Goal: Task Accomplishment & Management: Manage account settings

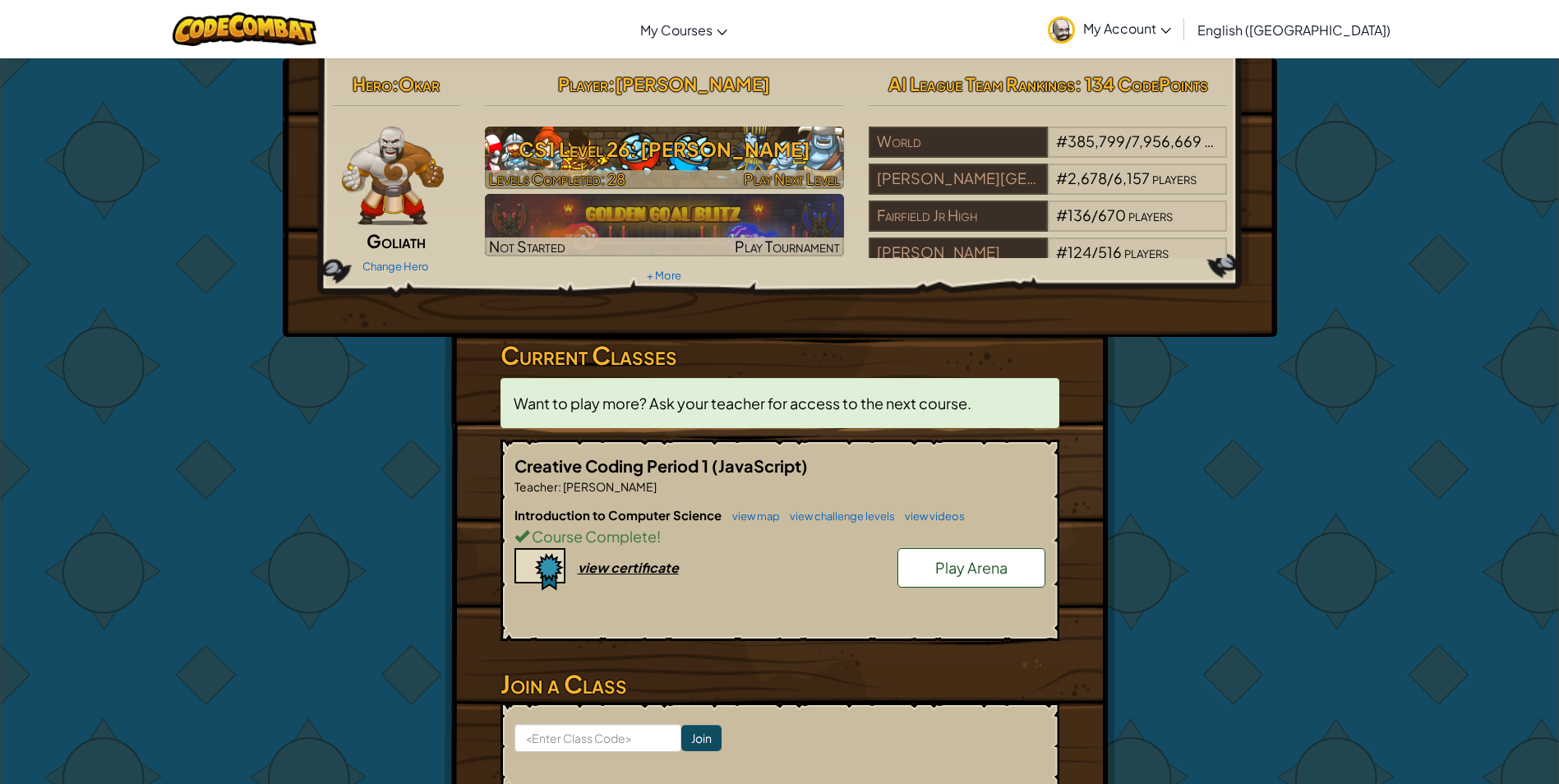
click at [759, 152] on h3 "CS1 Level 26: [PERSON_NAME]" at bounding box center [664, 149] width 359 height 37
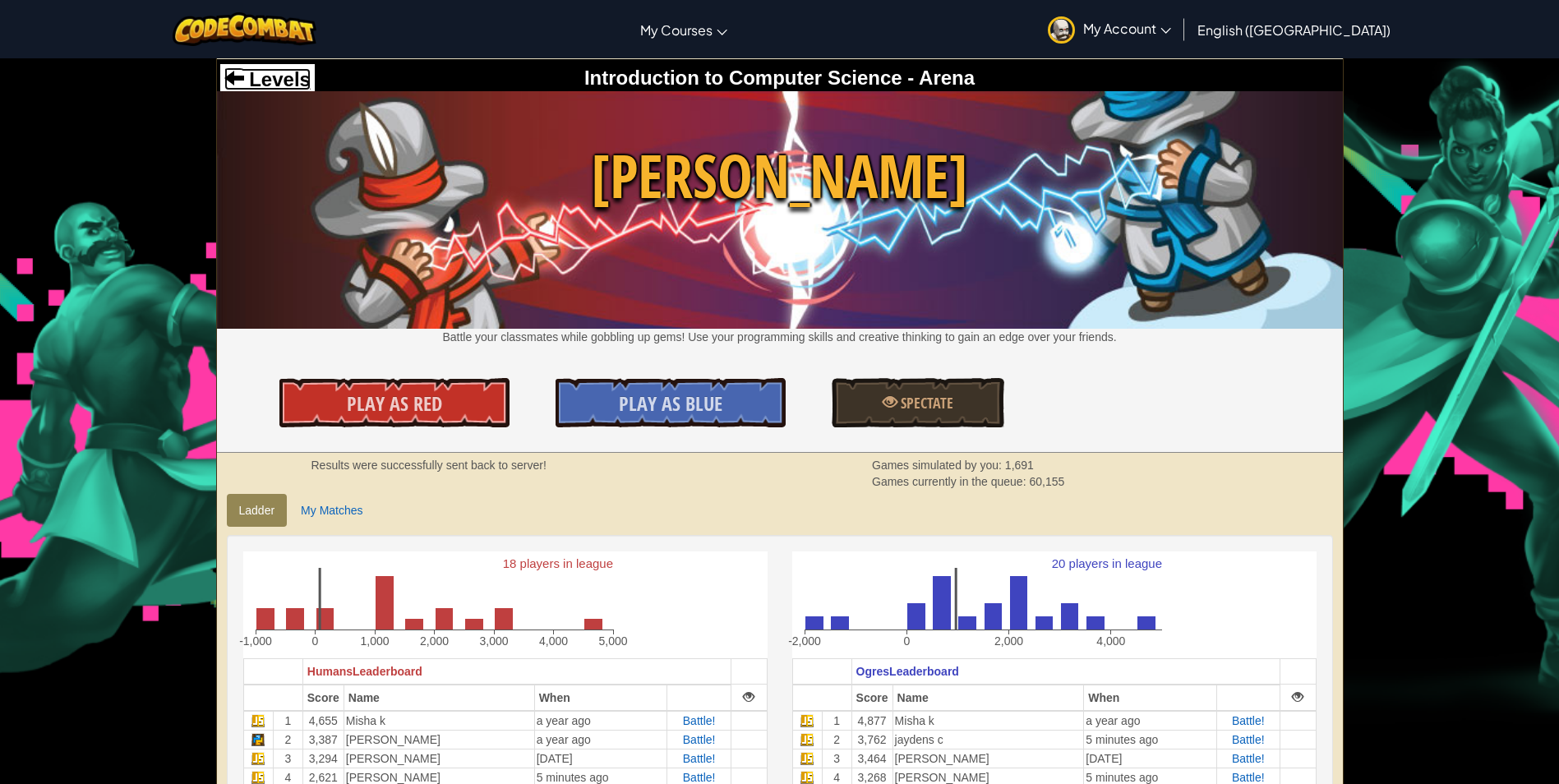
click at [253, 77] on span "Levels" at bounding box center [277, 79] width 67 height 22
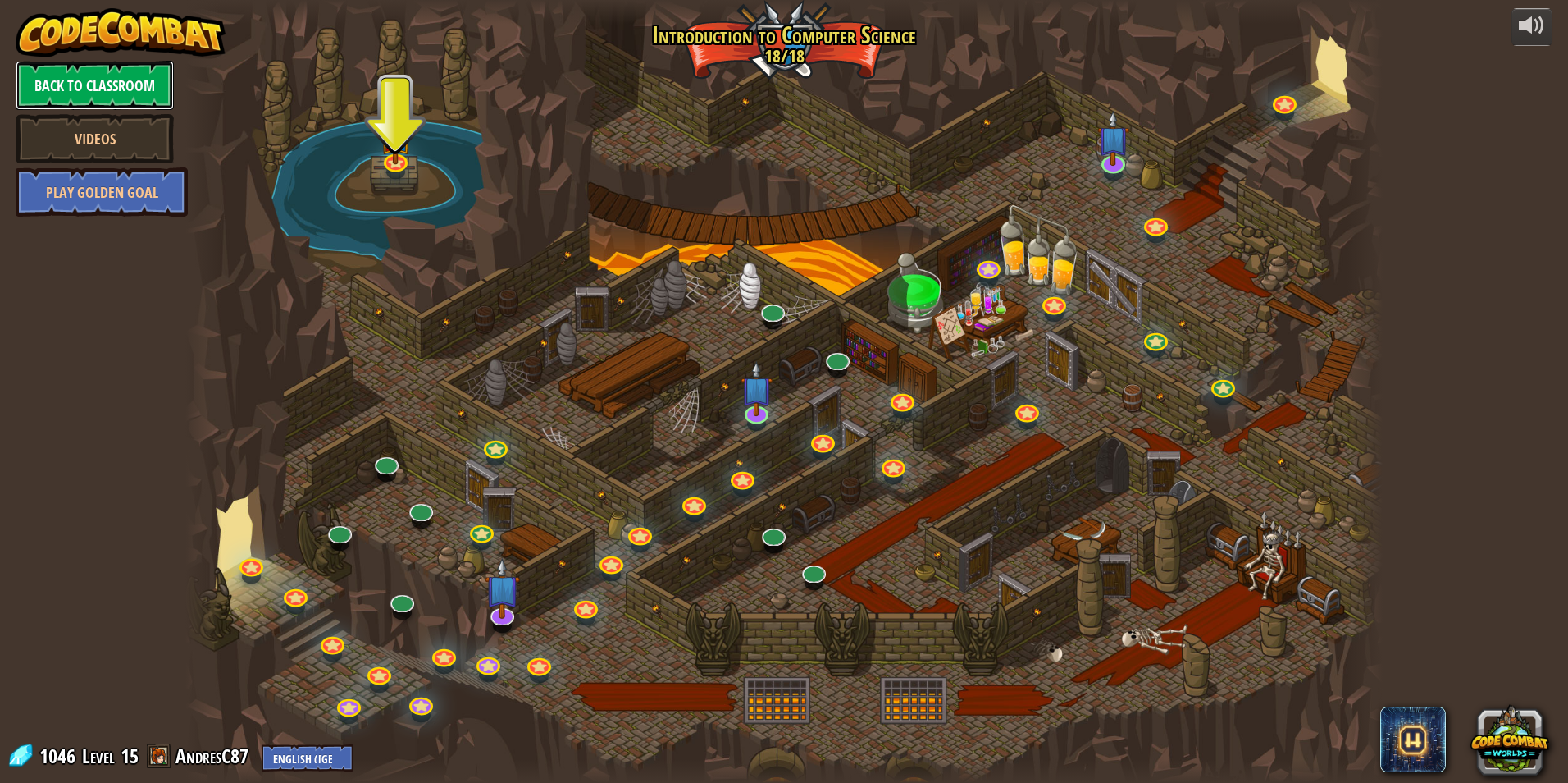
click at [145, 67] on link "Back to Classroom" at bounding box center [95, 85] width 158 height 49
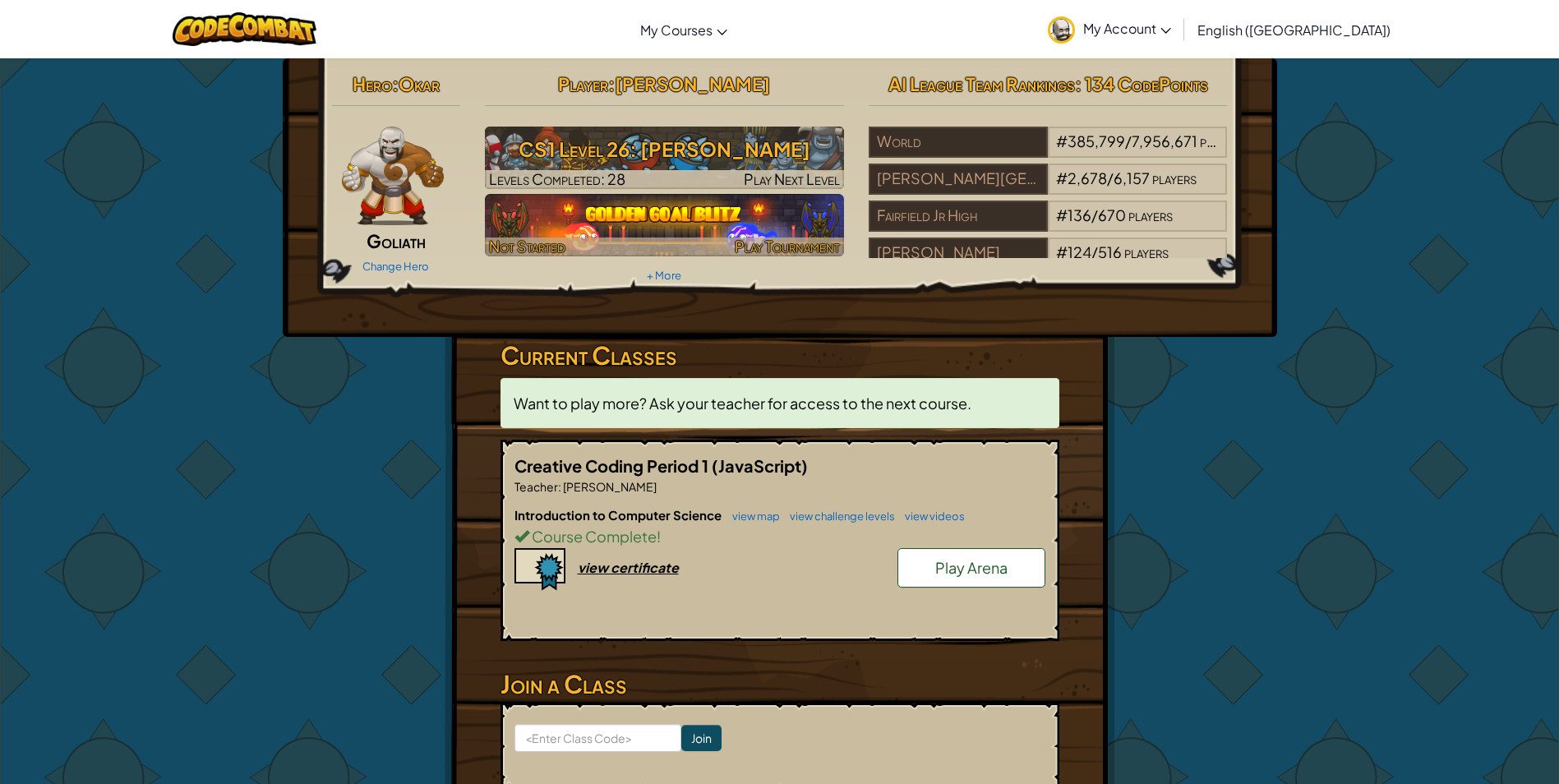
click at [785, 230] on img at bounding box center [664, 225] width 359 height 63
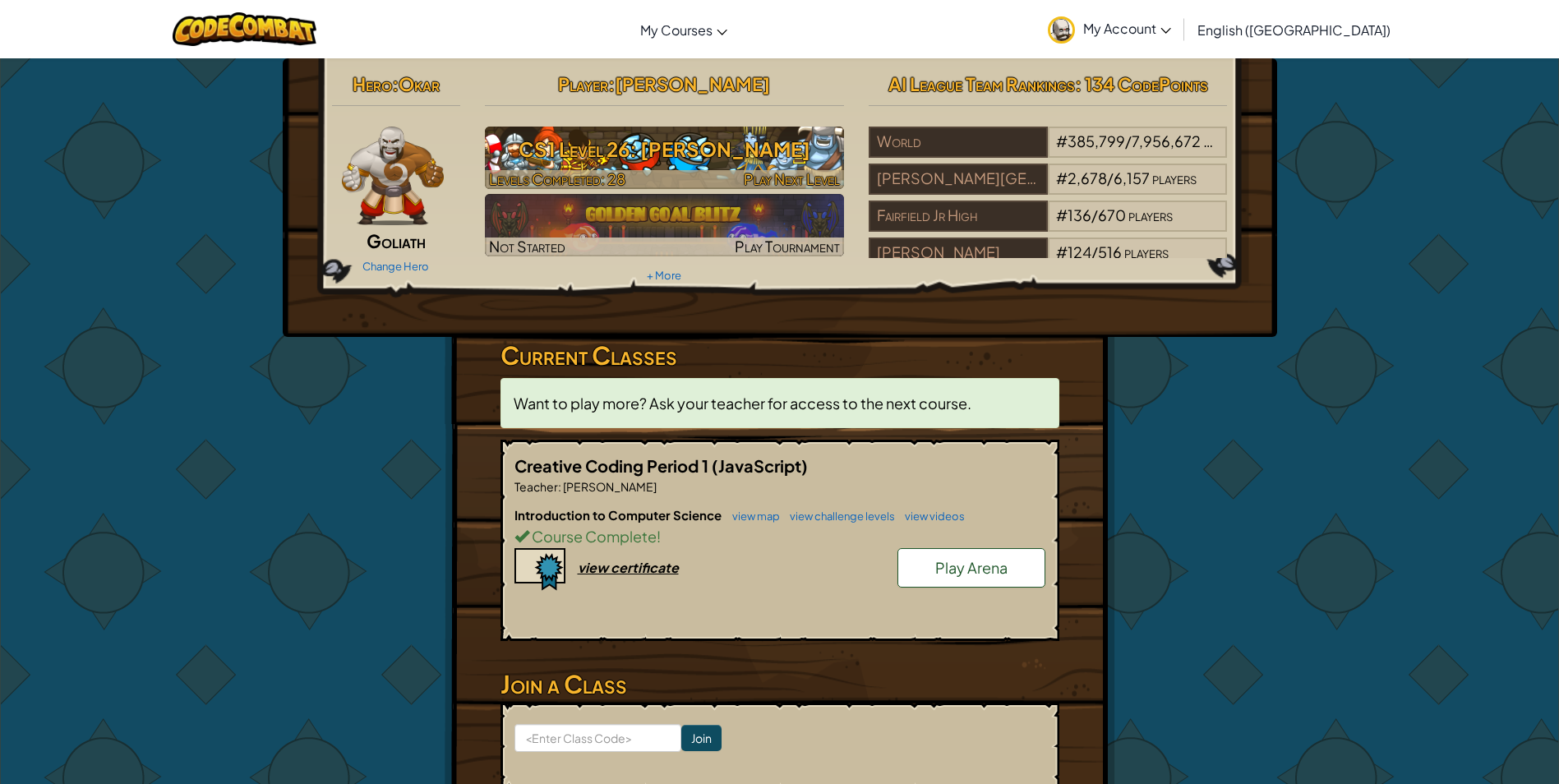
click at [522, 172] on span "Levels Completed: 28" at bounding box center [557, 178] width 137 height 19
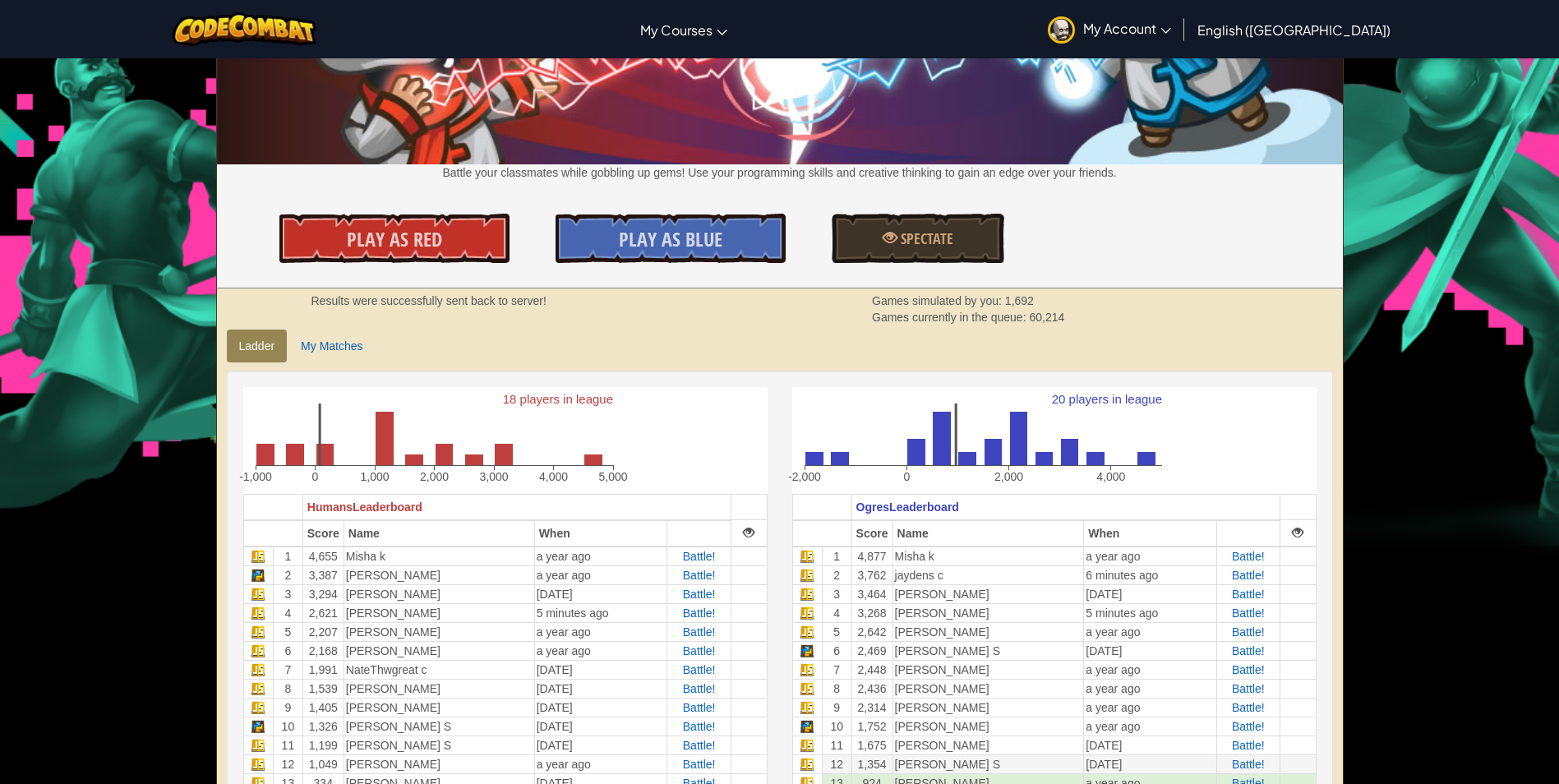
scroll to position [247, 0]
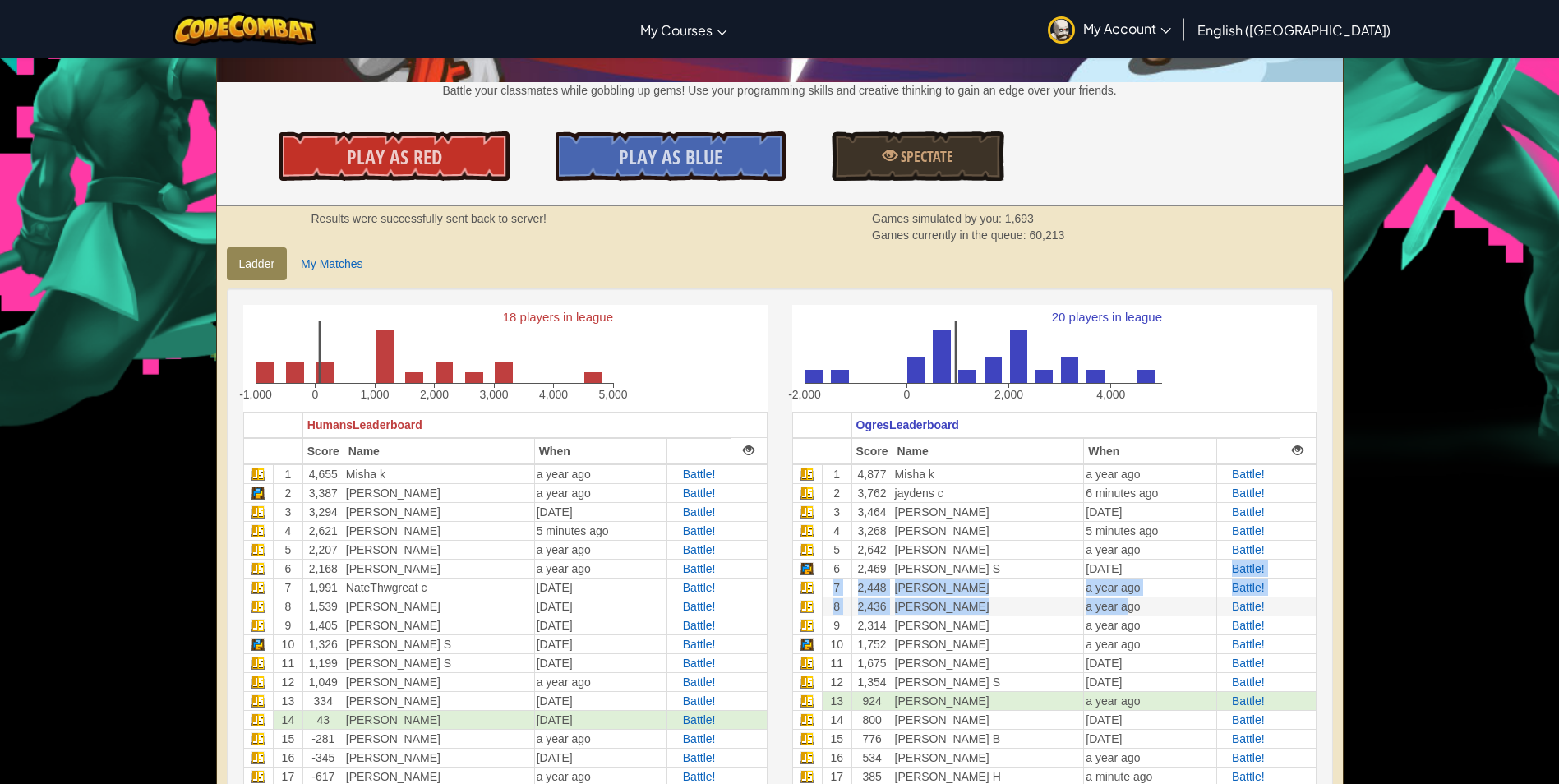
drag, startPoint x: 1108, startPoint y: 591, endPoint x: 1110, endPoint y: 610, distance: 19.1
click at [1110, 610] on tbody "1 4,877 Misha k a year ago Battle! 2 3,762 jaydens c 6 minutes ago Battle! 3 3,…" at bounding box center [1054, 653] width 524 height 379
click at [1208, 331] on div "20 players in league -2,000 0 2,000 4,000" at bounding box center [1054, 358] width 525 height 107
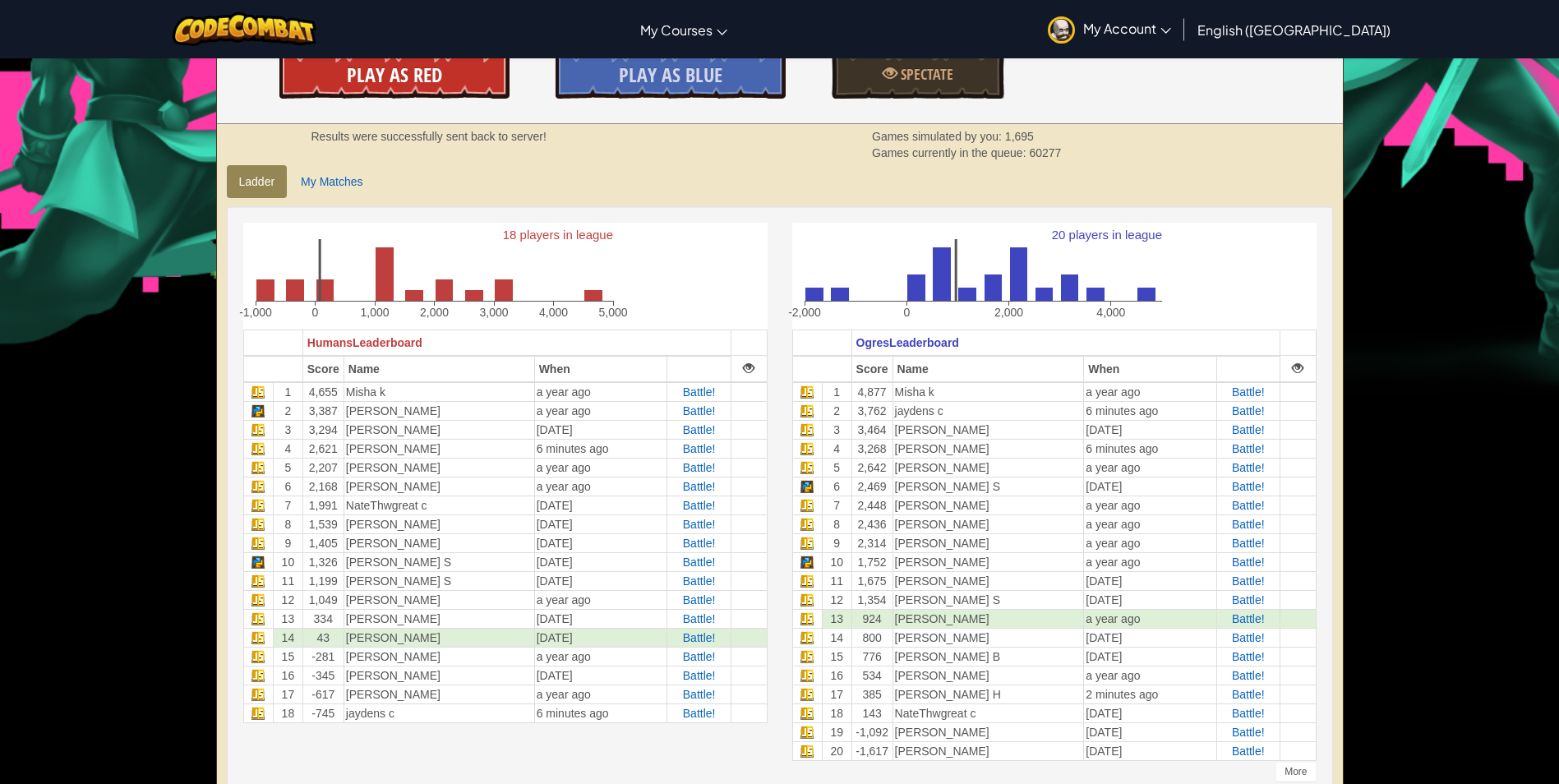
drag, startPoint x: 484, startPoint y: 70, endPoint x: 505, endPoint y: 83, distance: 24.7
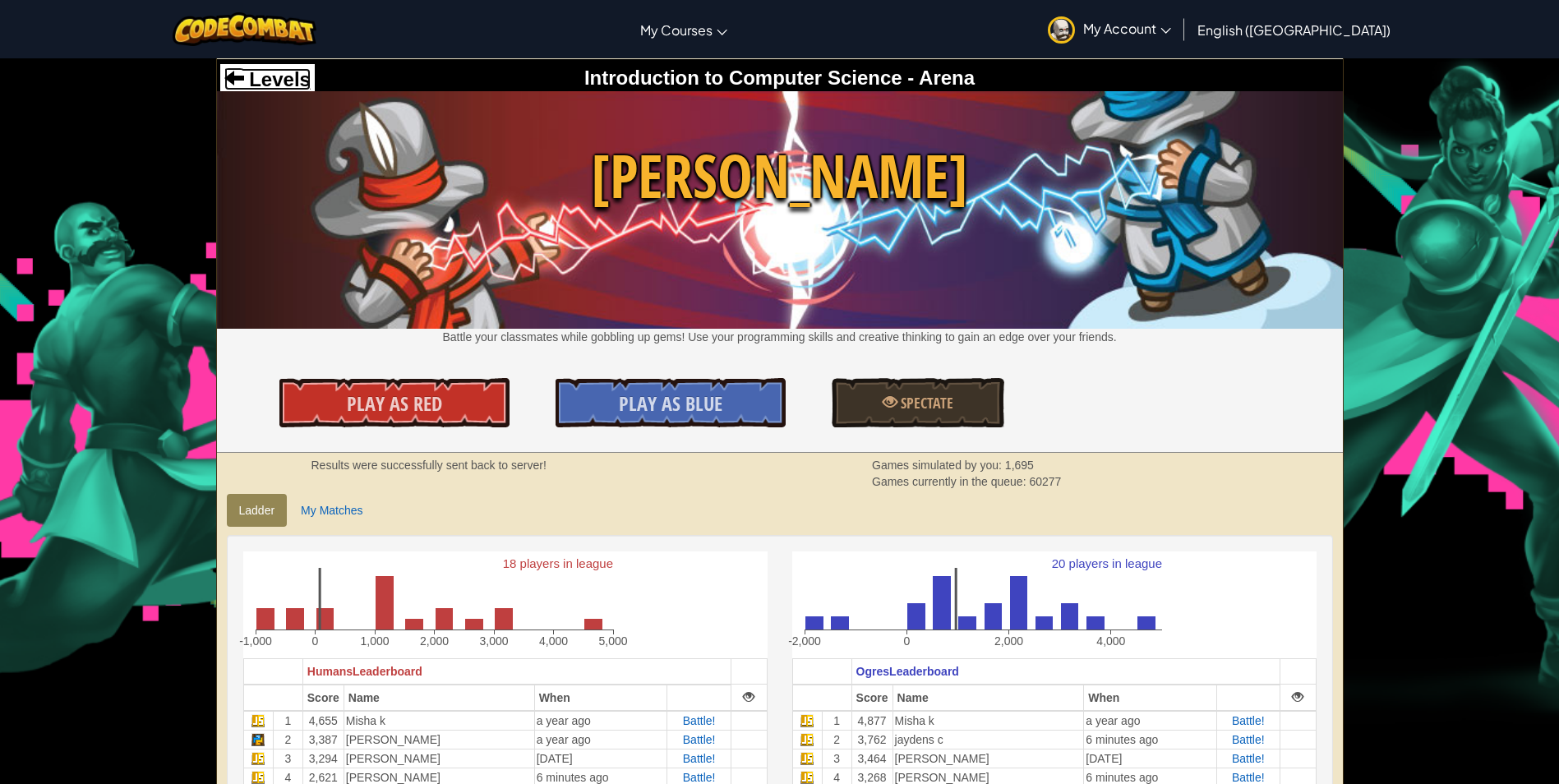
click at [302, 72] on span "Levels" at bounding box center [277, 79] width 67 height 22
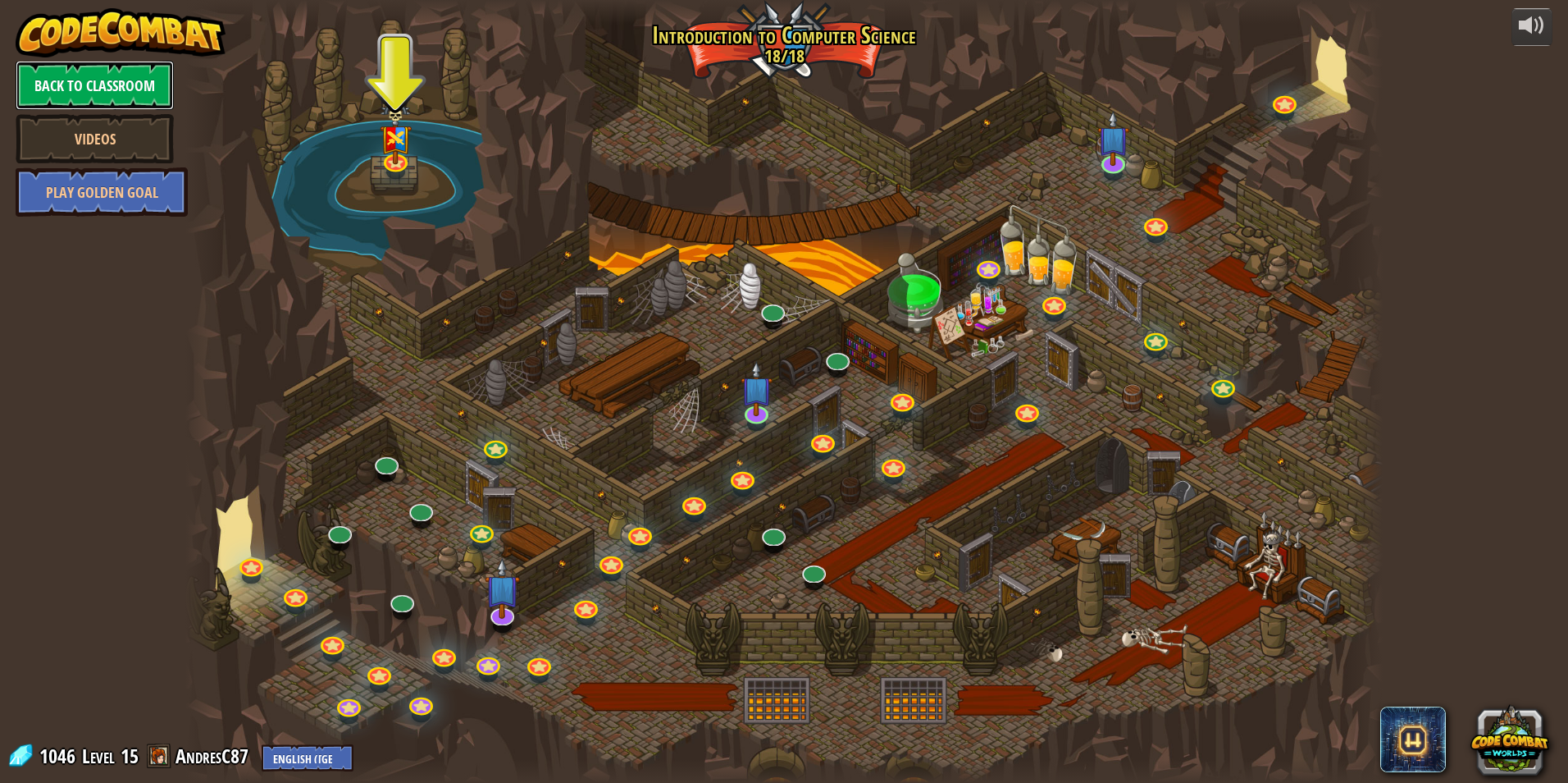
click at [86, 89] on link "Back to Classroom" at bounding box center [95, 85] width 158 height 49
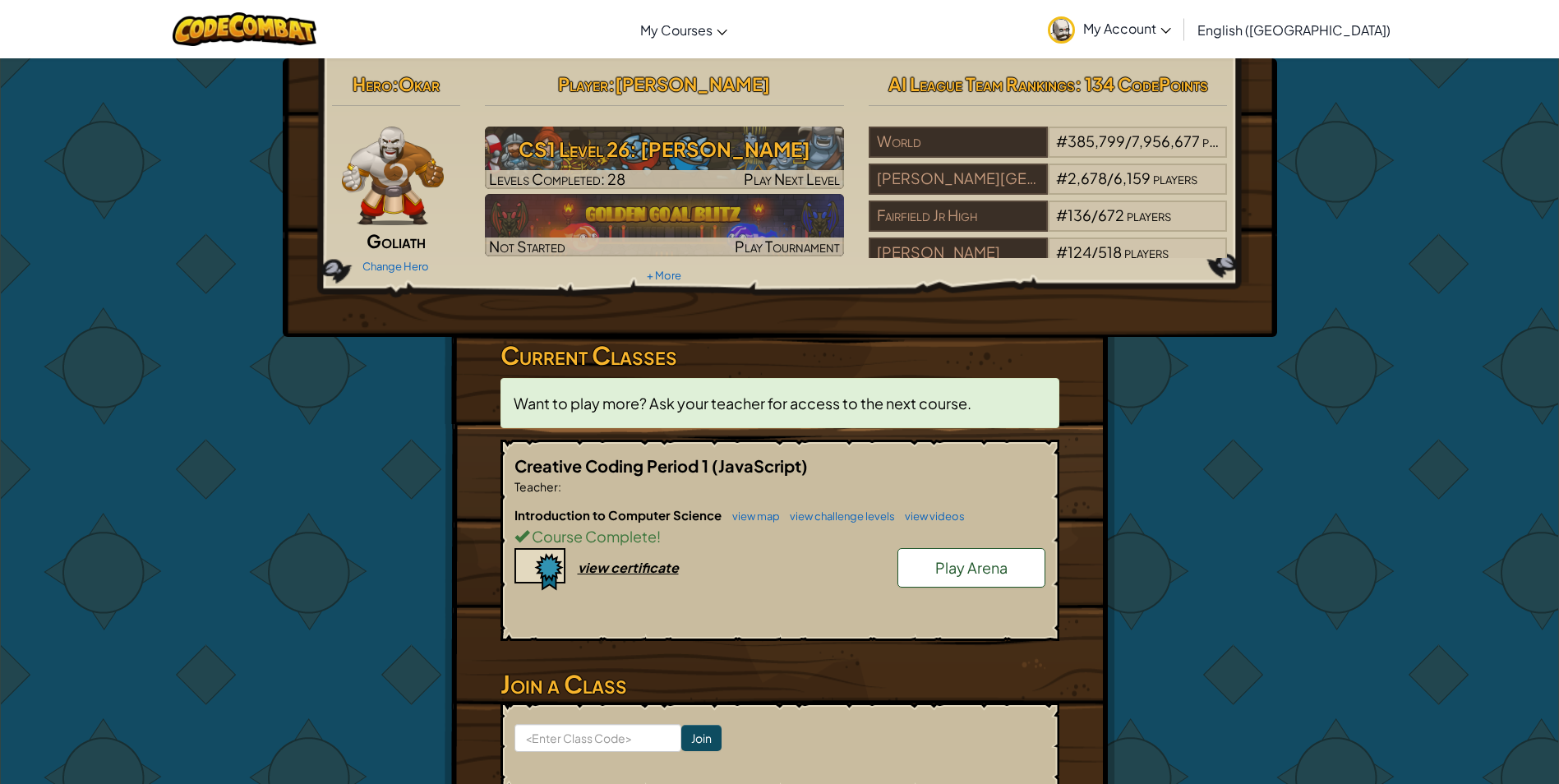
click at [1171, 33] on span "My Account" at bounding box center [1127, 28] width 88 height 17
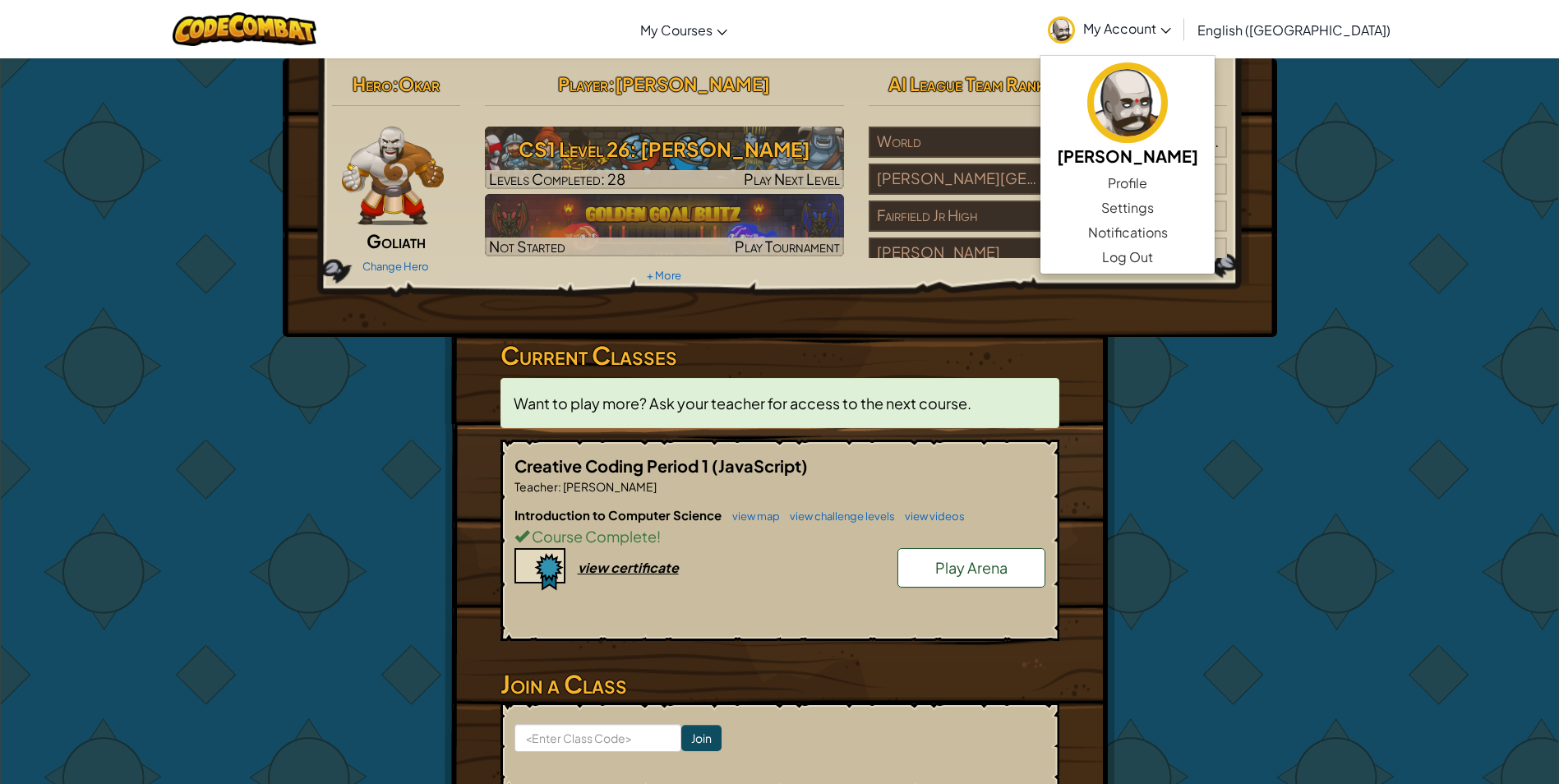
click at [404, 255] on div "Change Hero" at bounding box center [396, 266] width 129 height 26
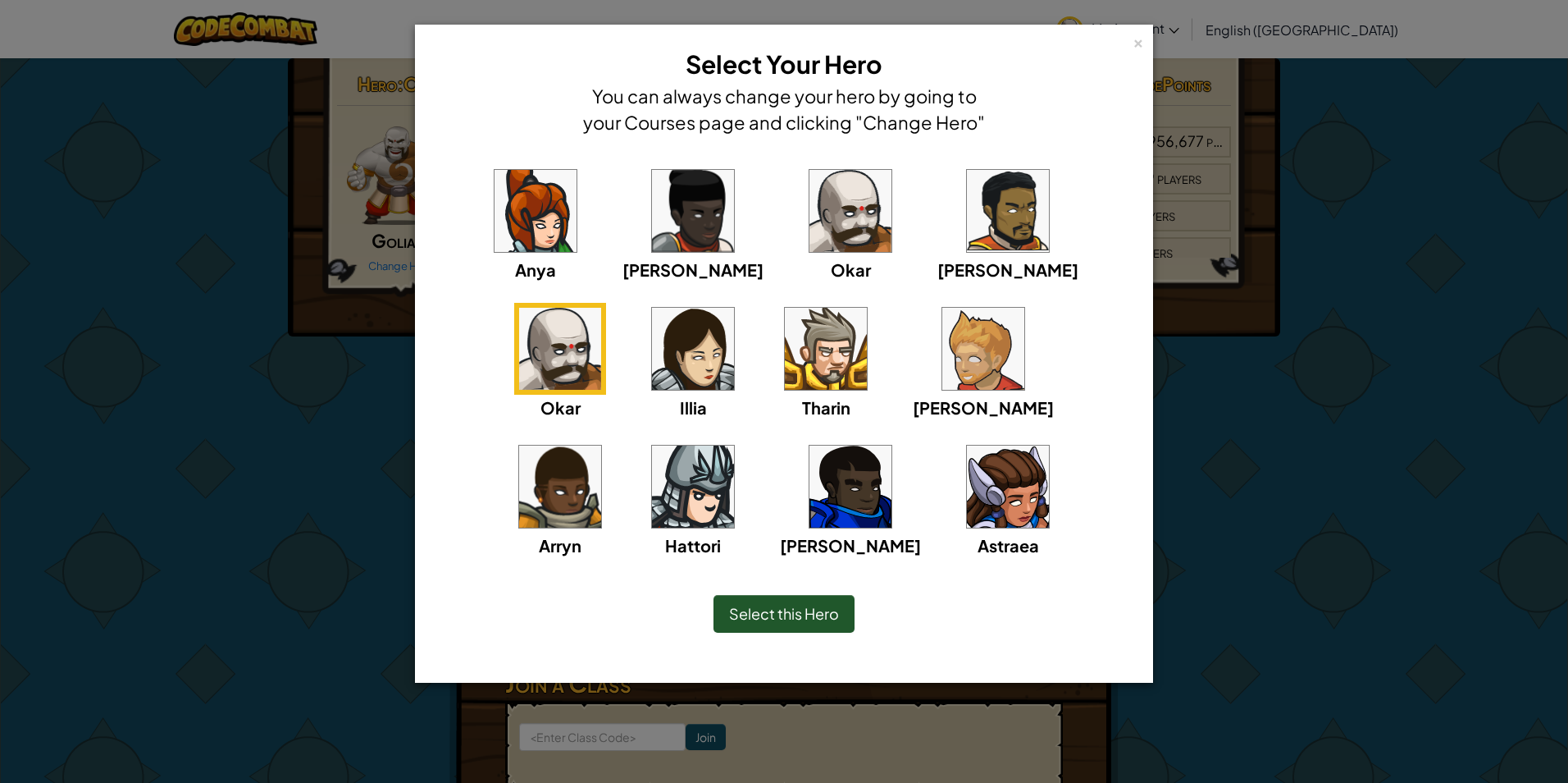
click at [1289, 646] on div "× Select Your Hero You can always change your hero by going to your Courses pag…" at bounding box center [784, 391] width 1568 height 783
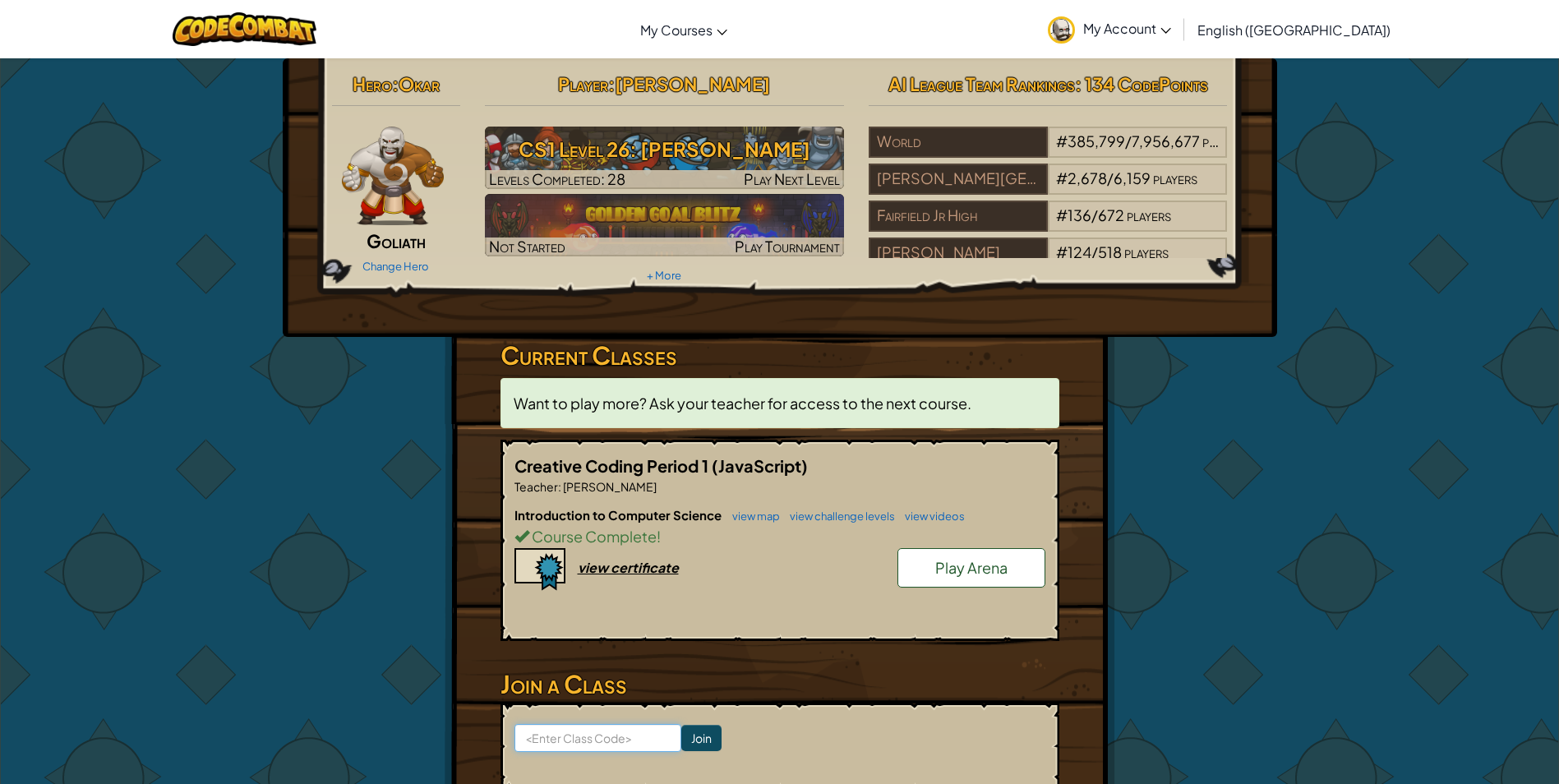
click at [625, 738] on input at bounding box center [598, 738] width 167 height 28
type input "partyesbear"
click input "Join" at bounding box center [702, 738] width 40 height 26
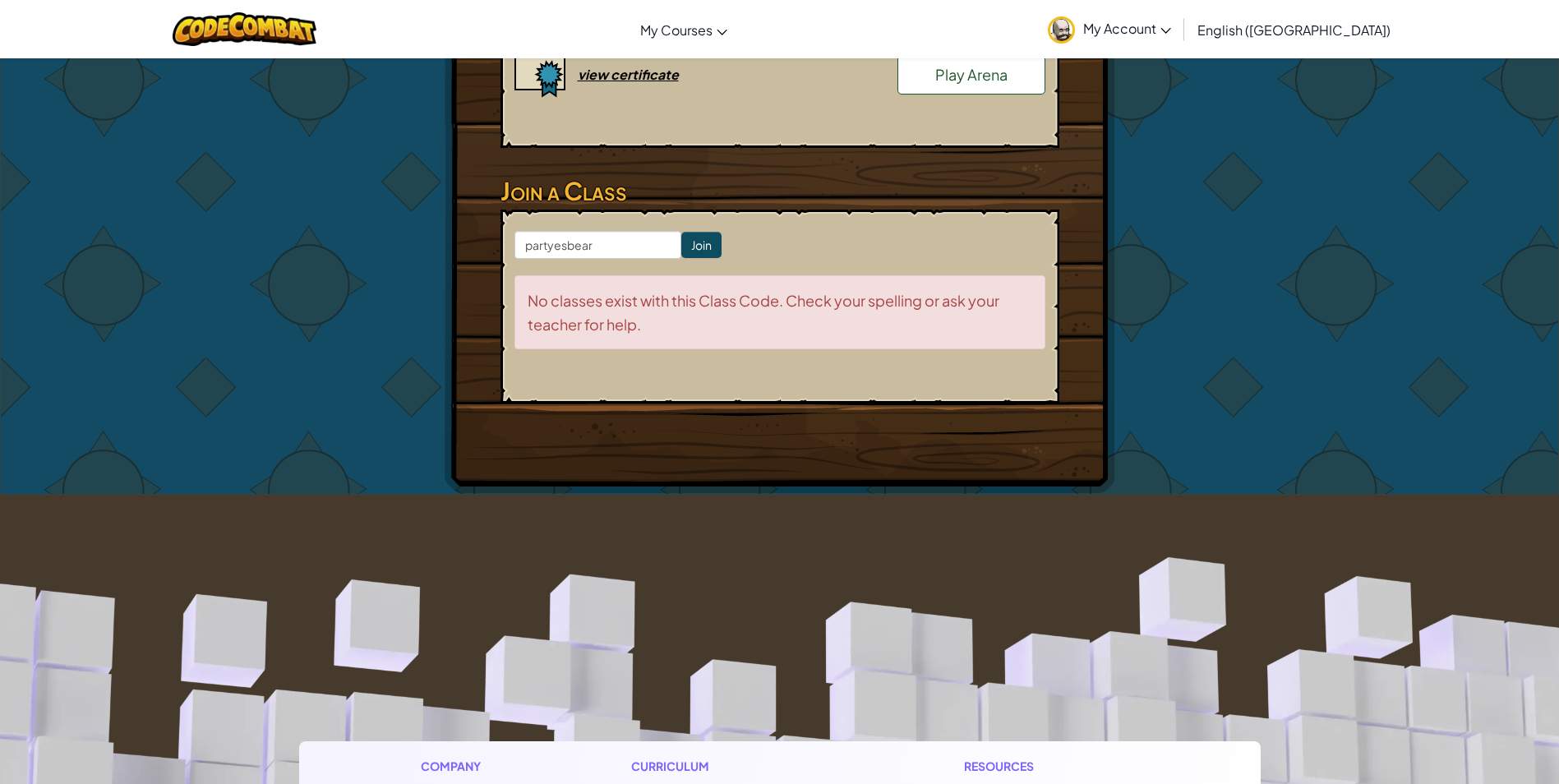
scroll to position [410, 0]
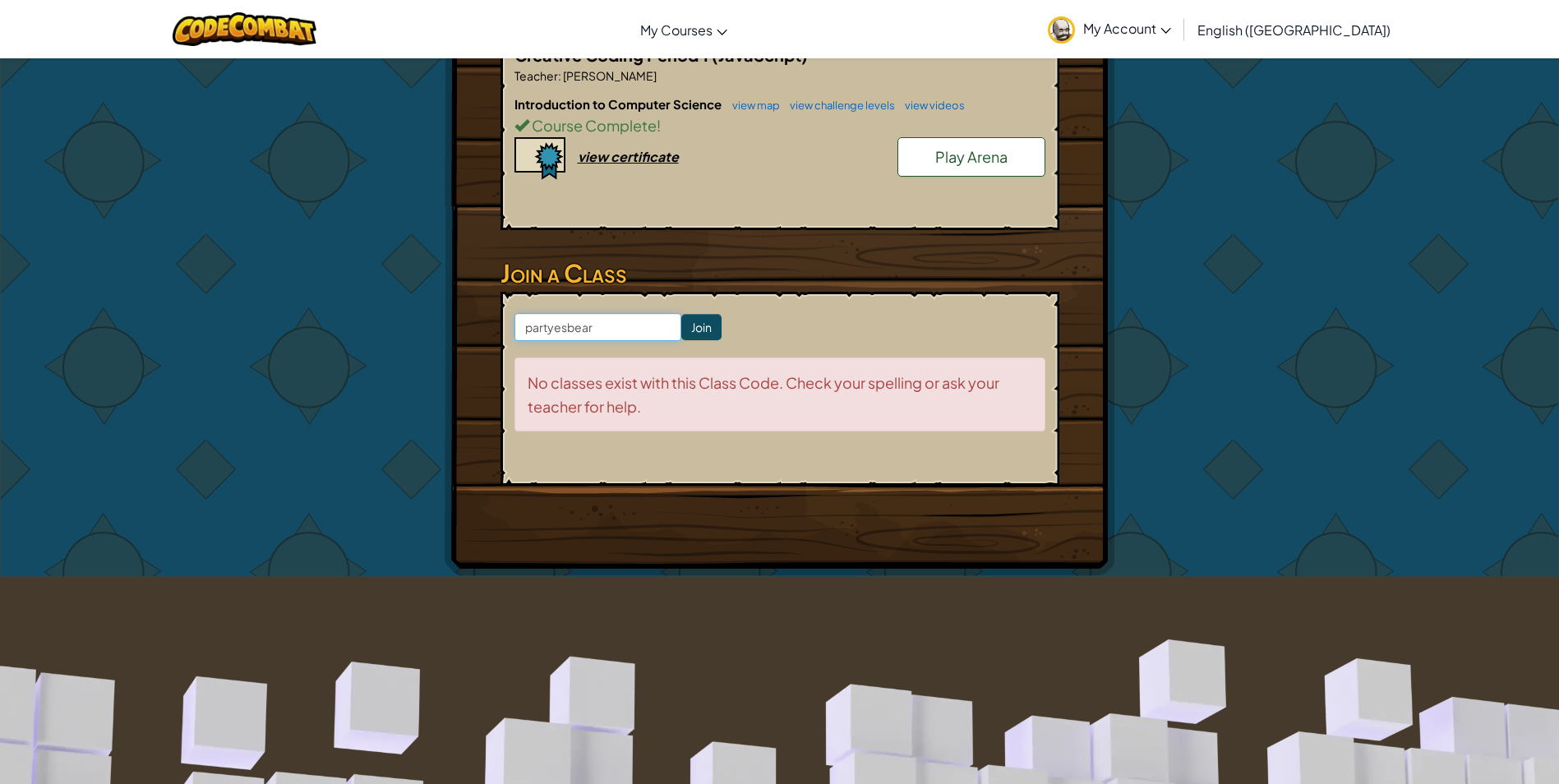
click at [640, 324] on input "partyesbear" at bounding box center [598, 327] width 167 height 28
click at [682, 334] on input "Join" at bounding box center [702, 327] width 40 height 26
click at [682, 326] on input "Join" at bounding box center [702, 327] width 40 height 26
type input "p"
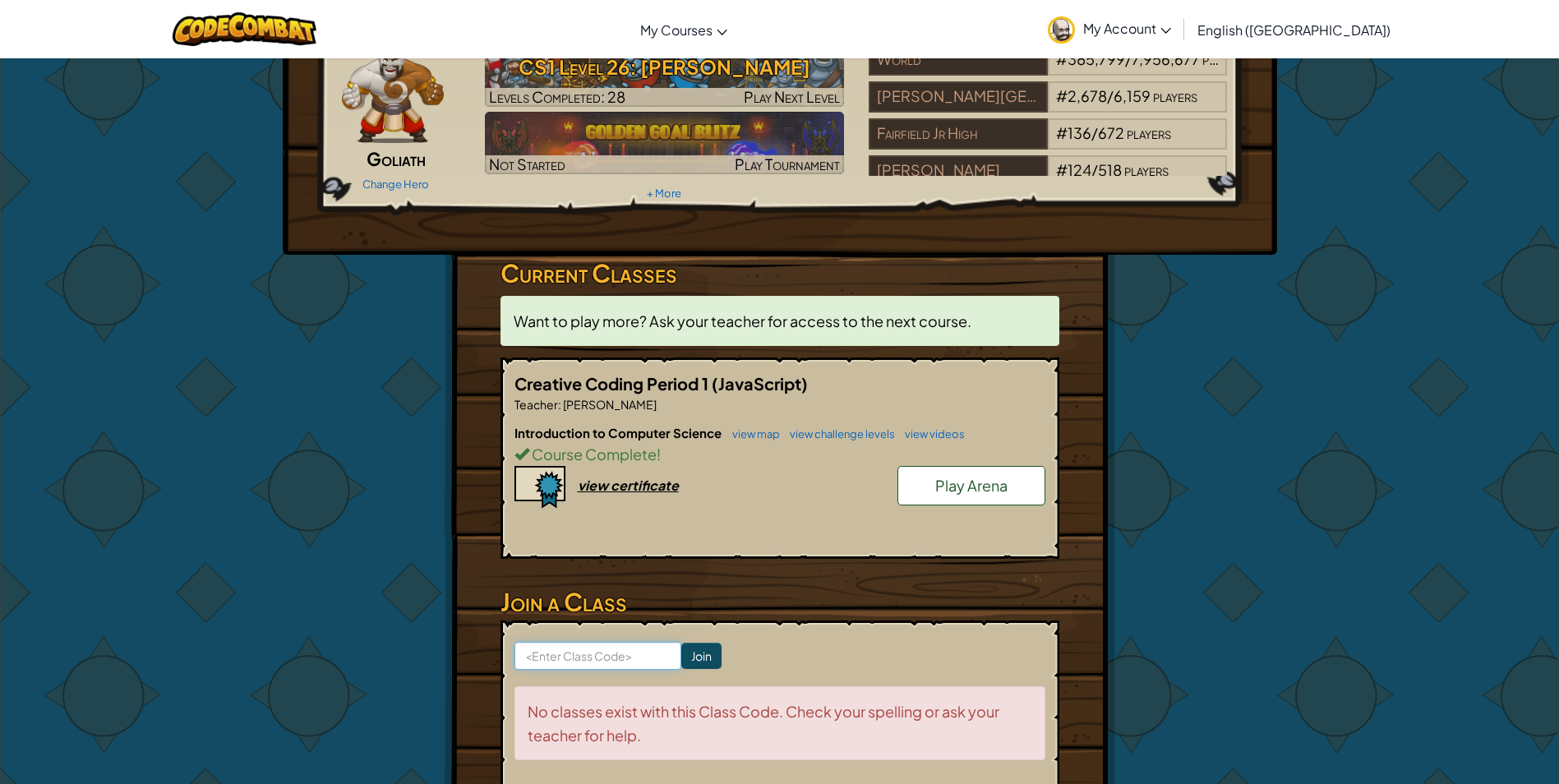
scroll to position [0, 0]
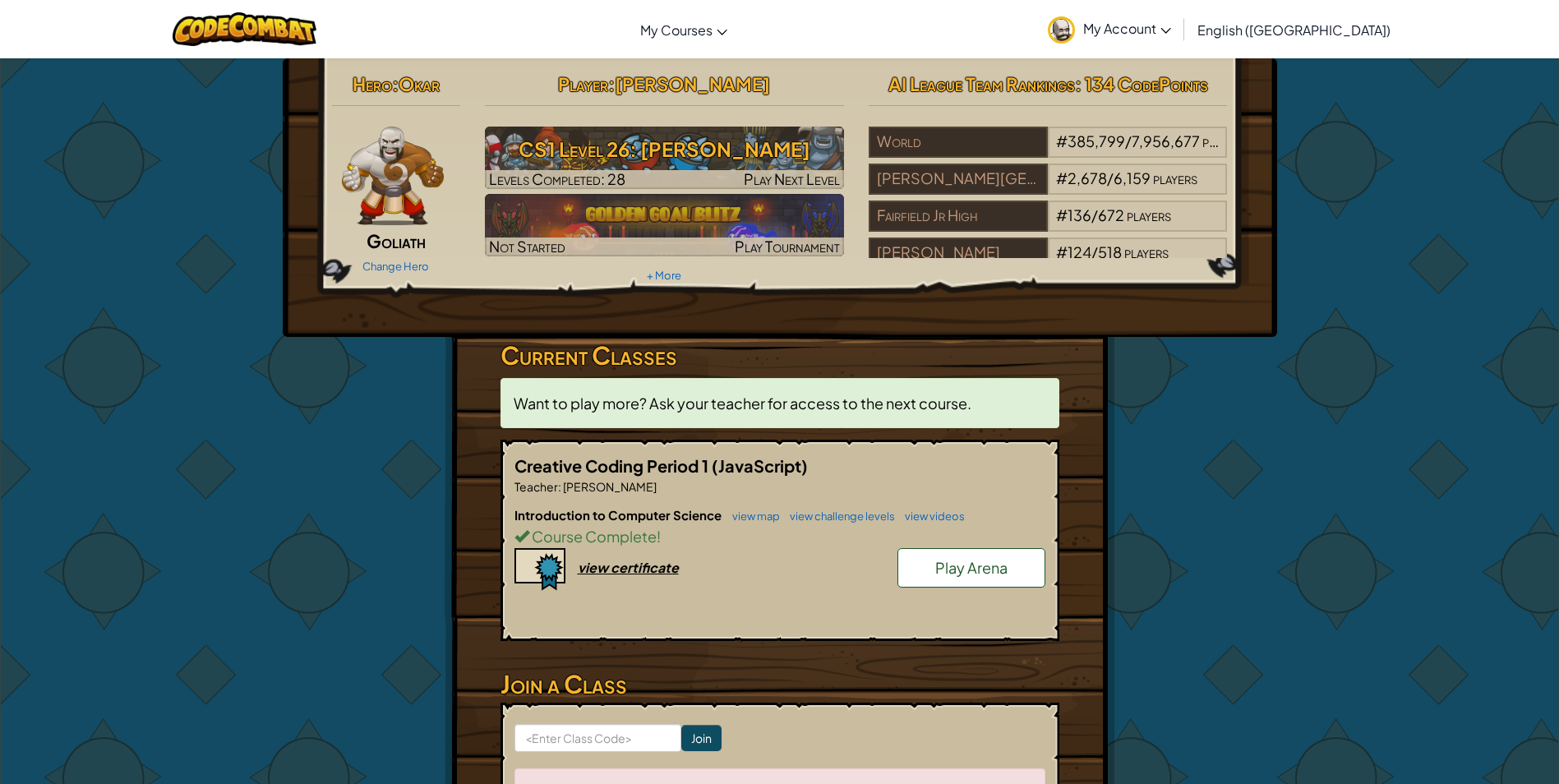
click at [618, 580] on div "Introduction to Computer Science view map view challenge levels view videos Cou…" at bounding box center [780, 567] width 531 height 122
drag, startPoint x: 687, startPoint y: 565, endPoint x: 670, endPoint y: 573, distance: 18.8
click at [671, 573] on div "Introduction to Computer Science view map view challenge levels view videos Cou…" at bounding box center [780, 567] width 531 height 122
click at [670, 573] on div "view certificate" at bounding box center [628, 566] width 101 height 17
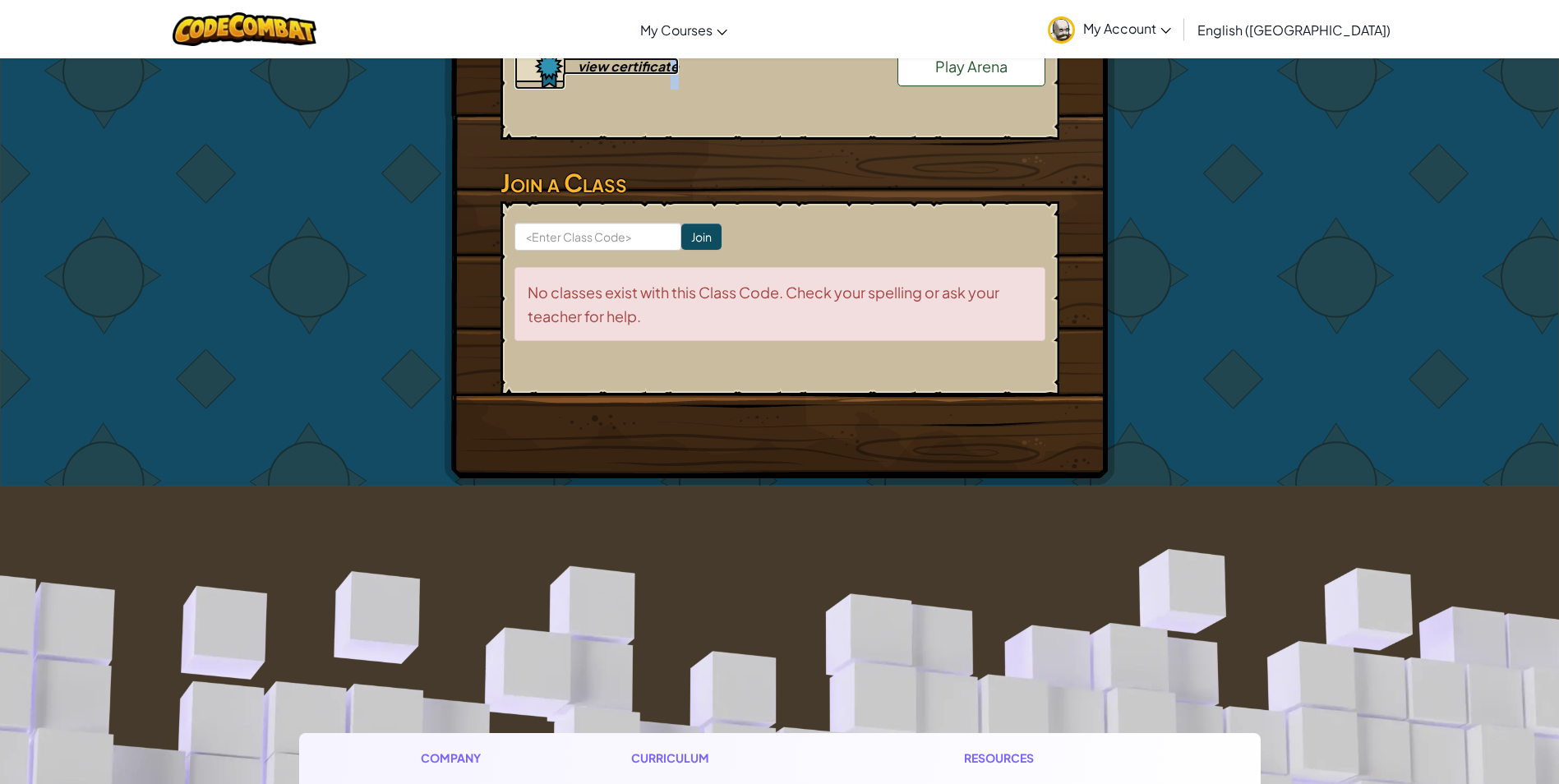
scroll to position [509, 0]
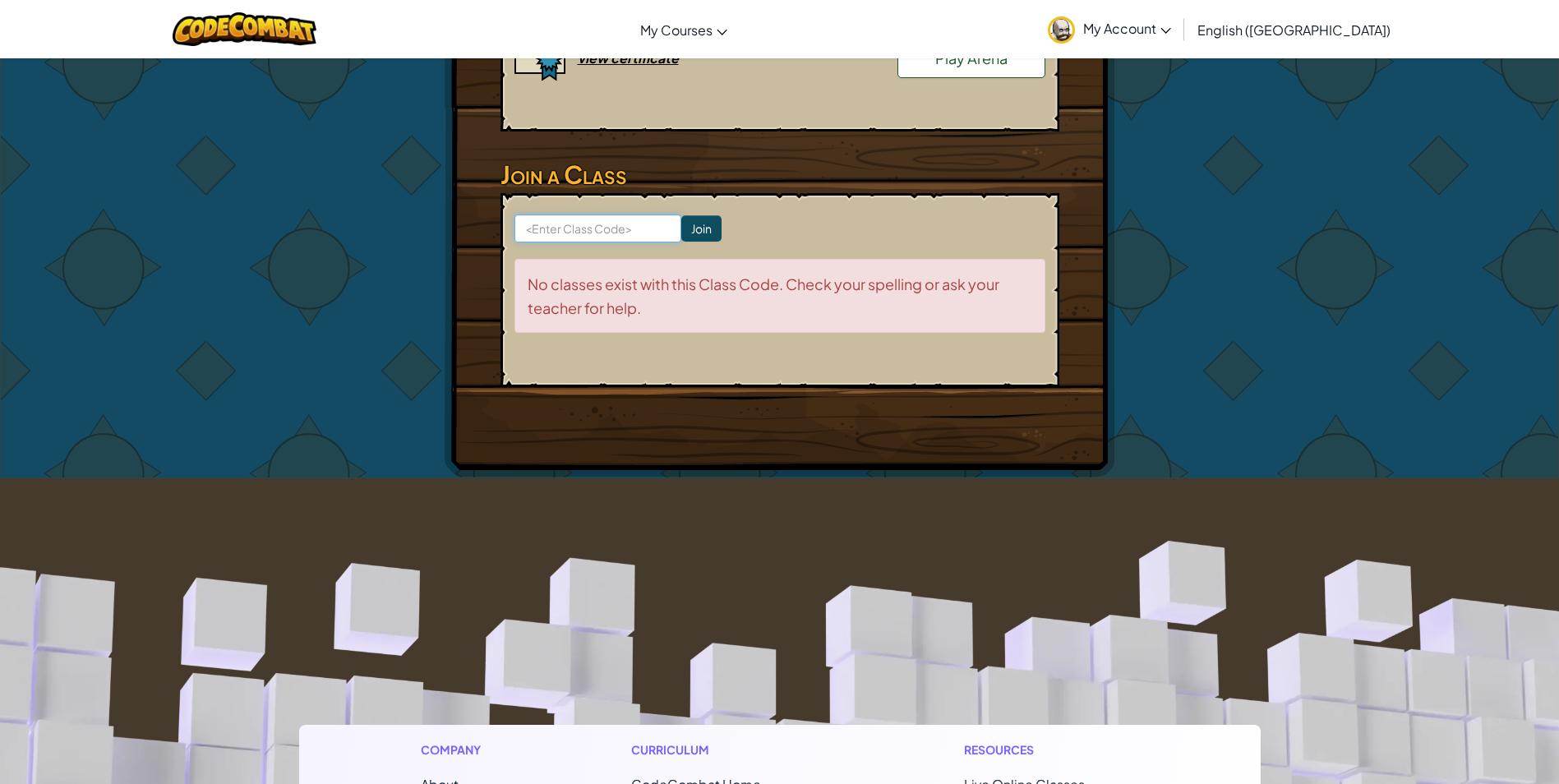
click at [560, 228] on input at bounding box center [598, 229] width 167 height 28
type input "partyesbear"
click at [682, 228] on input "Join" at bounding box center [702, 229] width 40 height 26
type input "partyyesbear"
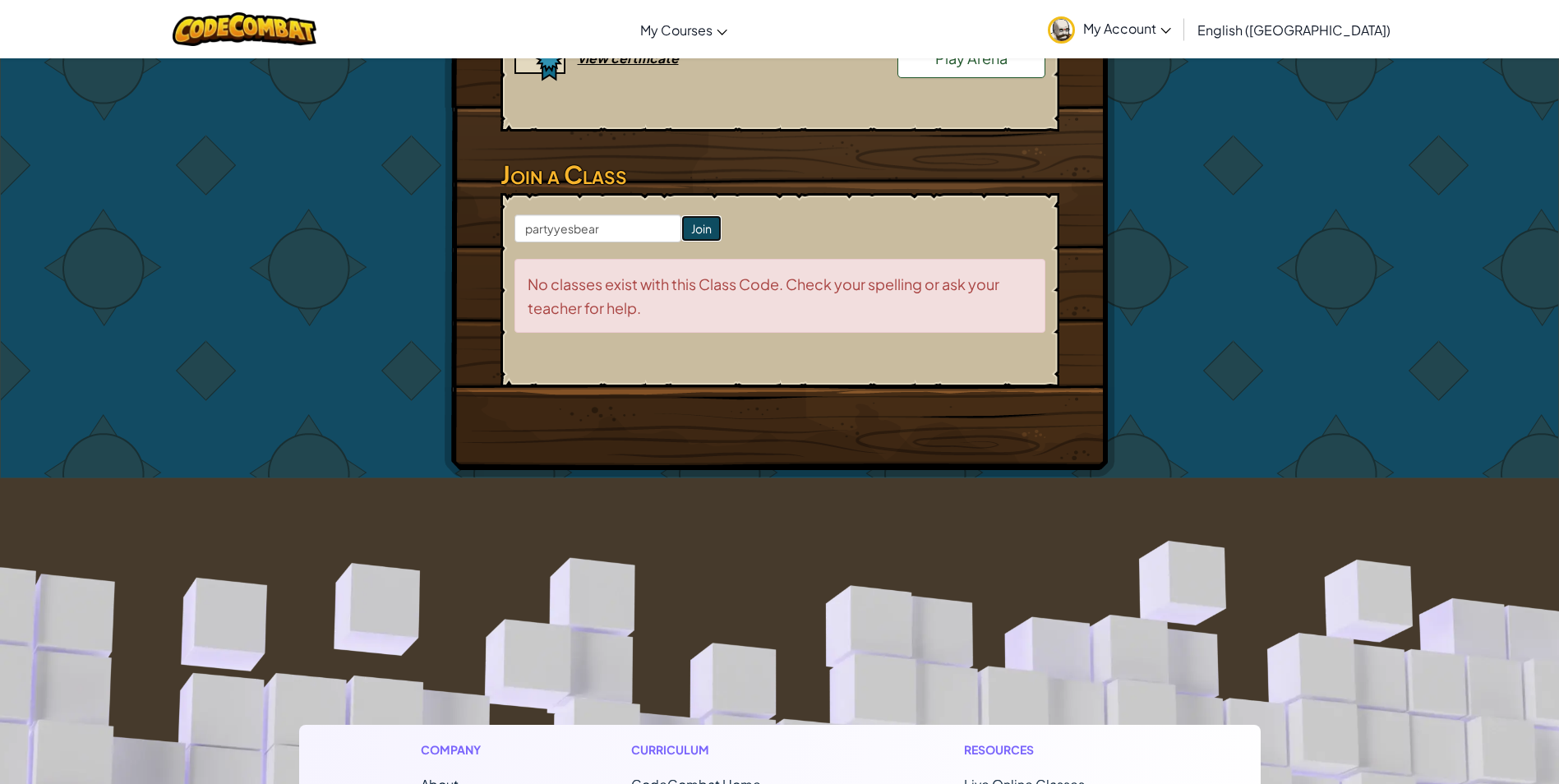
click at [692, 230] on input "Join" at bounding box center [702, 229] width 40 height 26
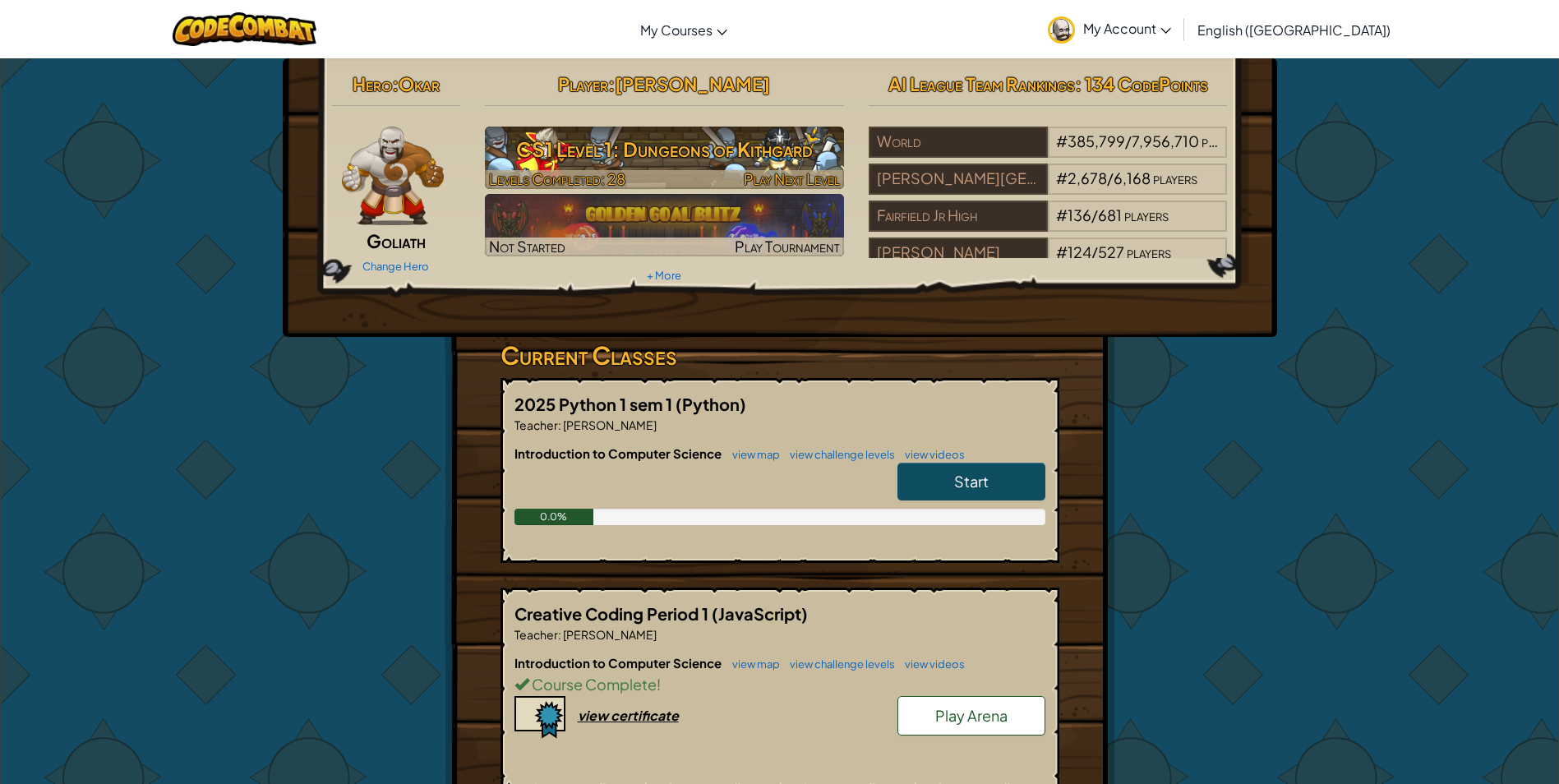
click at [587, 139] on h3 "CS1 Level 1: Dungeons of Kithgard" at bounding box center [664, 149] width 359 height 37
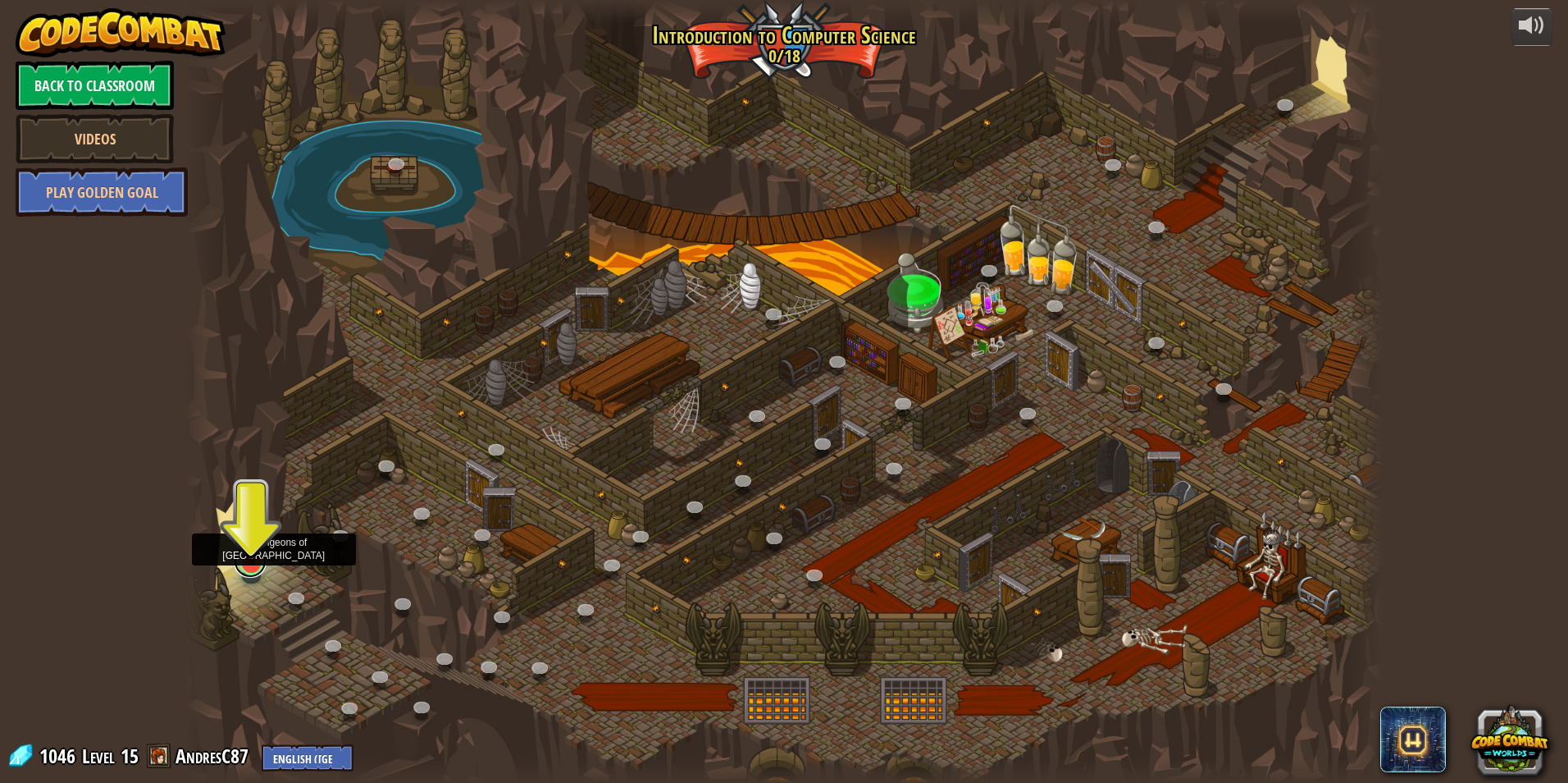
click at [245, 570] on link at bounding box center [249, 561] width 33 height 33
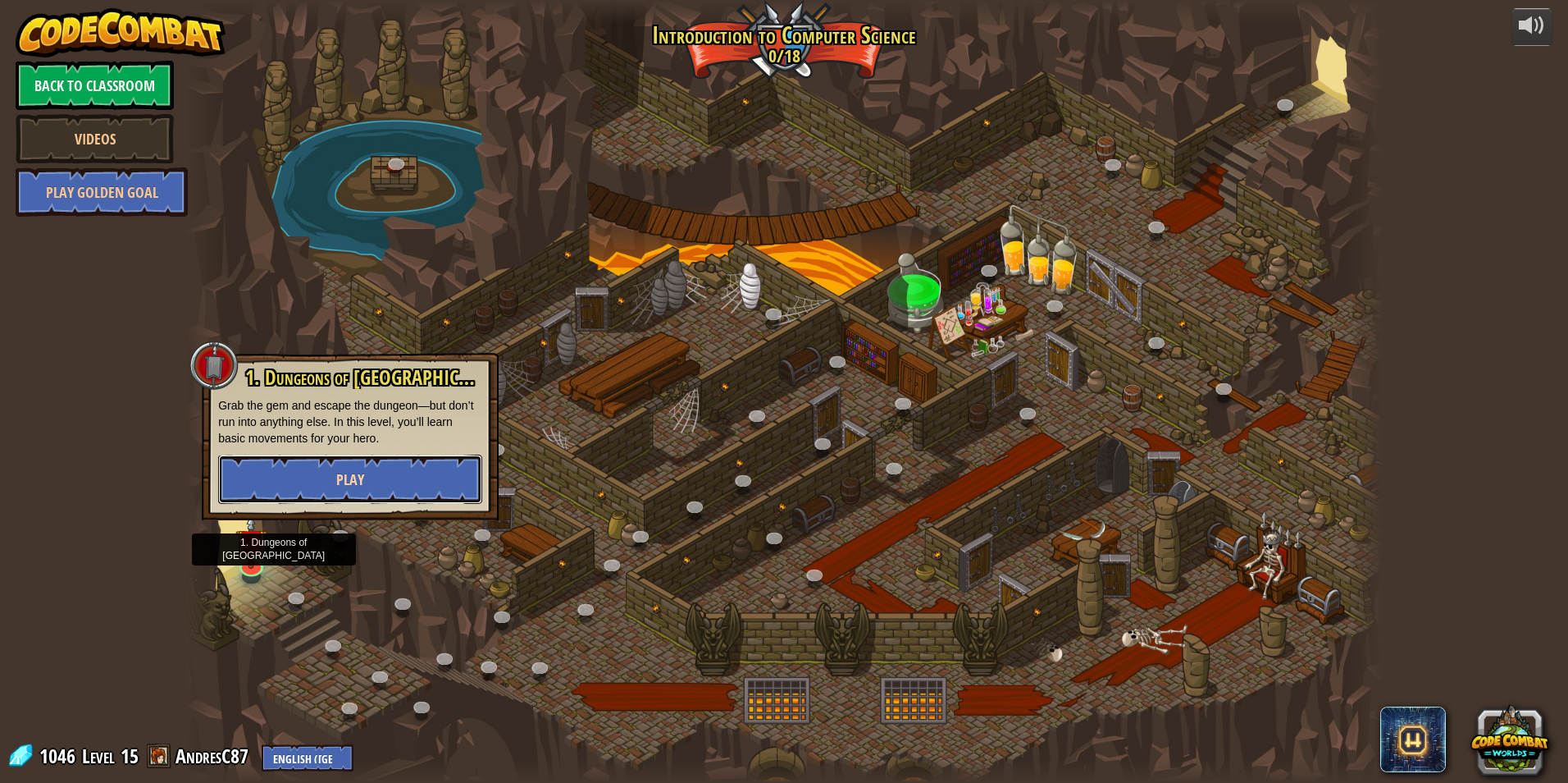
click at [308, 488] on button "Play" at bounding box center [350, 479] width 264 height 49
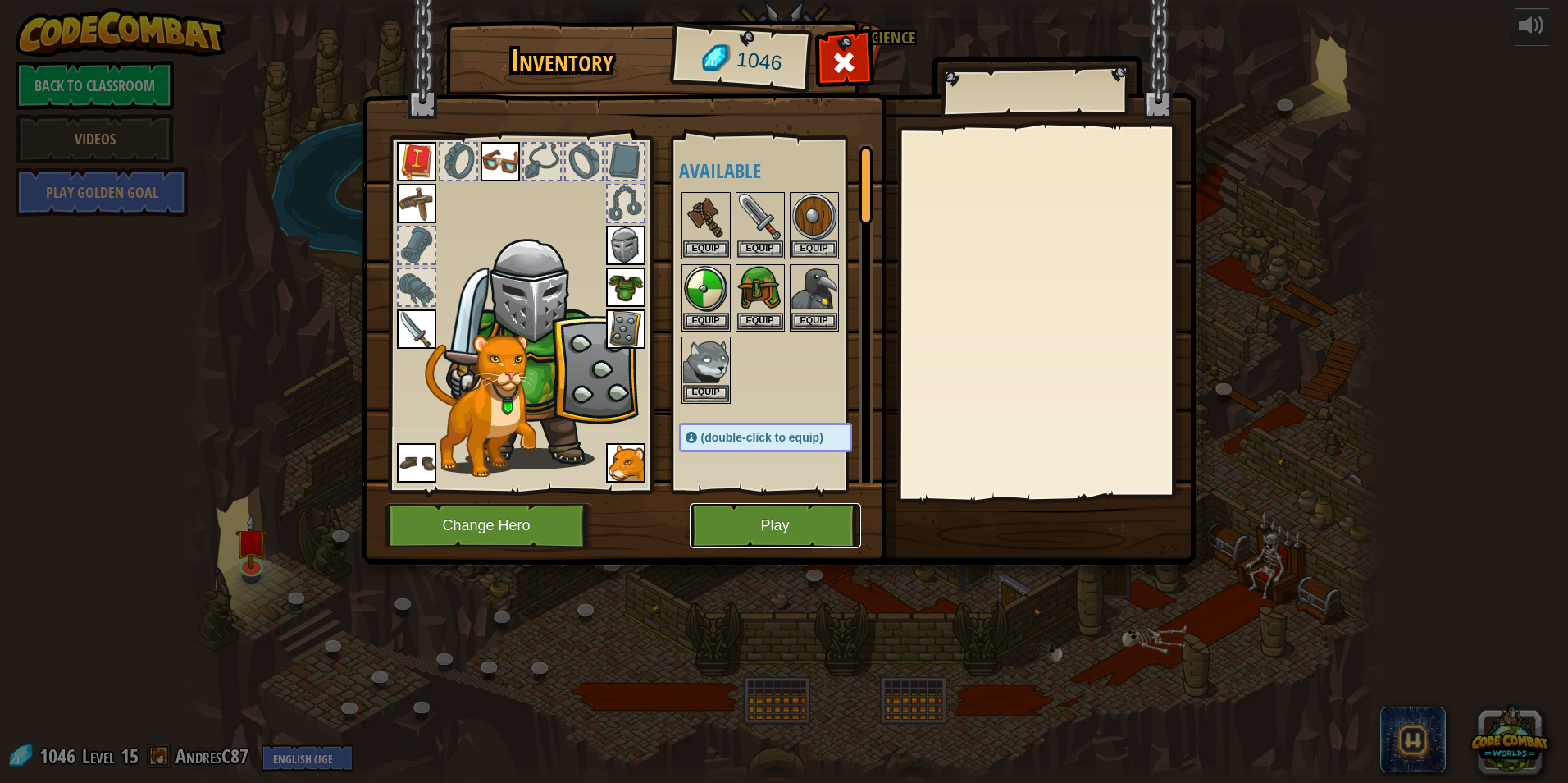
click at [766, 525] on button "Play" at bounding box center [776, 525] width 171 height 45
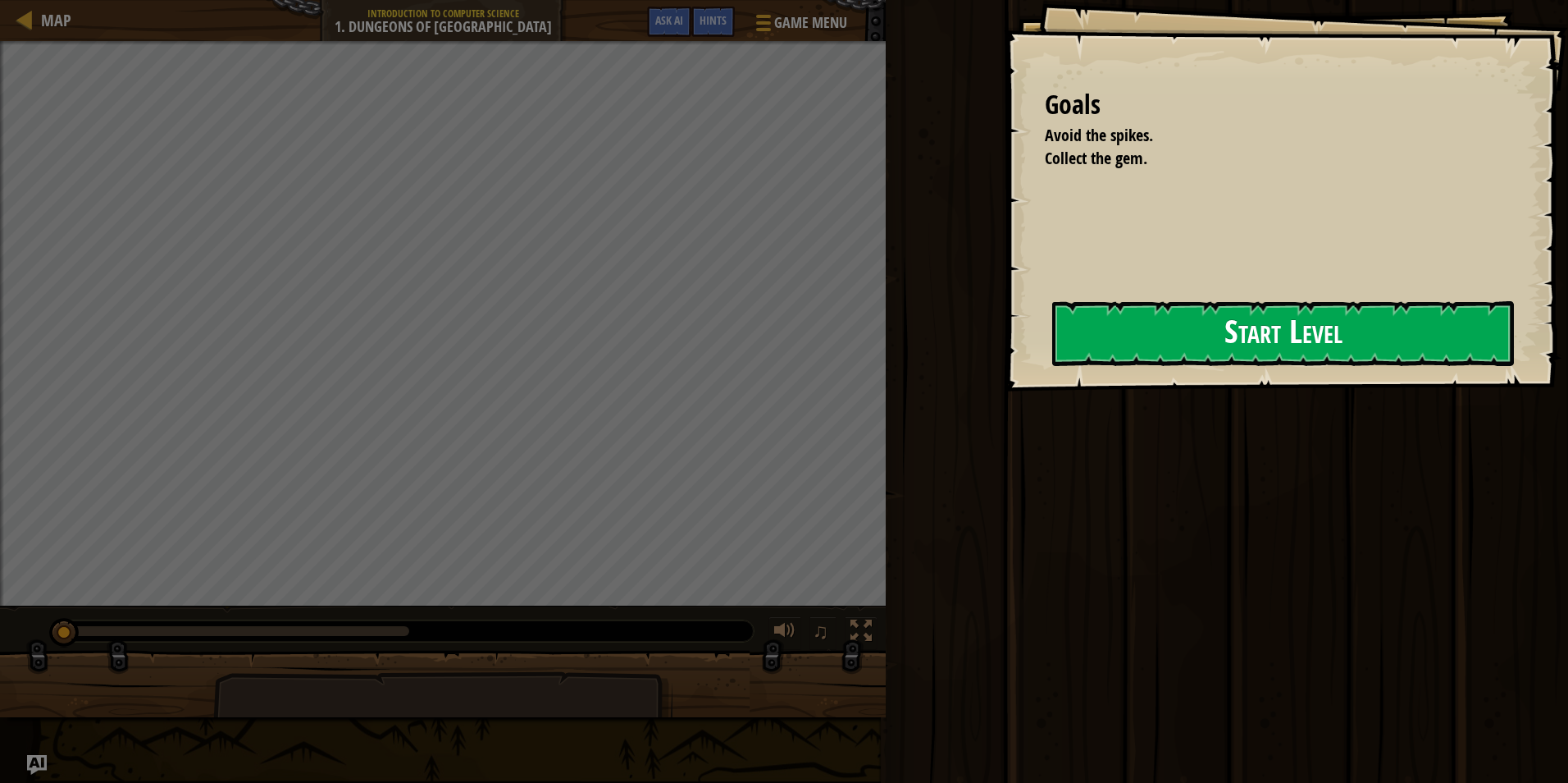
click at [1451, 311] on button "Start Level" at bounding box center [1282, 333] width 462 height 65
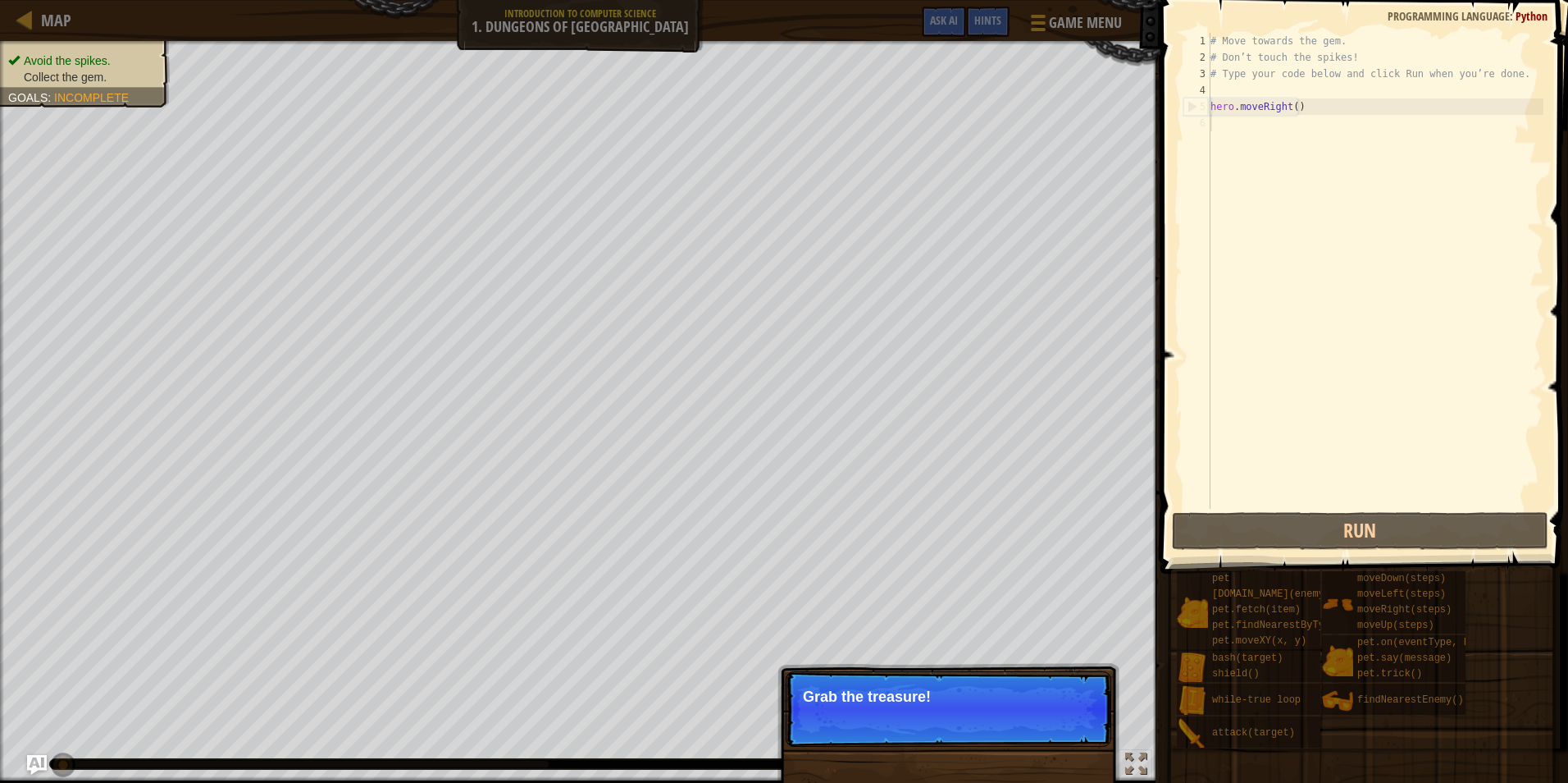
drag, startPoint x: 1170, startPoint y: 386, endPoint x: 1160, endPoint y: 414, distance: 29.7
click at [1167, 391] on span at bounding box center [1366, 263] width 421 height 622
drag, startPoint x: 1019, startPoint y: 671, endPoint x: 1002, endPoint y: 761, distance: 91.6
click at [1017, 695] on div "Skip (esc) Continue Grab the treasure!" at bounding box center [948, 784] width 342 height 242
click at [999, 714] on div "Skip (esc) Continue" at bounding box center [1035, 718] width 128 height 21
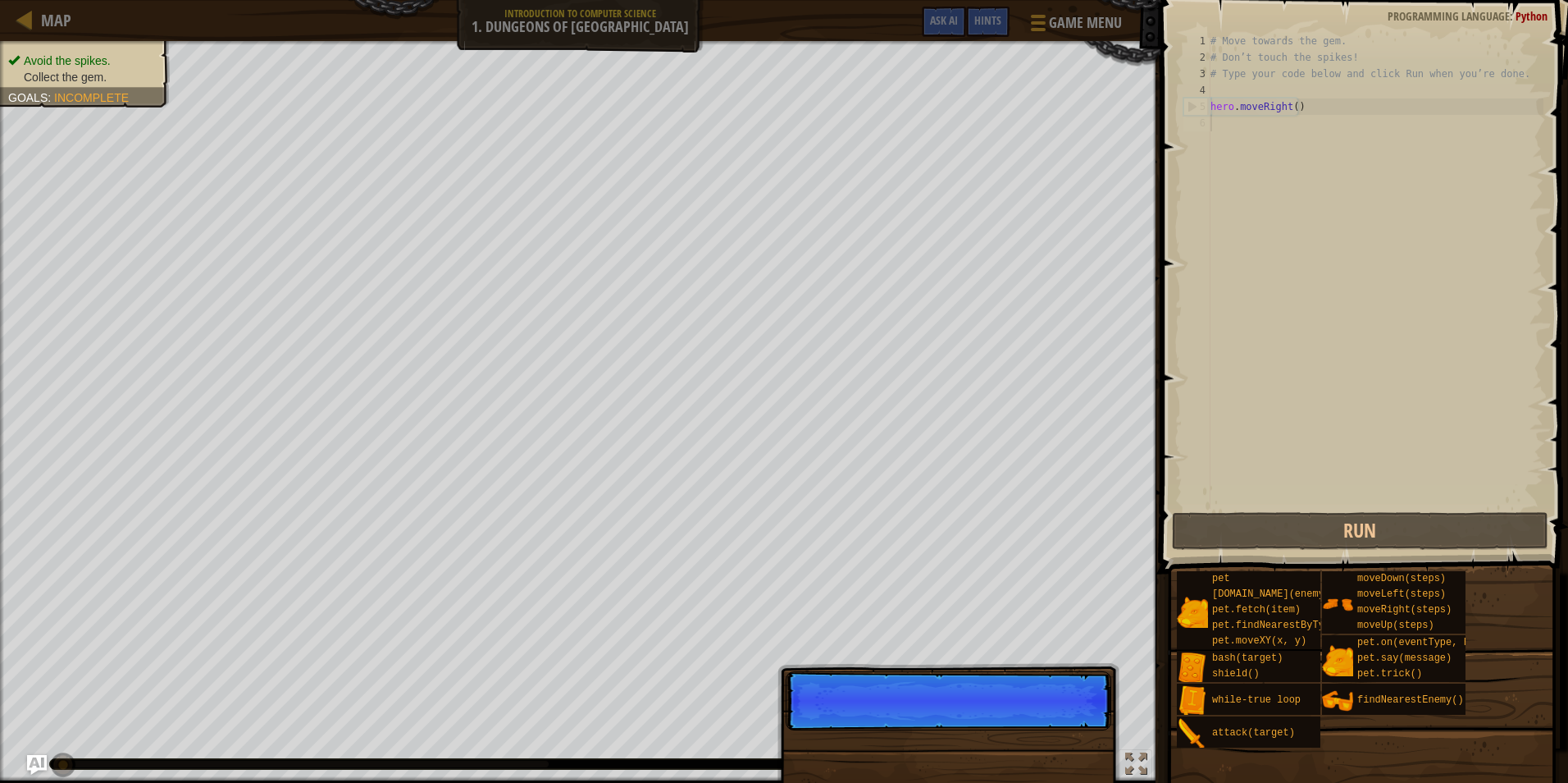
scroll to position [7, 0]
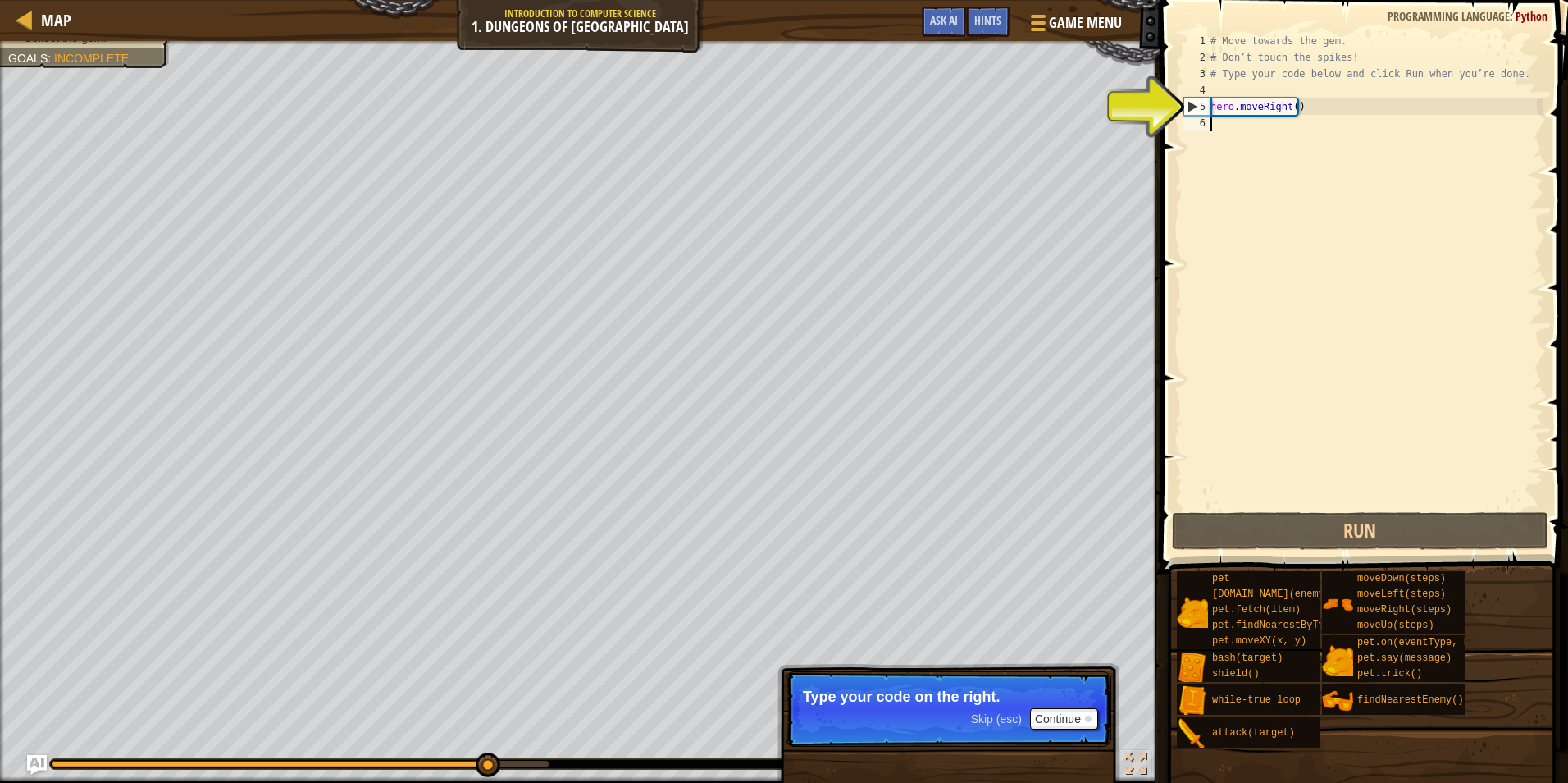
click at [991, 717] on span "Skip (esc)" at bounding box center [996, 718] width 51 height 13
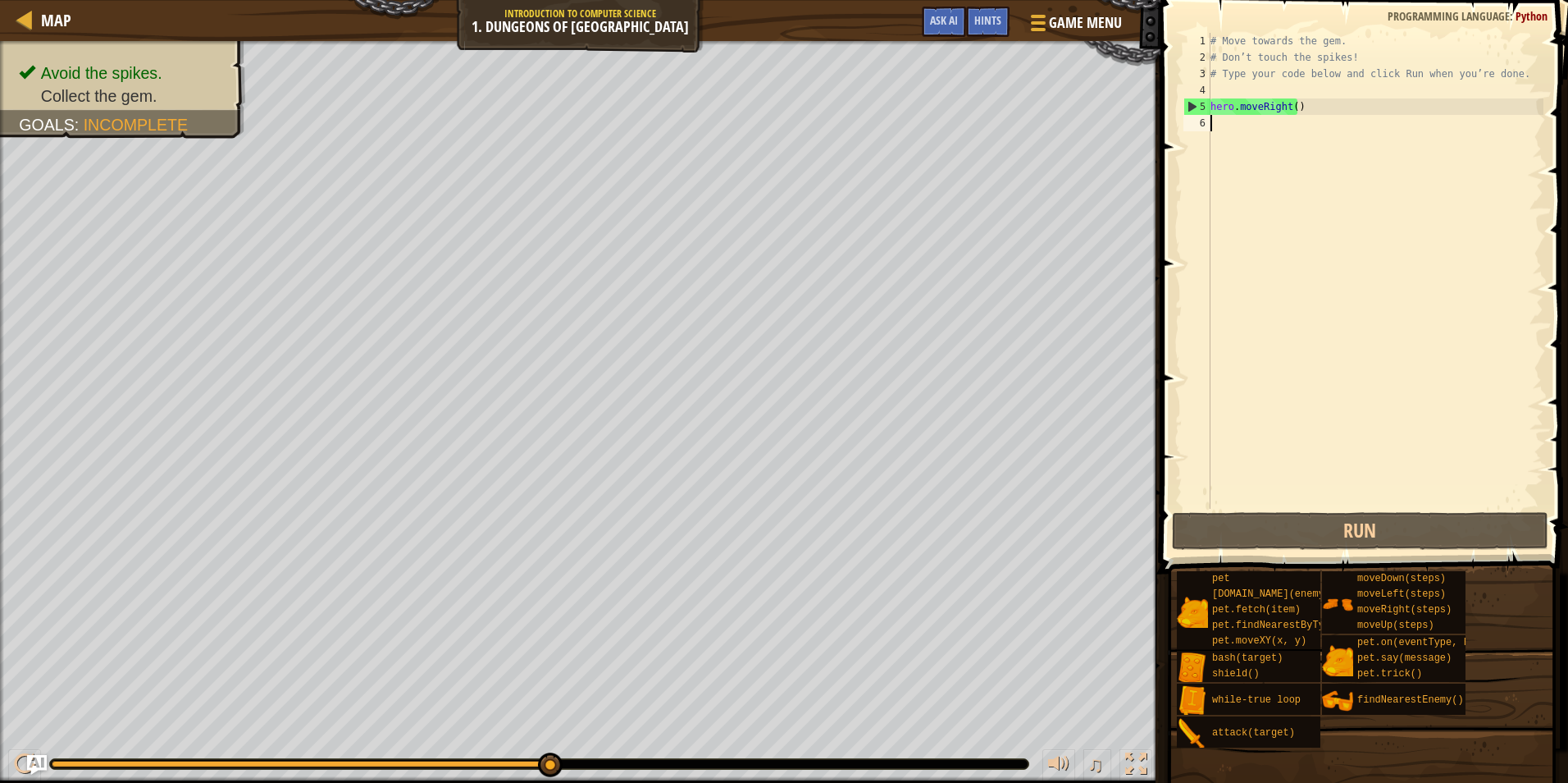
drag, startPoint x: 552, startPoint y: 766, endPoint x: 809, endPoint y: 777, distance: 257.2
click at [1343, 146] on div "# Move towards the gem. # Don’t touch the spikes! # Type your code below and cl…" at bounding box center [1375, 287] width 336 height 509
click at [1298, 128] on div "# Move towards the gem. # Don’t touch the spikes! # Type your code below and cl…" at bounding box center [1375, 287] width 336 height 509
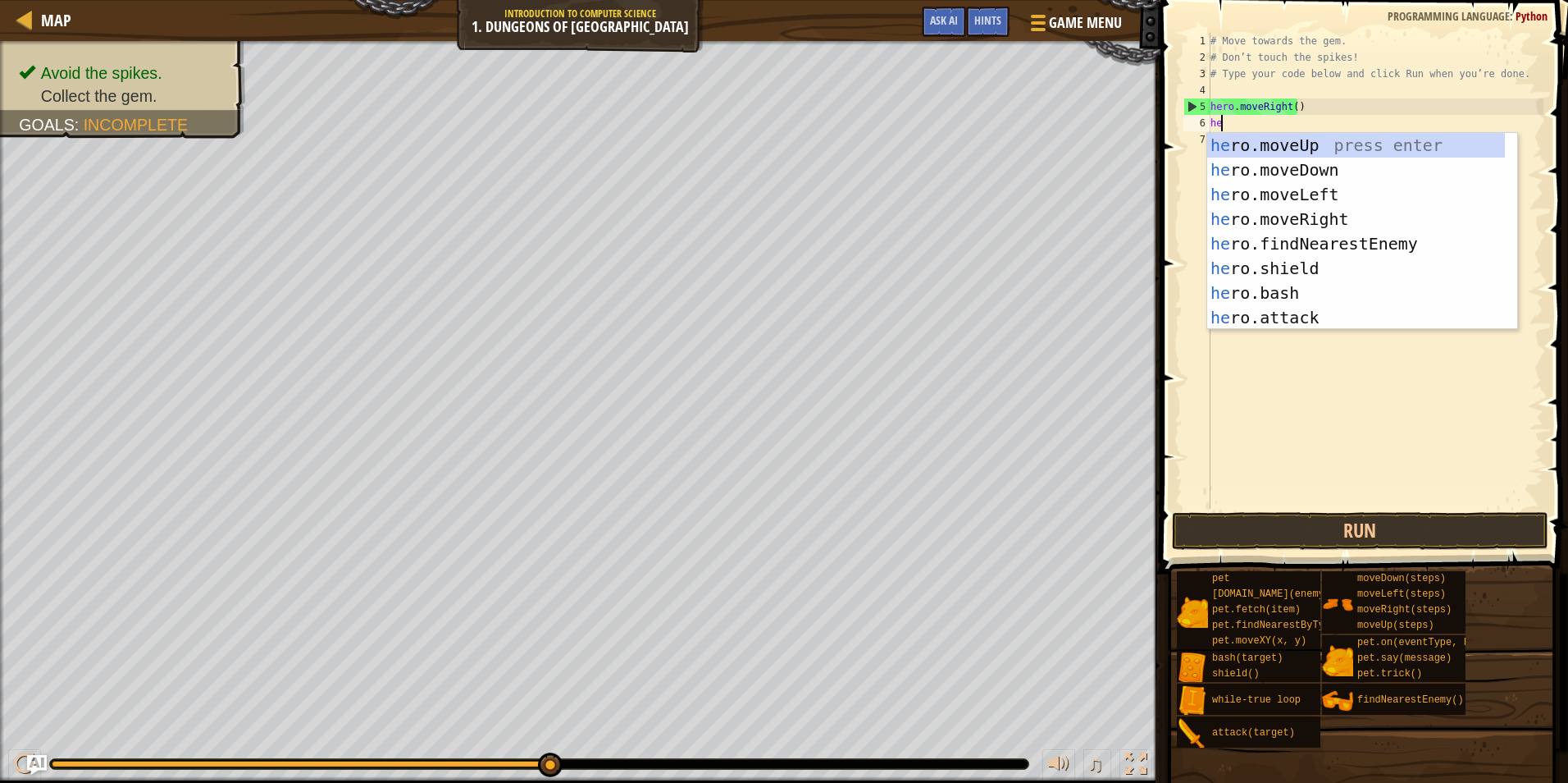
type textarea "her"
click at [1288, 163] on div "her o.moveUp press enter her o.moveDown press enter her o.moveLeft press enter …" at bounding box center [1356, 255] width 298 height 246
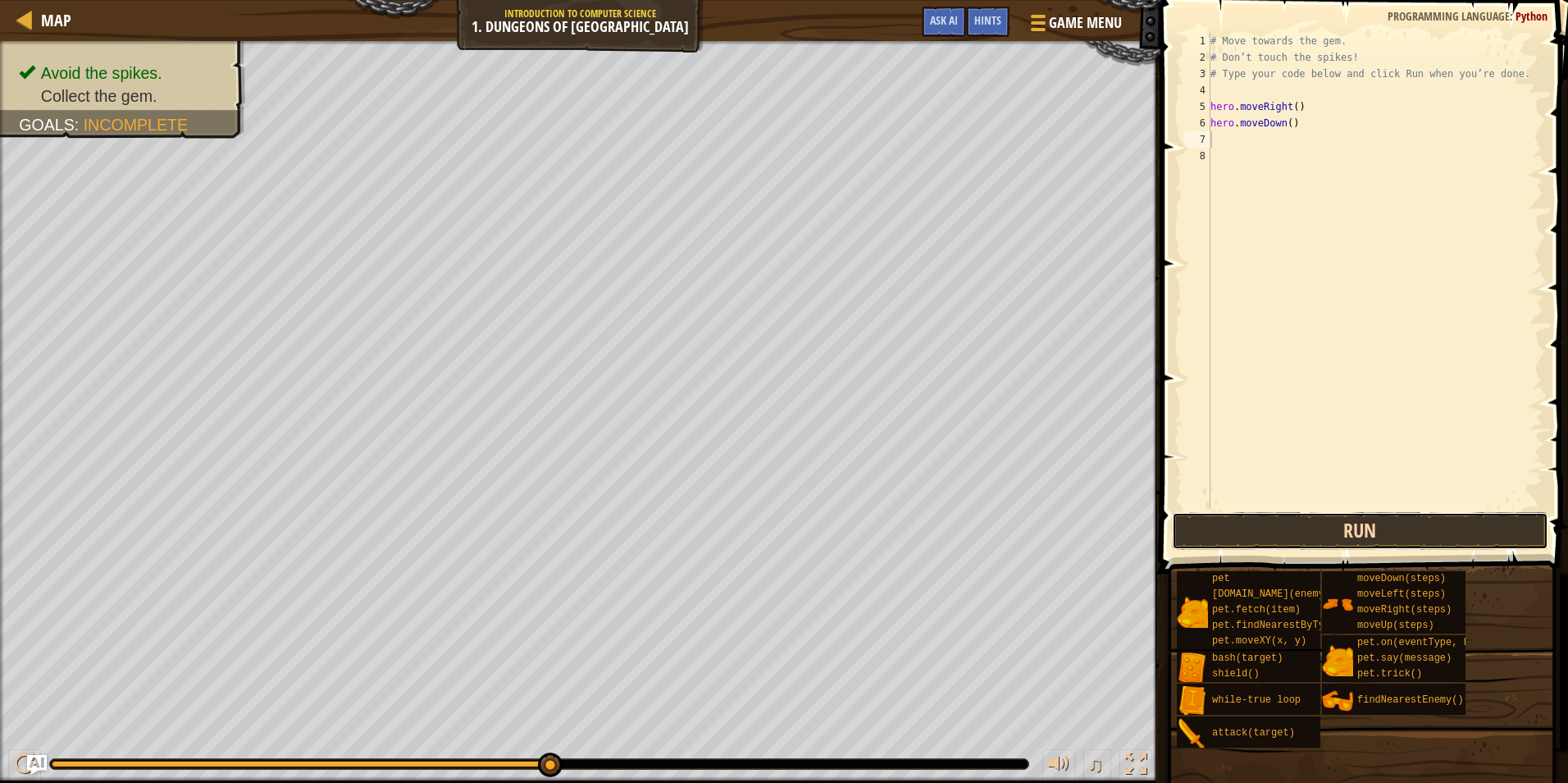
click at [1323, 529] on button "Run" at bounding box center [1360, 531] width 377 height 38
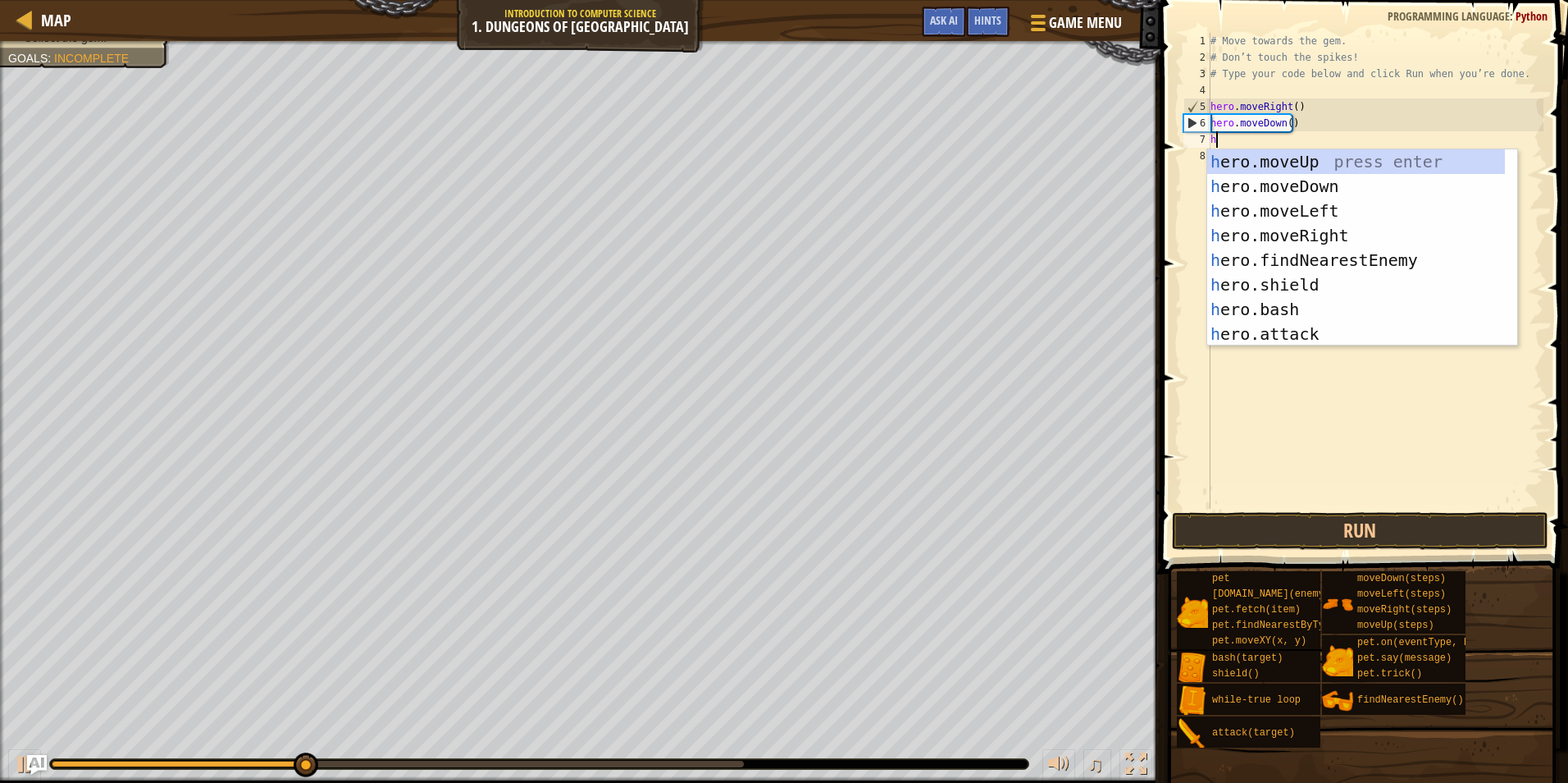
type textarea "he"
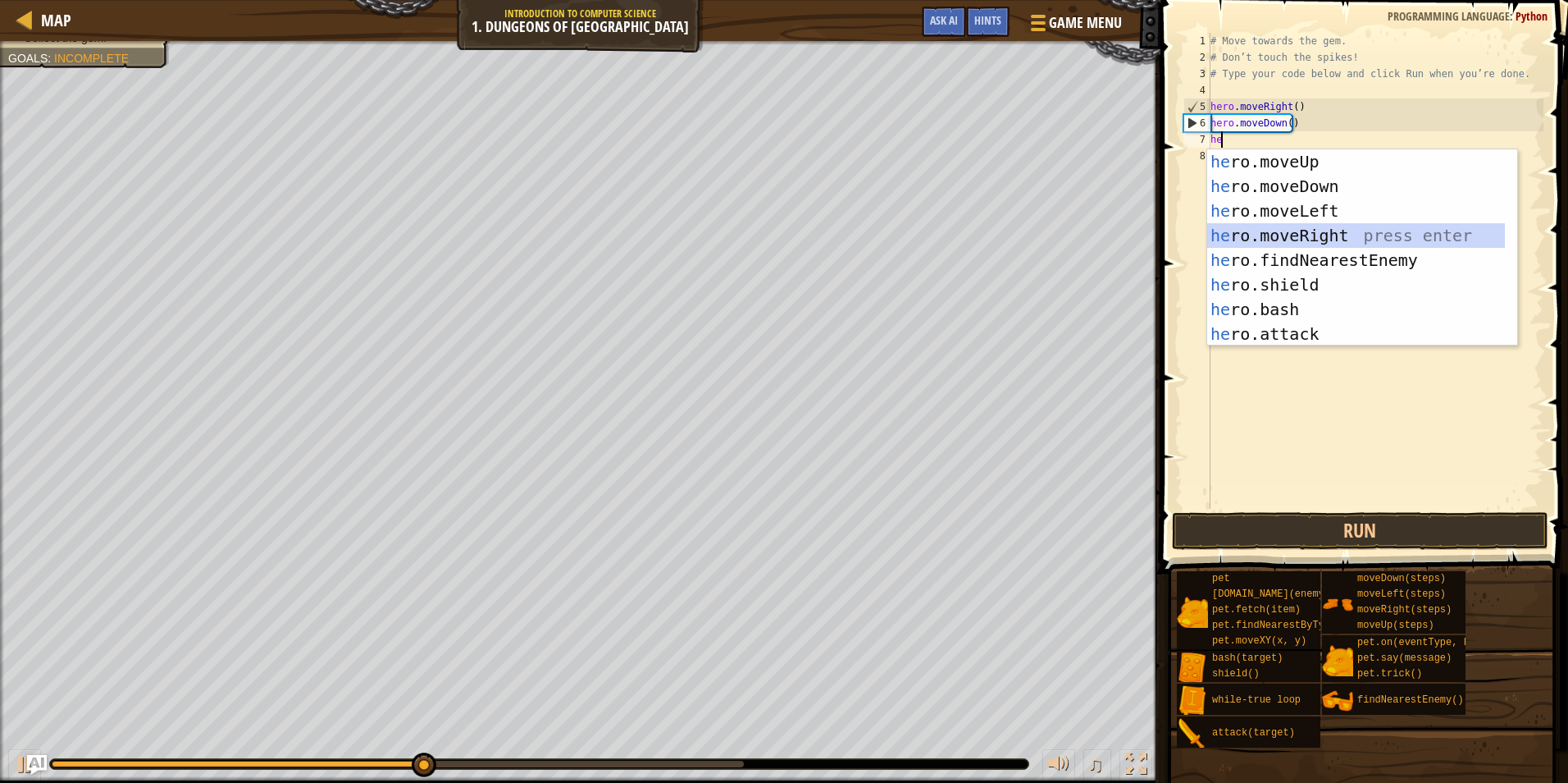
click at [1282, 224] on div "he ro.moveUp press enter he ro.moveDown press enter he ro.moveLeft press enter …" at bounding box center [1356, 272] width 298 height 246
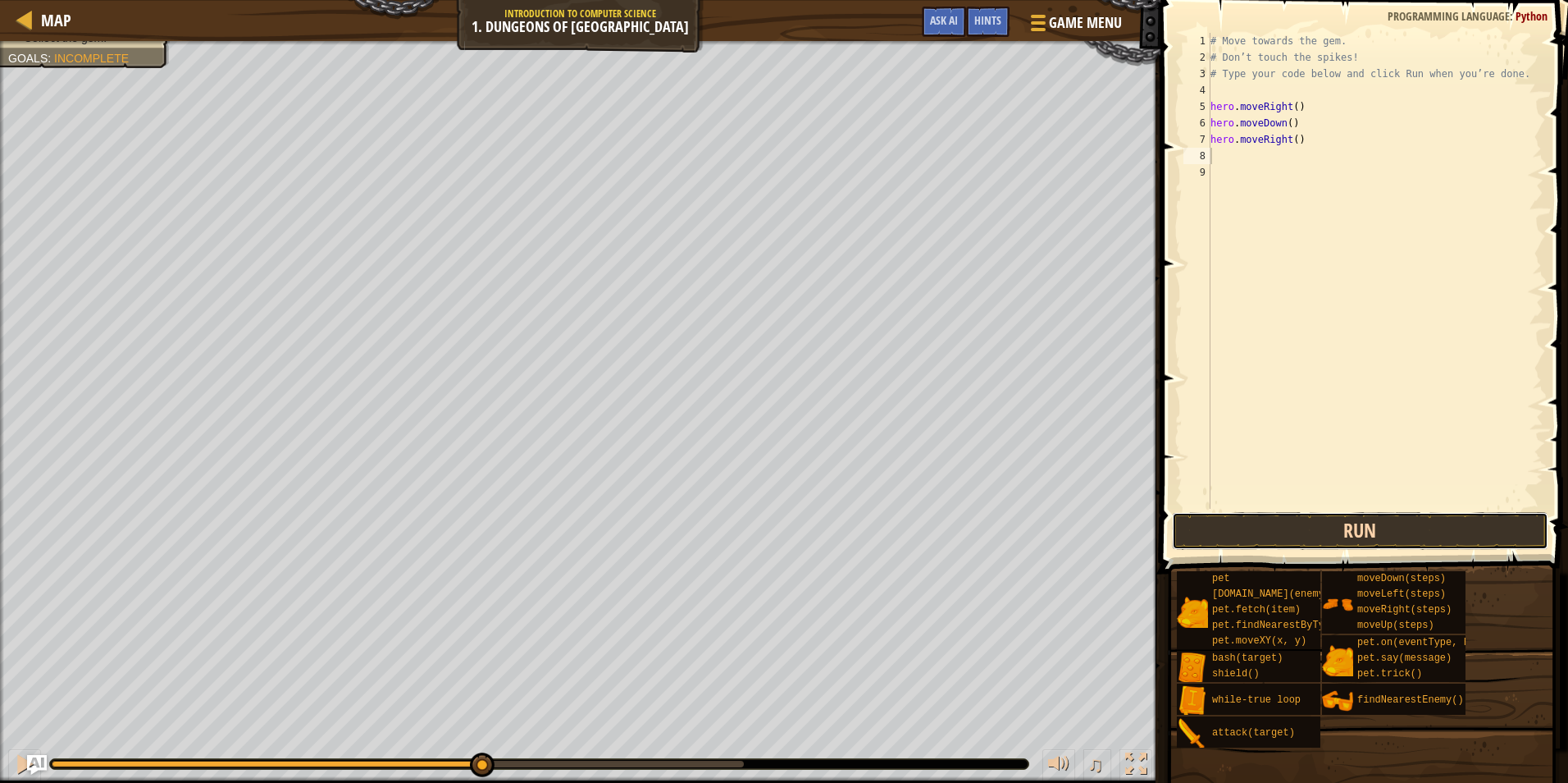
click at [1343, 525] on button "Run" at bounding box center [1360, 531] width 377 height 38
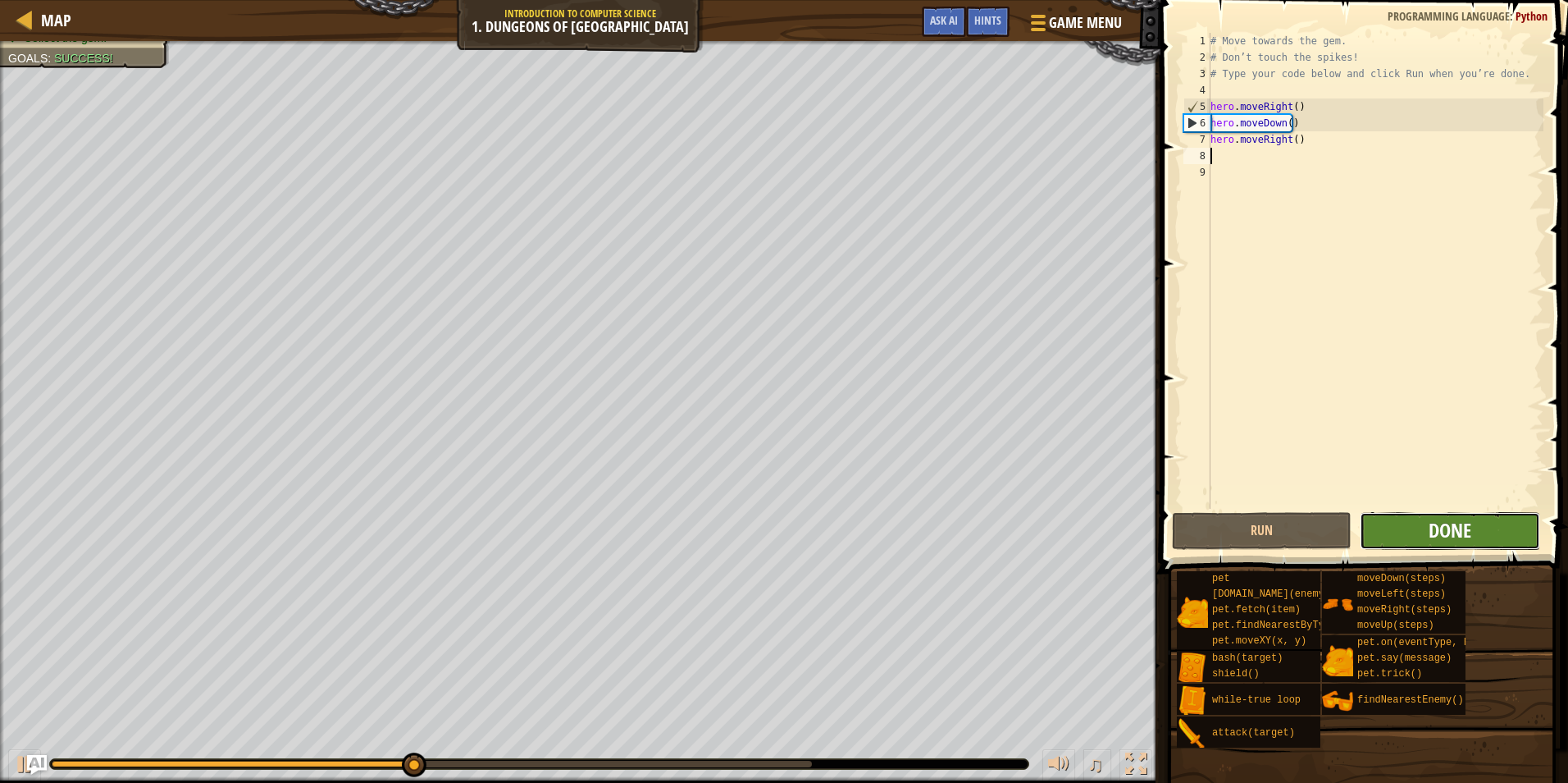
click at [1458, 543] on span "Done" at bounding box center [1449, 530] width 43 height 26
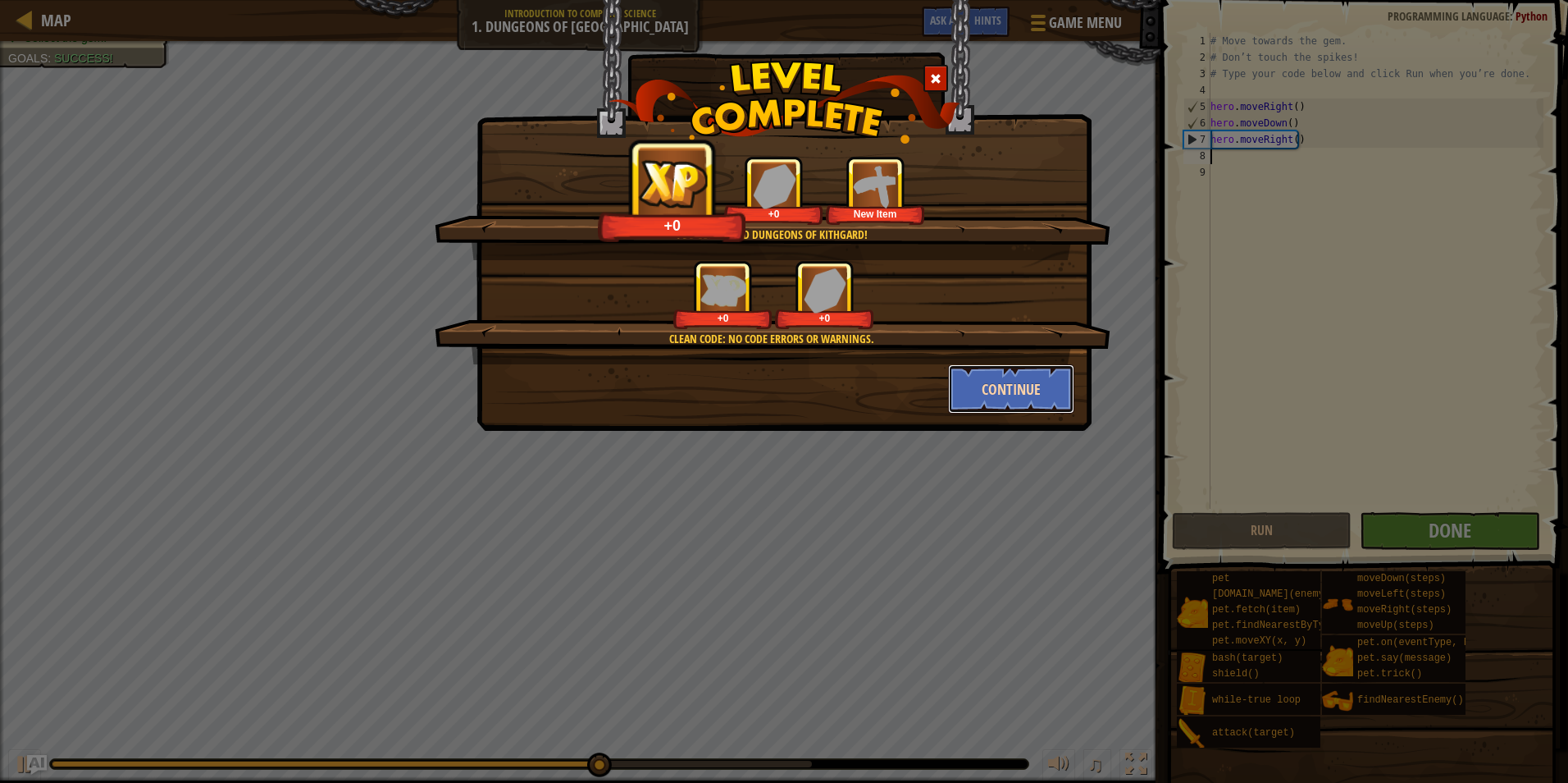
click at [1037, 382] on button "Continue" at bounding box center [1012, 388] width 128 height 49
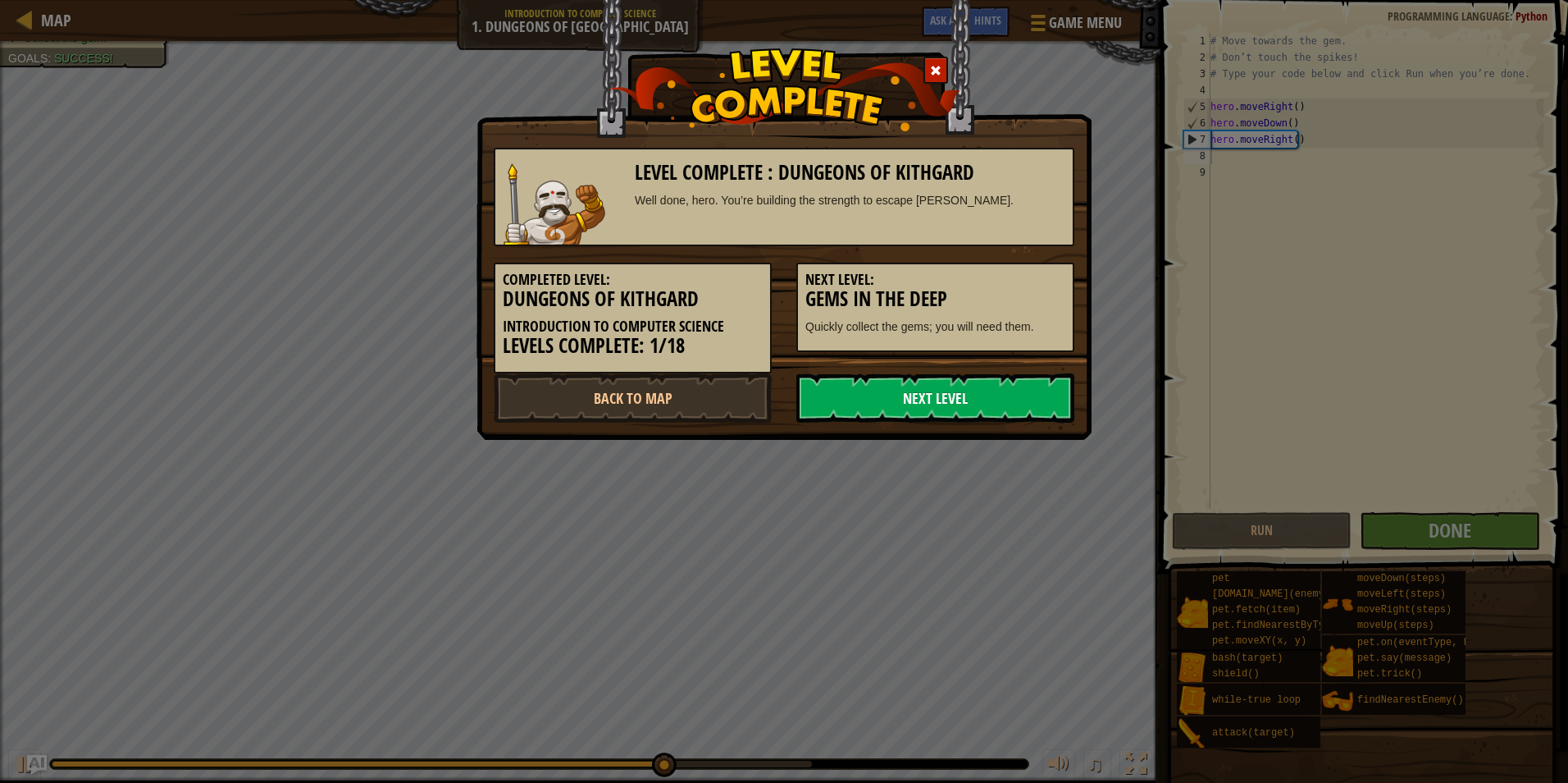
click at [1035, 391] on link "Next Level" at bounding box center [935, 397] width 278 height 49
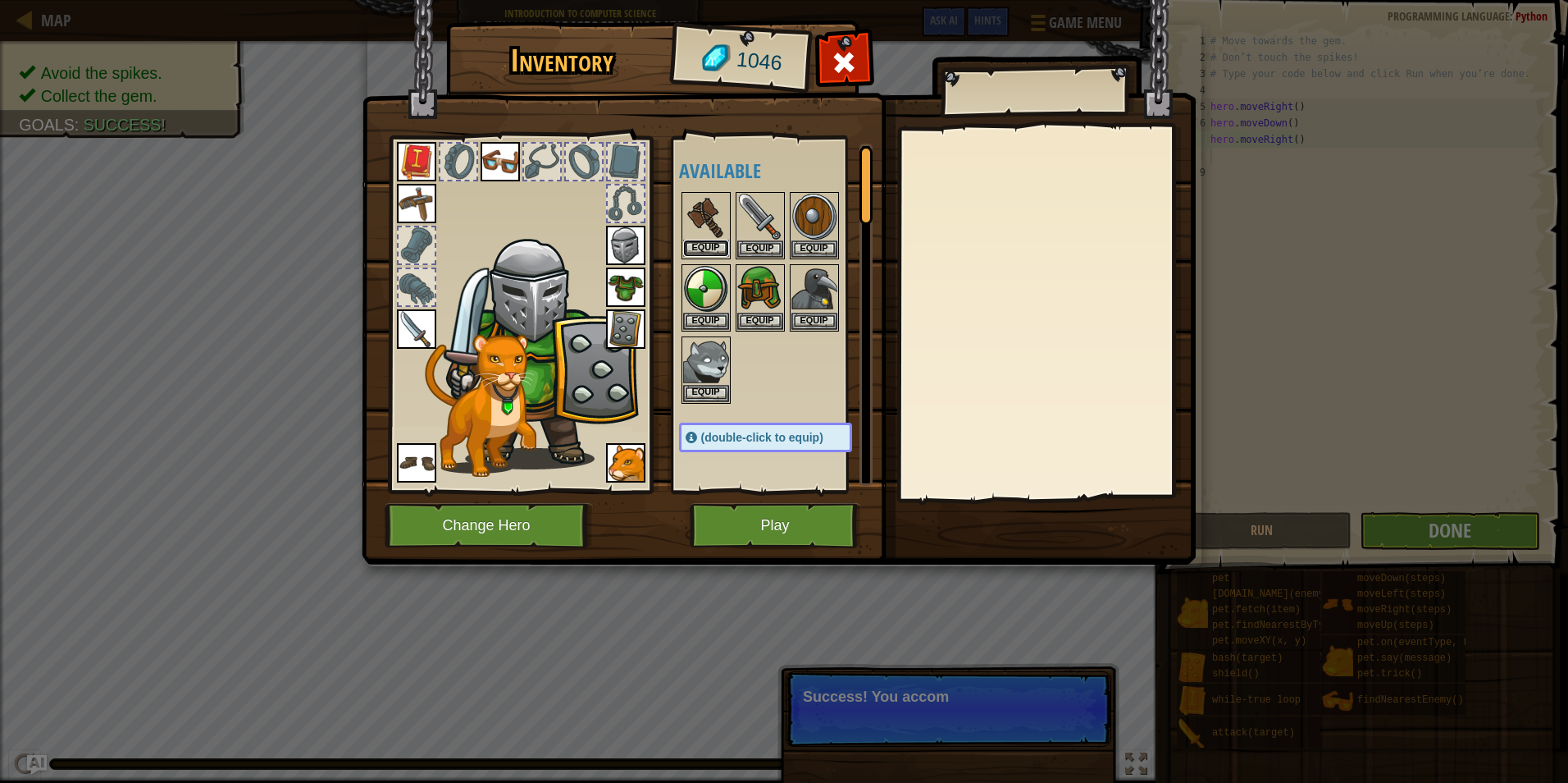
click at [693, 244] on button "Equip" at bounding box center [706, 247] width 46 height 17
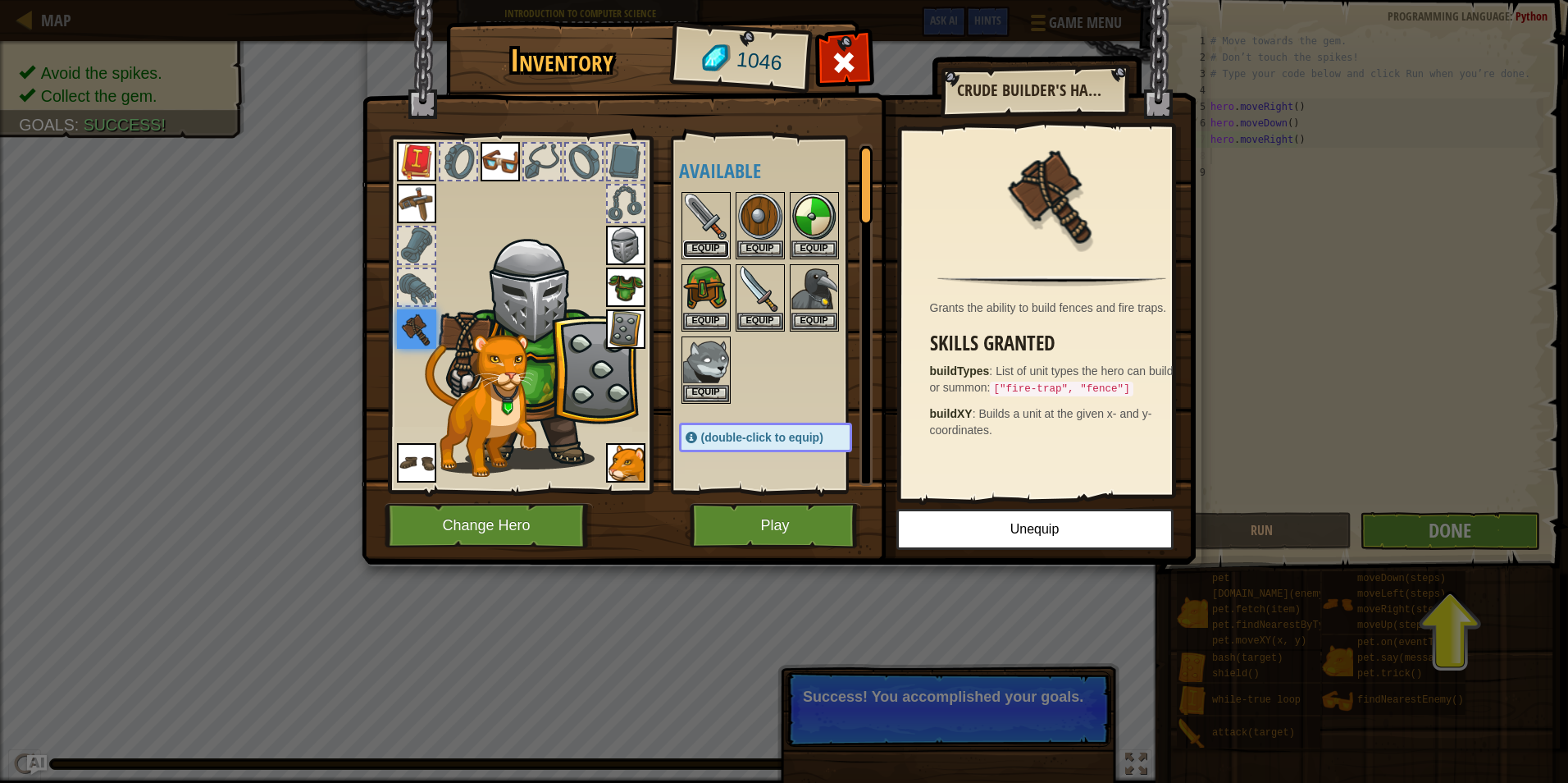
click at [693, 244] on button "Equip" at bounding box center [706, 248] width 46 height 17
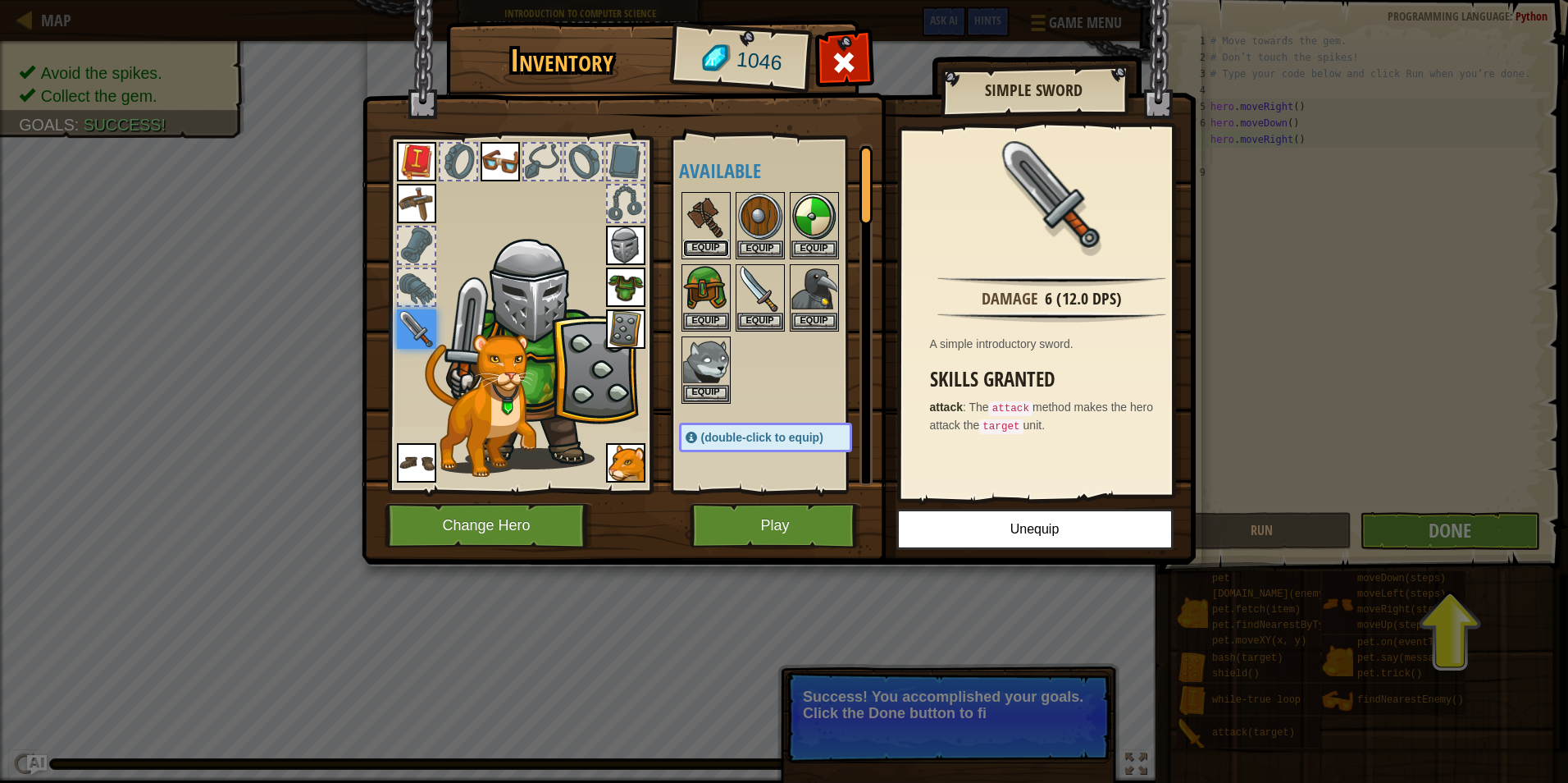
click at [693, 244] on button "Equip" at bounding box center [706, 247] width 46 height 17
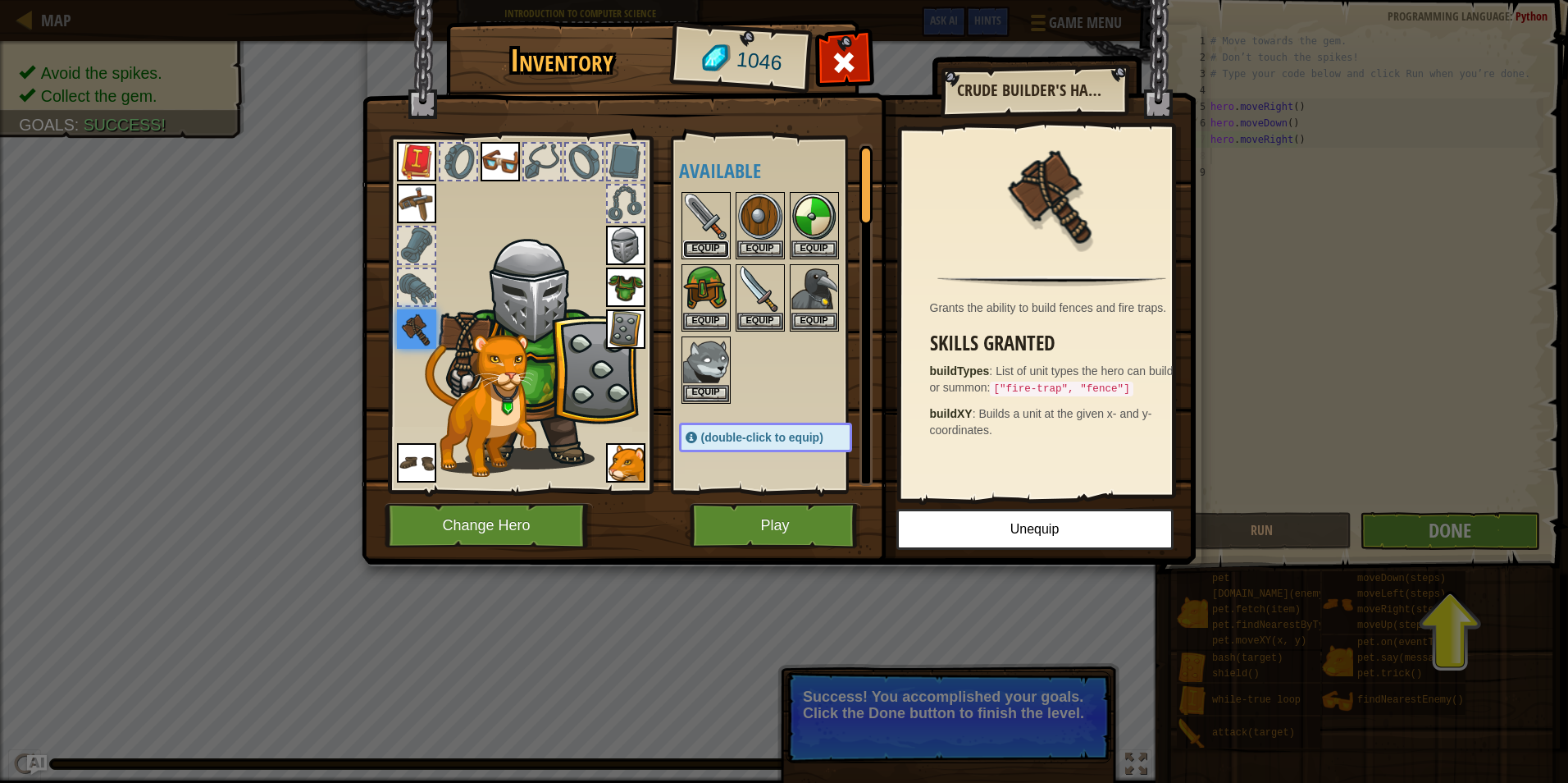
click at [693, 244] on button "Equip" at bounding box center [706, 248] width 46 height 17
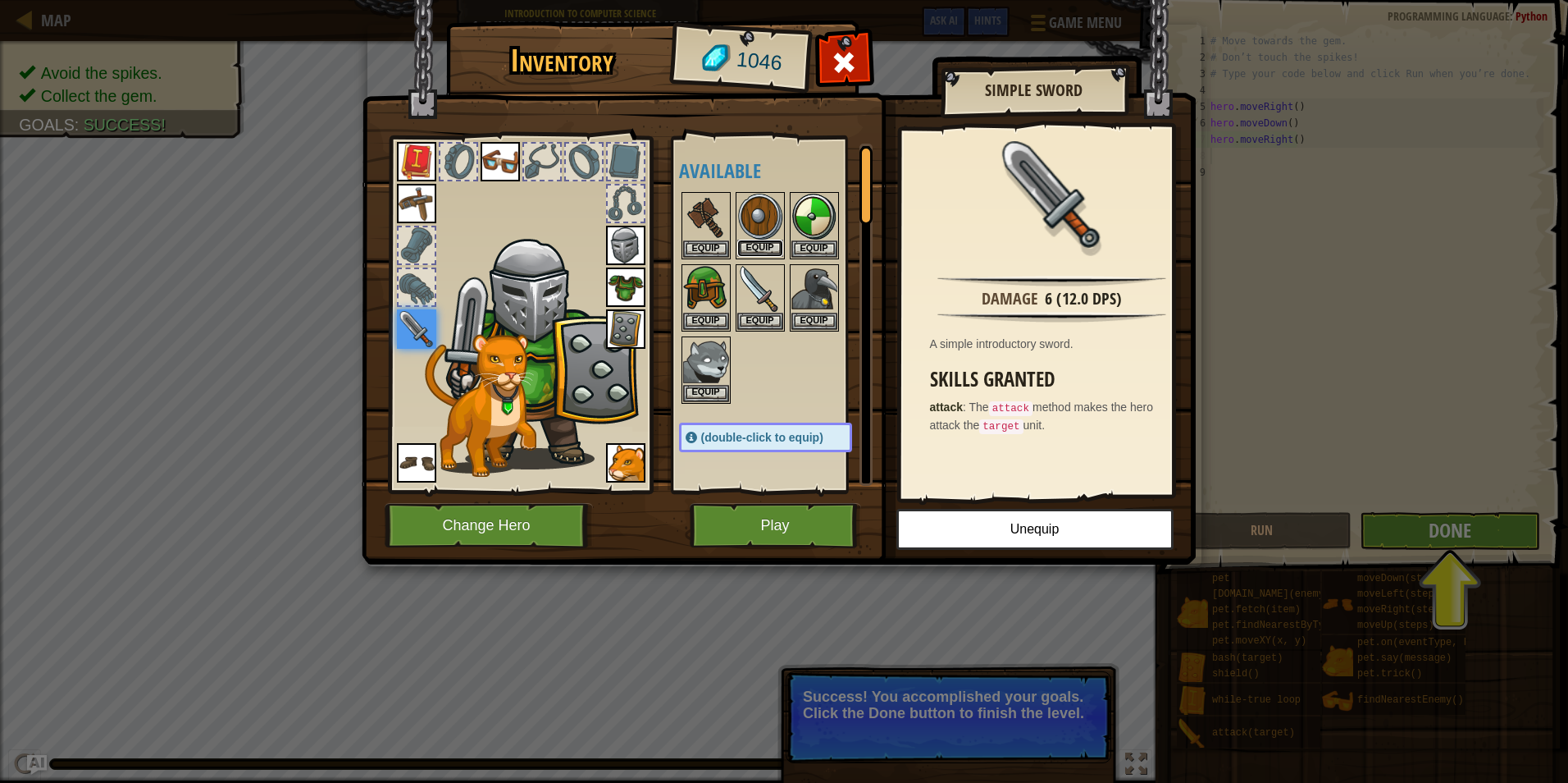
click at [762, 246] on button "Equip" at bounding box center [761, 247] width 46 height 17
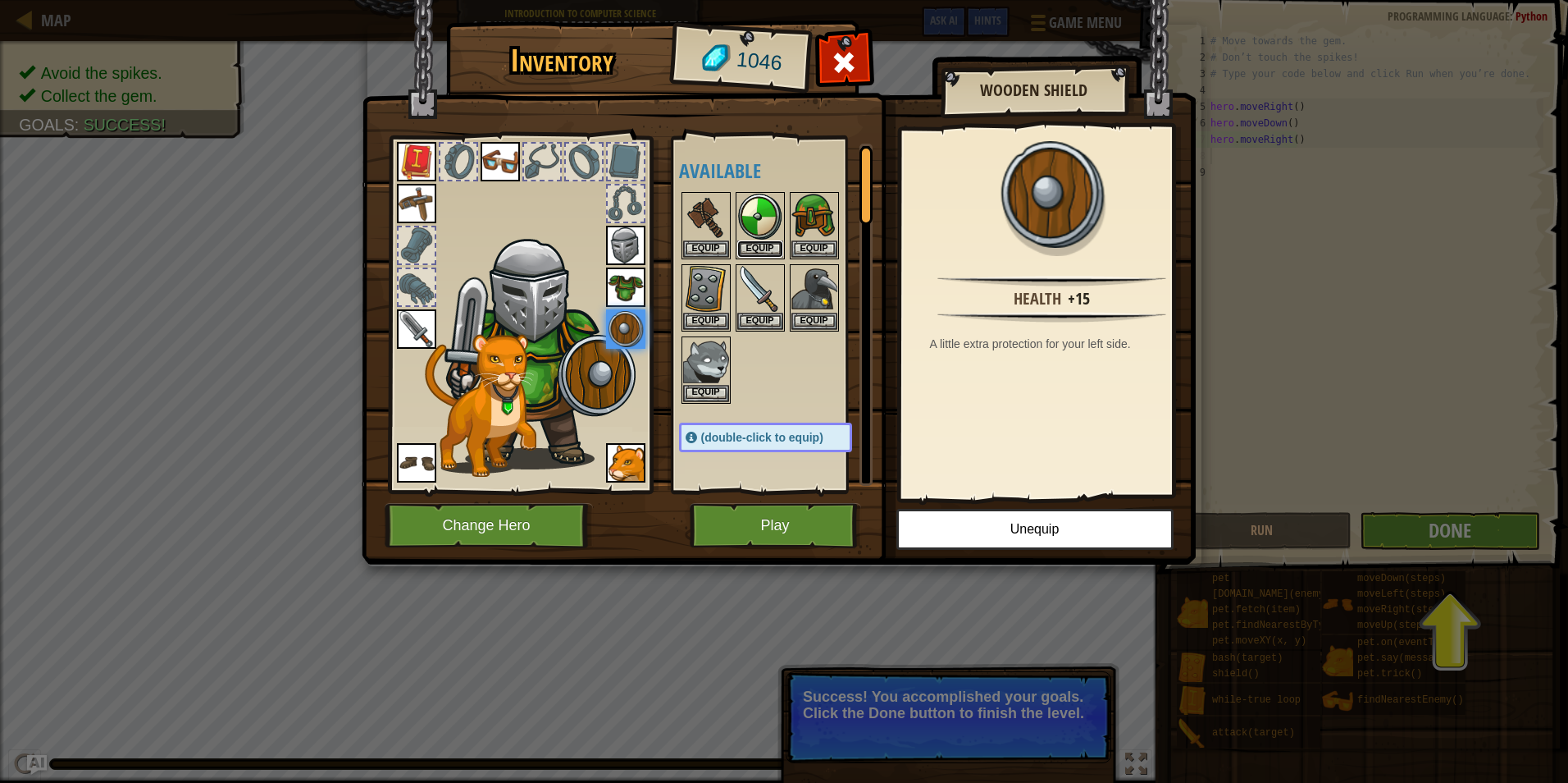
click at [762, 246] on button "Equip" at bounding box center [761, 248] width 46 height 17
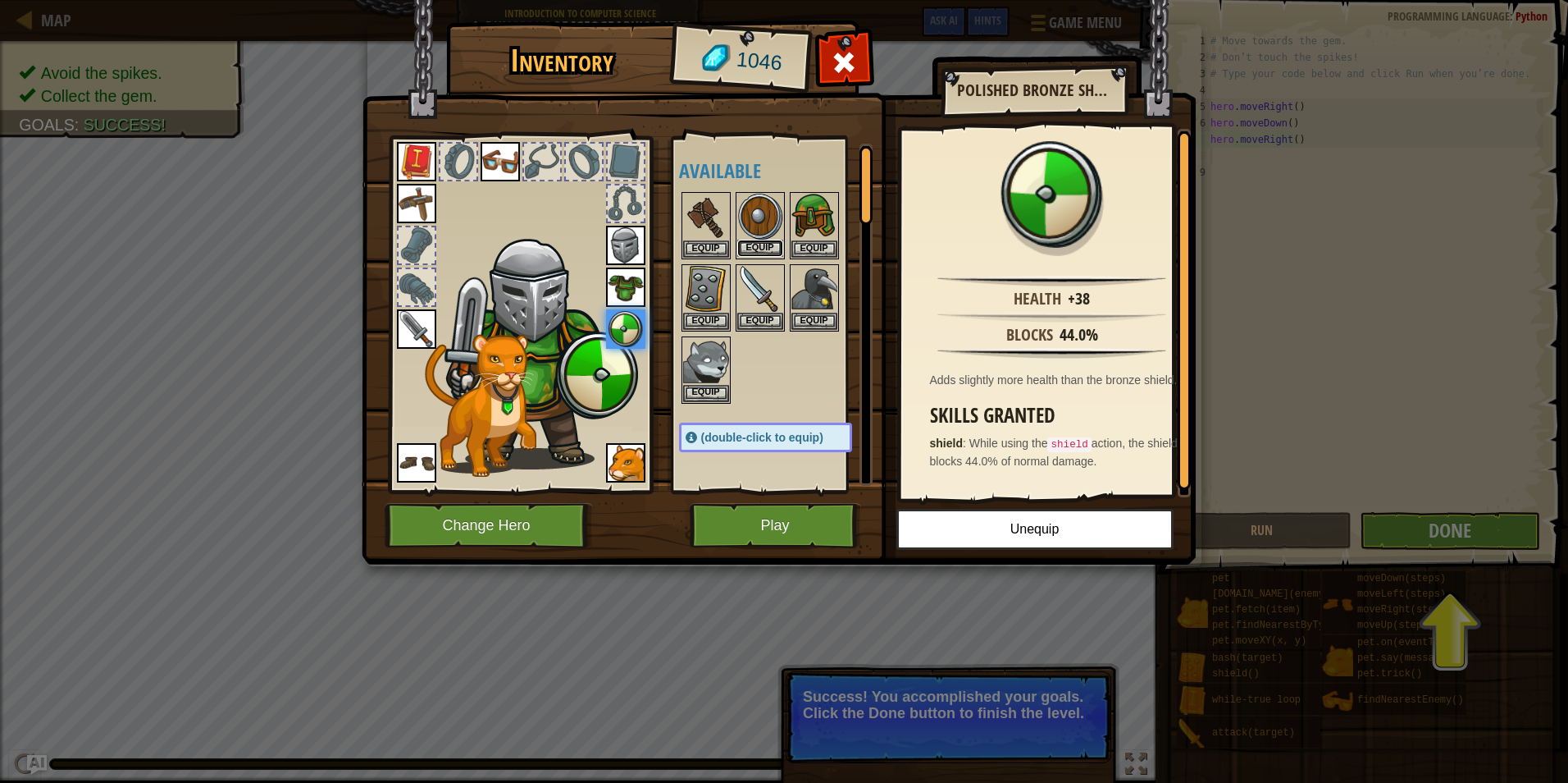
click at [762, 246] on button "Equip" at bounding box center [761, 247] width 46 height 17
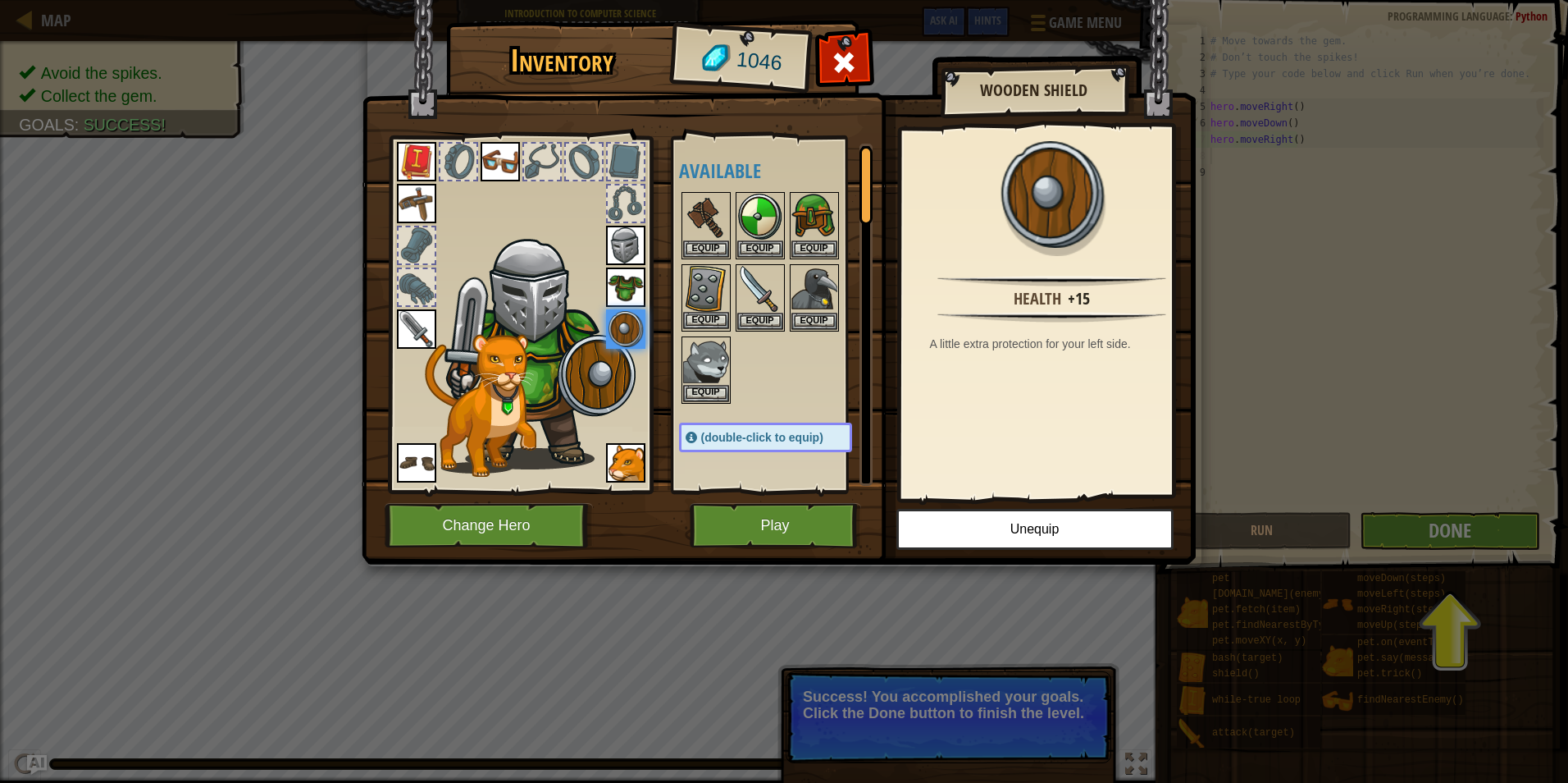
click at [719, 309] on img at bounding box center [706, 289] width 46 height 46
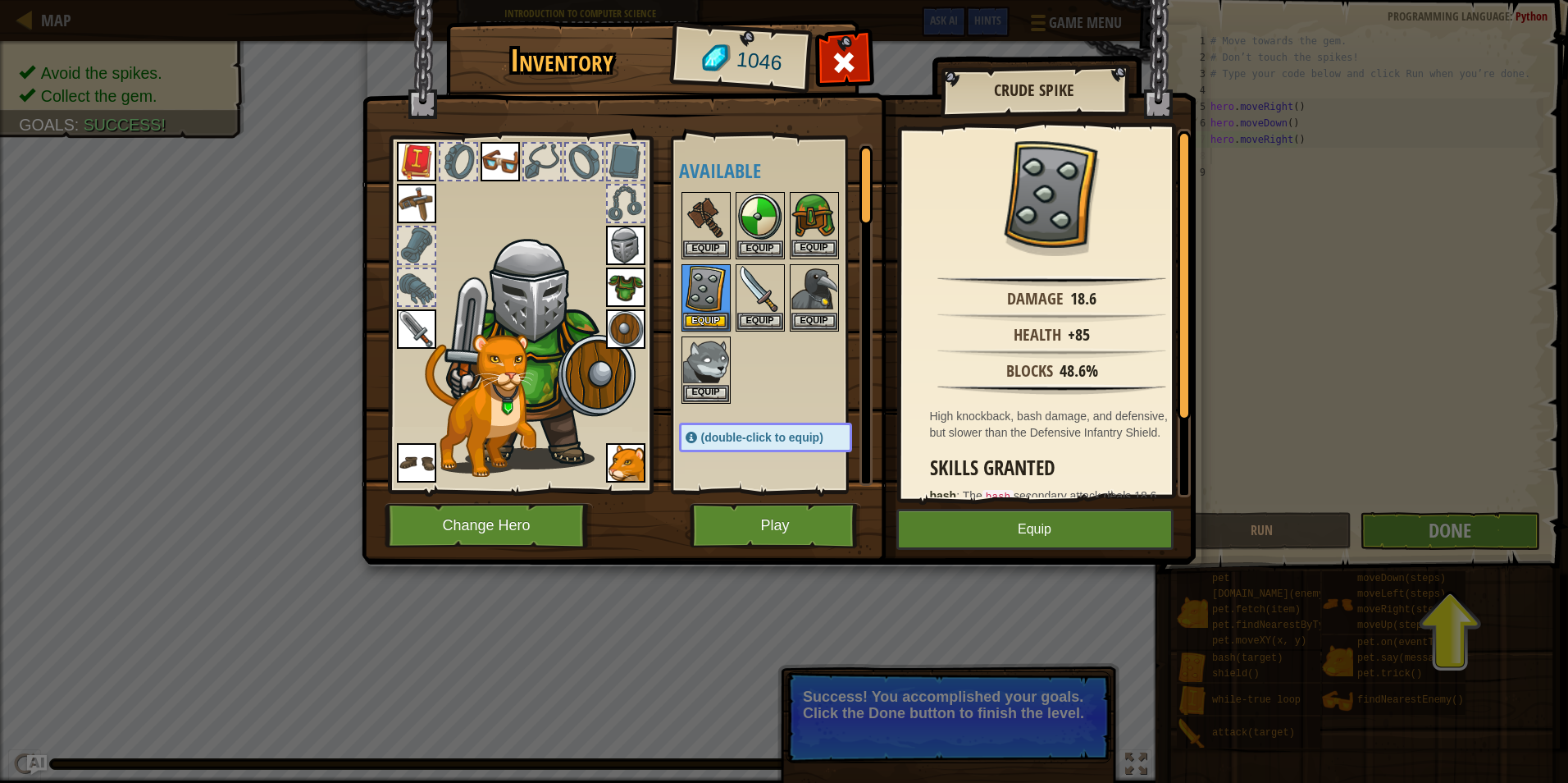
click at [822, 237] on img at bounding box center [814, 216] width 46 height 46
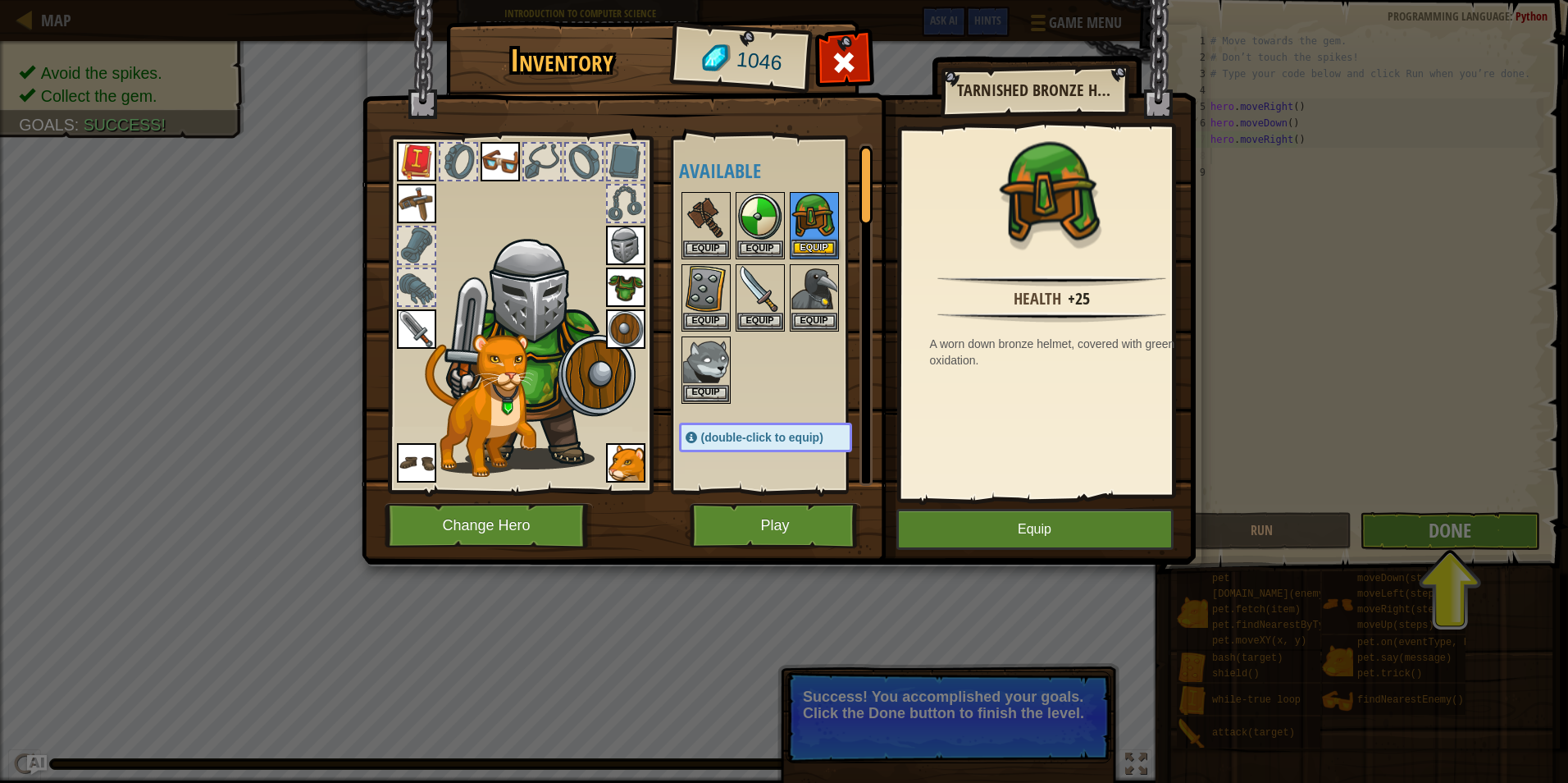
click at [825, 239] on div "Equip" at bounding box center [813, 224] width 49 height 67
click at [825, 239] on button "Equip" at bounding box center [814, 247] width 46 height 17
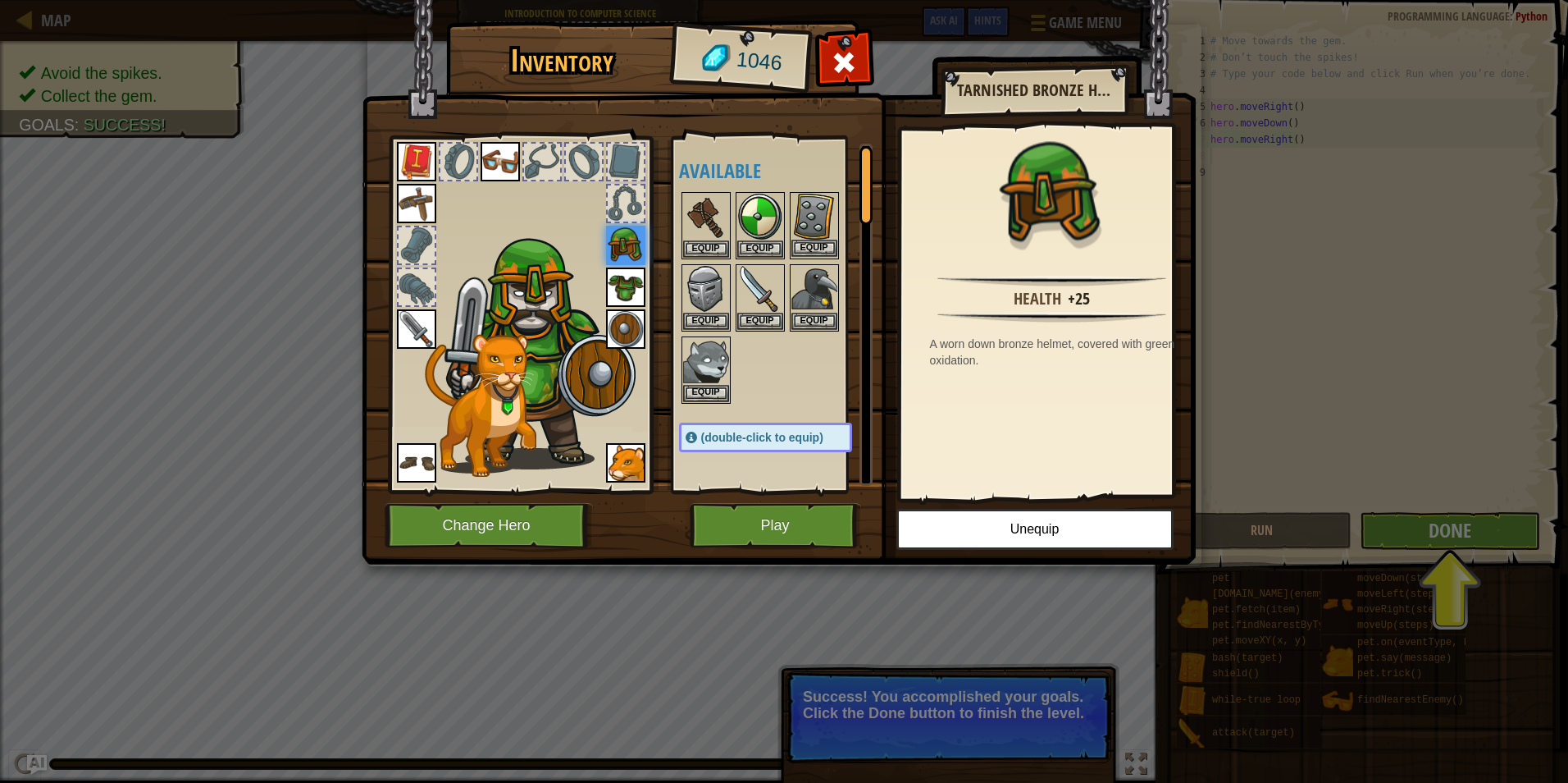
click at [821, 199] on img at bounding box center [814, 216] width 46 height 46
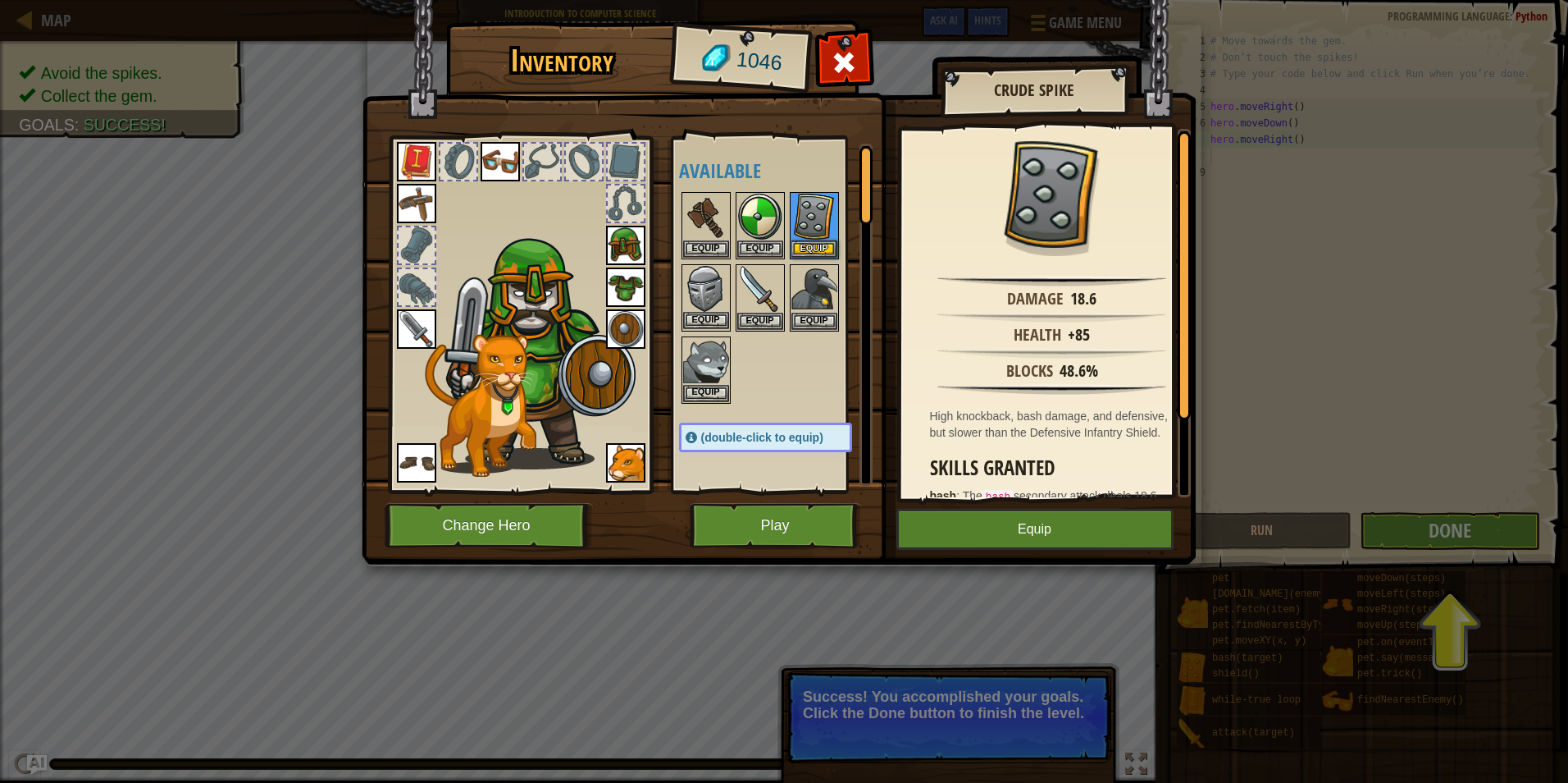
click at [700, 300] on img at bounding box center [706, 289] width 46 height 46
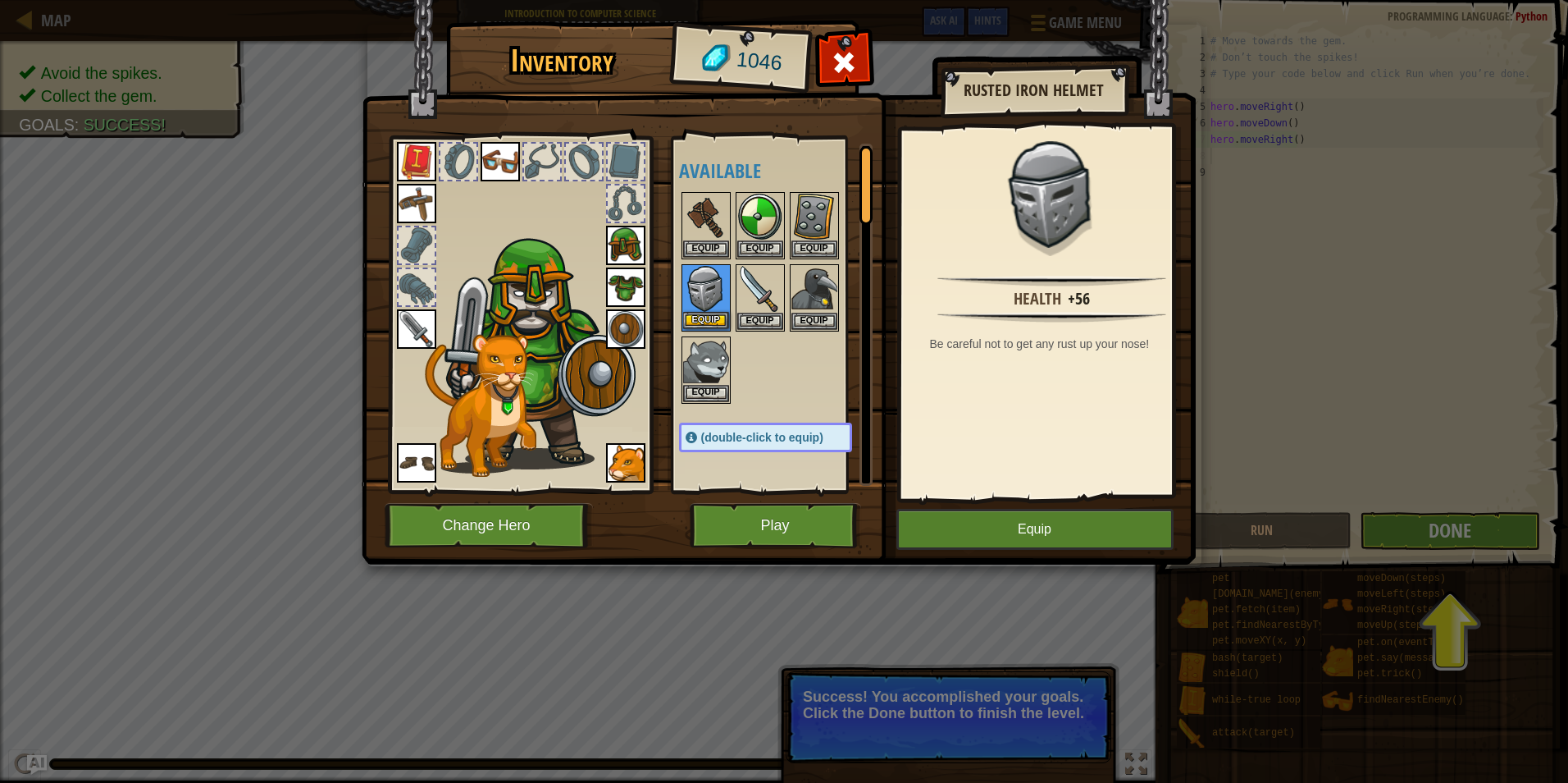
click at [698, 308] on img at bounding box center [706, 289] width 46 height 46
click at [712, 315] on button "Equip" at bounding box center [706, 320] width 46 height 17
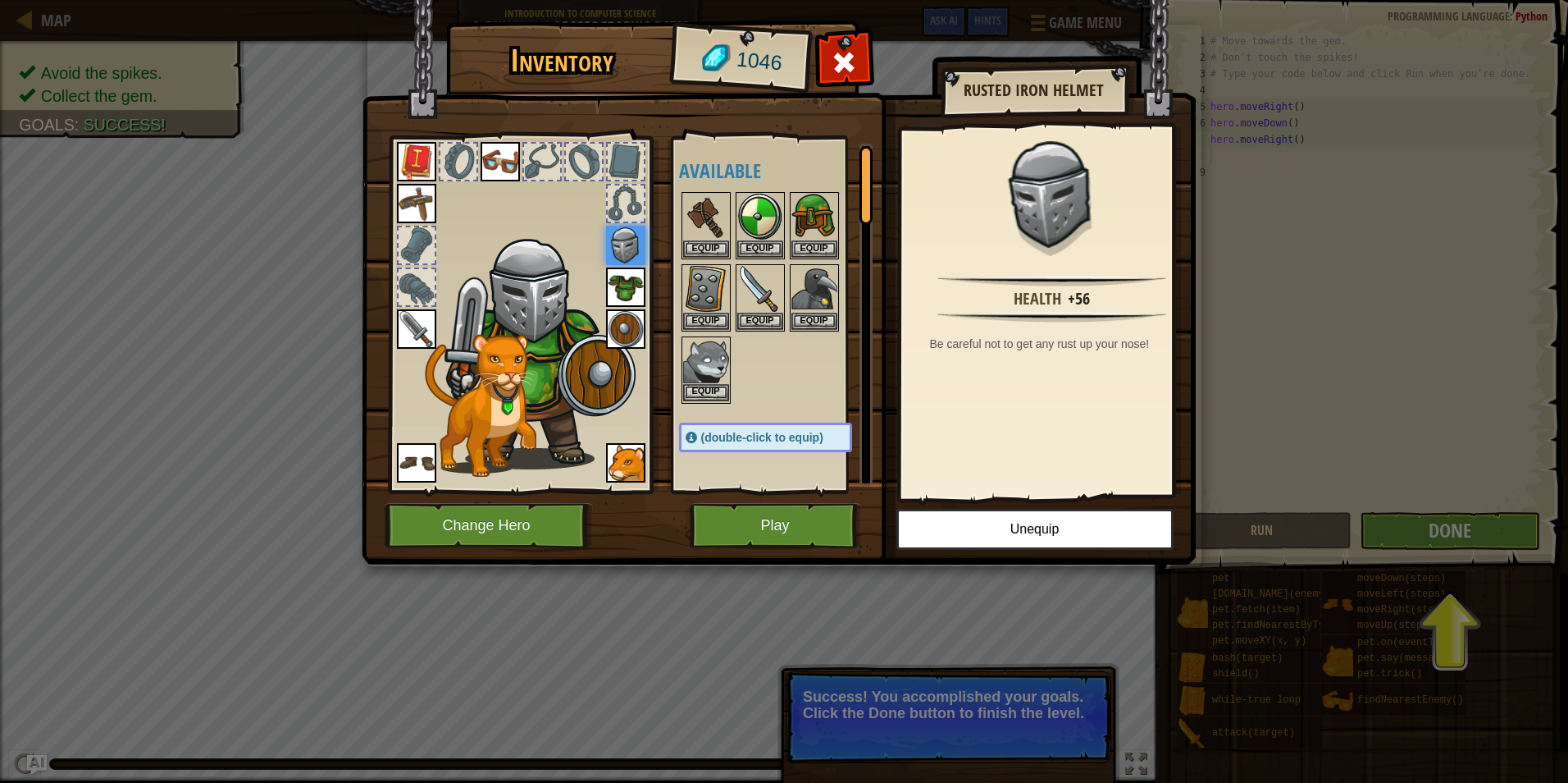
click at [705, 351] on img at bounding box center [706, 361] width 46 height 46
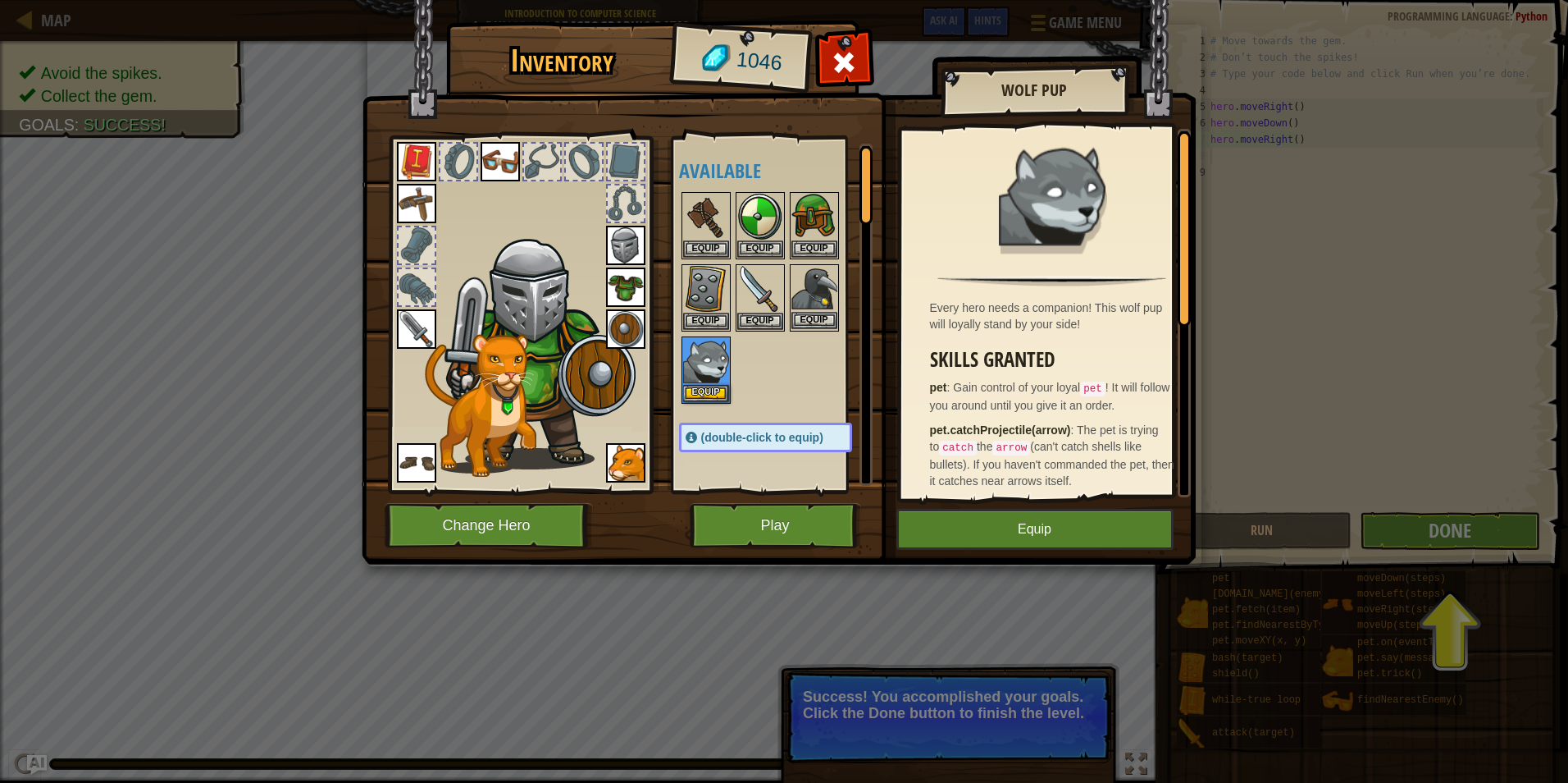
click at [810, 305] on img at bounding box center [814, 289] width 46 height 46
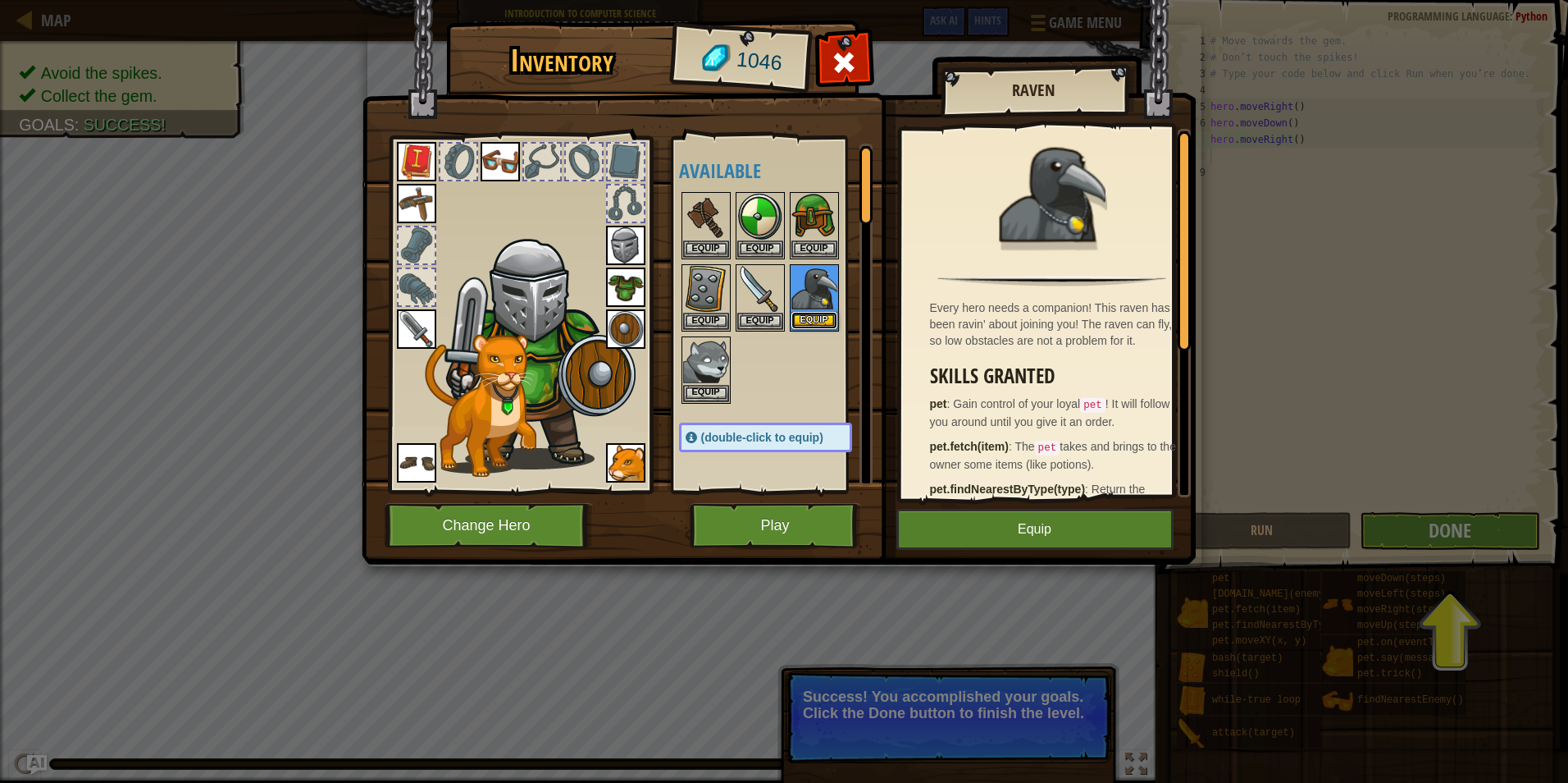
click at [823, 319] on button "Equip" at bounding box center [814, 320] width 46 height 17
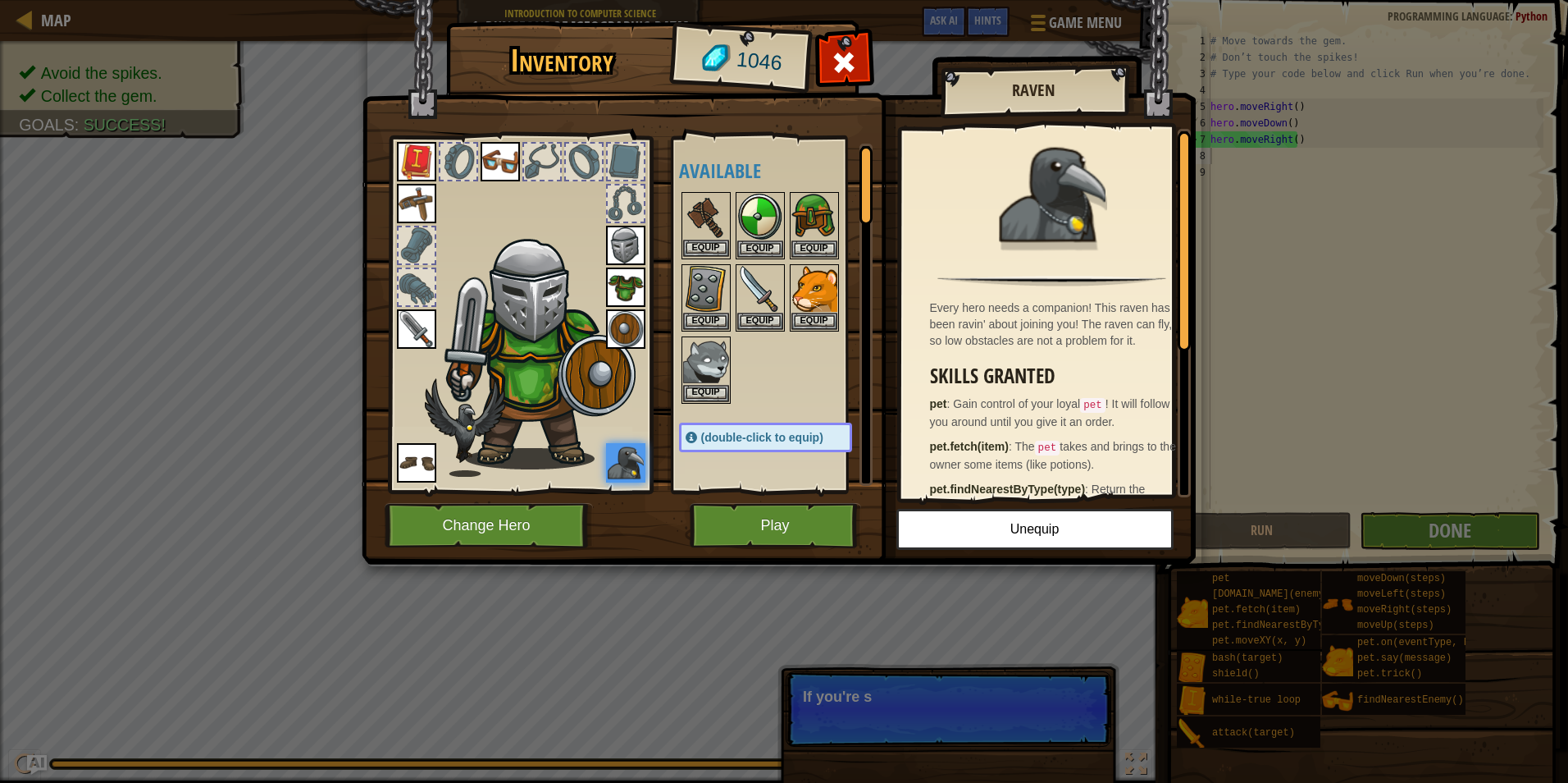
click at [682, 227] on div "Available Equip Equip Equip Equip Equip Equip Equip Equip Equip Equip Equip Equ…" at bounding box center [782, 314] width 205 height 342
click at [774, 257] on div "Equip" at bounding box center [760, 224] width 49 height 67
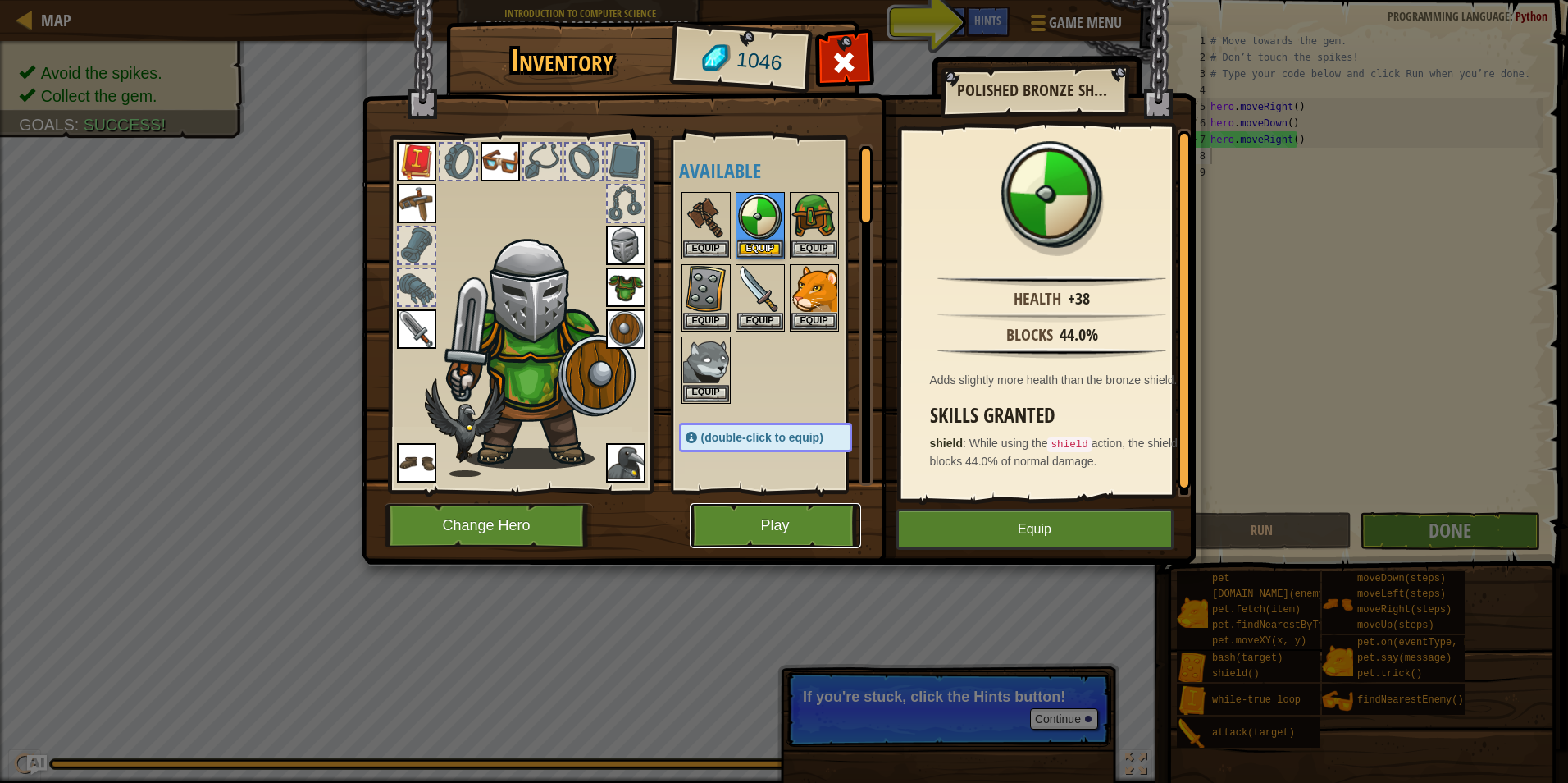
click at [766, 525] on button "Play" at bounding box center [776, 525] width 171 height 45
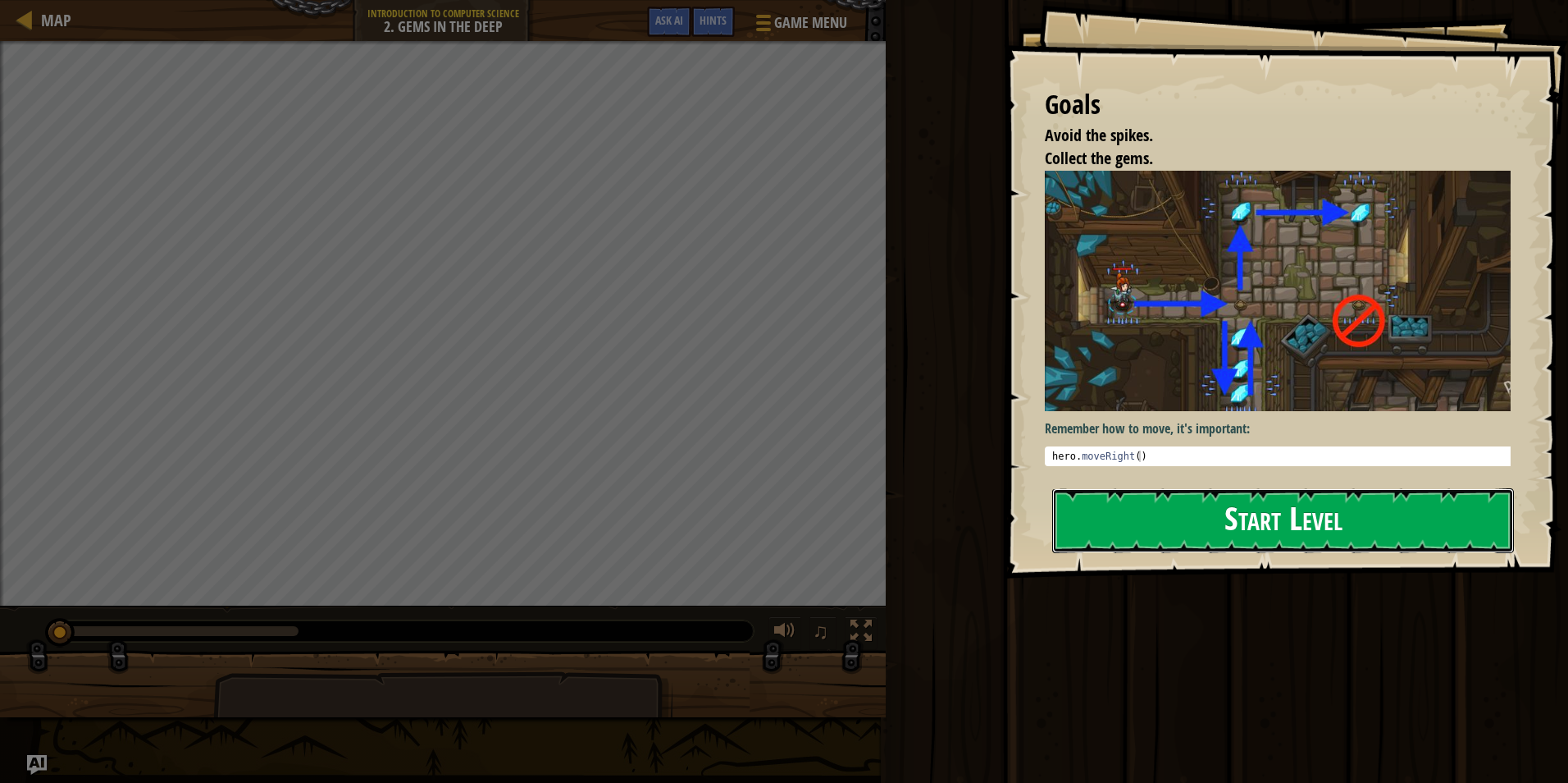
click at [1388, 504] on button "Start Level" at bounding box center [1282, 520] width 462 height 65
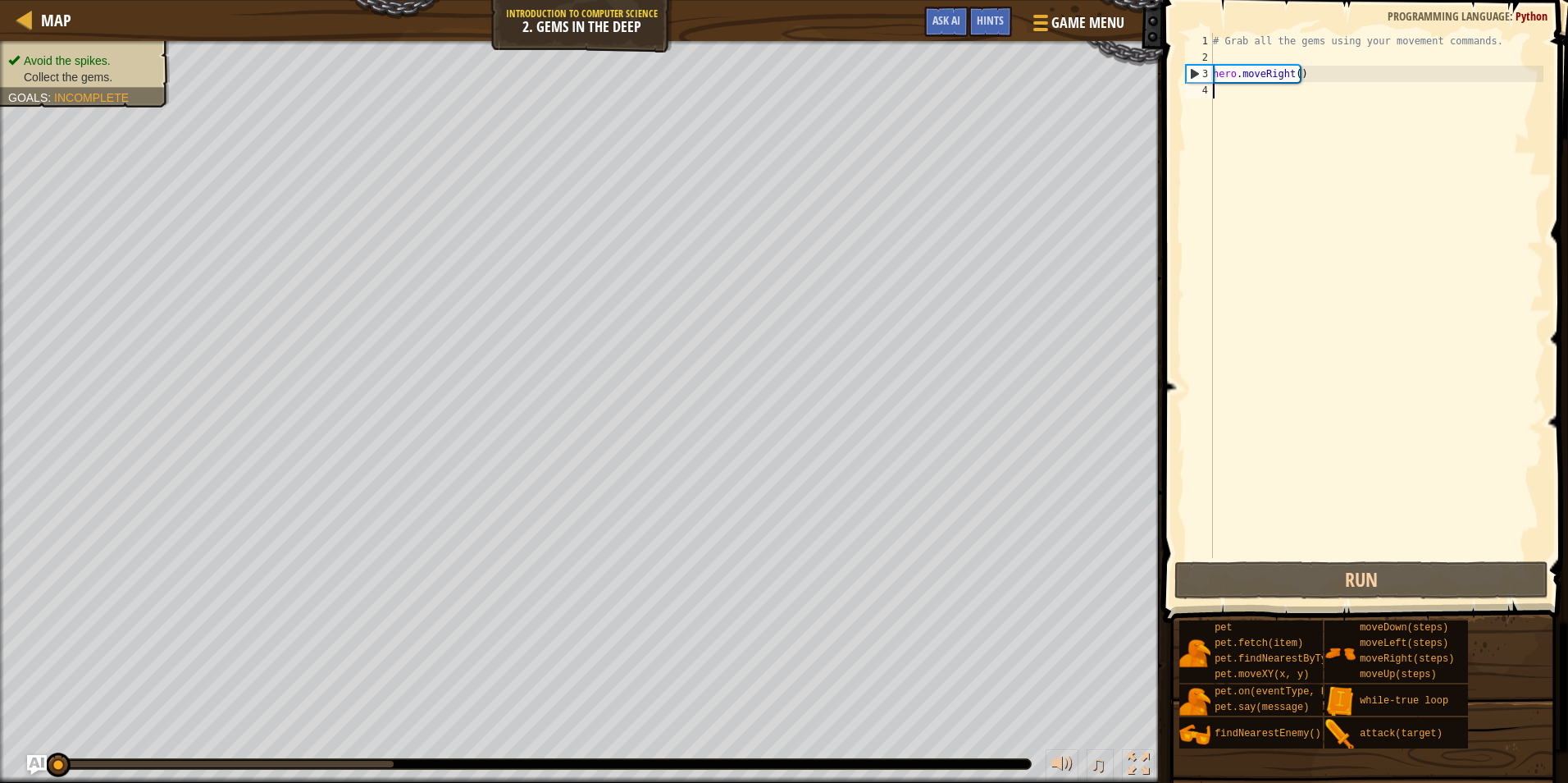
type textarea "g"
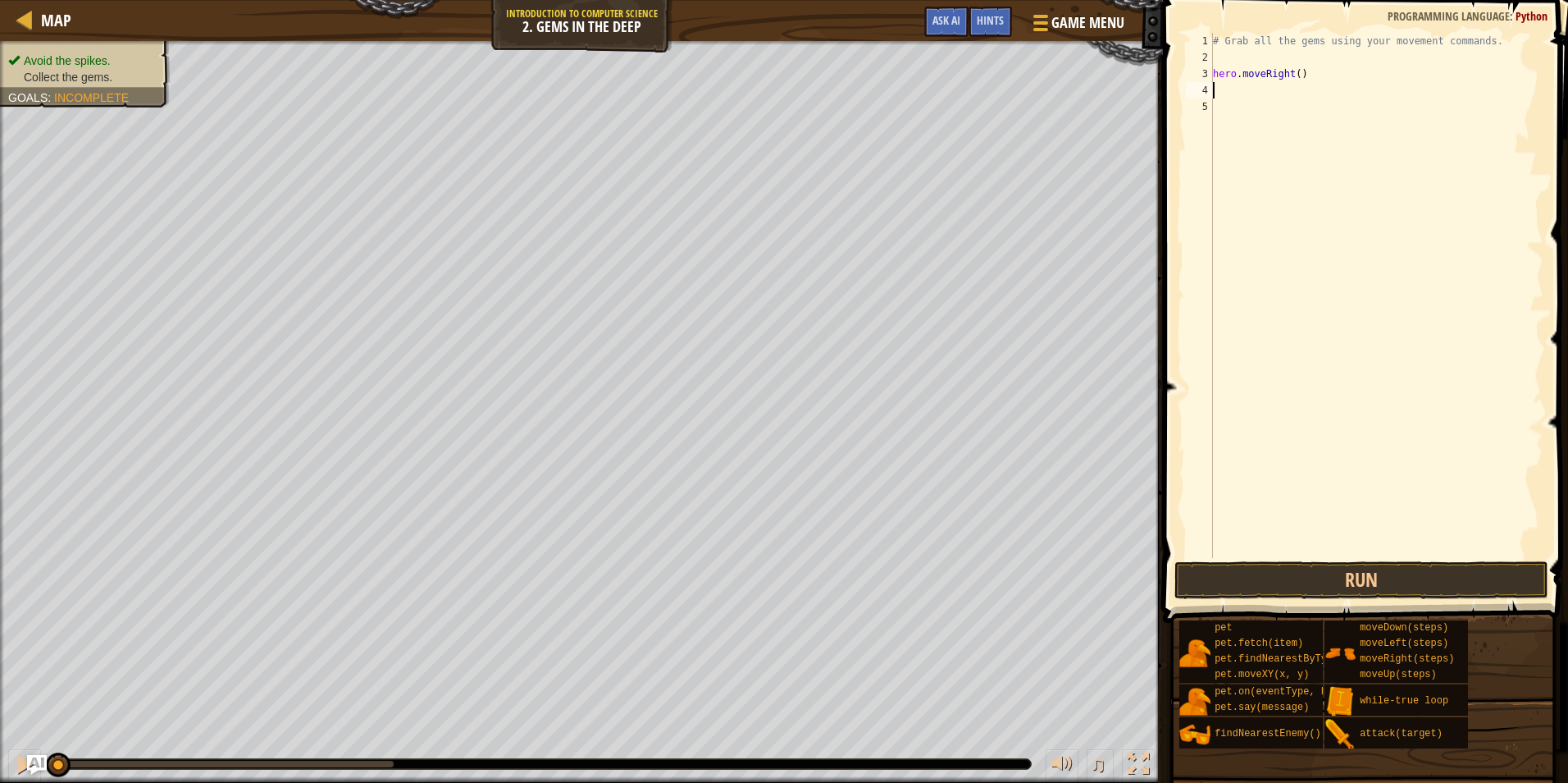
type textarea "h"
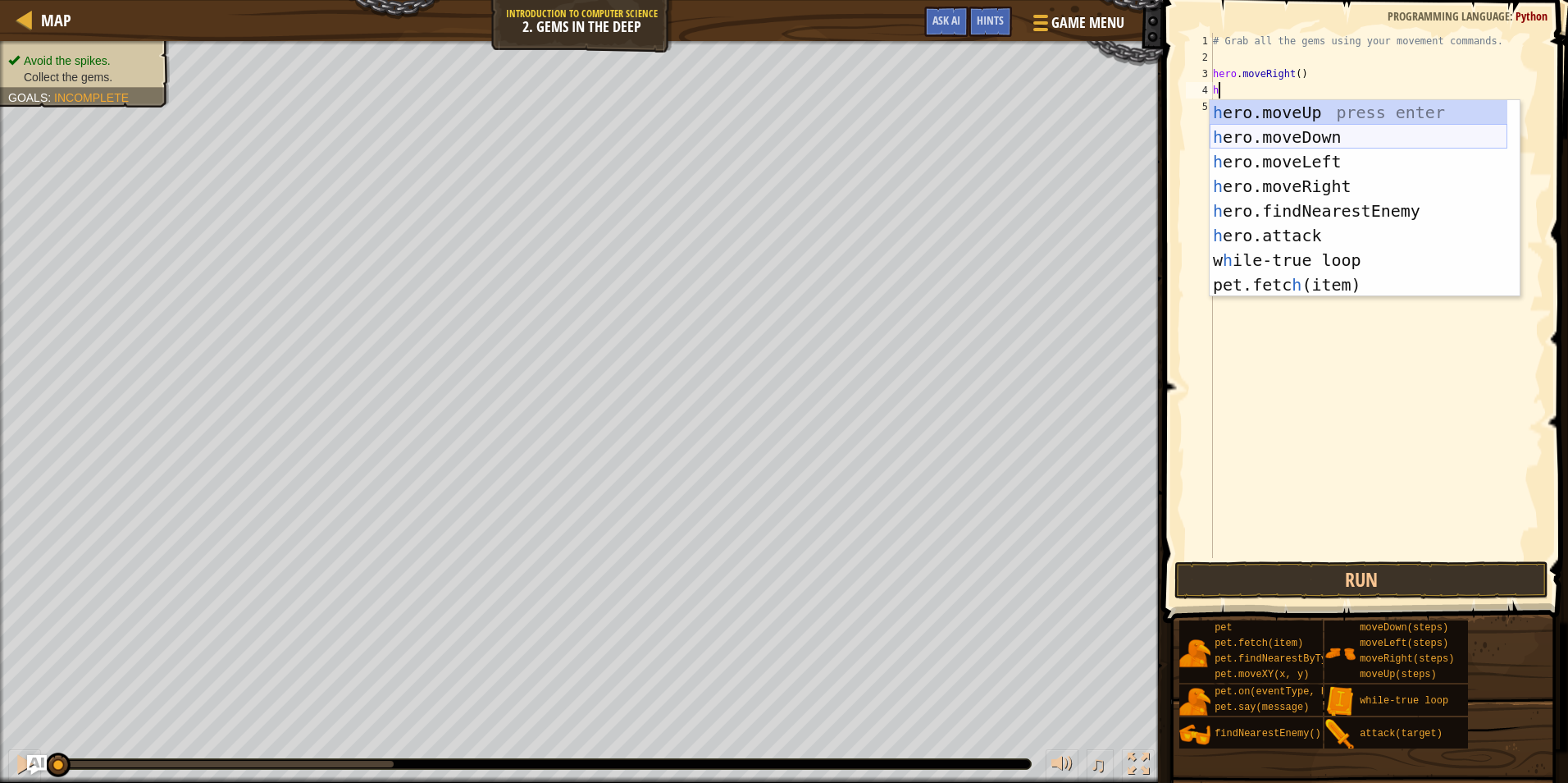
click at [1373, 133] on div "h ero.moveUp press enter h ero.moveDown press enter h ero.moveLeft press enter …" at bounding box center [1358, 222] width 298 height 246
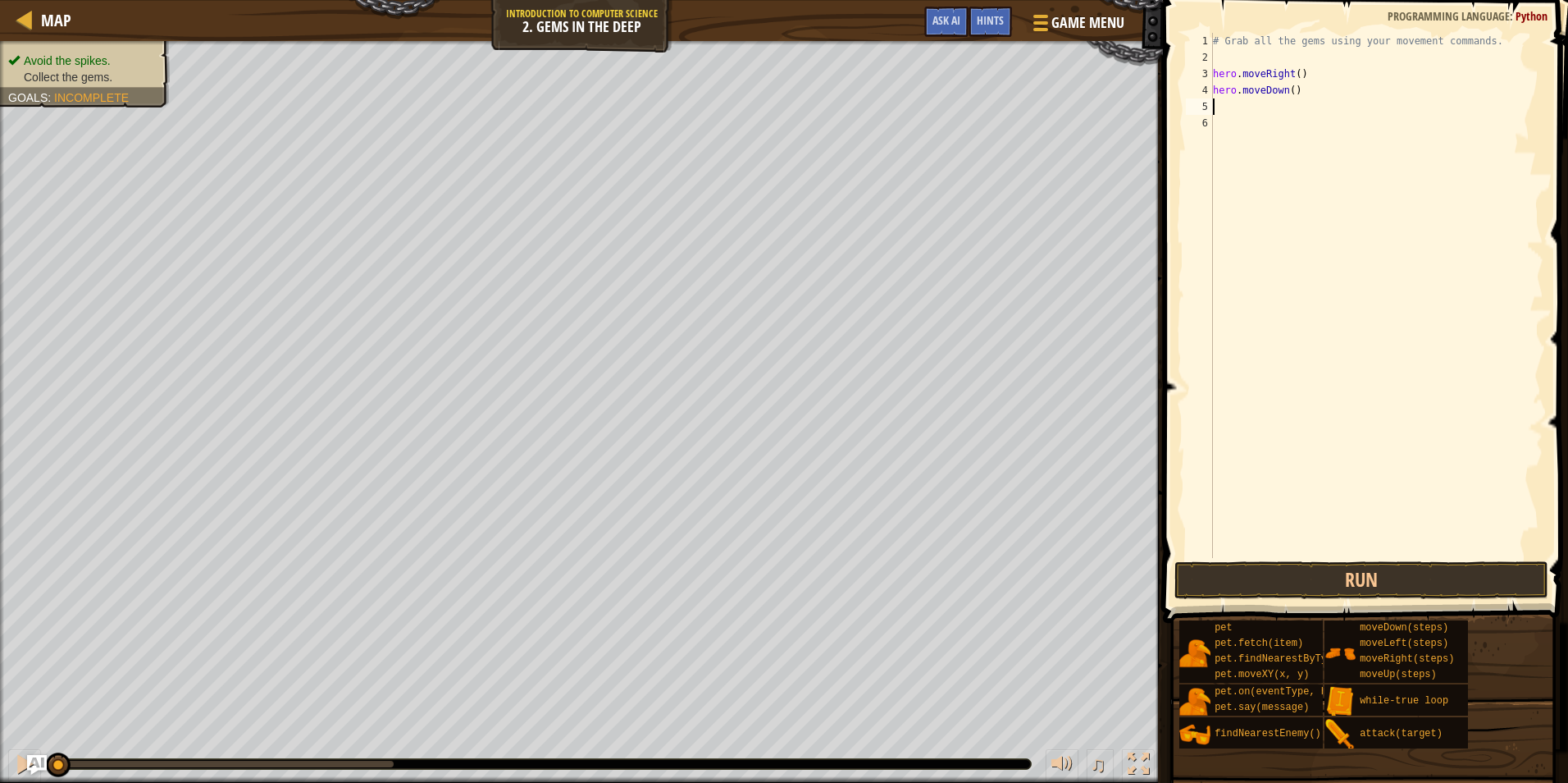
type textarea "h"
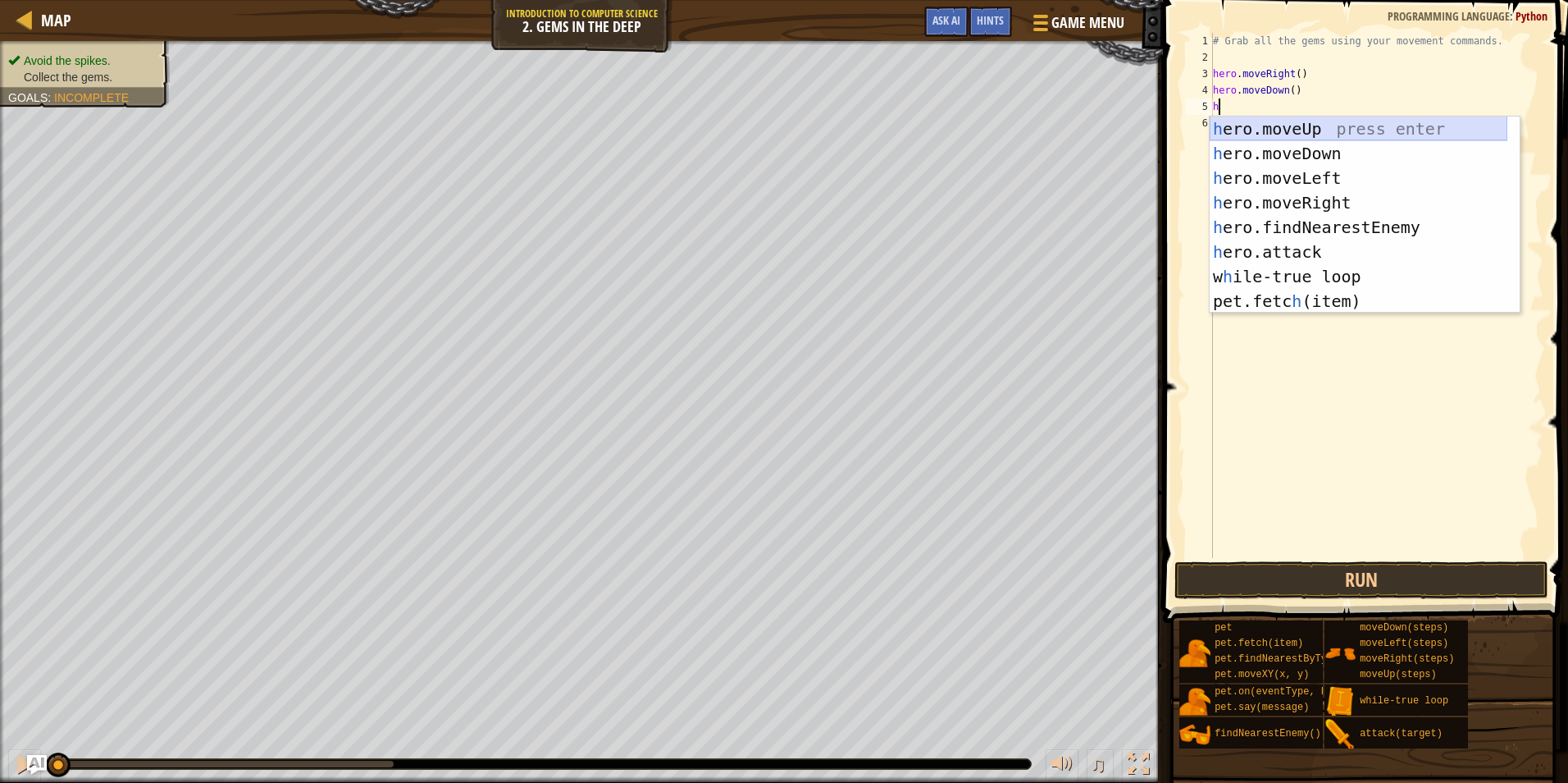
click at [1315, 129] on div "h ero.moveUp press enter h ero.moveDown press enter h ero.moveLeft press enter …" at bounding box center [1358, 239] width 298 height 246
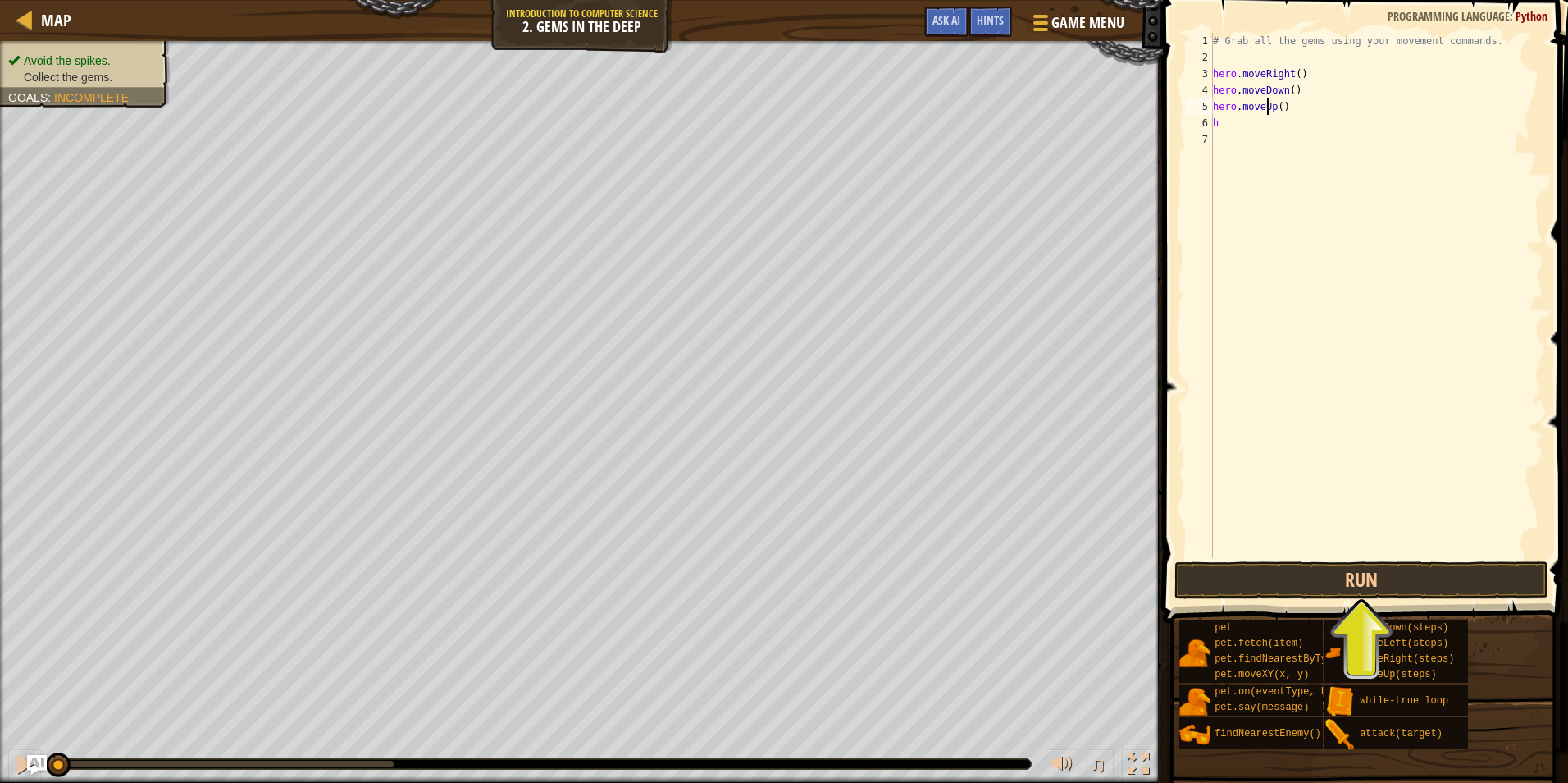
click at [1270, 112] on div "# Grab all the gems using your movement commands. hero . moveRight ( ) hero . m…" at bounding box center [1376, 311] width 334 height 558
click at [1260, 123] on div "# Grab all the gems using your movement commands. hero . moveRight ( ) hero . m…" at bounding box center [1376, 311] width 334 height 558
type textarea "he"
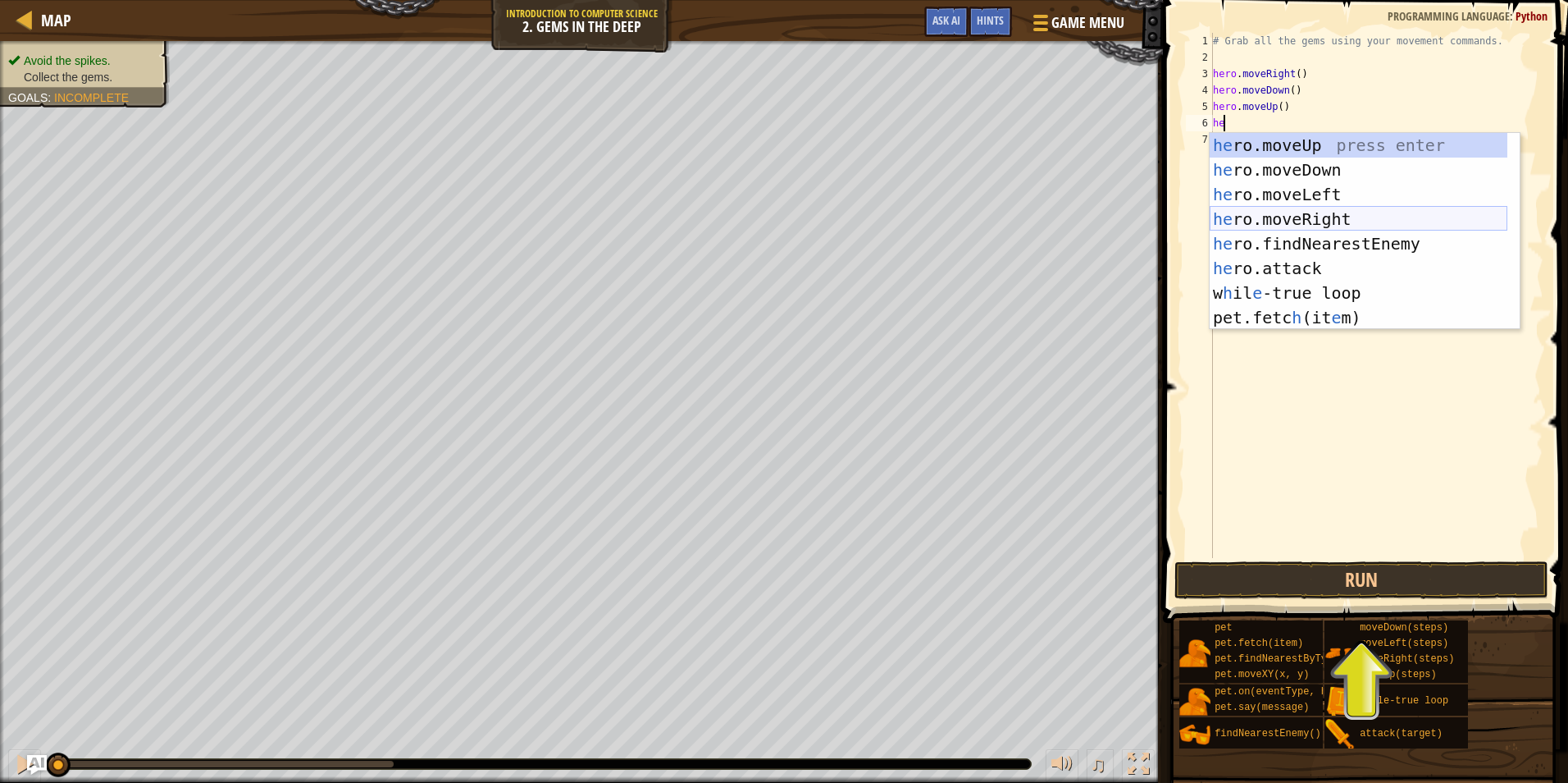
click at [1325, 214] on div "he ro.moveUp press enter he ro.moveDown press enter he ro.moveLeft press enter …" at bounding box center [1358, 255] width 298 height 246
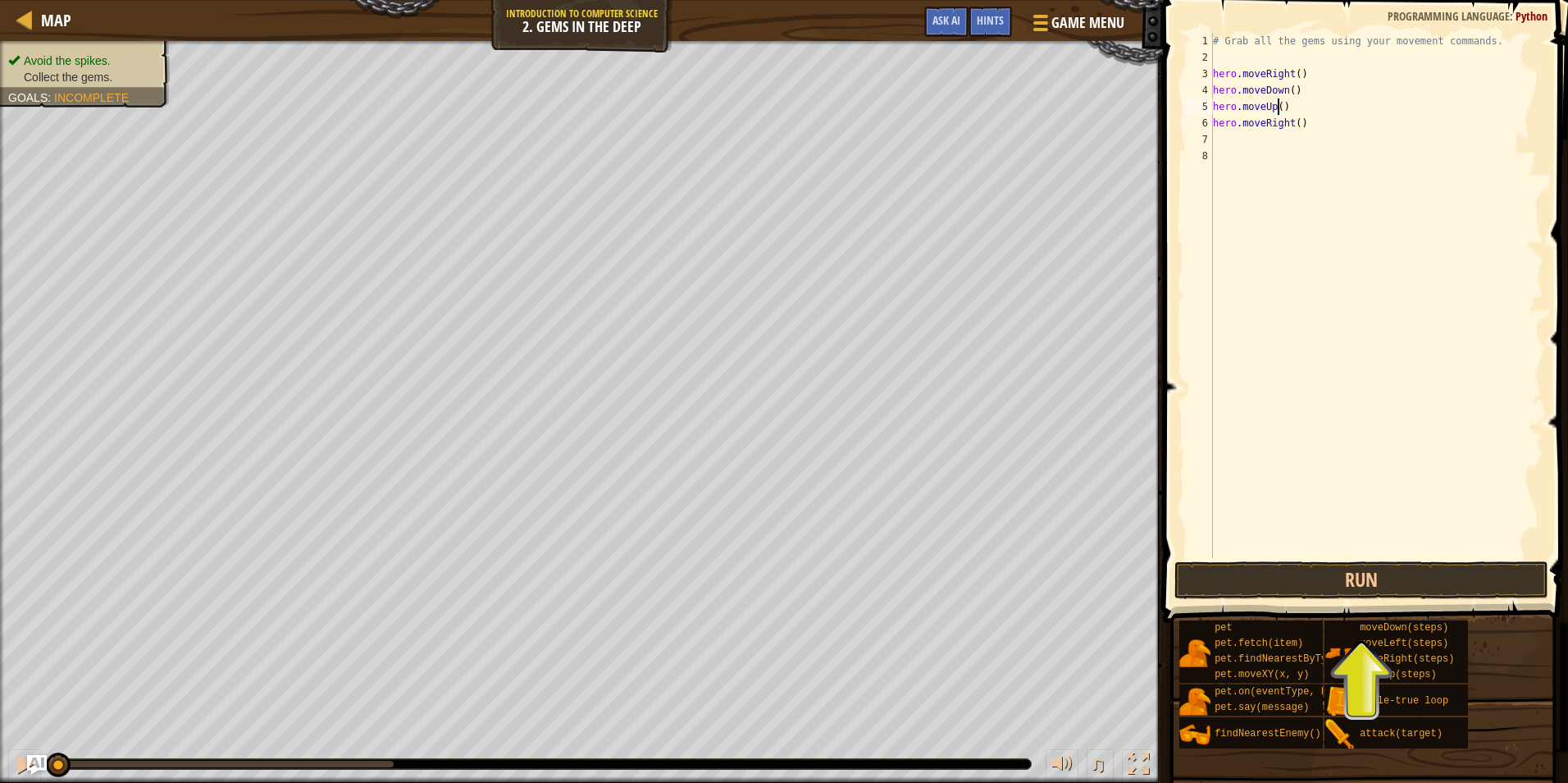
click at [1276, 109] on div "# Grab all the gems using your movement commands. hero . moveRight ( ) hero . m…" at bounding box center [1376, 311] width 334 height 558
type textarea "hero.moveUp(2)"
click at [1318, 562] on button "Run" at bounding box center [1361, 581] width 374 height 38
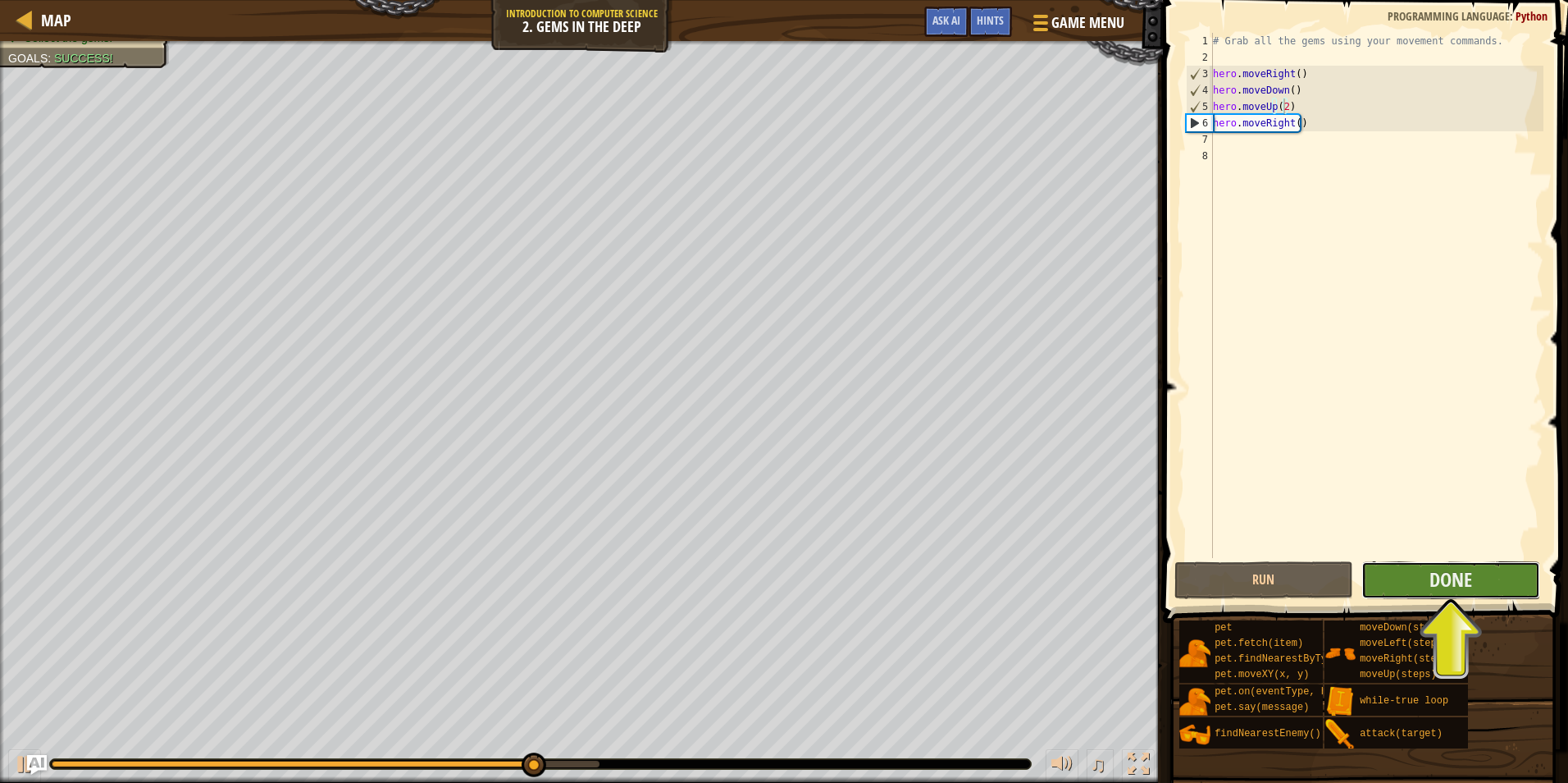
click at [1523, 591] on button "Done" at bounding box center [1450, 581] width 178 height 38
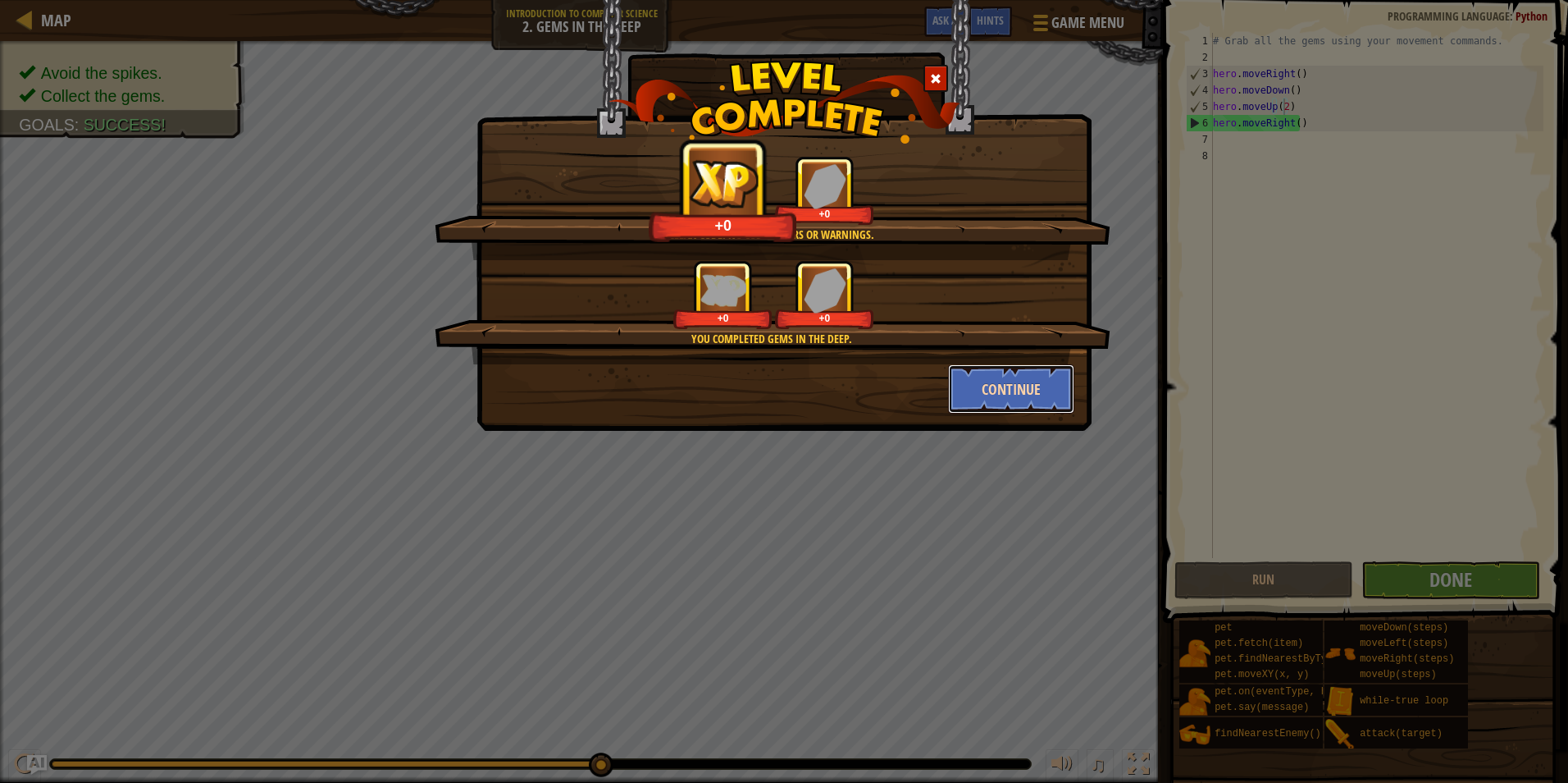
click at [1048, 368] on button "Continue" at bounding box center [1012, 388] width 128 height 49
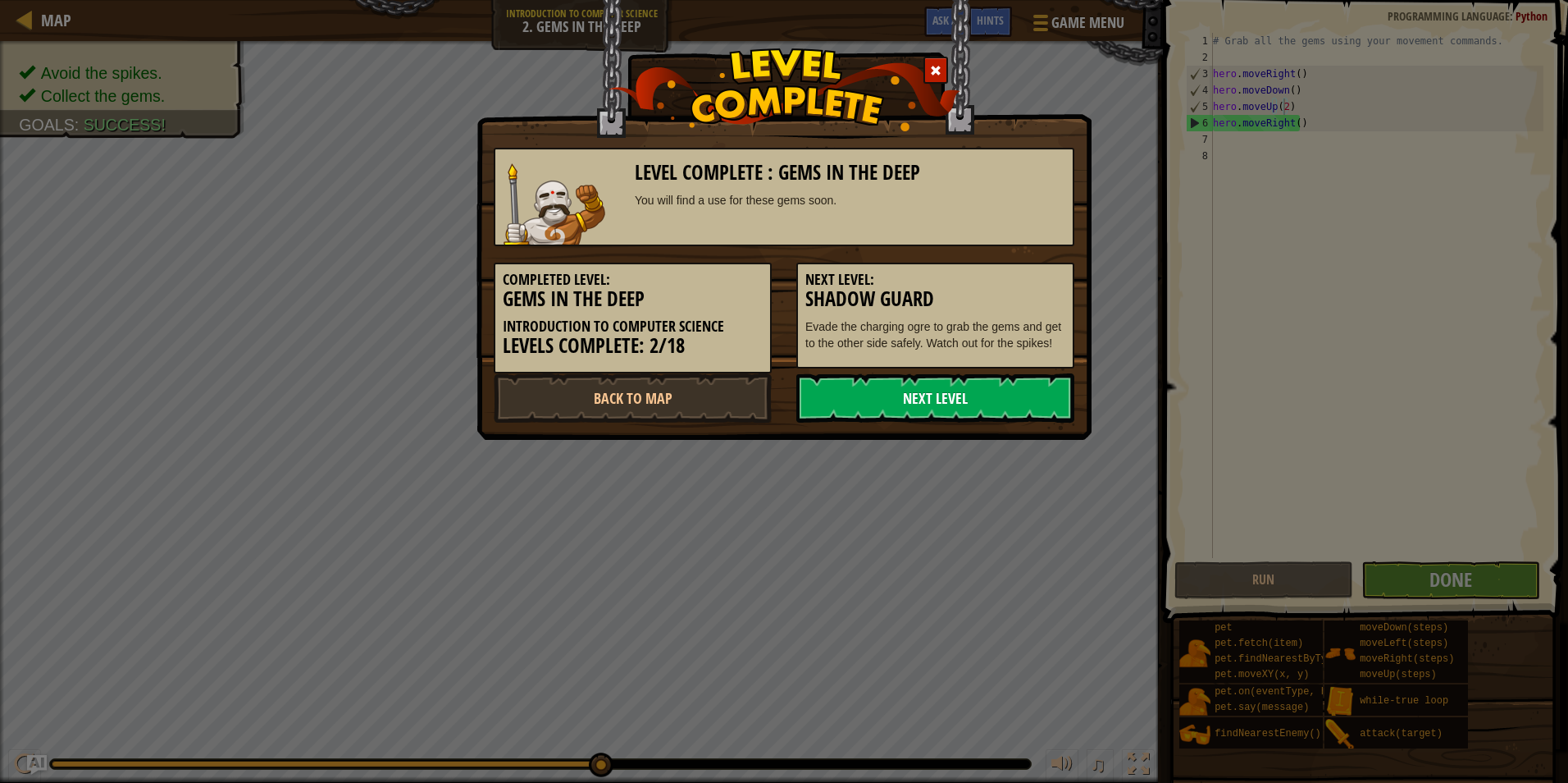
click at [1036, 384] on link "Next Level" at bounding box center [935, 397] width 278 height 49
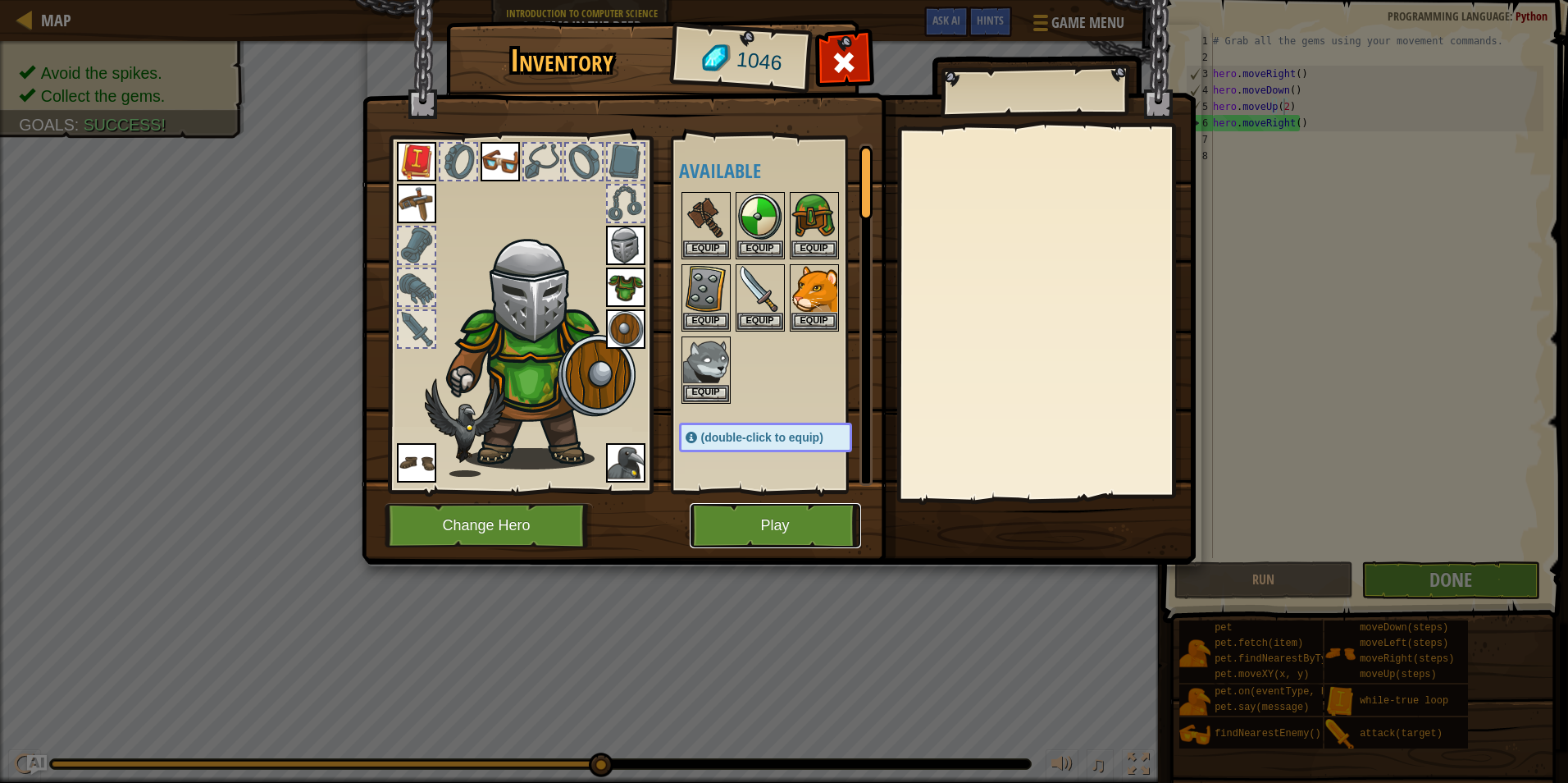
click at [747, 521] on button "Play" at bounding box center [776, 525] width 171 height 45
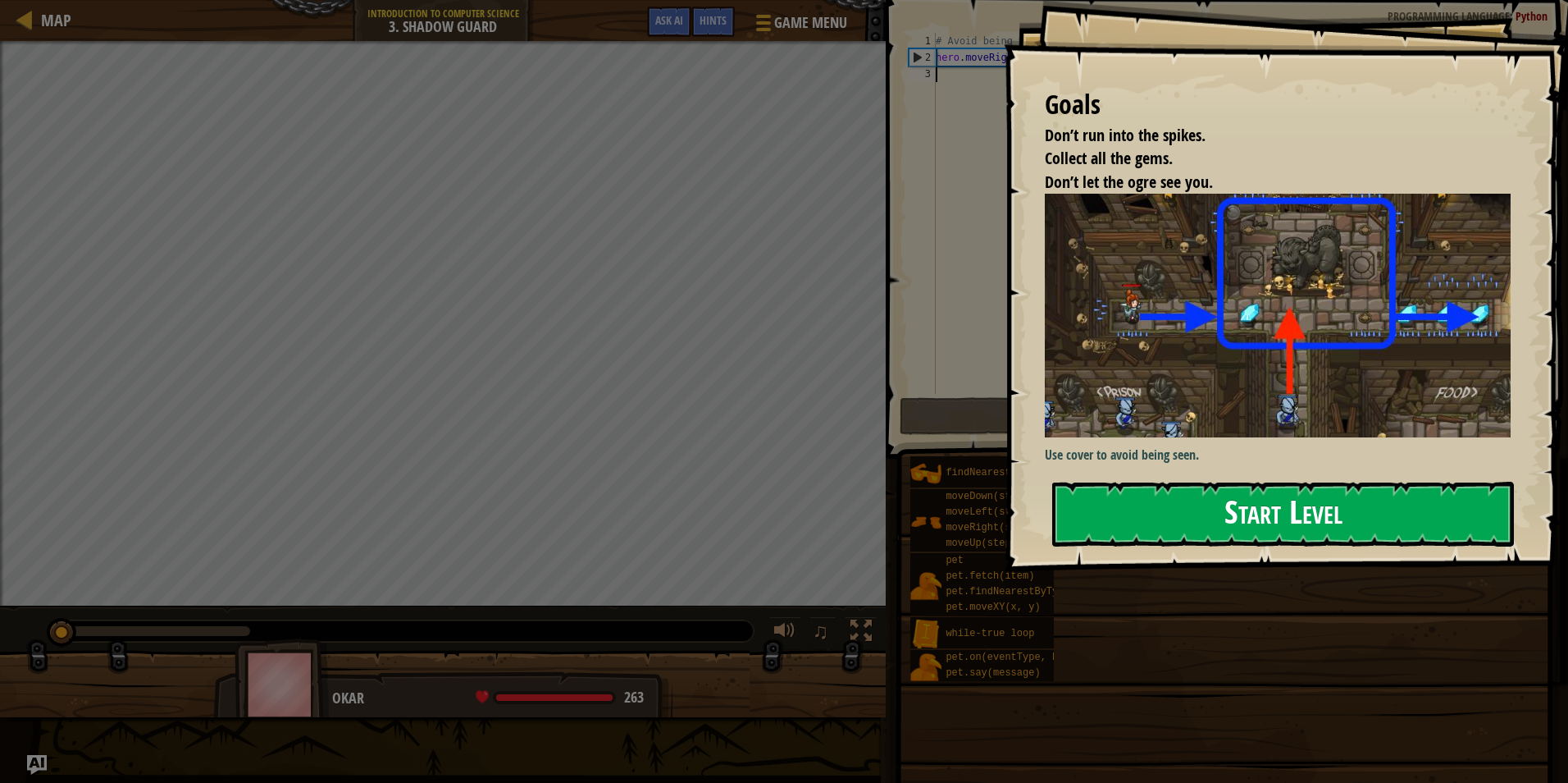
click at [1133, 502] on button "Start Level" at bounding box center [1282, 514] width 462 height 65
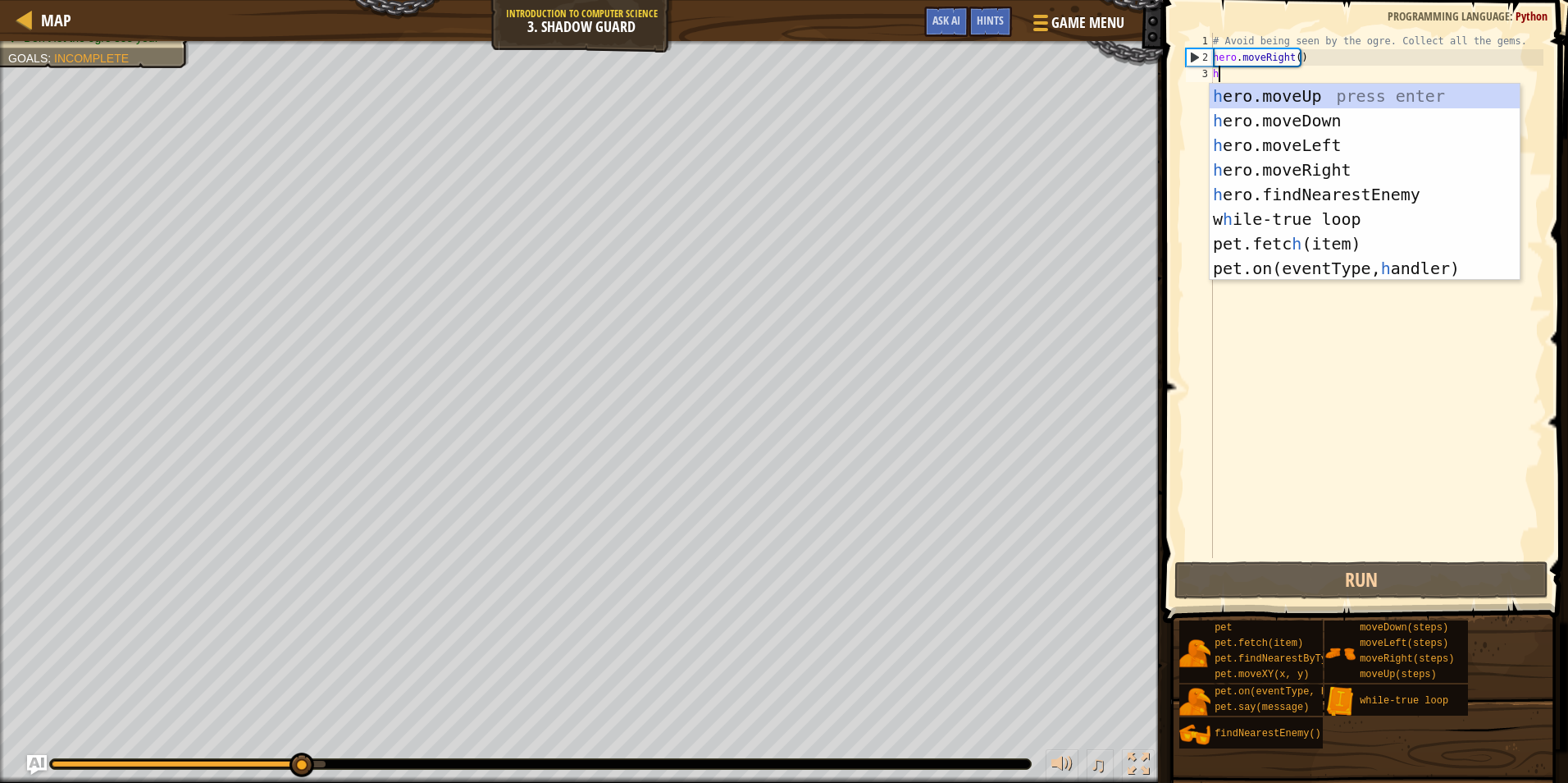
type textarea "h"
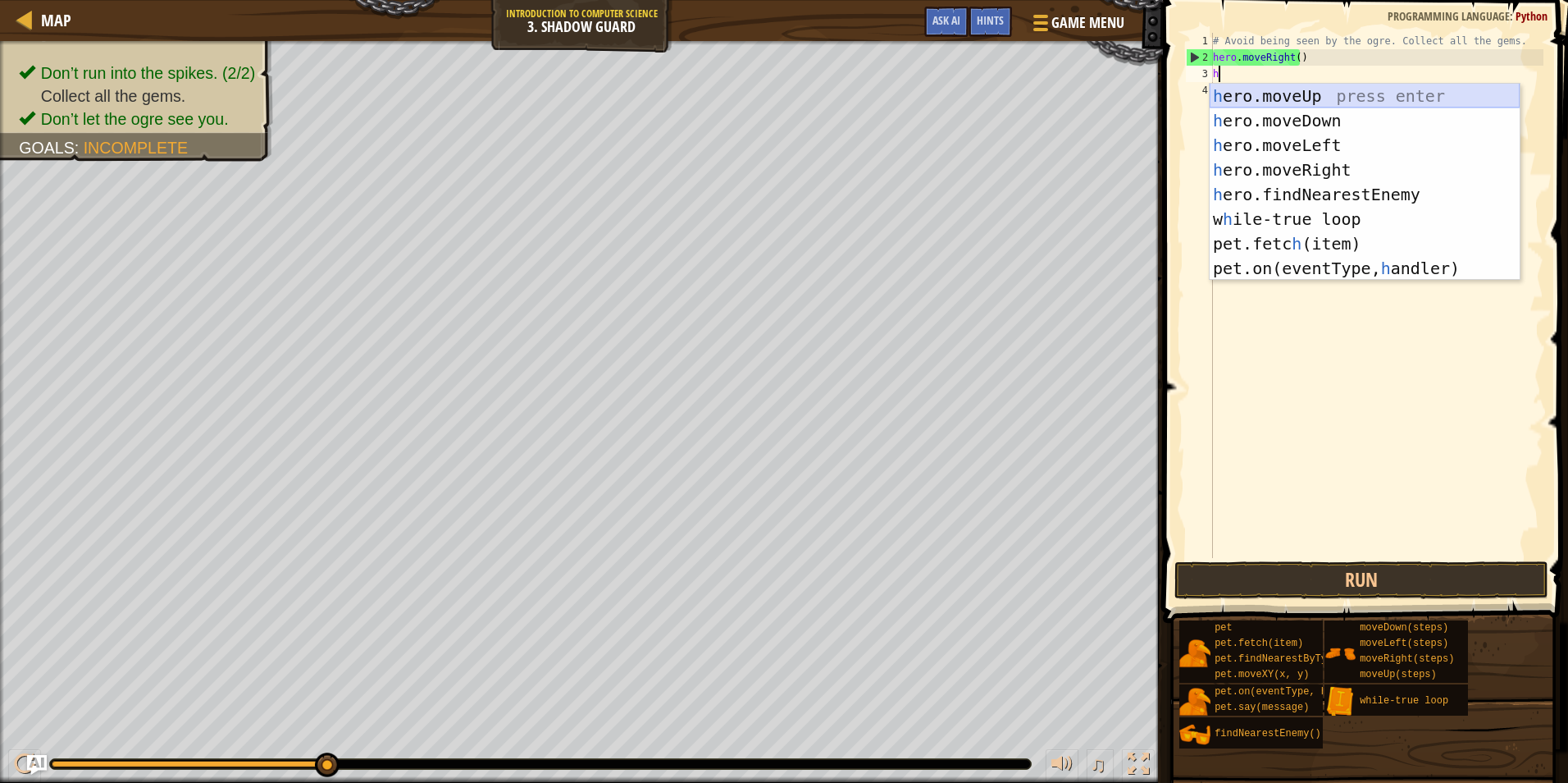
click at [1301, 93] on div "h ero.moveUp press enter h ero.moveDown press enter h ero.moveLeft press enter …" at bounding box center [1364, 206] width 310 height 246
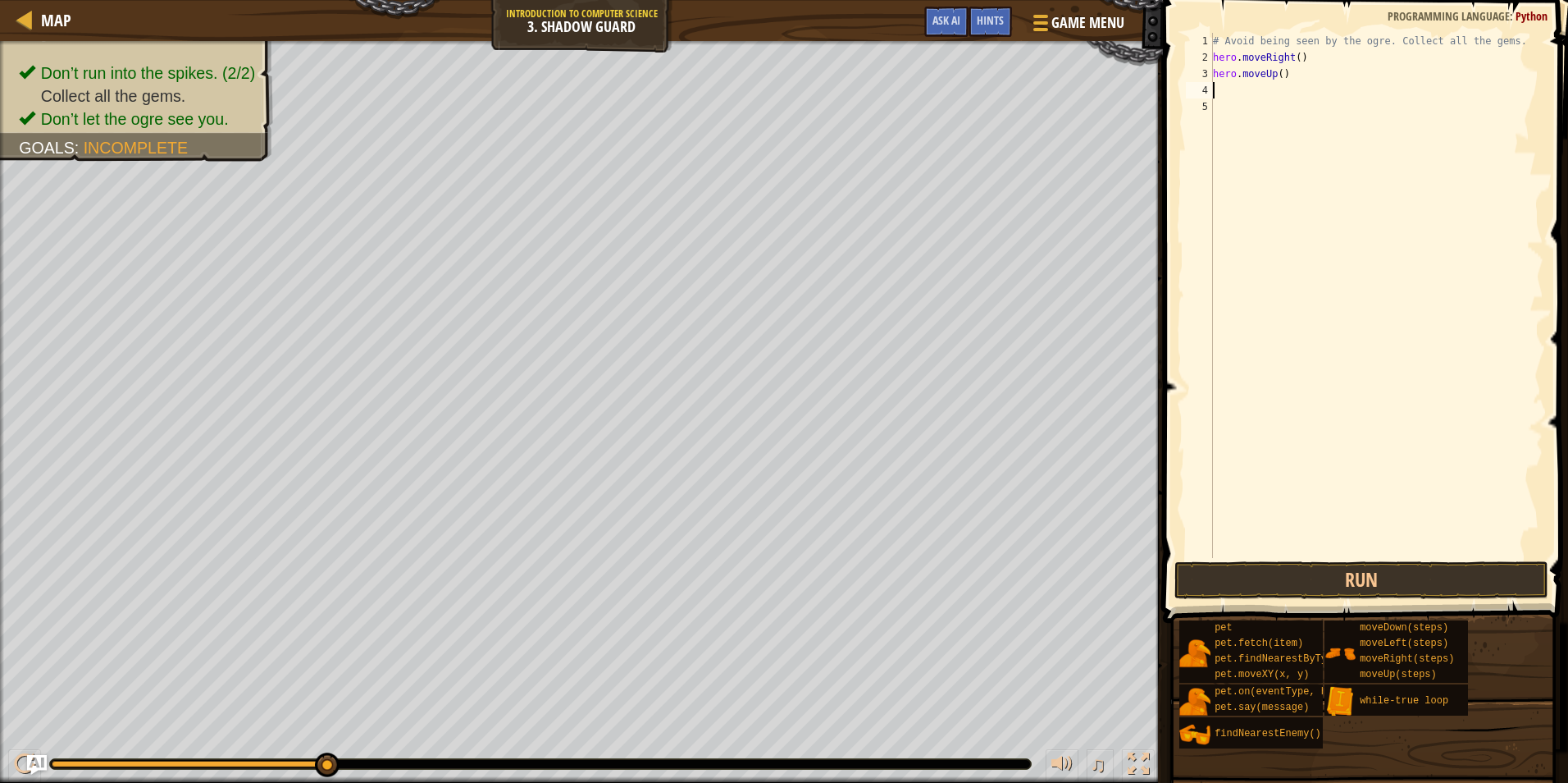
type textarea "h"
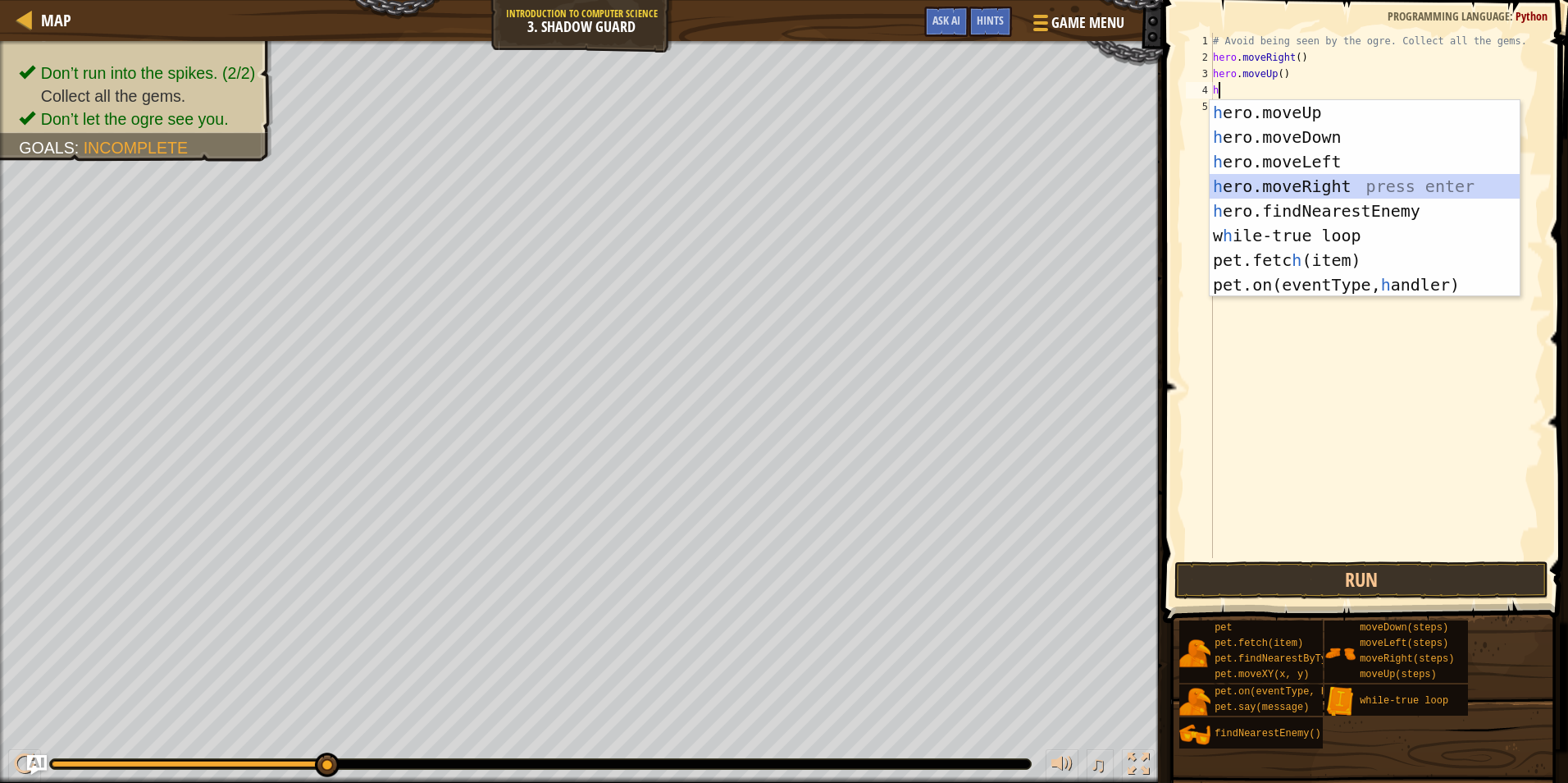
click at [1281, 180] on div "h ero.moveUp press enter h ero.moveDown press enter h ero.moveLeft press enter …" at bounding box center [1364, 222] width 310 height 246
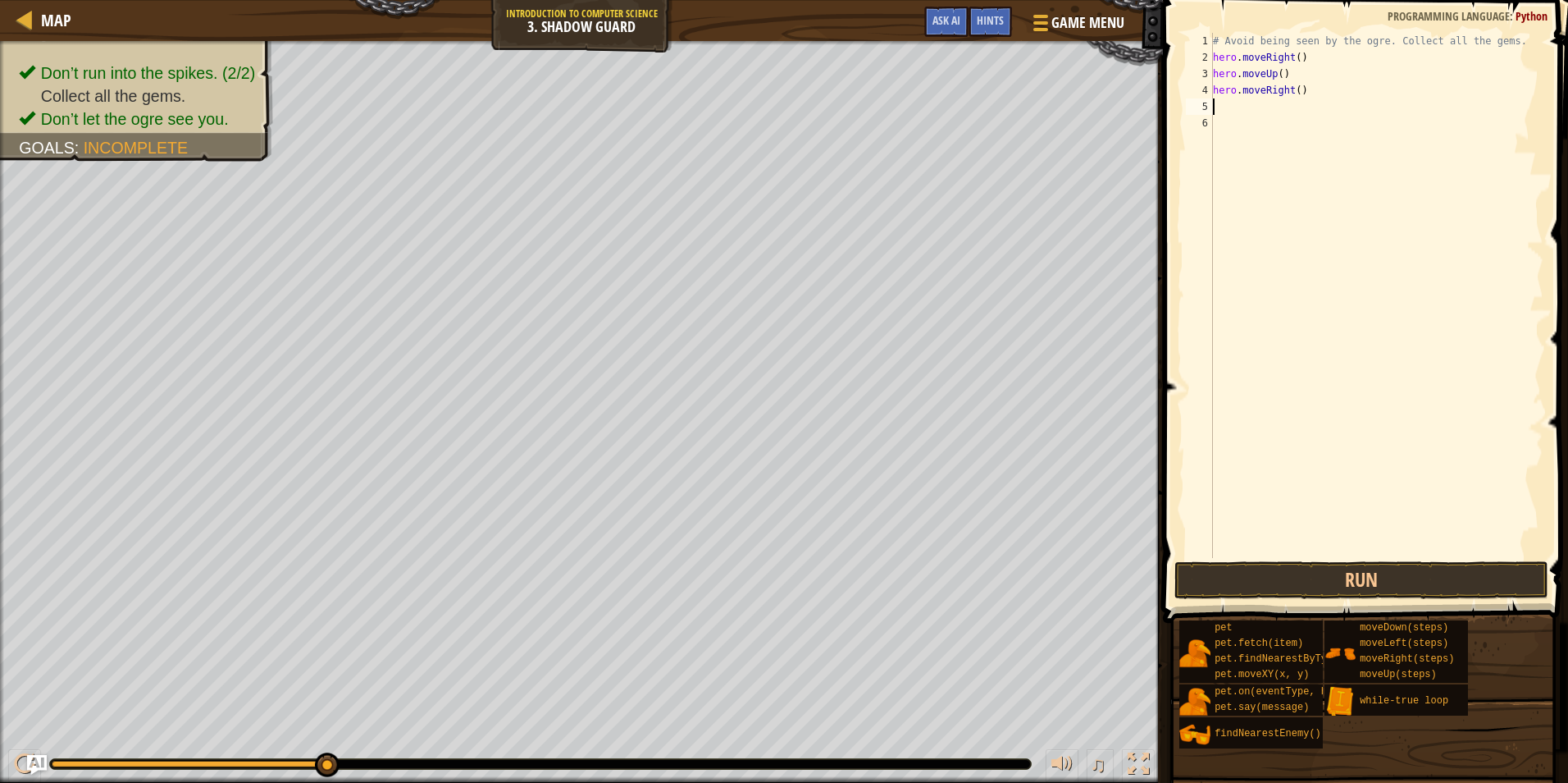
type textarea "h"
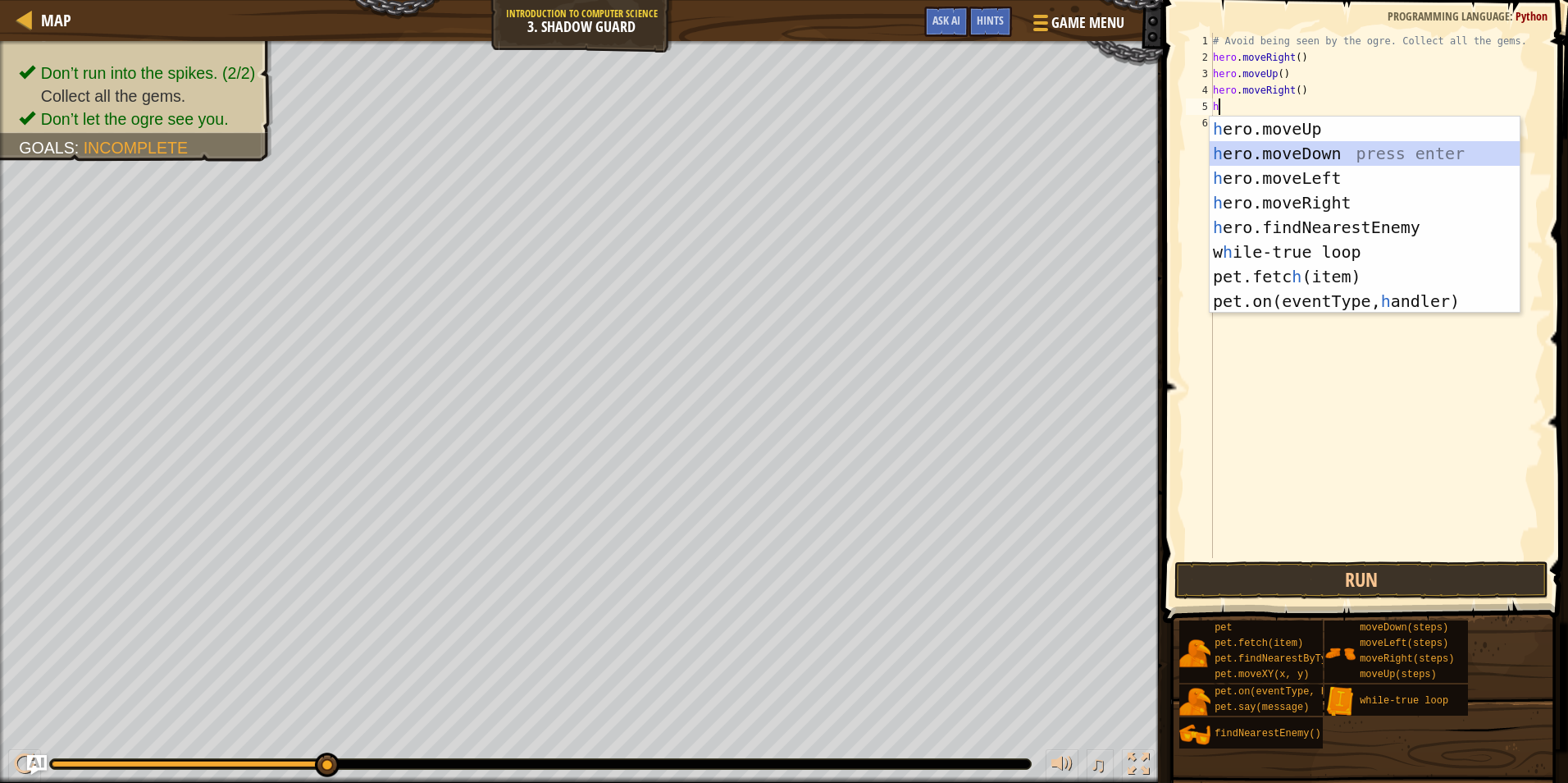
click at [1287, 160] on div "h ero.moveUp press enter h ero.moveDown press enter h ero.moveLeft press enter …" at bounding box center [1364, 239] width 310 height 246
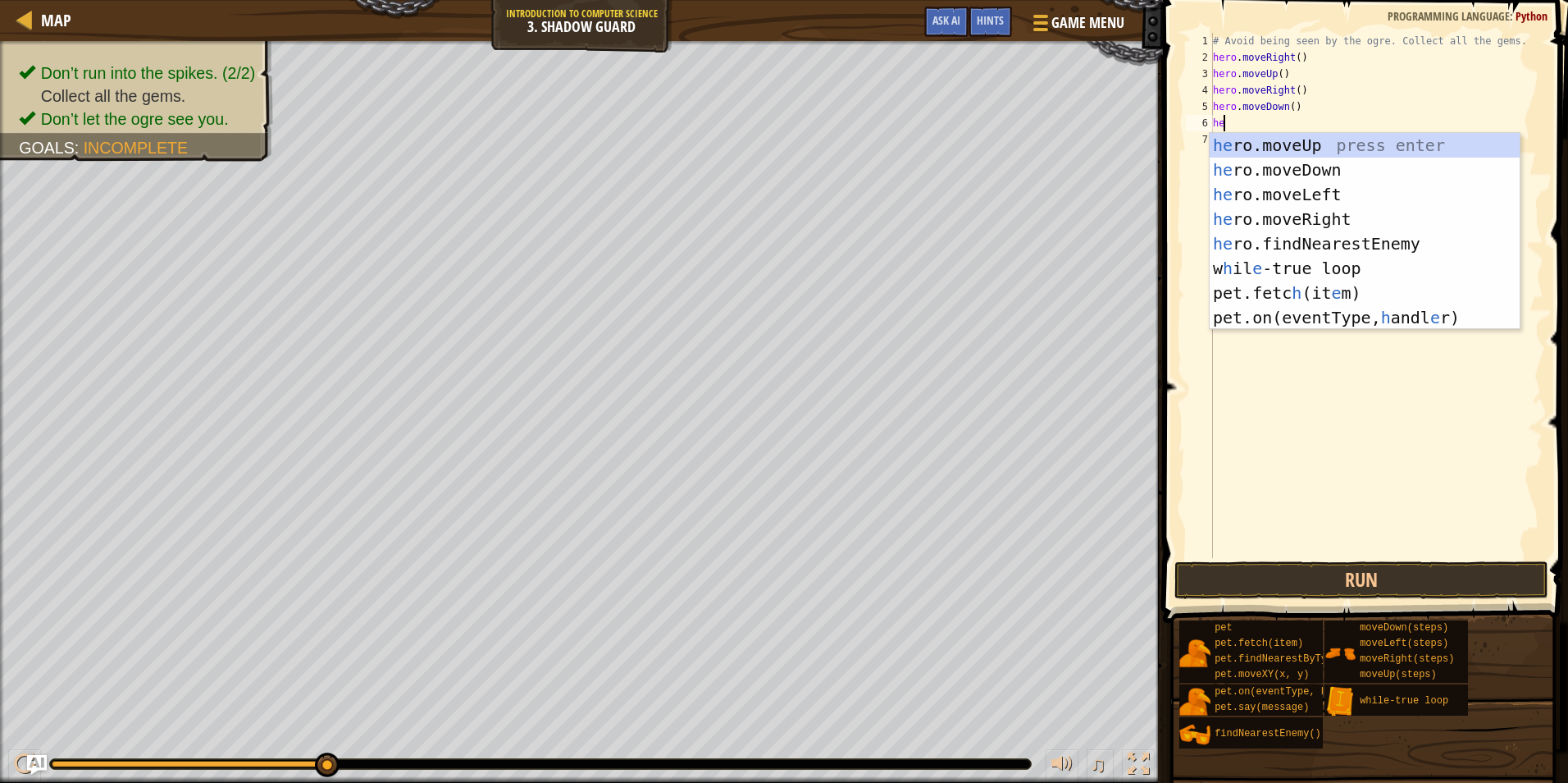
type textarea "her"
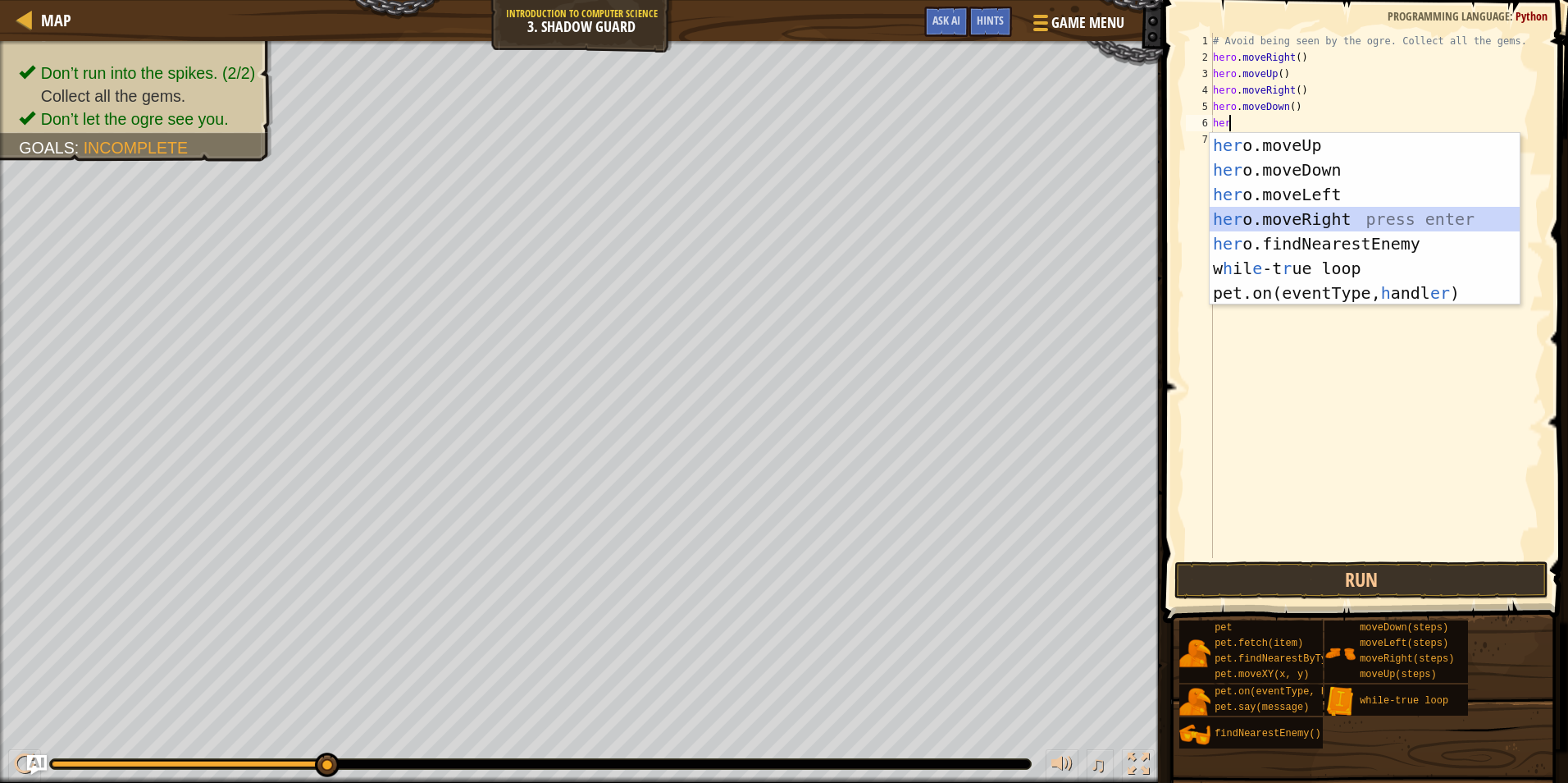
click at [1293, 210] on div "her o.moveUp press enter her o.moveDown press enter her o.moveLeft press enter …" at bounding box center [1364, 243] width 310 height 221
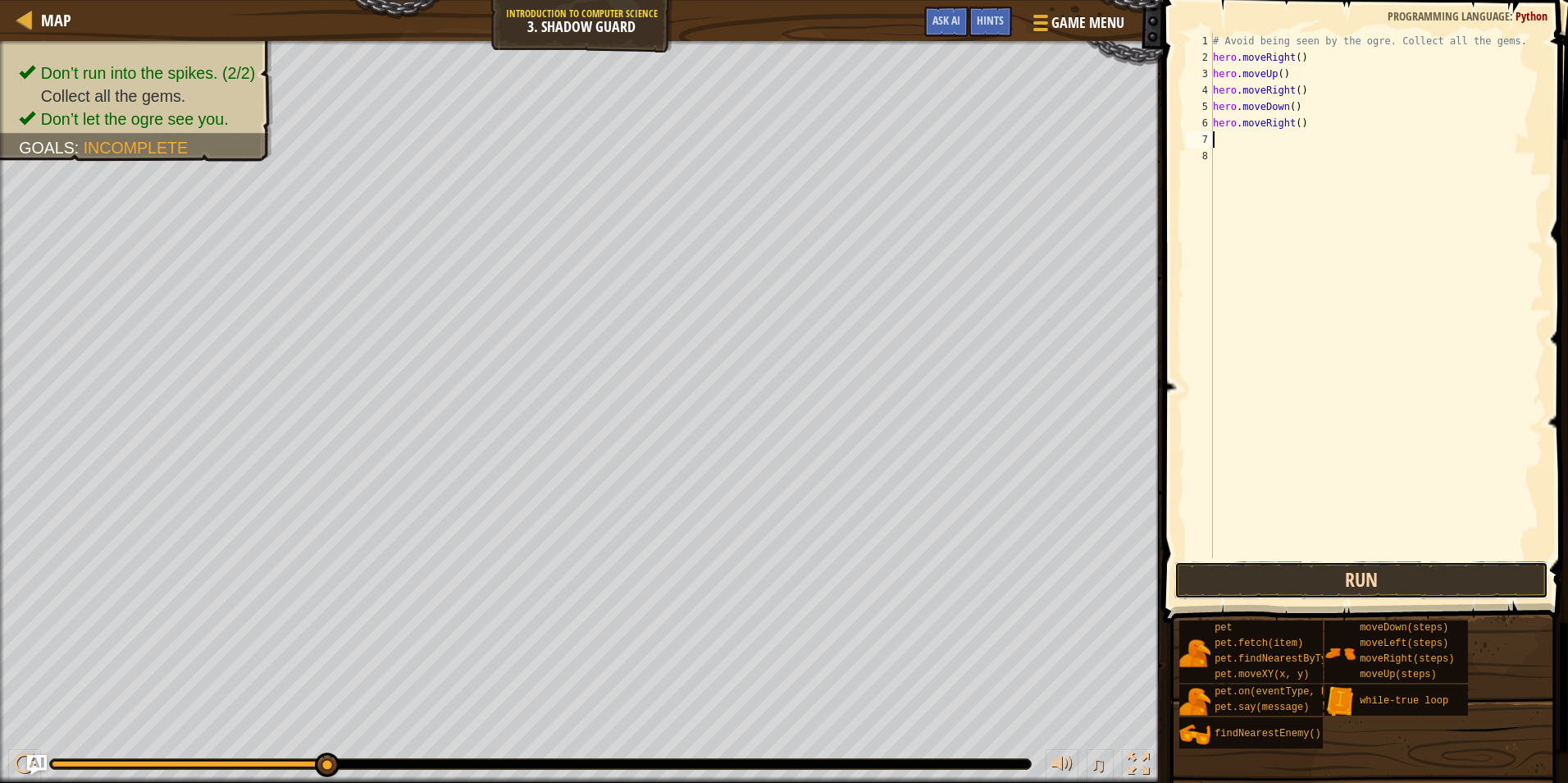
click at [1304, 589] on button "Run" at bounding box center [1361, 581] width 374 height 38
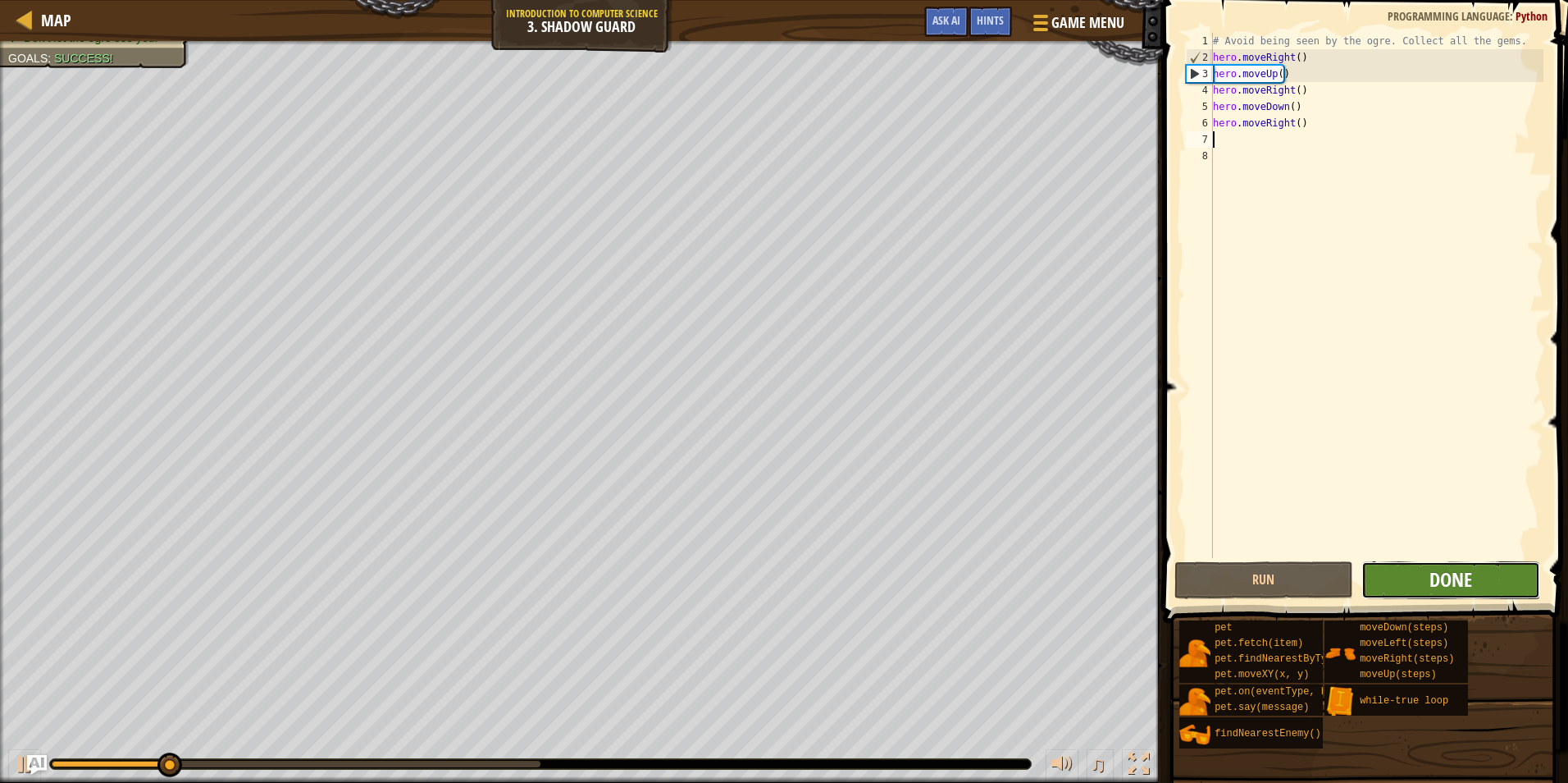
click at [1440, 573] on span "Done" at bounding box center [1450, 580] width 43 height 26
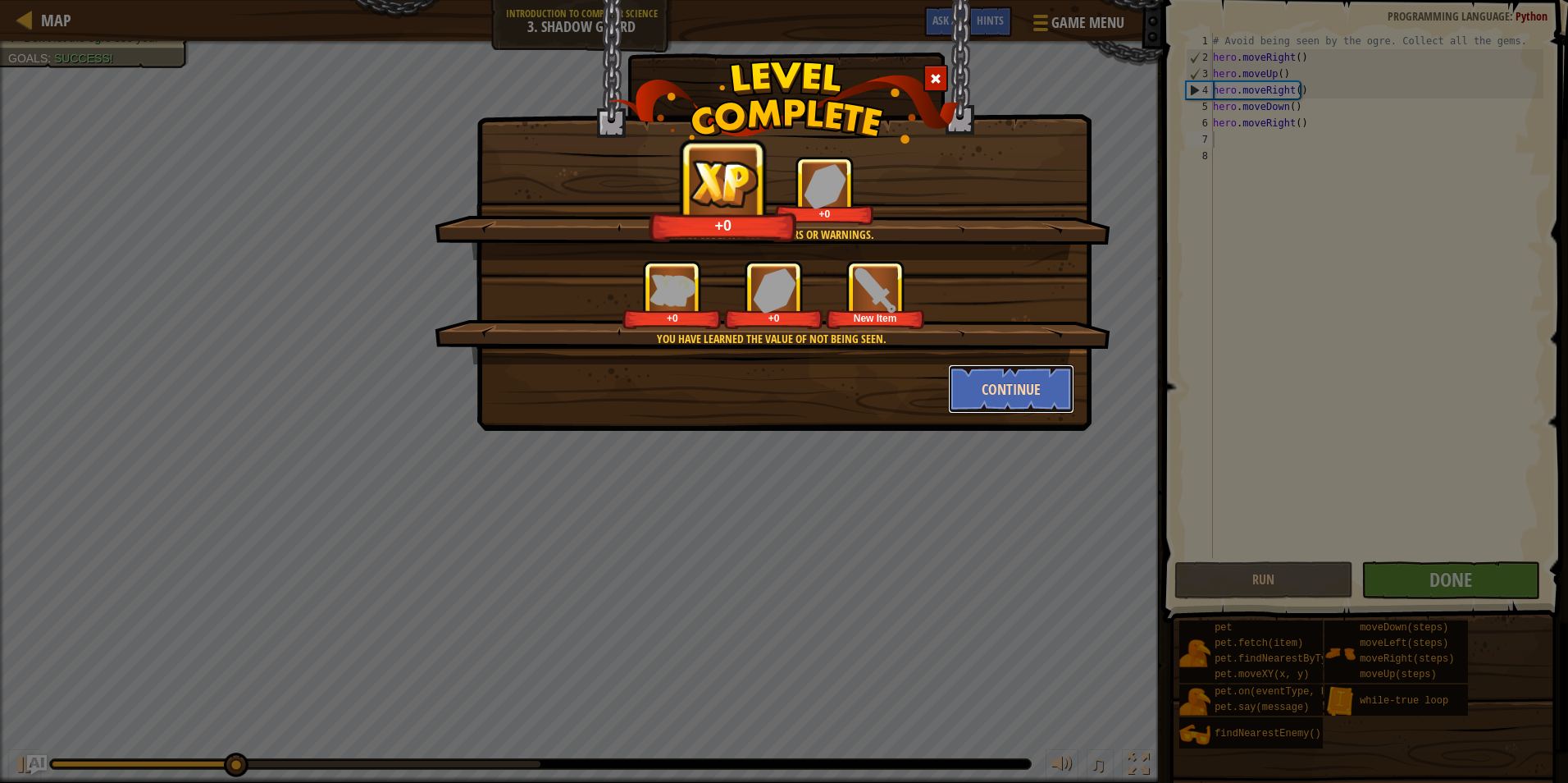
click at [1010, 381] on button "Continue" at bounding box center [1012, 388] width 128 height 49
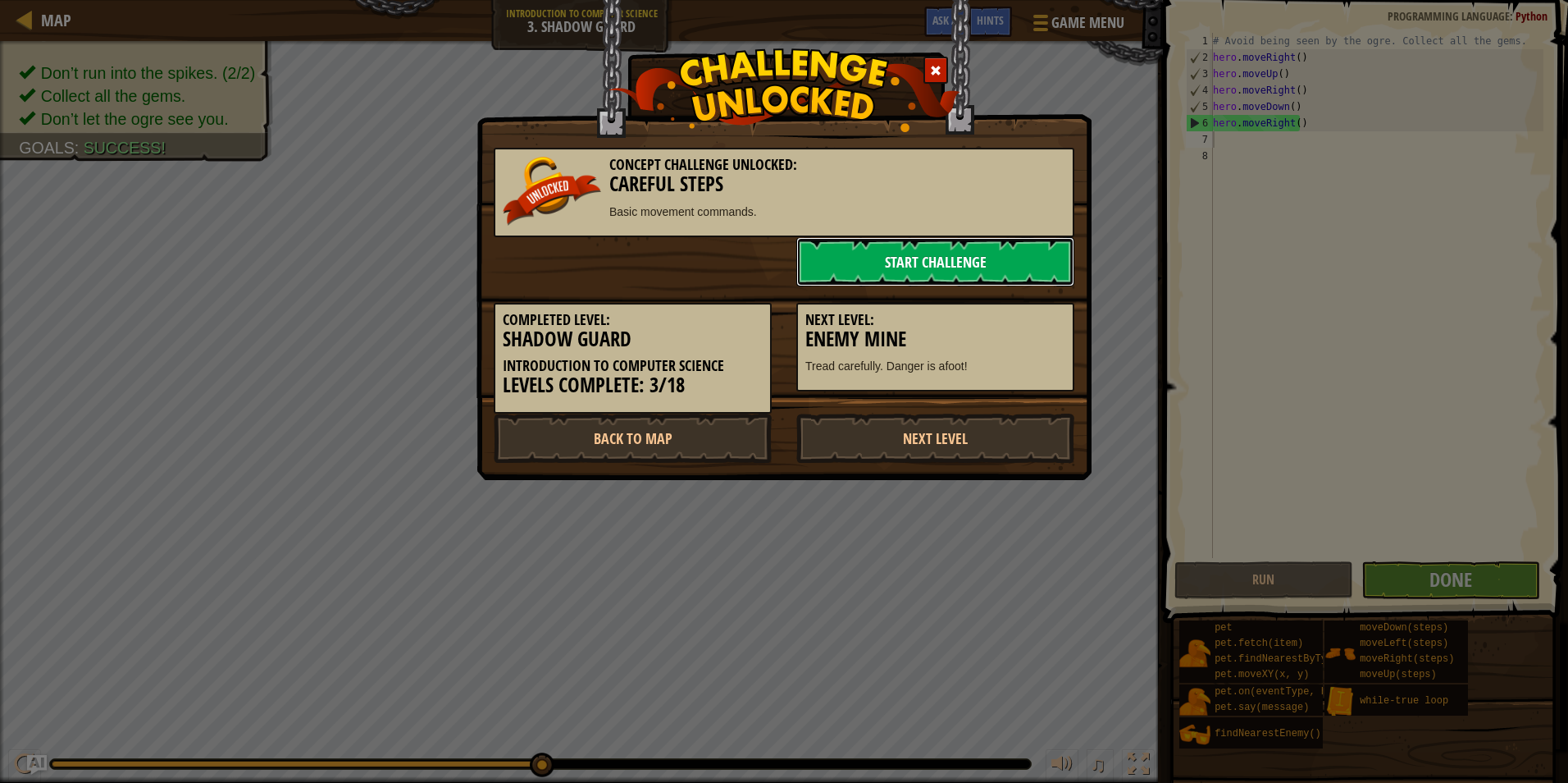
click at [985, 258] on link "Start Challenge" at bounding box center [935, 261] width 278 height 49
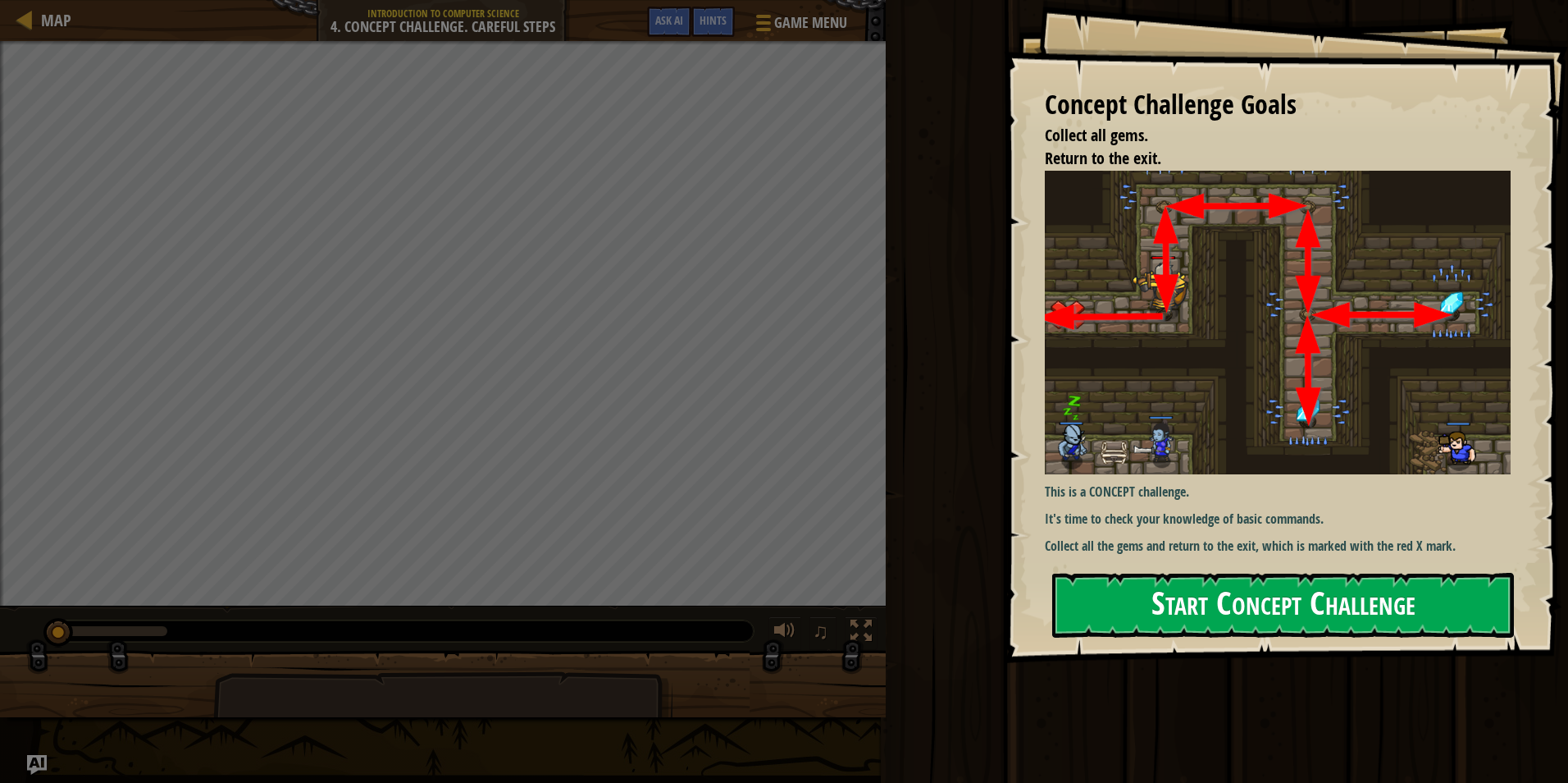
click at [1131, 573] on button "Start Concept Challenge" at bounding box center [1282, 604] width 462 height 65
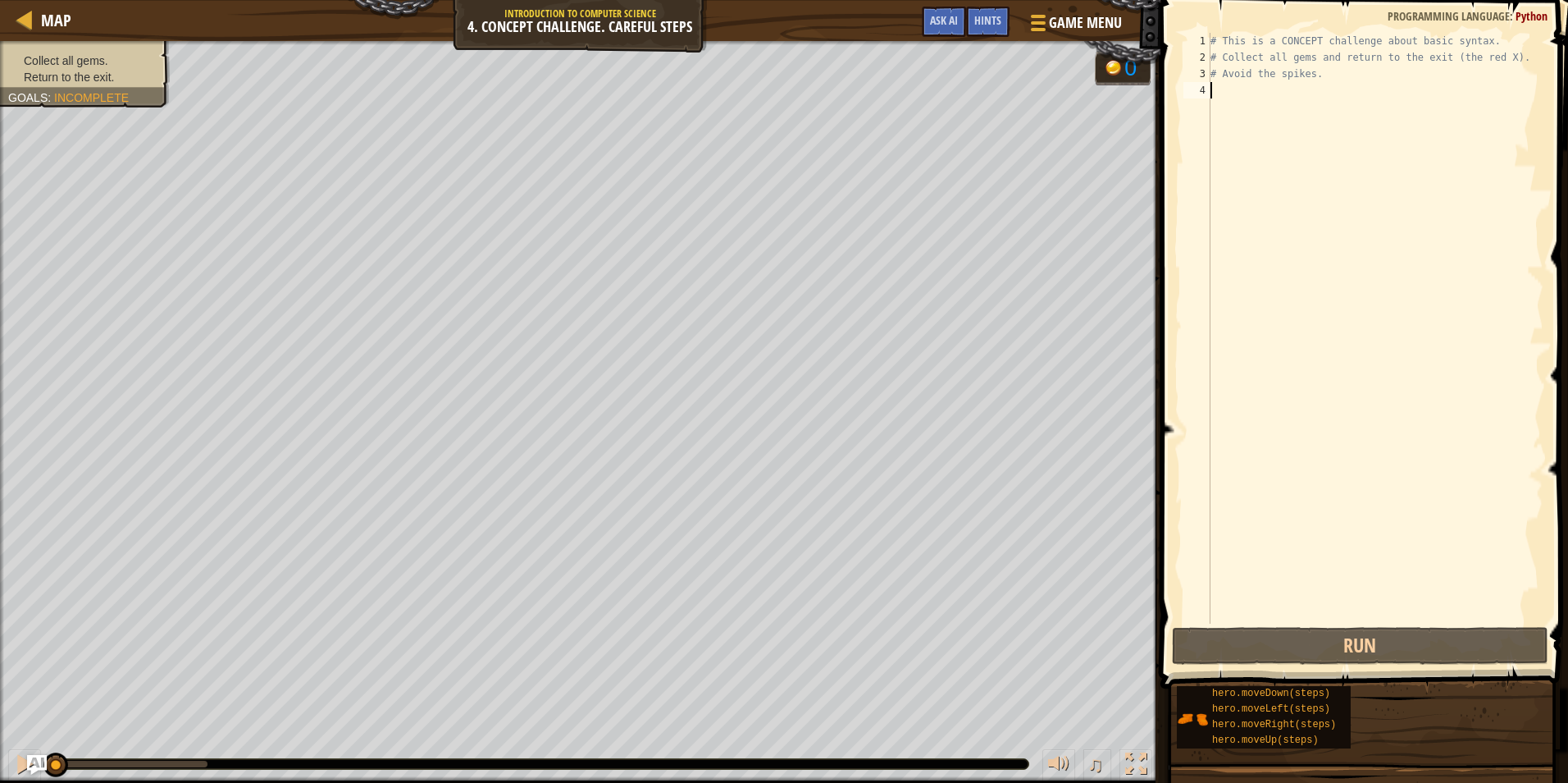
type textarea "h"
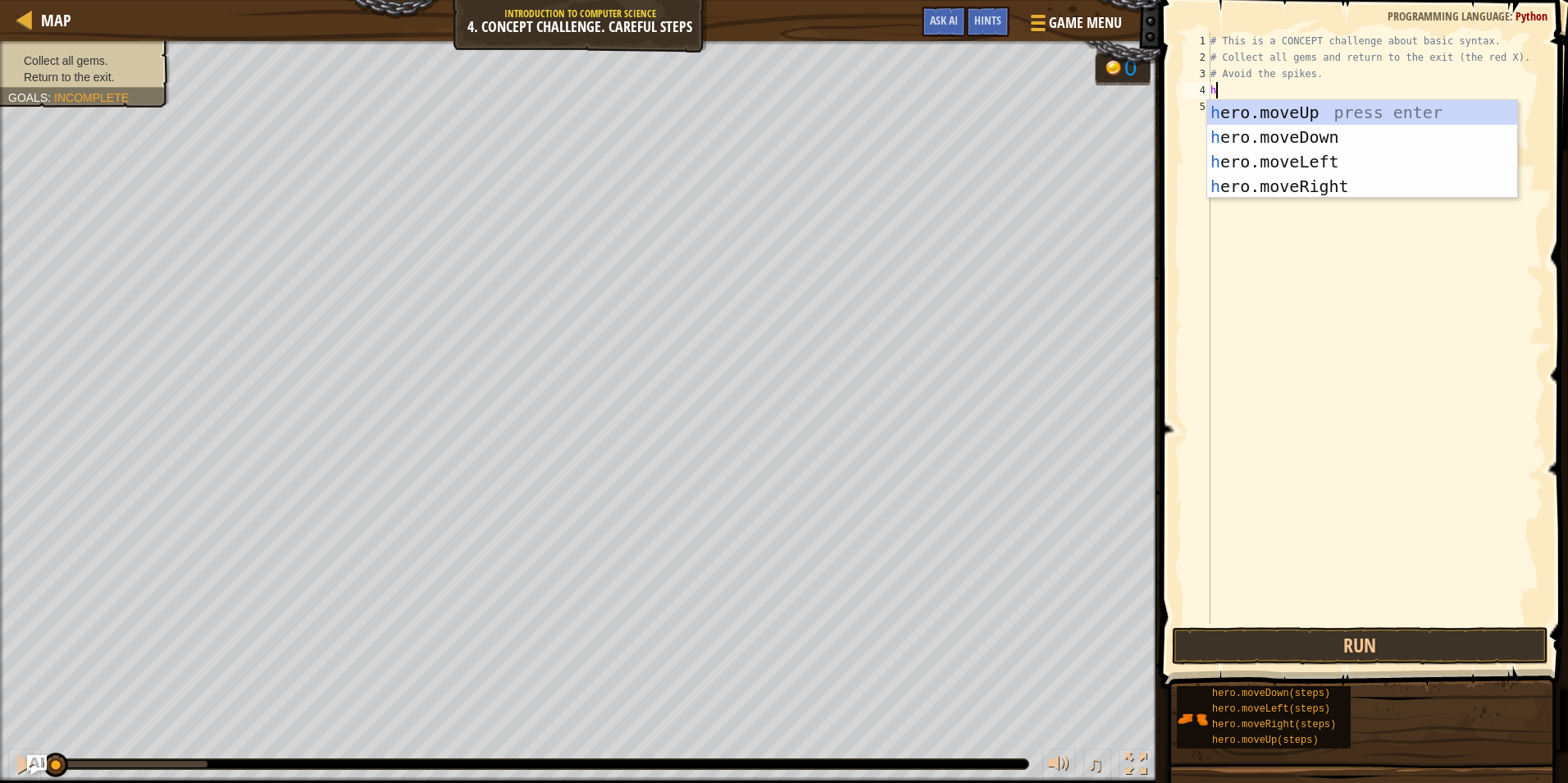
scroll to position [7, 0]
click at [1286, 118] on div "h ero.moveUp press enter h ero.moveDown press enter h ero.moveLeft press enter …" at bounding box center [1362, 174] width 310 height 148
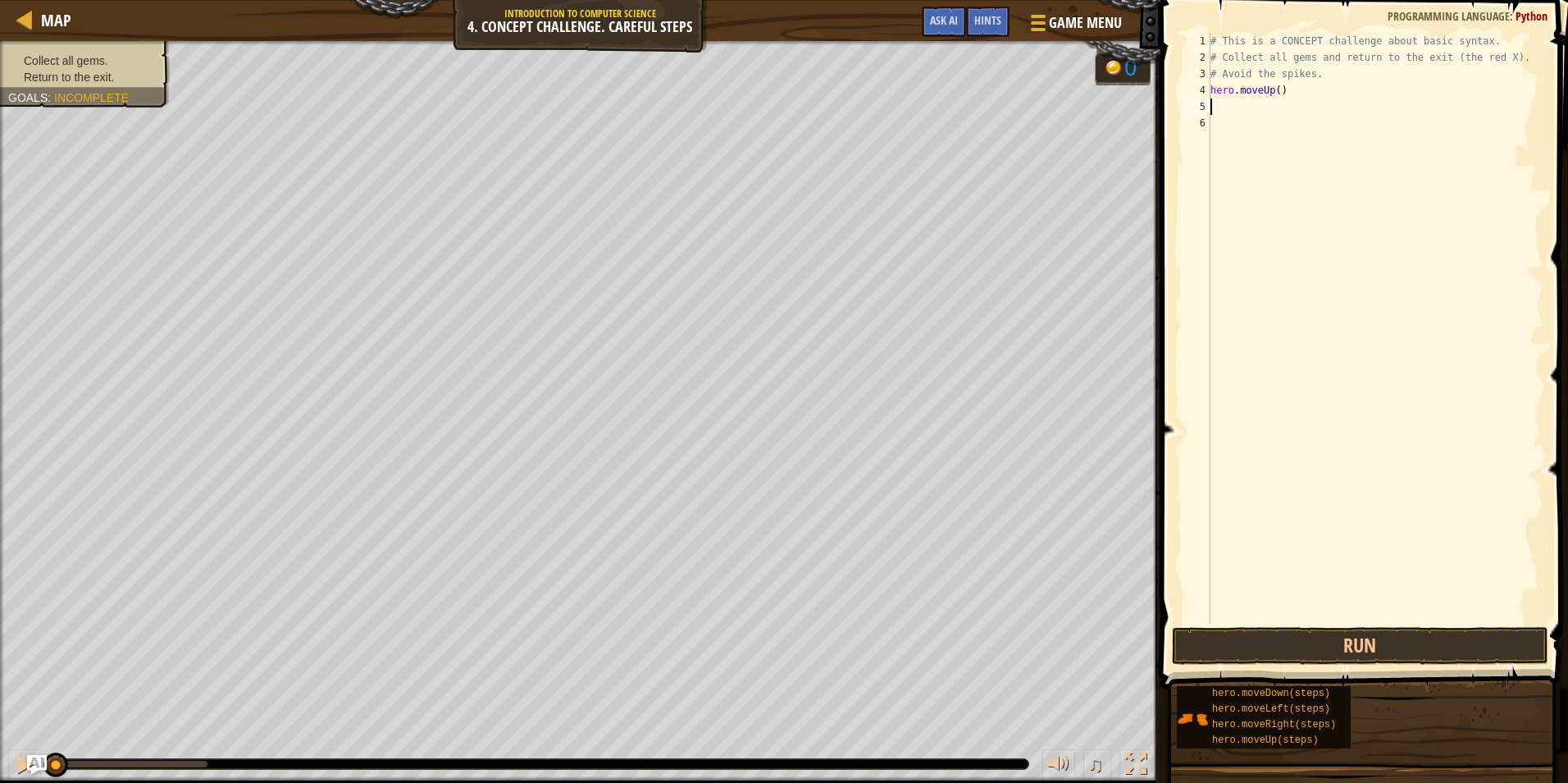
type textarea "h"
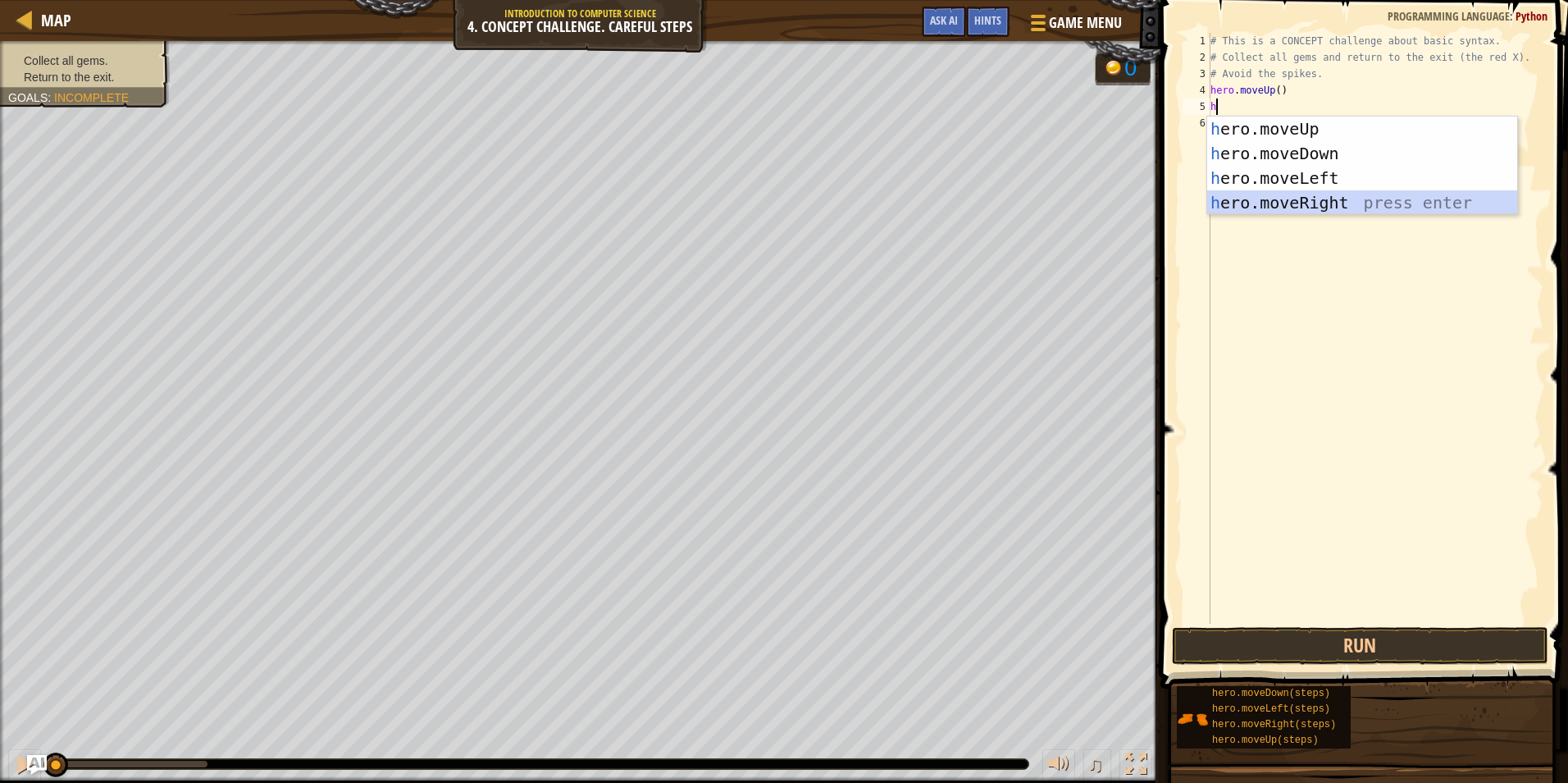
click at [1286, 195] on div "h ero.moveUp press enter h ero.moveDown press enter h ero.moveLeft press enter …" at bounding box center [1362, 191] width 310 height 148
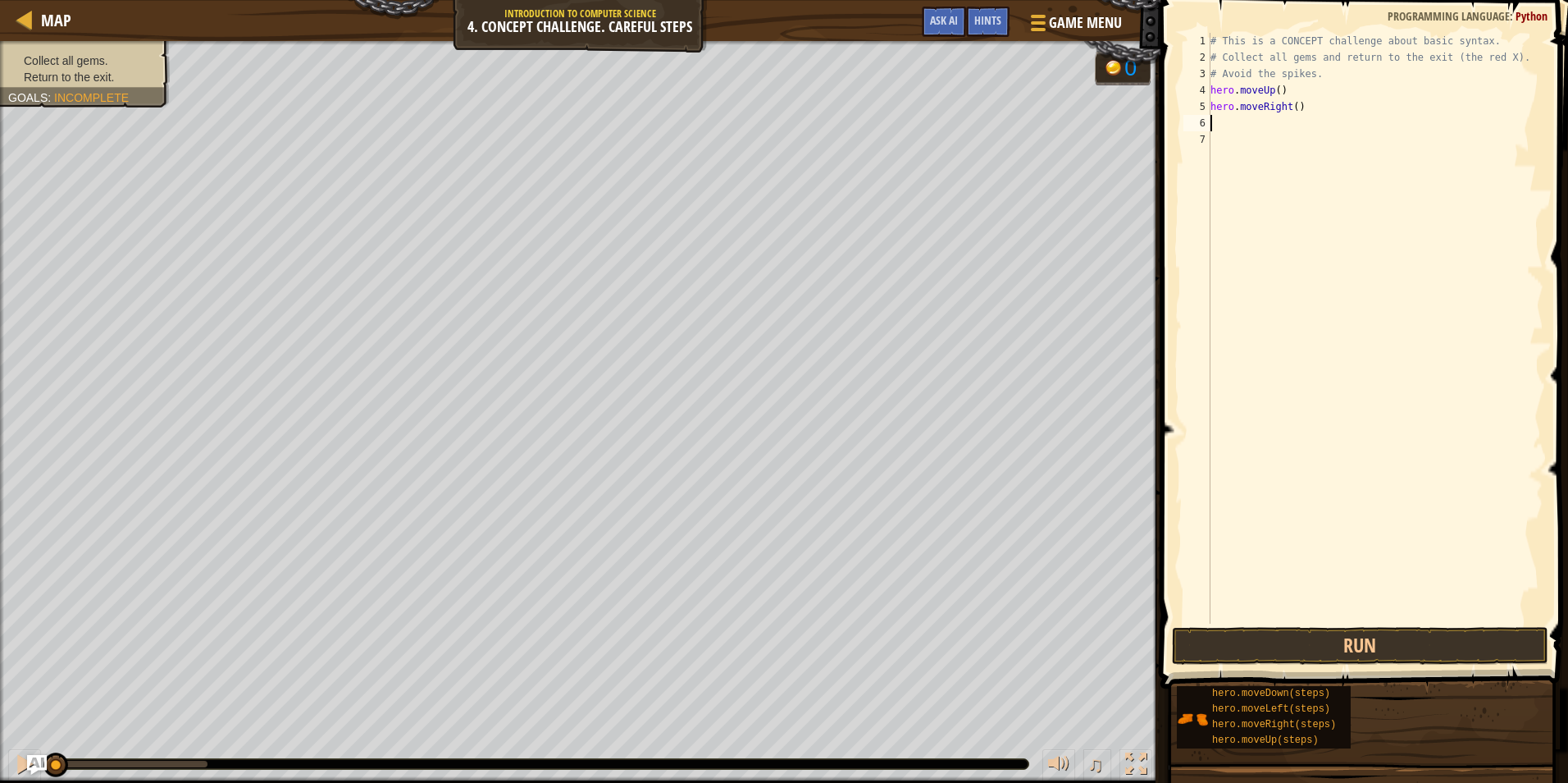
type textarea "h"
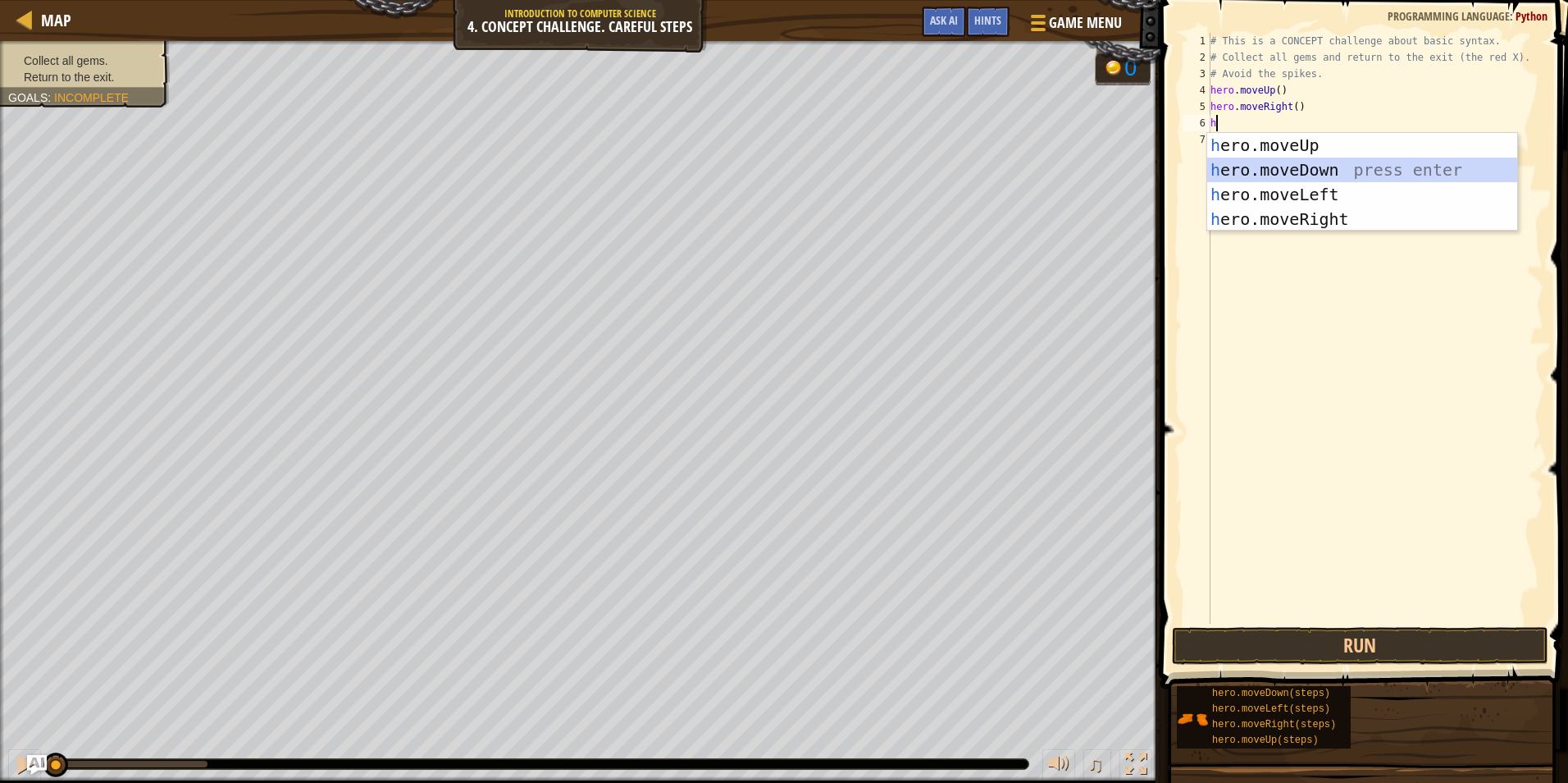
click at [1279, 180] on div "h ero.moveUp press enter h ero.moveDown press enter h ero.moveLeft press enter …" at bounding box center [1362, 206] width 310 height 148
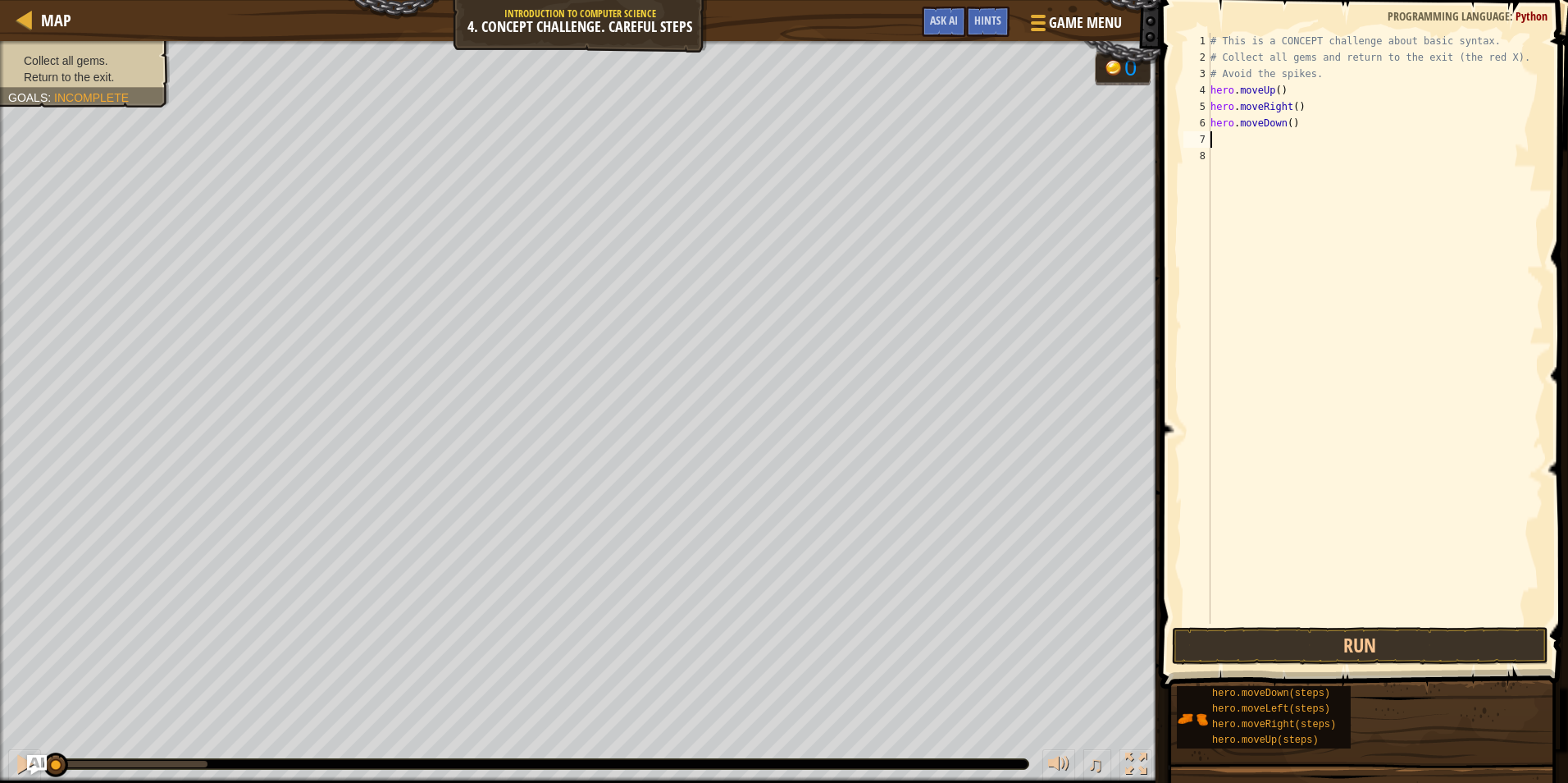
click at [1285, 125] on div "# This is a CONCEPT challenge about basic syntax. # Collect all gems and return…" at bounding box center [1375, 344] width 336 height 623
type textarea "hero.moveDown(2)"
click at [1279, 137] on div "# This is a CONCEPT challenge about basic syntax. # Collect all gems and return…" at bounding box center [1375, 344] width 336 height 623
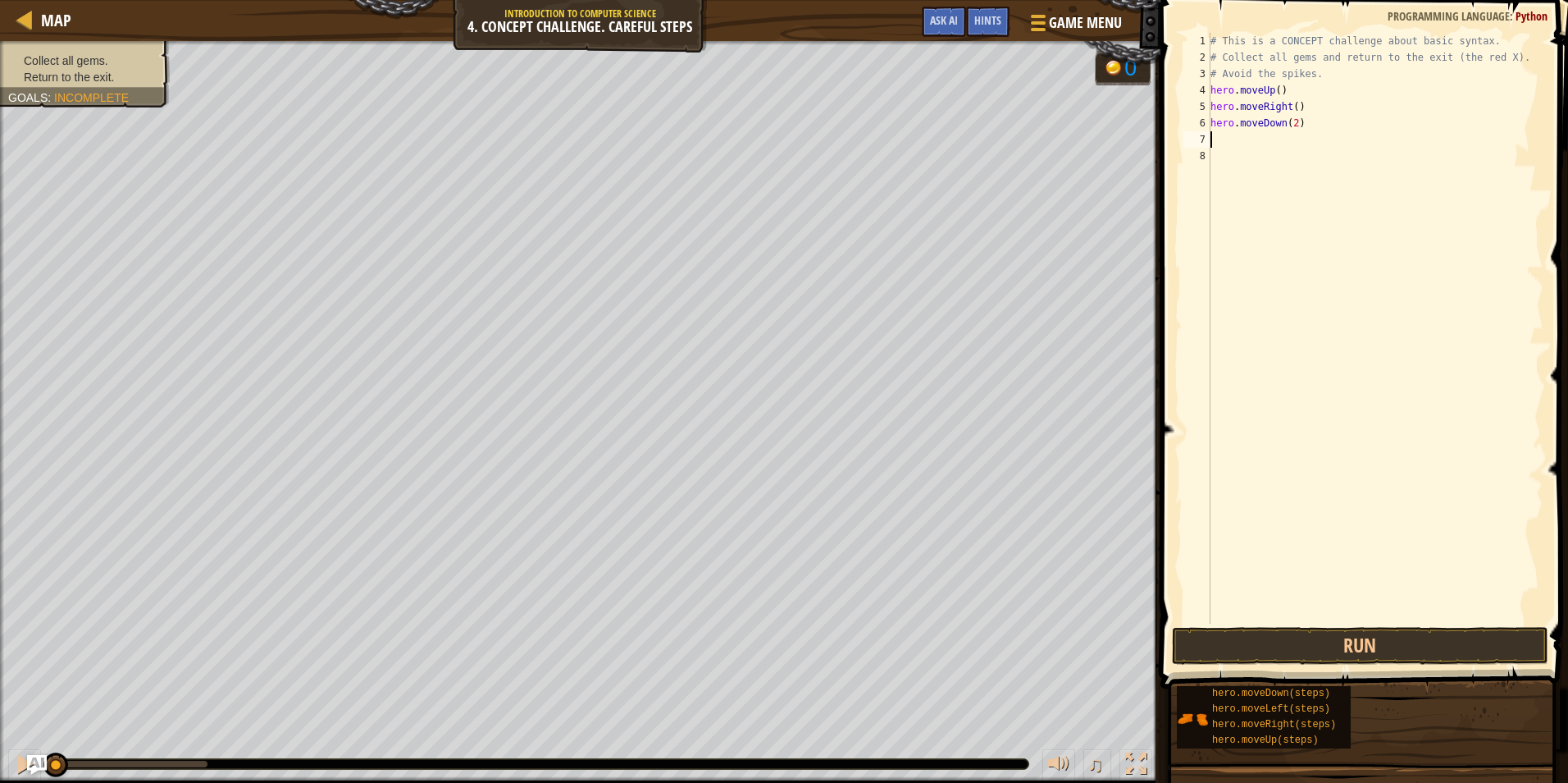
type textarea "h"
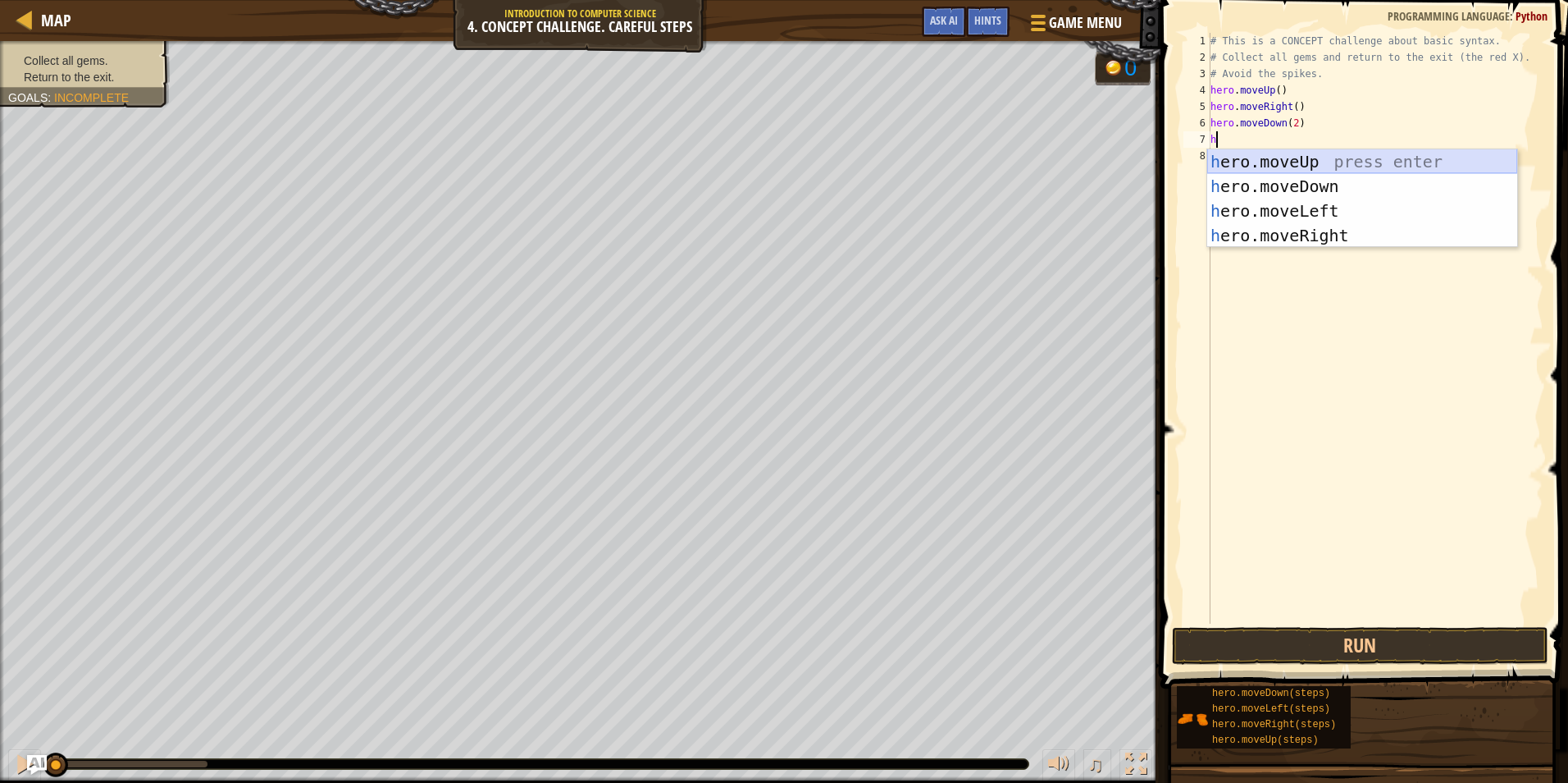
click at [1282, 162] on div "h ero.moveUp press enter h ero.moveDown press enter h ero.moveLeft press enter …" at bounding box center [1362, 223] width 310 height 148
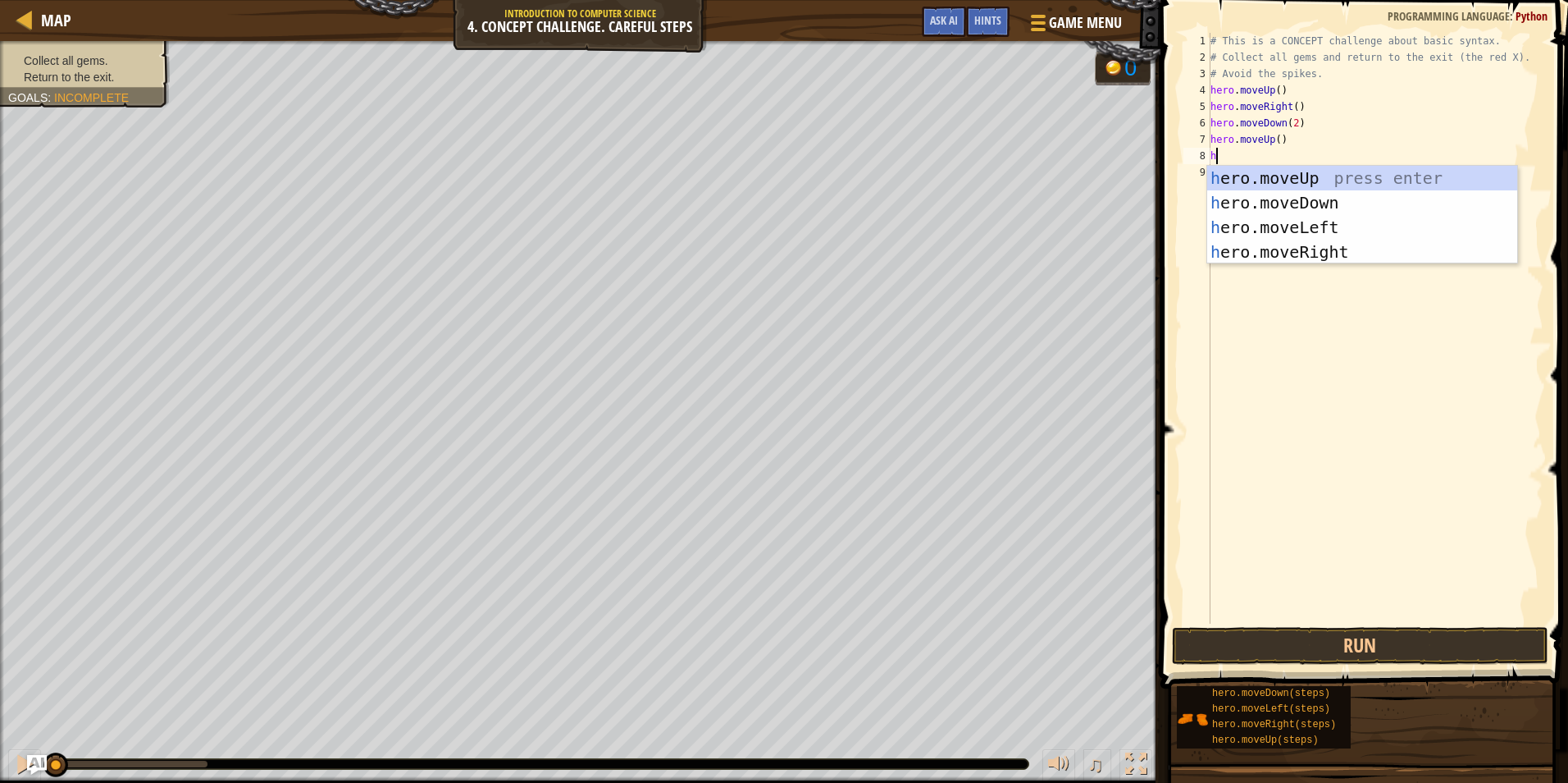
type textarea "he"
click at [1298, 244] on div "he ro.moveUp press enter he ro.moveDown press enter he ro.moveLeft press enter …" at bounding box center [1362, 239] width 310 height 148
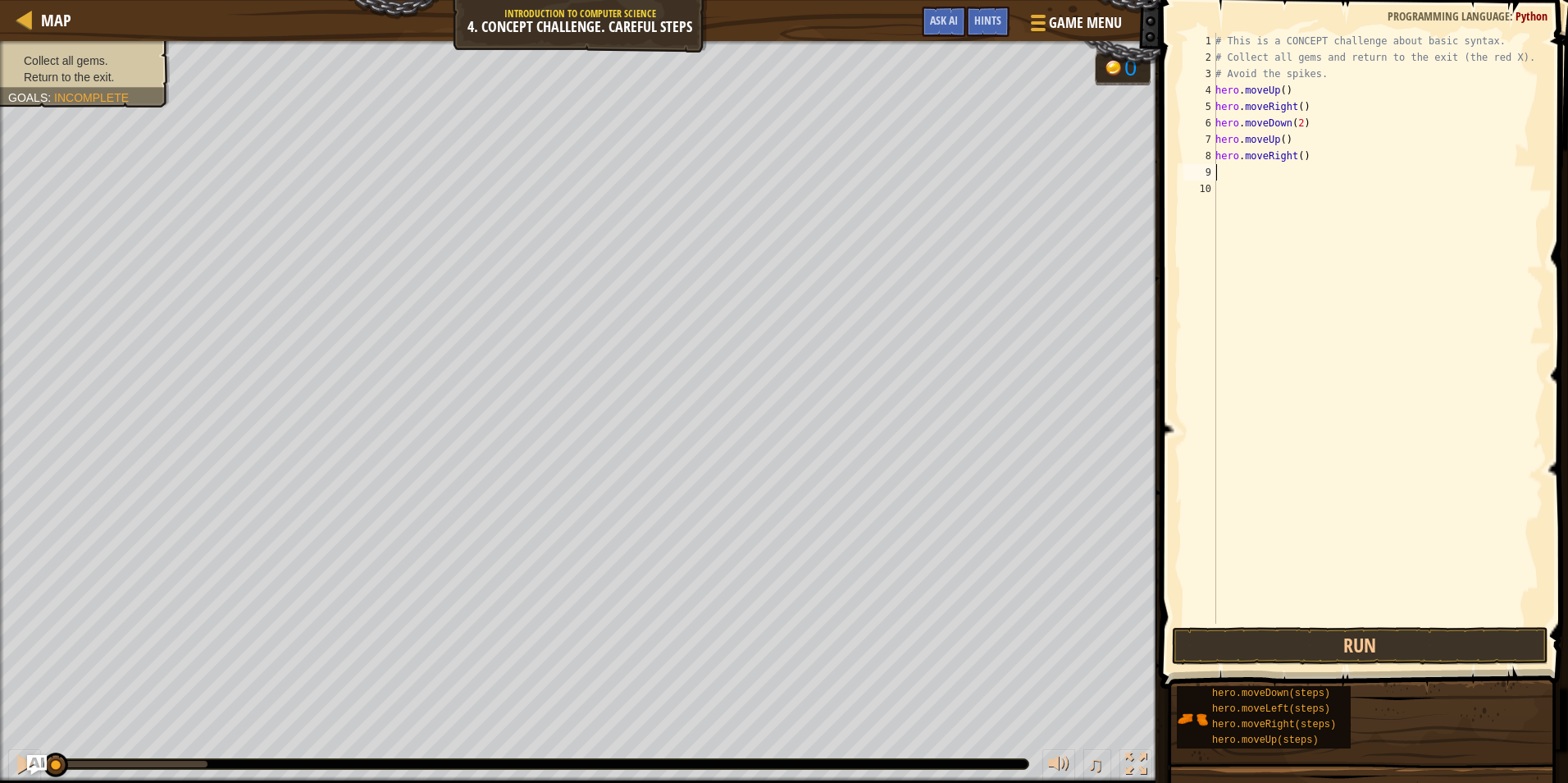
type textarea "h"
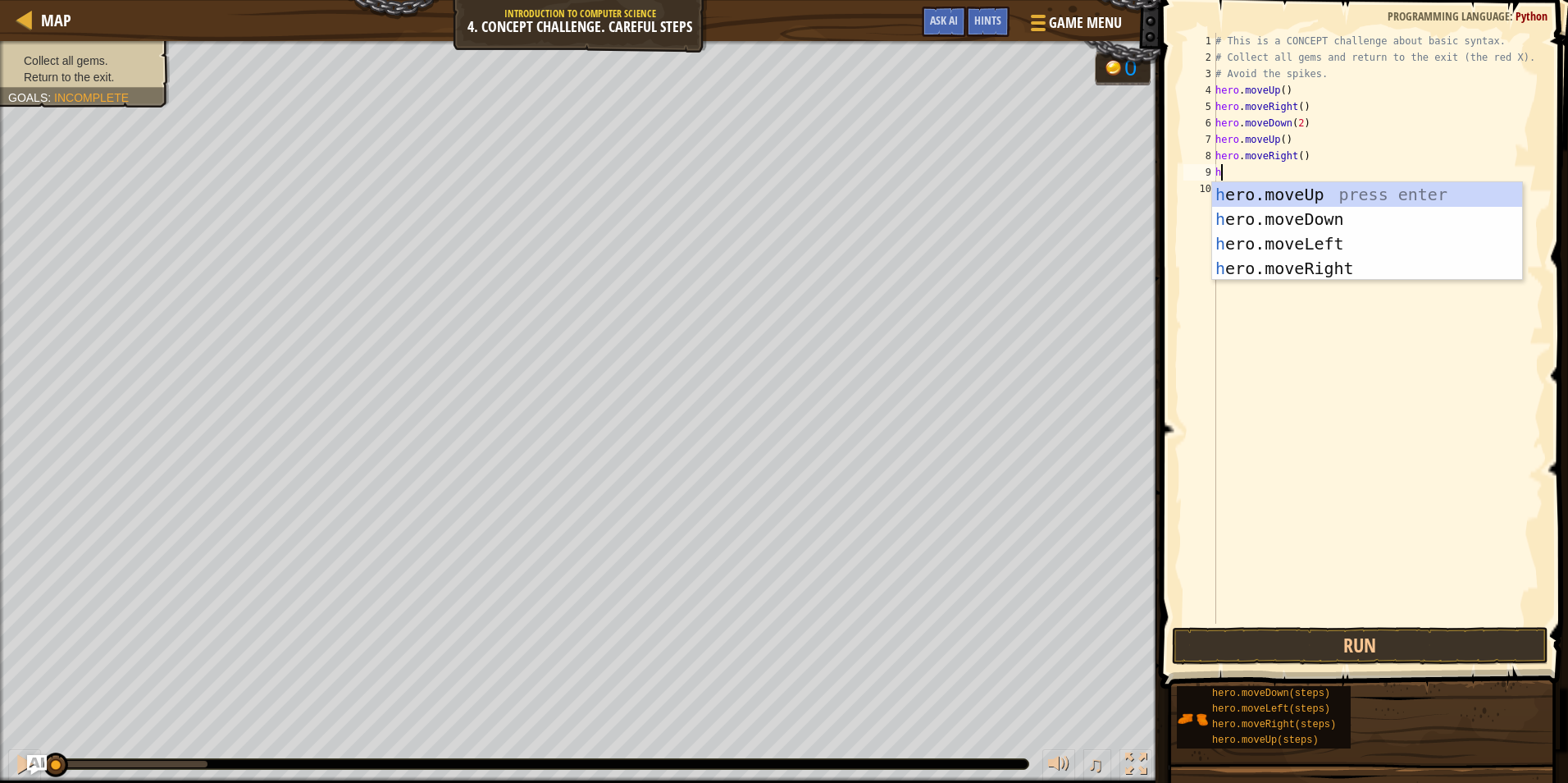
click at [1297, 244] on div "h ero.moveUp press enter h ero.moveDown press enter h ero.moveLeft press enter …" at bounding box center [1367, 256] width 310 height 148
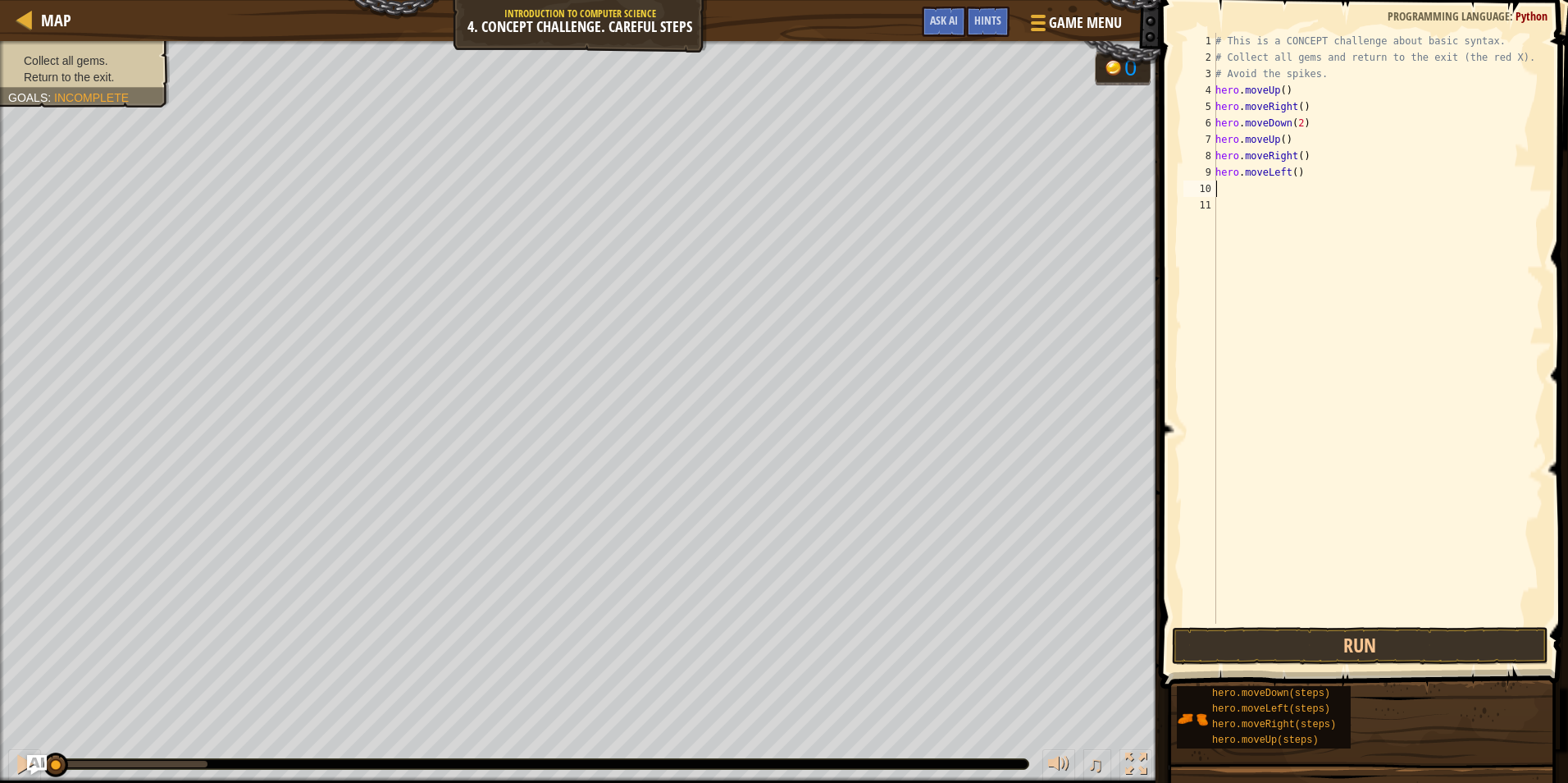
type textarea "h"
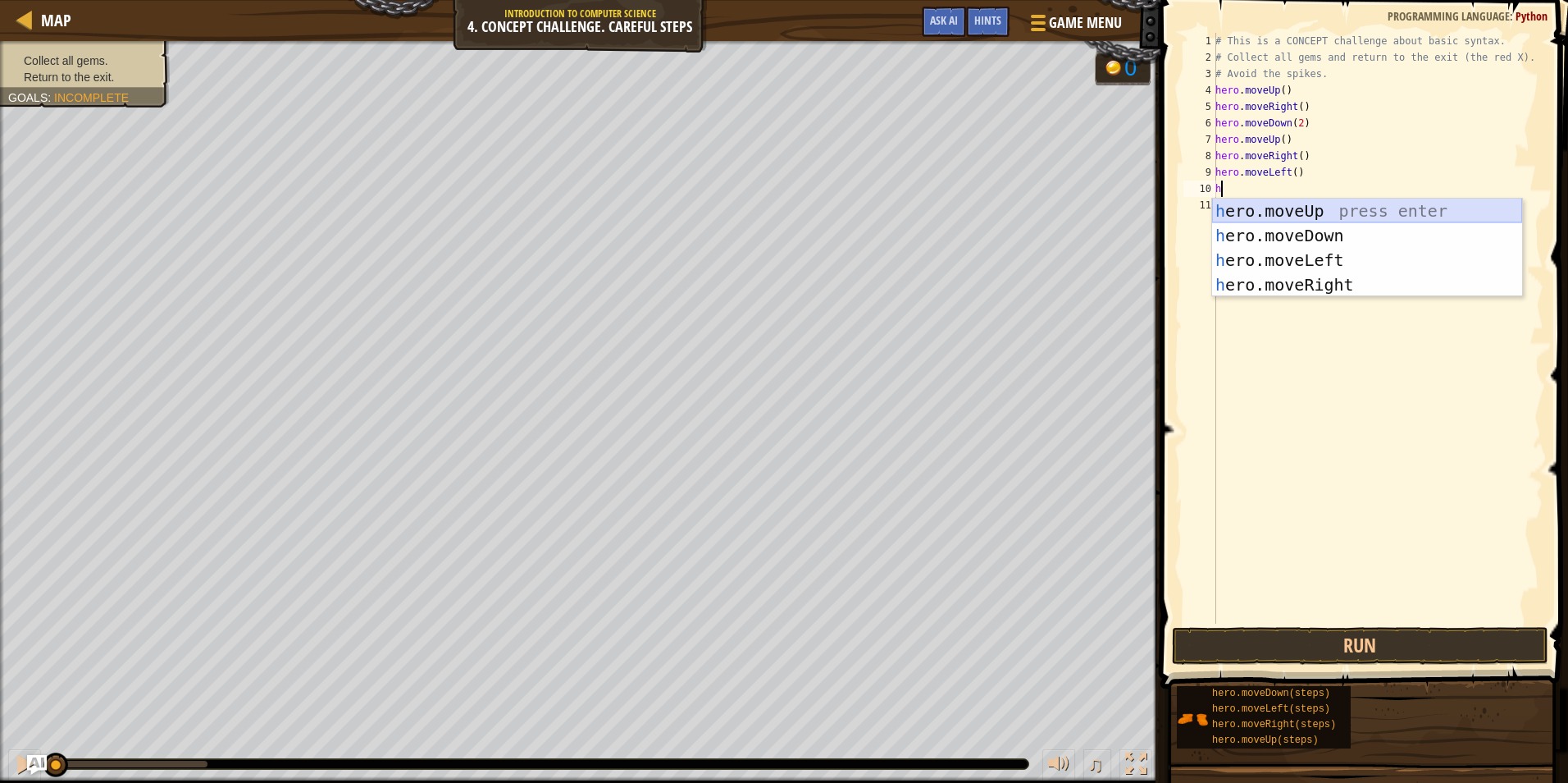
click at [1298, 216] on div "h ero.moveUp press enter h ero.moveDown press enter h ero.moveLeft press enter …" at bounding box center [1367, 272] width 310 height 148
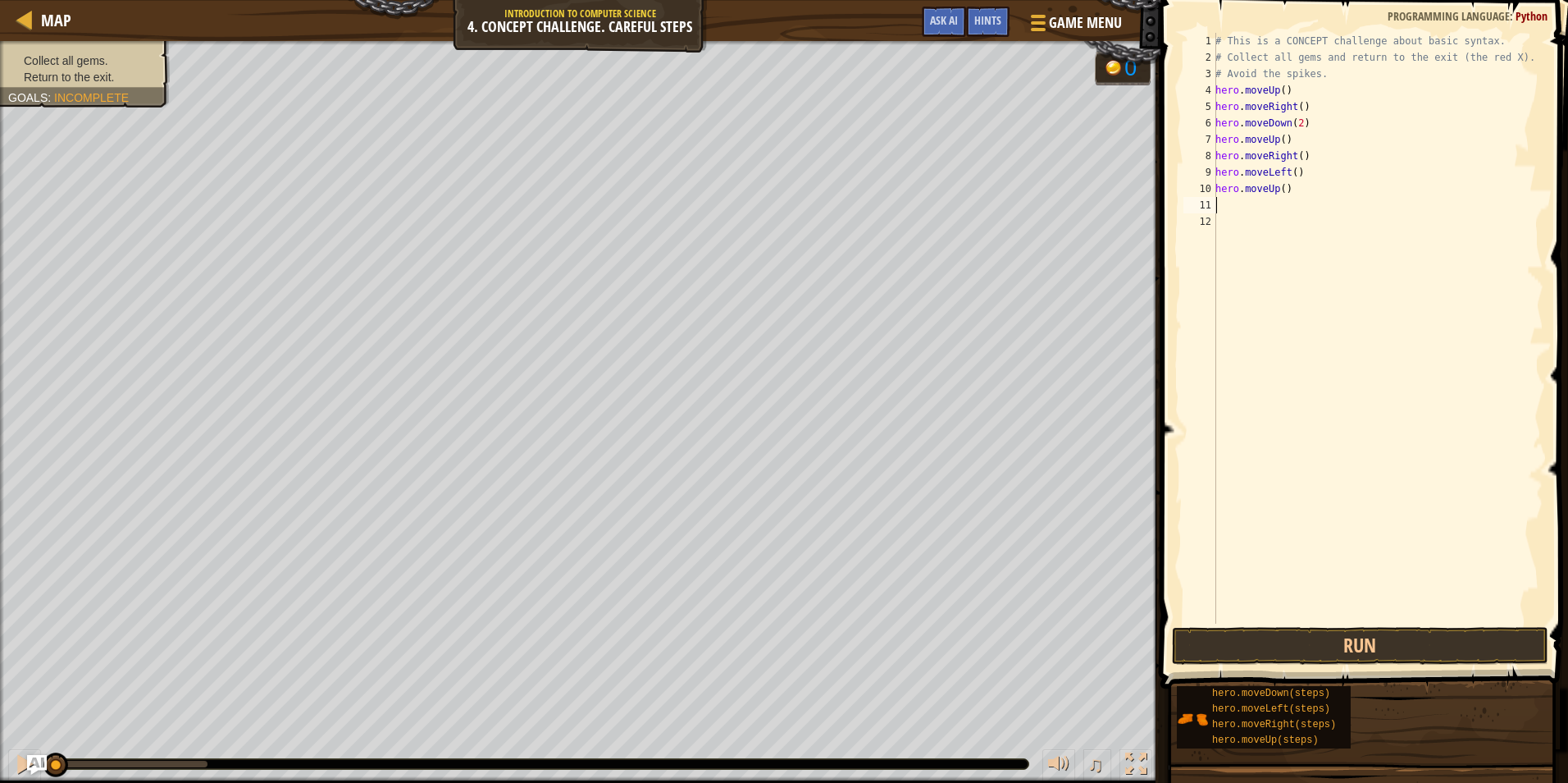
type textarea "h"
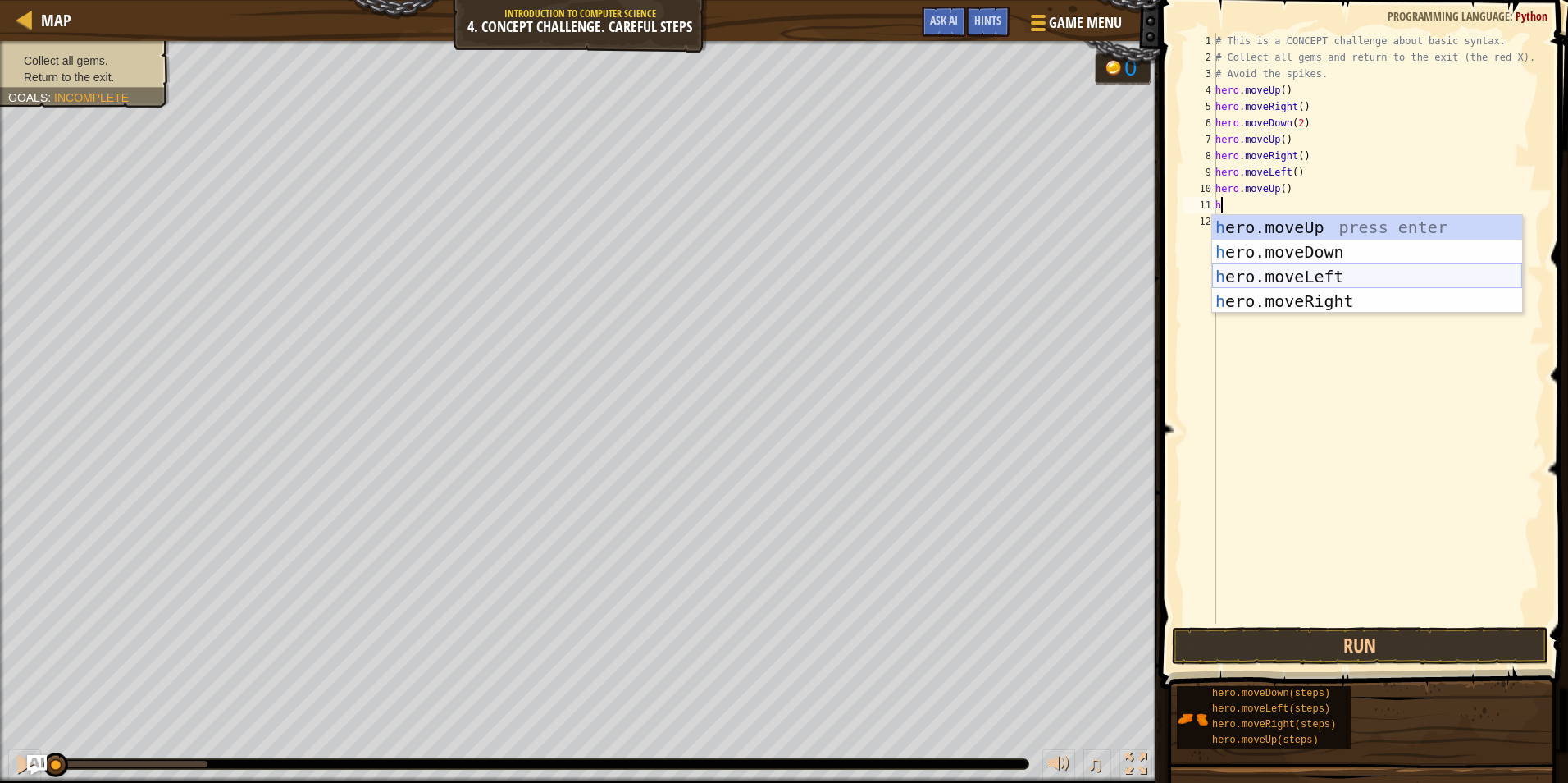
click at [1292, 268] on div "h ero.moveUp press enter h ero.moveDown press enter h ero.moveLeft press enter …" at bounding box center [1367, 289] width 310 height 148
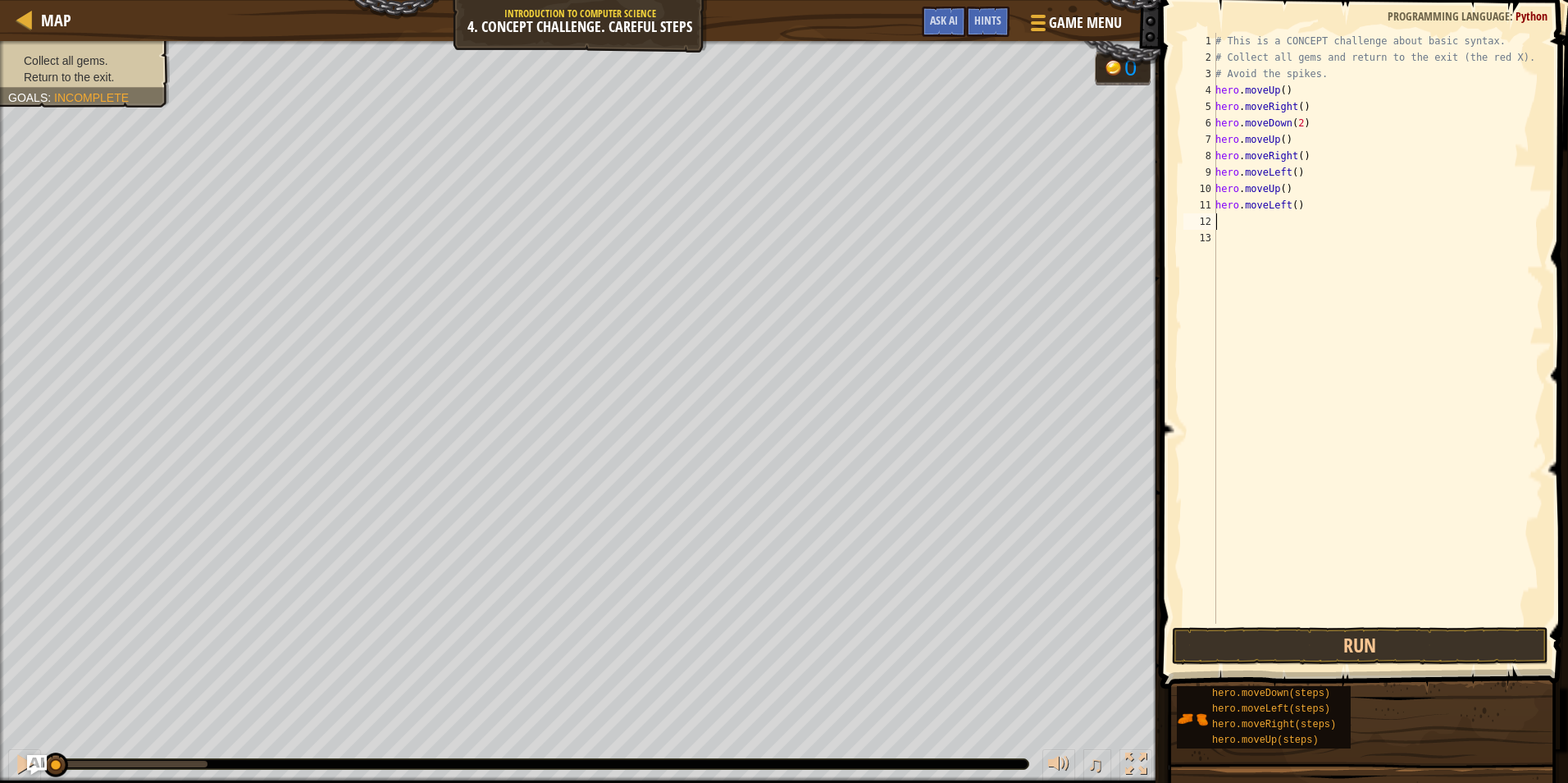
type textarea "h"
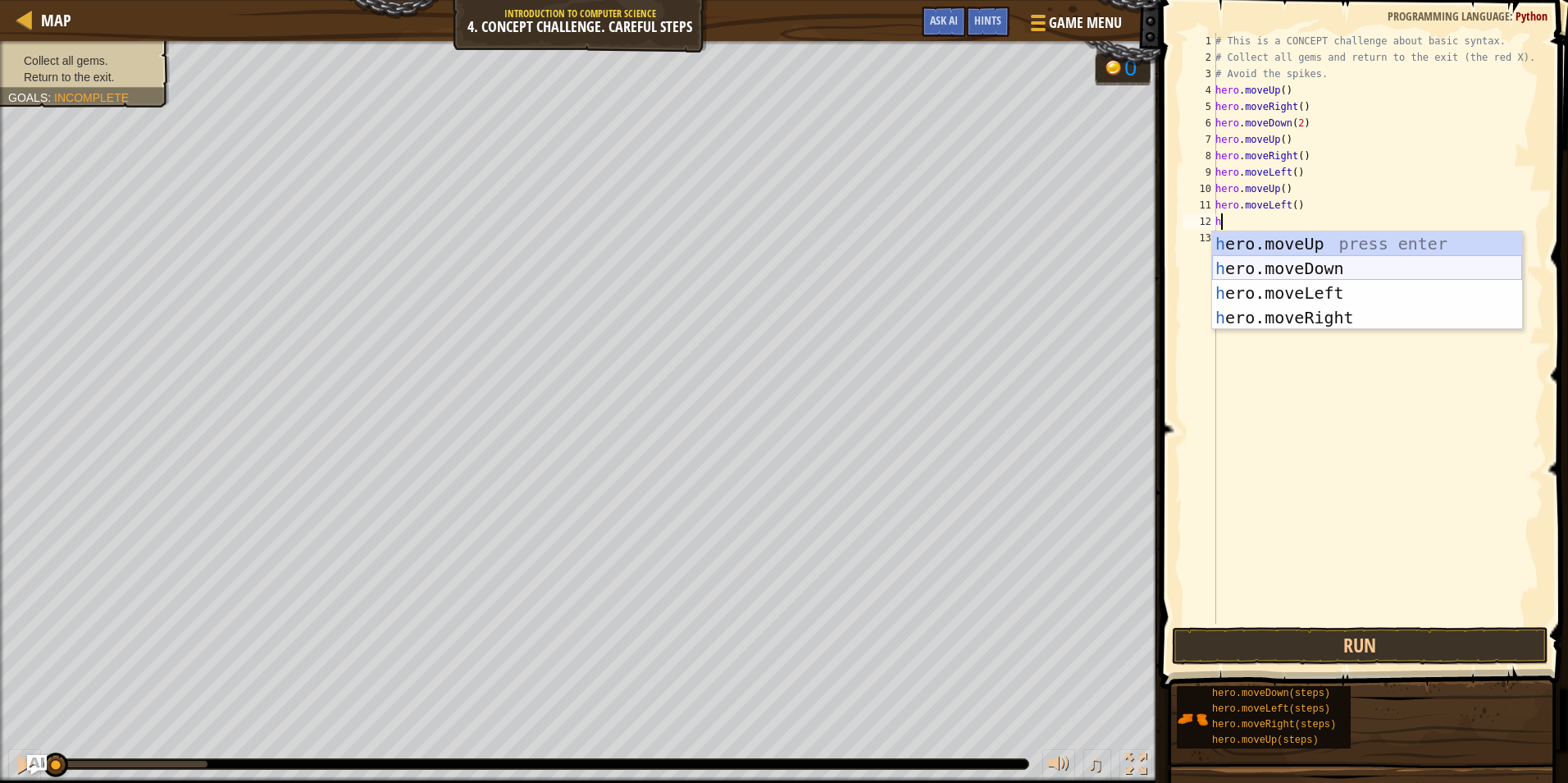
click at [1292, 264] on div "h ero.moveUp press enter h ero.moveDown press enter h ero.moveLeft press enter …" at bounding box center [1367, 305] width 310 height 148
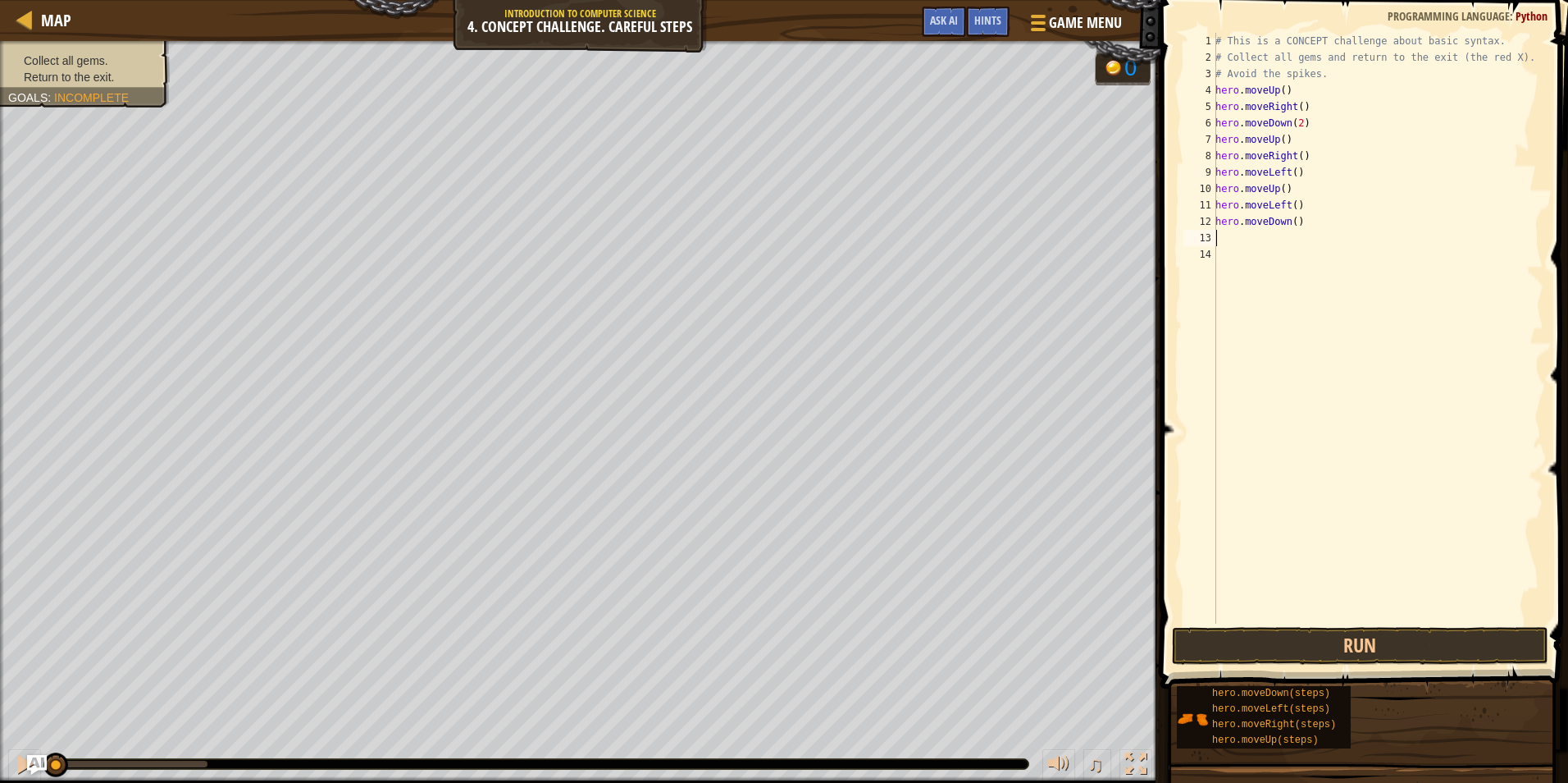
type textarea "h"
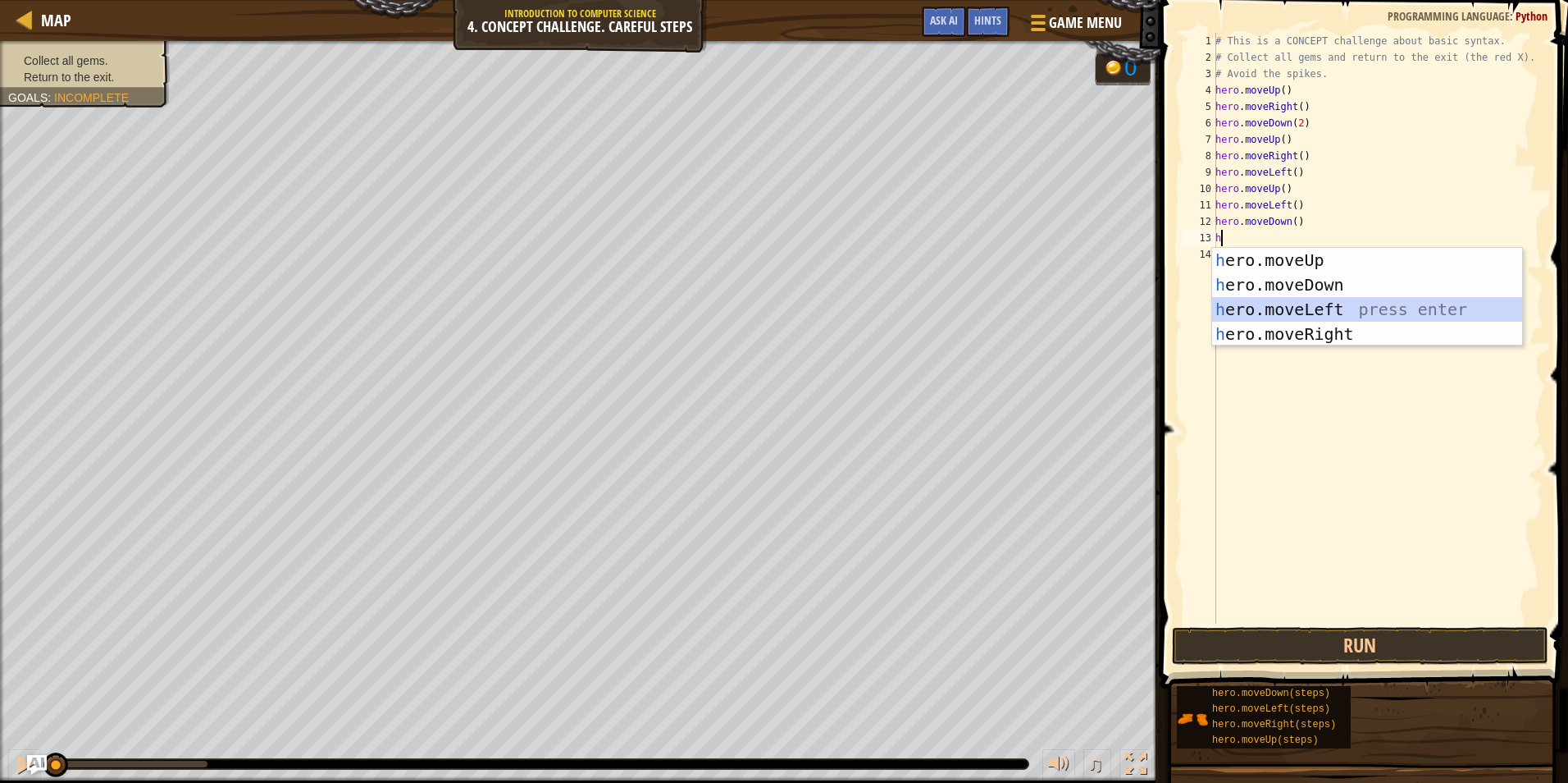
click at [1292, 300] on div "h ero.moveUp press enter h ero.moveDown press enter h ero.moveLeft press enter …" at bounding box center [1367, 321] width 310 height 148
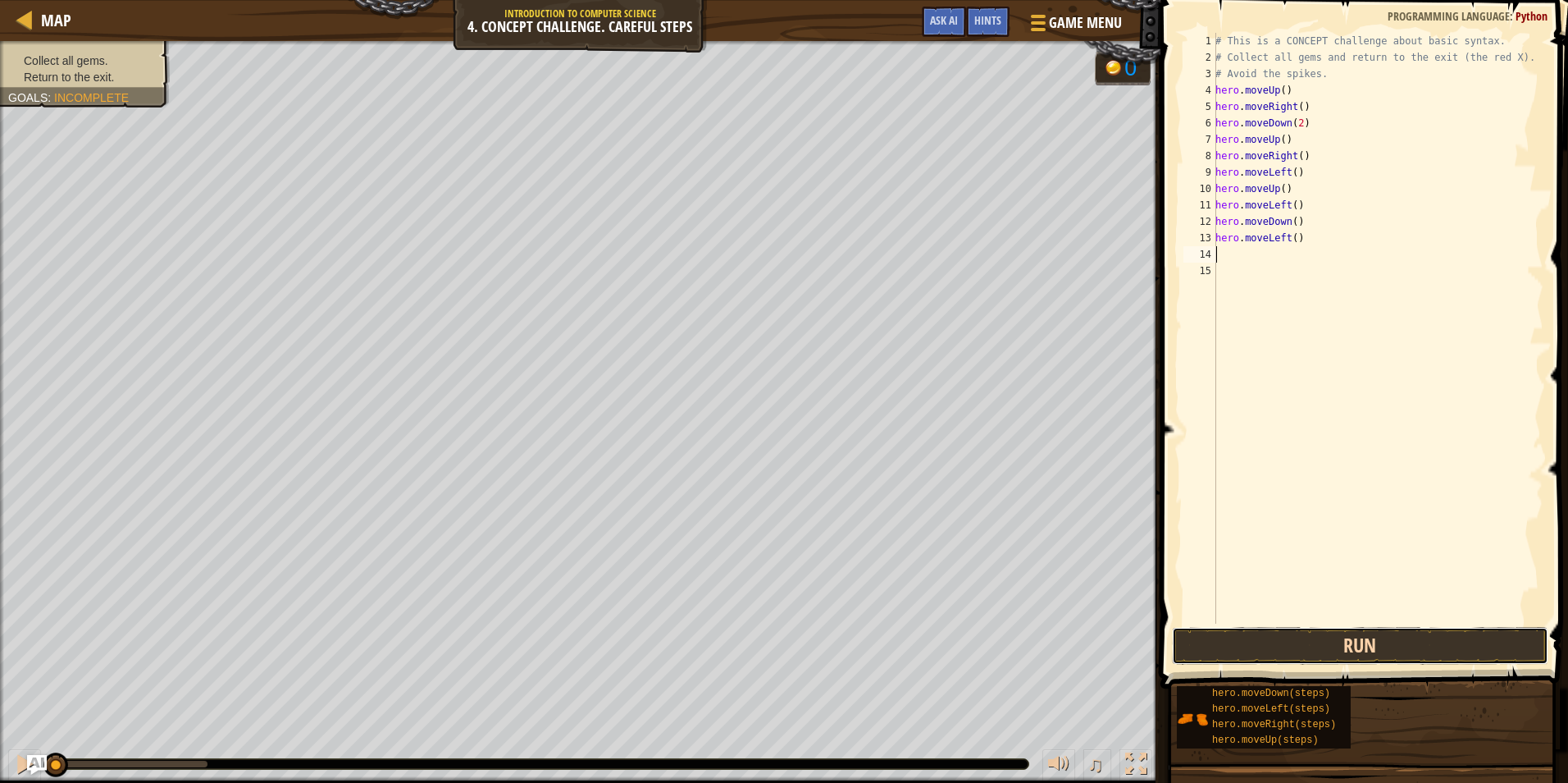
click at [1308, 647] on button "Run" at bounding box center [1360, 645] width 377 height 38
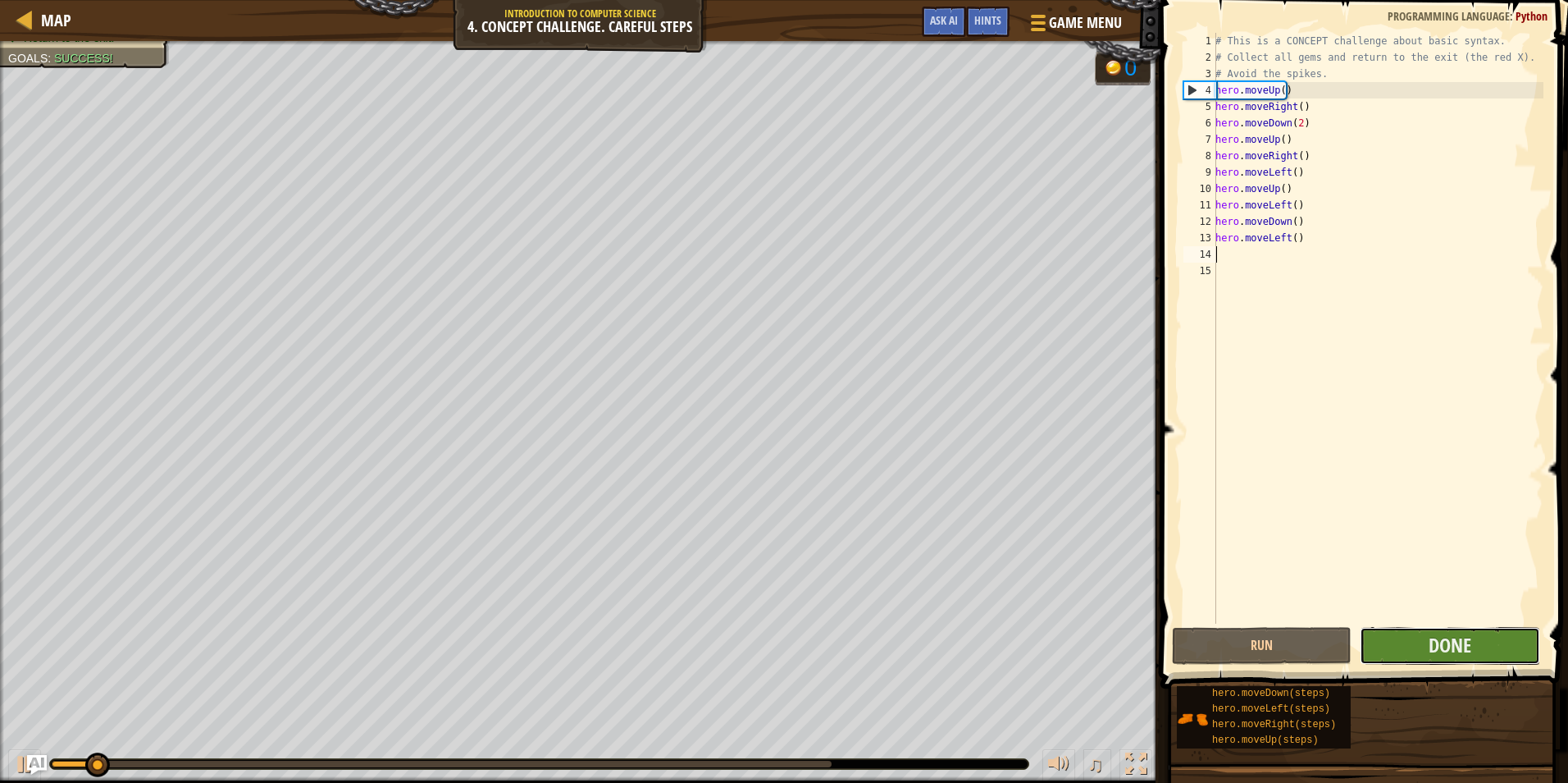
click at [1482, 645] on button "Done" at bounding box center [1449, 645] width 179 height 38
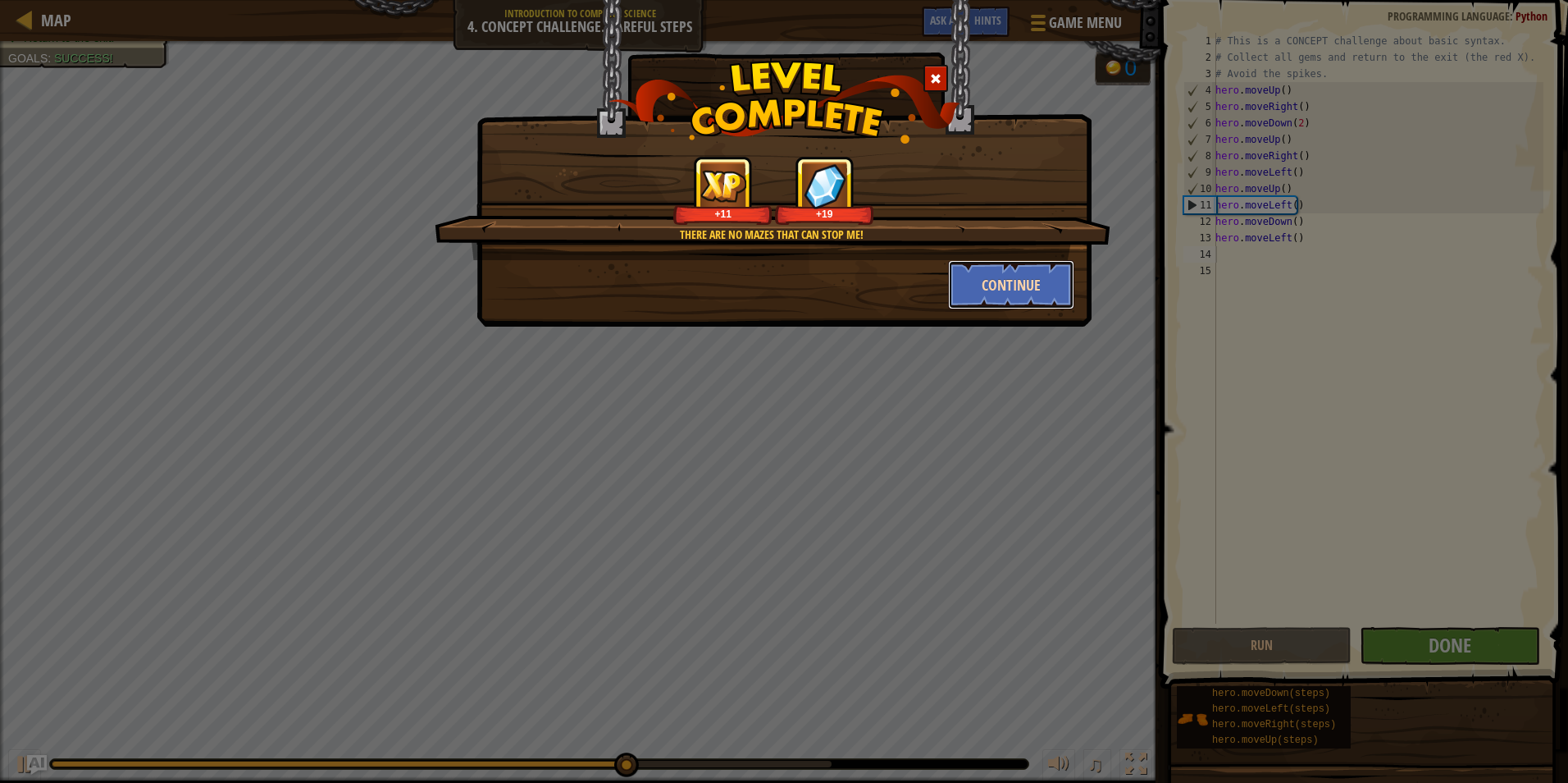
click at [973, 291] on button "Continue" at bounding box center [1012, 284] width 128 height 49
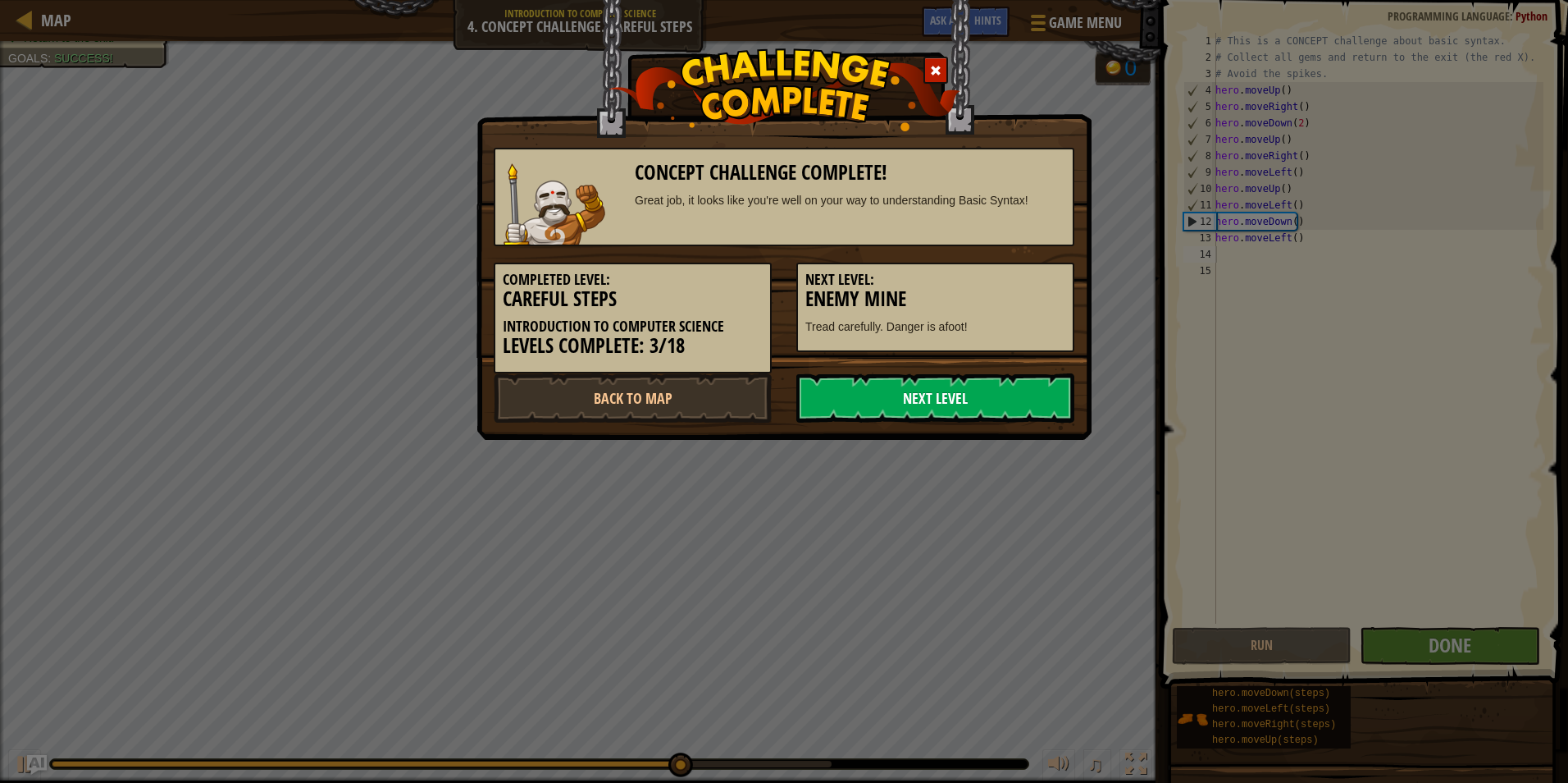
click at [941, 383] on link "Next Level" at bounding box center [935, 397] width 278 height 49
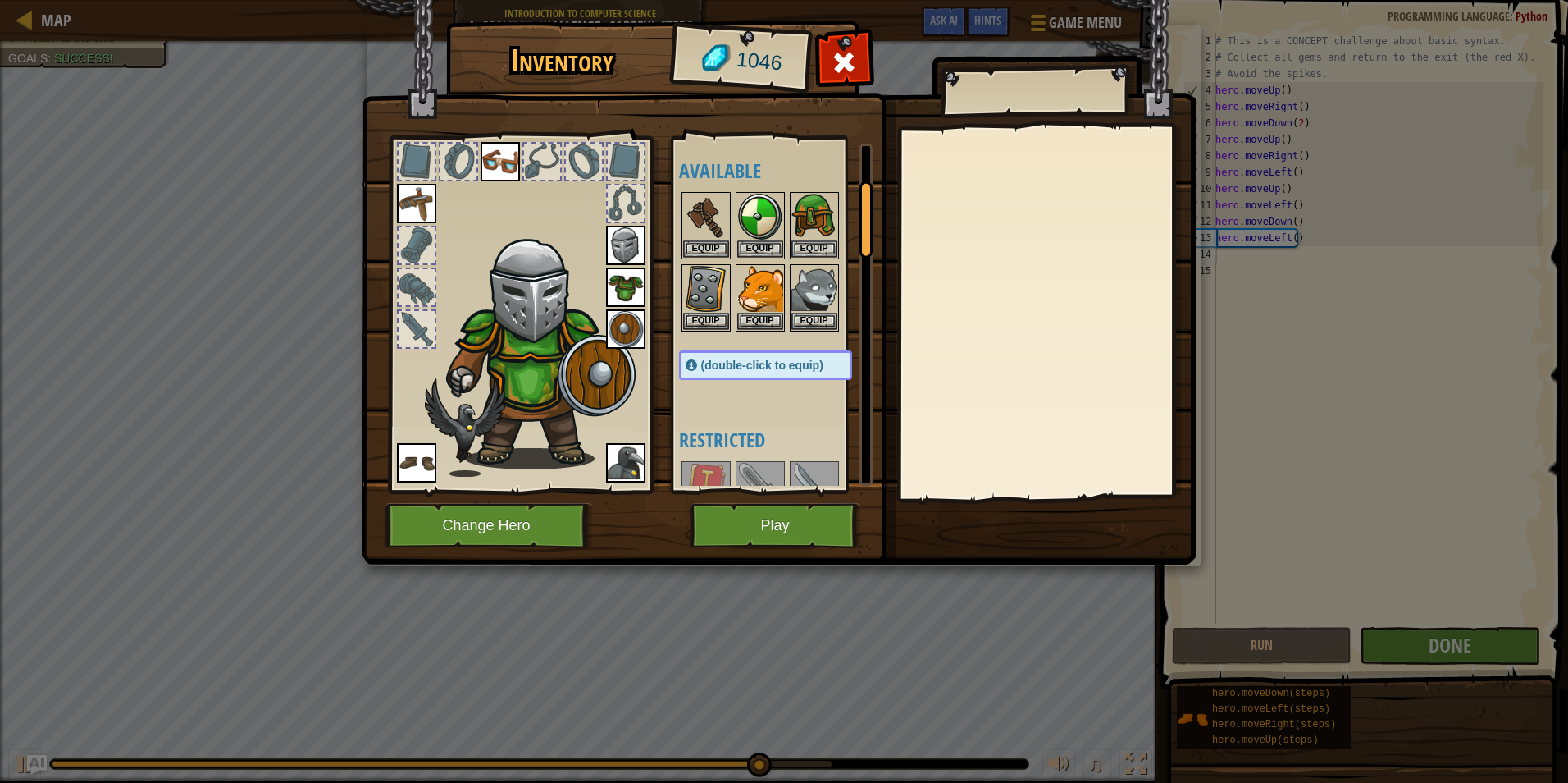
scroll to position [246, 0]
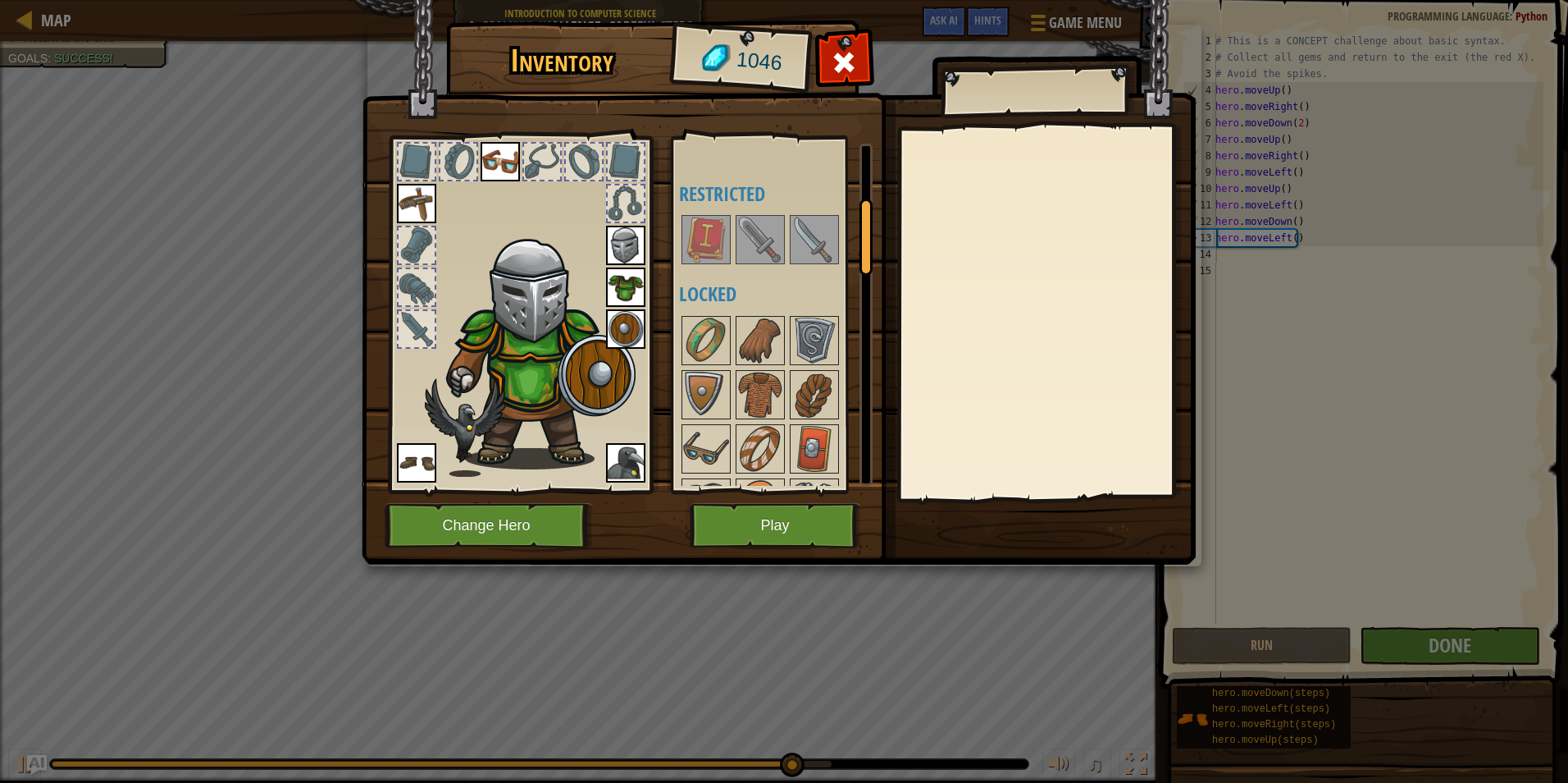
click at [719, 256] on img at bounding box center [706, 239] width 46 height 46
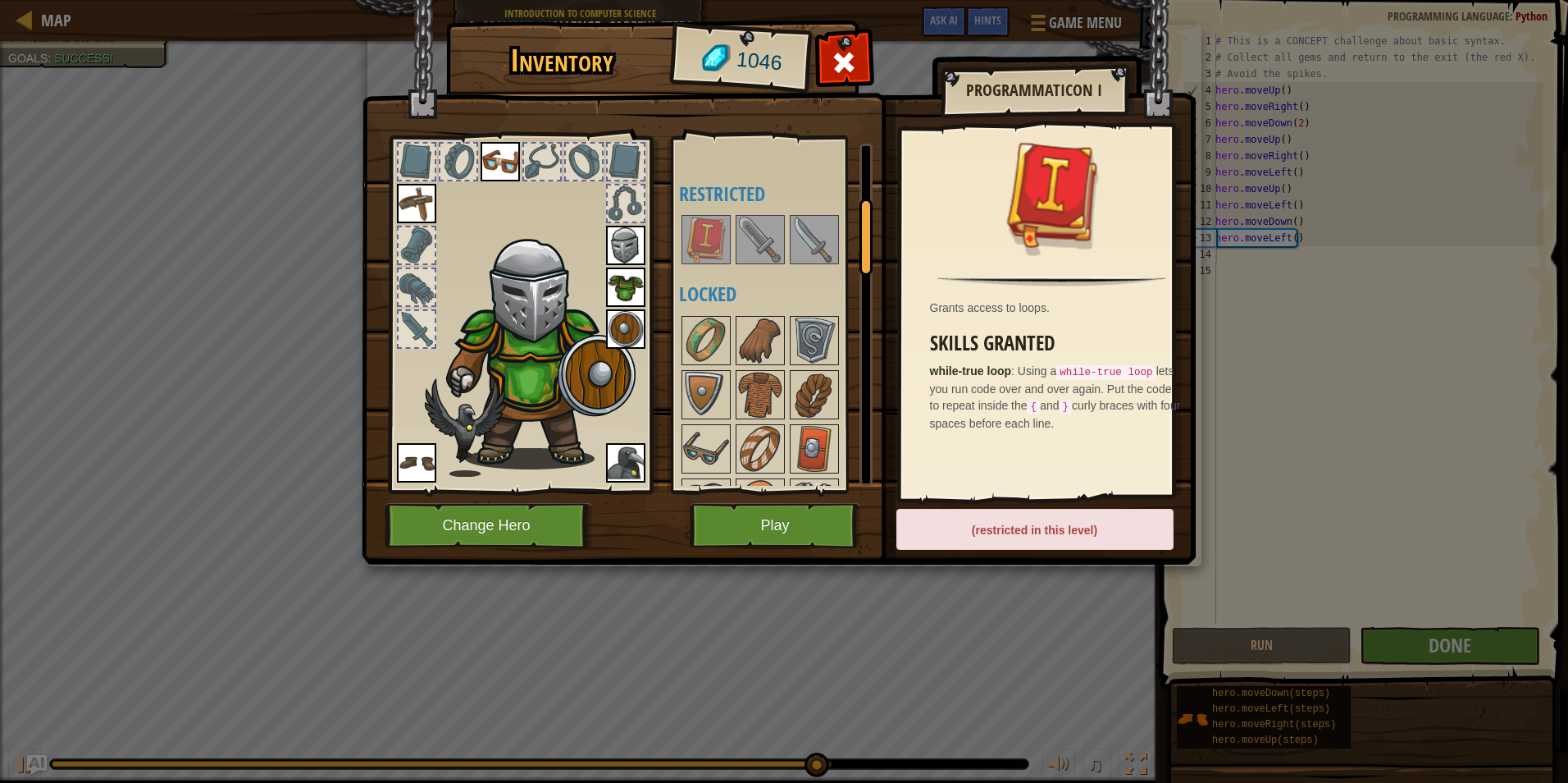
click at [768, 238] on img at bounding box center [761, 239] width 46 height 46
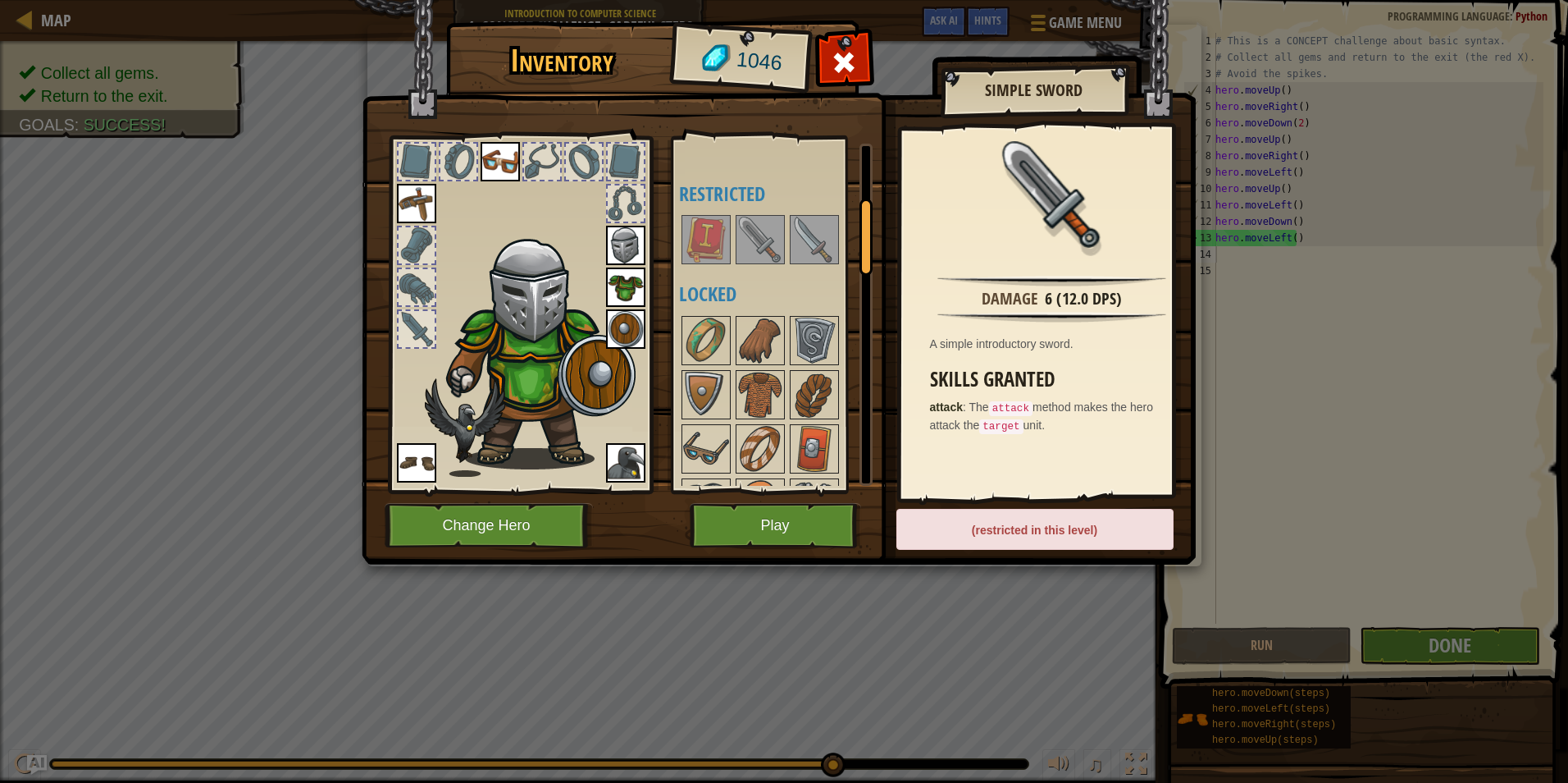
click at [723, 212] on div at bounding box center [782, 239] width 205 height 54
click at [710, 242] on img at bounding box center [706, 239] width 46 height 46
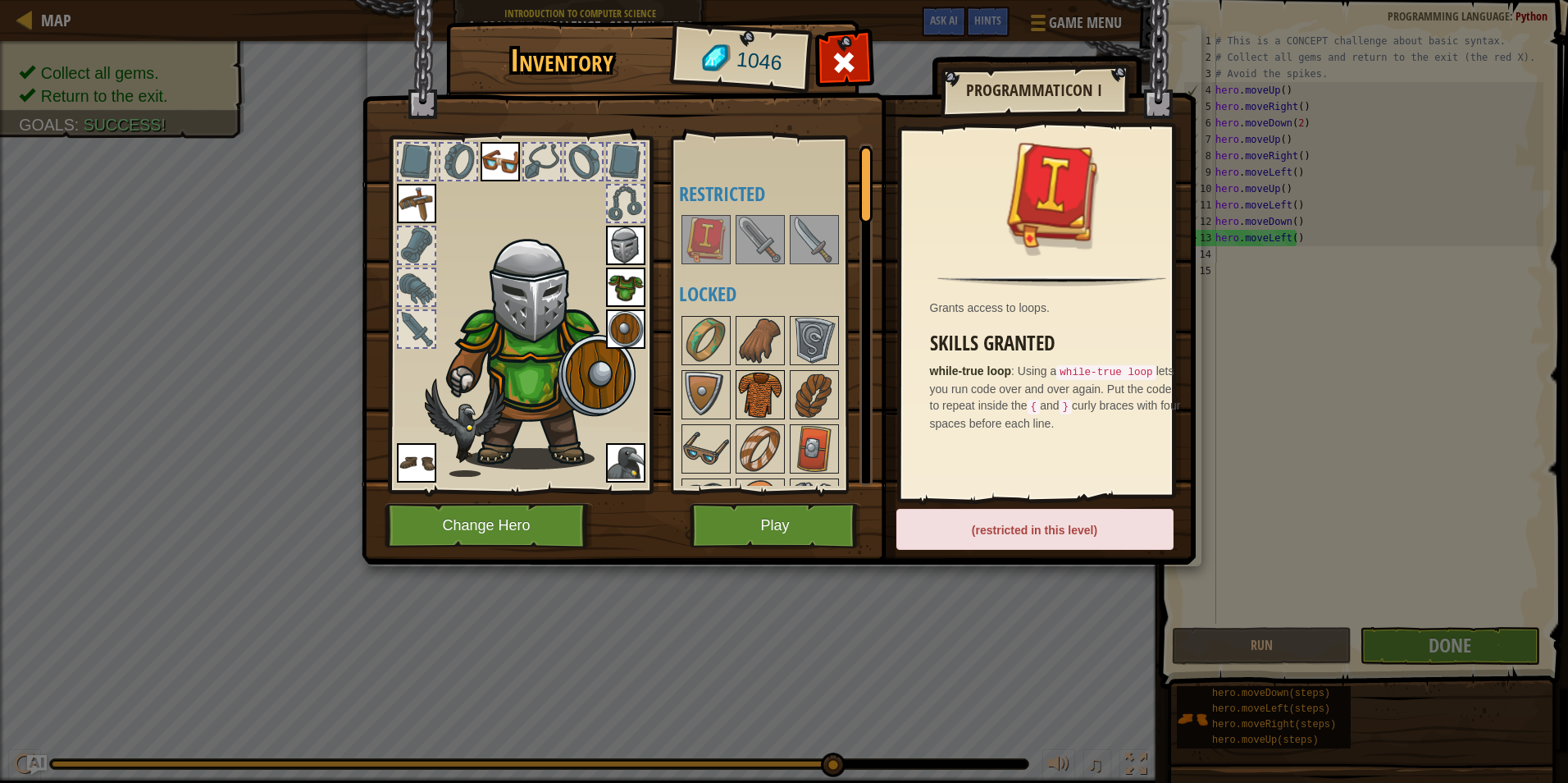
scroll to position [0, 0]
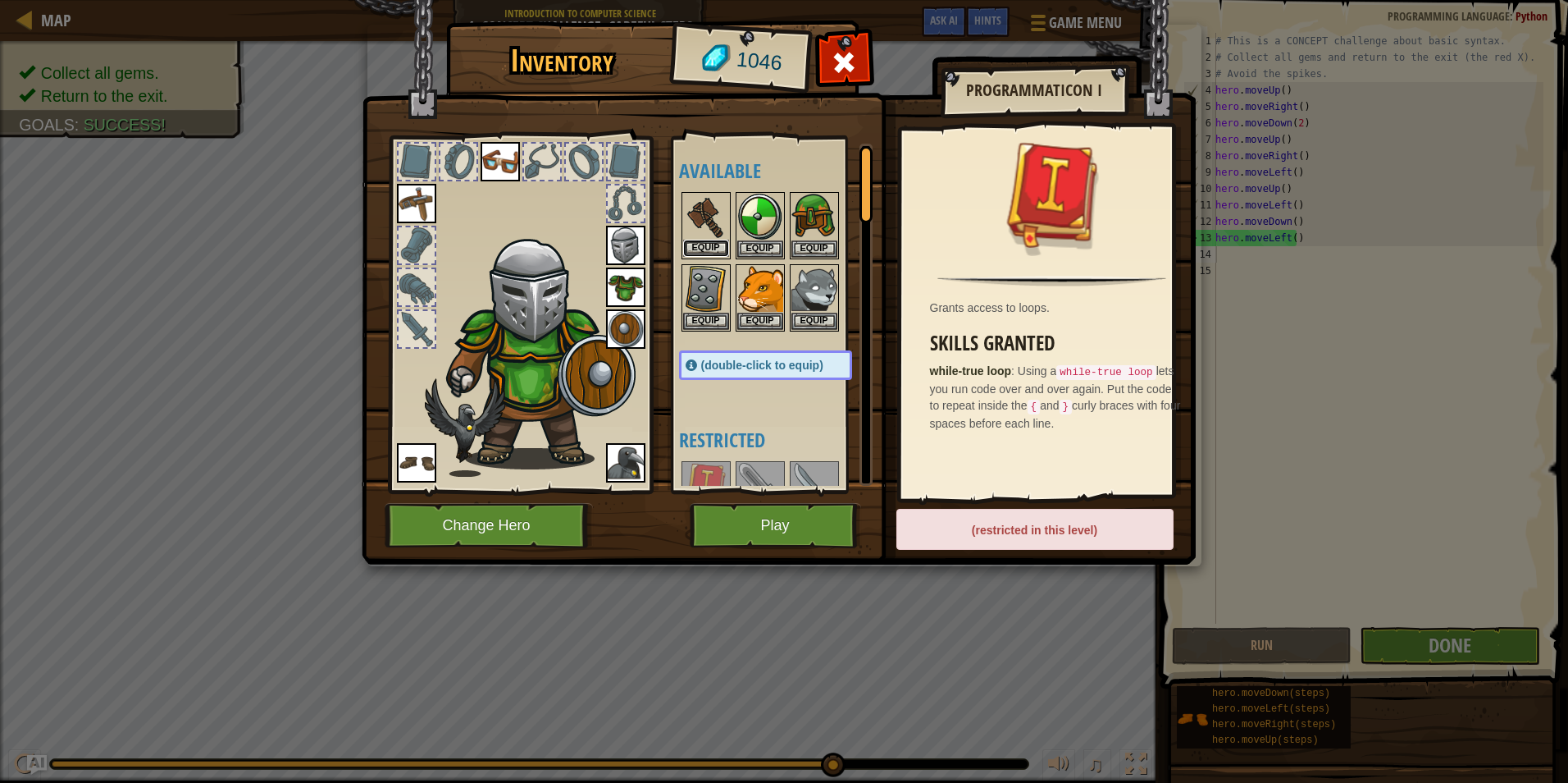
click at [709, 251] on button "Equip" at bounding box center [706, 247] width 46 height 17
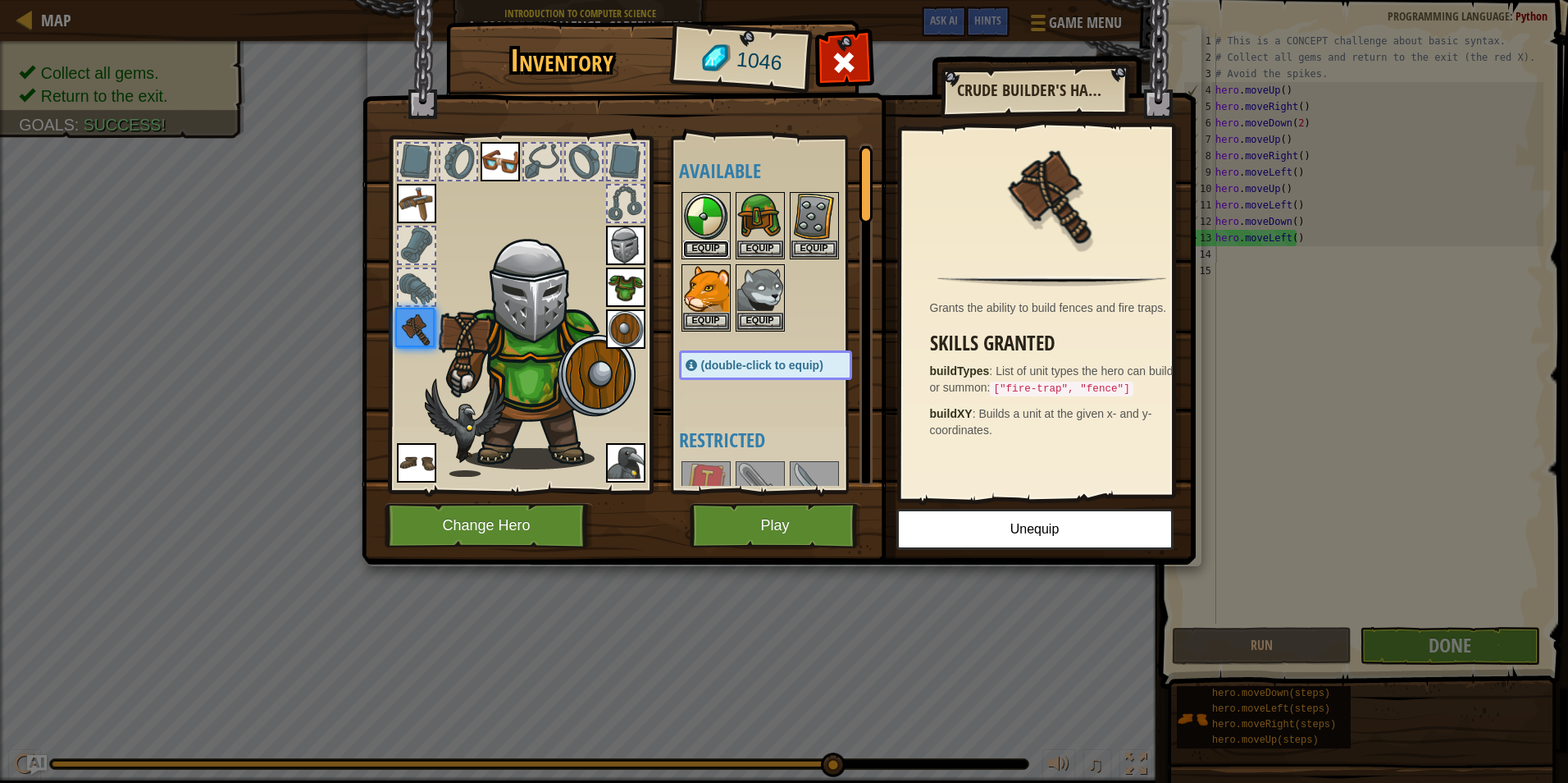
click at [709, 251] on button "Equip" at bounding box center [706, 248] width 46 height 17
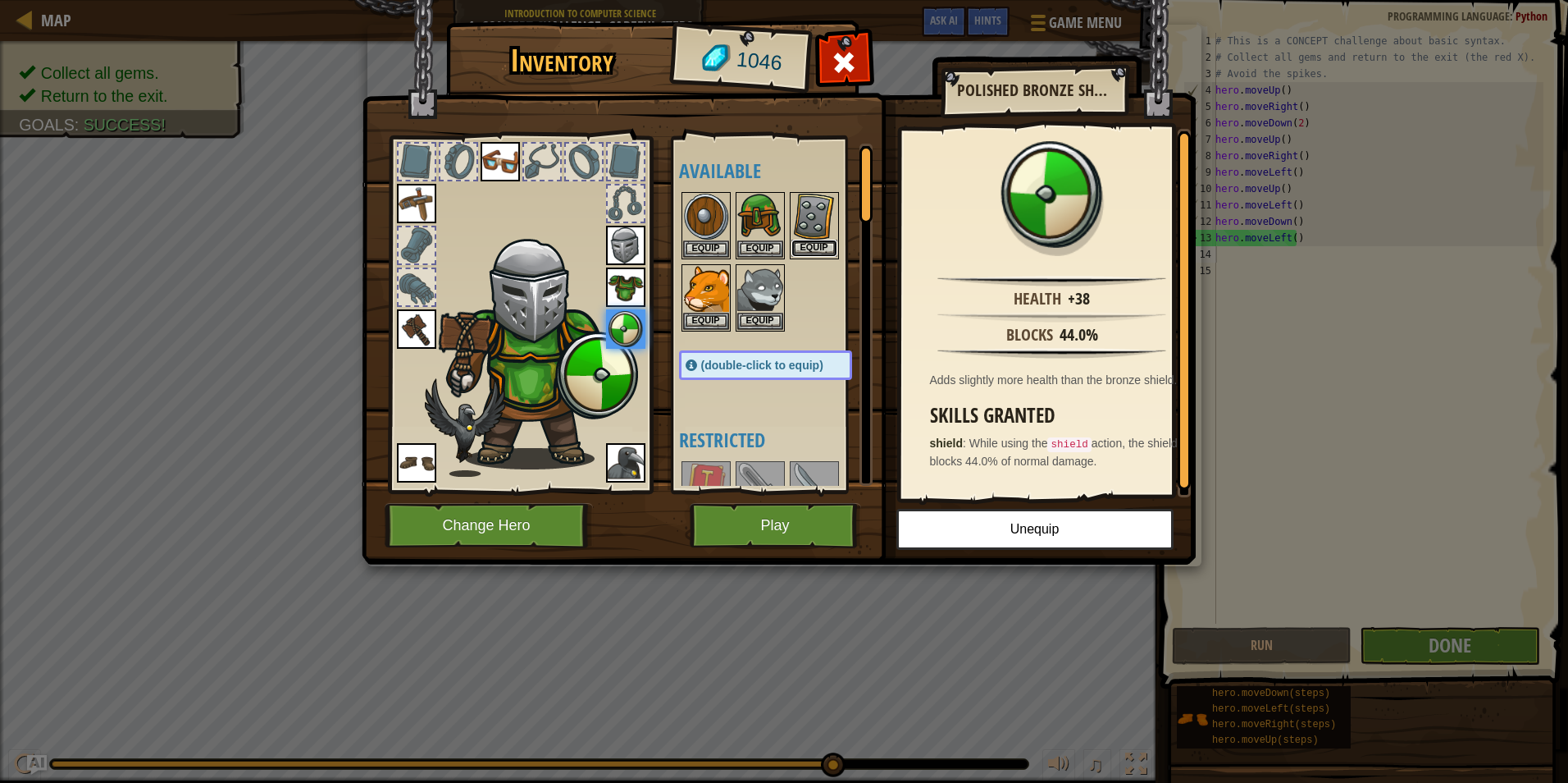
click at [811, 252] on button "Equip" at bounding box center [814, 247] width 46 height 17
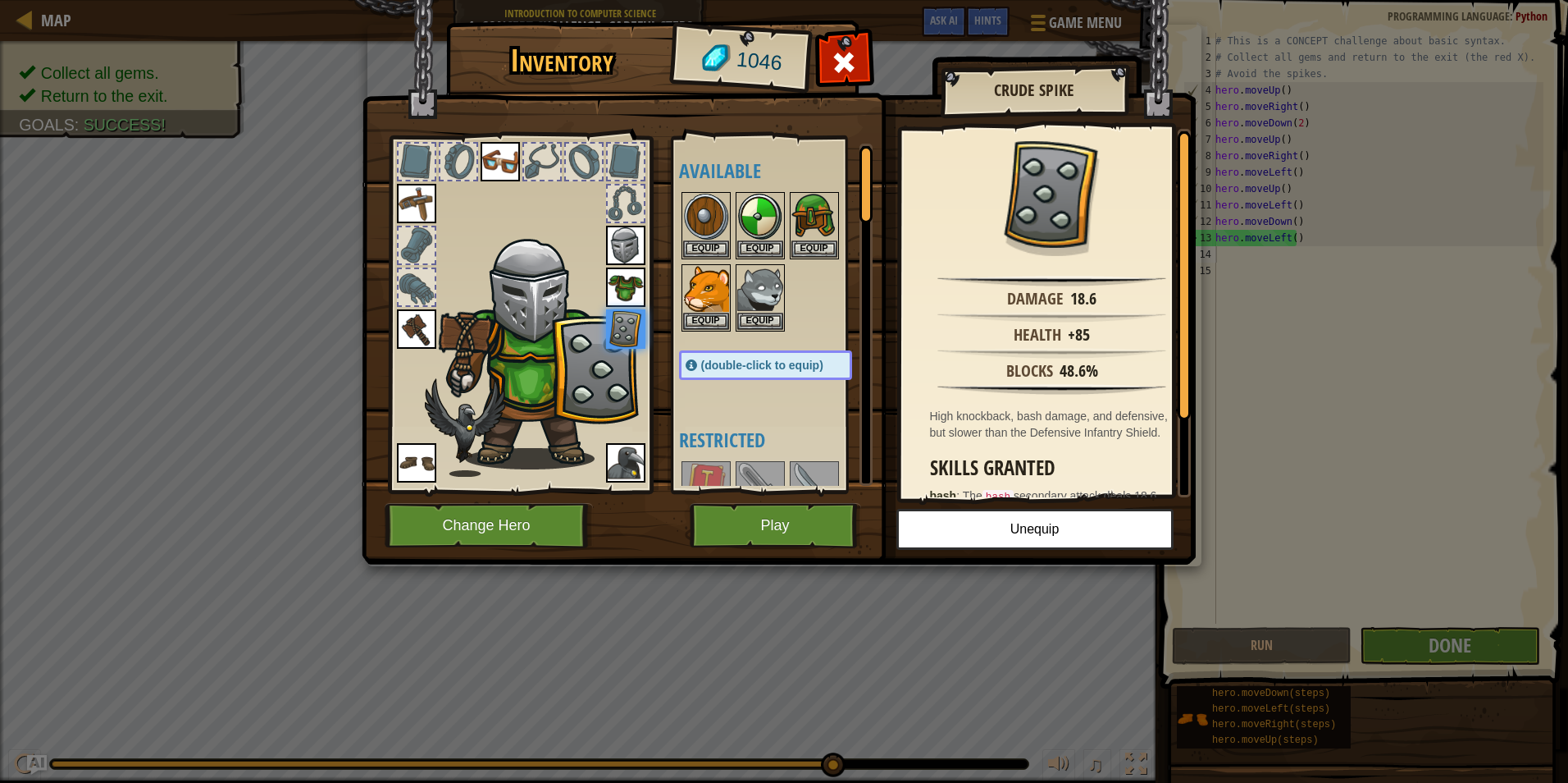
scroll to position [246, 0]
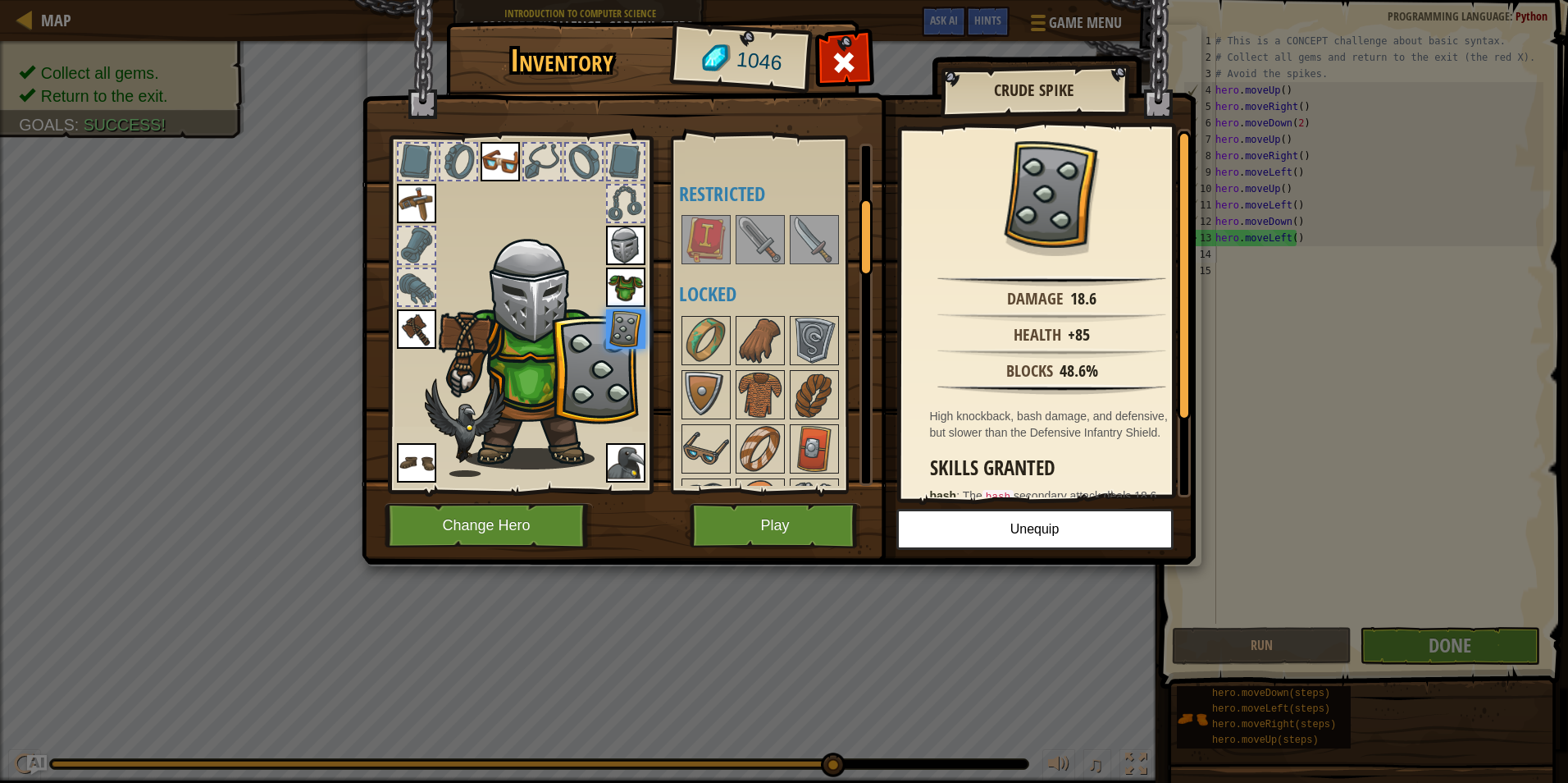
click at [750, 225] on img at bounding box center [761, 239] width 46 height 46
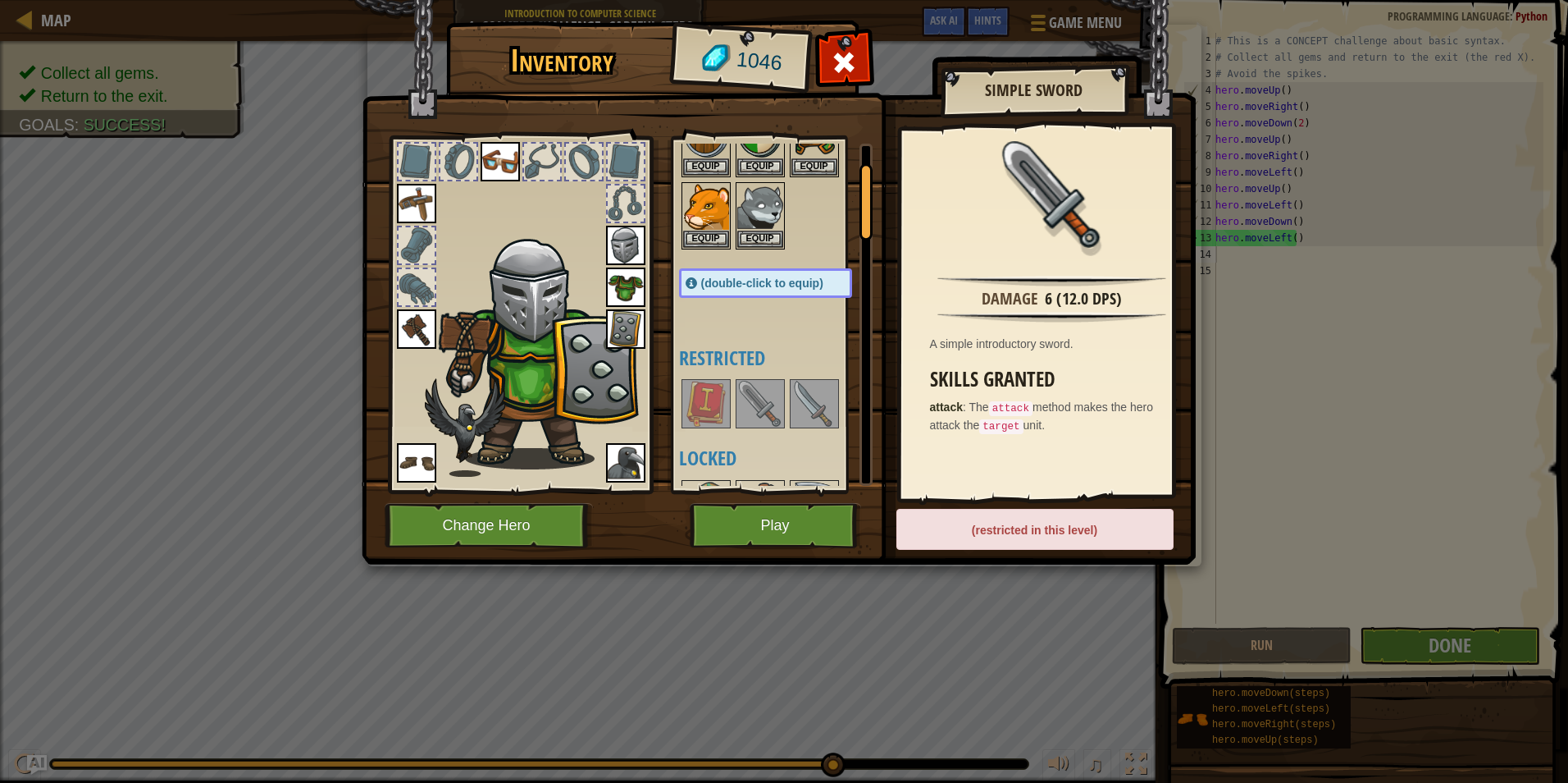
scroll to position [0, 0]
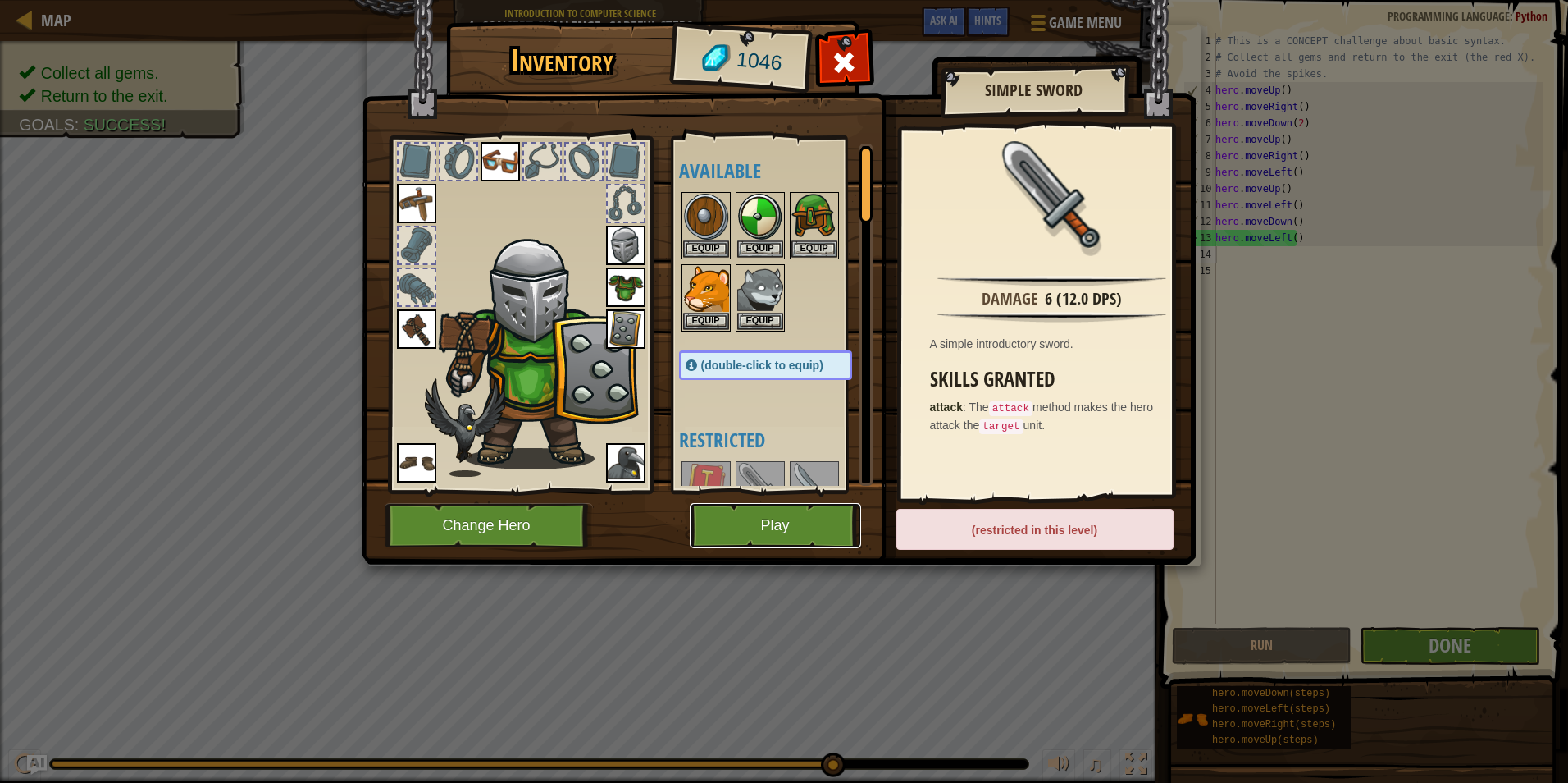
click at [763, 509] on button "Play" at bounding box center [776, 525] width 171 height 45
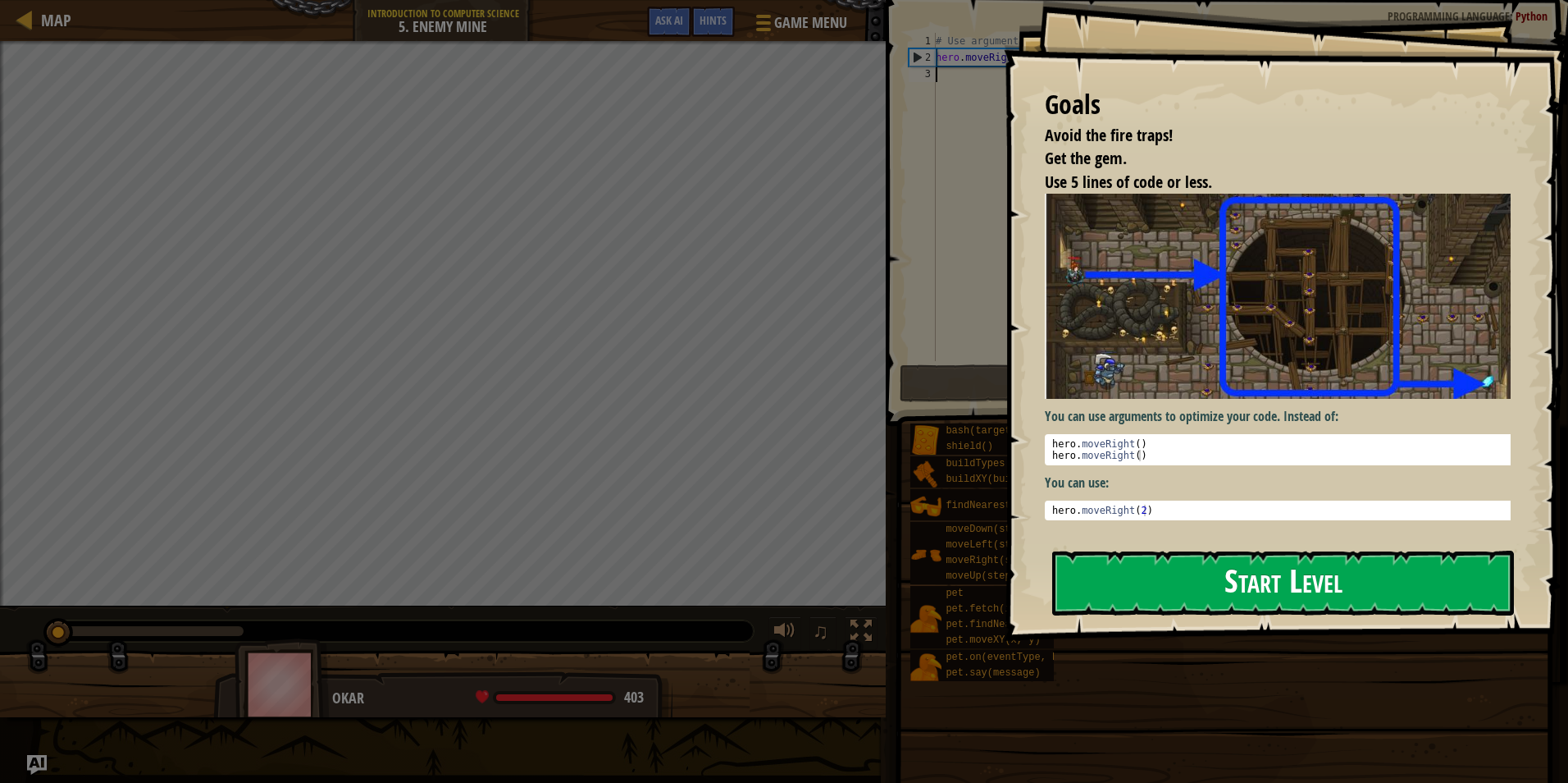
click at [1098, 567] on button "Start Level" at bounding box center [1282, 583] width 462 height 65
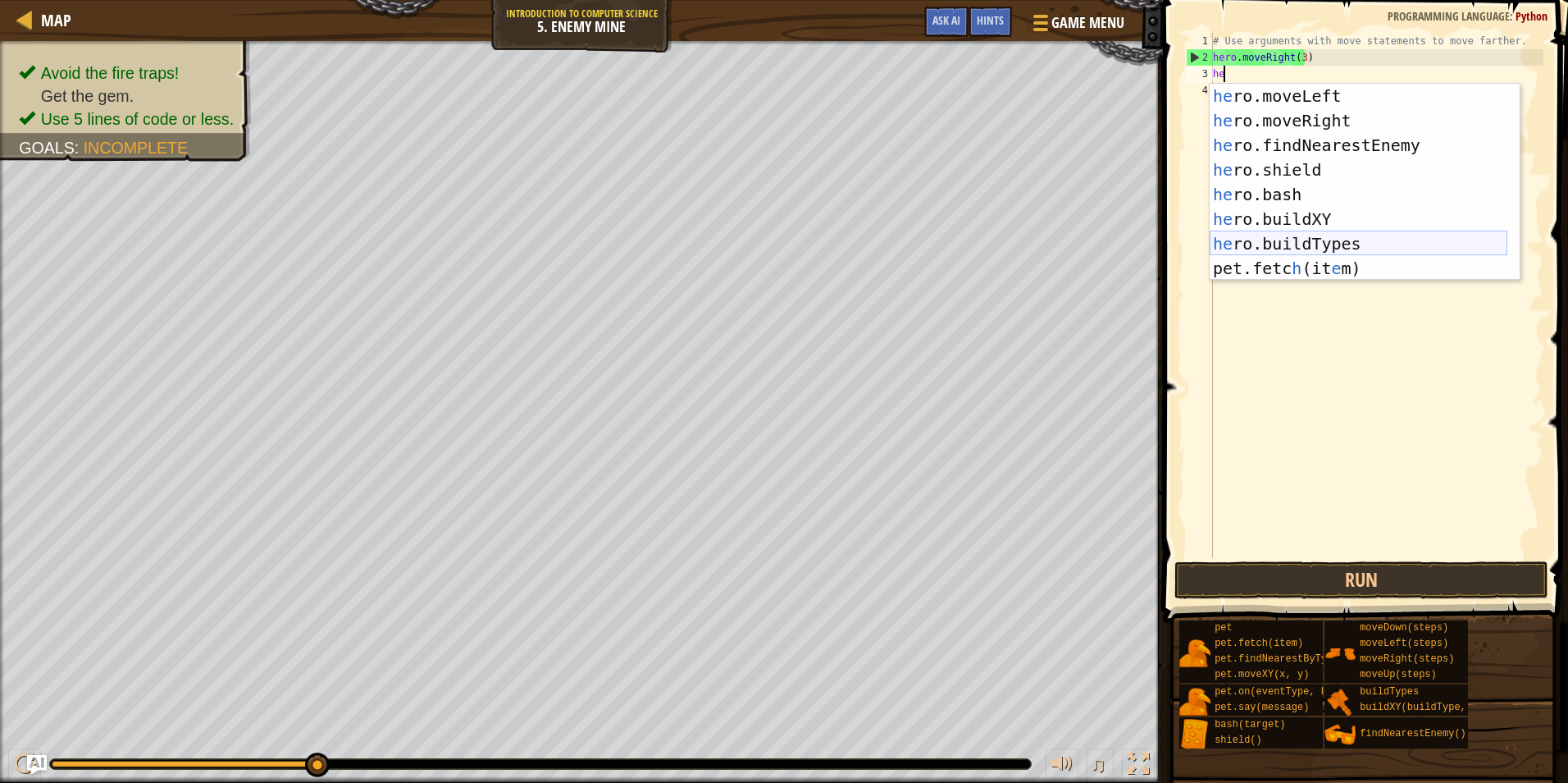
scroll to position [74, 0]
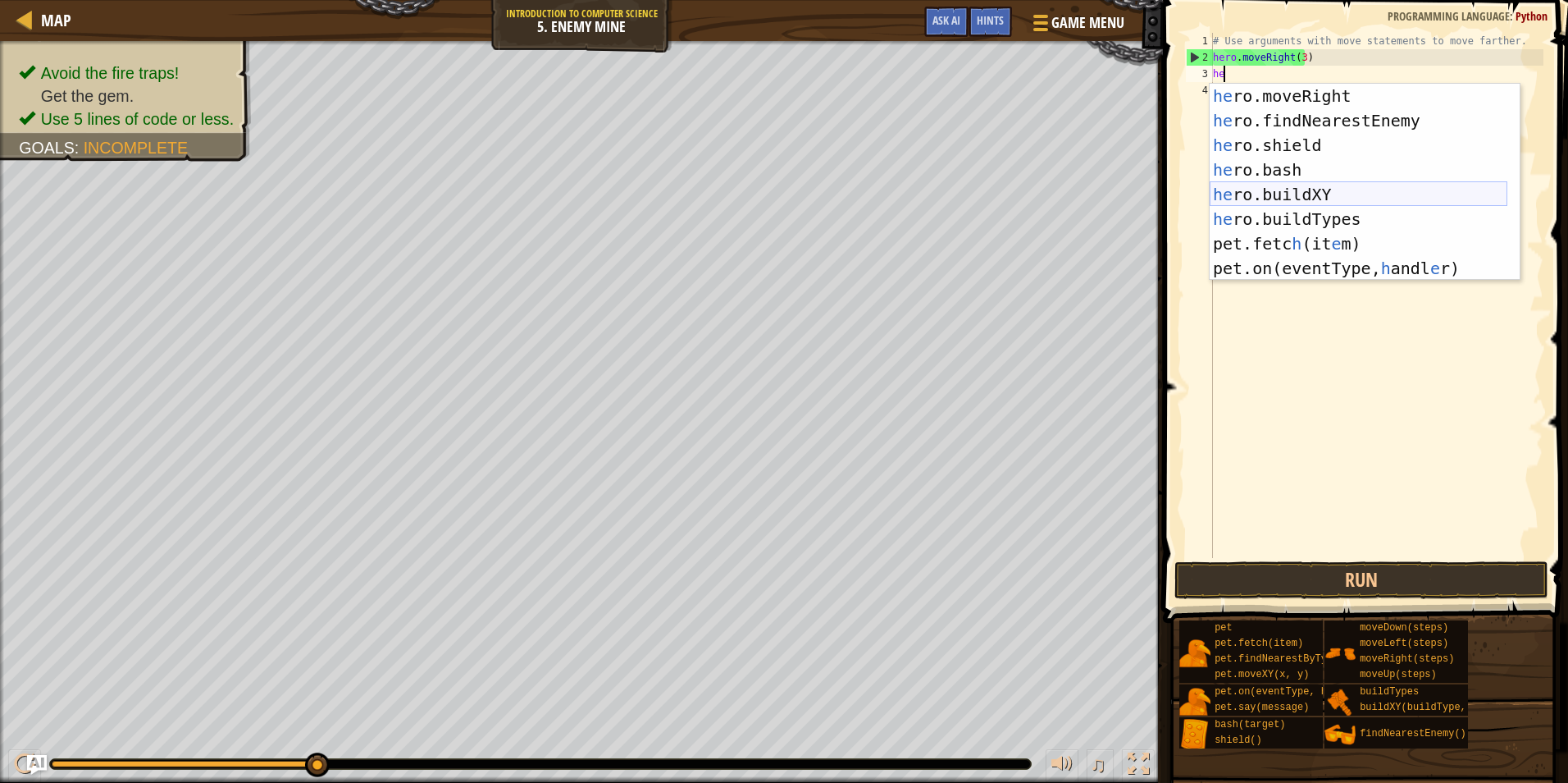
click at [1305, 196] on div "he ro.moveRight press enter he ro.findNearestEnemy press enter he ro.shield pre…" at bounding box center [1358, 206] width 298 height 246
type textarea "hero.buildXY("fence", 36, 30)"
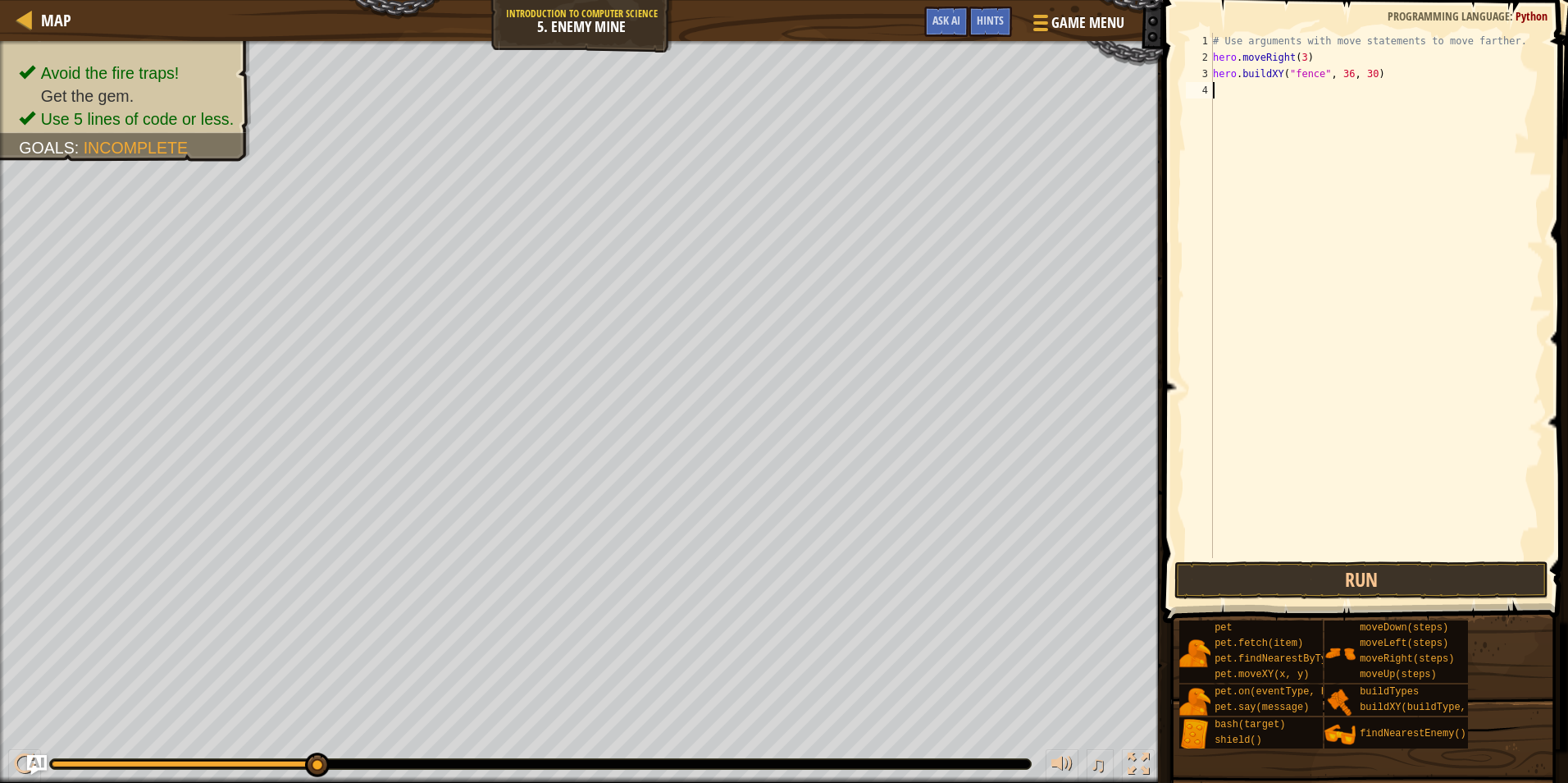
click at [1316, 100] on div "# Use arguments with move statements to move farther. hero . moveRight ( 3 ) he…" at bounding box center [1376, 311] width 334 height 558
click at [1378, 570] on button "Run" at bounding box center [1361, 581] width 374 height 38
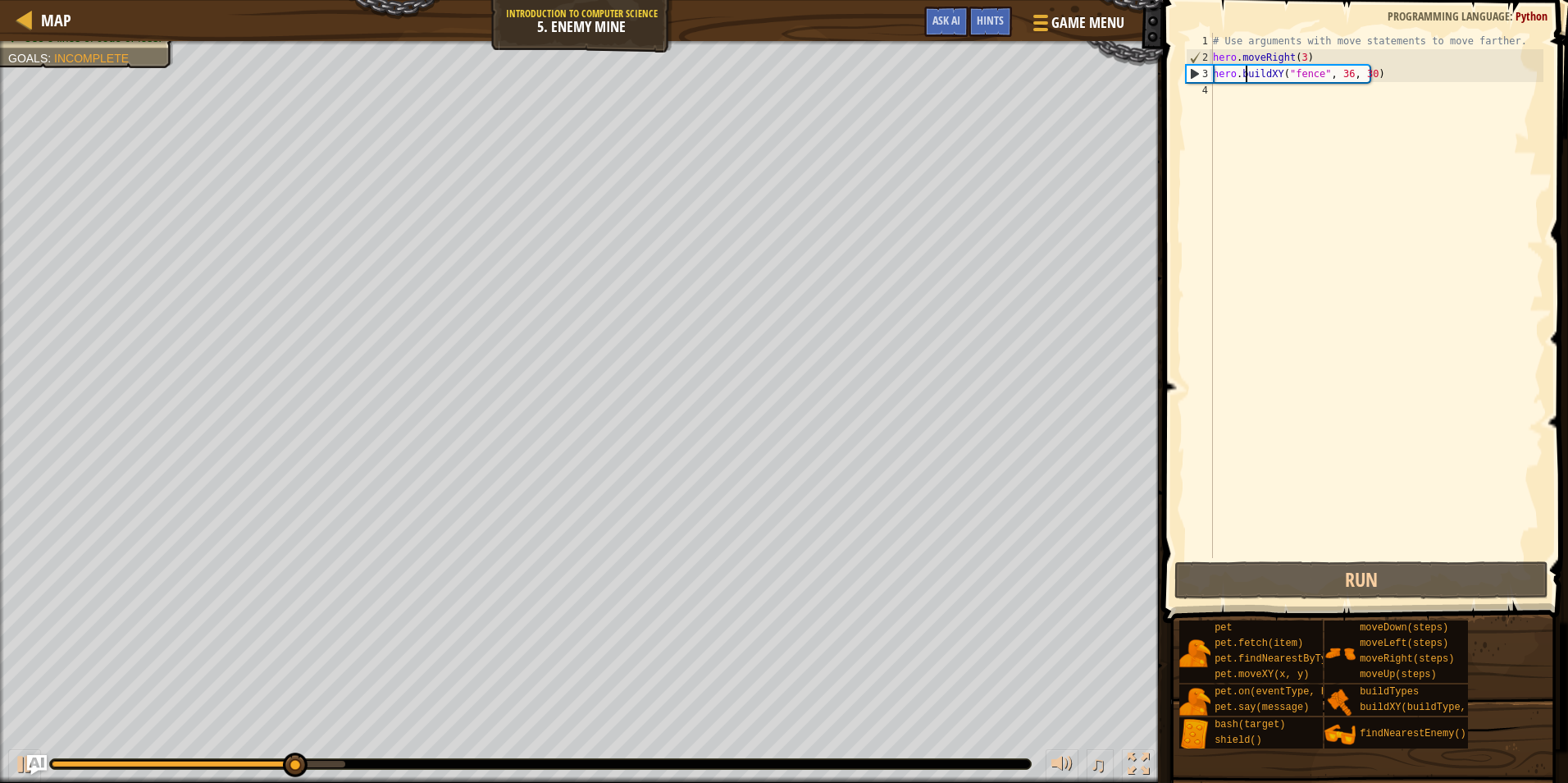
click at [1246, 77] on div "# Use arguments with move statements to move farther. hero . moveRight ( 3 ) he…" at bounding box center [1376, 311] width 334 height 558
click at [1276, 74] on div "# Use arguments with move statements to move farther. hero . moveRight ( 3 ) he…" at bounding box center [1376, 311] width 334 height 558
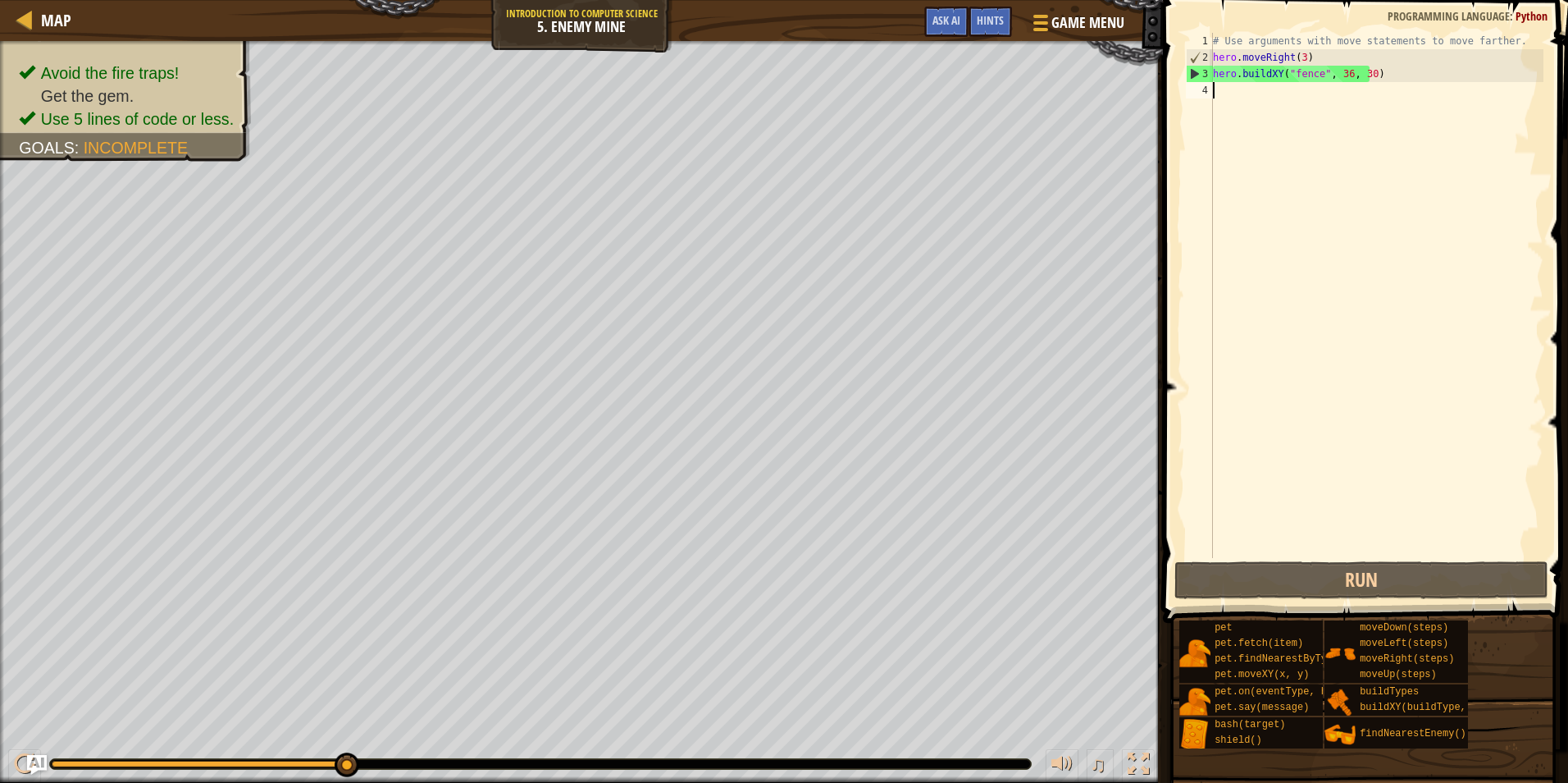
drag, startPoint x: 1385, startPoint y: 86, endPoint x: 1386, endPoint y: 72, distance: 14.0
click at [1385, 81] on div "# Use arguments with move statements to move farther. hero . moveRight ( 3 ) he…" at bounding box center [1376, 311] width 334 height 558
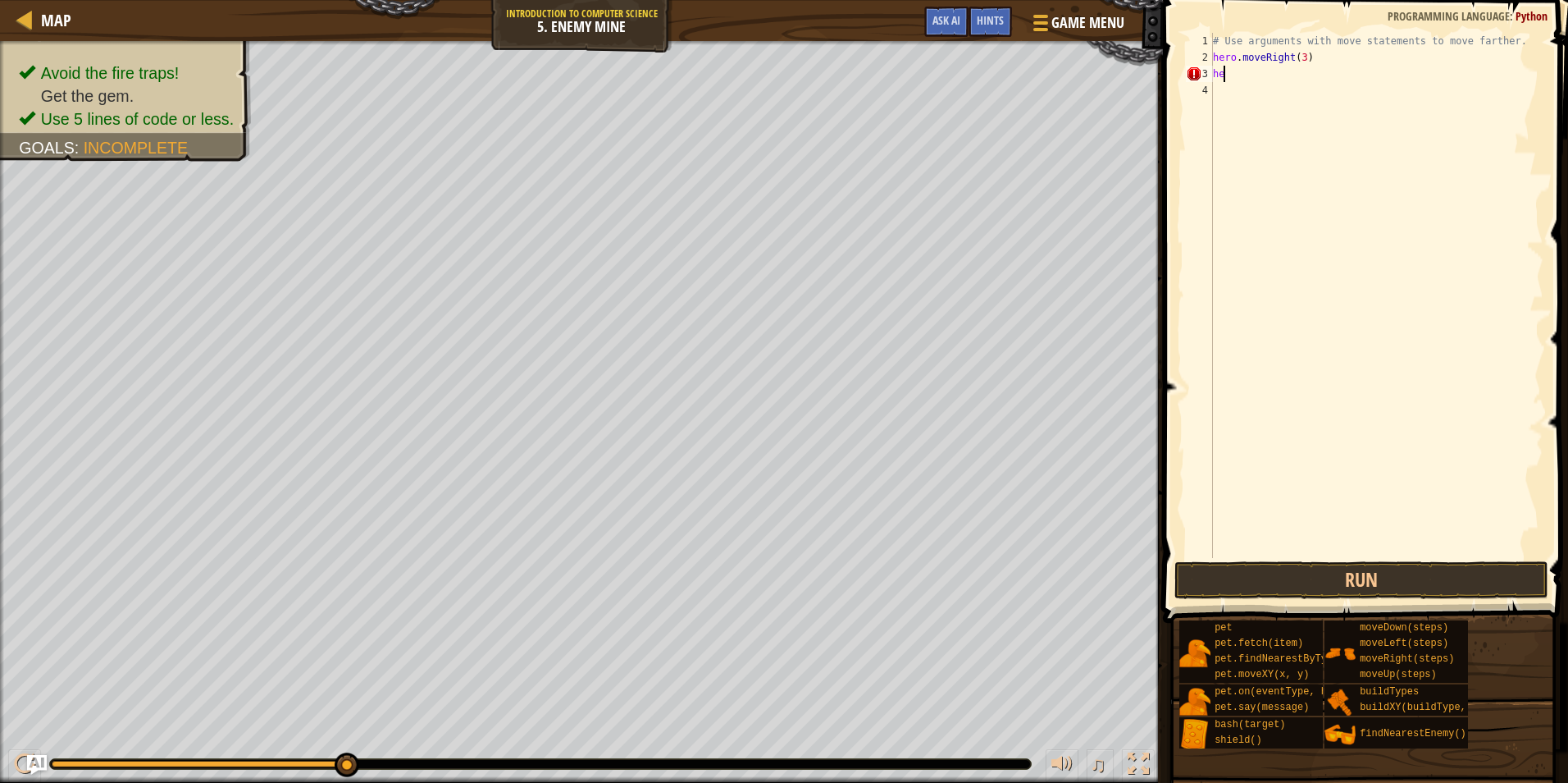
type textarea "h"
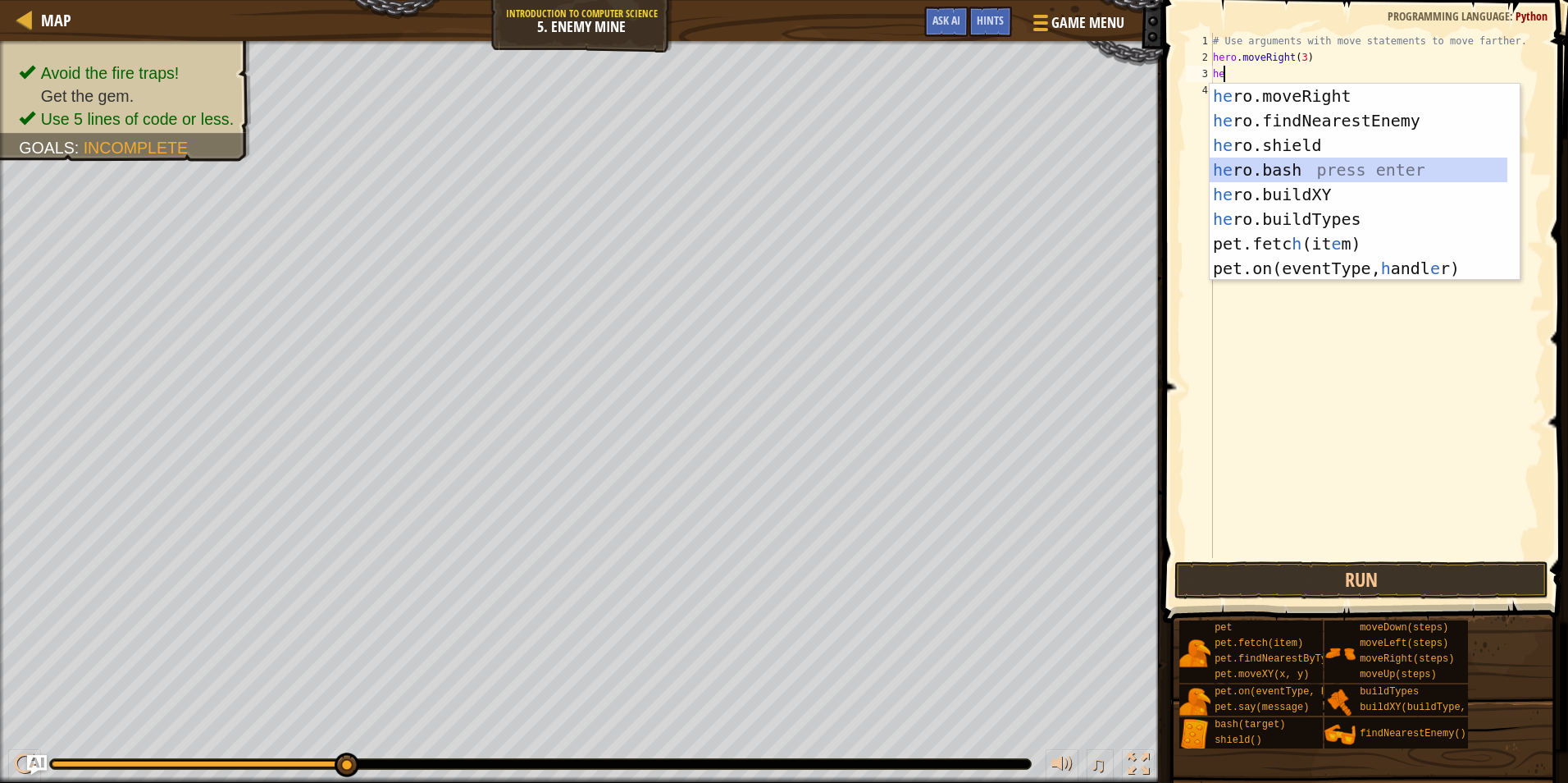
click at [1283, 172] on div "he ro.moveRight press enter he ro.findNearestEnemy press enter he ro.shield pre…" at bounding box center [1358, 206] width 298 height 246
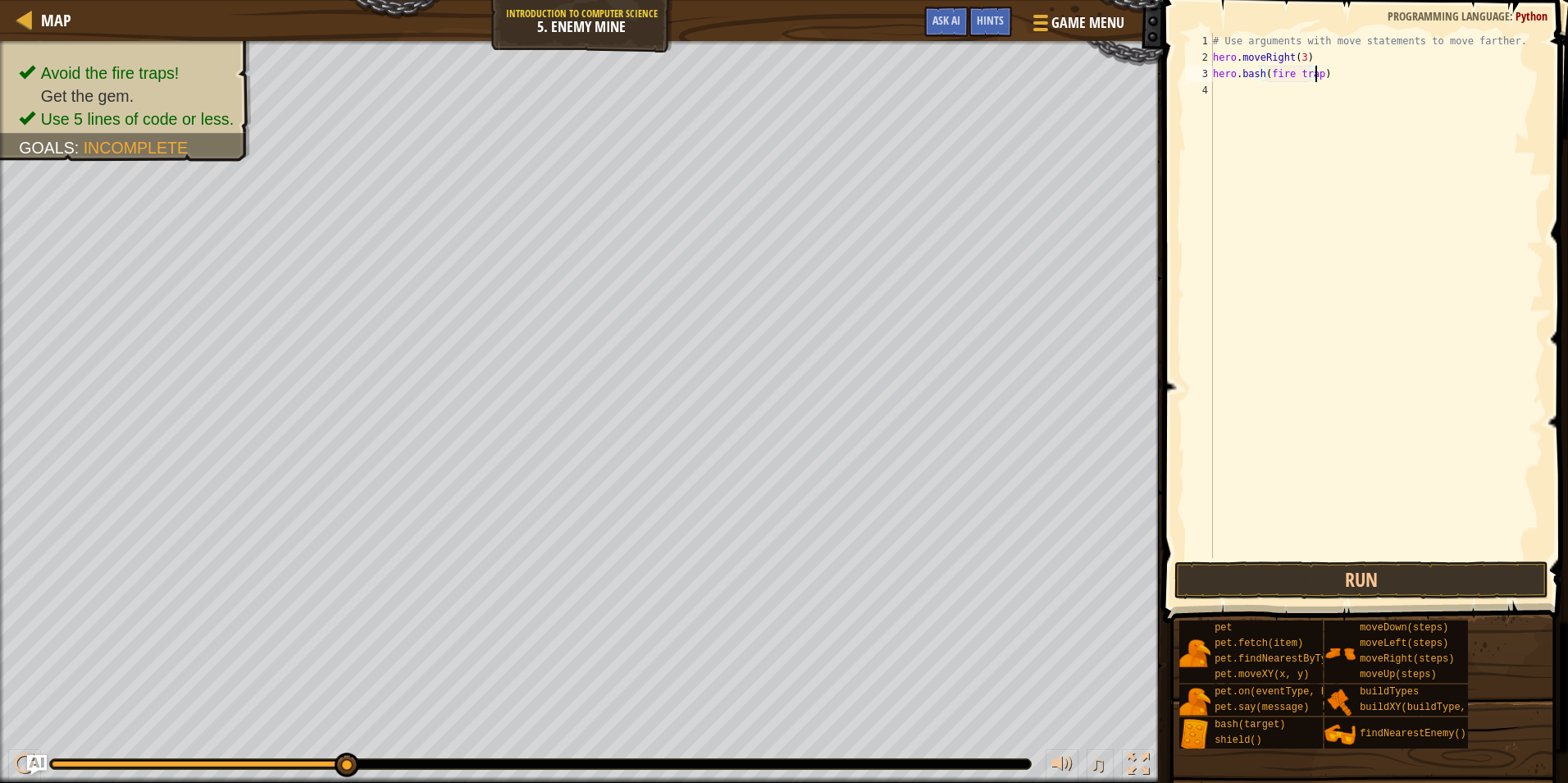
scroll to position [7, 8]
click at [1312, 561] on span at bounding box center [1368, 287] width 419 height 671
click at [1312, 572] on button "Run" at bounding box center [1361, 581] width 374 height 38
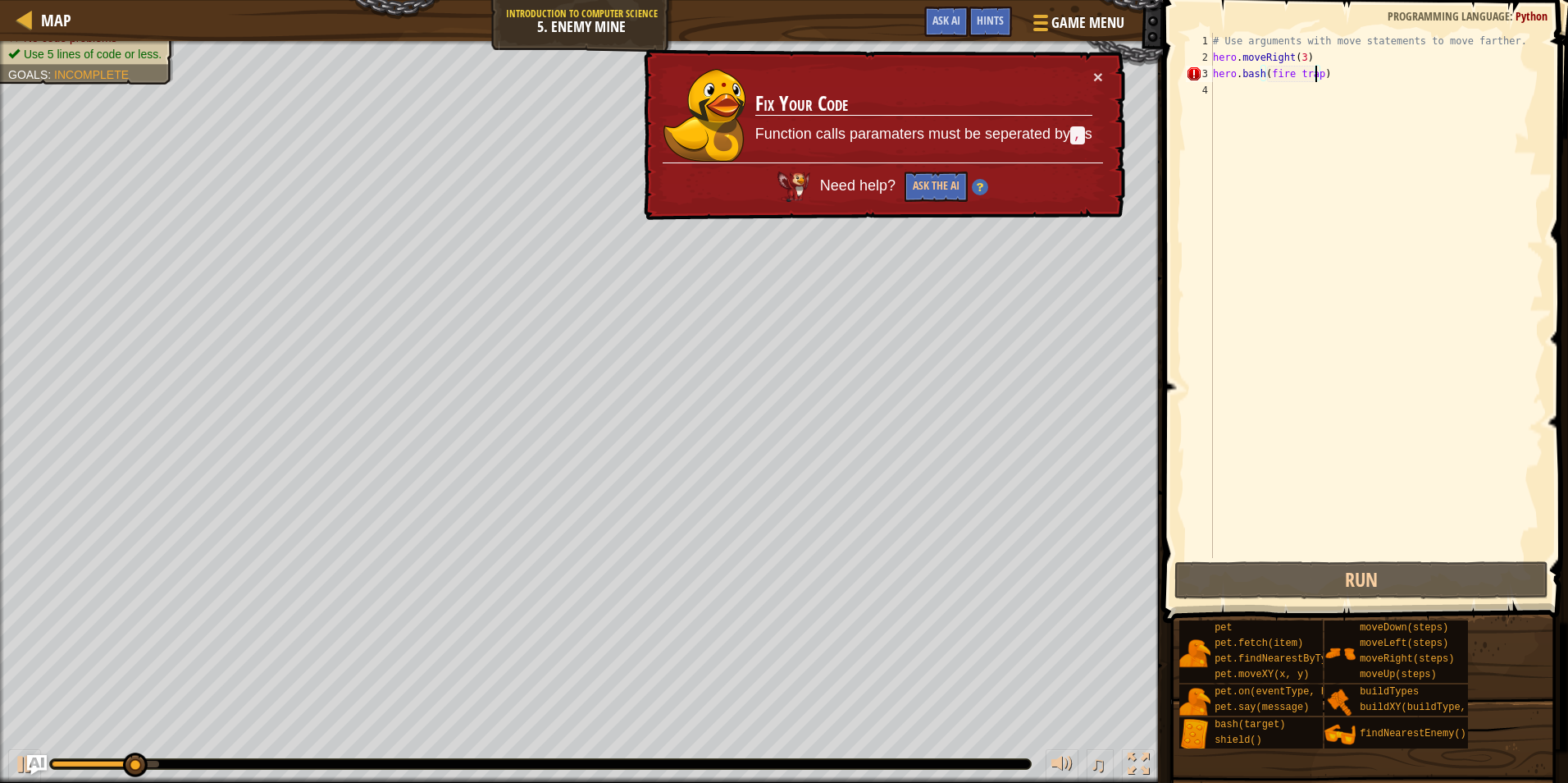
click at [1296, 77] on div "# Use arguments with move statements to move farther. hero . moveRight ( 3 ) he…" at bounding box center [1376, 311] width 334 height 558
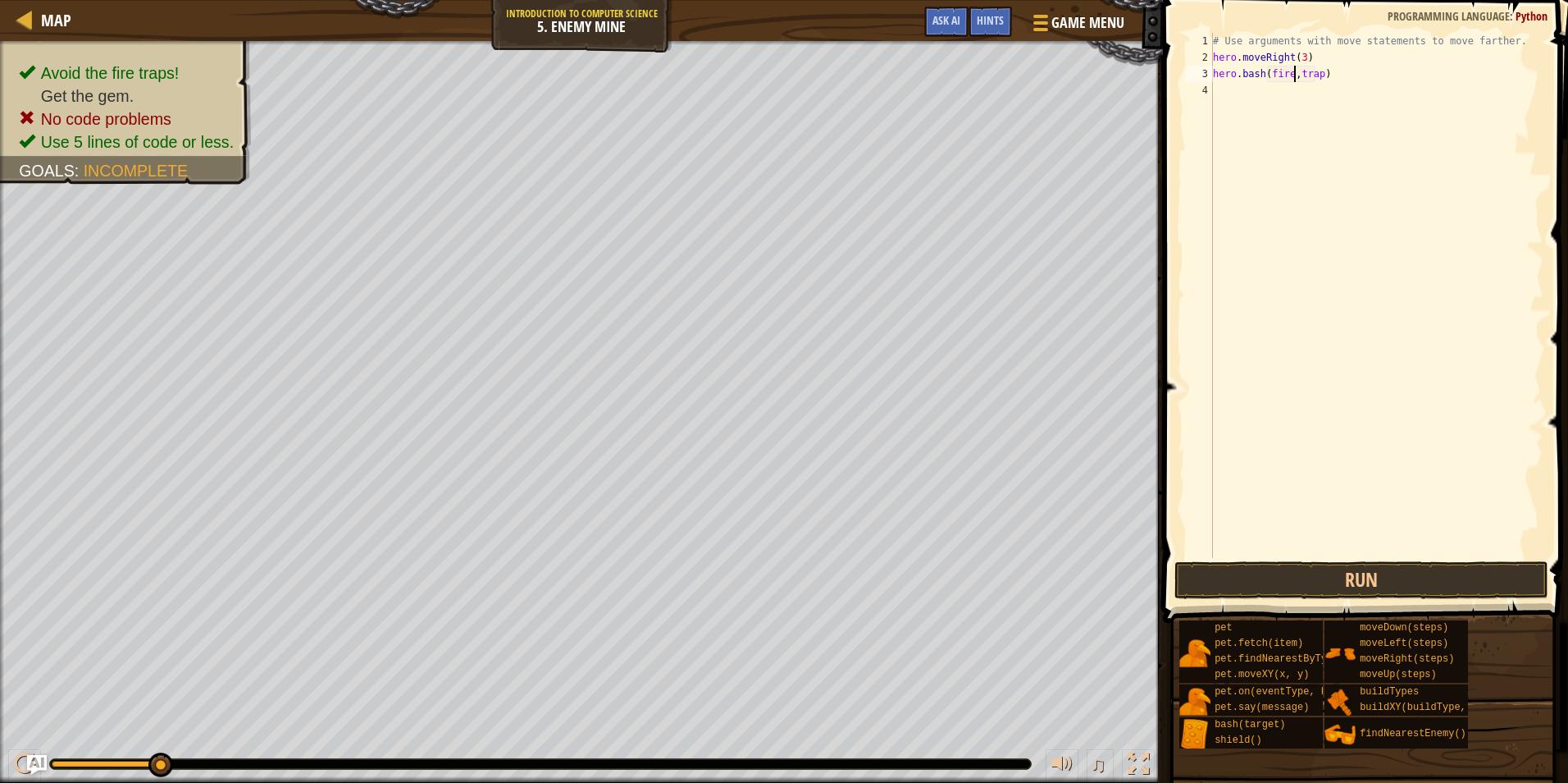
type textarea "hero.bash(fire,trap)"
click at [1310, 585] on button "Run" at bounding box center [1361, 581] width 374 height 38
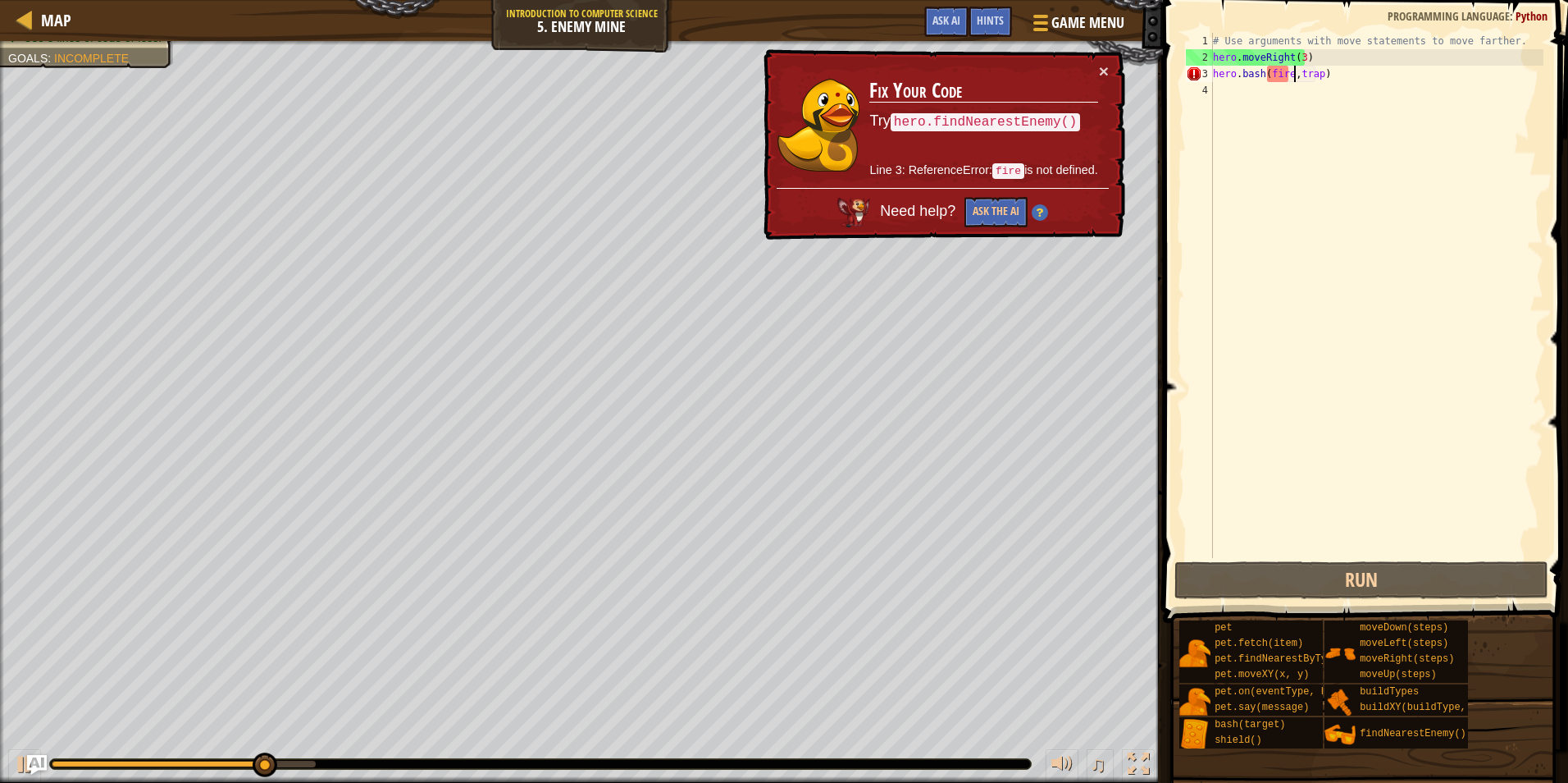
click at [1291, 82] on div "# Use arguments with move statements to move farther. hero . moveRight ( 3 ) he…" at bounding box center [1376, 311] width 334 height 558
click at [1292, 77] on div "# Use arguments with move statements to move farther. hero . moveRight ( 3 ) he…" at bounding box center [1376, 311] width 334 height 558
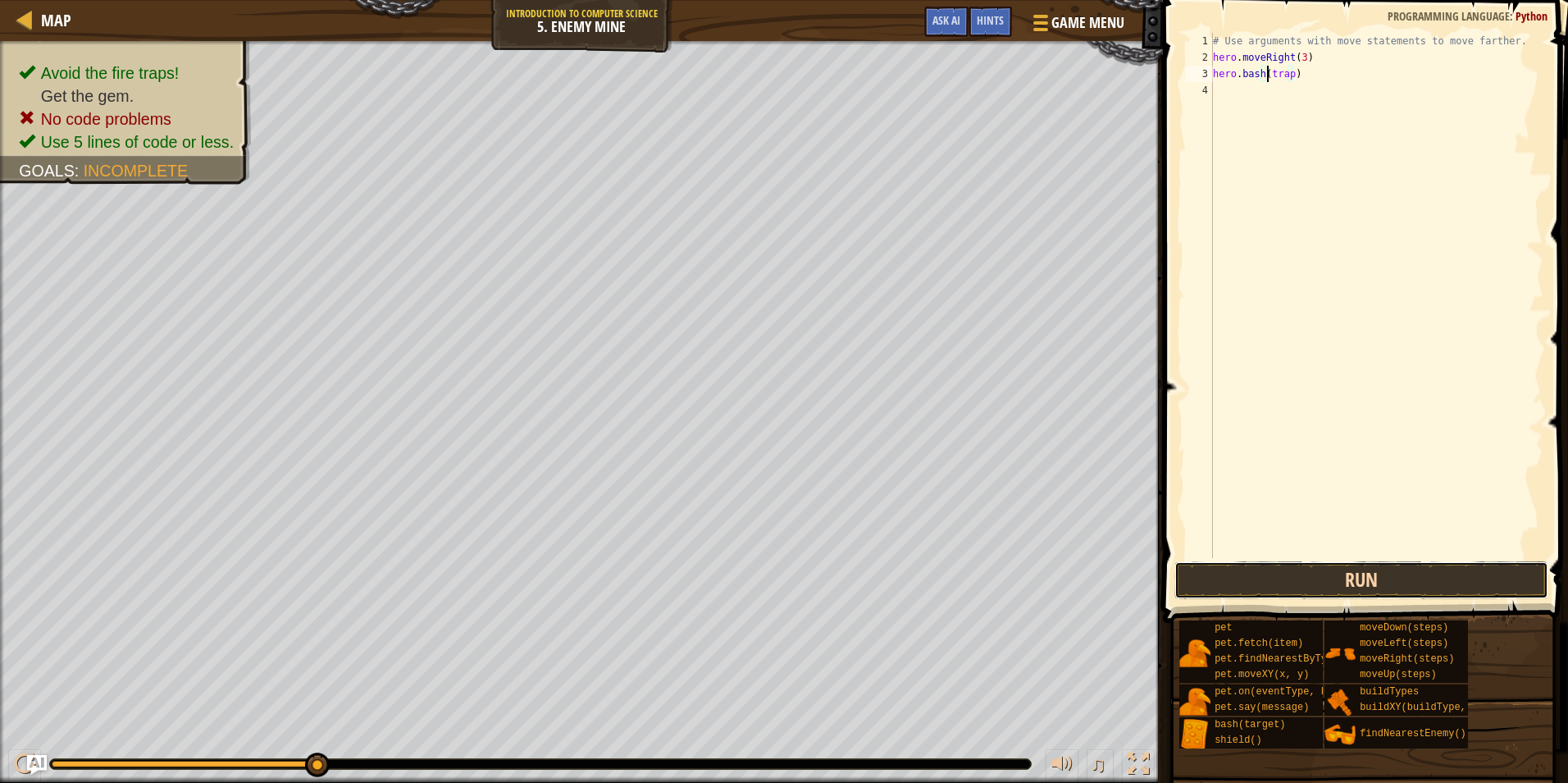
click at [1259, 577] on button "Run" at bounding box center [1361, 581] width 374 height 38
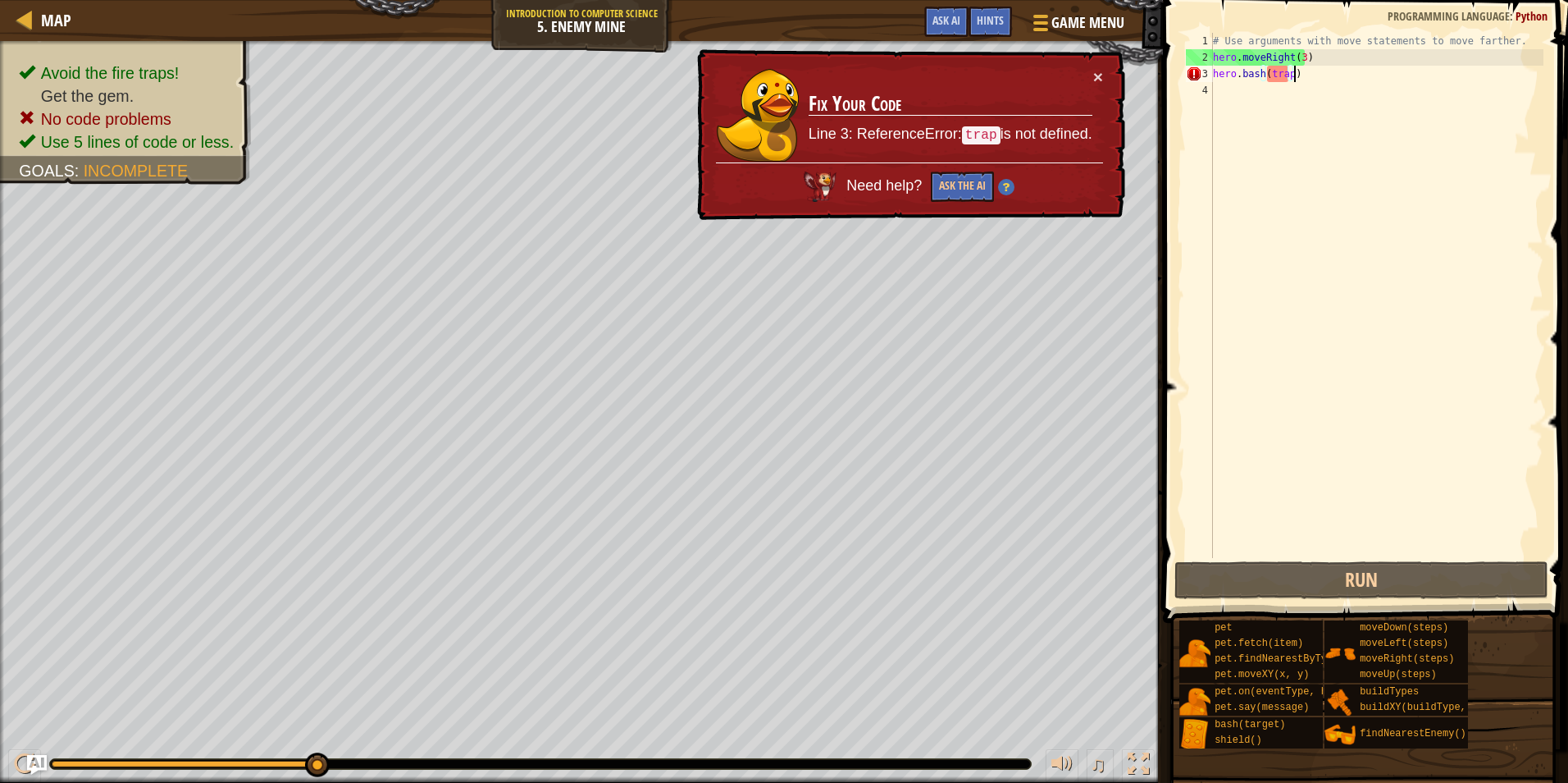
click at [1319, 73] on div "# Use arguments with move statements to move farther. hero . moveRight ( 3 ) he…" at bounding box center [1376, 311] width 334 height 558
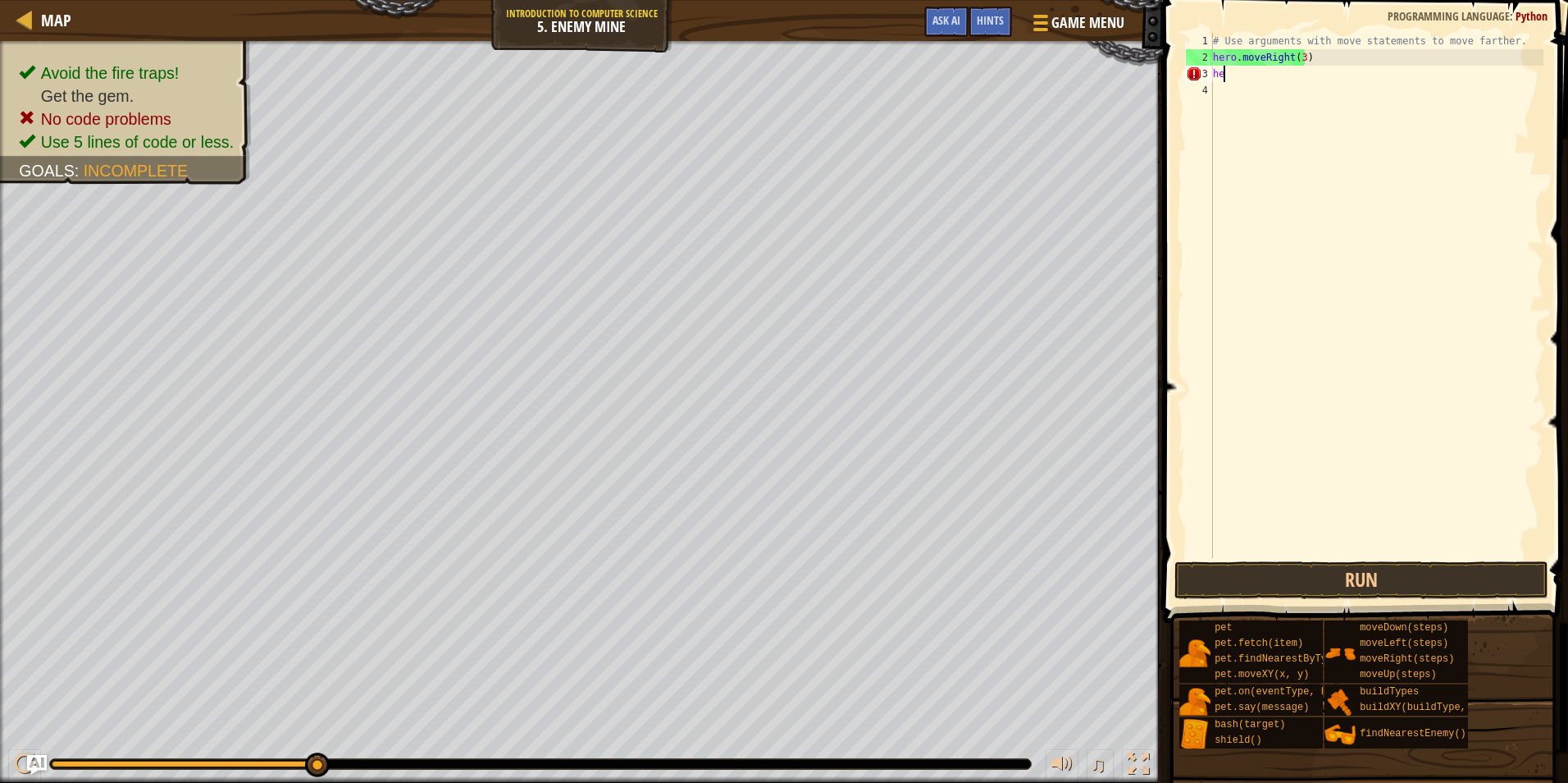
type textarea "h"
click at [1252, 569] on button "Run" at bounding box center [1361, 581] width 374 height 38
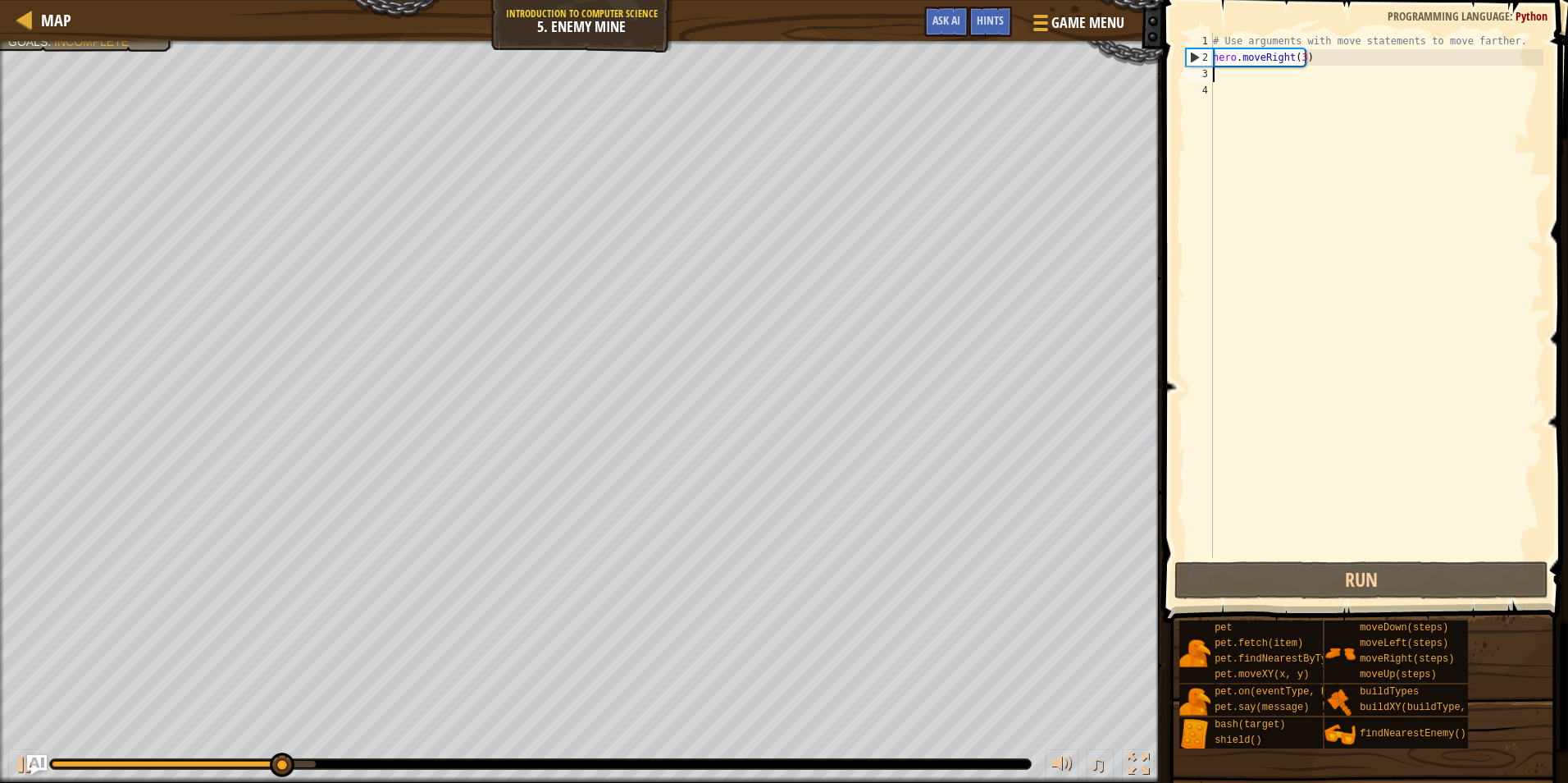
type textarea "h"
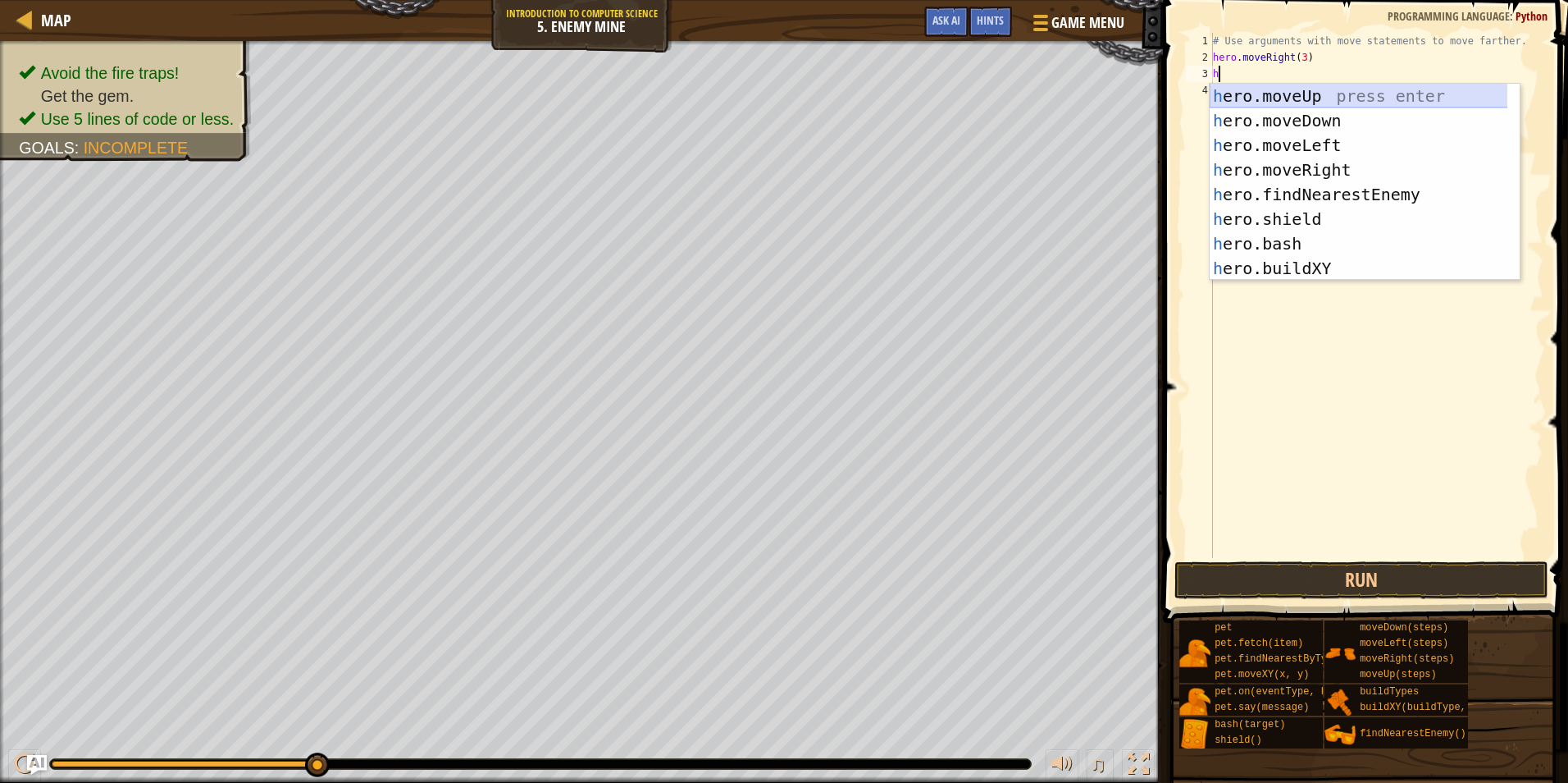
click at [1302, 87] on div "h ero.moveUp press enter h ero.moveDown press enter h ero.moveLeft press enter …" at bounding box center [1364, 206] width 310 height 246
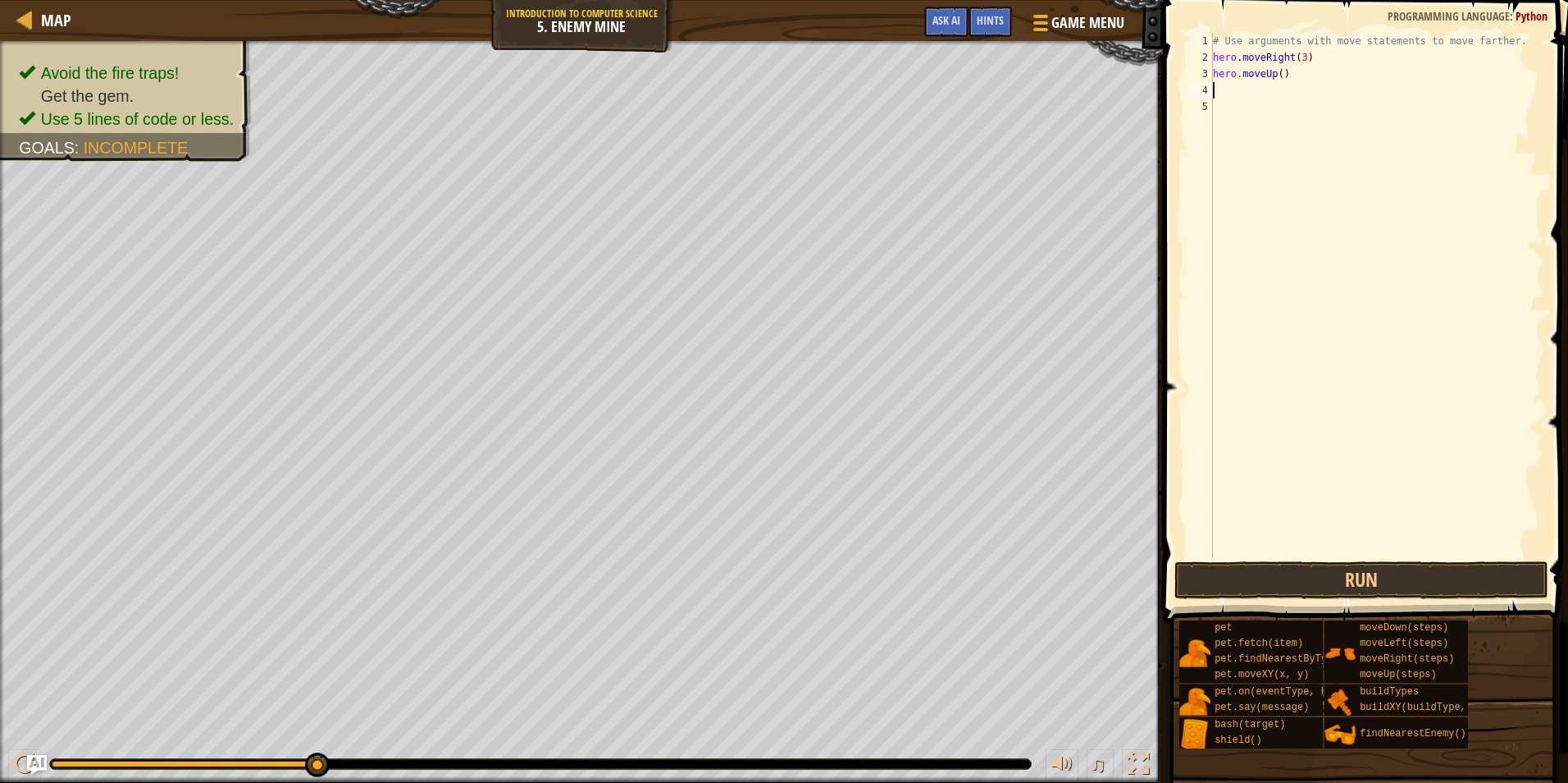
type textarea "h"
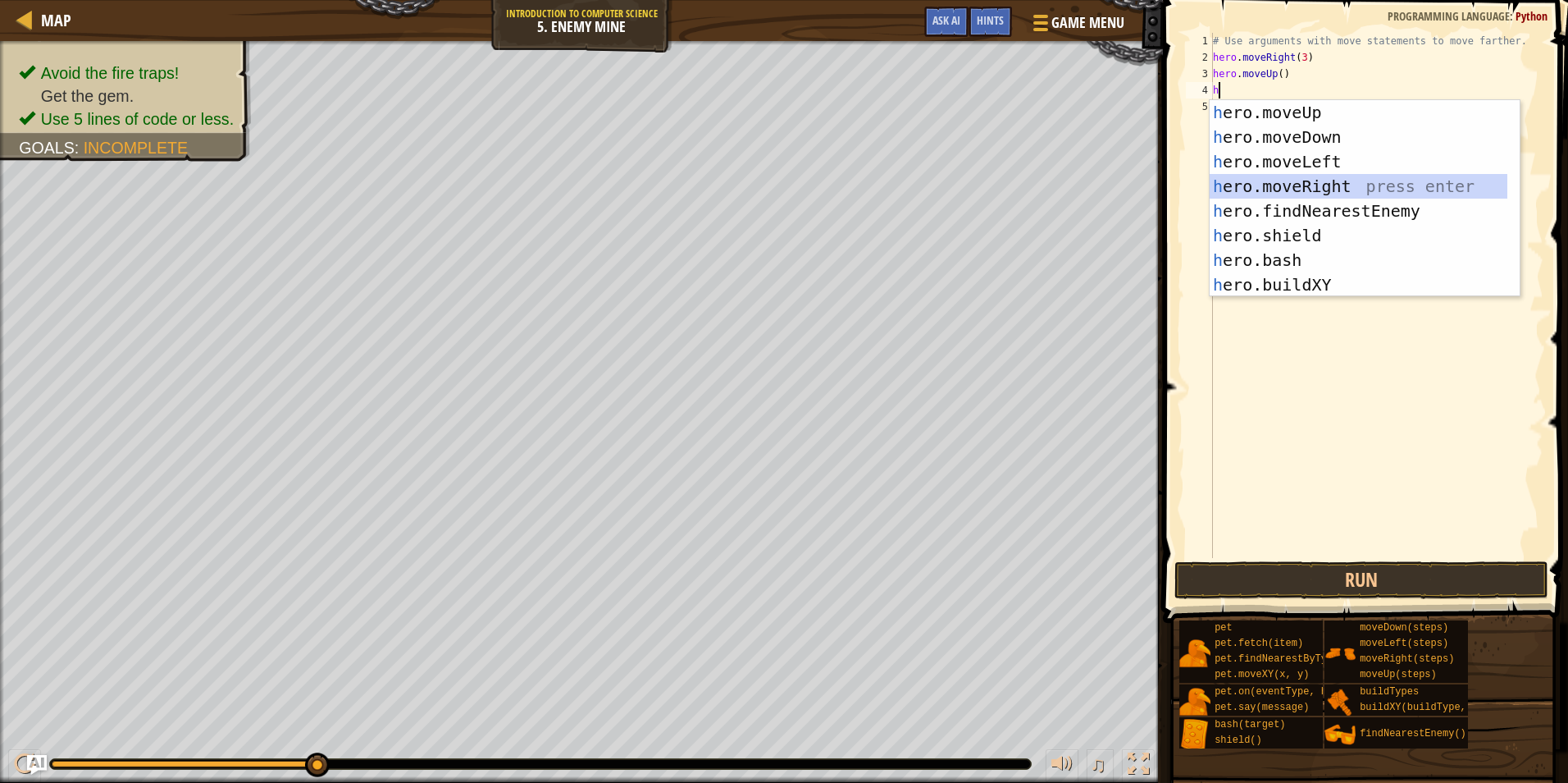
click at [1292, 188] on div "h ero.moveUp press enter h ero.moveDown press enter h ero.moveLeft press enter …" at bounding box center [1358, 222] width 298 height 246
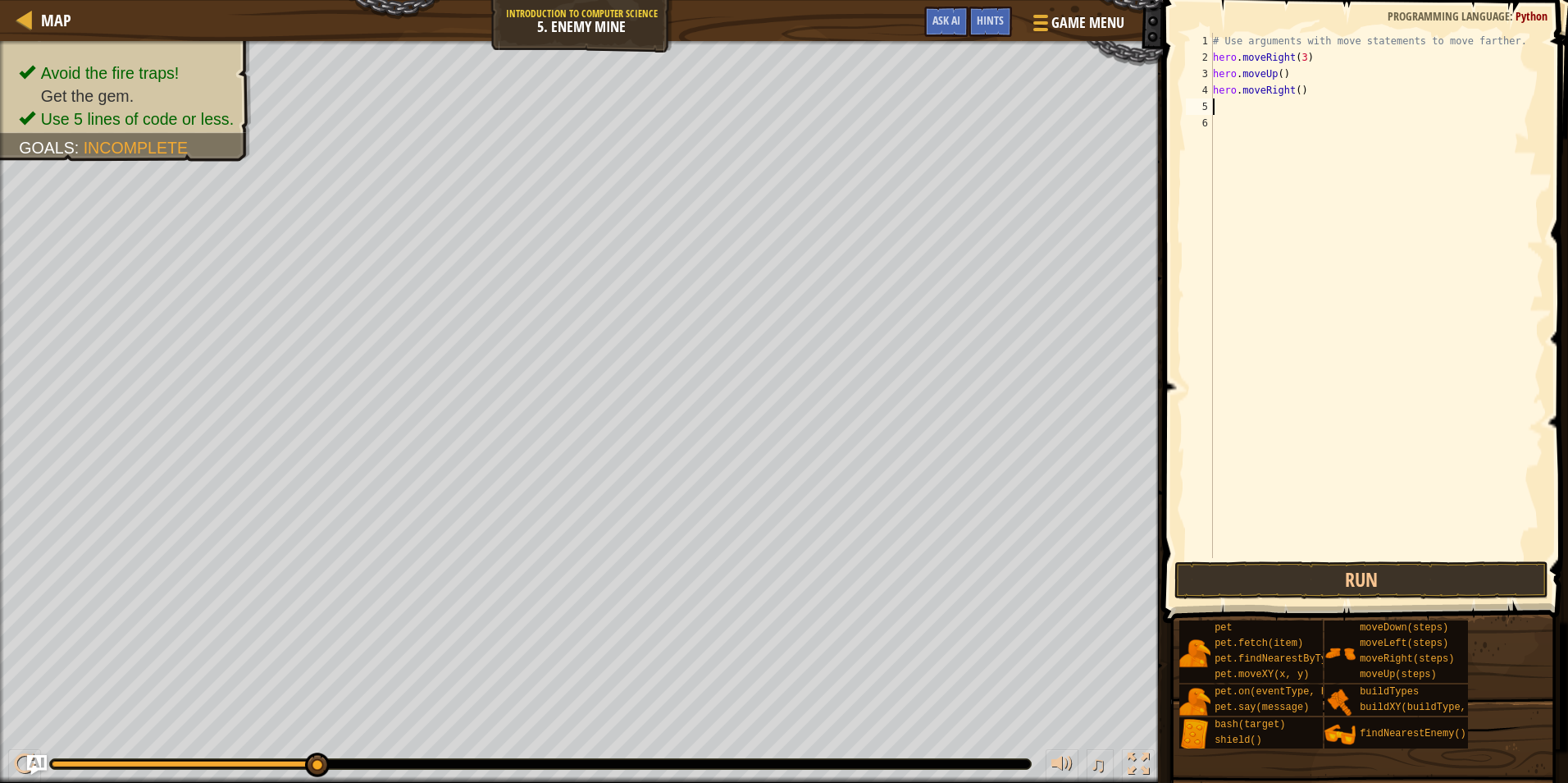
type textarea "h"
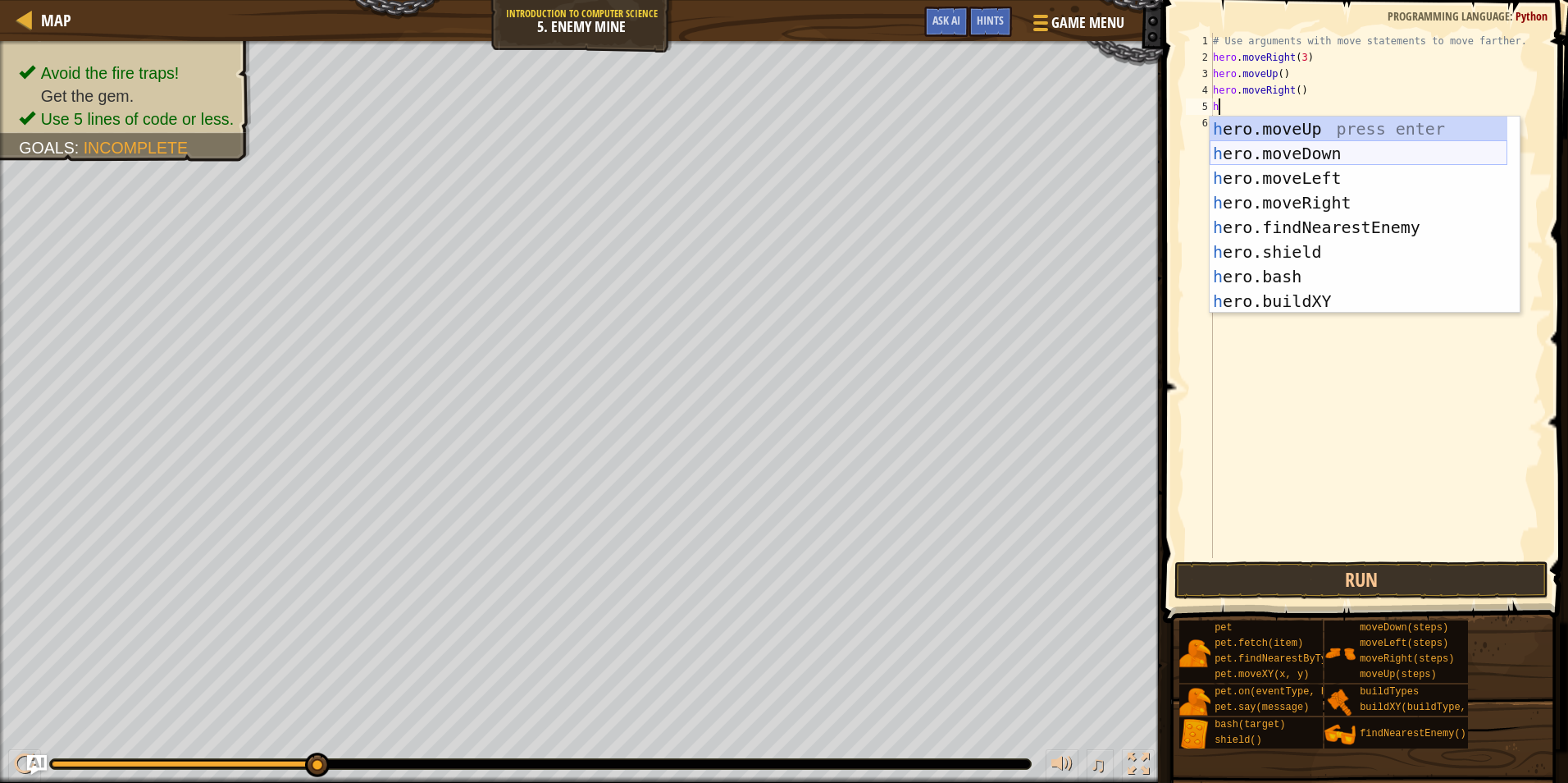
click at [1265, 150] on div "h ero.moveUp press enter h ero.moveDown press enter h ero.moveLeft press enter …" at bounding box center [1358, 239] width 298 height 246
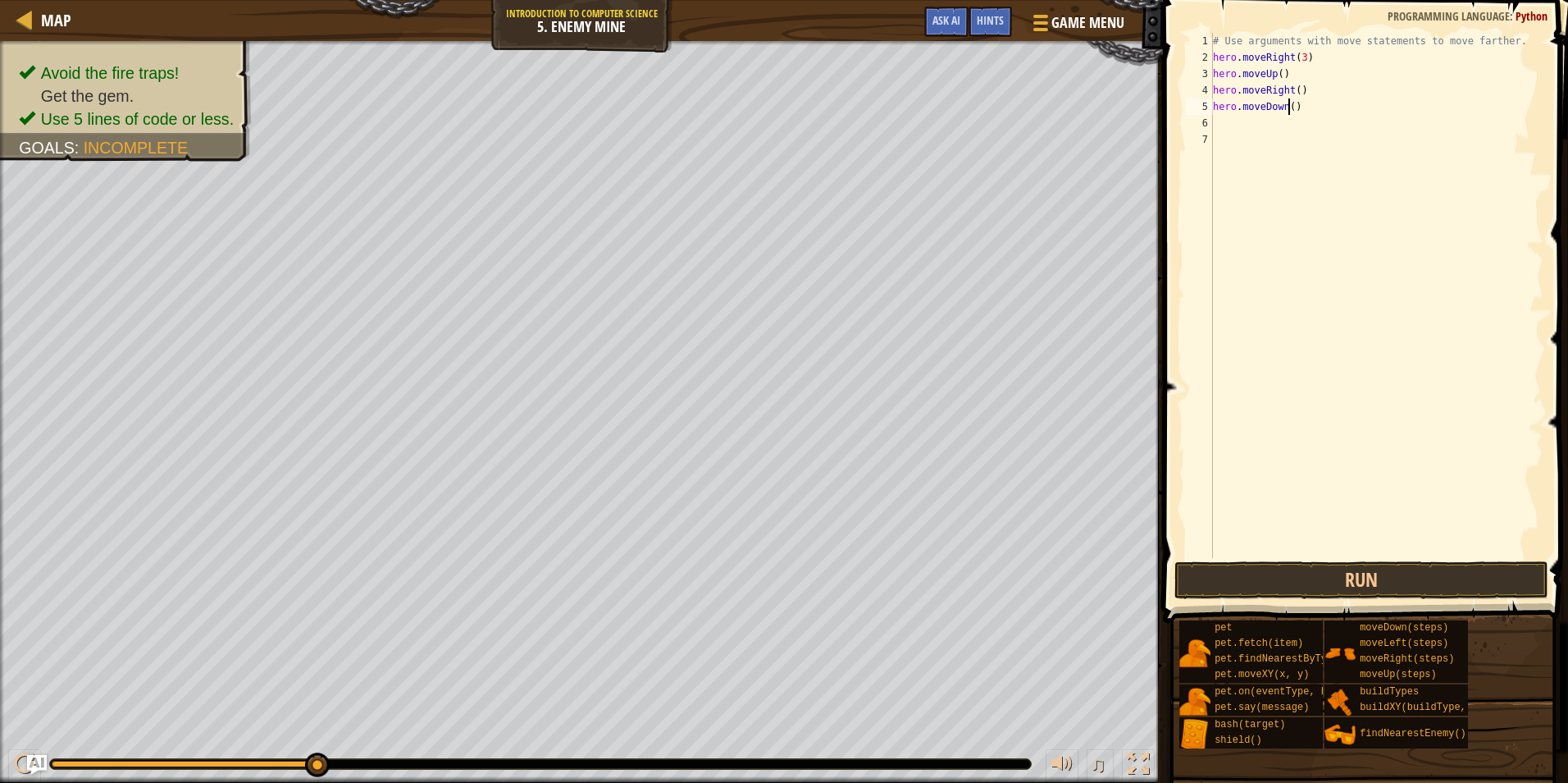
click at [1287, 106] on div "# Use arguments with move statements to move farther. hero . moveRight ( 3 ) he…" at bounding box center [1376, 311] width 334 height 558
type textarea "hero.moveDown(3)"
click at [1254, 123] on div "# Use arguments with move statements to move farther. hero . moveRight ( 3 ) he…" at bounding box center [1376, 311] width 334 height 558
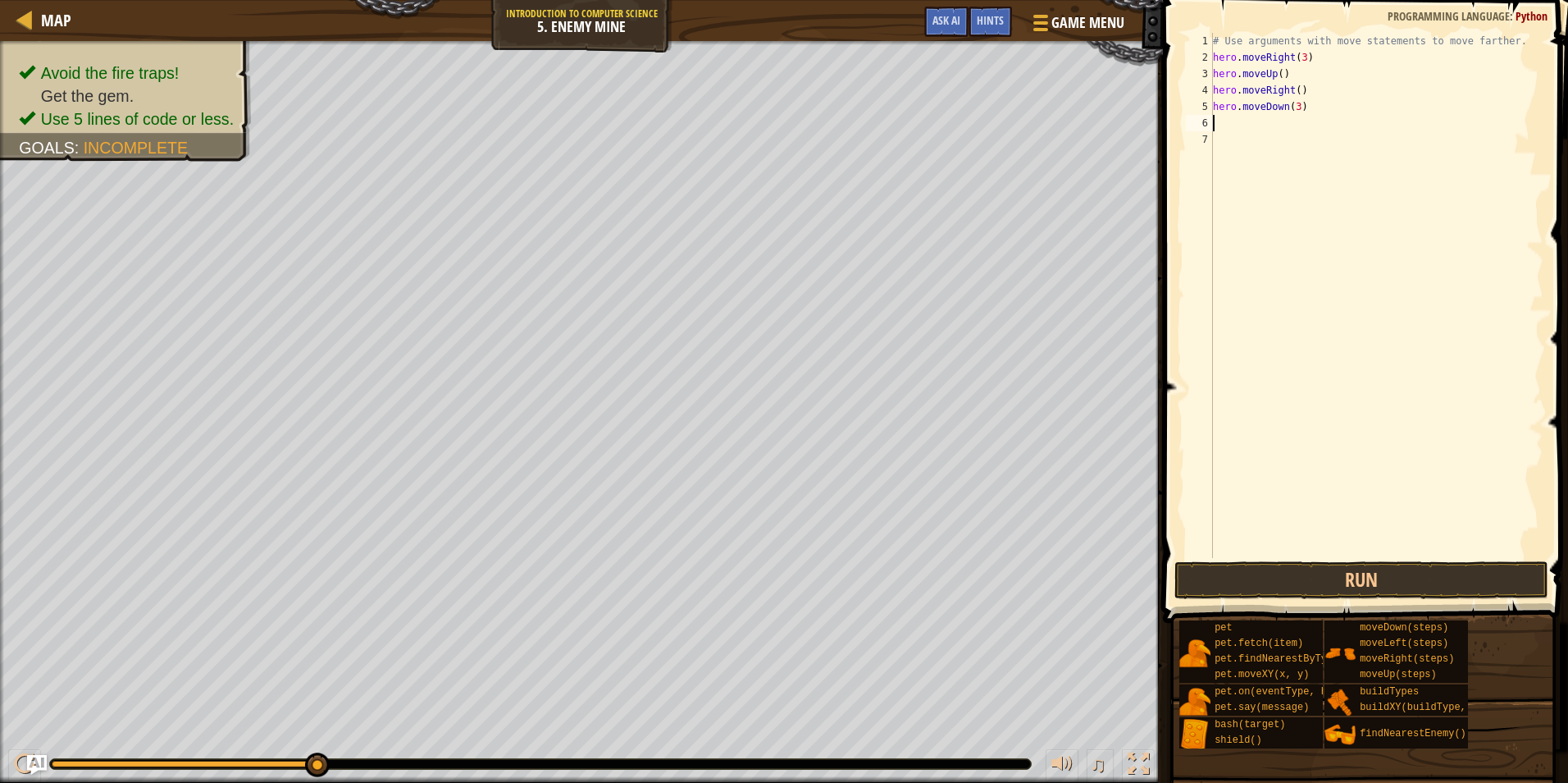
type textarea "h"
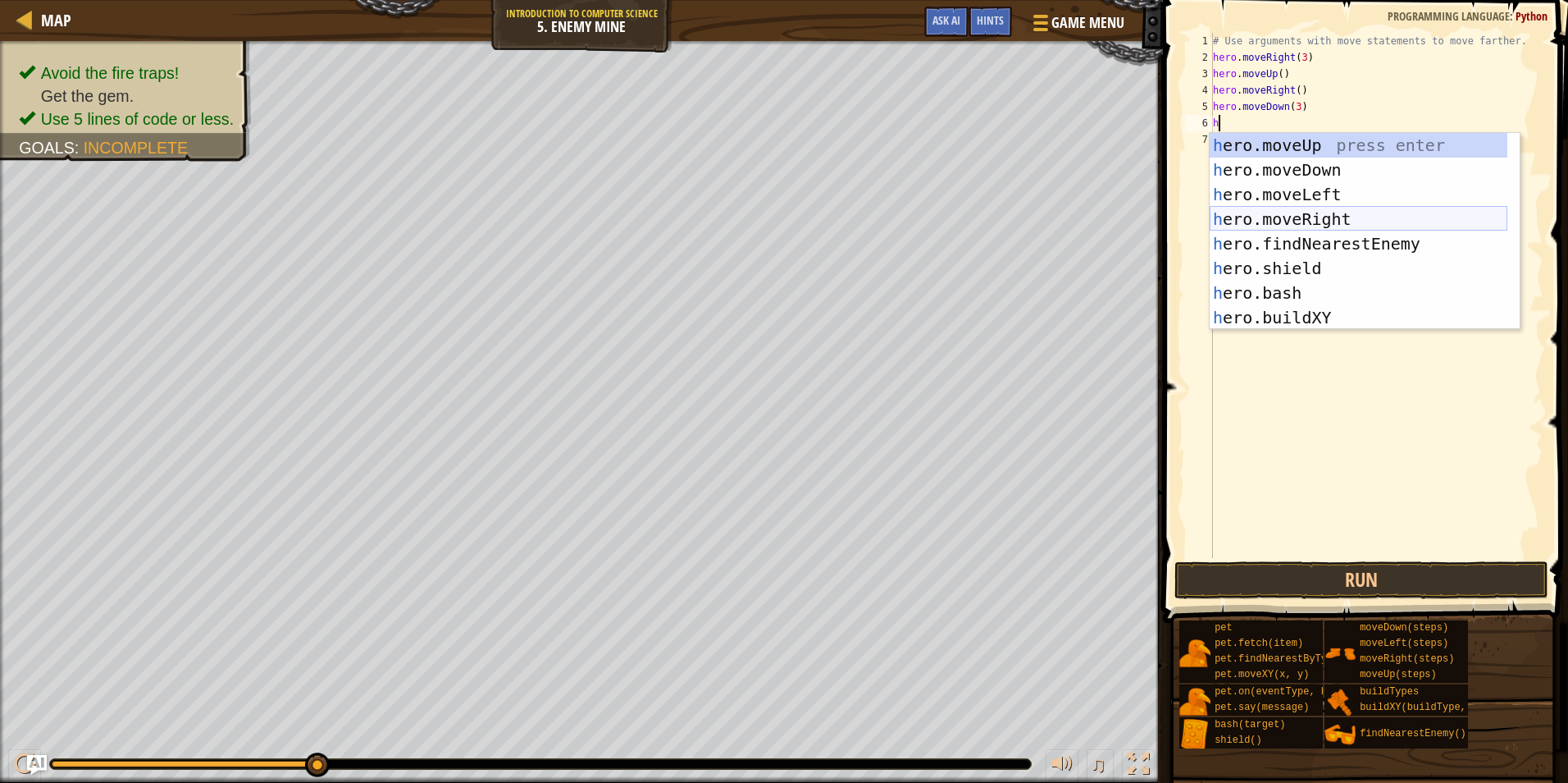
click at [1320, 212] on div "h ero.moveUp press enter h ero.moveDown press enter h ero.moveLeft press enter …" at bounding box center [1358, 255] width 298 height 246
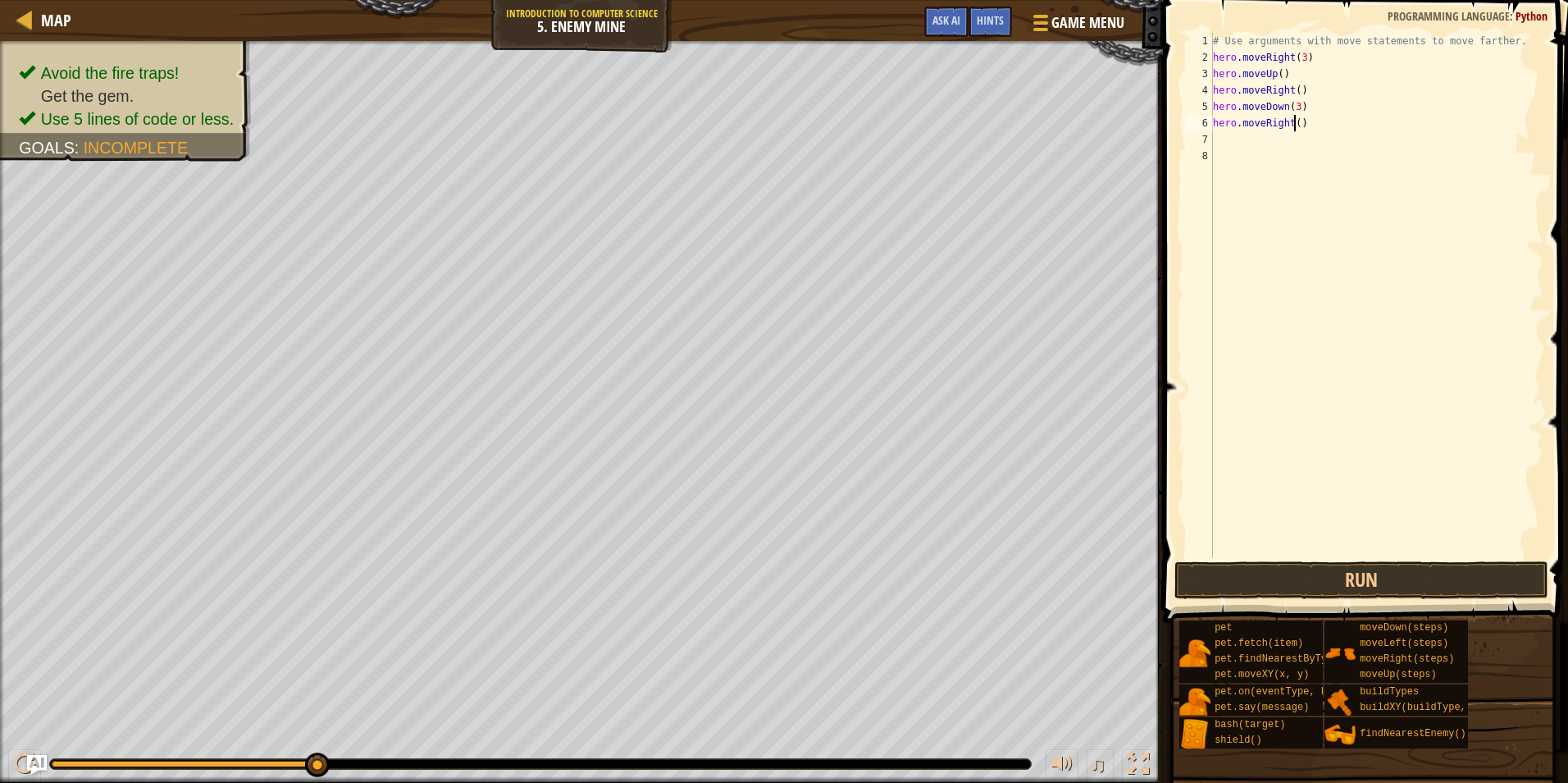
click at [1292, 123] on div "# Use arguments with move statements to move farther. hero . moveRight ( 3 ) he…" at bounding box center [1376, 311] width 334 height 558
type textarea "hero.moveRight(2)"
click at [1389, 578] on button "Run" at bounding box center [1361, 581] width 374 height 38
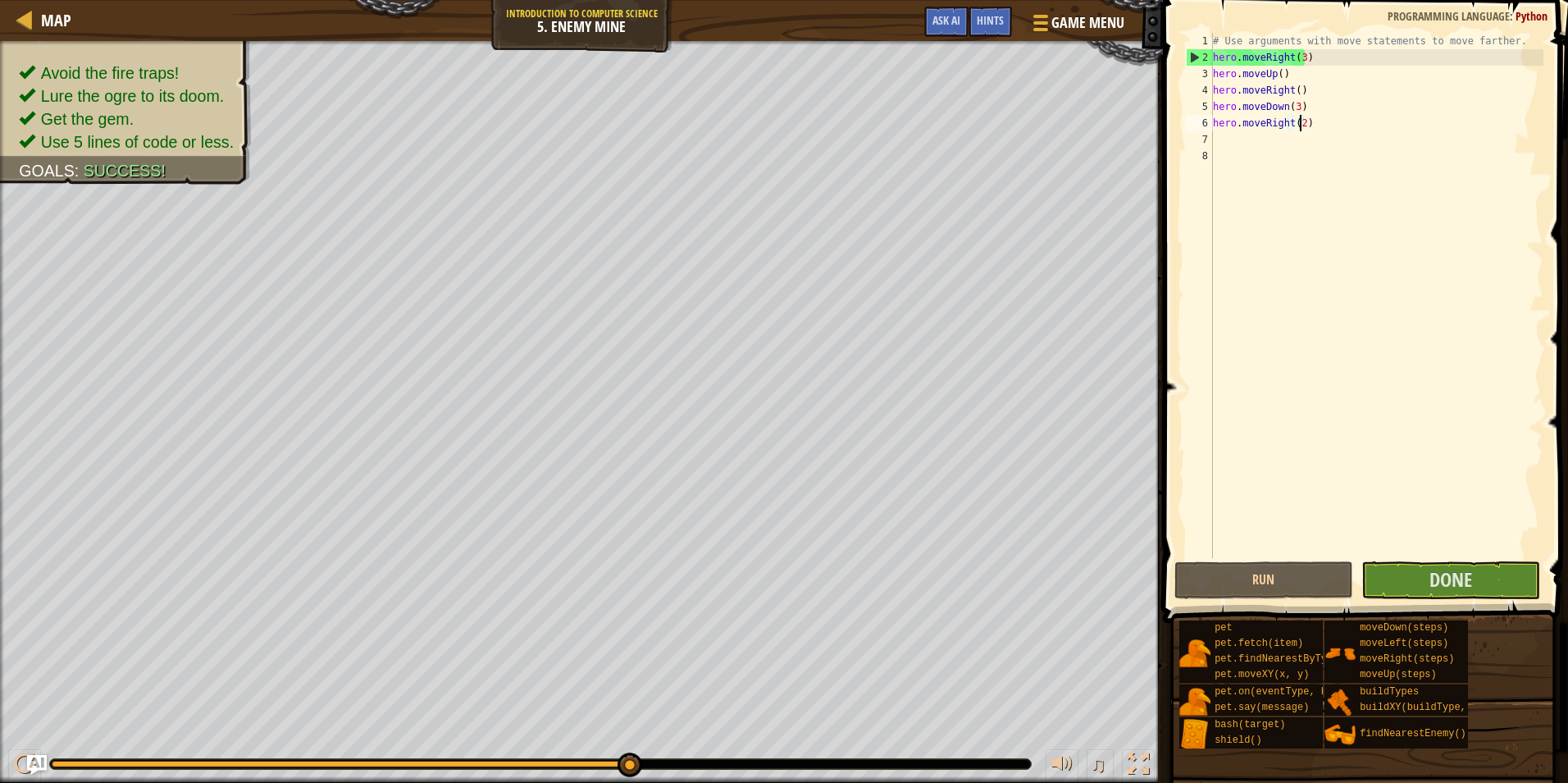
drag, startPoint x: 291, startPoint y: 764, endPoint x: 925, endPoint y: 802, distance: 635.1
click at [925, 0] on html "Map Introduction to Computer Science 5. Enemy Mine Game Menu Done Hints Ask AI …" at bounding box center [784, 0] width 1568 height 0
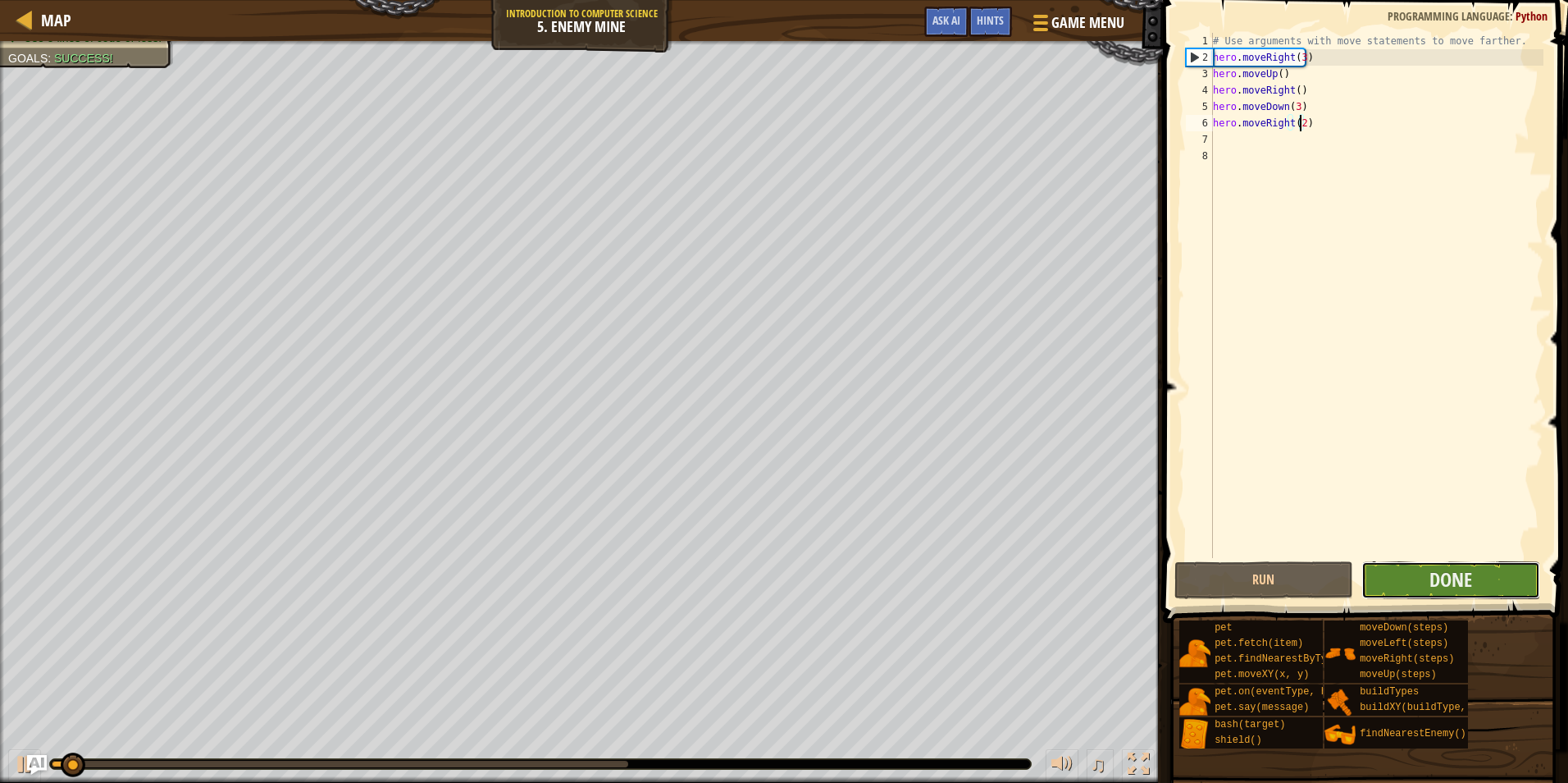
click at [1486, 570] on button "Done" at bounding box center [1450, 581] width 178 height 38
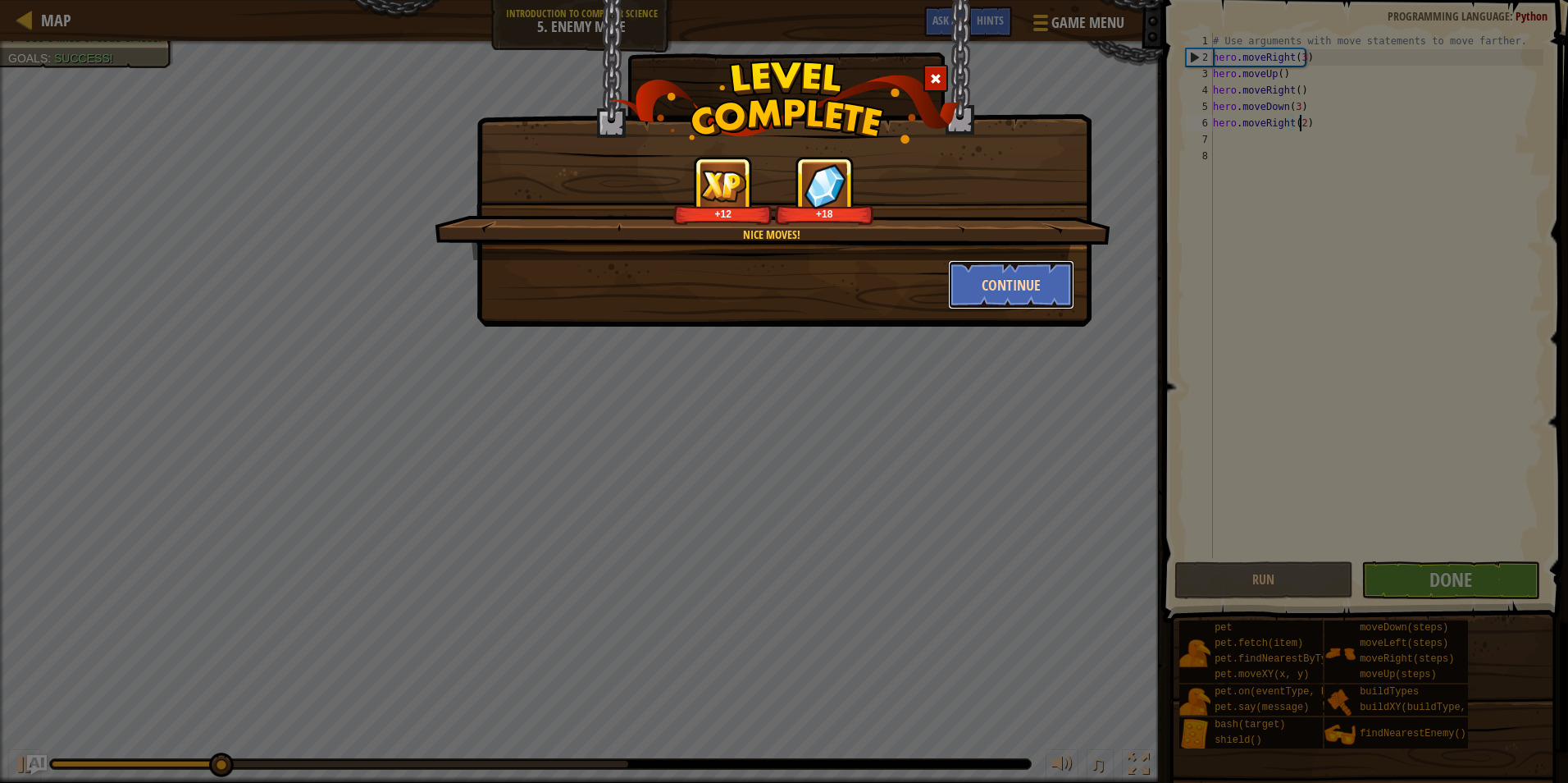
click at [1030, 298] on button "Continue" at bounding box center [1012, 284] width 128 height 49
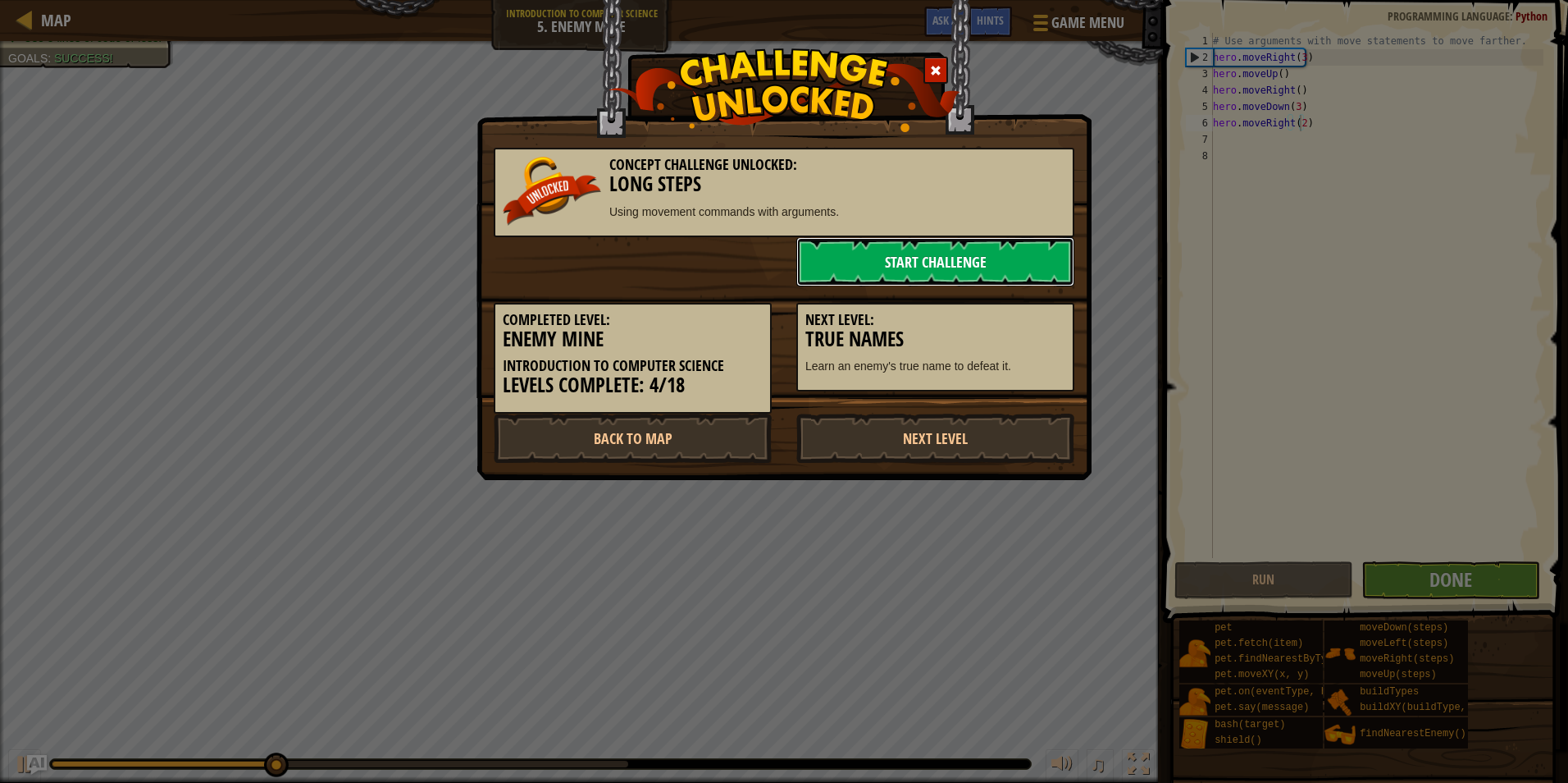
click at [992, 281] on link "Start Challenge" at bounding box center [935, 261] width 278 height 49
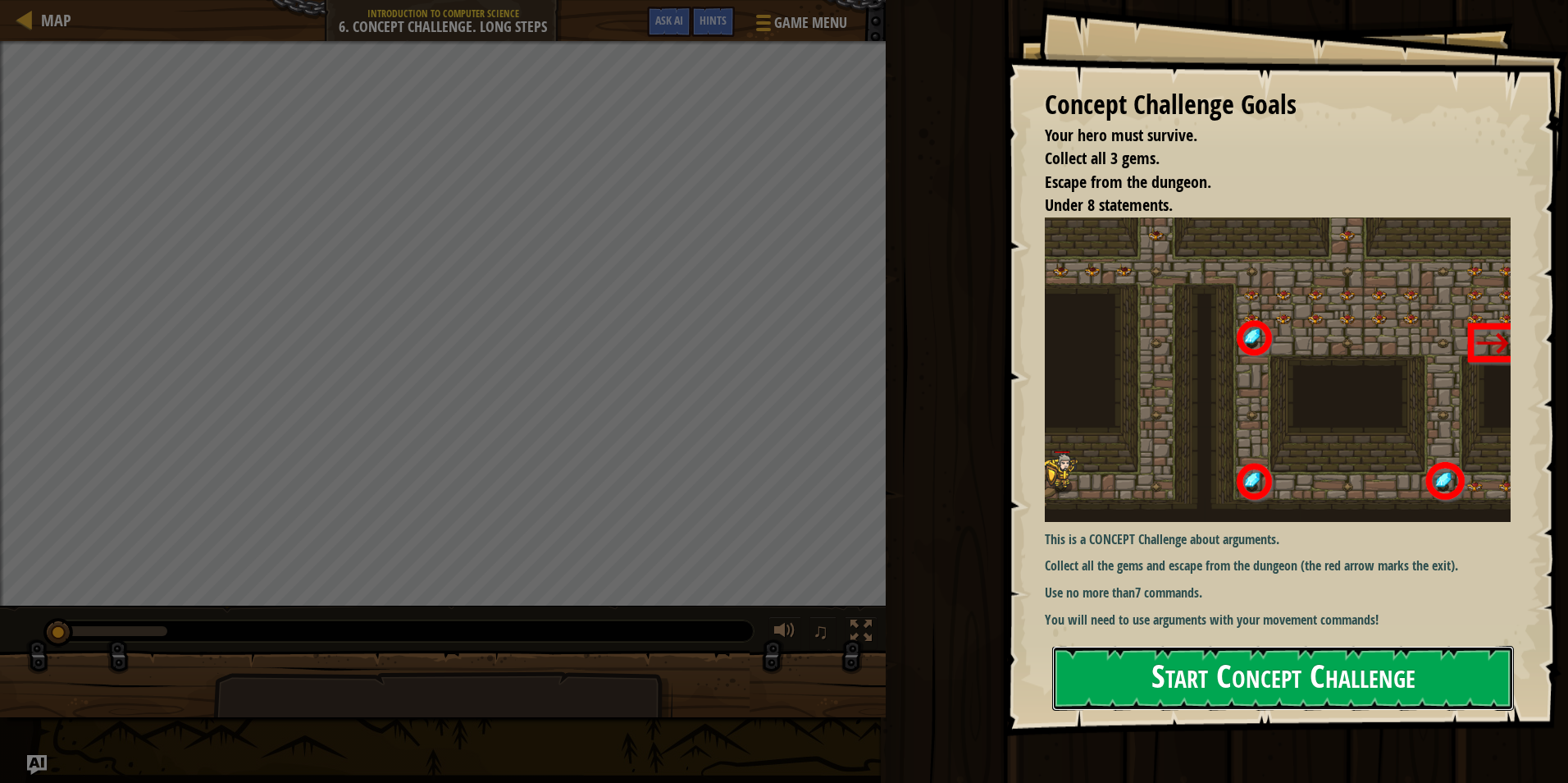
click at [1148, 654] on button "Start Concept Challenge" at bounding box center [1282, 677] width 462 height 65
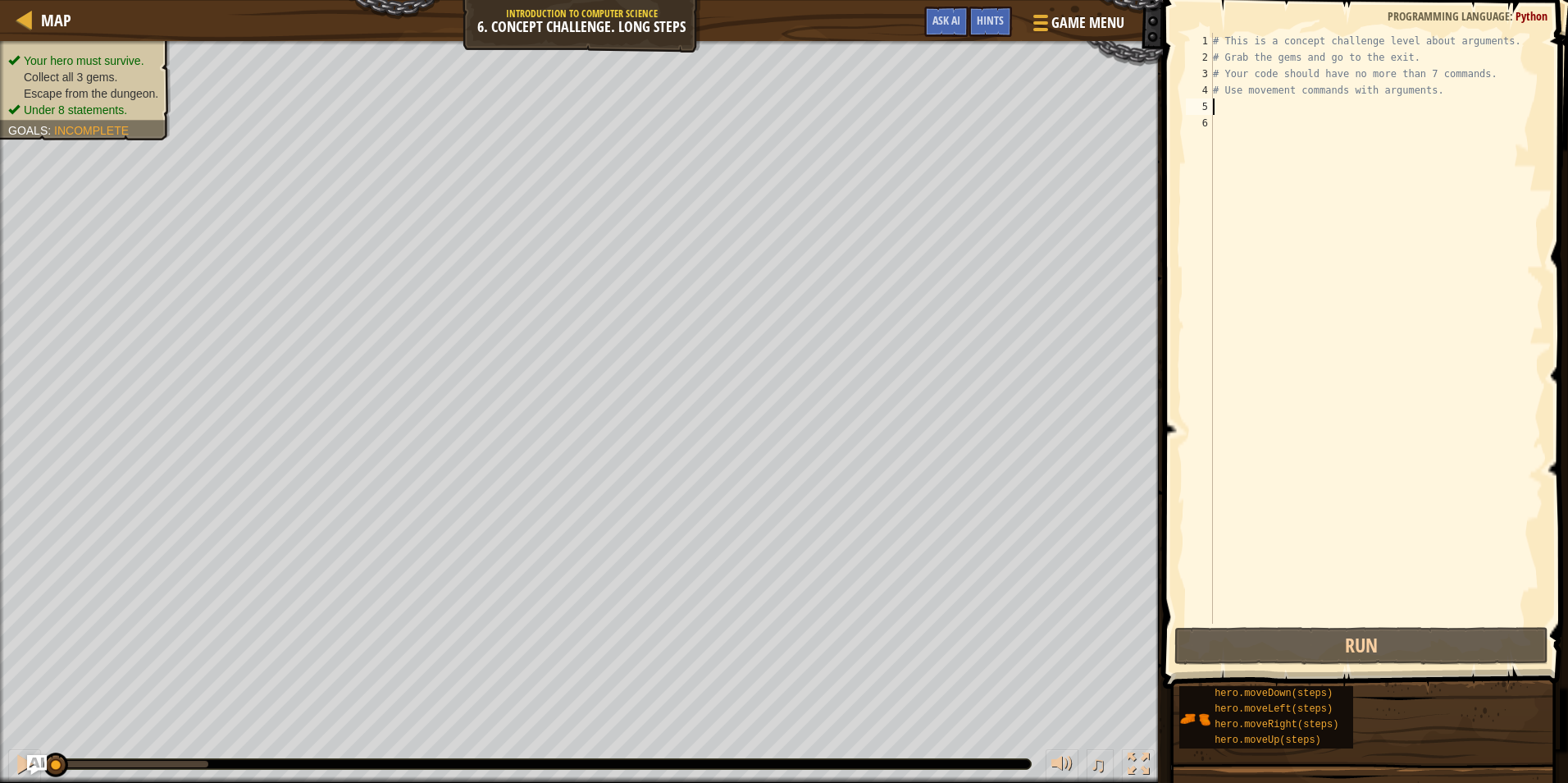
click at [1232, 109] on div "# This is a concept challenge level about arguments. # Grab the gems and go to …" at bounding box center [1376, 344] width 334 height 623
type textarea "h"
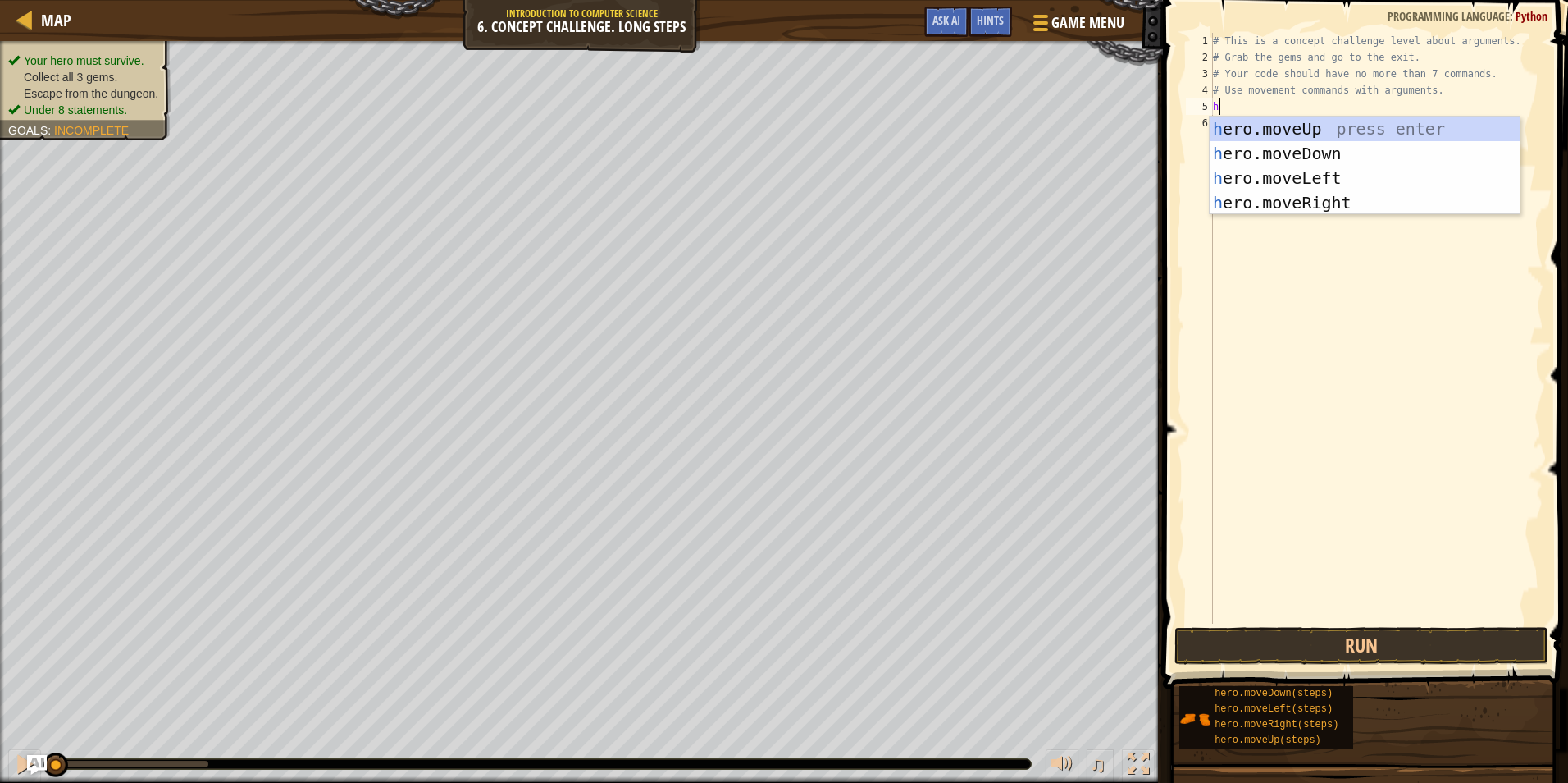
scroll to position [7, 0]
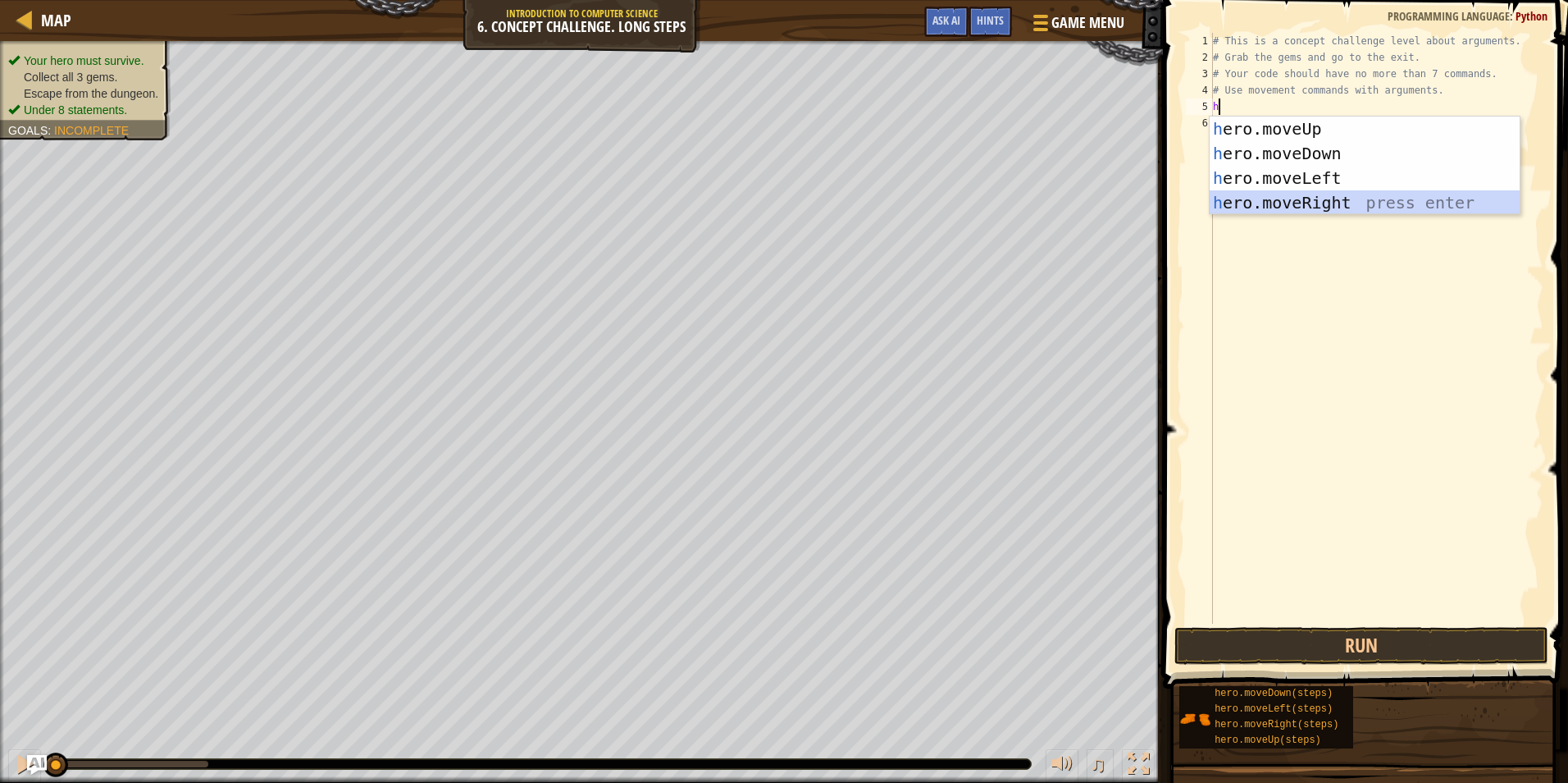
click at [1280, 198] on div "h ero.moveUp press enter h ero.moveDown press enter h ero.moveLeft press enter …" at bounding box center [1364, 191] width 310 height 148
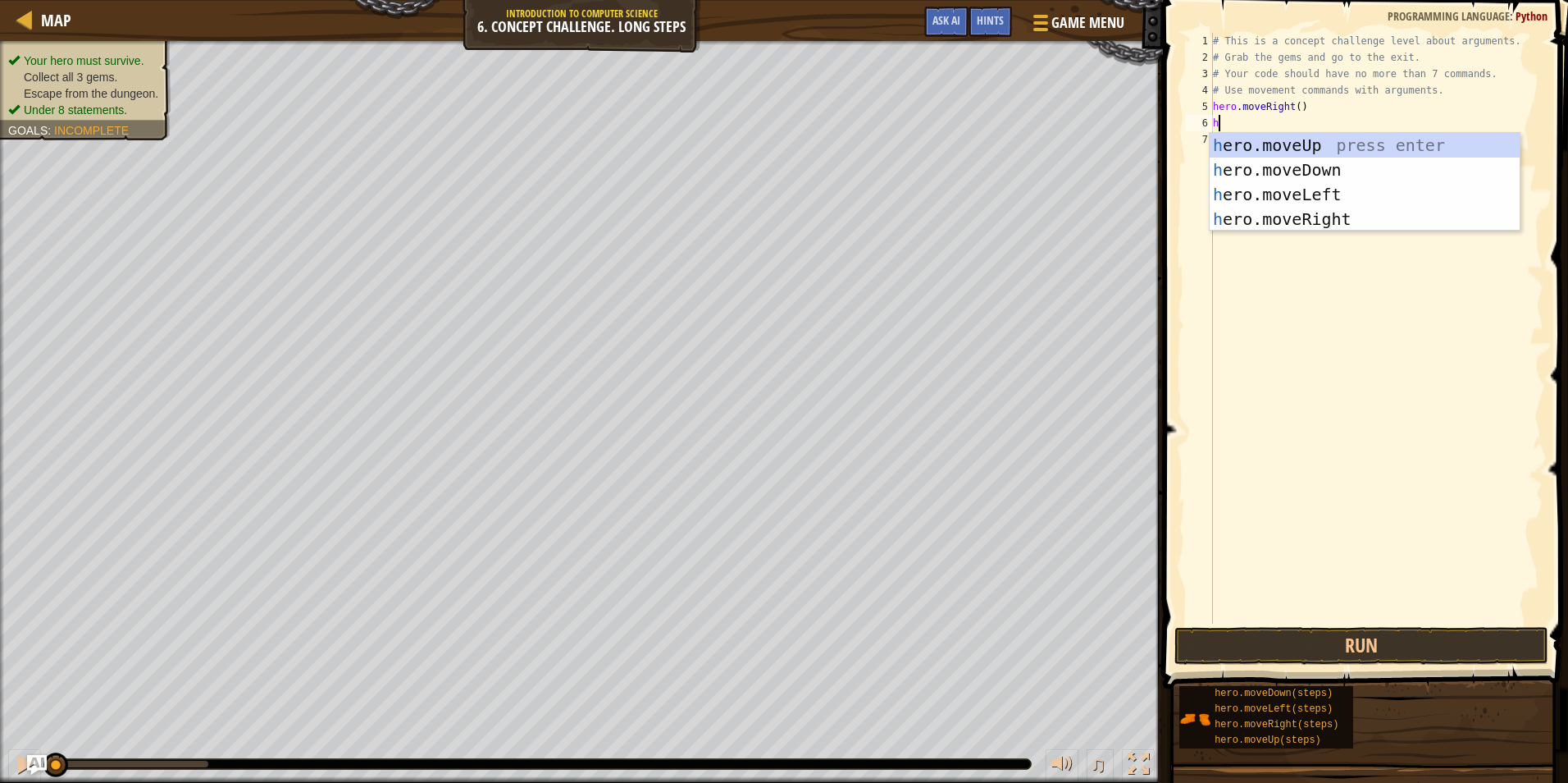
type textarea "he"
drag, startPoint x: 1257, startPoint y: 151, endPoint x: 1256, endPoint y: 159, distance: 8.1
click at [1257, 158] on div "he ro.moveUp press enter he ro.moveDown press enter he ro.moveLeft press enter …" at bounding box center [1364, 206] width 310 height 148
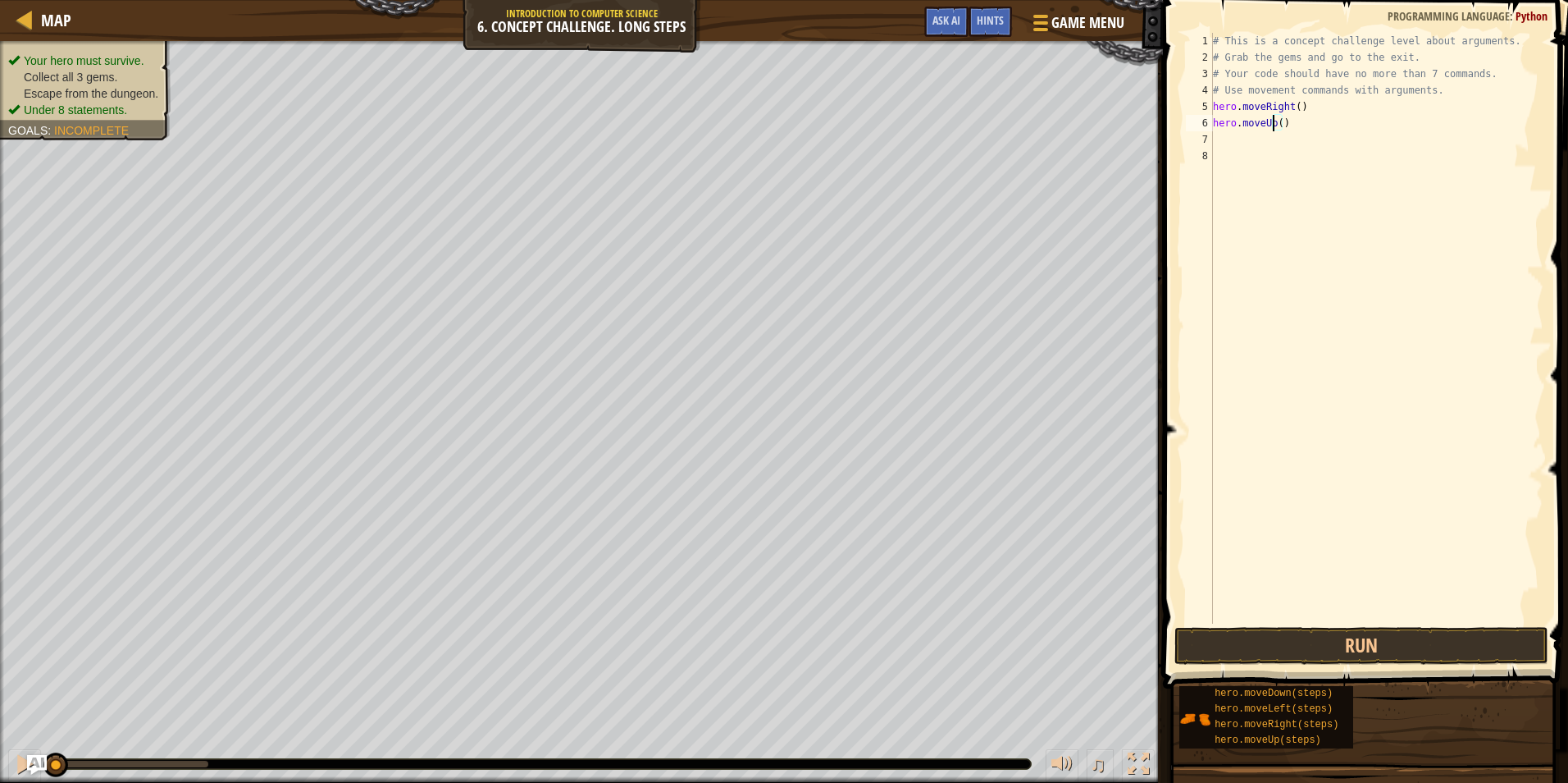
click at [1273, 124] on div "# This is a concept challenge level about arguments. # Grab the gems and go to …" at bounding box center [1376, 344] width 334 height 623
click at [1277, 128] on div "# This is a concept challenge level about arguments. # Grab the gems and go to …" at bounding box center [1376, 344] width 334 height 623
click at [1277, 128] on div "# This is a concept challenge level about arguments. # Grab the gems and go to …" at bounding box center [1376, 328] width 334 height 590
type textarea "hero.moveUp(3)"
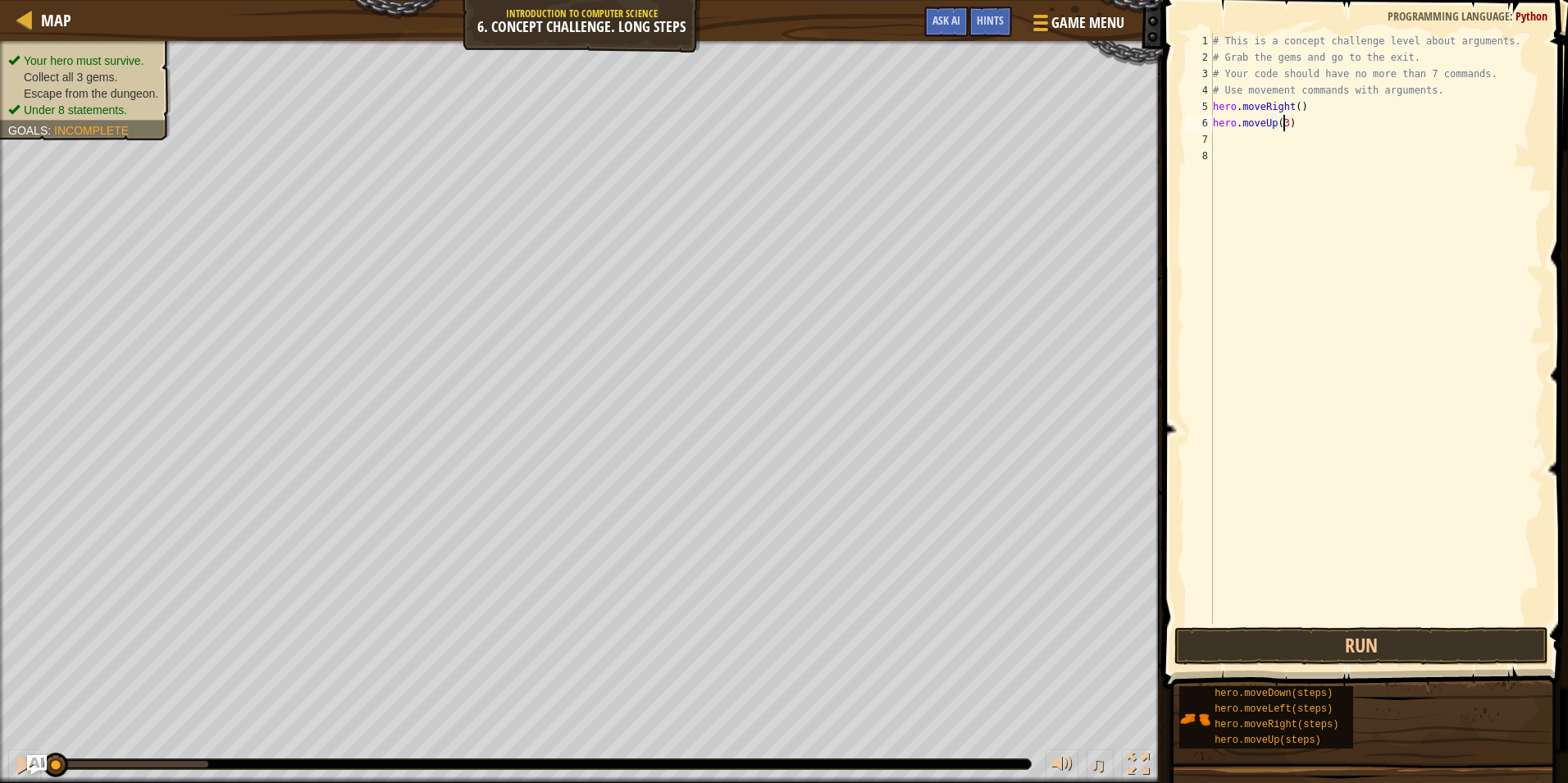
click at [1299, 123] on div "# This is a concept challenge level about arguments. # Grab the gems and go to …" at bounding box center [1376, 344] width 334 height 623
type textarea "h"
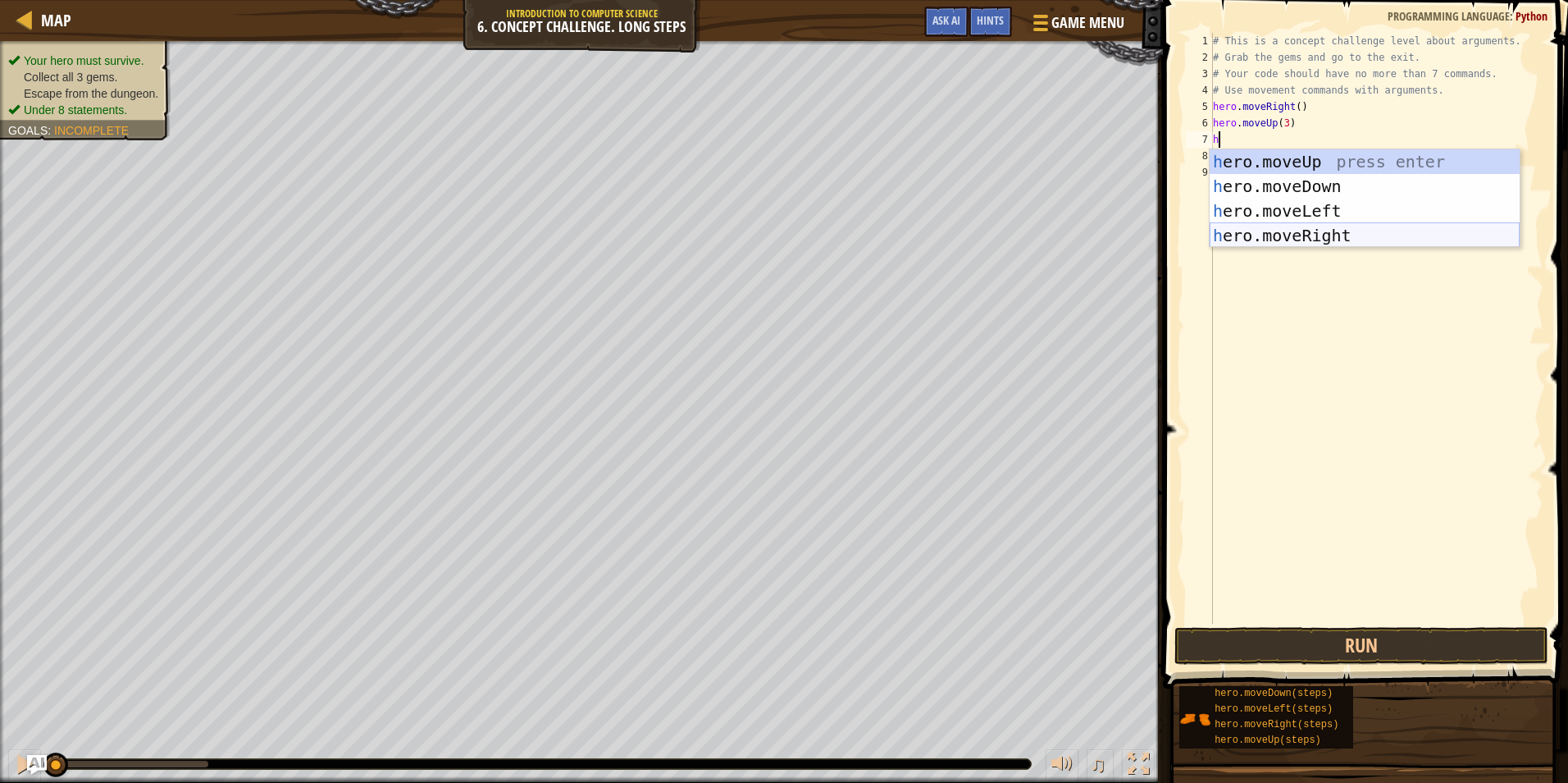
click at [1316, 224] on div "h ero.moveUp press enter h ero.moveDown press enter h ero.moveLeft press enter …" at bounding box center [1364, 223] width 310 height 148
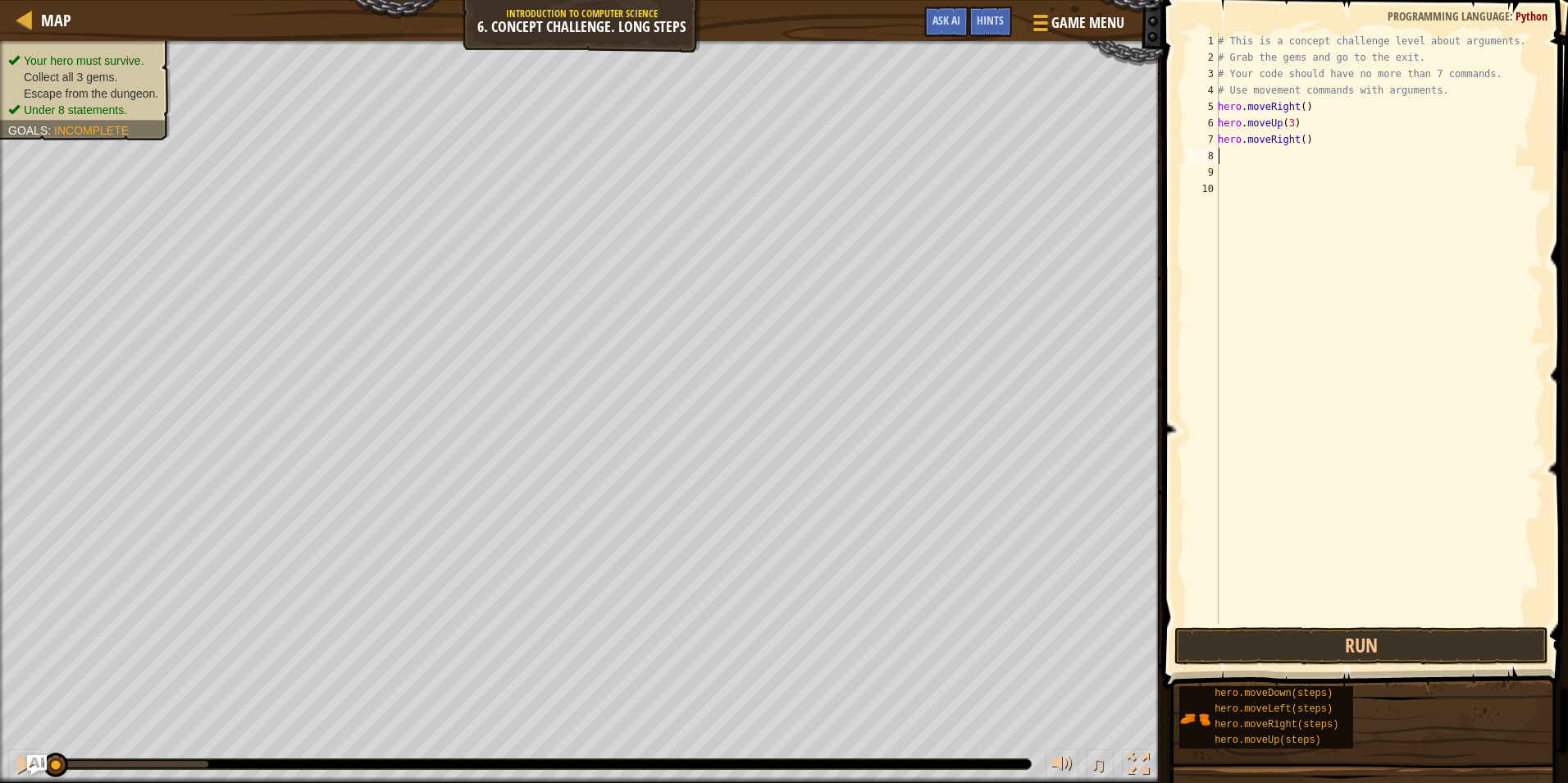
click at [1297, 144] on div "# This is a concept challenge level about arguments. # Grab the gems and go to …" at bounding box center [1379, 344] width 329 height 623
click at [1297, 141] on div "# This is a concept challenge level about arguments. # Grab the gems and go to …" at bounding box center [1379, 344] width 329 height 623
type textarea "hero.moveRight(2)"
click at [1302, 165] on div "# This is a concept challenge level about arguments. # Grab the gems and go to …" at bounding box center [1379, 344] width 329 height 623
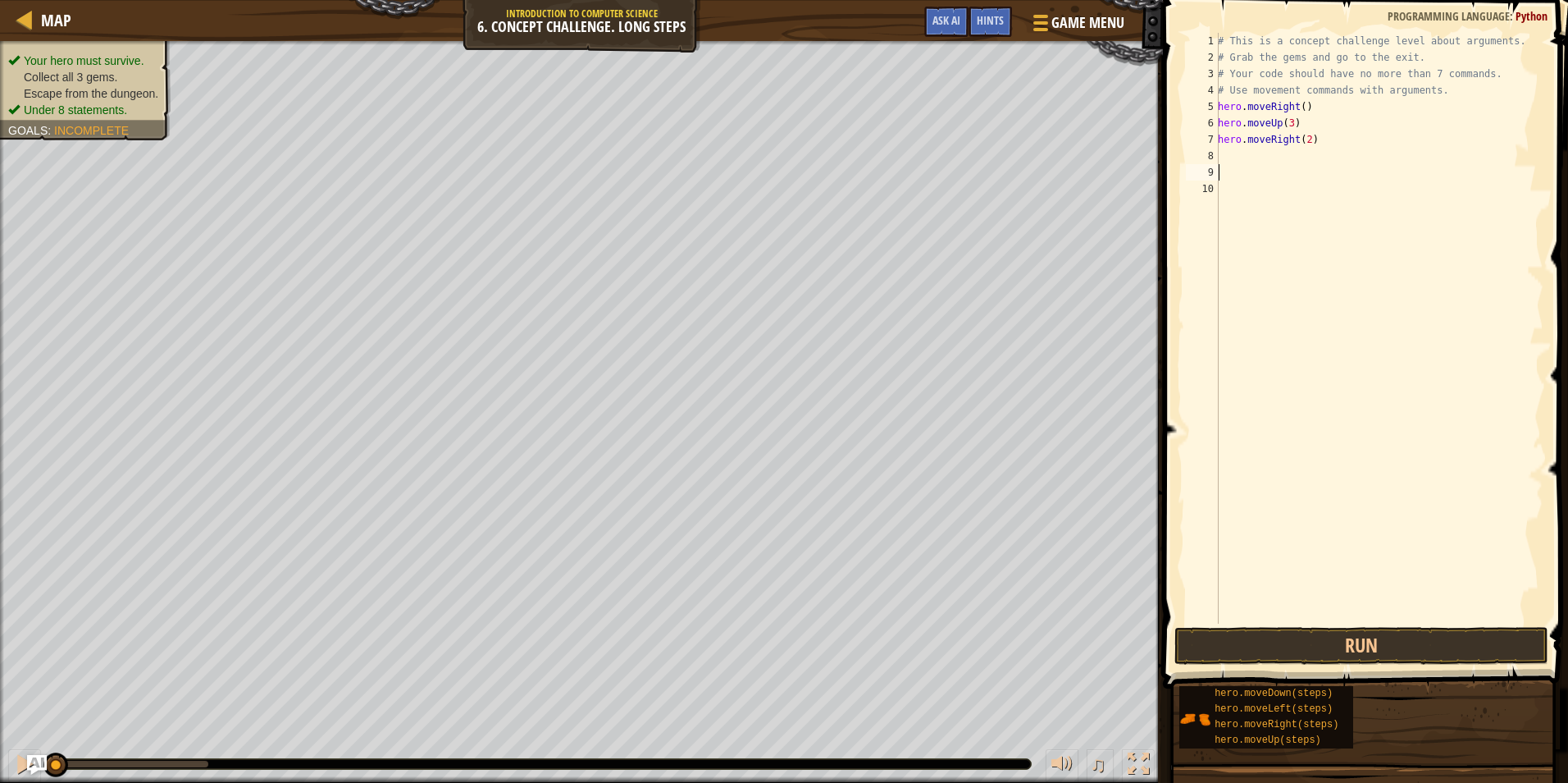
scroll to position [7, 0]
click at [1276, 153] on div "# This is a concept challenge level about arguments. # Grab the gems and go to …" at bounding box center [1379, 344] width 329 height 623
type textarea "h"
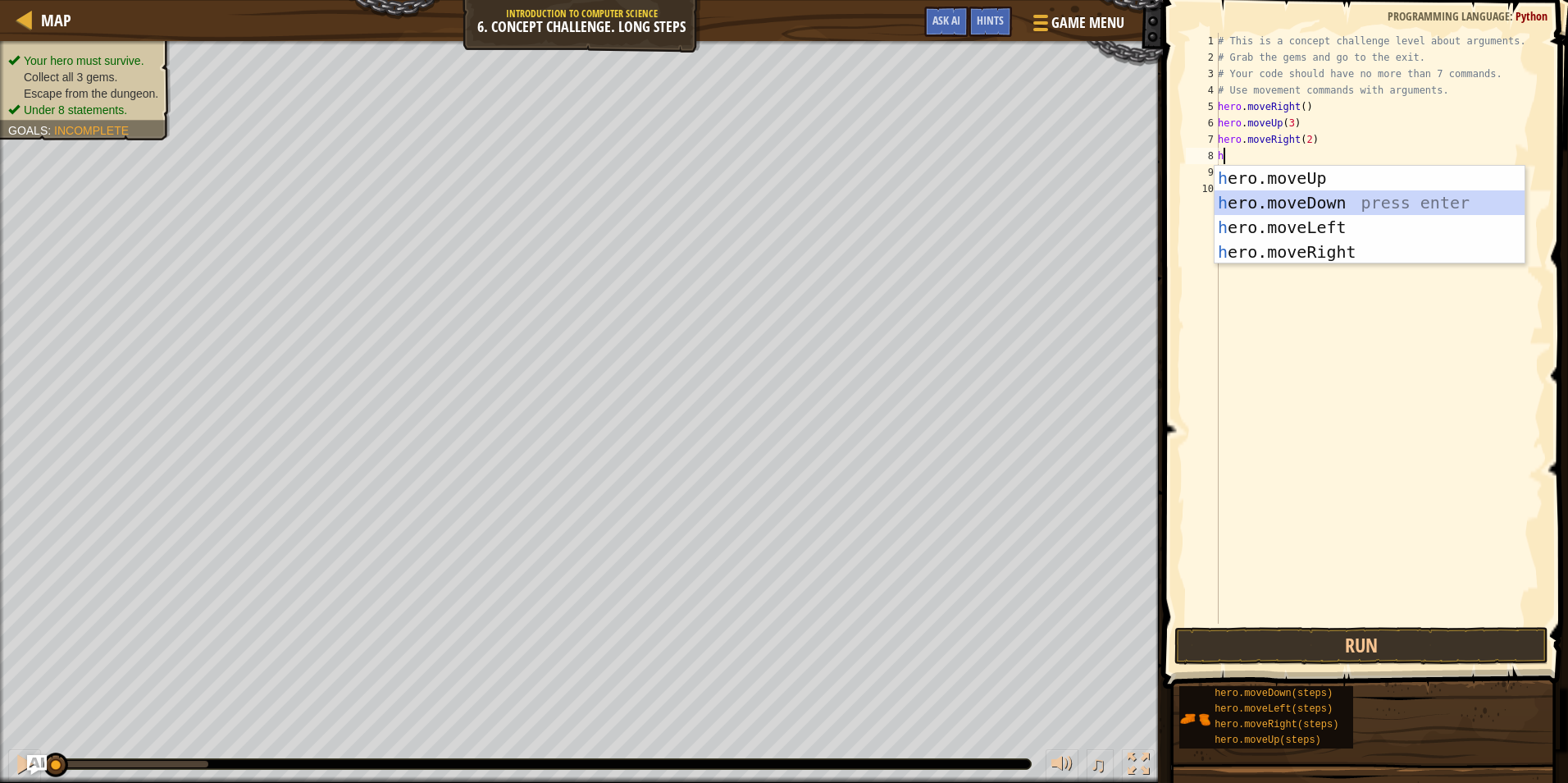
click at [1313, 201] on div "h ero.moveUp press enter h ero.moveDown press enter h ero.moveLeft press enter …" at bounding box center [1369, 239] width 310 height 148
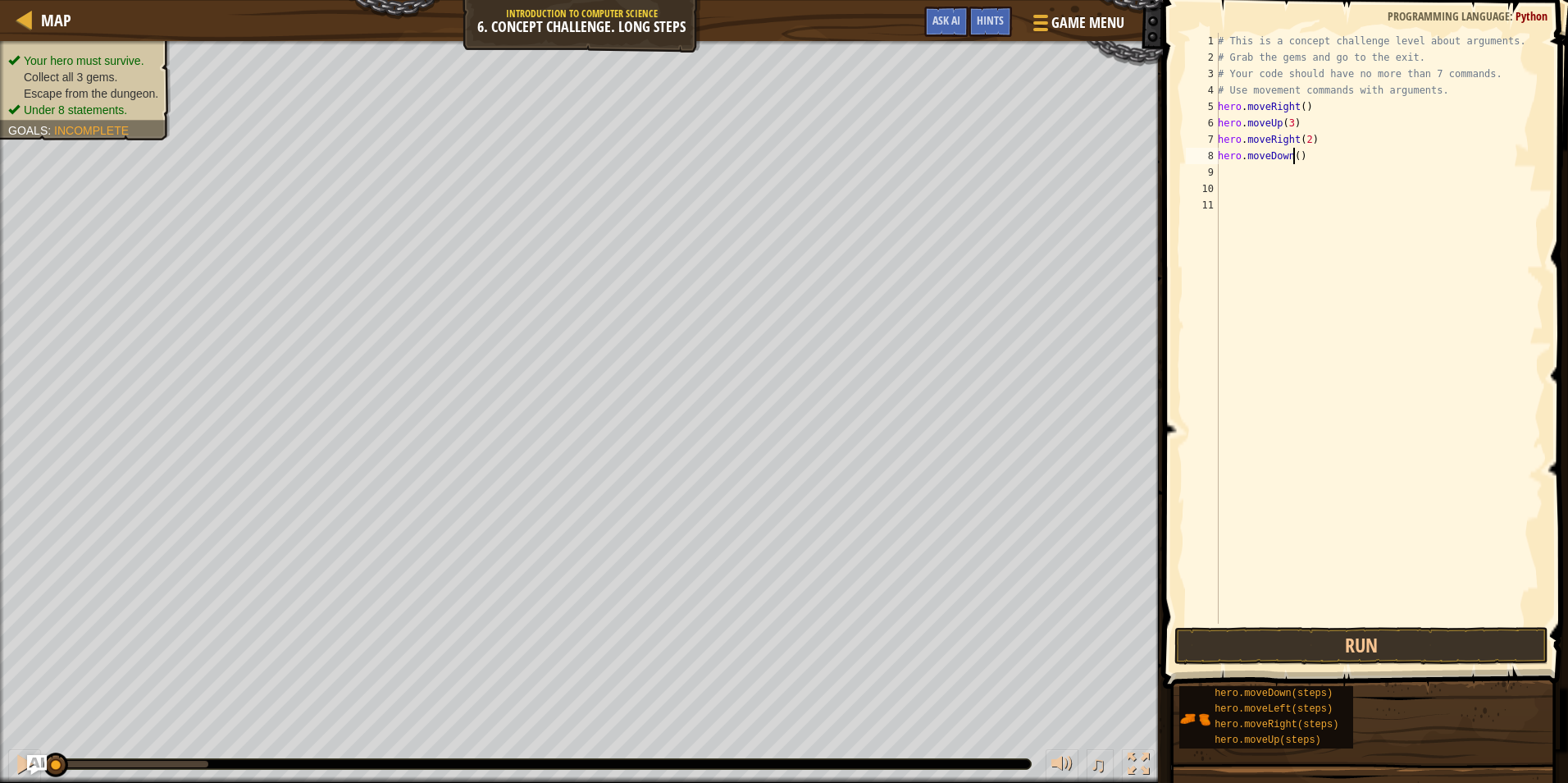
click at [1292, 153] on div "# This is a concept challenge level about arguments. # Grab the gems and go to …" at bounding box center [1379, 344] width 329 height 623
type textarea "hero.moveDown(3)"
click at [1255, 168] on div "# This is a concept challenge level about arguments. # Grab the gems and go to …" at bounding box center [1379, 344] width 329 height 623
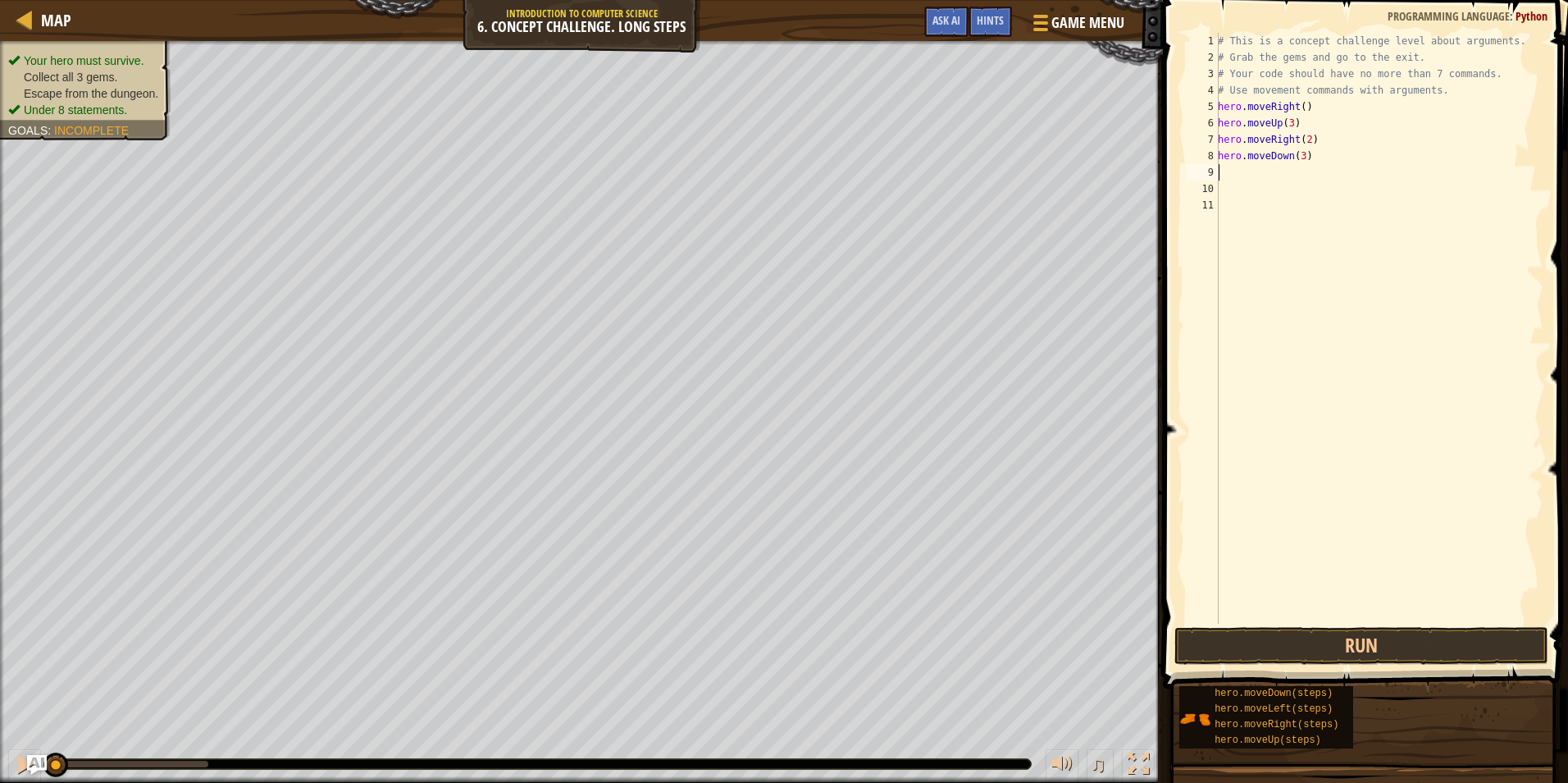
type textarea "h"
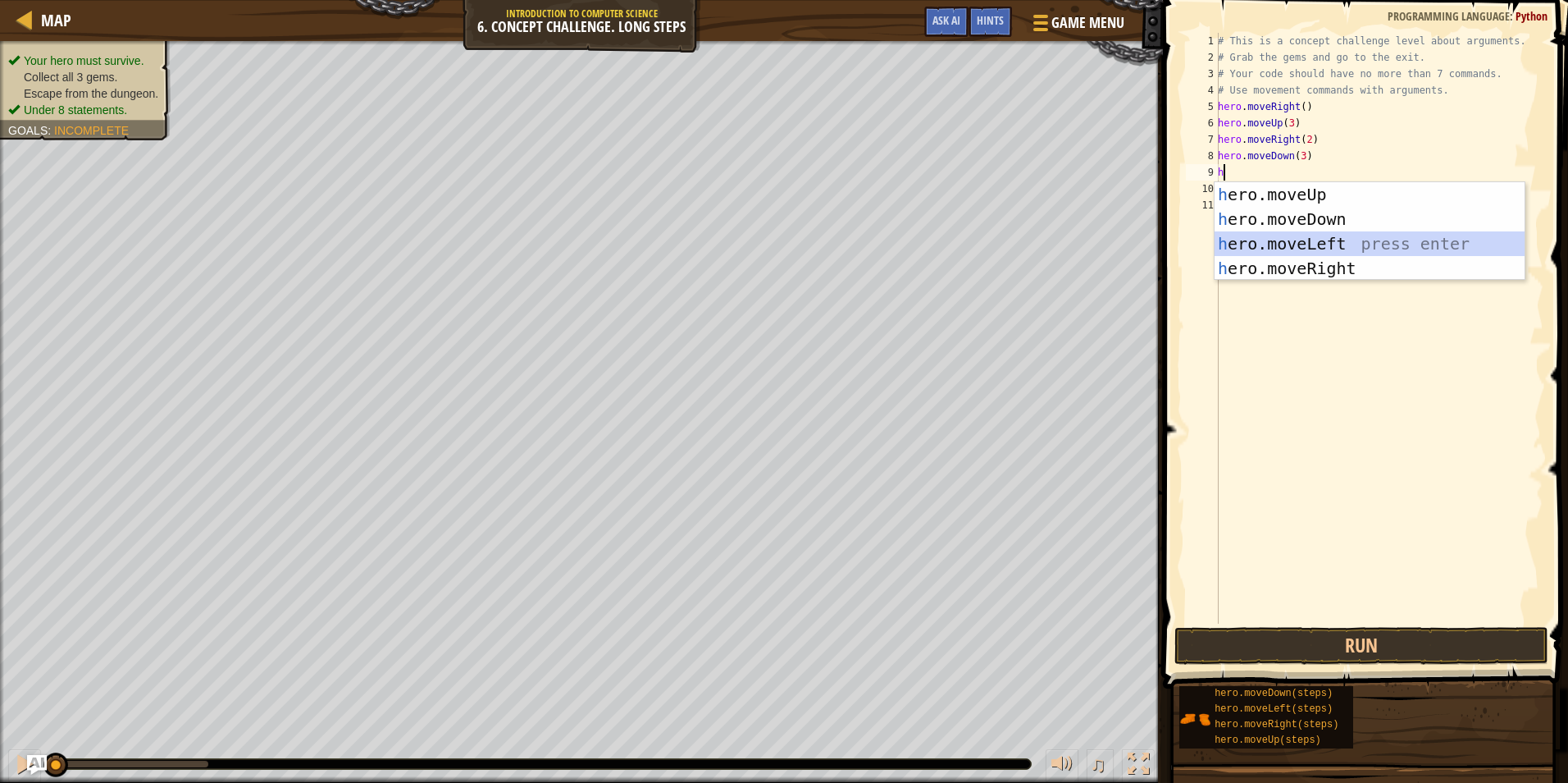
click at [1341, 239] on div "h ero.moveUp press enter h ero.moveDown press enter h ero.moveLeft press enter …" at bounding box center [1369, 256] width 310 height 148
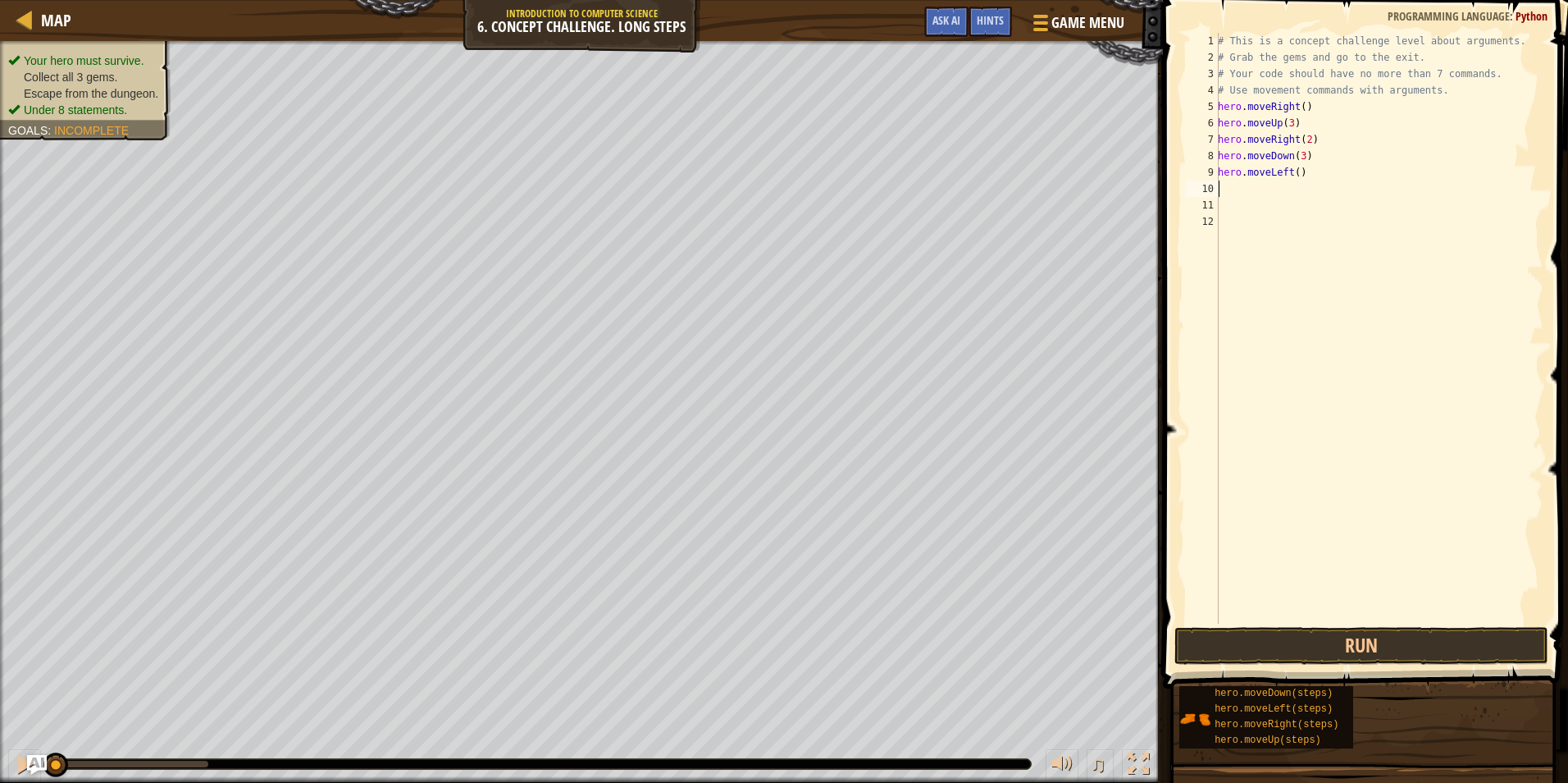
click at [1295, 174] on div "# This is a concept challenge level about arguments. # Grab the gems and go to …" at bounding box center [1379, 344] width 329 height 623
type textarea "hero.moveLeft(1)"
click at [1268, 188] on div "# This is a concept challenge level about arguments. # Grab the gems and go to …" at bounding box center [1379, 344] width 329 height 623
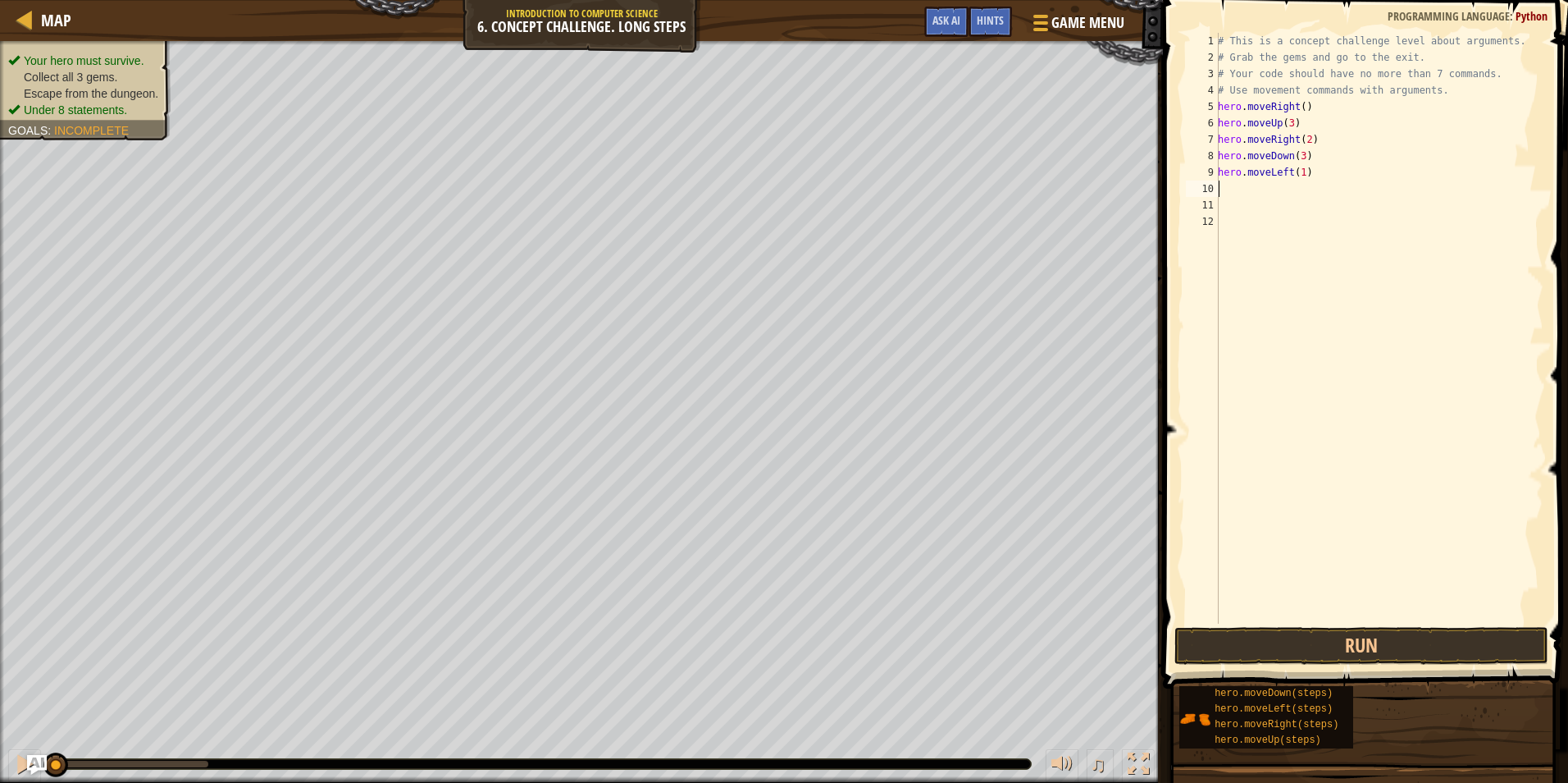
type textarea "h"
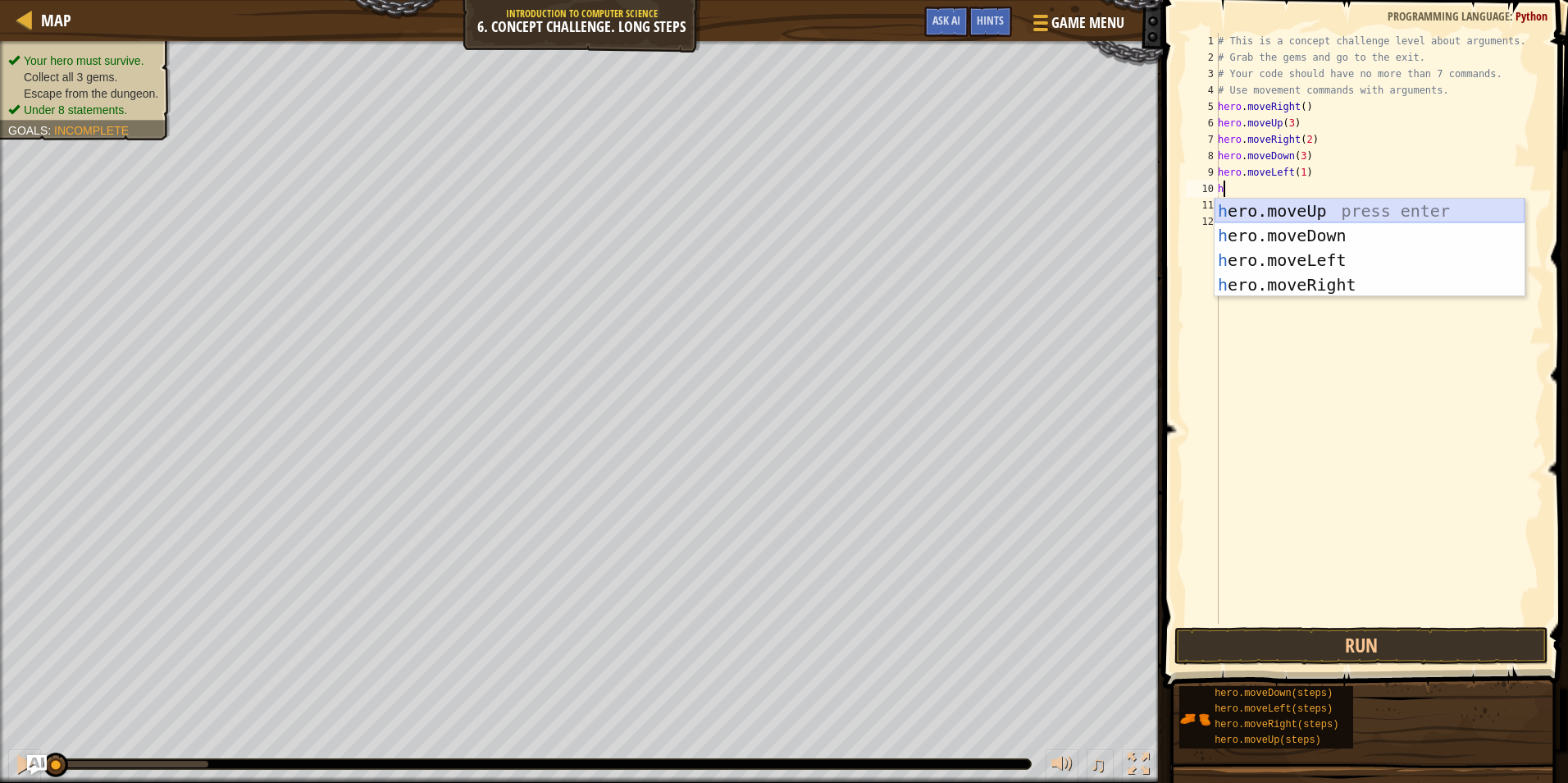
click at [1305, 208] on div "h ero.moveUp press enter h ero.moveDown press enter h ero.moveLeft press enter …" at bounding box center [1369, 272] width 310 height 148
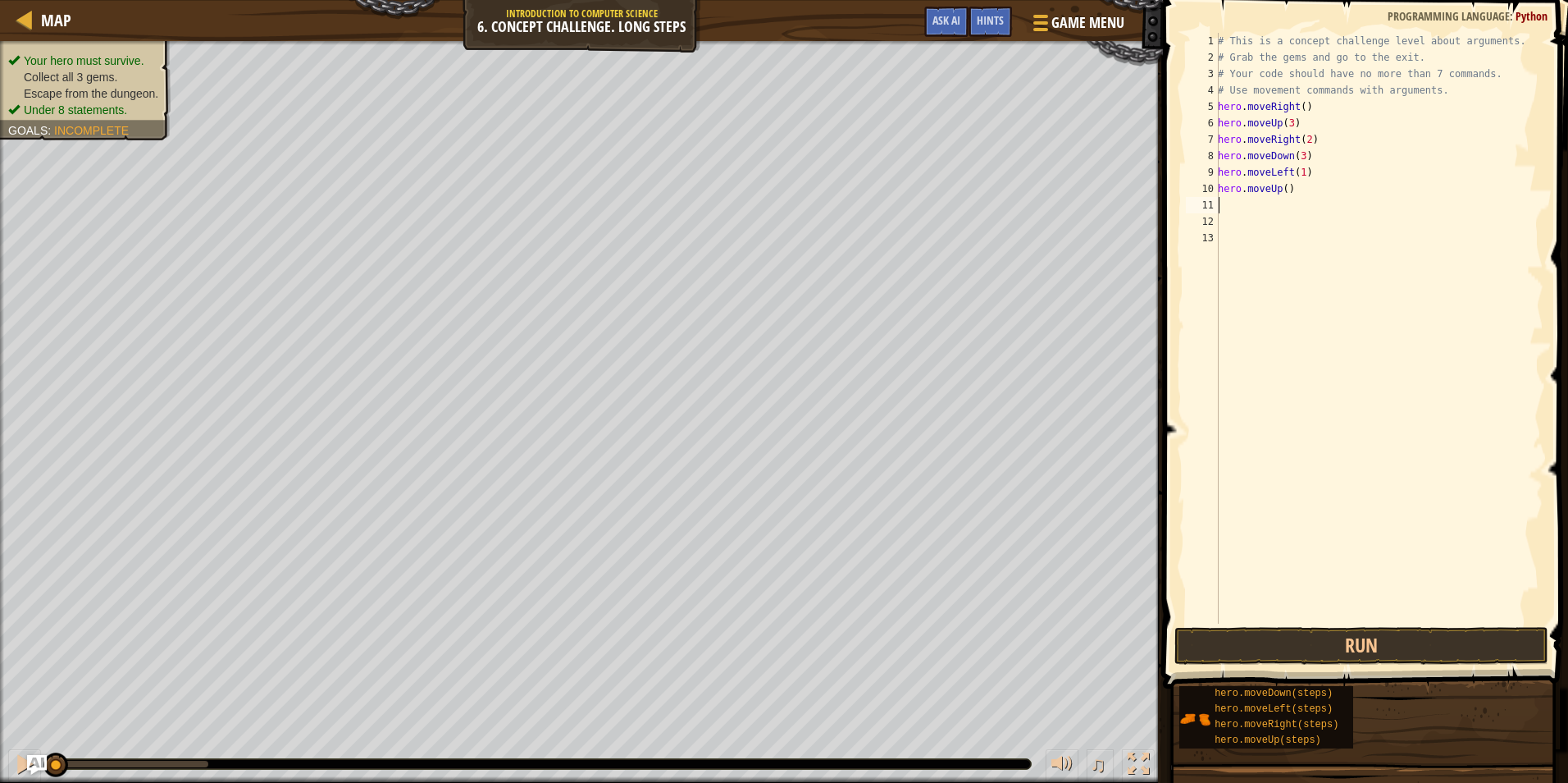
click at [1283, 186] on div "# This is a concept challenge level about arguments. # Grab the gems and go to …" at bounding box center [1379, 344] width 329 height 623
type textarea "hero.moveUp(2)"
click at [1238, 201] on div "# This is a concept challenge level about arguments. # Grab the gems and go to …" at bounding box center [1379, 344] width 329 height 623
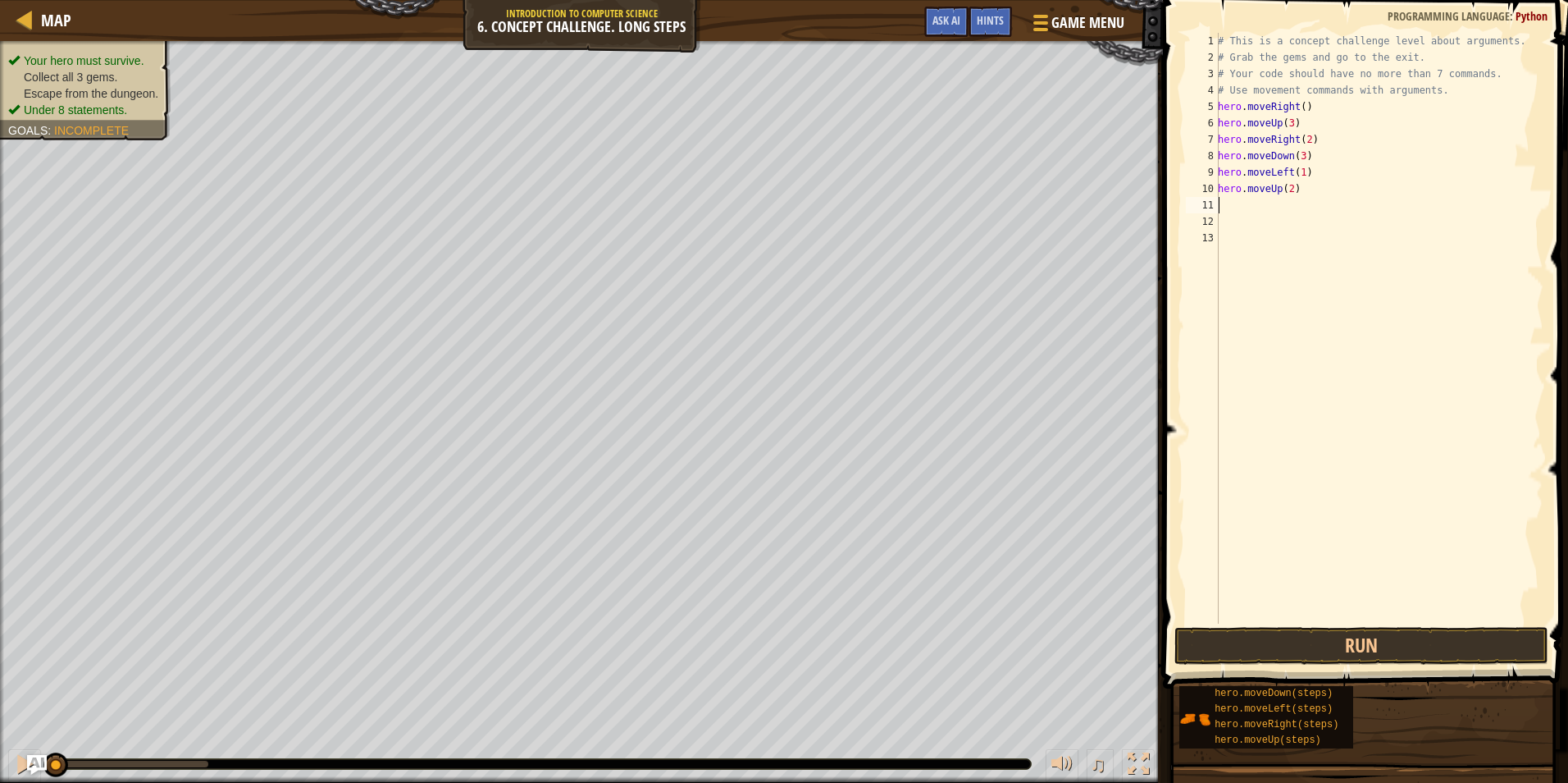
type textarea "h"
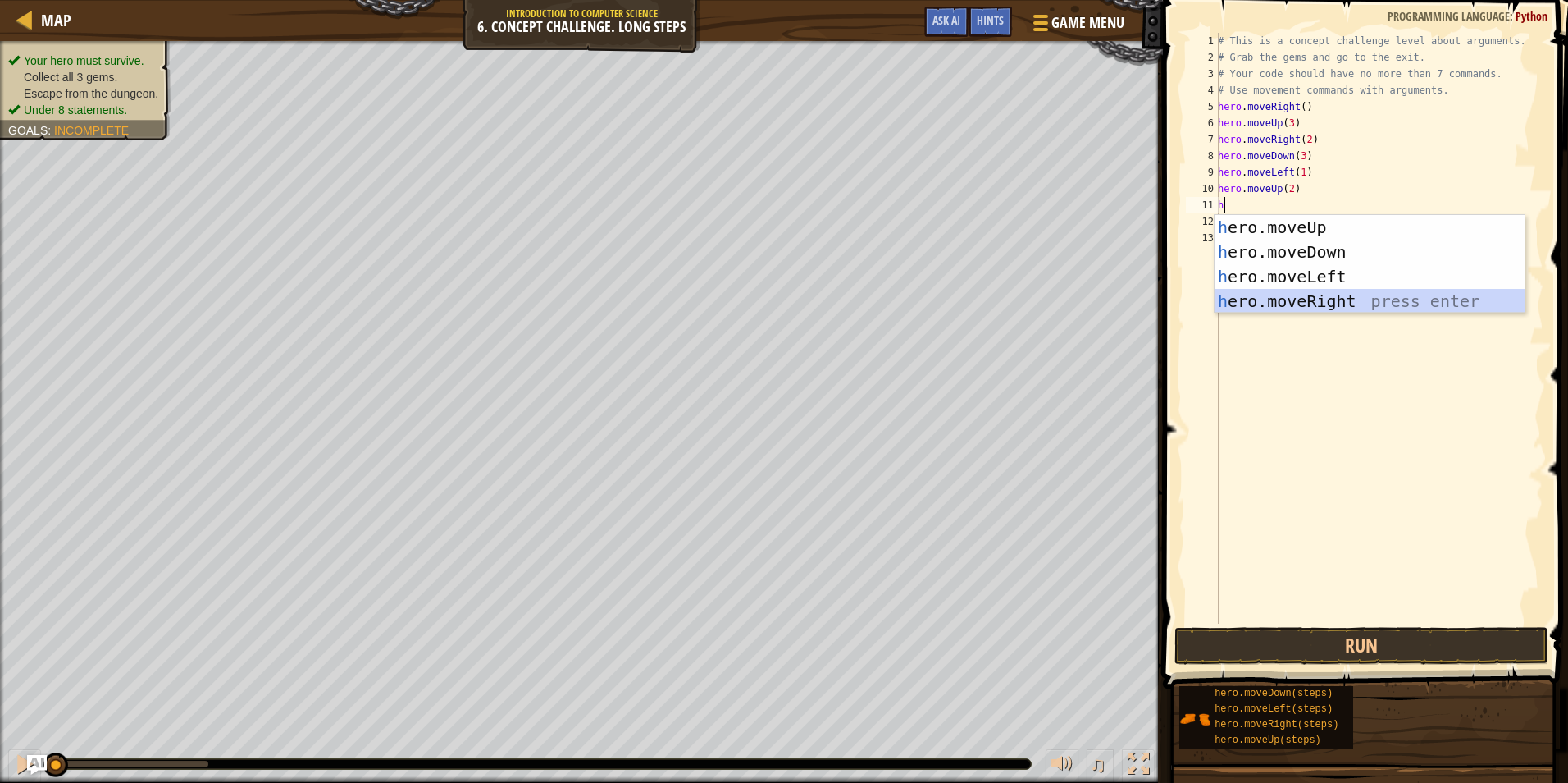
click at [1324, 289] on div "h ero.moveUp press enter h ero.moveDown press enter h ero.moveLeft press enter …" at bounding box center [1369, 289] width 310 height 148
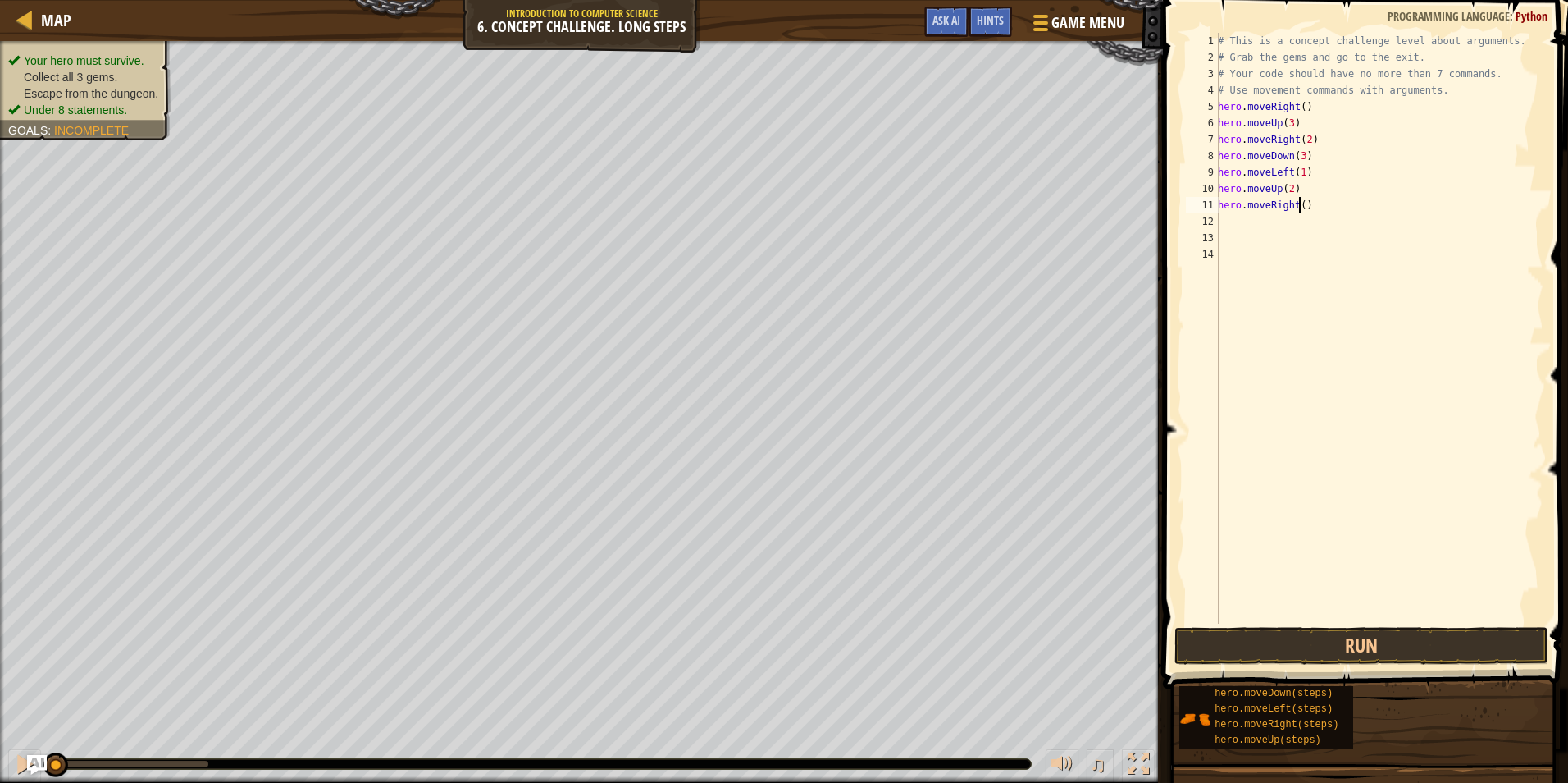
click at [1297, 209] on div "# This is a concept challenge level about arguments. # Grab the gems and go to …" at bounding box center [1379, 344] width 329 height 623
type textarea "hero.moveRight(2)"
click at [1510, 640] on button "Run" at bounding box center [1361, 645] width 374 height 38
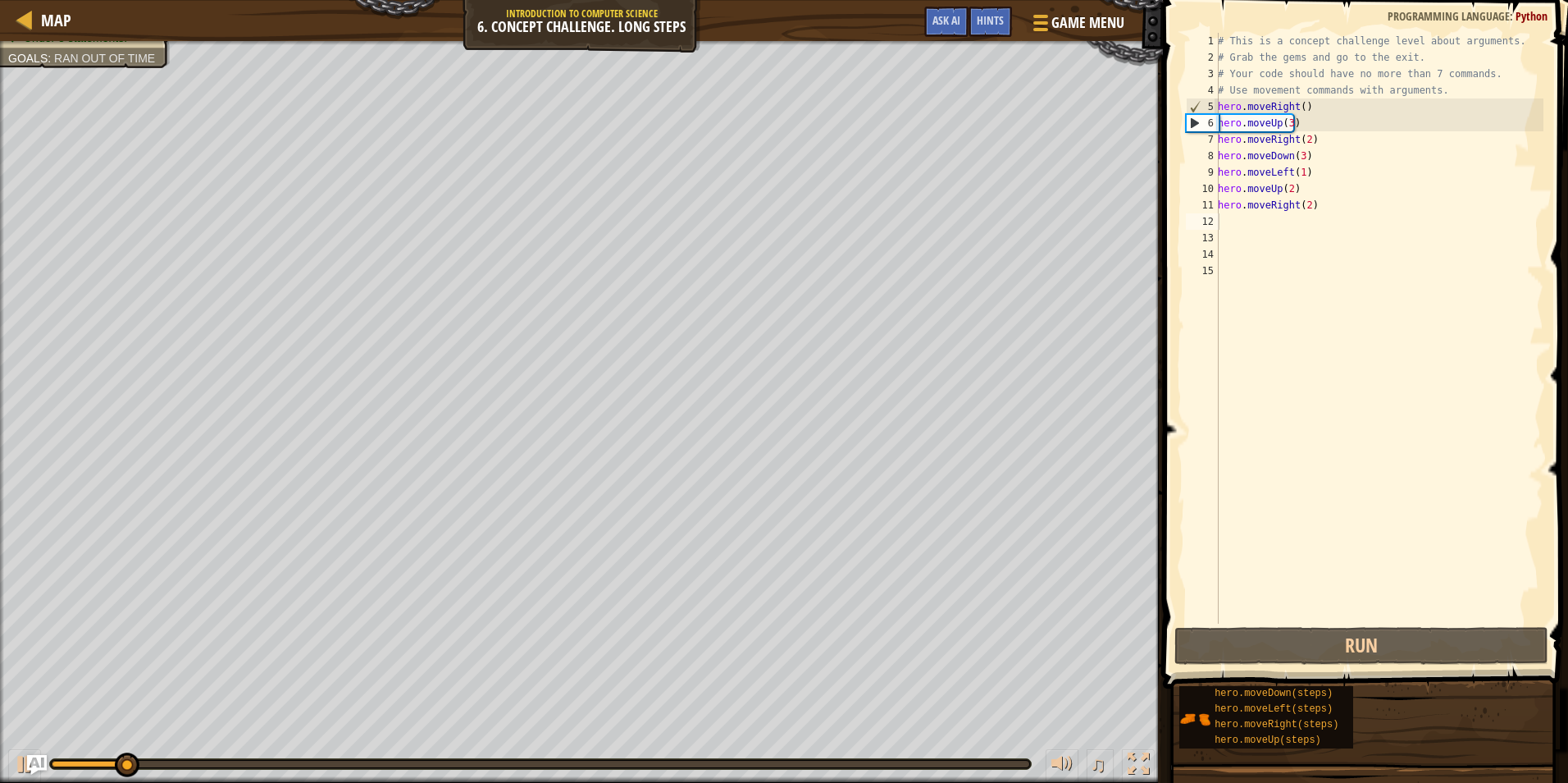
drag, startPoint x: 541, startPoint y: 774, endPoint x: 619, endPoint y: 761, distance: 79.1
click at [619, 763] on div "♫" at bounding box center [581, 759] width 1162 height 49
drag, startPoint x: 603, startPoint y: 756, endPoint x: 451, endPoint y: 755, distance: 152.0
click at [451, 755] on div "♫" at bounding box center [581, 759] width 1162 height 49
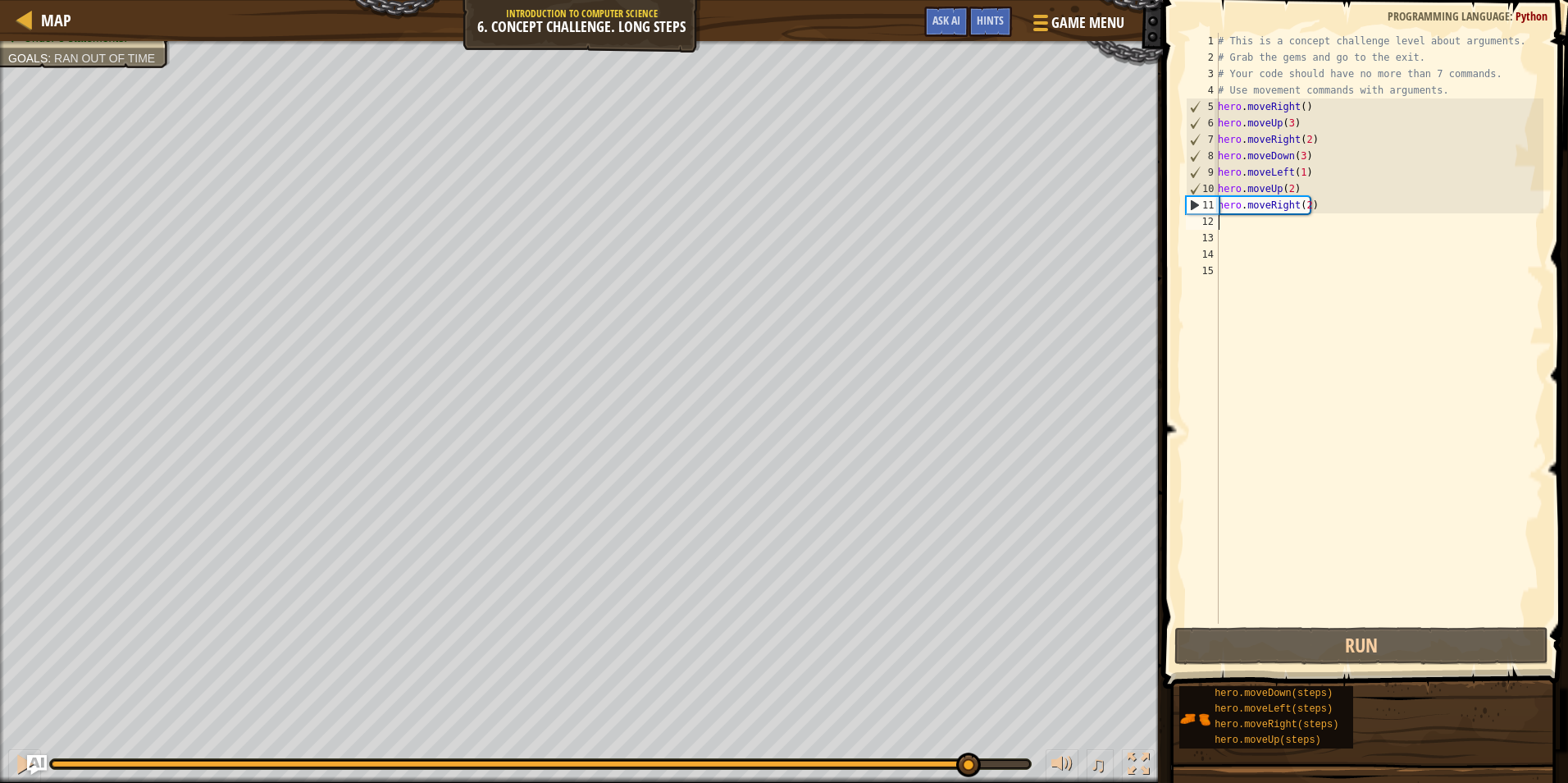
click at [966, 724] on div "Your hero must survive. Collect all 3 gems. Escape from the dungeon. Under 8 st…" at bounding box center [784, 412] width 1568 height 742
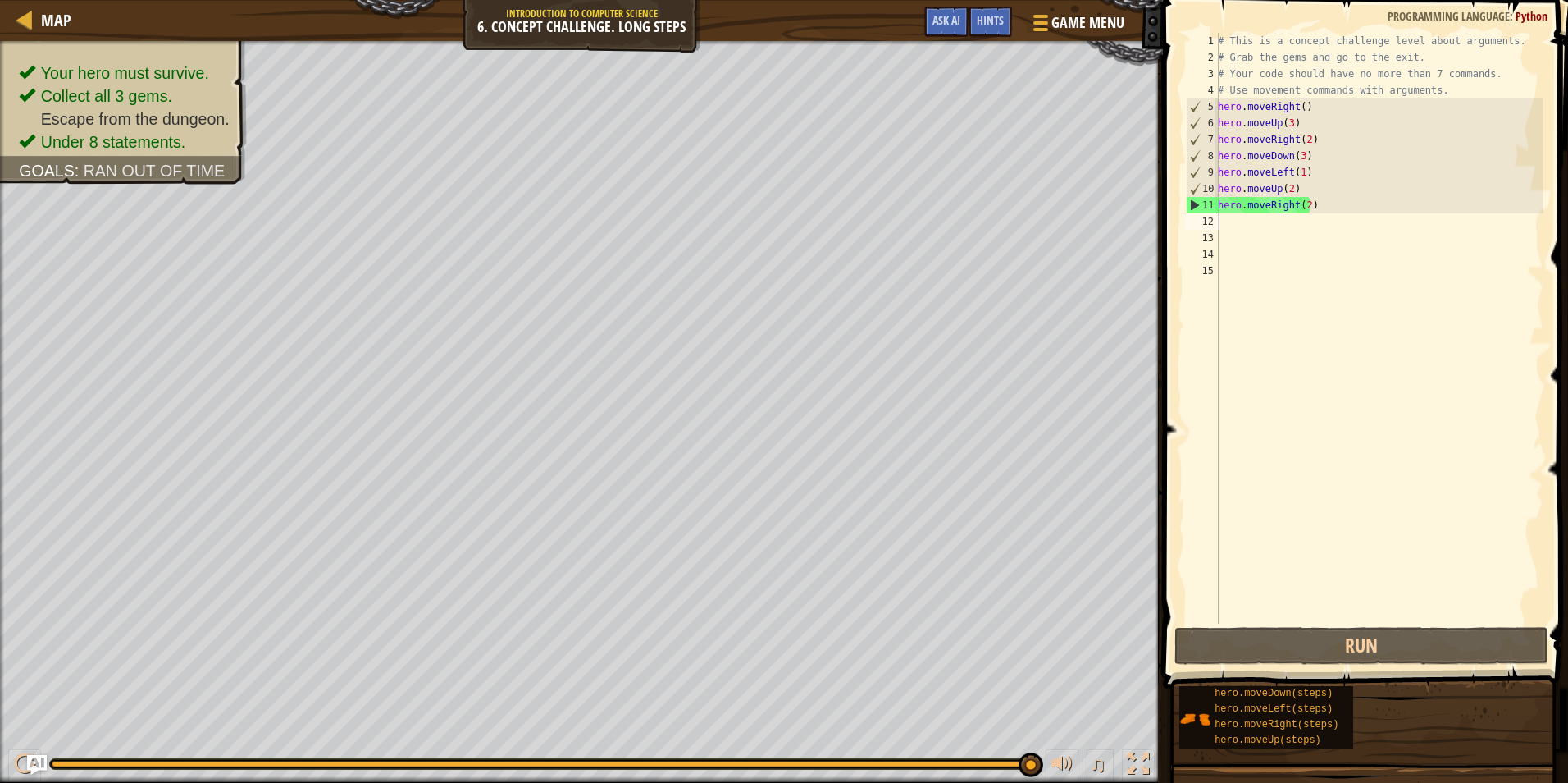
click at [1303, 205] on div "# This is a concept challenge level about arguments. # Grab the gems and go to …" at bounding box center [1379, 344] width 329 height 623
type textarea "hero.moveRight(3)"
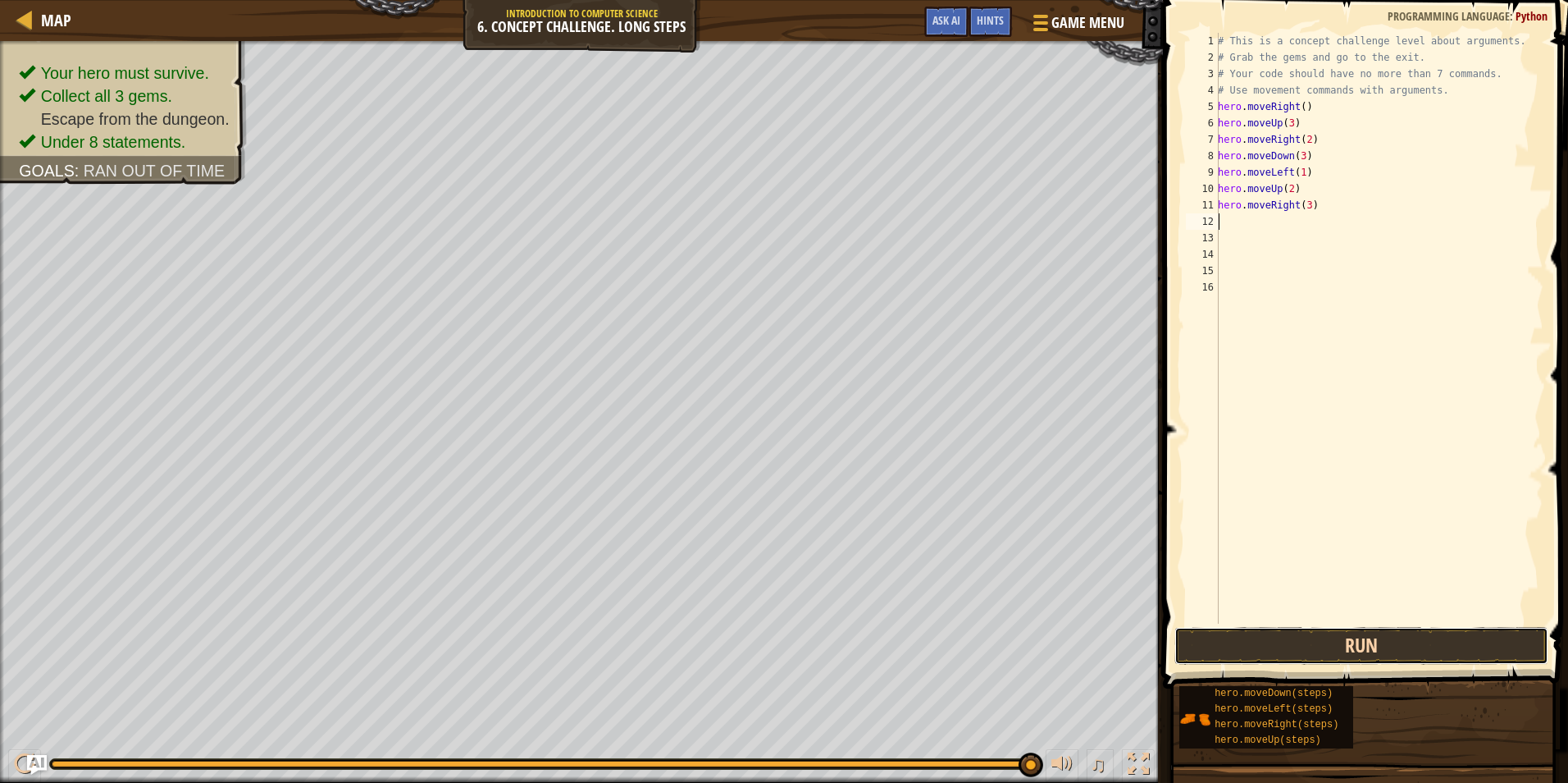
click at [1273, 637] on button "Run" at bounding box center [1361, 645] width 374 height 38
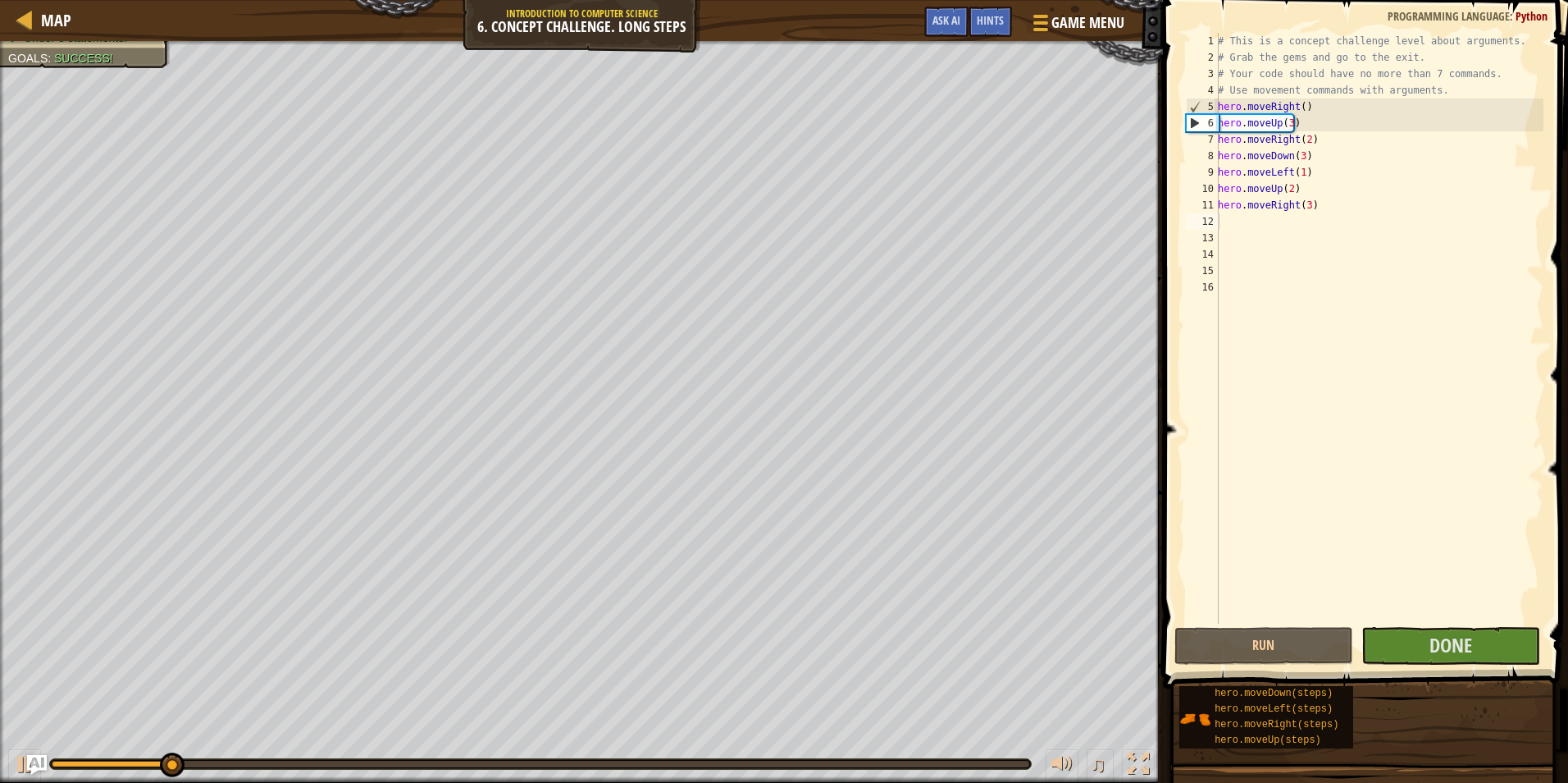
click at [761, 716] on div "Your hero must survive. Collect all 3 gems. Escape from the dungeon. Under 8 st…" at bounding box center [784, 412] width 1568 height 742
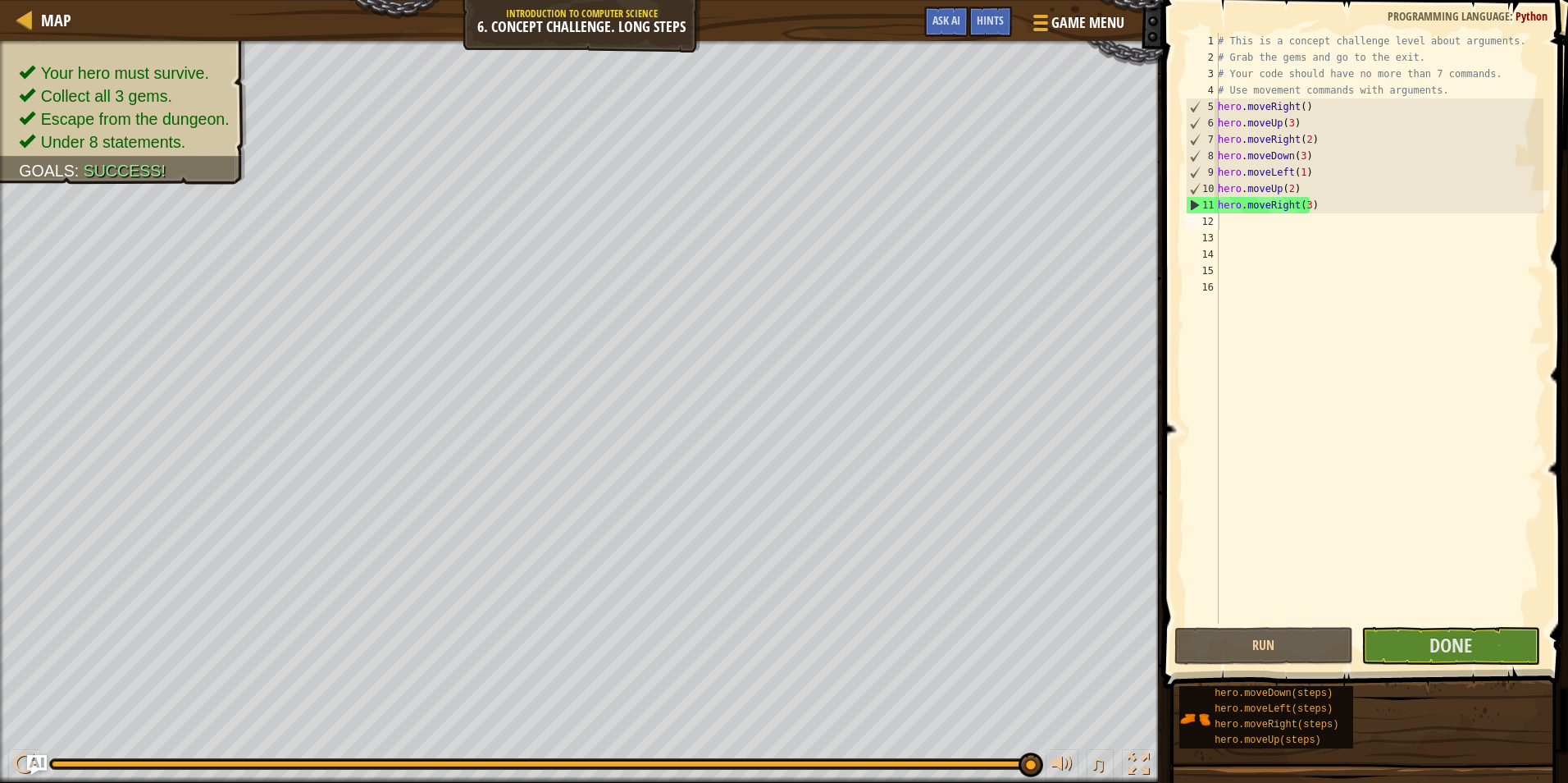
click at [1131, 724] on div "Your hero must survive. Collect all 3 gems. Escape from the dungeon. Under 8 st…" at bounding box center [784, 412] width 1568 height 742
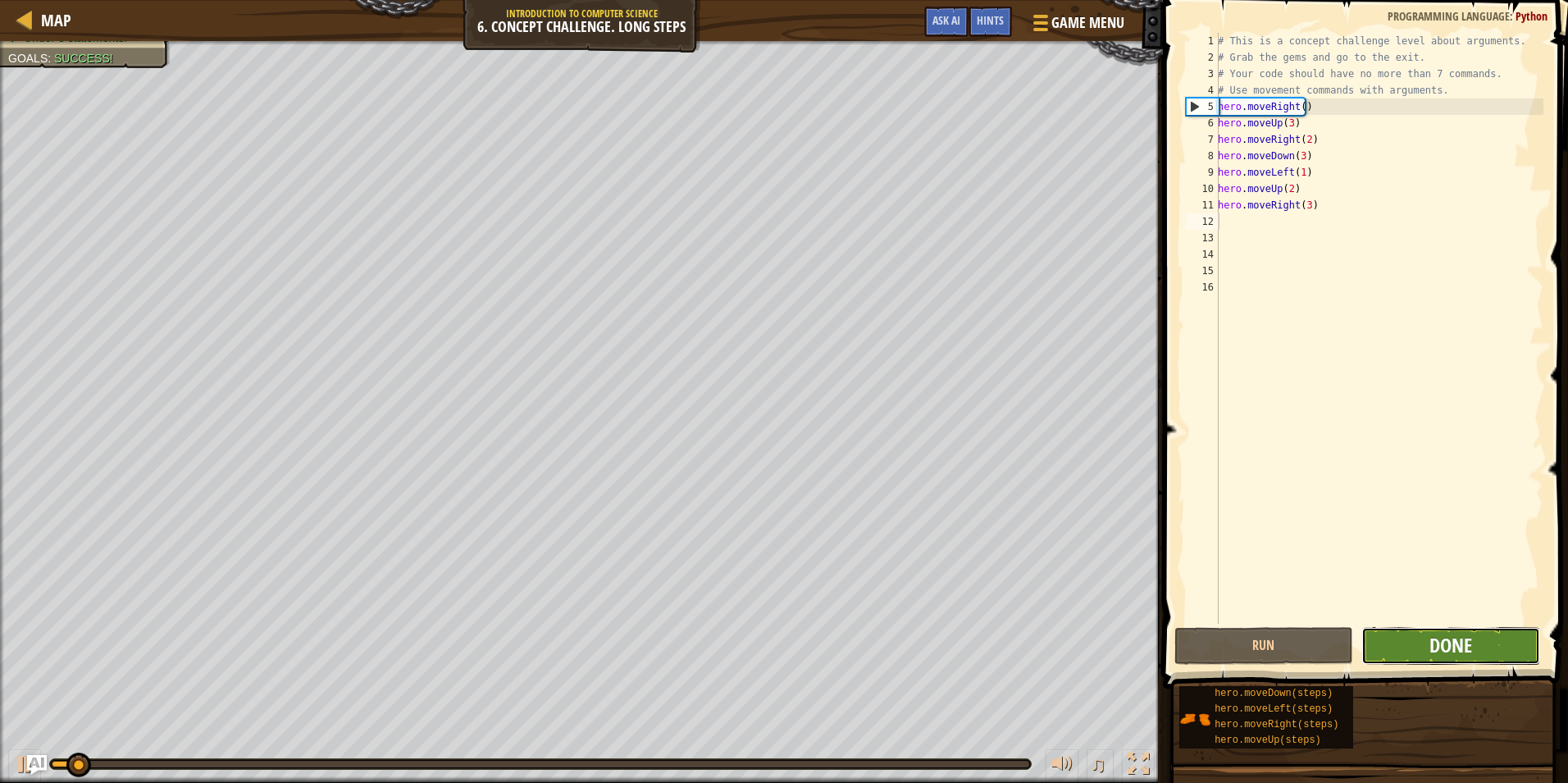
click at [1456, 636] on span "Done" at bounding box center [1450, 644] width 43 height 26
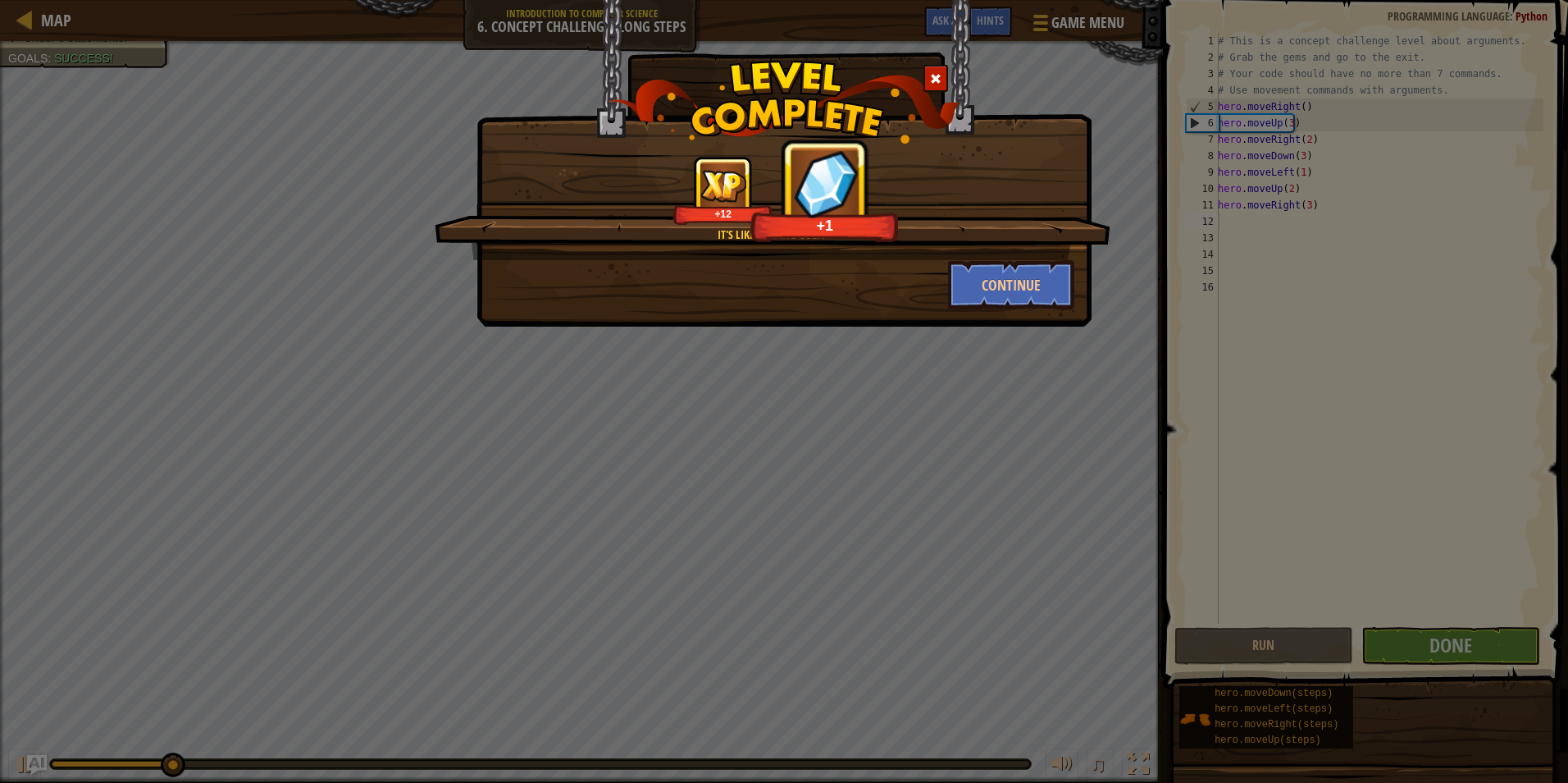
click at [984, 330] on div "It's like playing golf. +12 +1 Continue" at bounding box center [784, 391] width 1568 height 783
drag, startPoint x: 1000, startPoint y: 229, endPoint x: 978, endPoint y: 247, distance: 28.4
click at [981, 242] on div "It's like playing golf. +12 +11" at bounding box center [773, 207] width 676 height 104
click at [969, 275] on button "Continue" at bounding box center [1012, 284] width 128 height 49
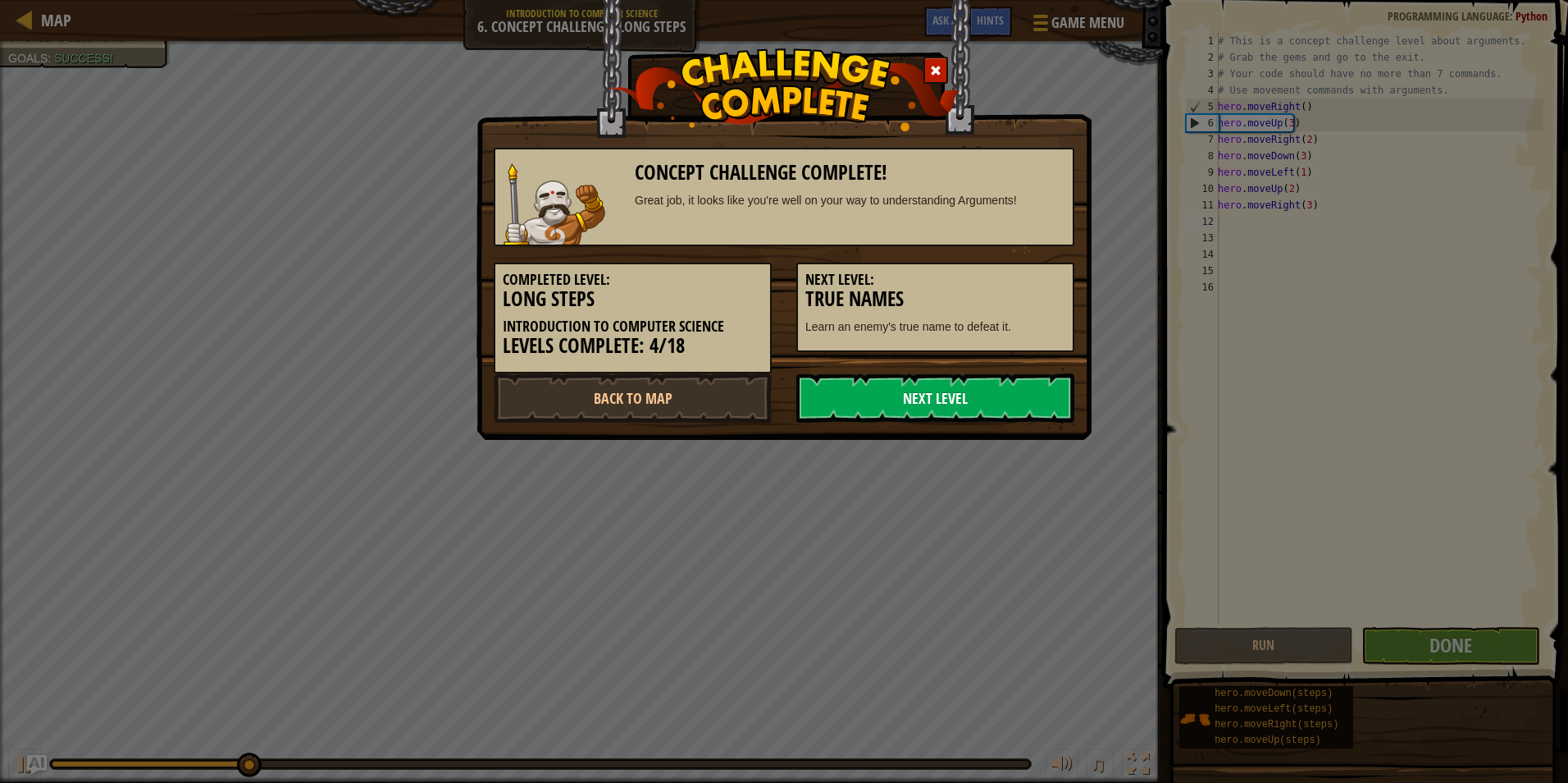
click at [981, 401] on link "Next Level" at bounding box center [935, 397] width 278 height 49
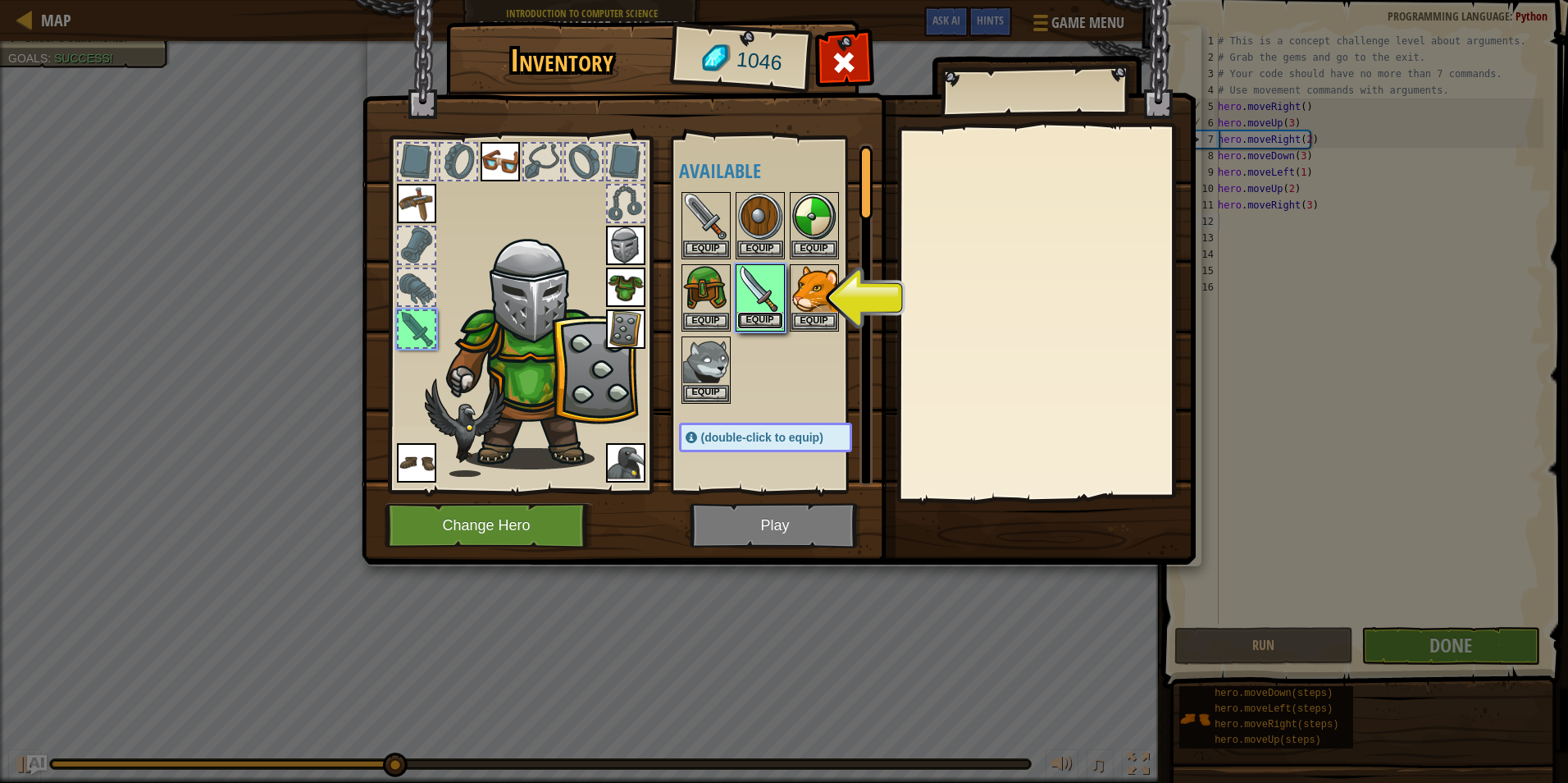
click at [782, 311] on div "Equip" at bounding box center [760, 297] width 49 height 67
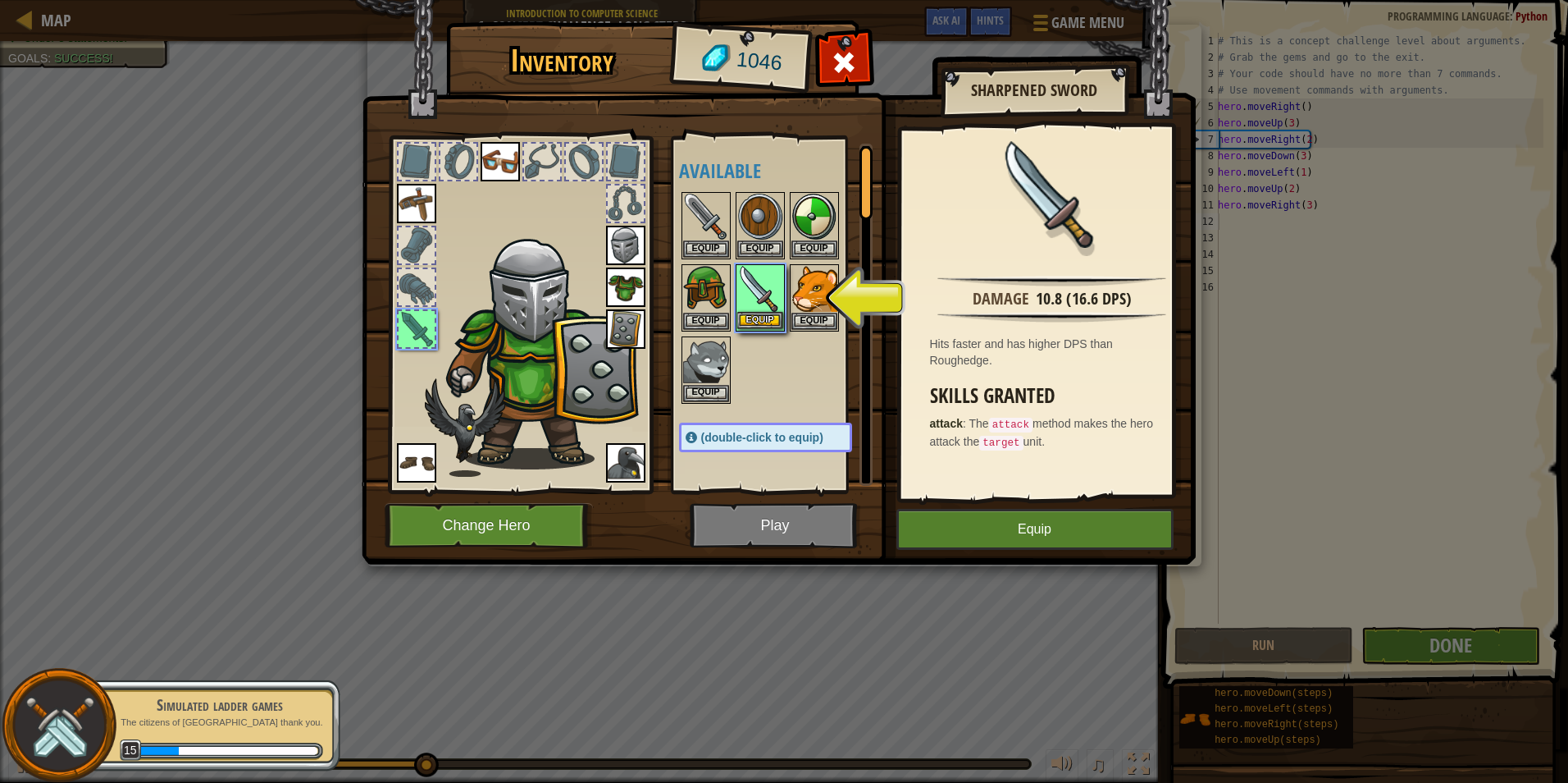
drag, startPoint x: 748, startPoint y: 335, endPoint x: 752, endPoint y: 324, distance: 11.7
click at [750, 333] on div at bounding box center [782, 297] width 205 height 215
click at [756, 319] on button "Equip" at bounding box center [761, 320] width 46 height 17
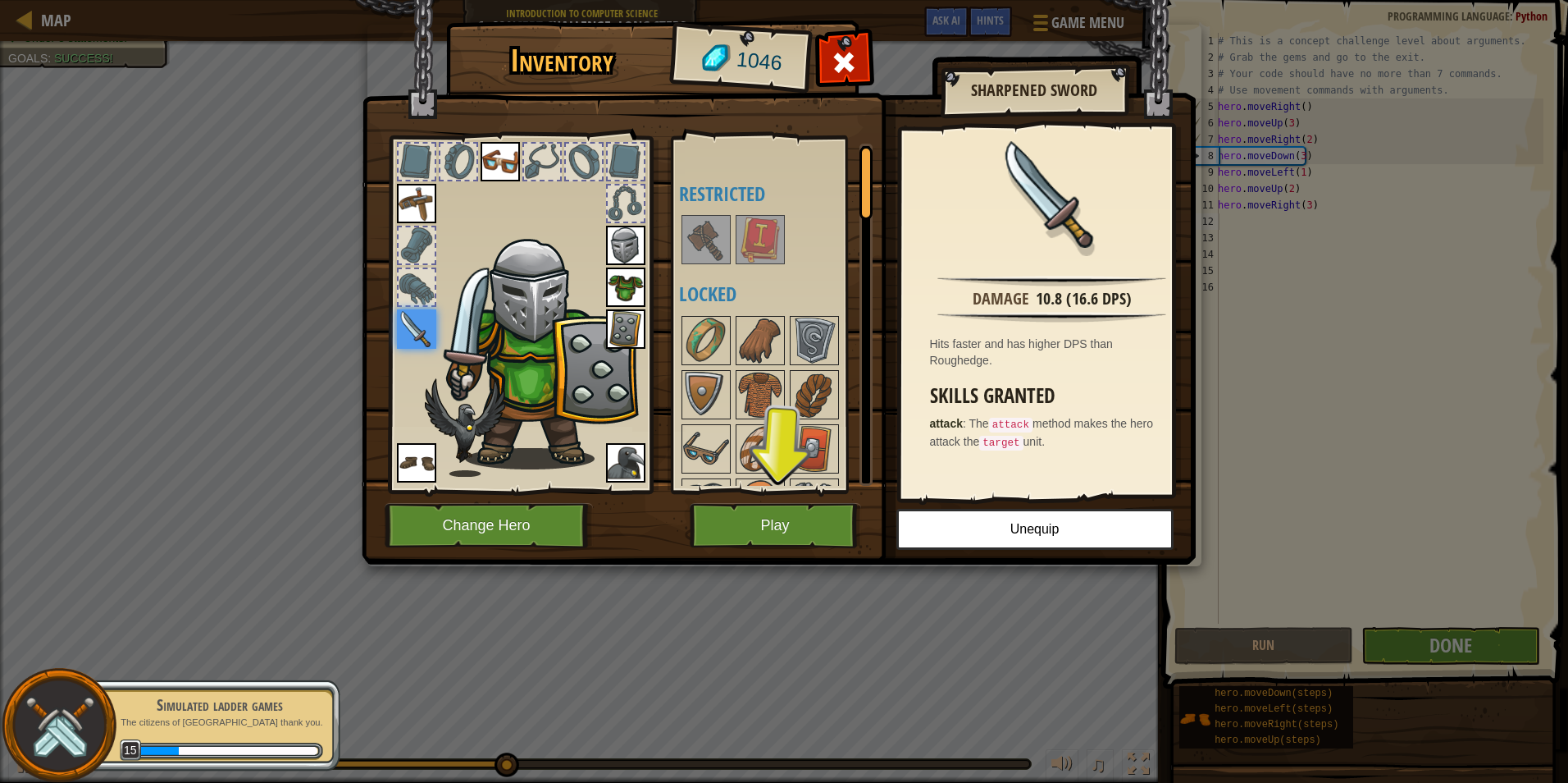
scroll to position [0, 0]
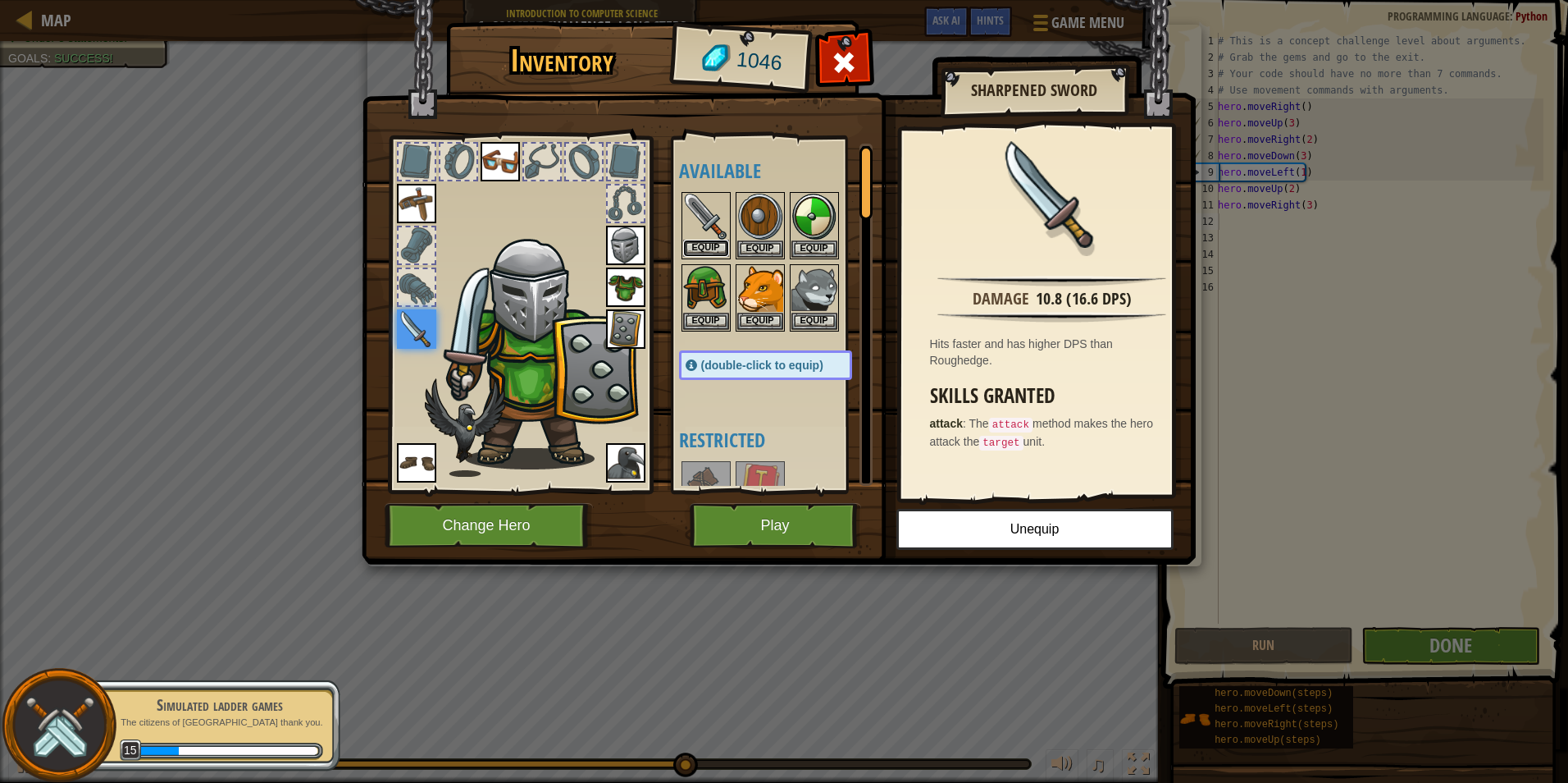
click at [705, 246] on button "Equip" at bounding box center [706, 247] width 46 height 17
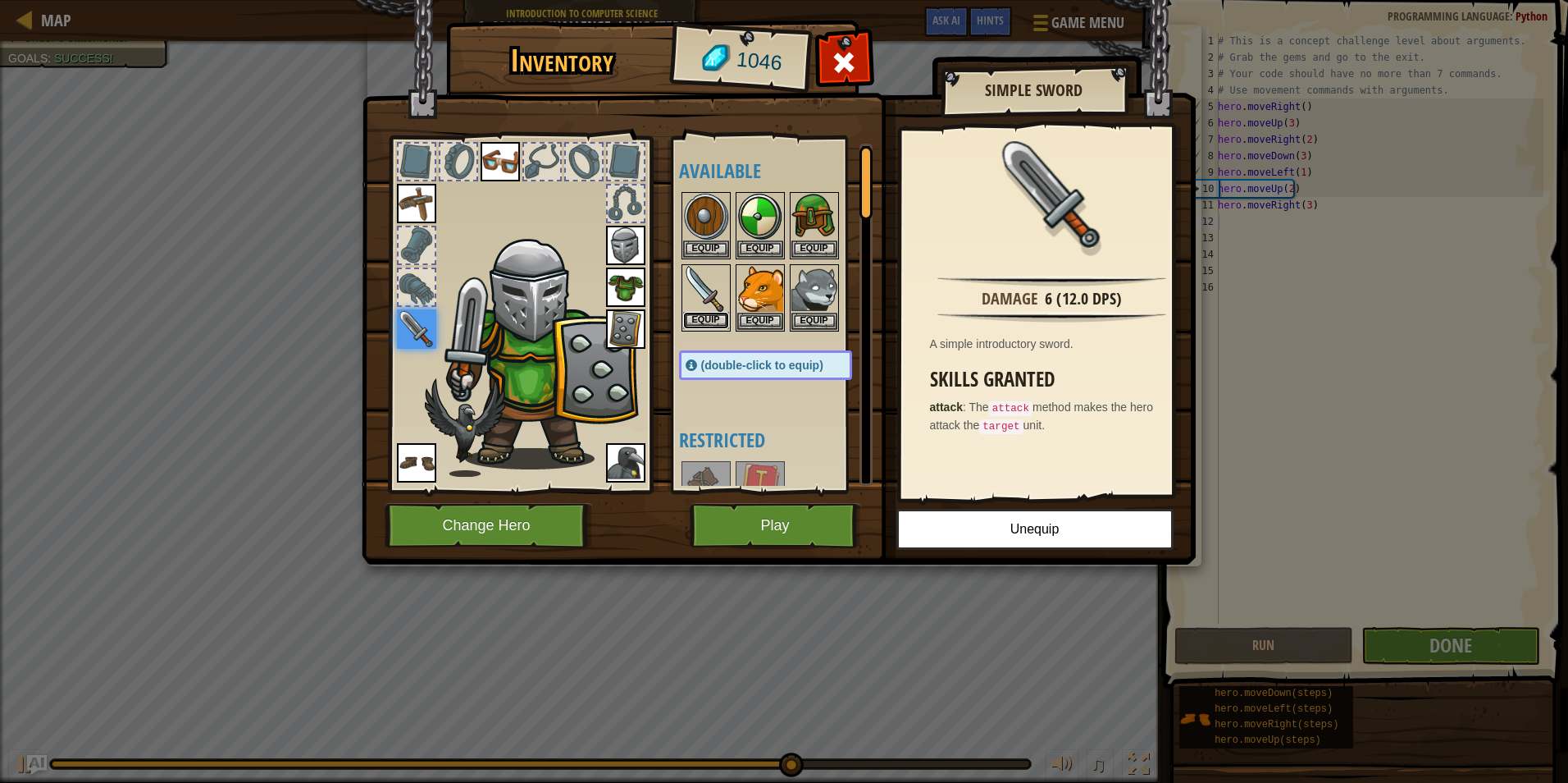
click at [700, 318] on button "Equip" at bounding box center [706, 320] width 46 height 17
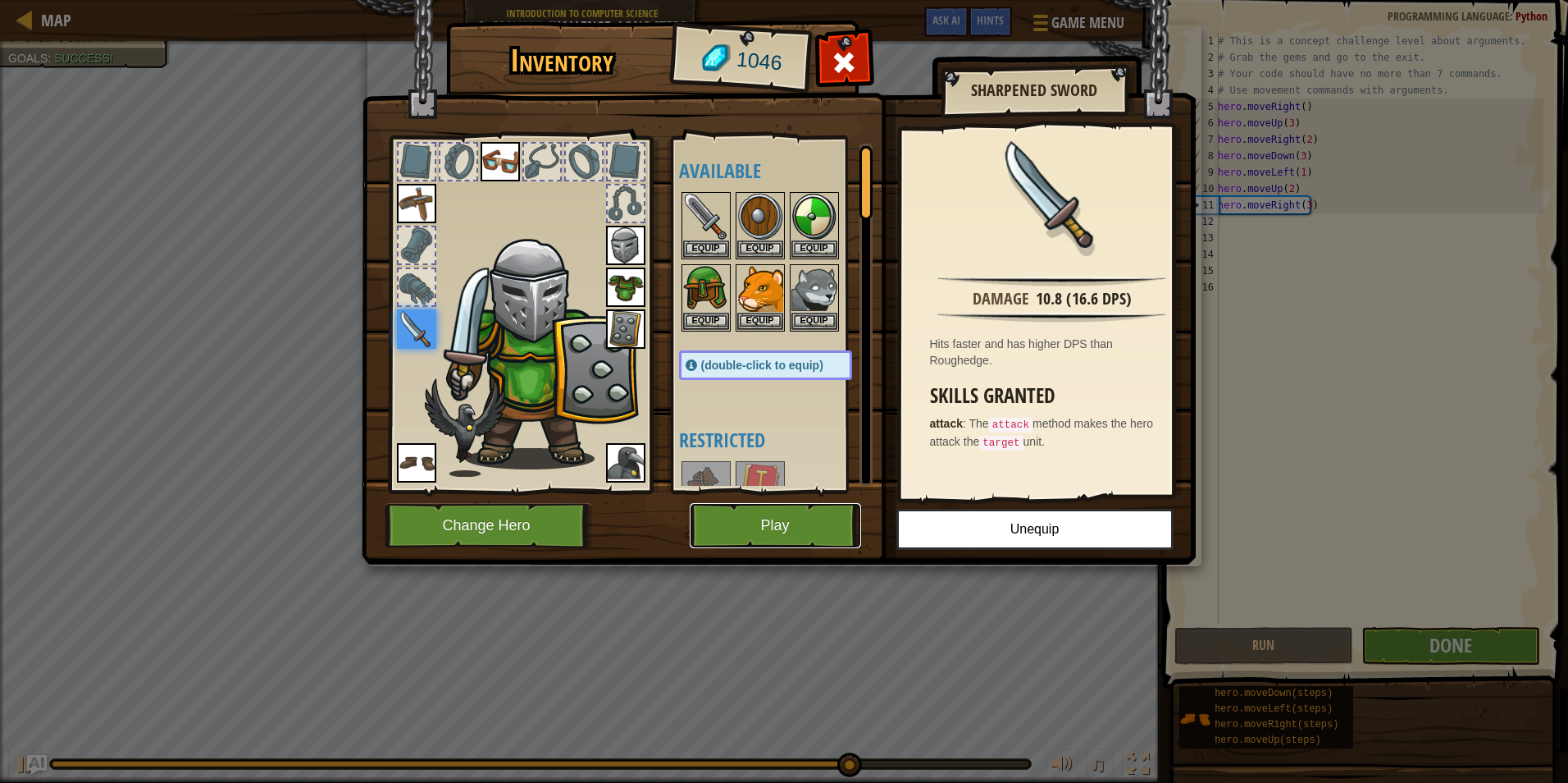
click at [753, 517] on button "Play" at bounding box center [776, 525] width 171 height 45
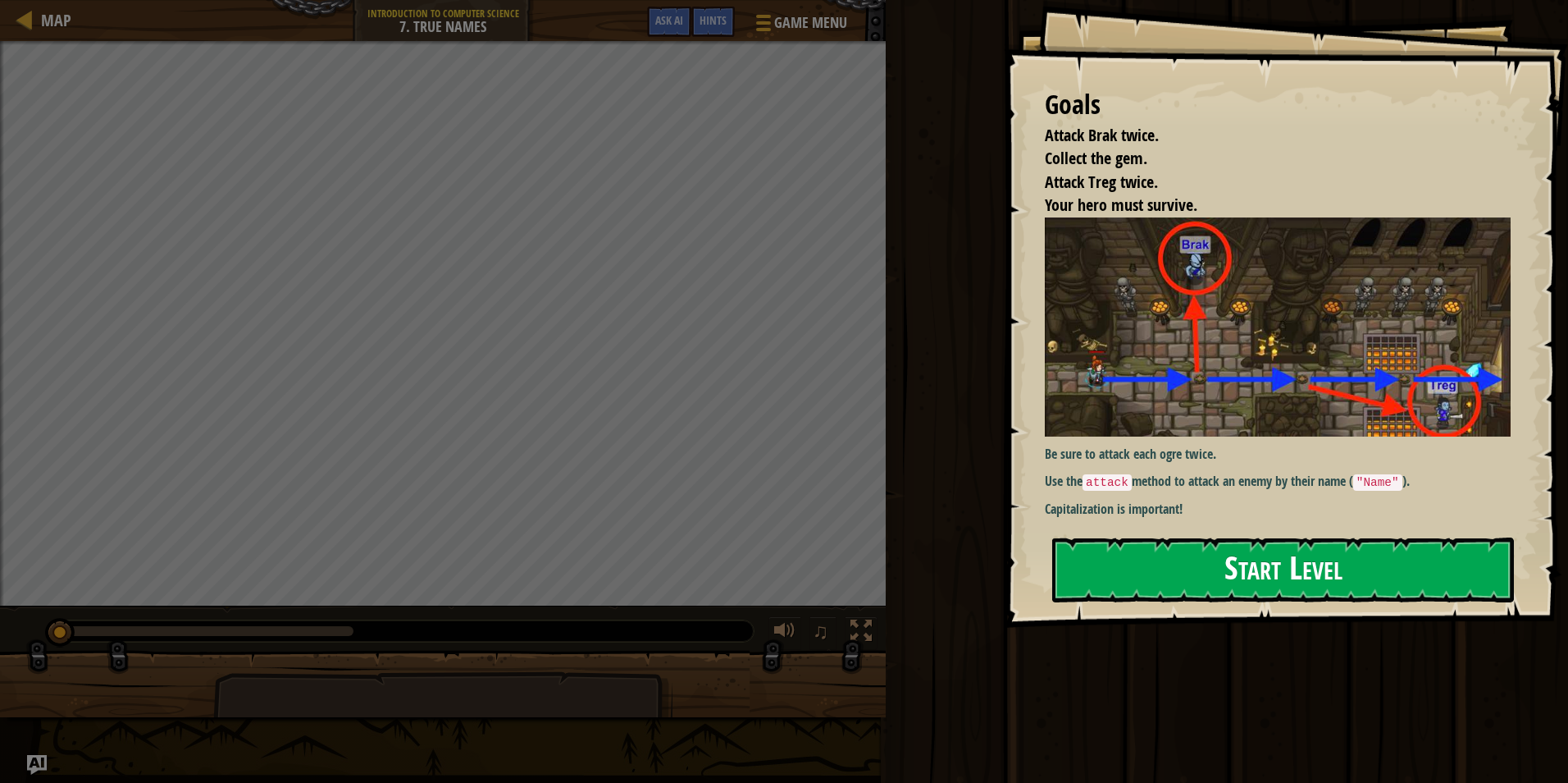
click at [1210, 539] on div "Goals Attack Brak twice. Collect the gem. Attack Treg twice. Your hero must sur…" at bounding box center [1286, 313] width 564 height 627
click at [1202, 550] on button "Start Level" at bounding box center [1282, 570] width 462 height 65
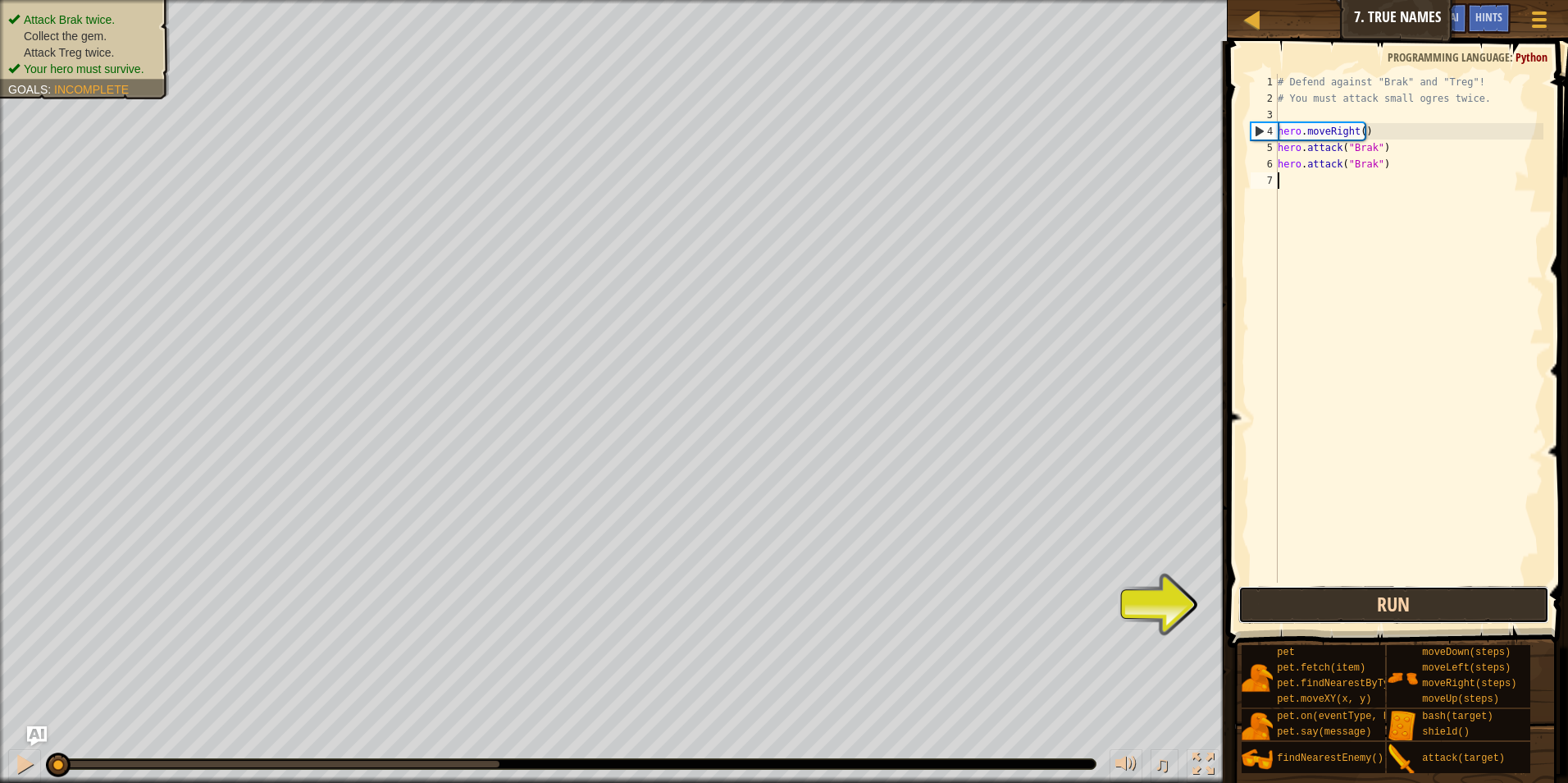
click at [1453, 603] on button "Run" at bounding box center [1394, 604] width 312 height 38
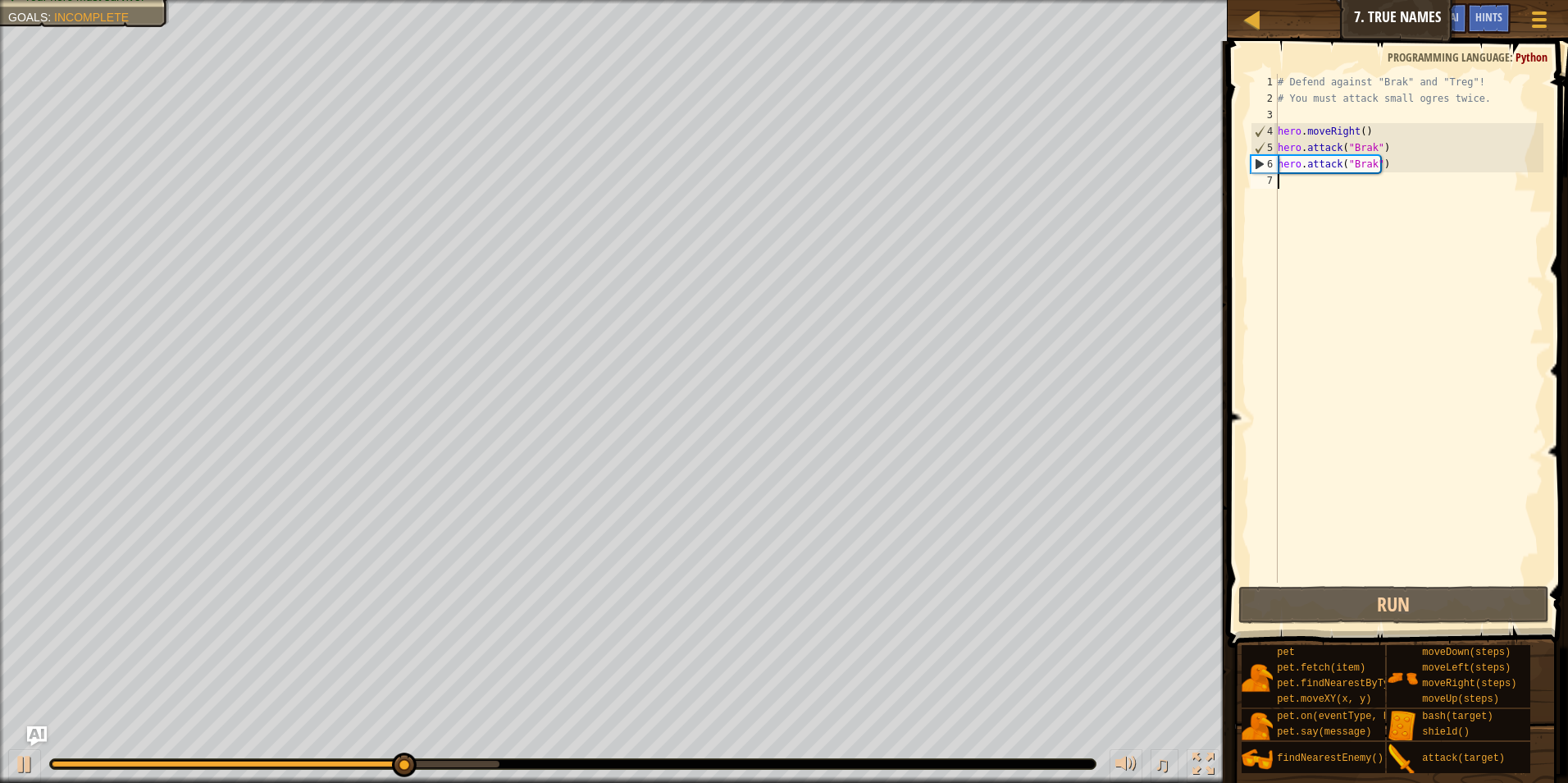
click at [1456, 172] on div "# Defend against "Brak" and "Treg"! # You must attack small ogres twice. hero .…" at bounding box center [1409, 344] width 269 height 542
click at [1451, 159] on div "# Defend against "Brak" and "Treg"! # You must attack small ogres twice. hero .…" at bounding box center [1409, 344] width 269 height 542
click at [1446, 162] on div "# Defend against "Brak" and "Treg"! # You must attack small ogres twice. hero .…" at bounding box center [1409, 344] width 269 height 542
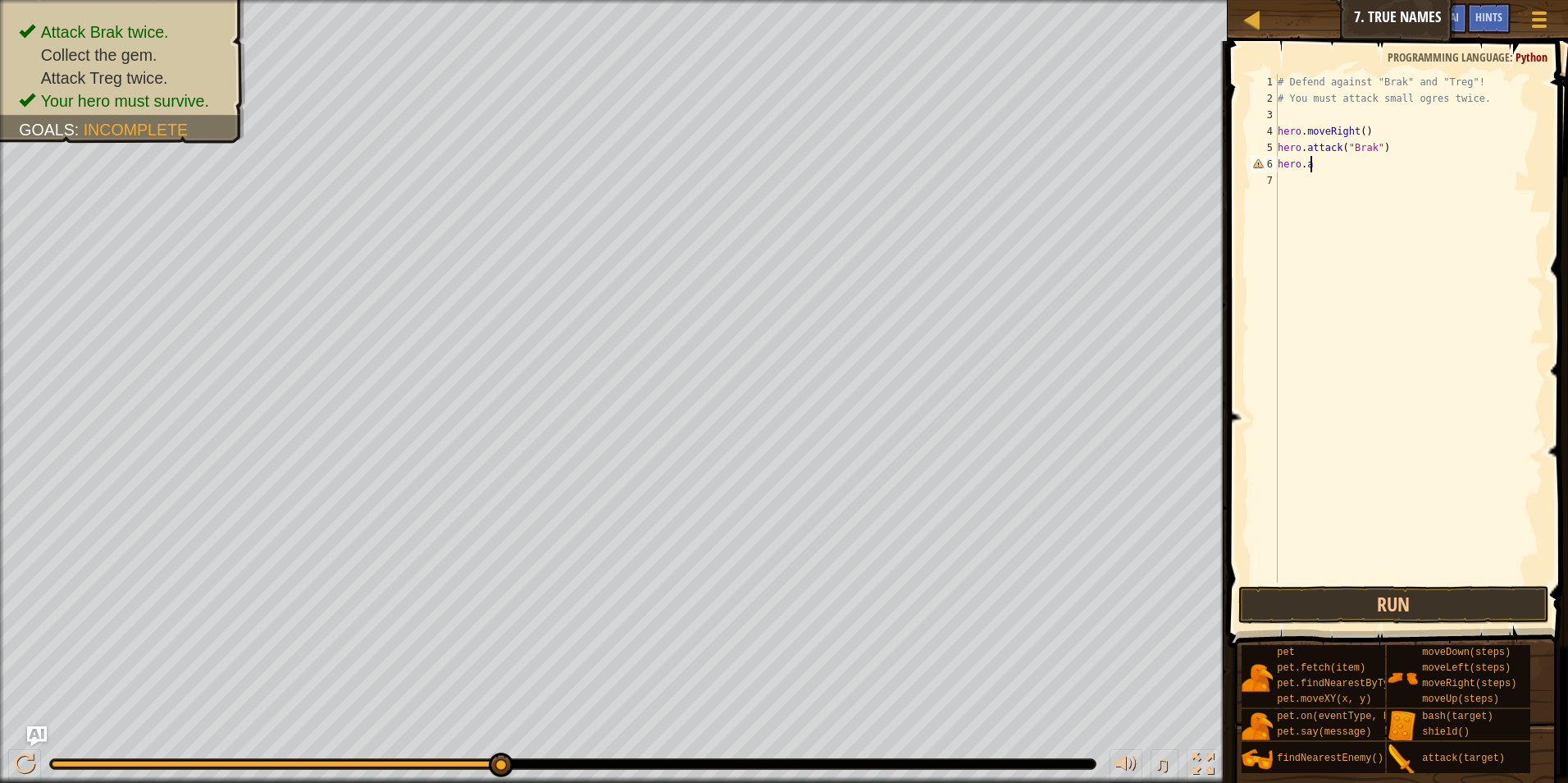
scroll to position [7, 2]
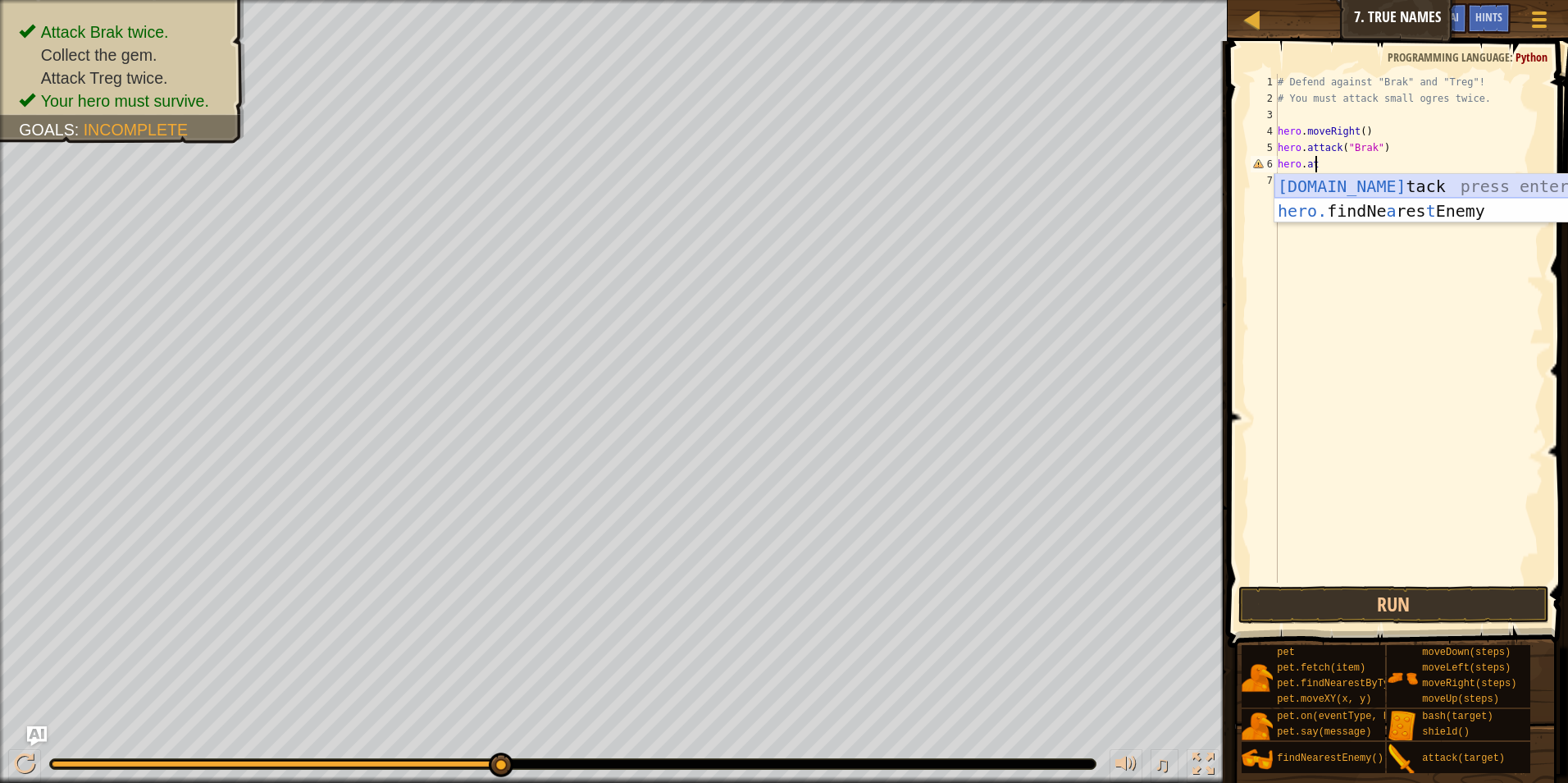
click at [1434, 178] on div "[DOMAIN_NAME] tack press enter hero. findNe a res t Enemy press enter" at bounding box center [1428, 222] width 310 height 99
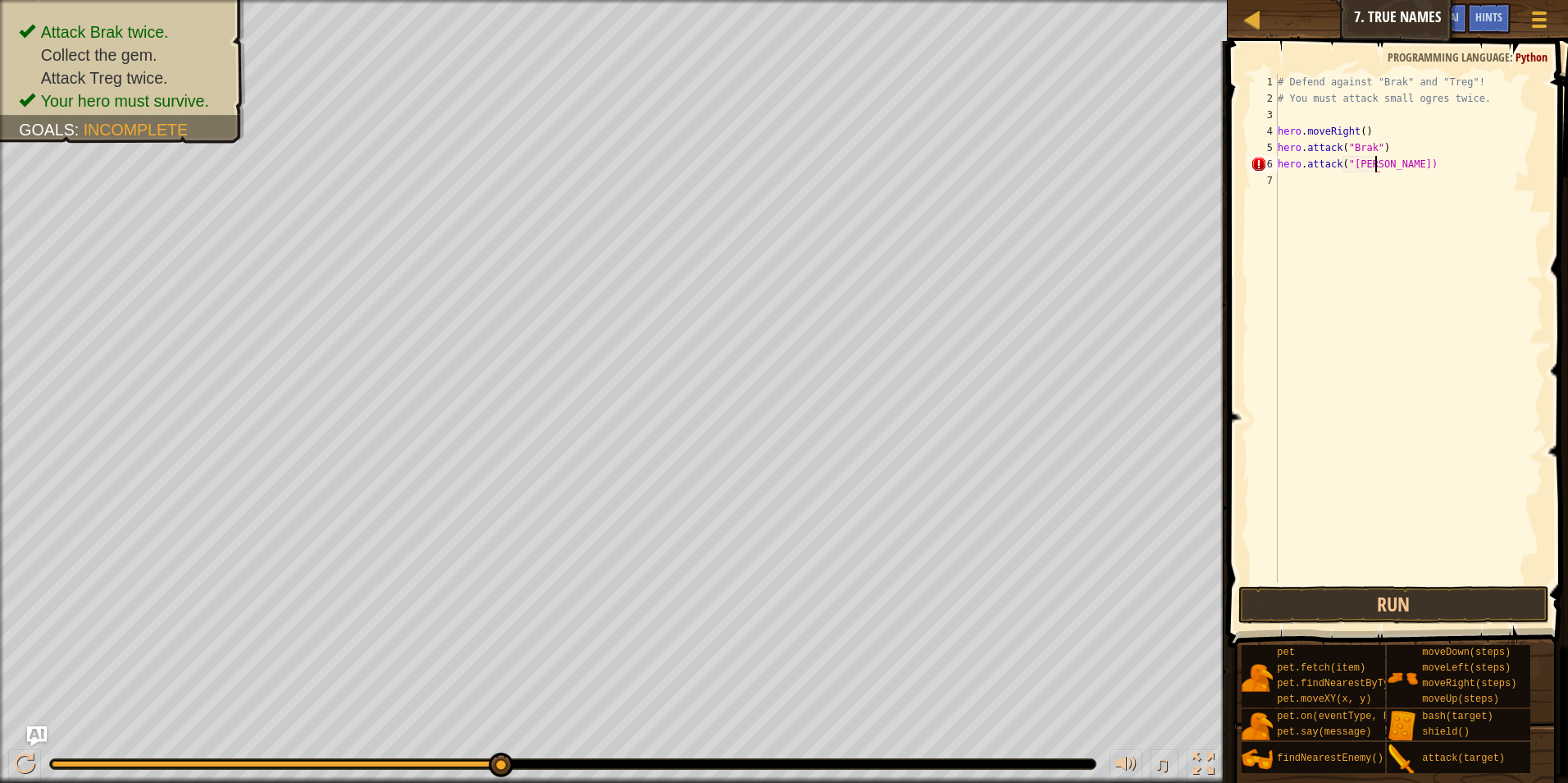
scroll to position [7, 8]
click at [1369, 169] on div "# Defend against "Brak" and "Treg"! # You must attack small ogres twice. hero .…" at bounding box center [1409, 344] width 269 height 542
type textarea "hero.attack("Brak")"
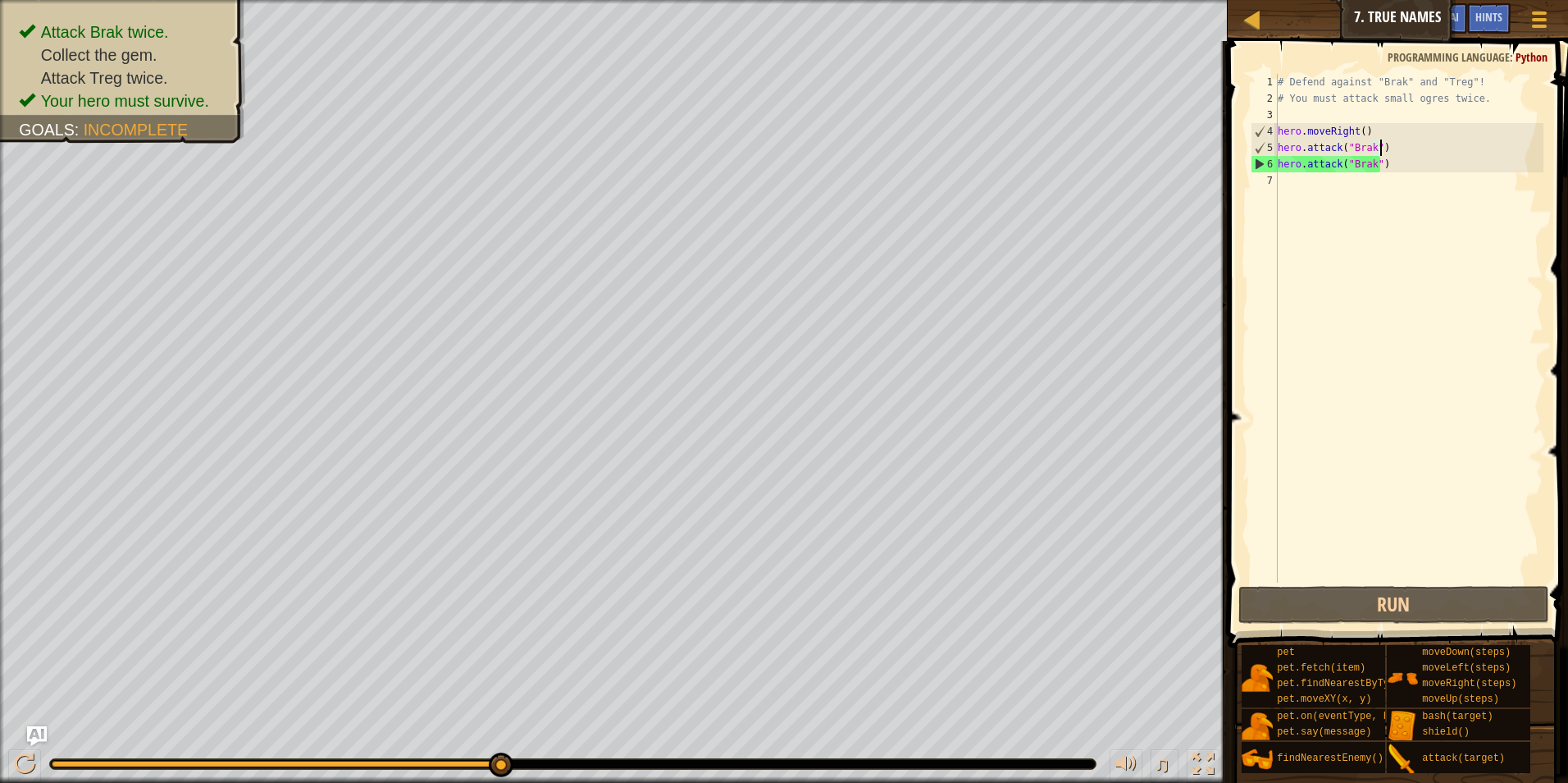
click at [1426, 155] on div "# Defend against "Brak" and "Treg"! # You must attack small ogres twice. hero .…" at bounding box center [1409, 344] width 269 height 542
click at [1421, 166] on div "# Defend against "Brak" and "Treg"! # You must attack small ogres twice. hero .…" at bounding box center [1409, 344] width 269 height 542
click at [1299, 186] on div "# Defend against "Brak" and "Treg"! # You must attack small ogres twice. hero .…" at bounding box center [1409, 344] width 269 height 542
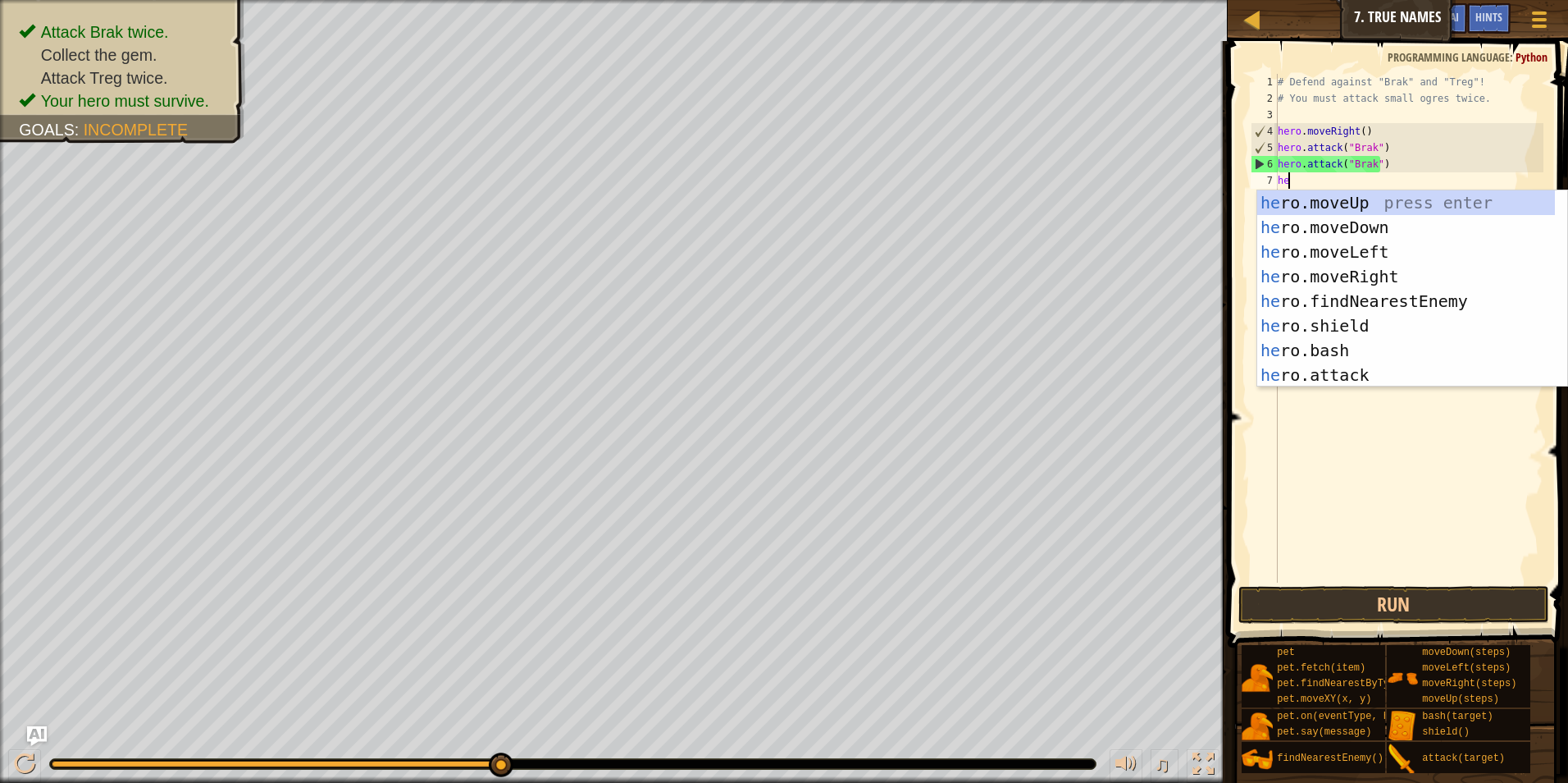
type textarea "her"
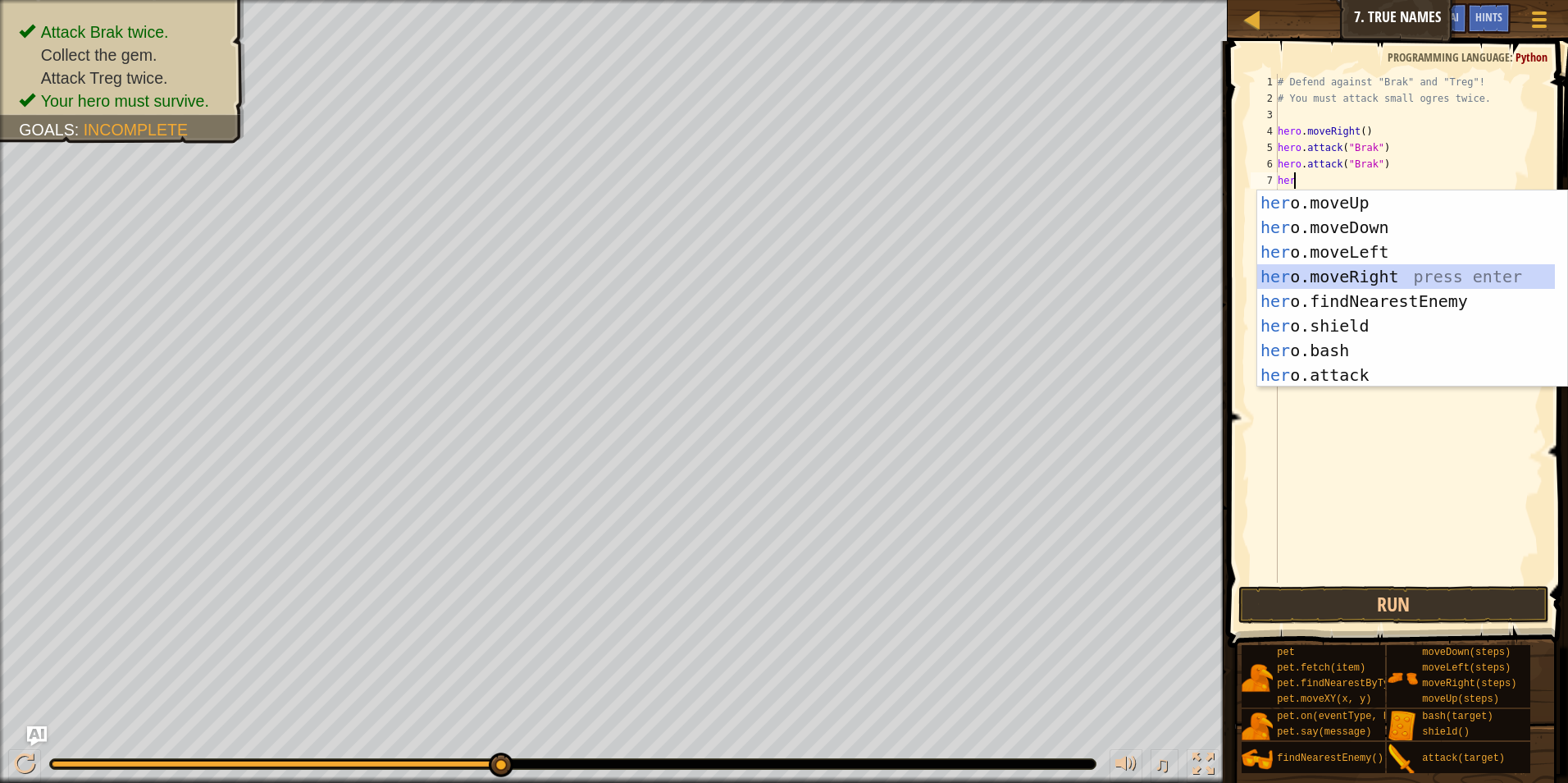
click at [1362, 274] on div "her o.moveUp press enter her o.moveDown press enter her o.moveLeft press enter …" at bounding box center [1406, 313] width 298 height 246
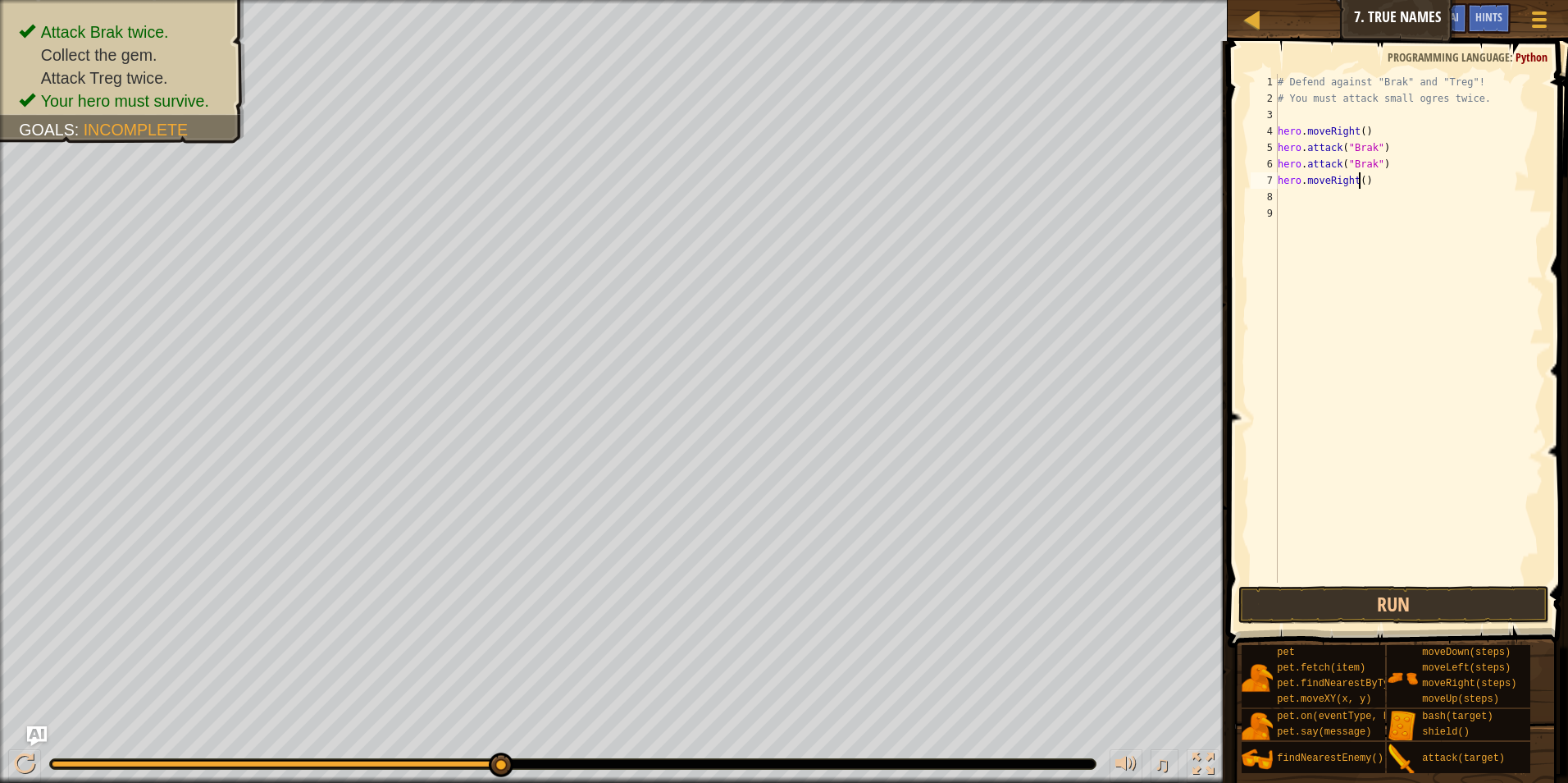
click at [1357, 180] on div "# Defend against "Brak" and "Treg"! # You must attack small ogres twice. hero .…" at bounding box center [1409, 344] width 269 height 542
type textarea "hero.moveRight(2)"
click at [1293, 192] on div "# Defend against "Brak" and "Treg"! # You must attack small ogres twice. hero .…" at bounding box center [1409, 344] width 269 height 542
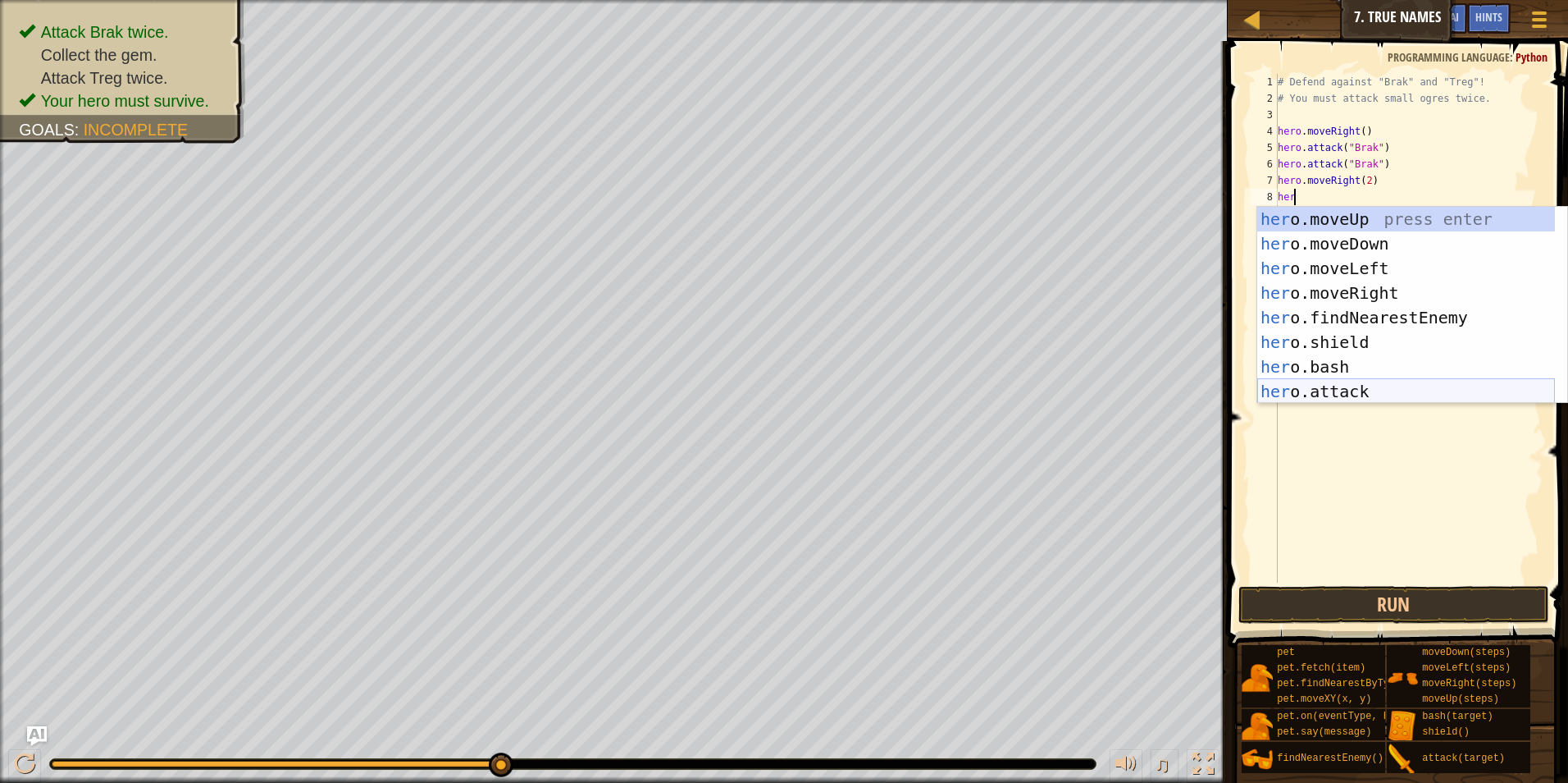
click at [1373, 380] on div "her o.moveUp press enter her o.moveDown press enter her o.moveLeft press enter …" at bounding box center [1406, 329] width 298 height 246
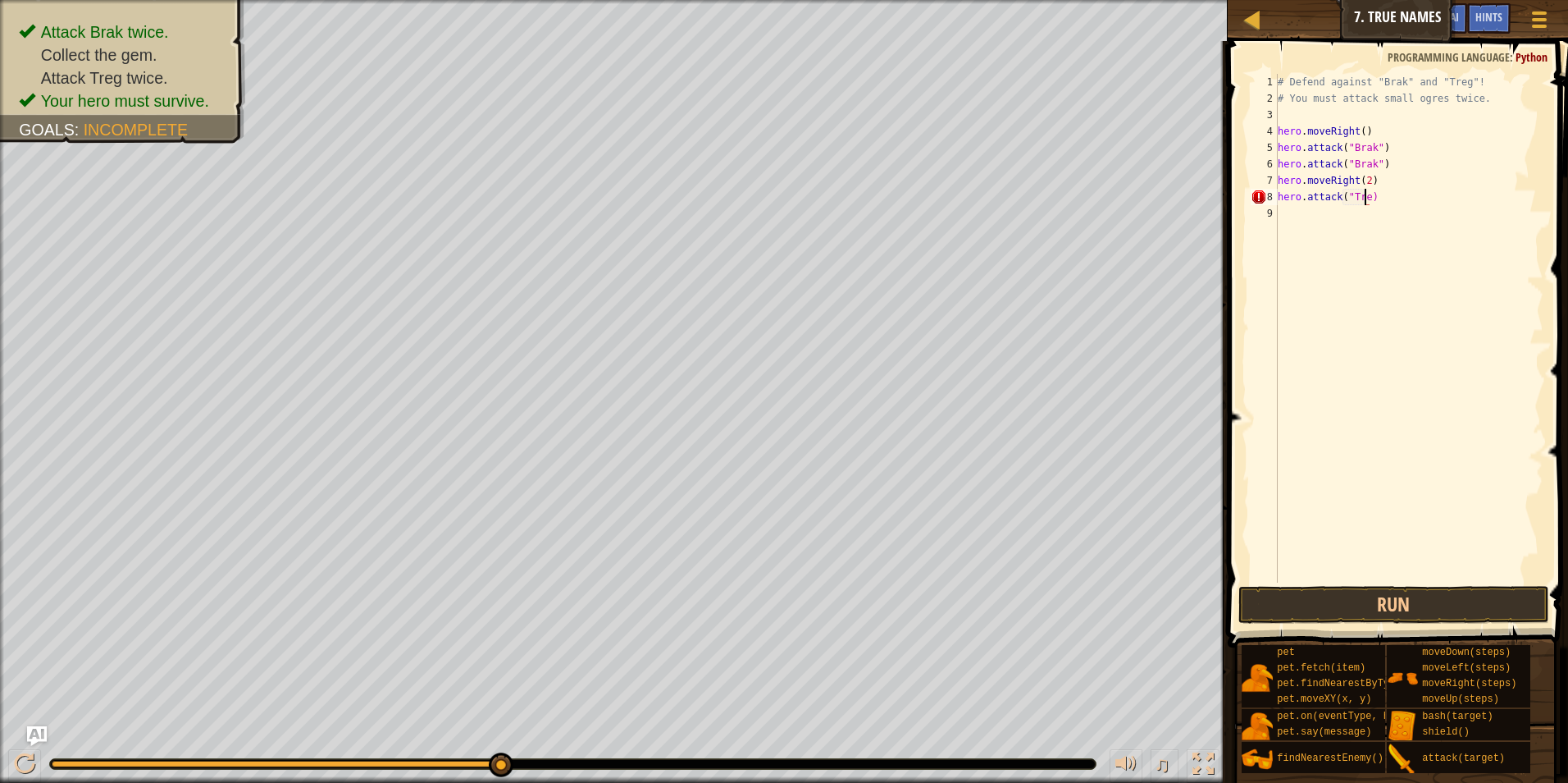
scroll to position [7, 7]
type textarea "hero.attack("Treg")"
drag, startPoint x: 1403, startPoint y: 195, endPoint x: 1264, endPoint y: 203, distance: 139.2
click at [1264, 203] on div "hero.attack("Treg") 1 2 3 4 5 6 7 8 9 # Defend against "Brak" and "Treg"! # You…" at bounding box center [1395, 328] width 296 height 509
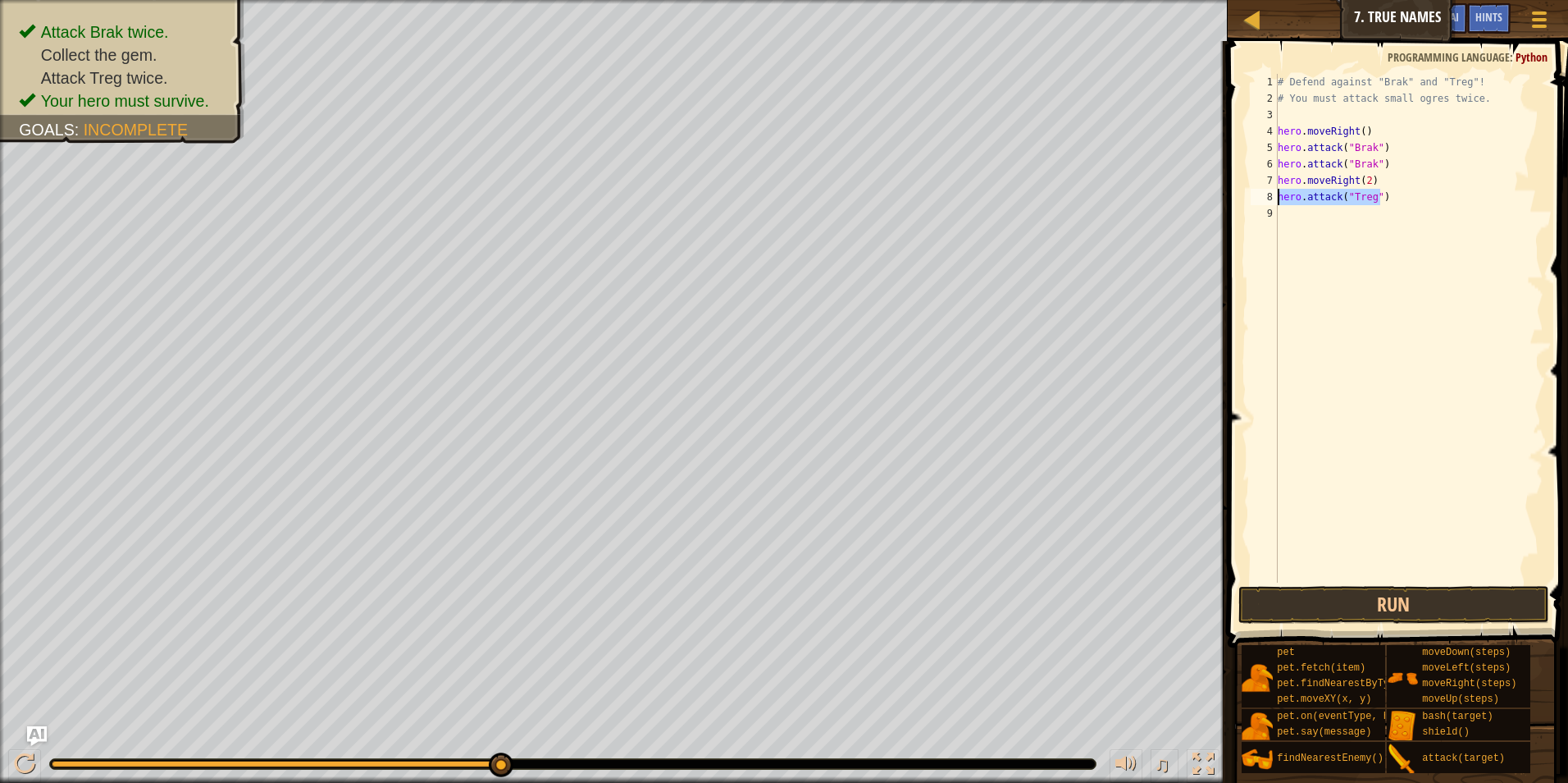
click at [1286, 212] on div "# Defend against "Brak" and "Treg"! # You must attack small ogres twice. hero .…" at bounding box center [1409, 344] width 269 height 542
paste textarea "hero.attack("Treg")"
type textarea "hero.attack("Treg")"
drag, startPoint x: 1332, startPoint y: 478, endPoint x: 1386, endPoint y: 637, distance: 167.9
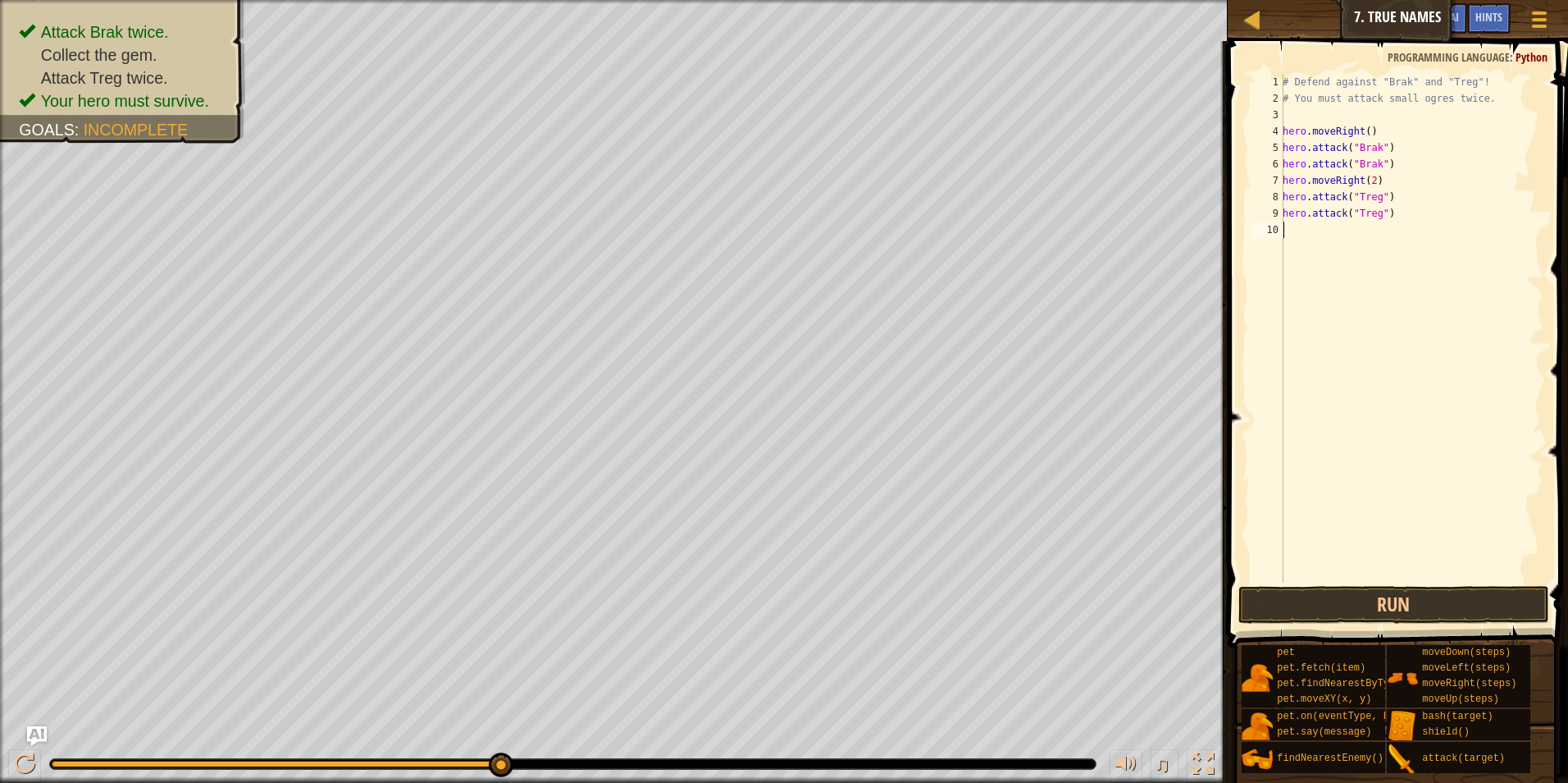
click at [1375, 607] on div "hero.attack("Treg") 1 2 3 4 5 6 7 8 9 10 # Defend against "Brak" and "Treg"! # …" at bounding box center [1395, 376] width 345 height 654
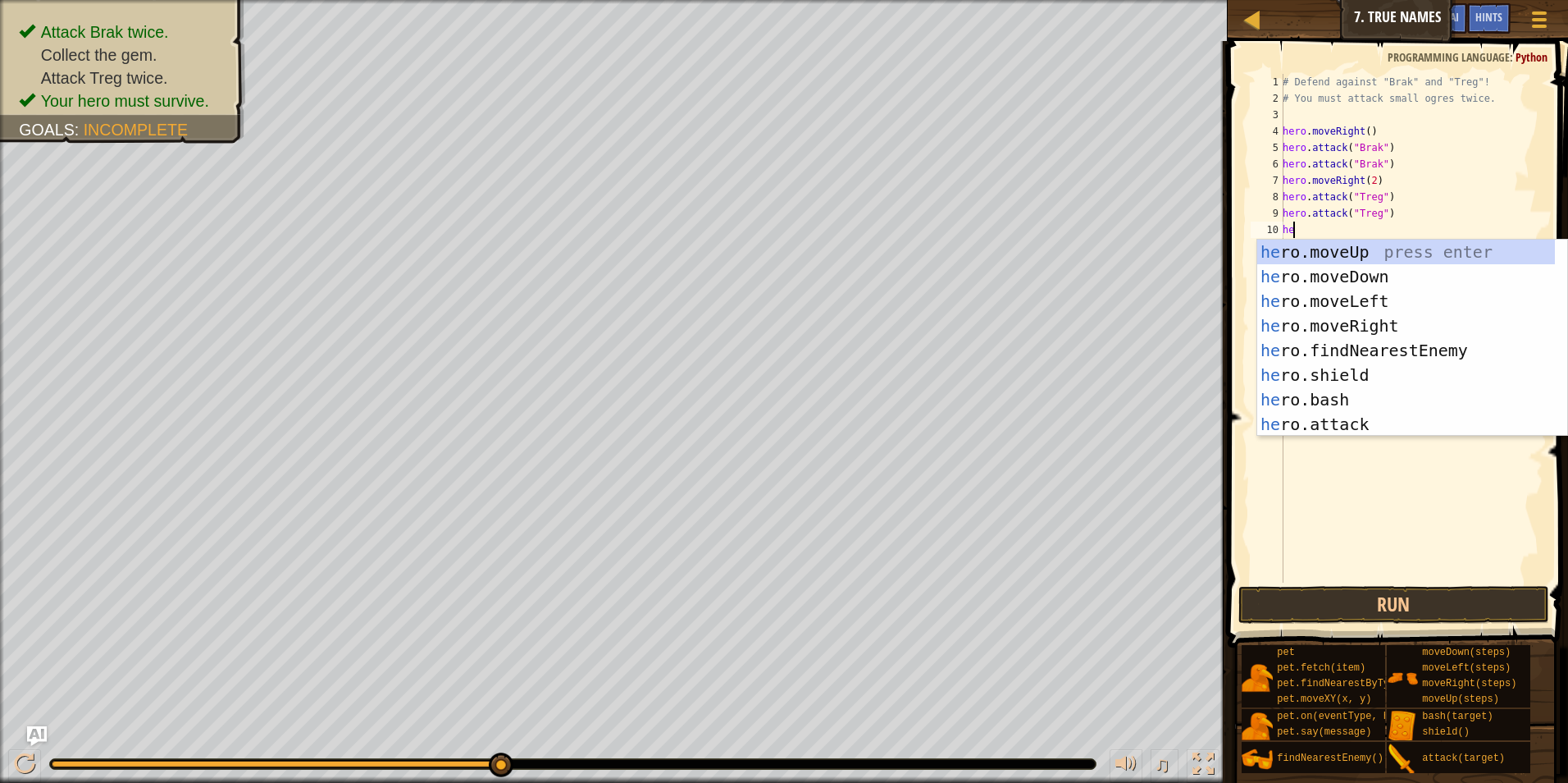
type textarea "h"
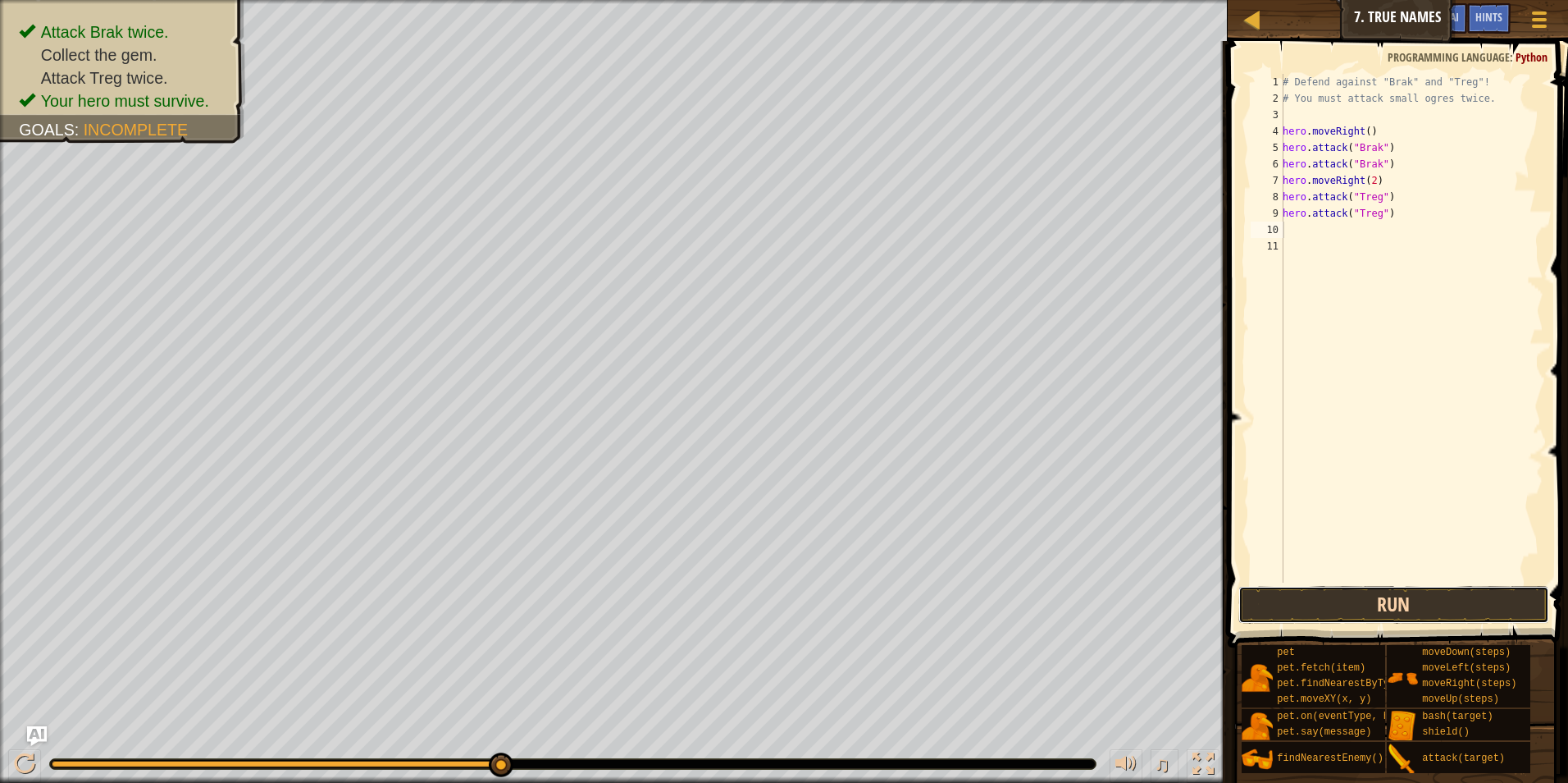
click at [1353, 608] on button "Run" at bounding box center [1394, 604] width 312 height 38
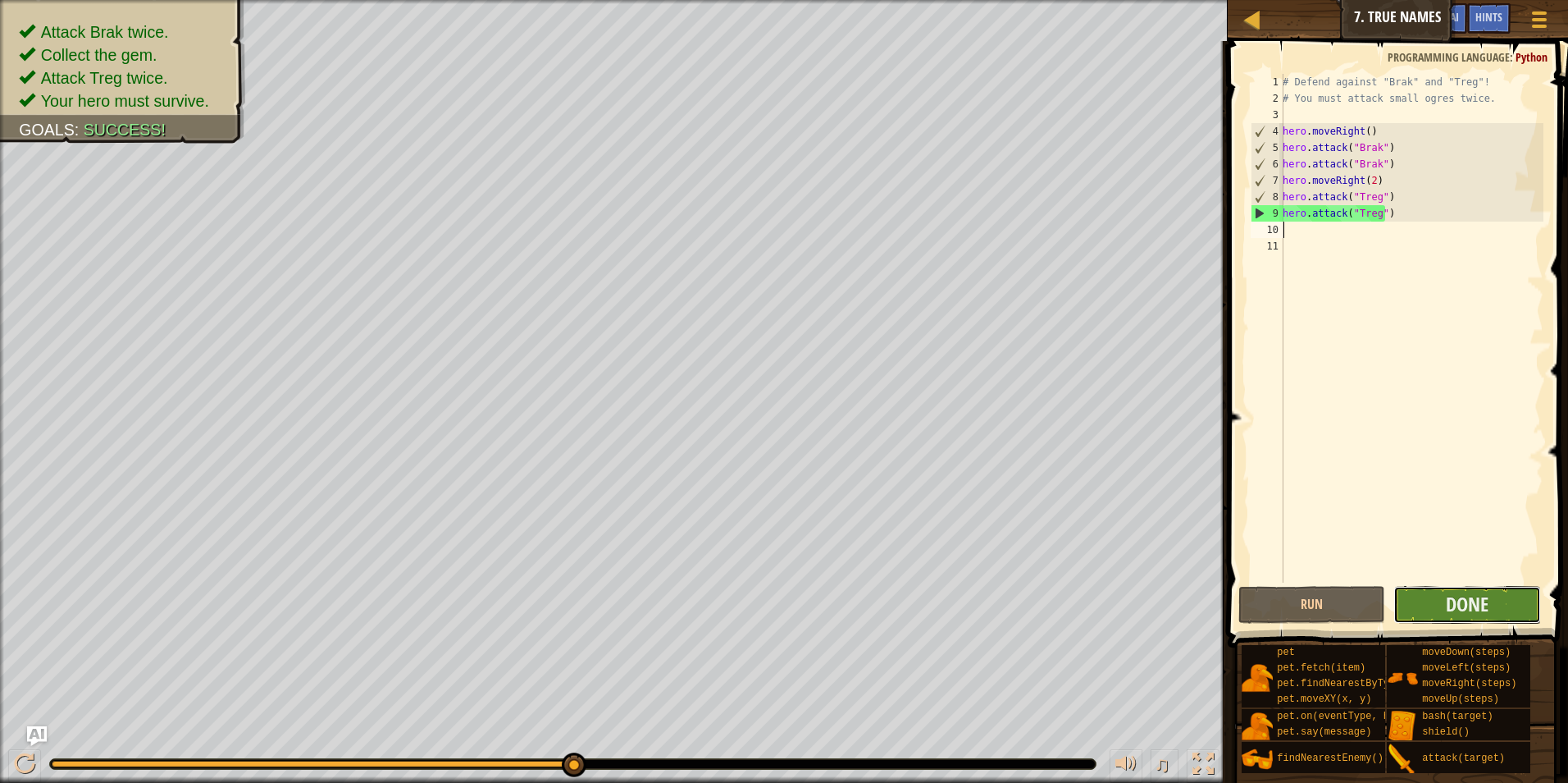
click at [1438, 596] on button "Done" at bounding box center [1467, 604] width 148 height 38
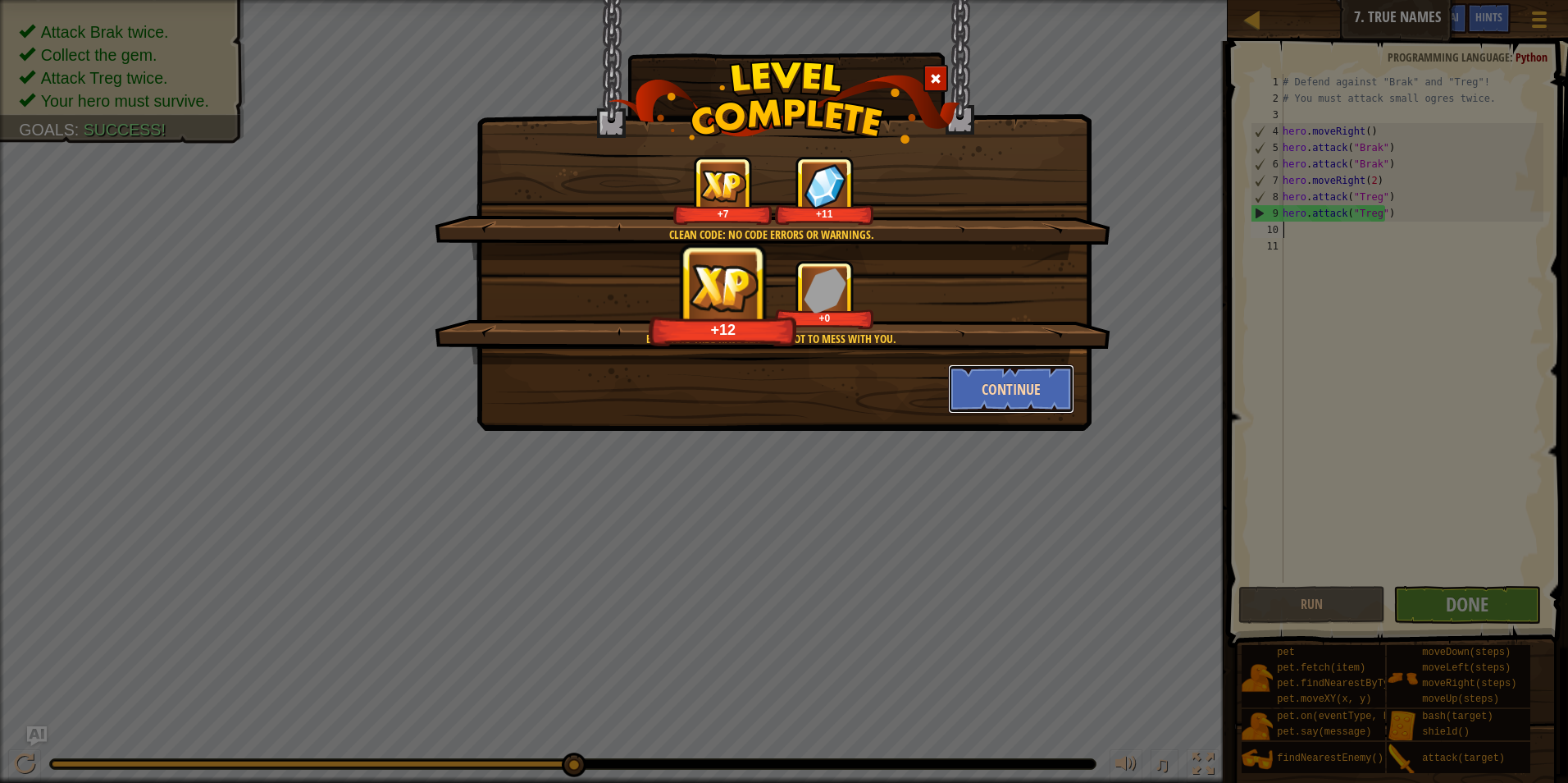
click at [1018, 384] on button "Continue" at bounding box center [1012, 388] width 128 height 49
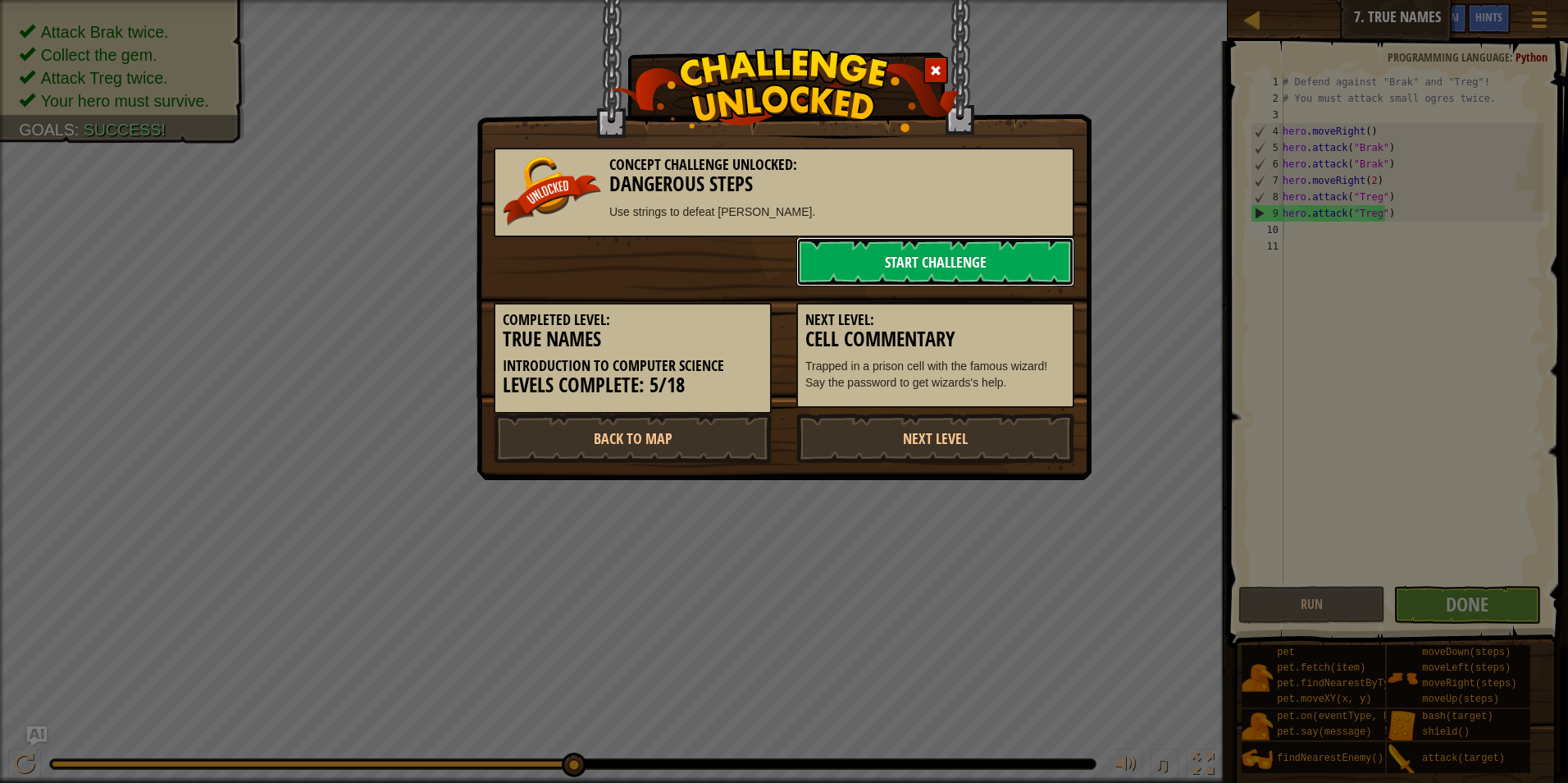
click at [922, 258] on link "Start Challenge" at bounding box center [935, 261] width 278 height 49
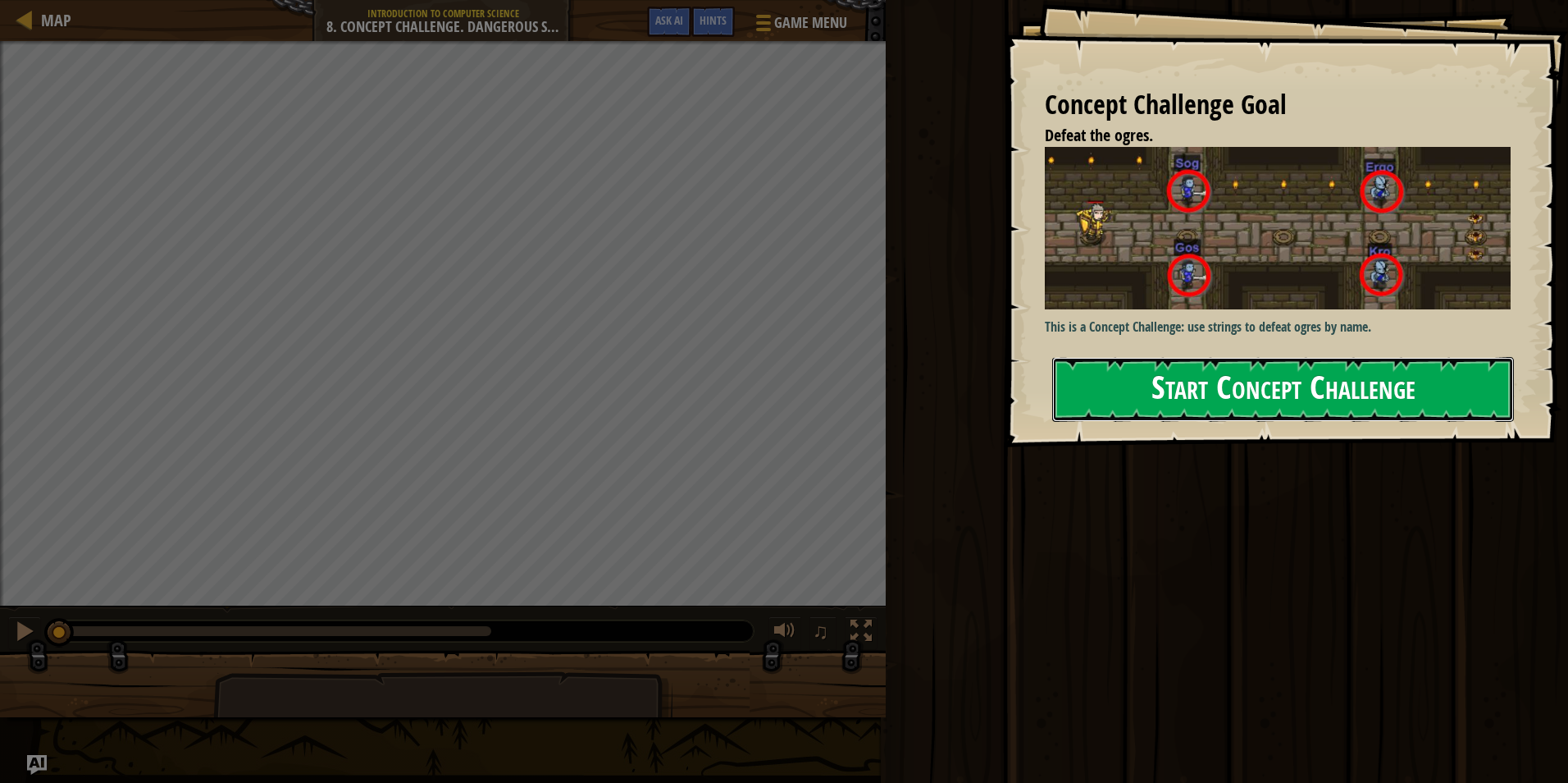
click at [1111, 380] on button "Start Concept Challenge" at bounding box center [1282, 389] width 462 height 65
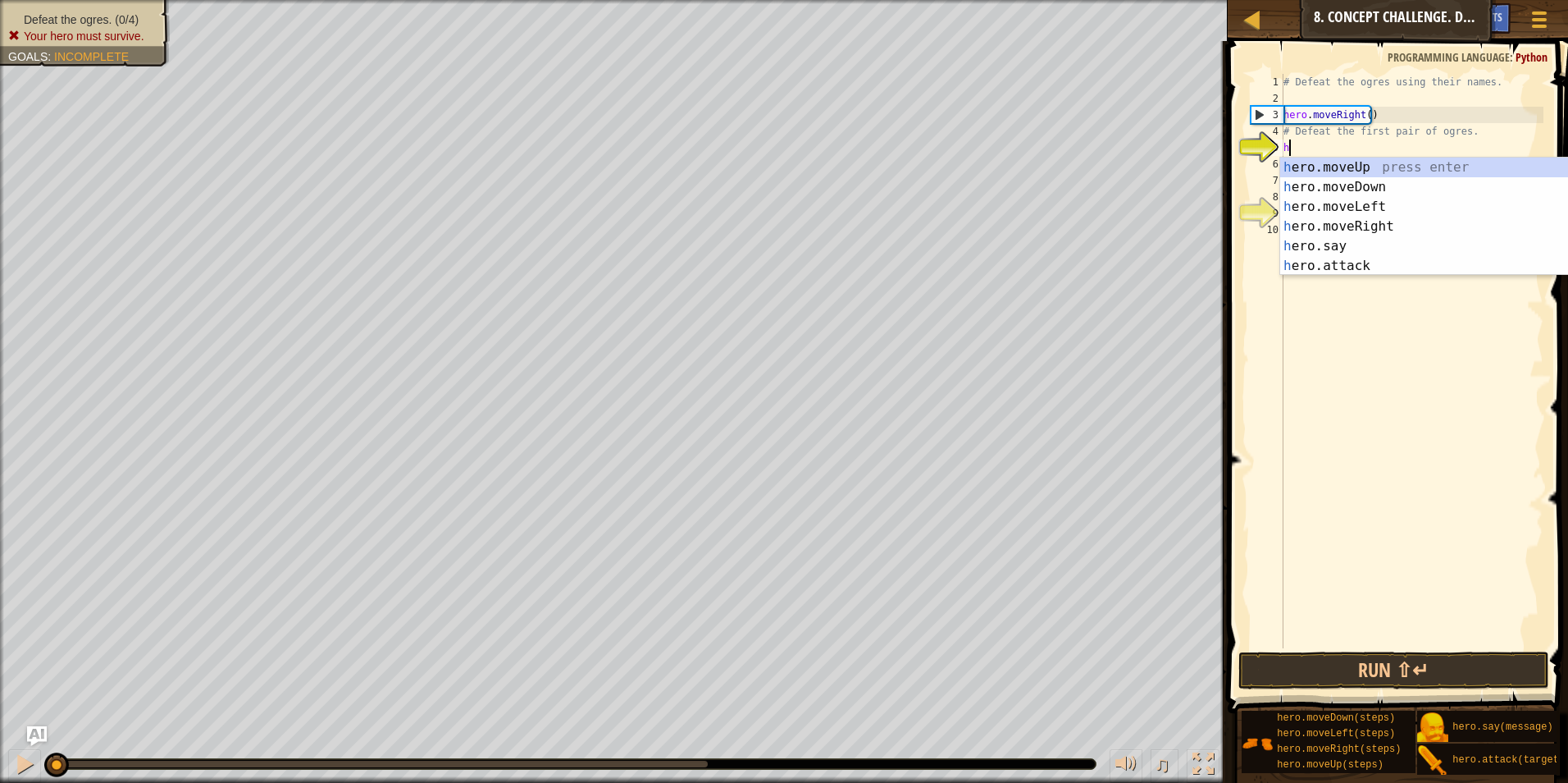
scroll to position [7, 0]
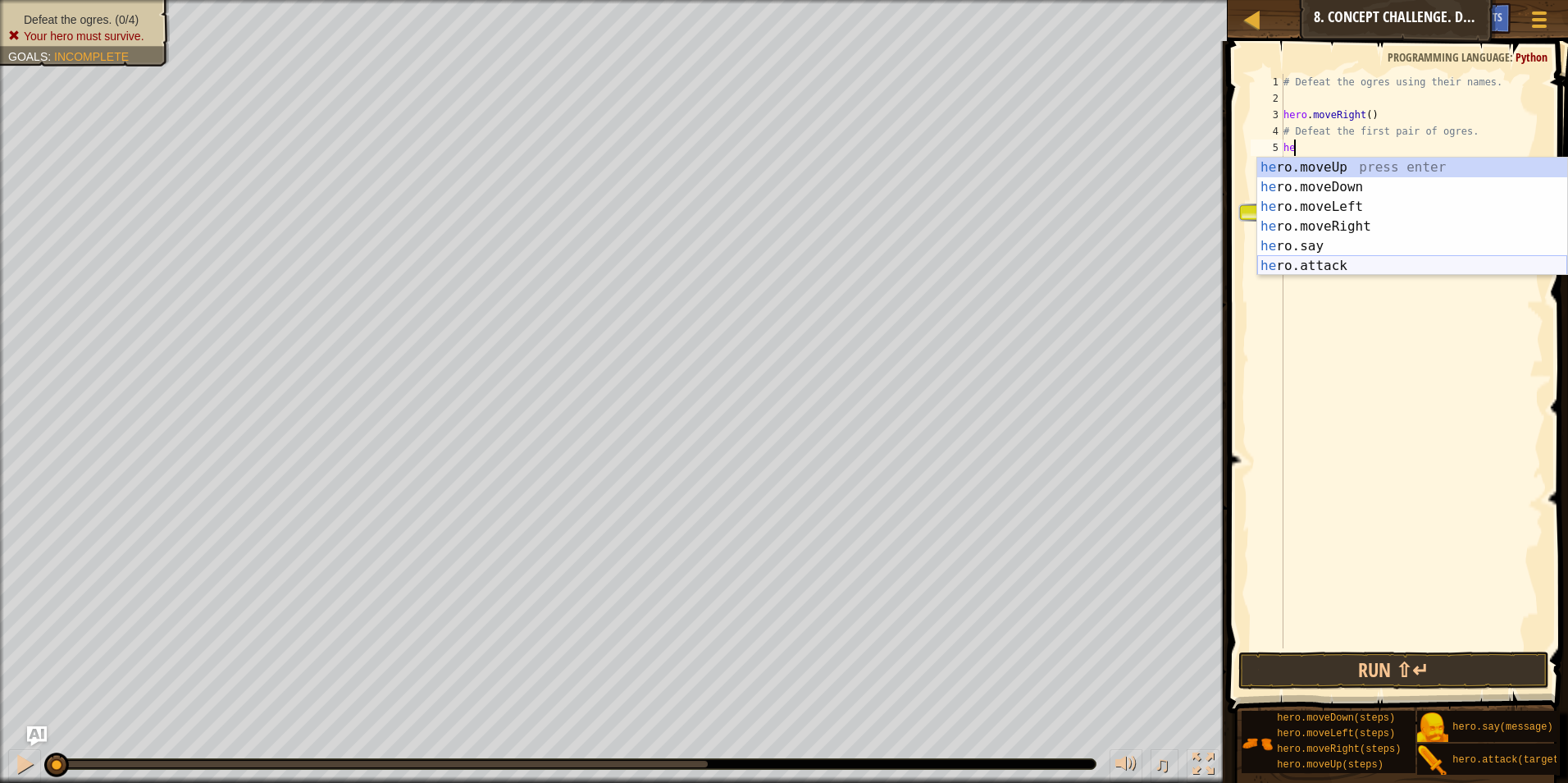
click at [1329, 269] on div "he ro.moveUp press enter he ro.moveDown press enter he ro.moveLeft press enter …" at bounding box center [1411, 236] width 310 height 158
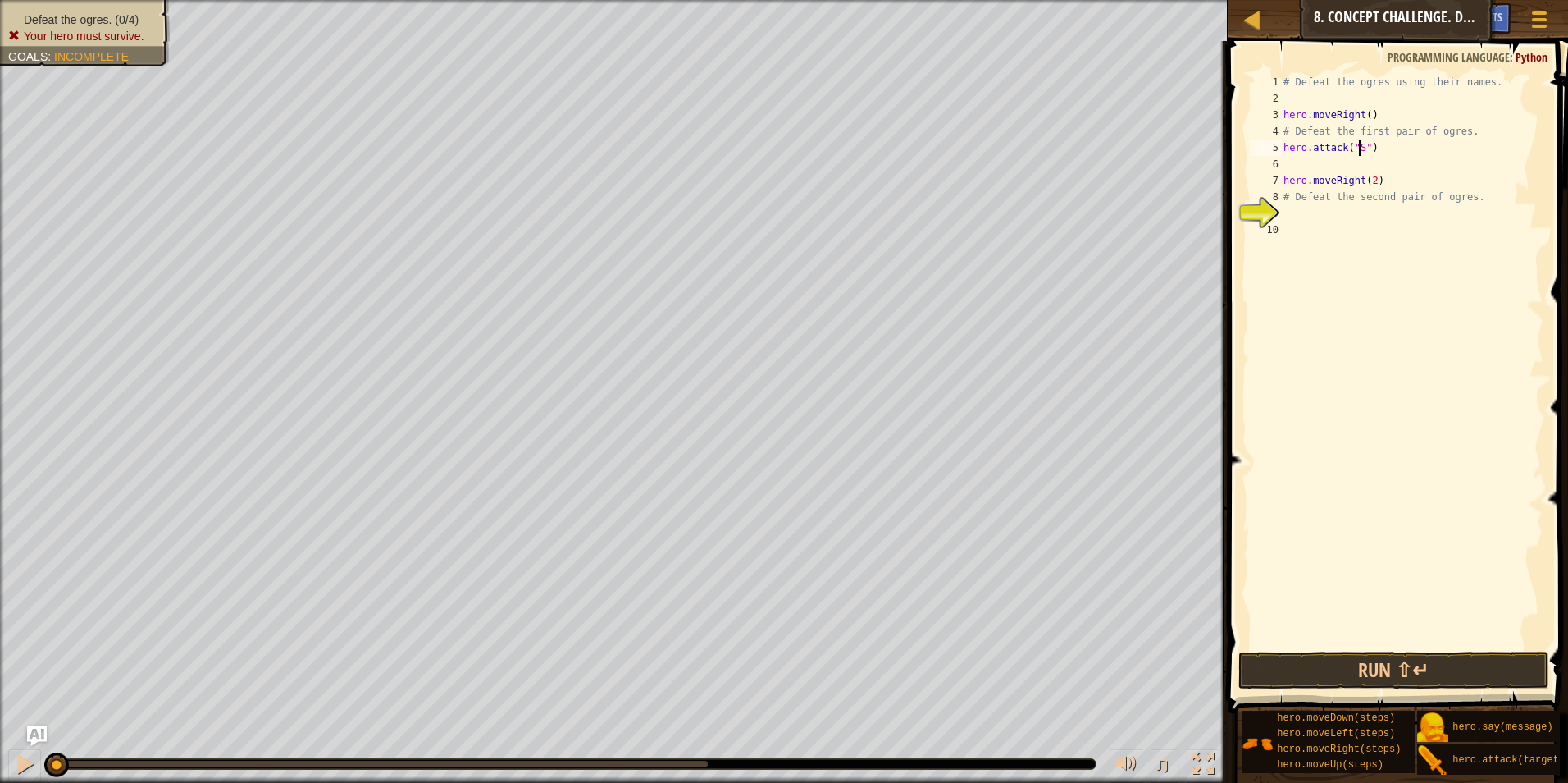
scroll to position [7, 7]
type textarea "hero.attack("Sog")"
click at [1380, 153] on div "# Defeat the ogres using their names. hero . moveRight ( ) # Defeat the first p…" at bounding box center [1411, 377] width 263 height 607
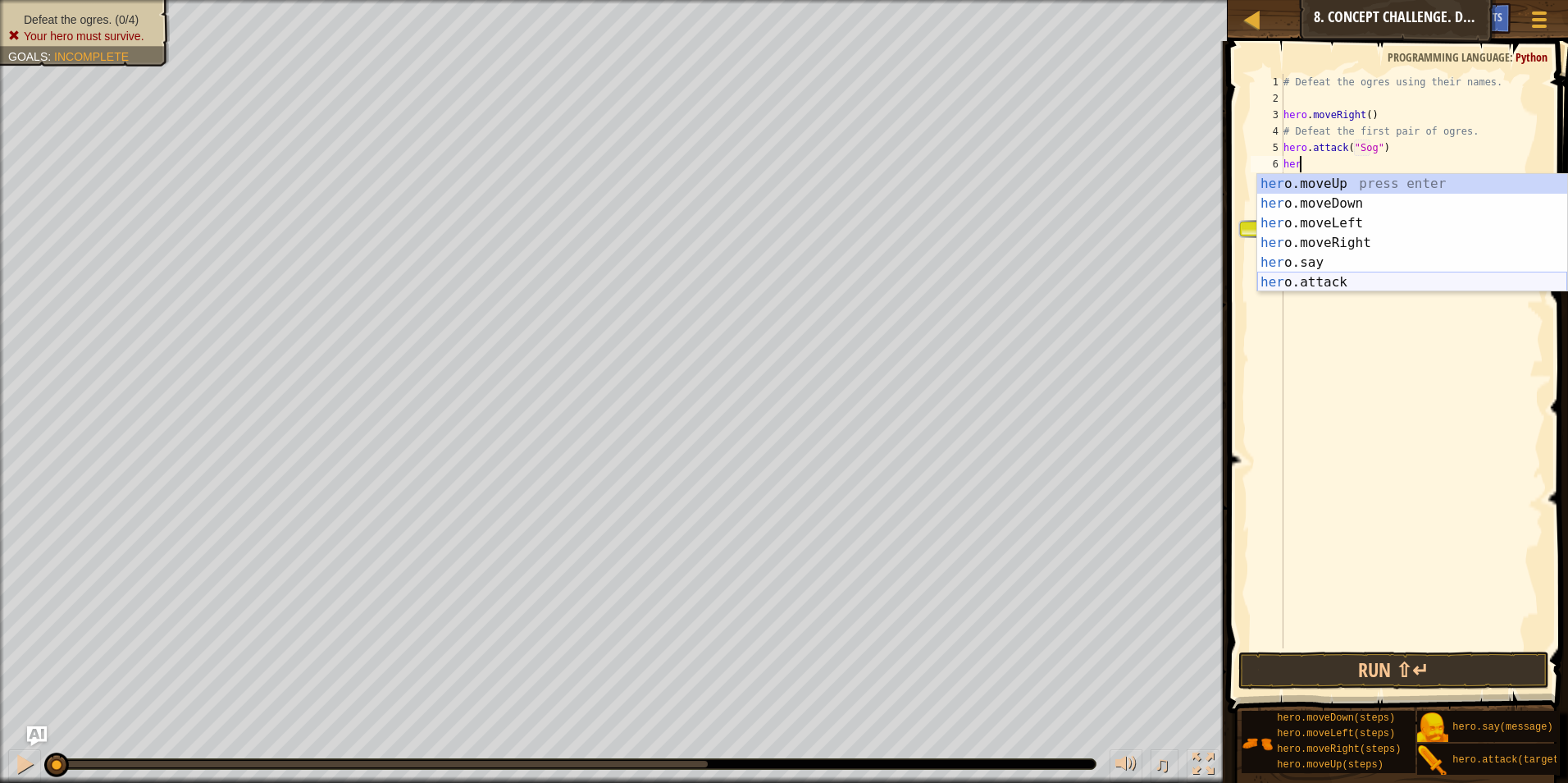
click at [1287, 280] on div "her o.moveUp press enter her o.moveDown press enter her o.moveLeft press enter …" at bounding box center [1411, 252] width 310 height 158
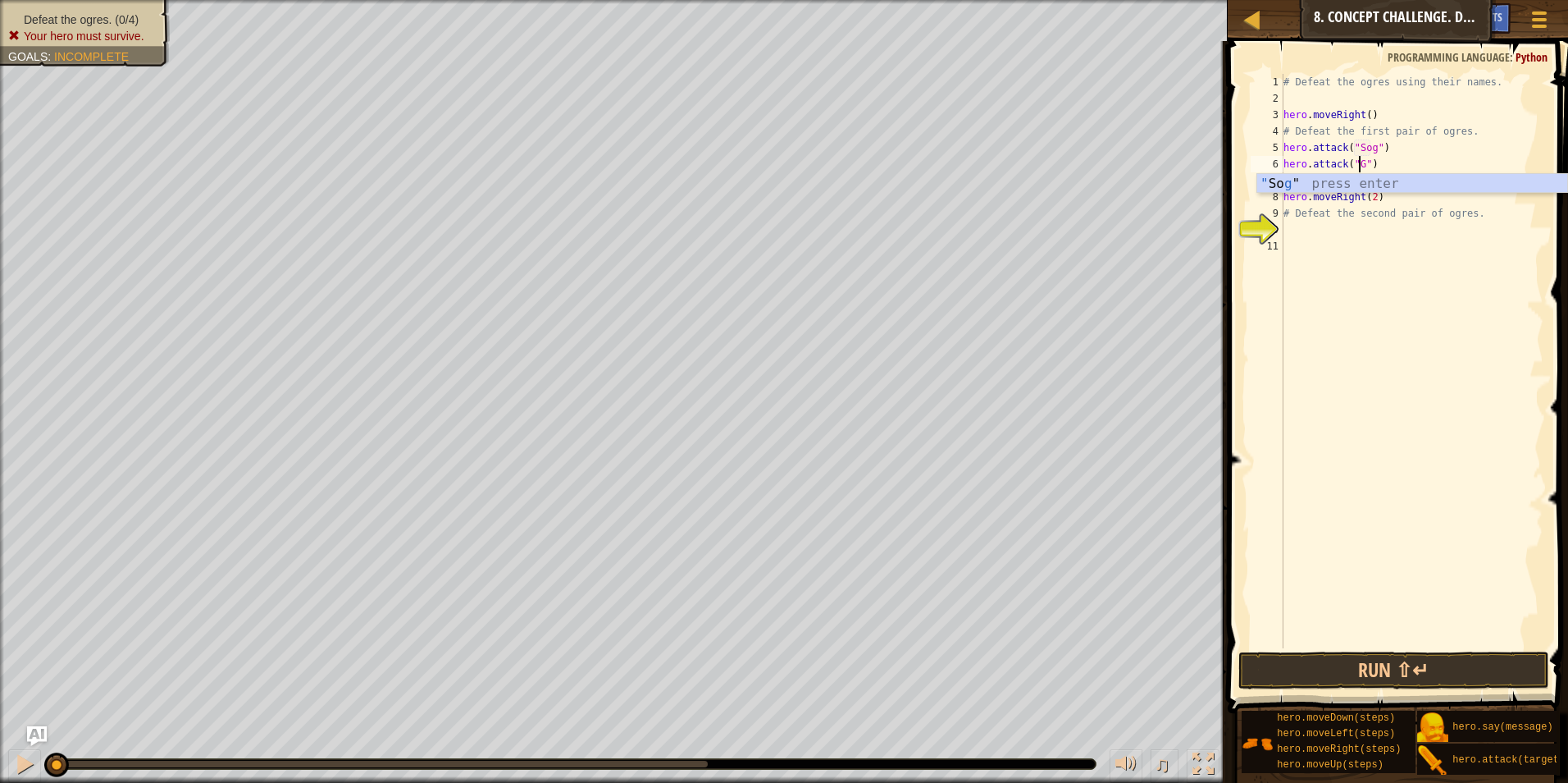
scroll to position [7, 7]
click at [1283, 197] on div "# Defeat the ogres using their names. hero . moveRight ( ) # Defeat the first p…" at bounding box center [1411, 377] width 263 height 607
type textarea "hero.moveRight(2)"
click at [1298, 242] on div "# Defeat the ogres using their names. hero . moveRight ( ) # Defeat the first p…" at bounding box center [1411, 377] width 263 height 607
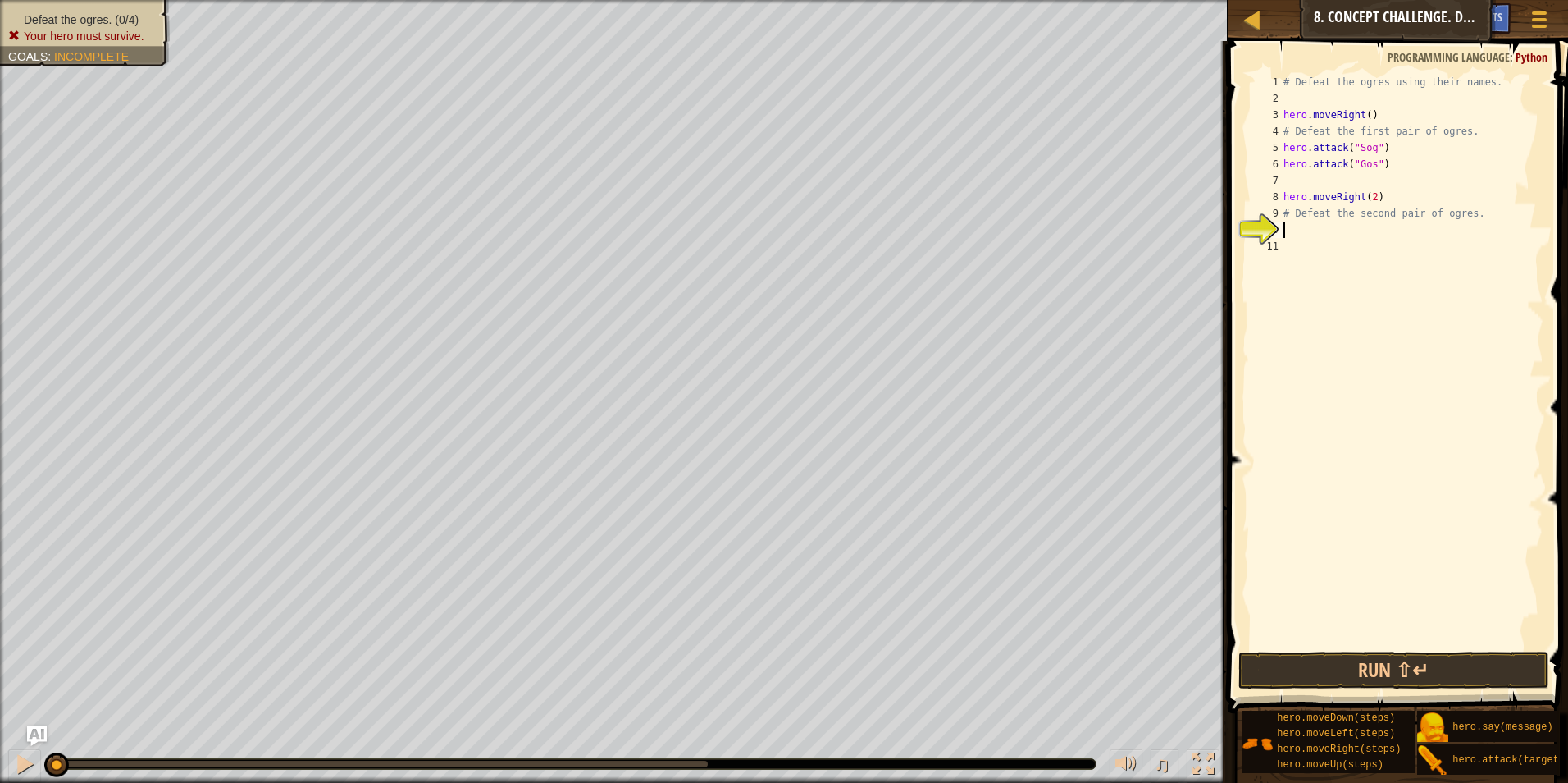
click at [1299, 233] on div "# Defeat the ogres using their names. hero . moveRight ( ) # Defeat the first p…" at bounding box center [1411, 377] width 263 height 607
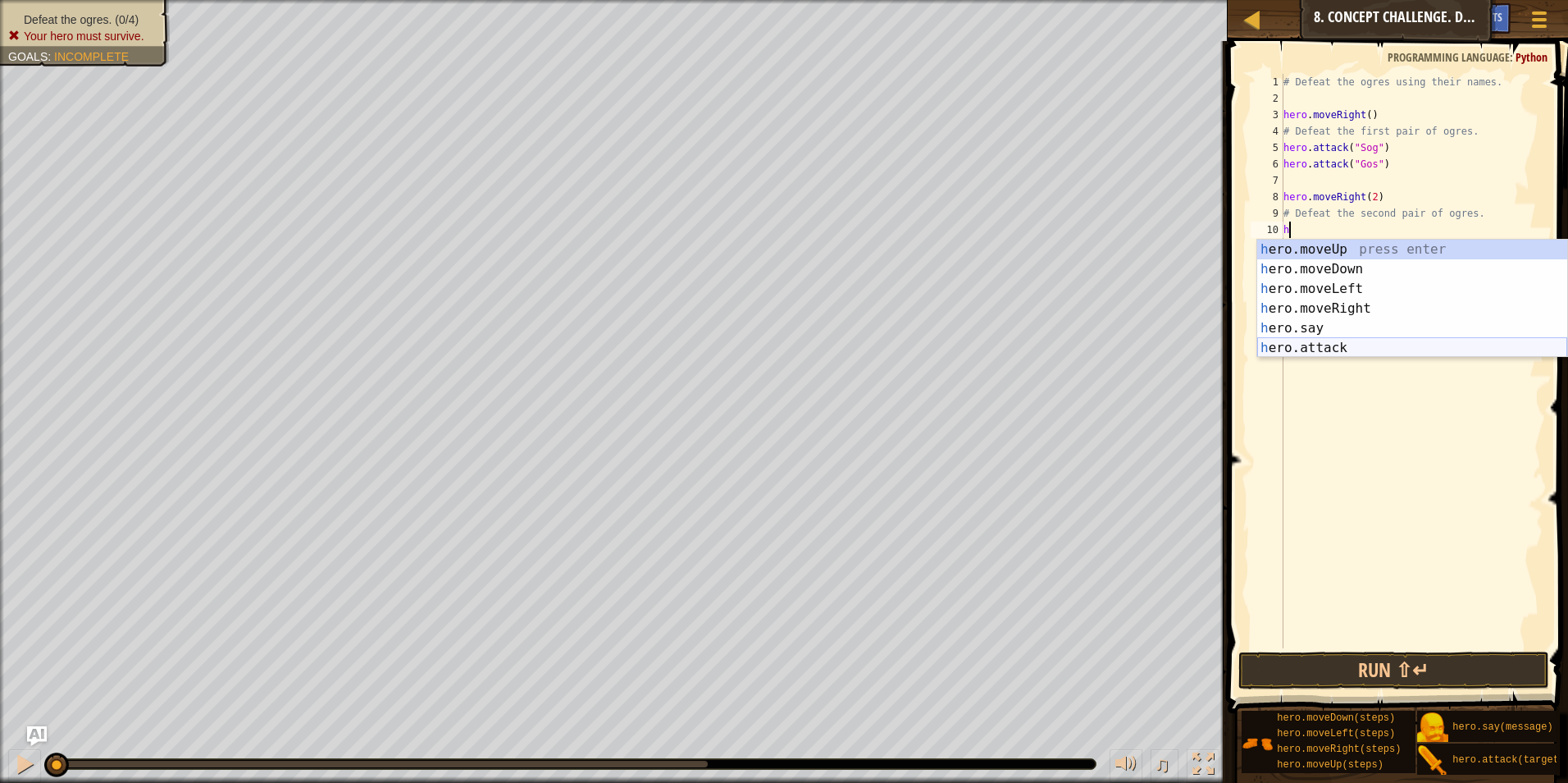
click at [1329, 346] on div "h ero.moveUp press enter h ero.moveDown press enter h ero.moveLeft press enter …" at bounding box center [1411, 318] width 310 height 158
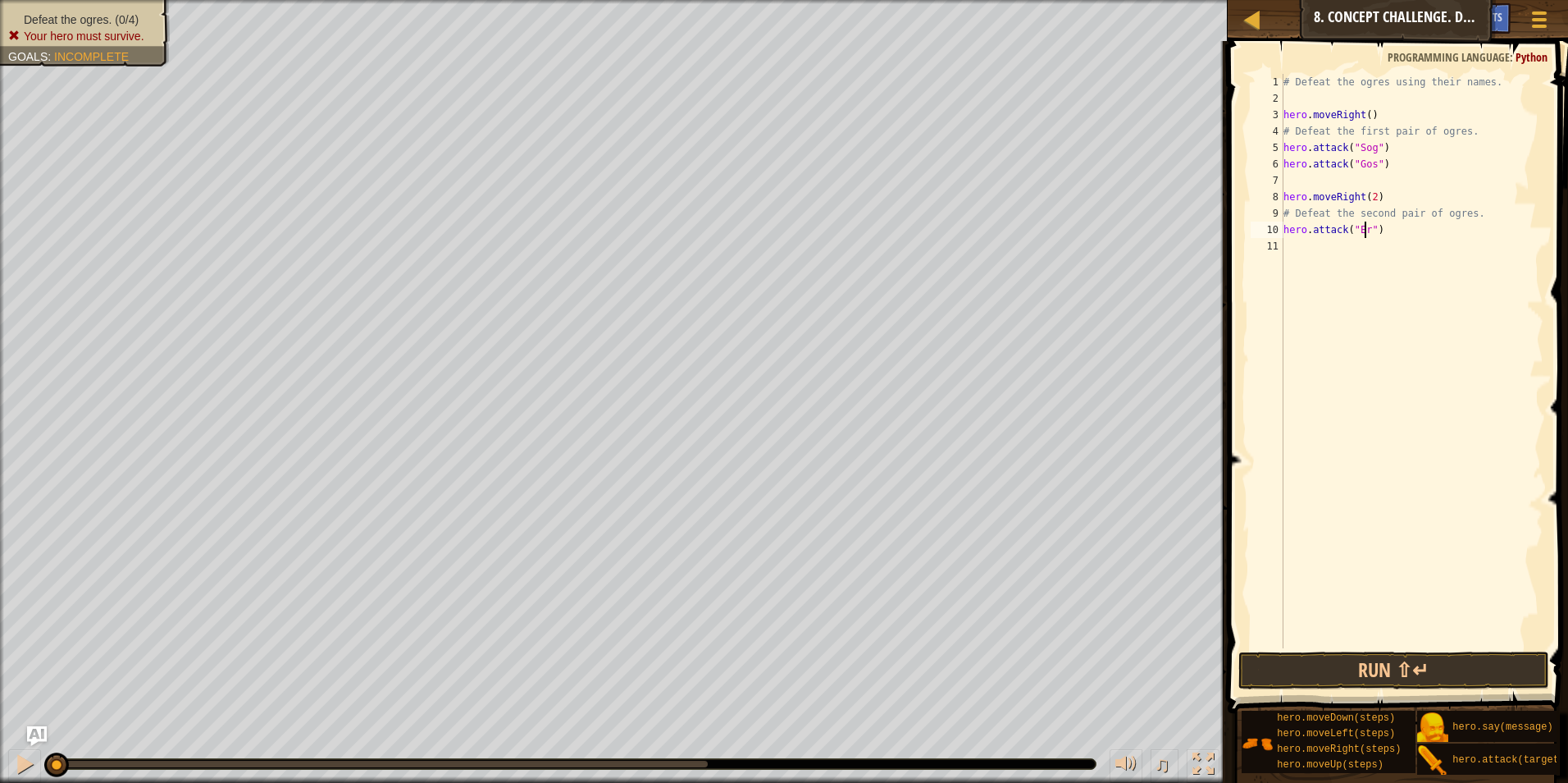
scroll to position [7, 7]
type textarea "hero.attack("Ergo")"
drag, startPoint x: 1411, startPoint y: 224, endPoint x: 1412, endPoint y: 236, distance: 12.0
click at [1412, 236] on div "# Defeat the ogres using their names. hero . moveRight ( ) # Defeat the first p…" at bounding box center [1411, 377] width 263 height 607
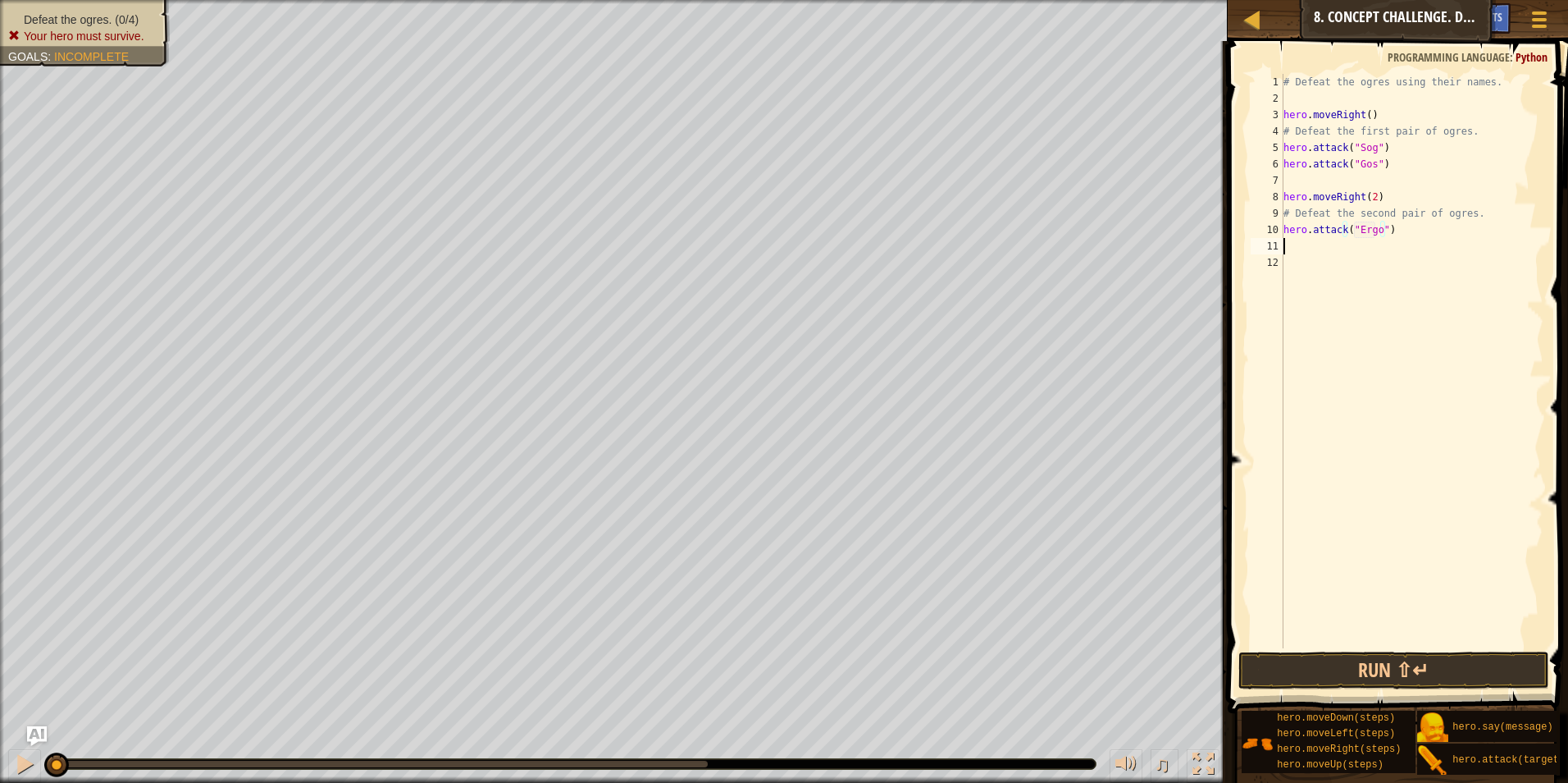
scroll to position [7, 0]
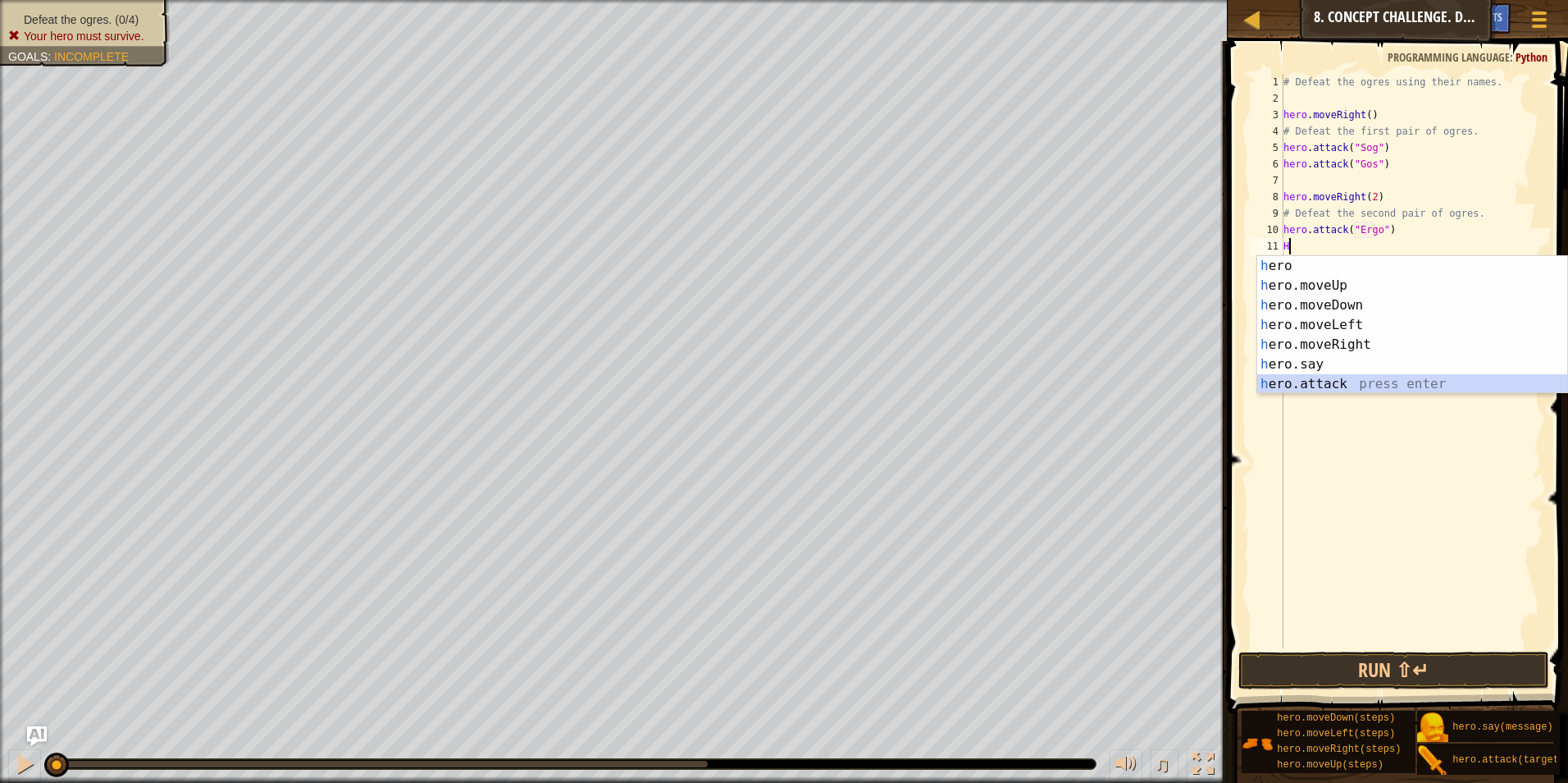
click at [1348, 387] on div "h ero press enter h ero.moveUp press enter h ero.moveDown press enter h ero.mov…" at bounding box center [1411, 345] width 310 height 178
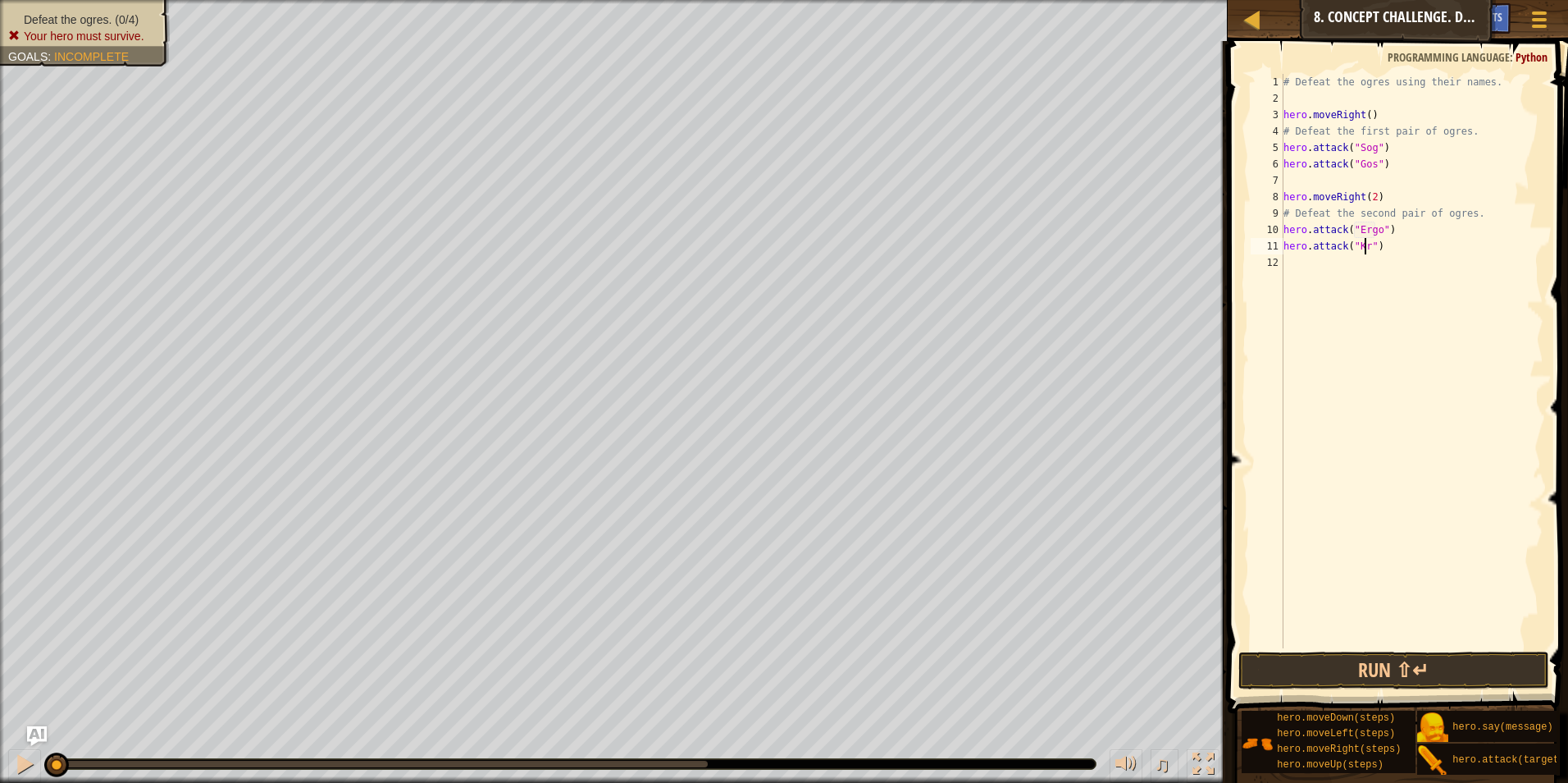
scroll to position [7, 7]
click at [1285, 675] on button "Run ⇧↵" at bounding box center [1394, 670] width 312 height 38
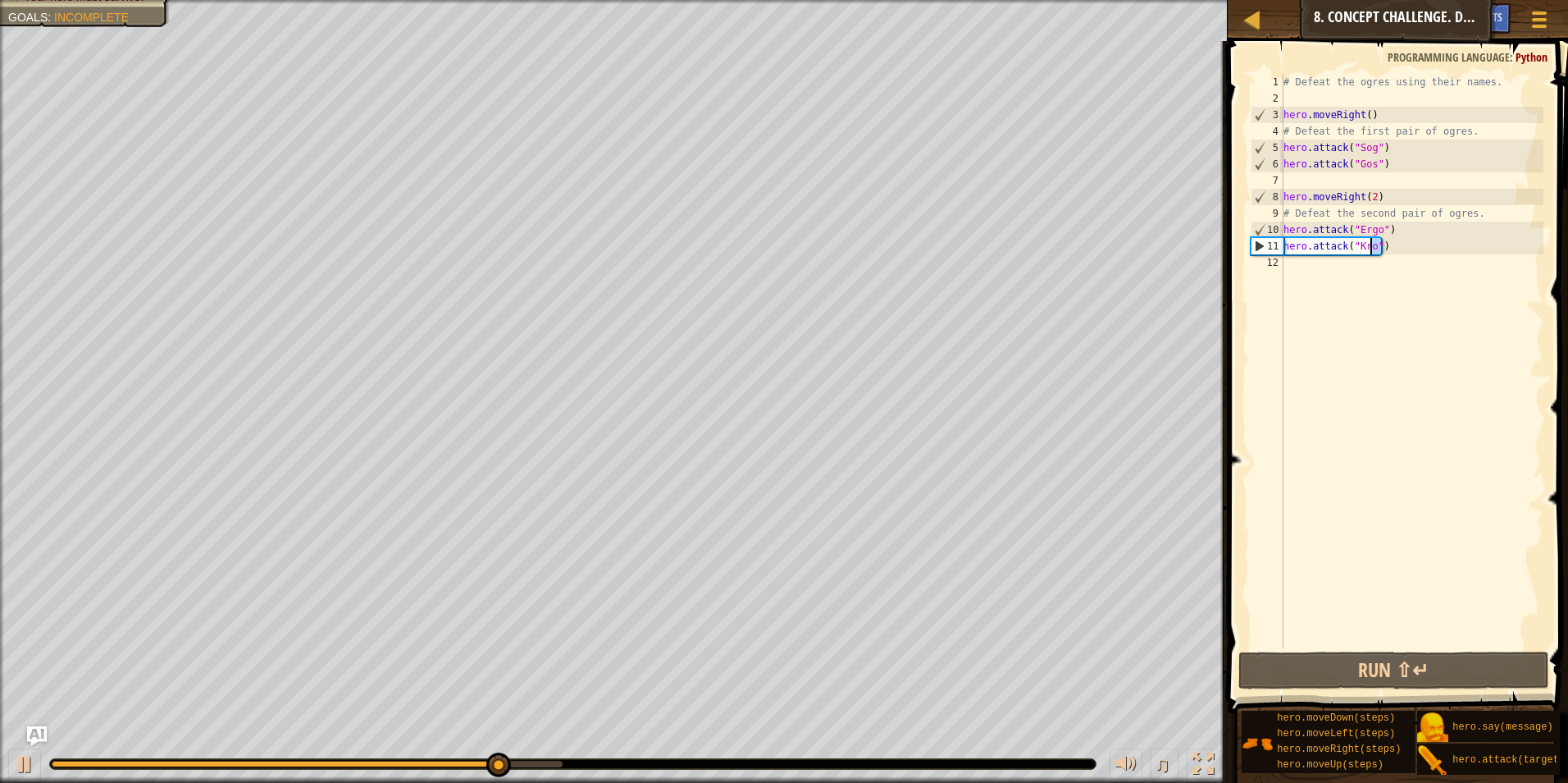
drag, startPoint x: 1393, startPoint y: 246, endPoint x: 1371, endPoint y: 247, distance: 22.0
click at [1371, 247] on div "# Defeat the ogres using their names. hero . moveRight ( ) # Defeat the first p…" at bounding box center [1411, 377] width 263 height 607
drag, startPoint x: 1389, startPoint y: 146, endPoint x: 1383, endPoint y: 168, distance: 22.8
click at [1387, 155] on div "# Defeat the ogres using their names. hero . moveRight ( ) # Defeat the first p…" at bounding box center [1411, 377] width 263 height 607
click at [1389, 148] on div "# Defeat the ogres using their names. hero . moveRight ( ) # Defeat the first p…" at bounding box center [1411, 377] width 263 height 607
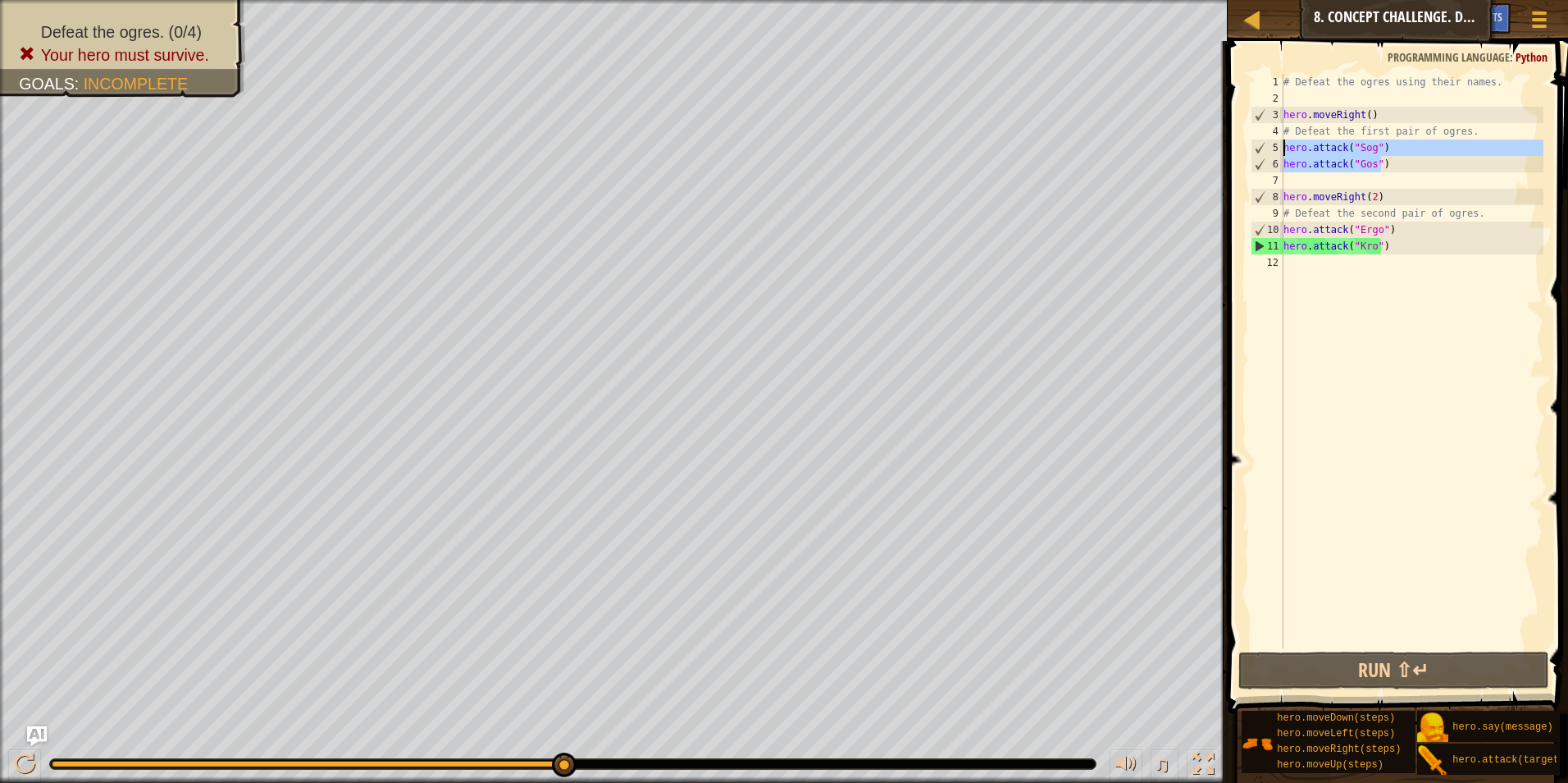
drag, startPoint x: 1392, startPoint y: 165, endPoint x: 1280, endPoint y: 153, distance: 112.6
click at [1280, 153] on div "hero.attack("Sog") 1 2 3 4 5 6 7 8 9 10 11 12 # Defeat the ogres using their na…" at bounding box center [1395, 361] width 296 height 575
type textarea "hero.attack("Sog") hero.attack("Gos")"
click at [1329, 176] on div "# Defeat the ogres using their names. hero . moveRight ( ) # Defeat the first p…" at bounding box center [1411, 377] width 263 height 607
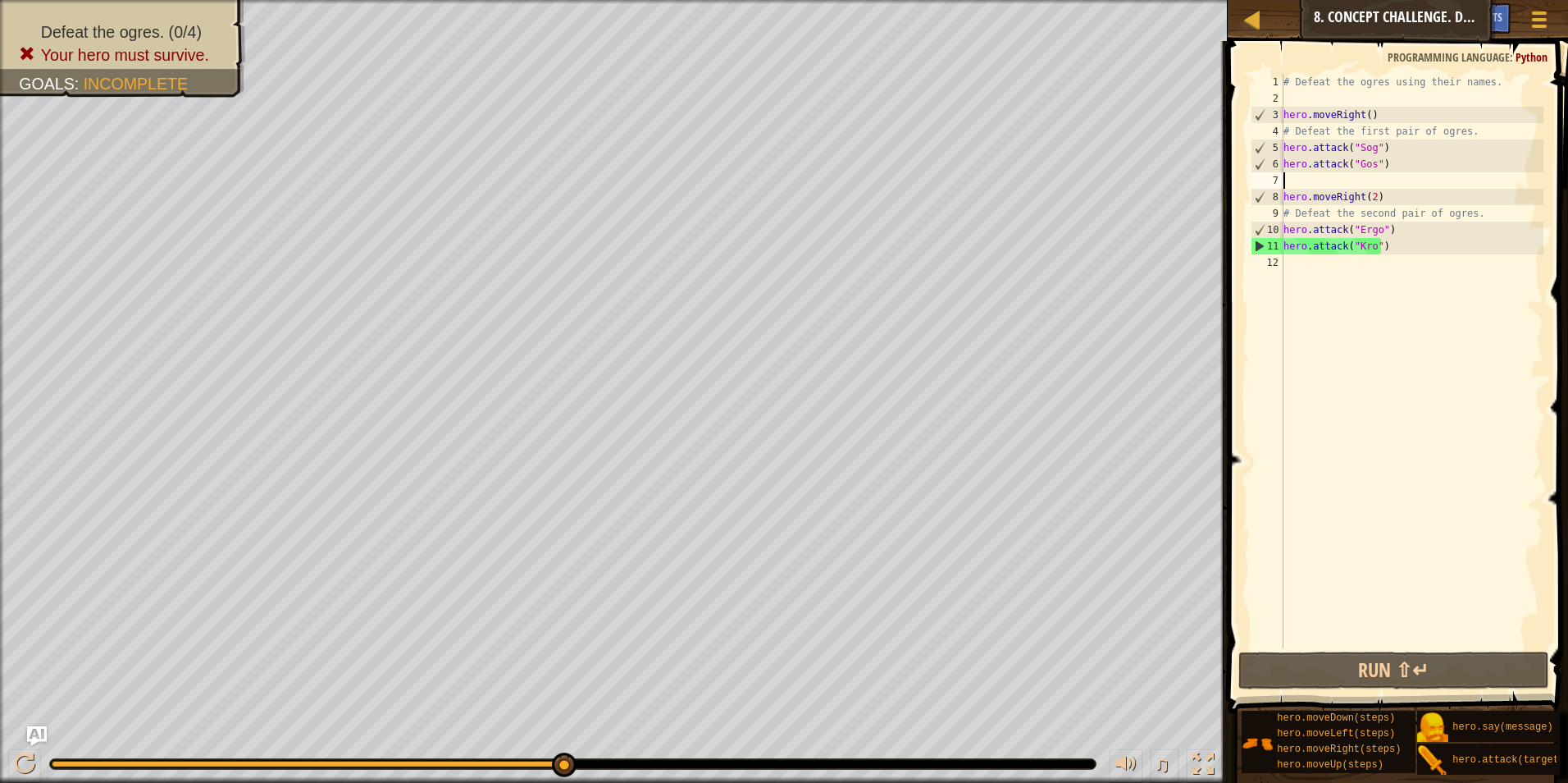
paste textarea "hero.attack("Gos")"
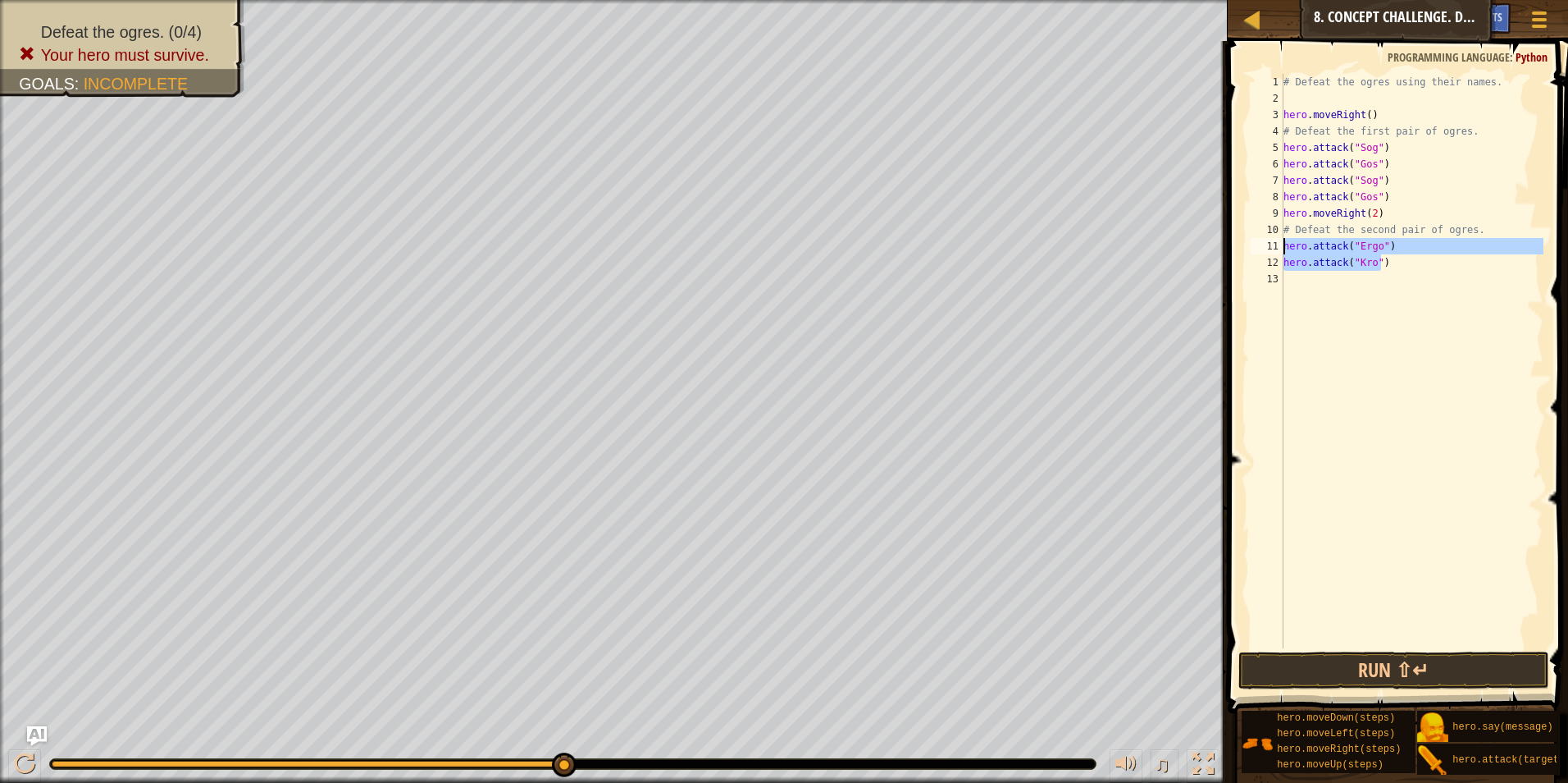
drag, startPoint x: 1385, startPoint y: 266, endPoint x: 1281, endPoint y: 246, distance: 105.9
click at [1281, 246] on div "hero.attack("Gos") 1 2 3 4 5 6 7 8 9 10 11 12 13 # Defeat the ogres using their…" at bounding box center [1395, 361] width 296 height 575
type textarea "hero.attack("Ergo") hero.attack("Kro")"
click at [1306, 280] on div "# Defeat the ogres using their names. hero . moveRight ( ) # Defeat the first p…" at bounding box center [1411, 377] width 263 height 607
paste textarea "hero.attack("Kro")"
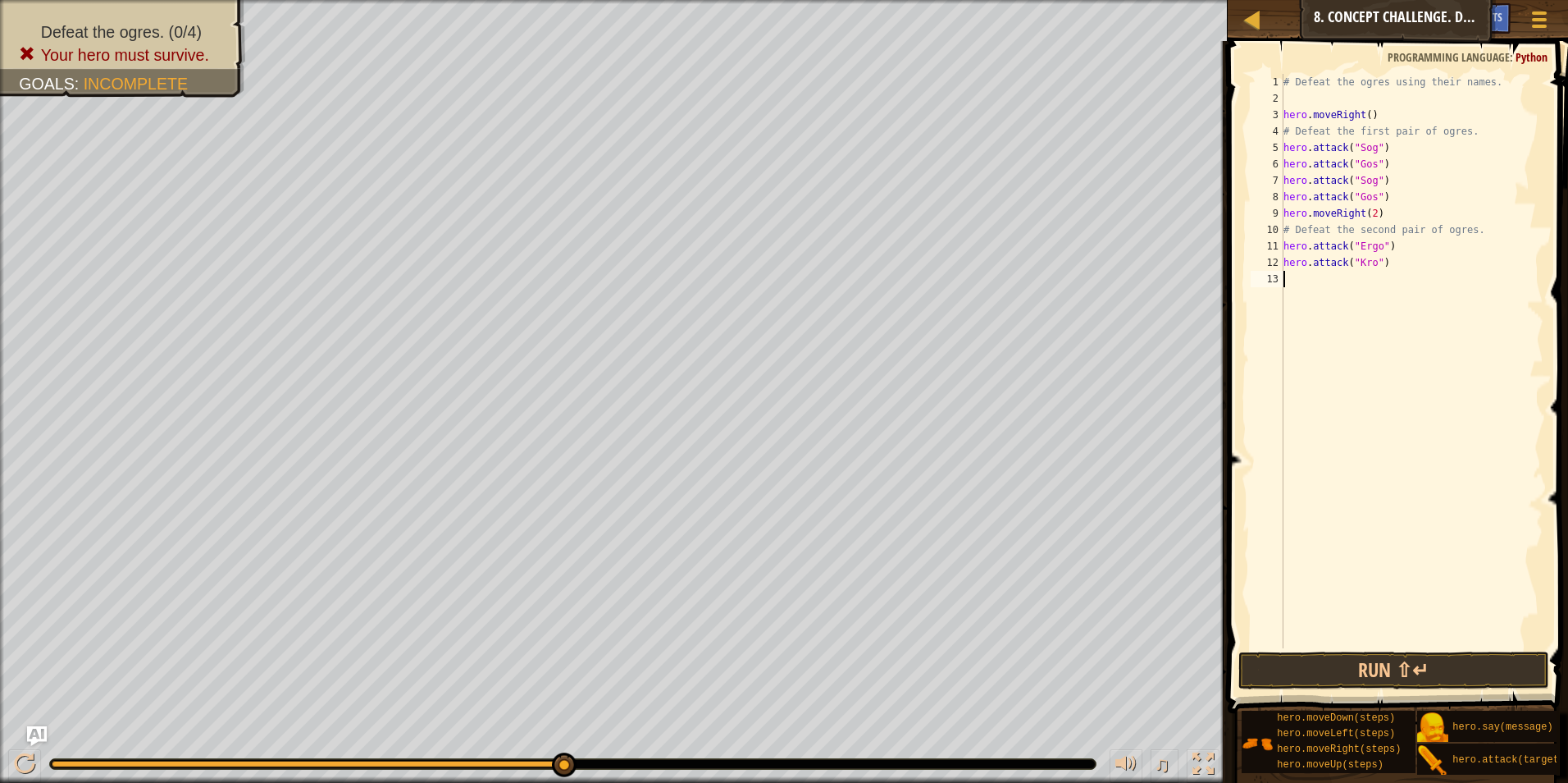
type textarea "hero.attack("Kro")"
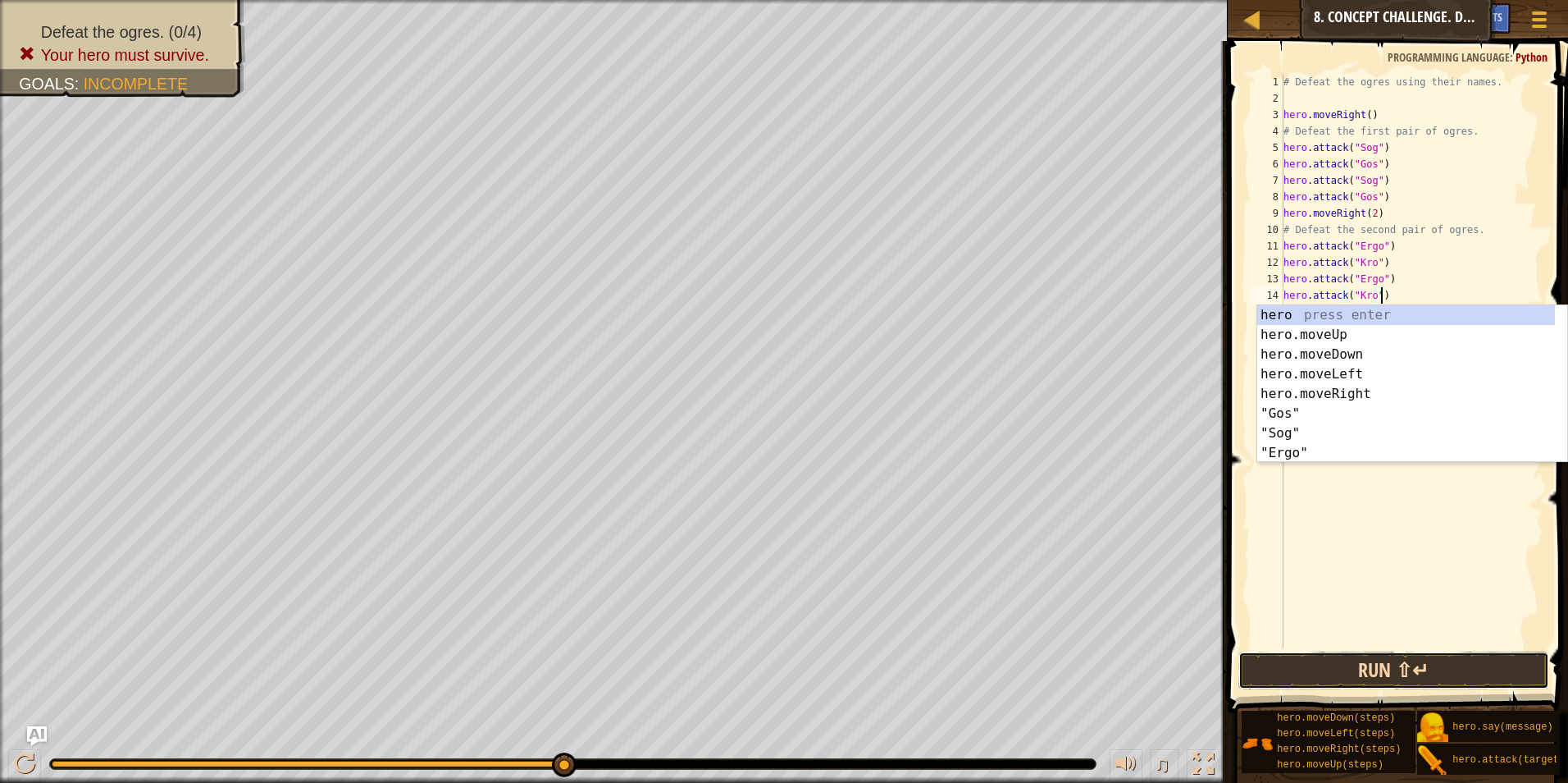
click at [1381, 665] on button "Run ⇧↵" at bounding box center [1394, 670] width 312 height 38
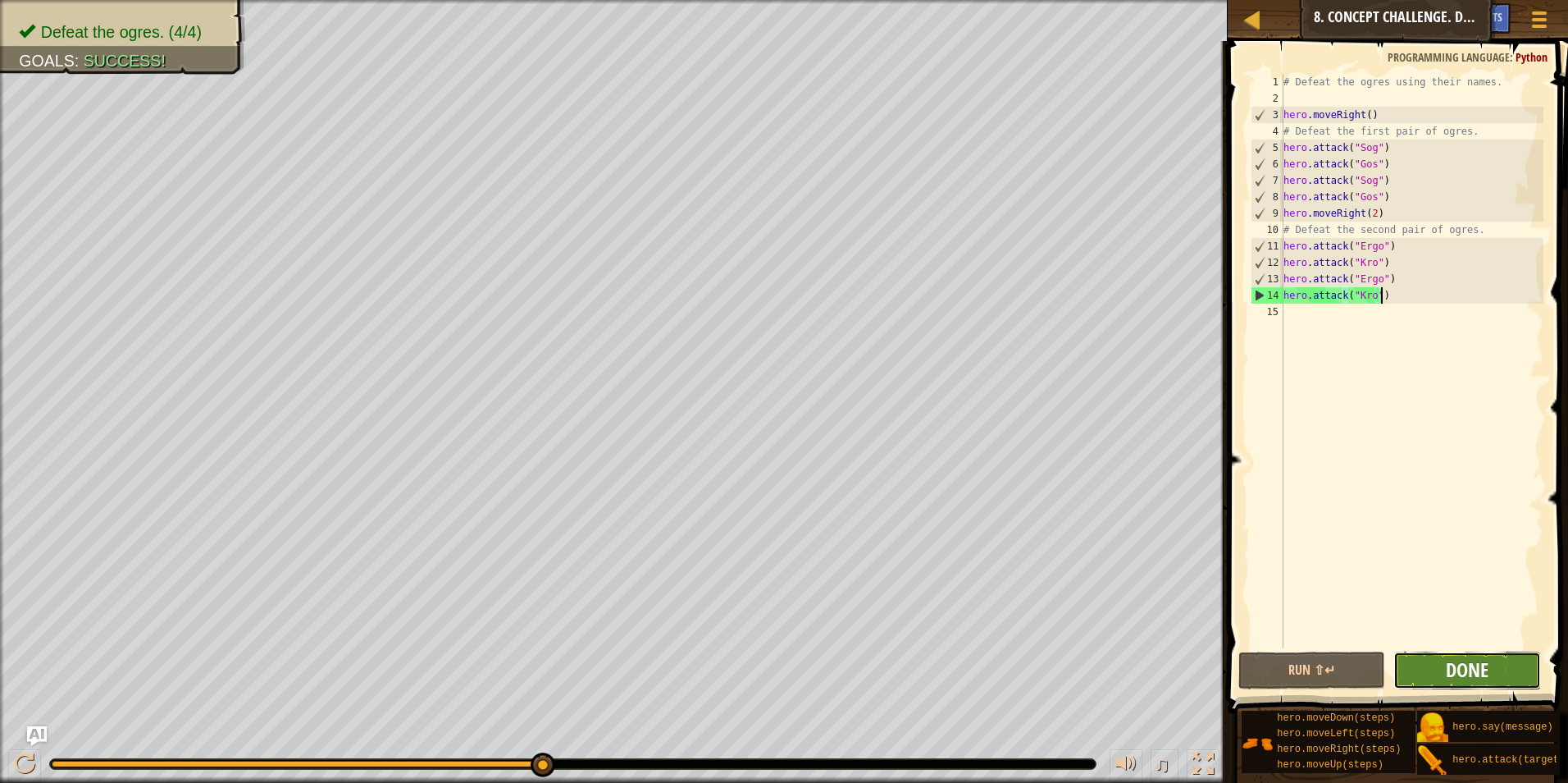
click at [1446, 665] on span "Done" at bounding box center [1466, 669] width 43 height 26
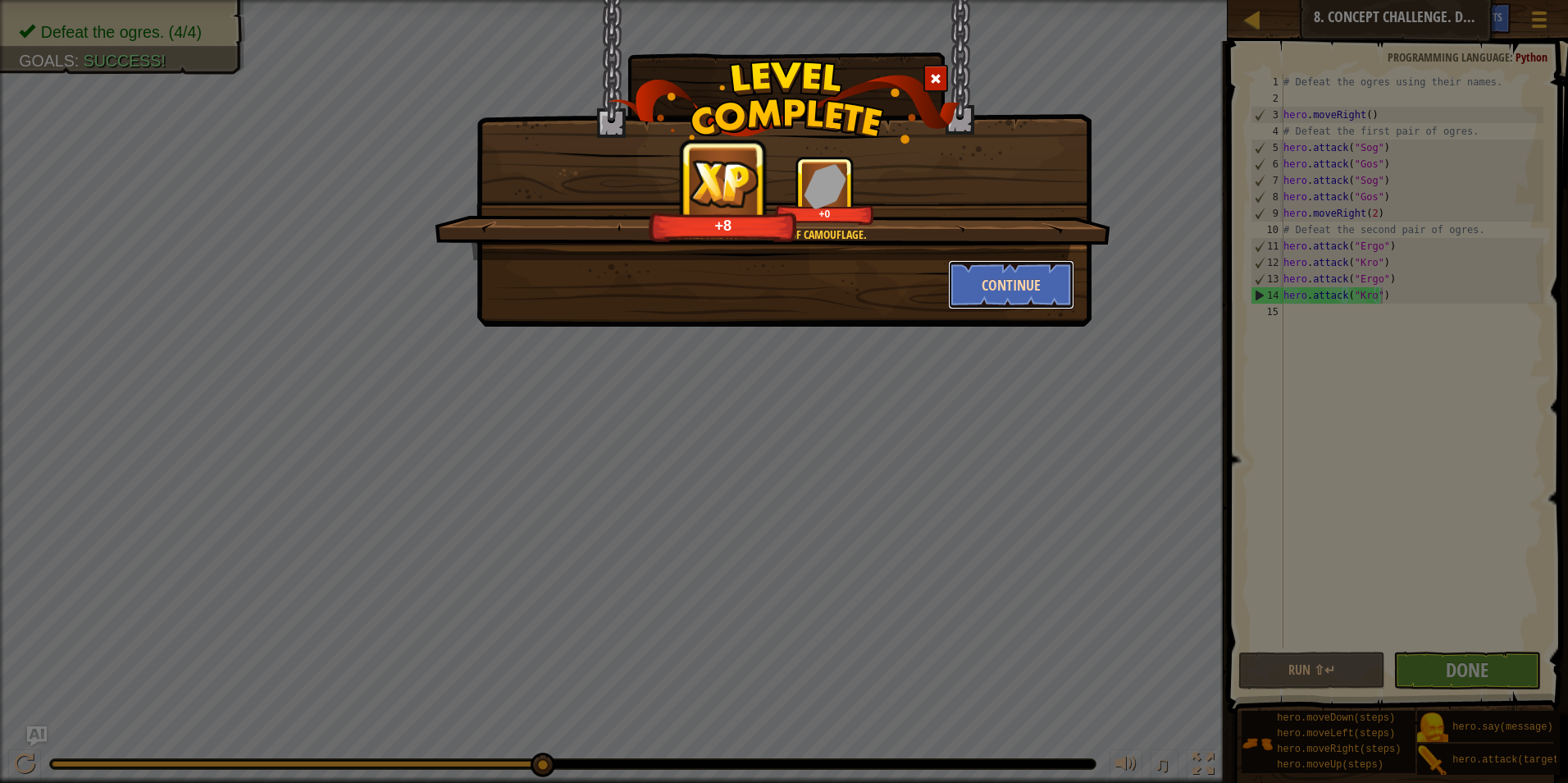
click at [976, 285] on button "Continue" at bounding box center [1012, 284] width 128 height 49
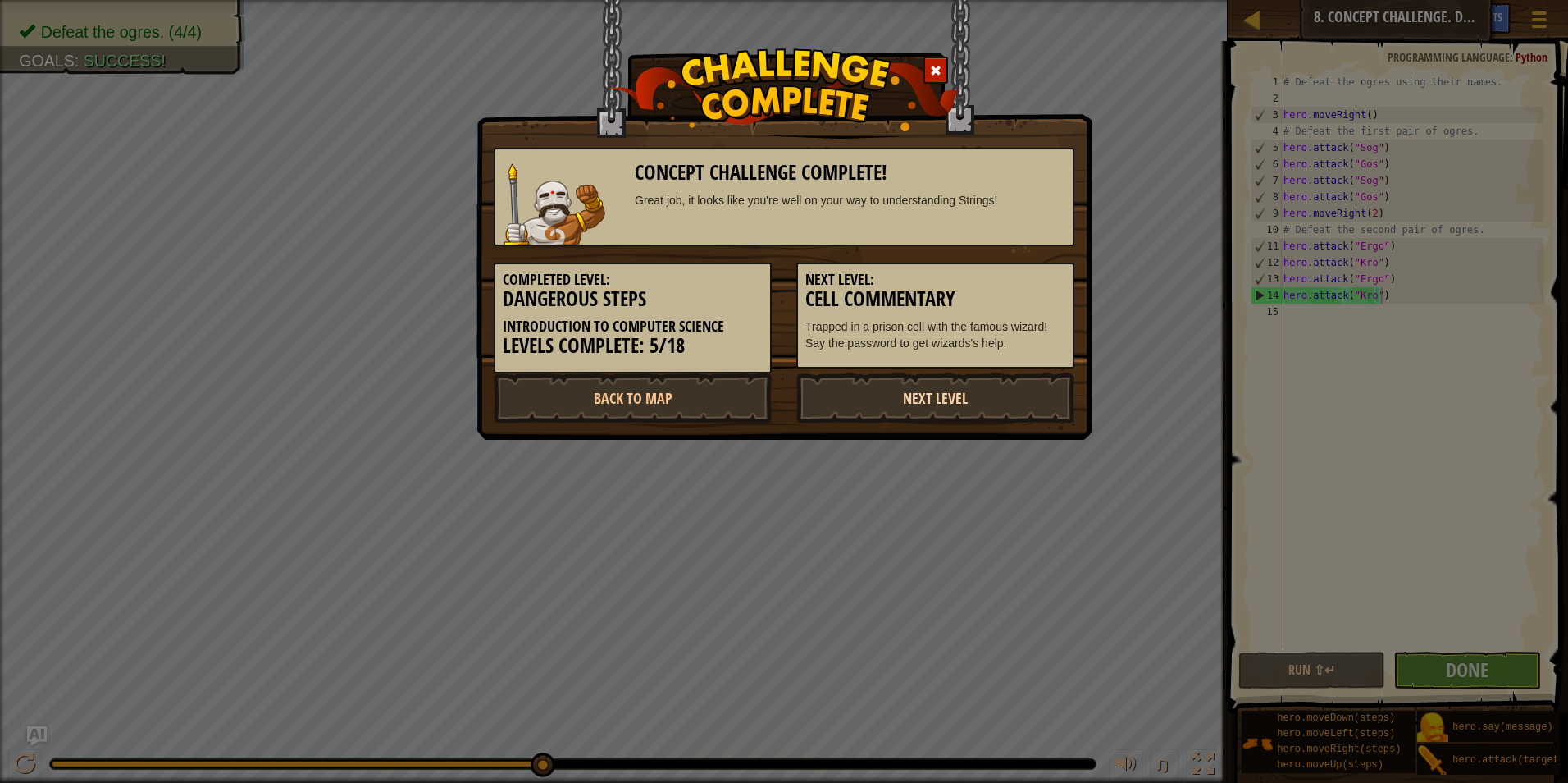
click at [924, 395] on link "Next Level" at bounding box center [935, 397] width 278 height 49
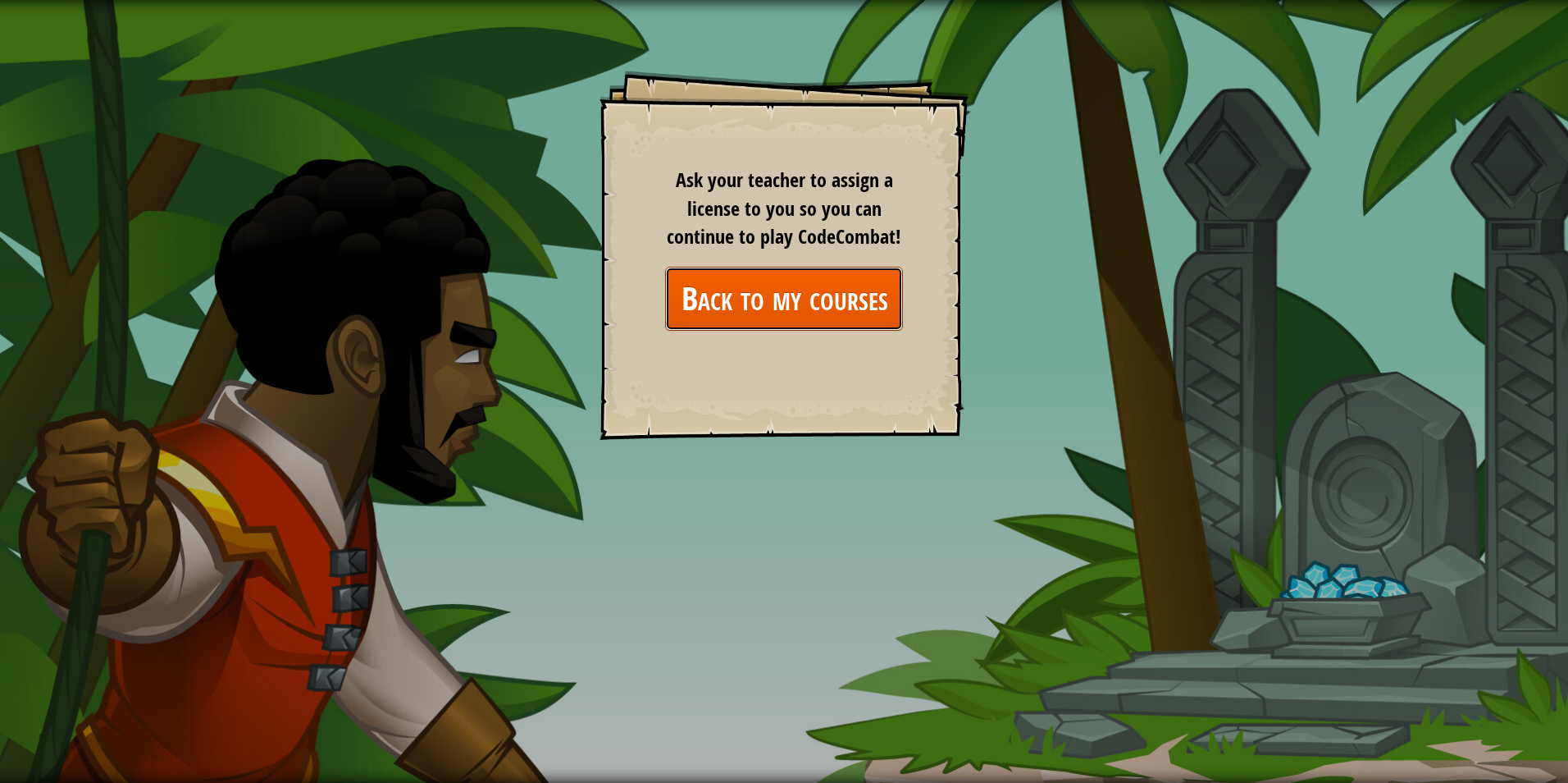
click at [829, 308] on link "Back to my courses" at bounding box center [784, 297] width 238 height 63
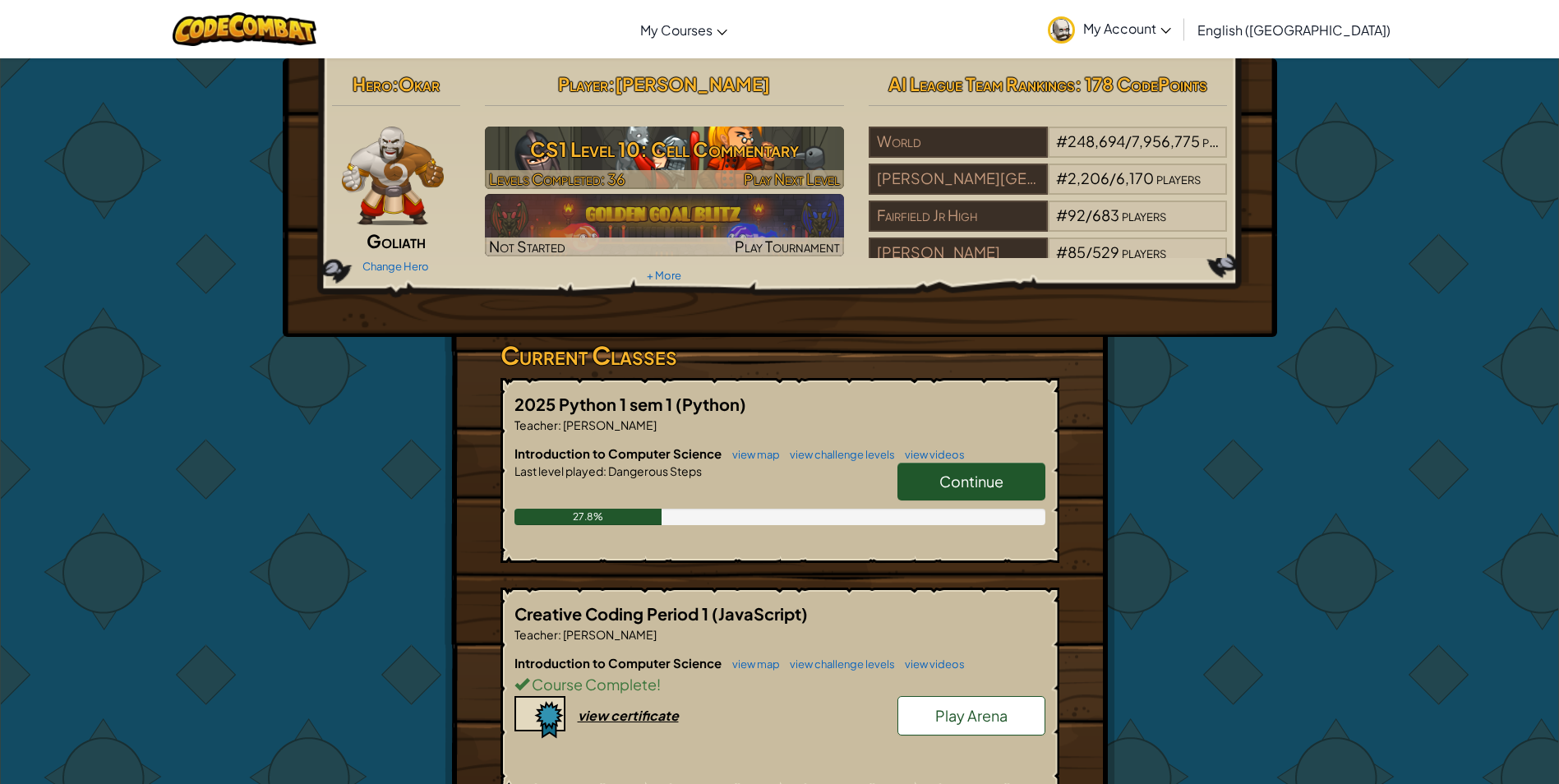
click at [803, 151] on h3 "CS1 Level 10: Cell Commentary" at bounding box center [664, 149] width 359 height 37
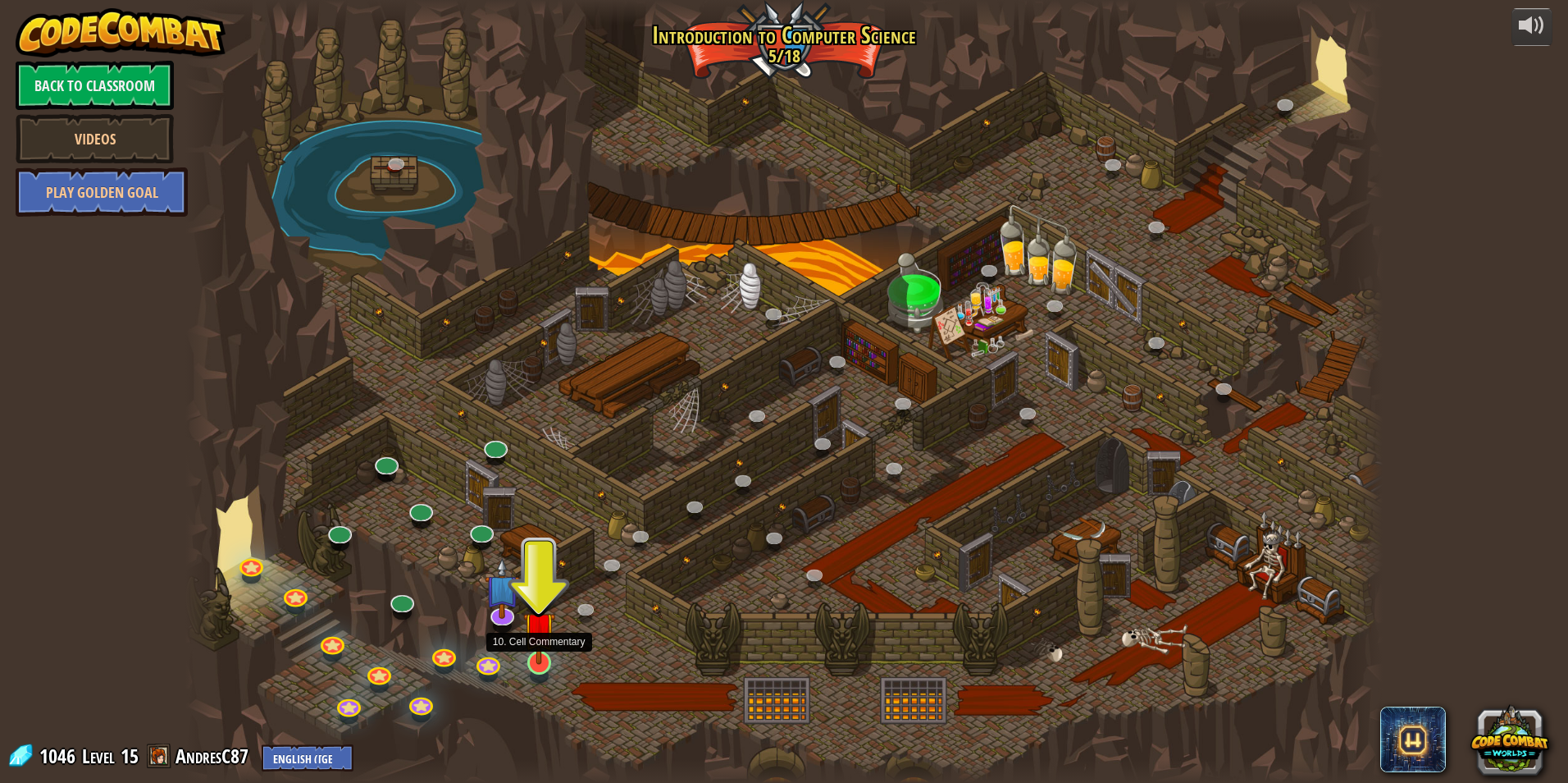
click at [539, 662] on img at bounding box center [539, 627] width 32 height 74
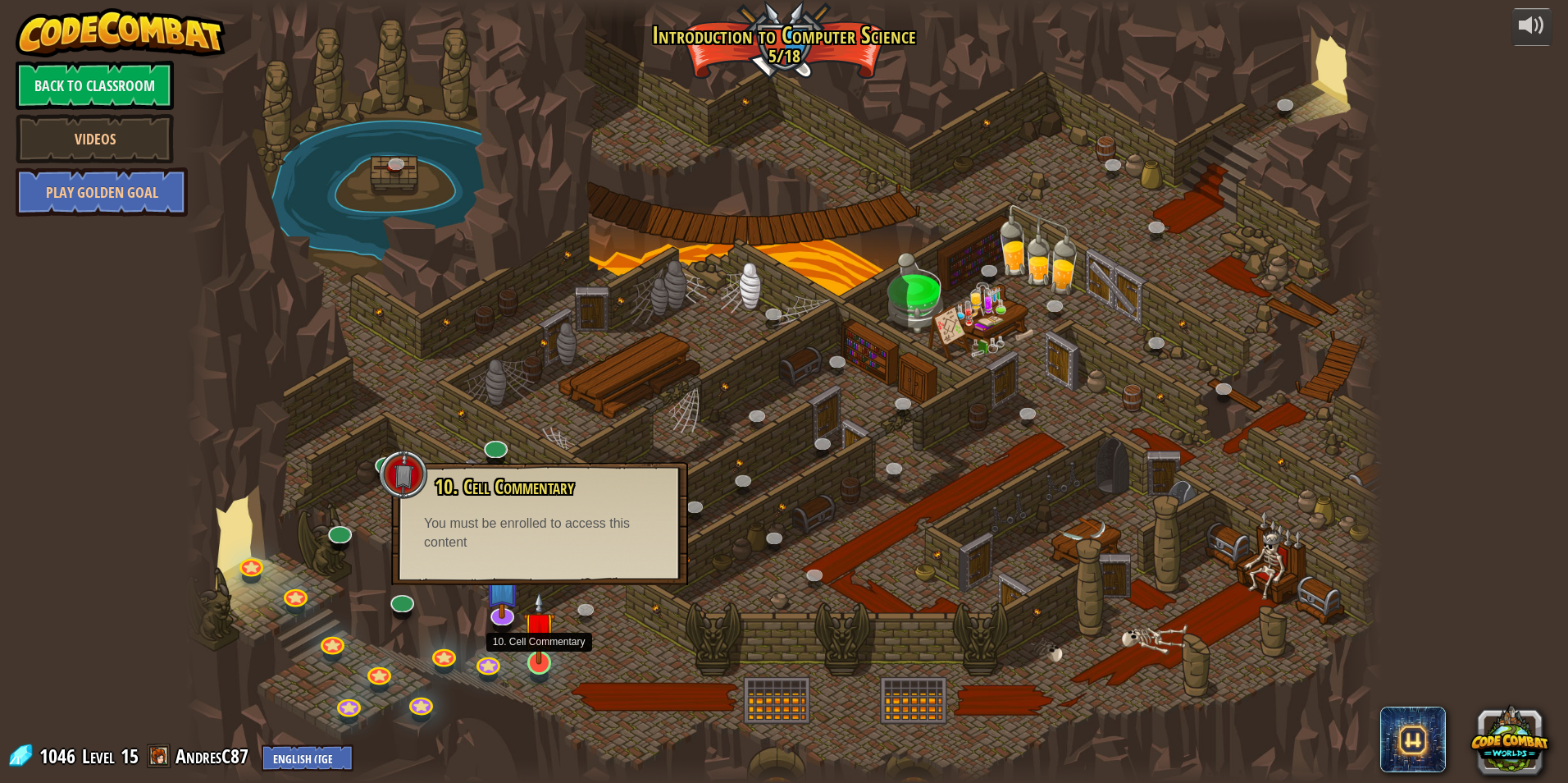
click at [538, 662] on img at bounding box center [539, 627] width 32 height 74
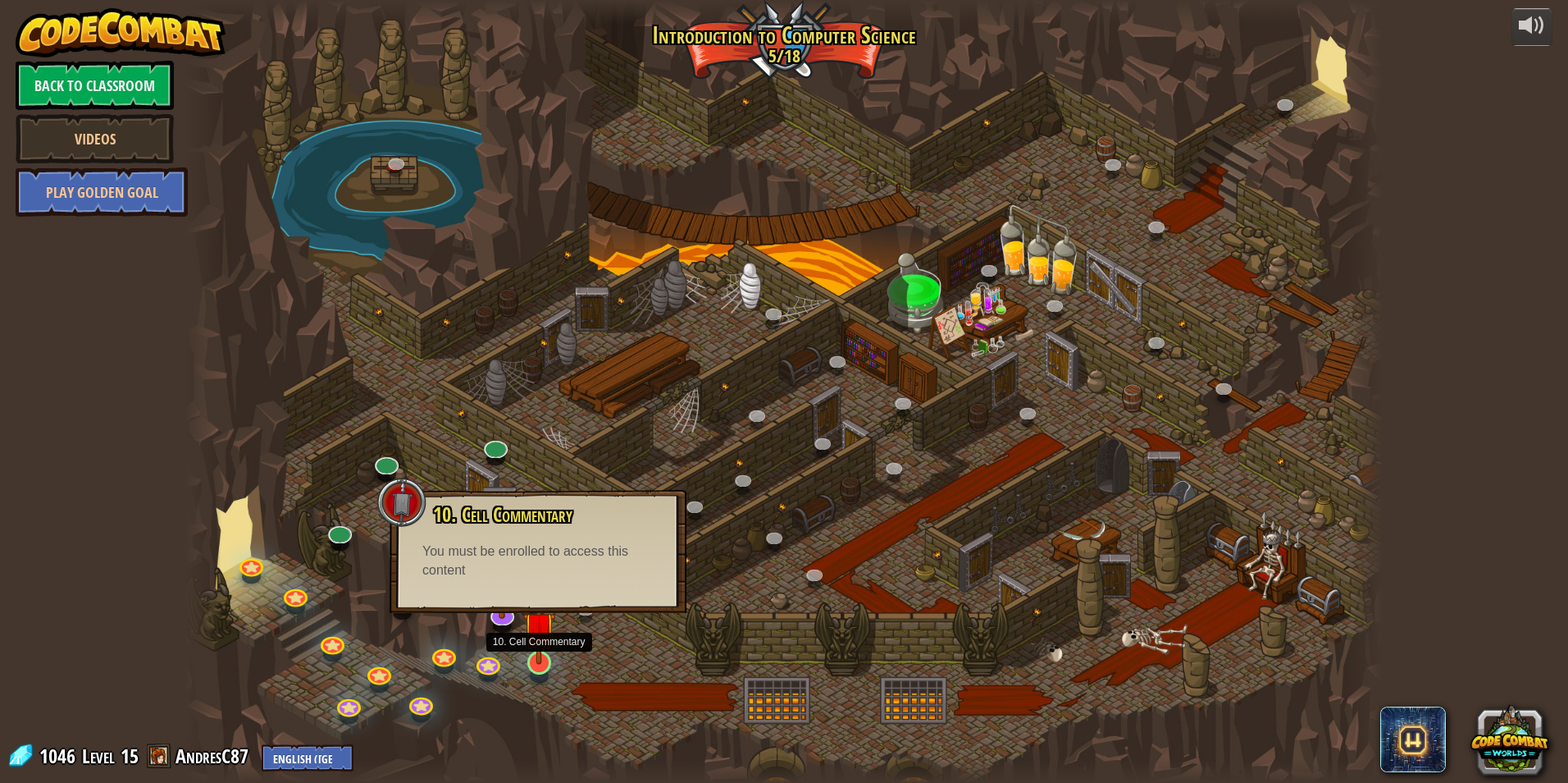
drag, startPoint x: 393, startPoint y: 615, endPoint x: 529, endPoint y: 645, distance: 139.3
click at [535, 649] on div "25. Kithgard Gates (Locked) Escape the Kithgard dungeons, and don't let the gua…" at bounding box center [784, 391] width 1197 height 783
click at [506, 616] on link at bounding box center [499, 609] width 33 height 33
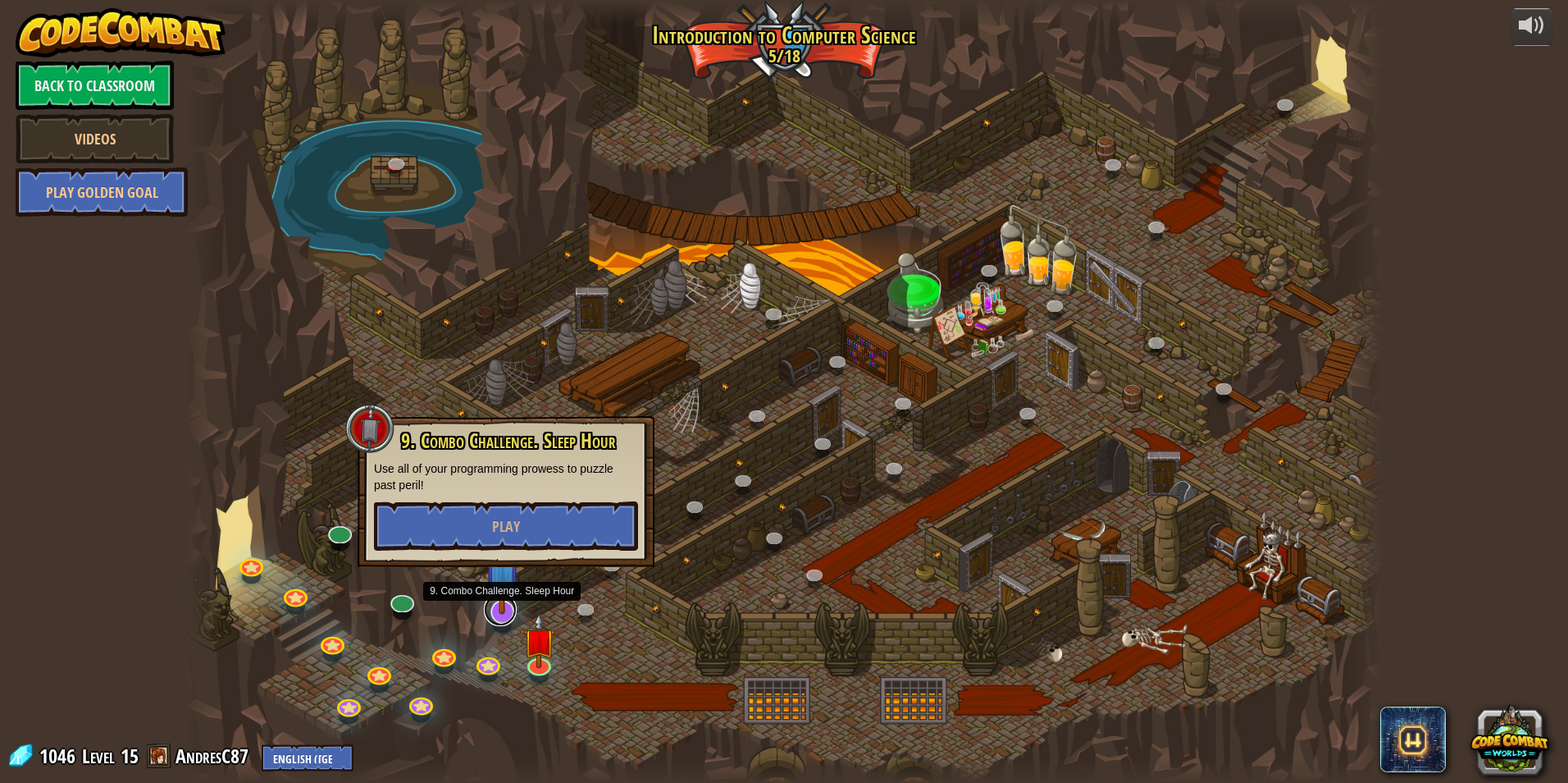
click at [506, 616] on link at bounding box center [499, 609] width 33 height 33
click at [574, 525] on button "Play" at bounding box center [505, 526] width 264 height 49
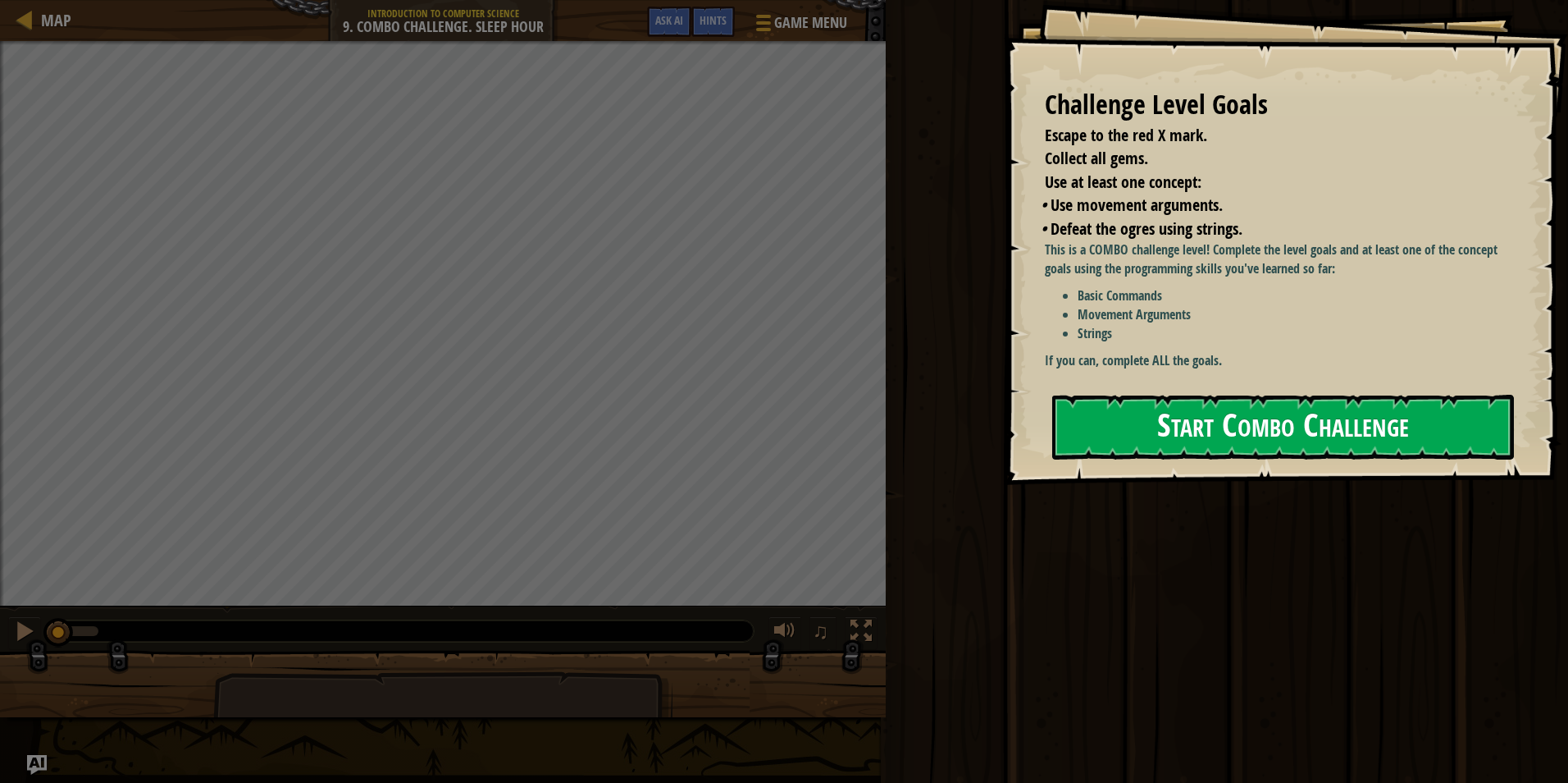
click at [1298, 400] on button "Start Combo Challenge" at bounding box center [1282, 427] width 462 height 65
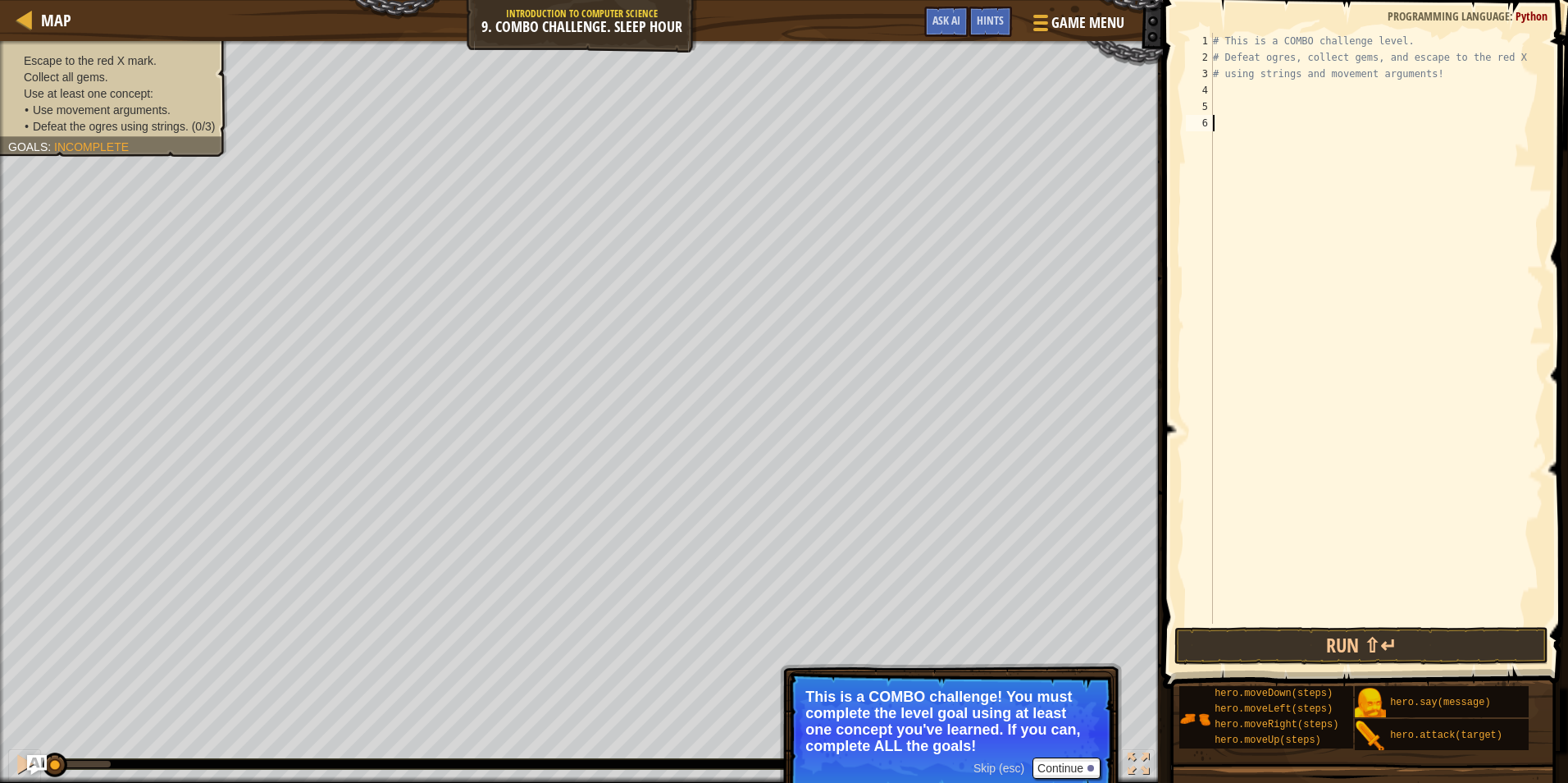
click at [1259, 91] on div "# This is a COMBO challenge level. # Defeat [PERSON_NAME], collect gems, and es…" at bounding box center [1376, 344] width 334 height 623
type textarea "h"
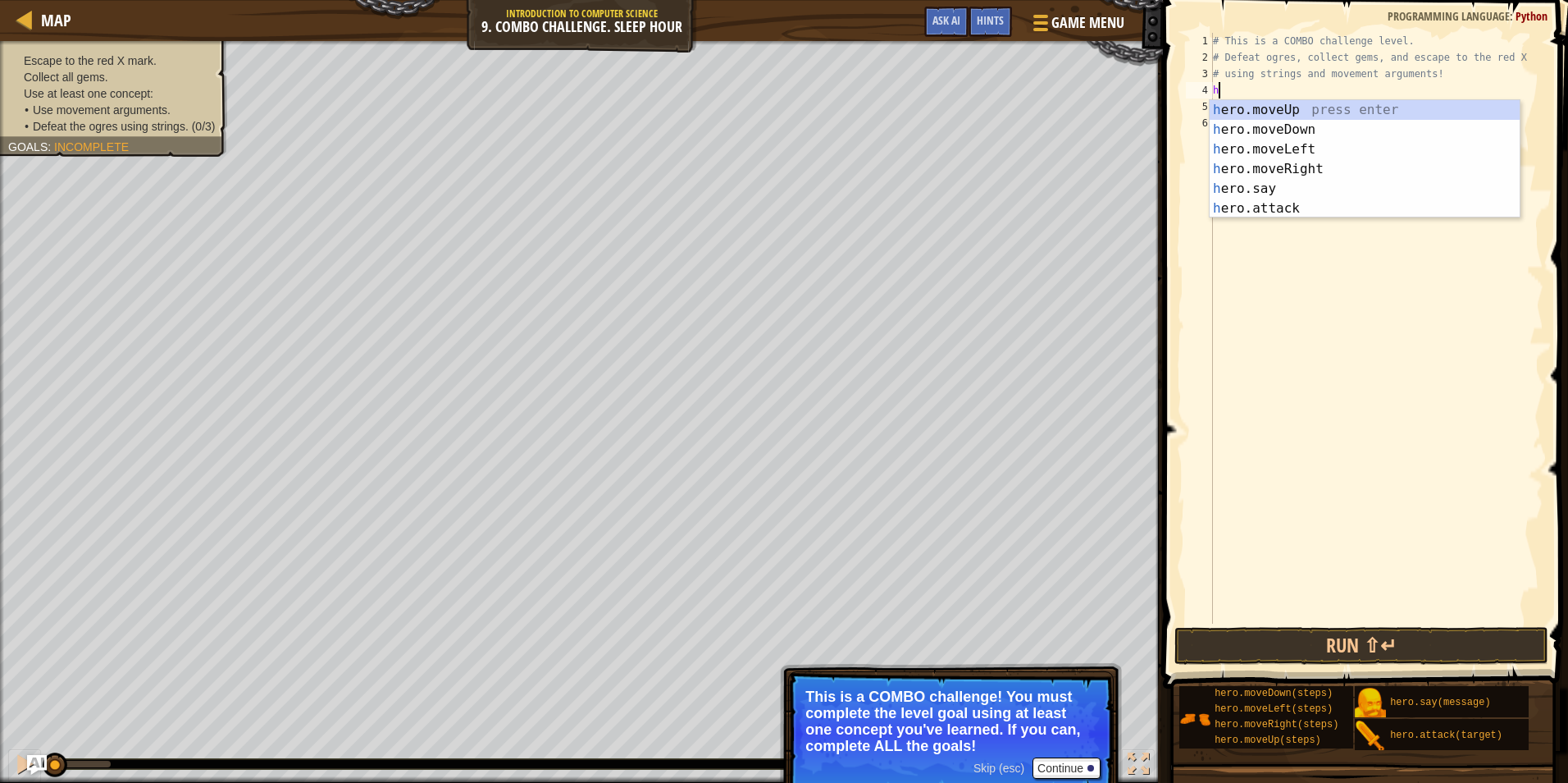
scroll to position [7, 0]
click at [1292, 124] on div "h ero.moveUp press enter h ero.moveDown press enter h ero.moveLeft press enter …" at bounding box center [1364, 179] width 310 height 158
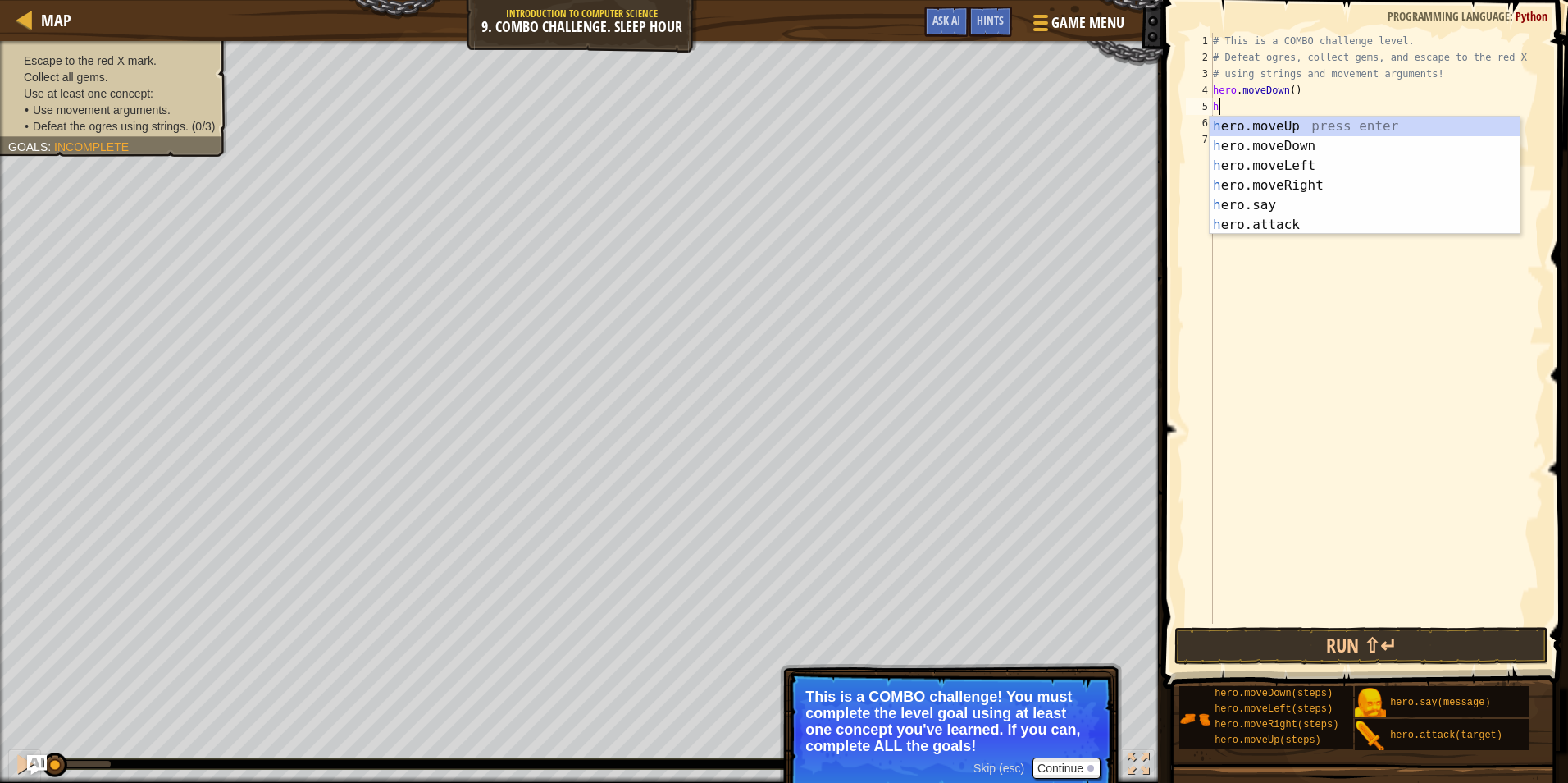
type textarea "he"
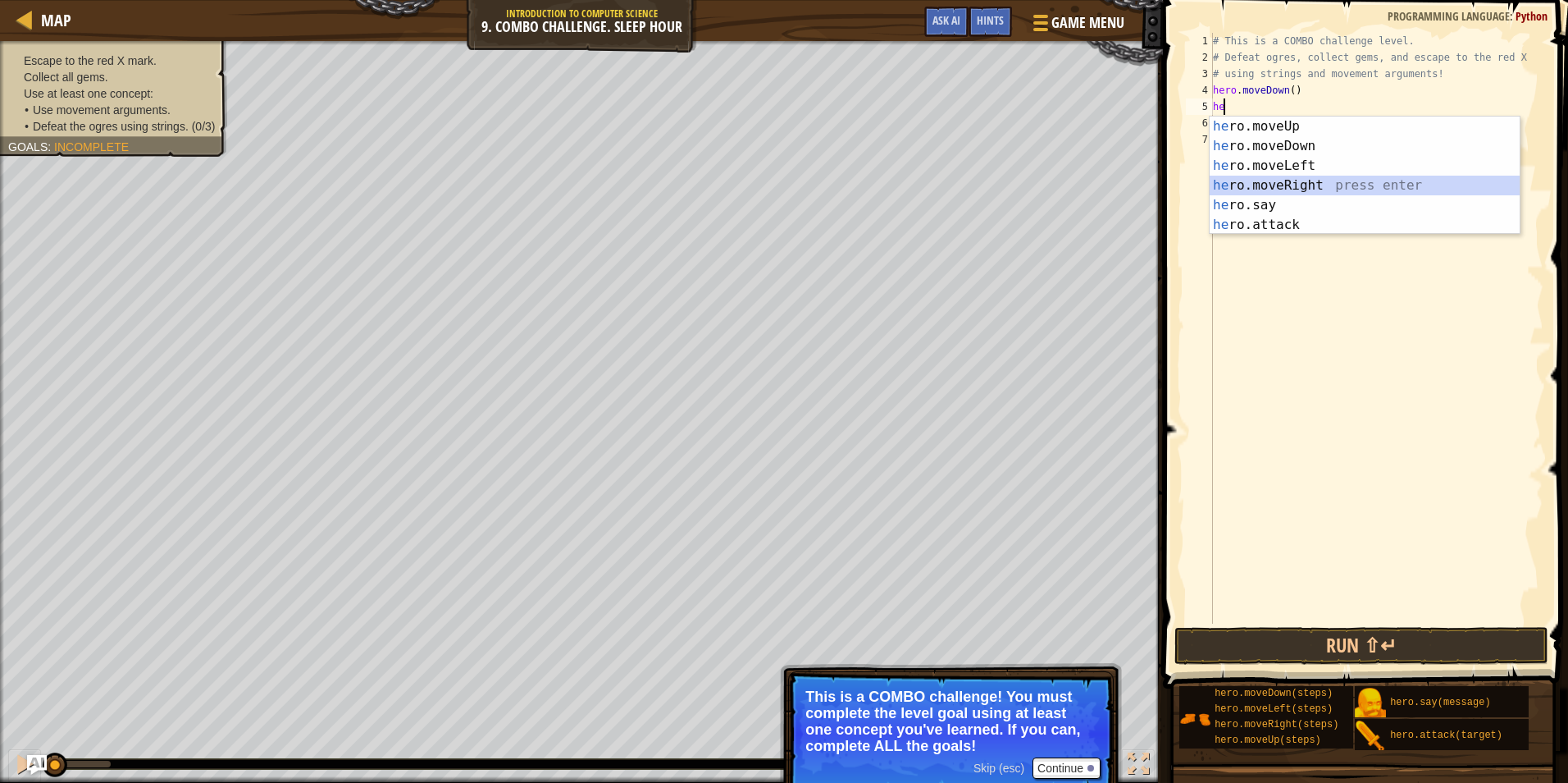
click at [1291, 186] on div "he ro.moveUp press enter he ro.moveDown press enter he ro.moveLeft press enter …" at bounding box center [1364, 196] width 310 height 158
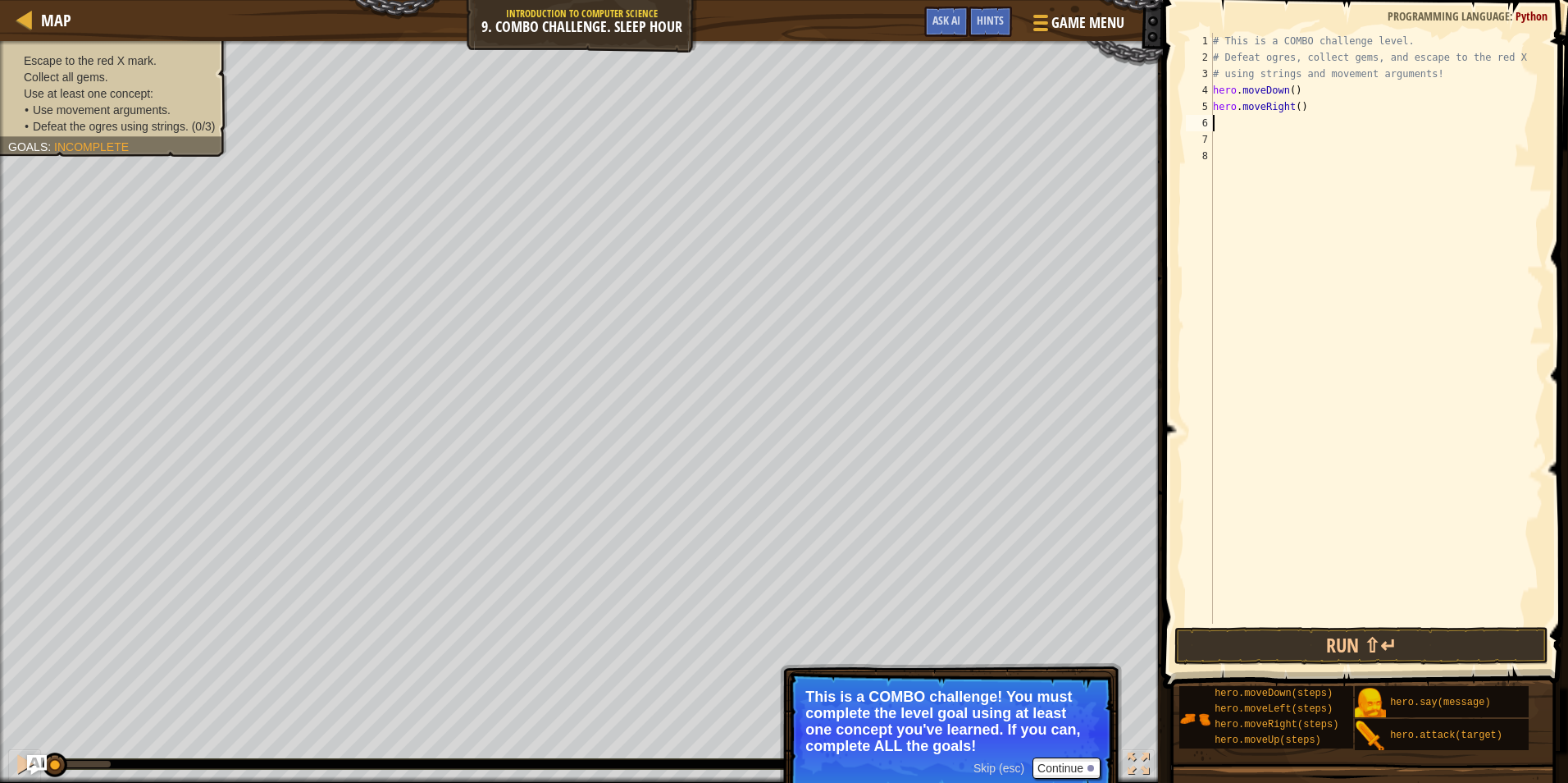
click at [1295, 107] on div "# This is a COMBO challenge level. # Defeat [PERSON_NAME], collect gems, and es…" at bounding box center [1376, 344] width 334 height 623
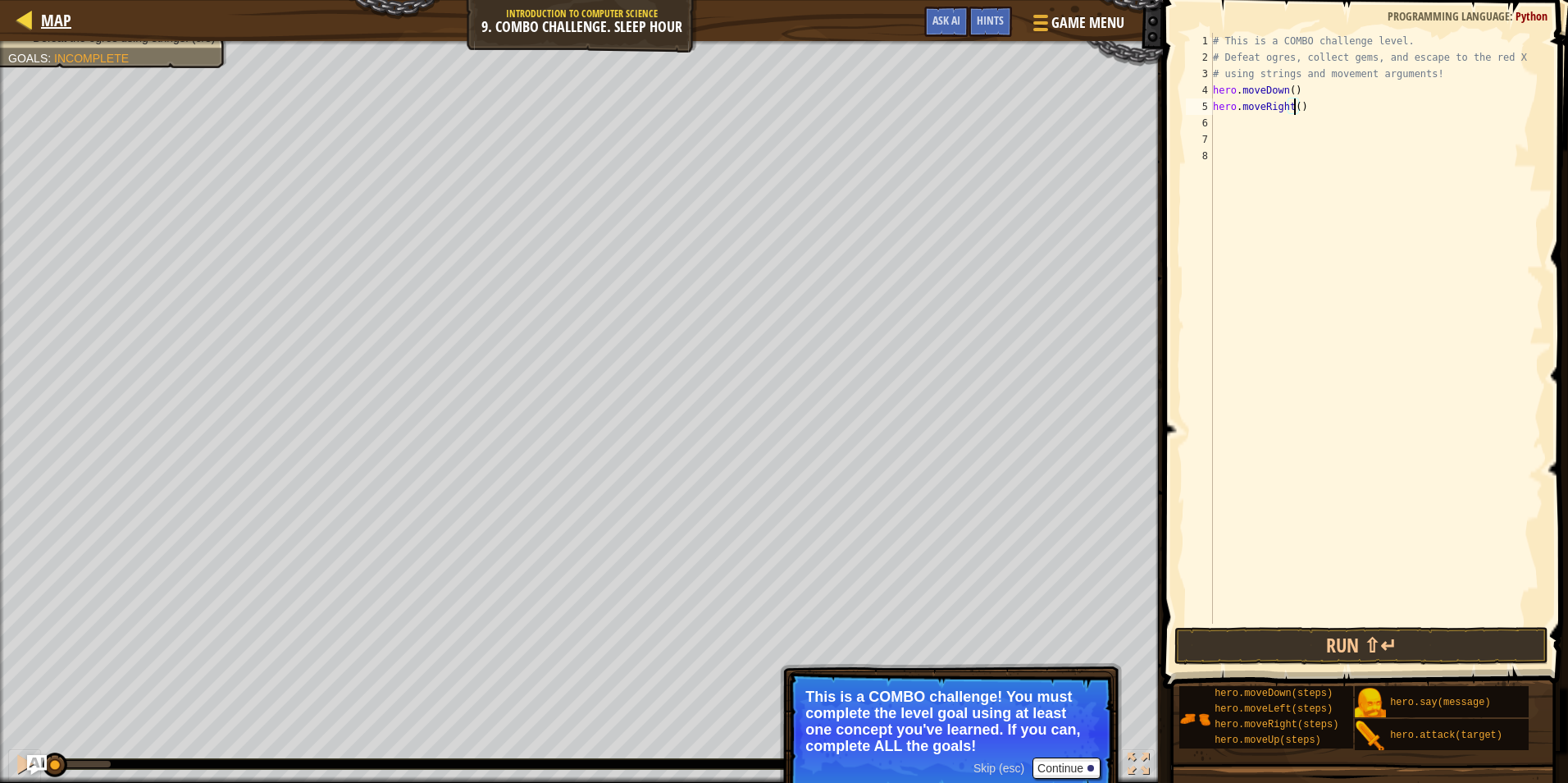
type textarea "hero.moveRight()"
click at [29, 30] on div at bounding box center [25, 19] width 21 height 21
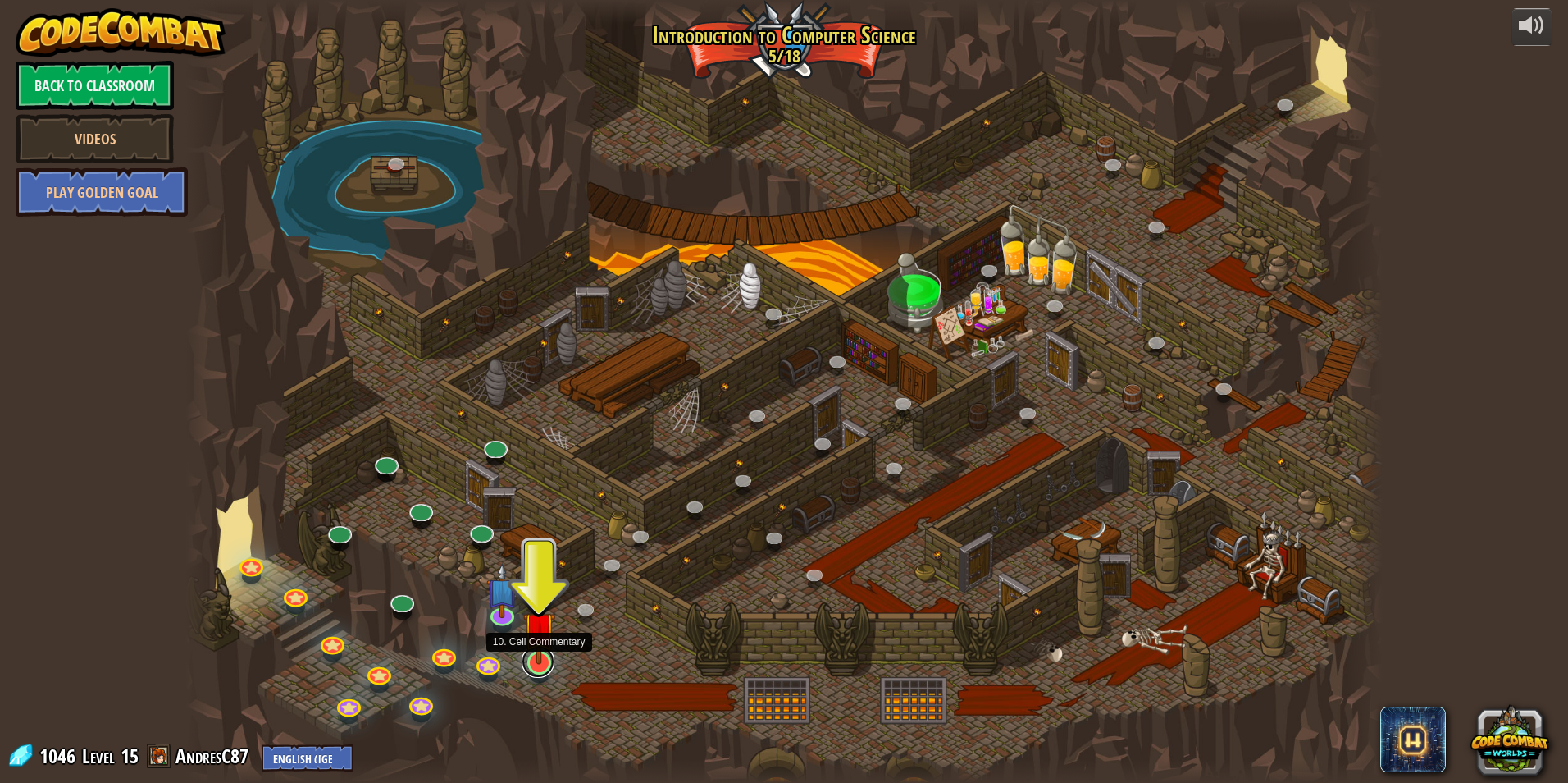
click at [537, 668] on link at bounding box center [537, 661] width 33 height 33
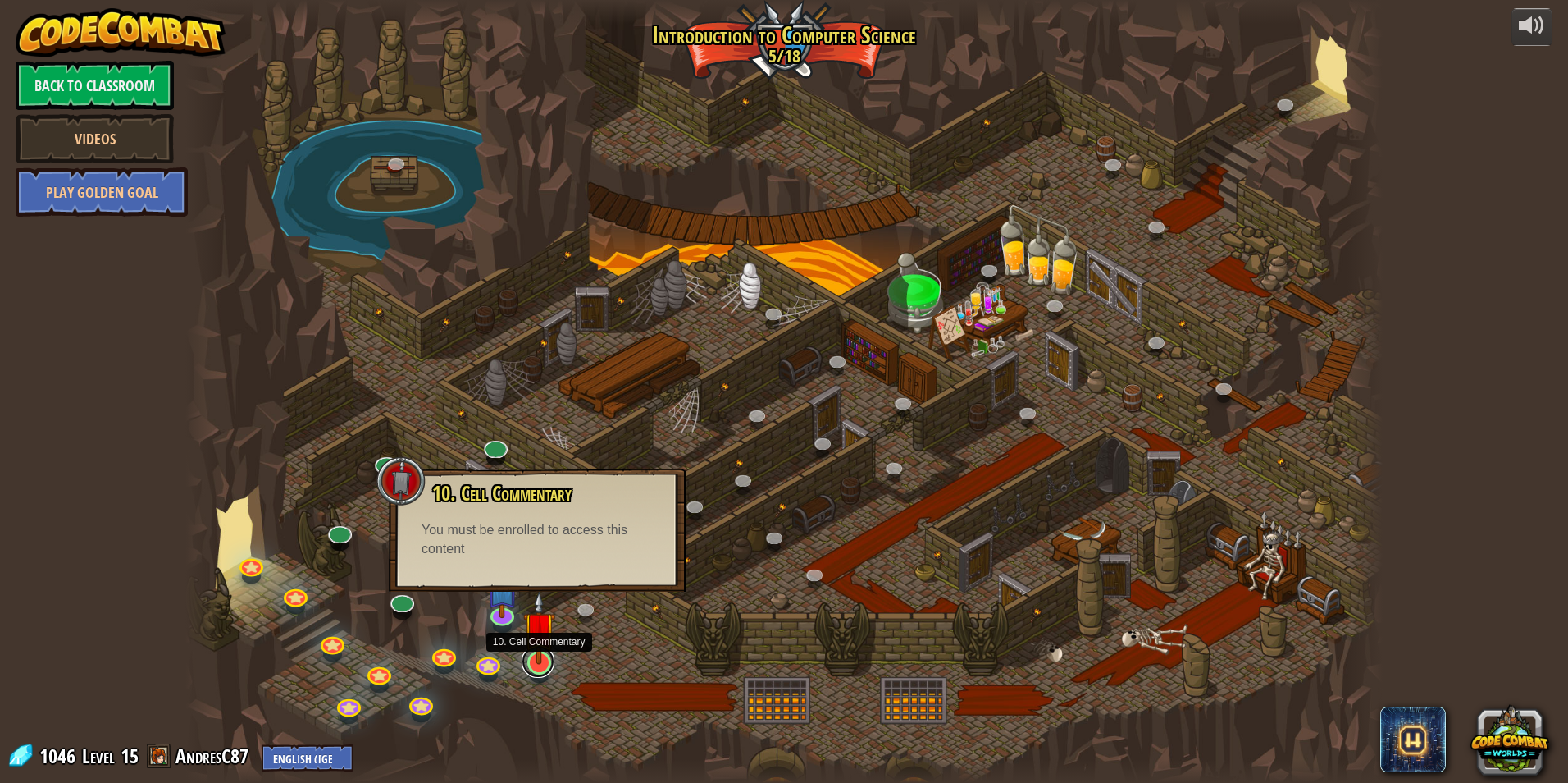
click at [537, 668] on link at bounding box center [537, 661] width 33 height 33
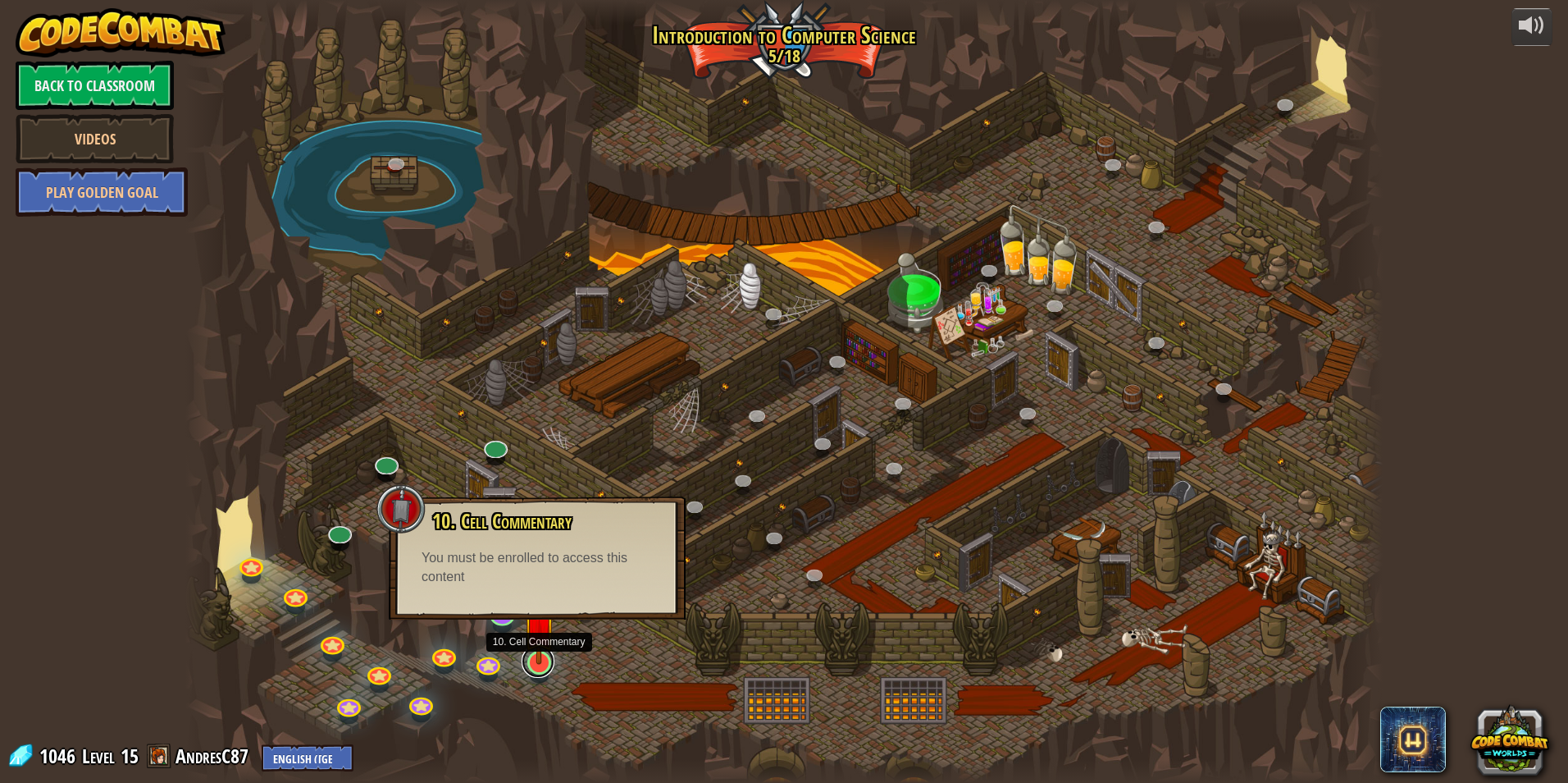
click at [537, 668] on link at bounding box center [537, 661] width 33 height 33
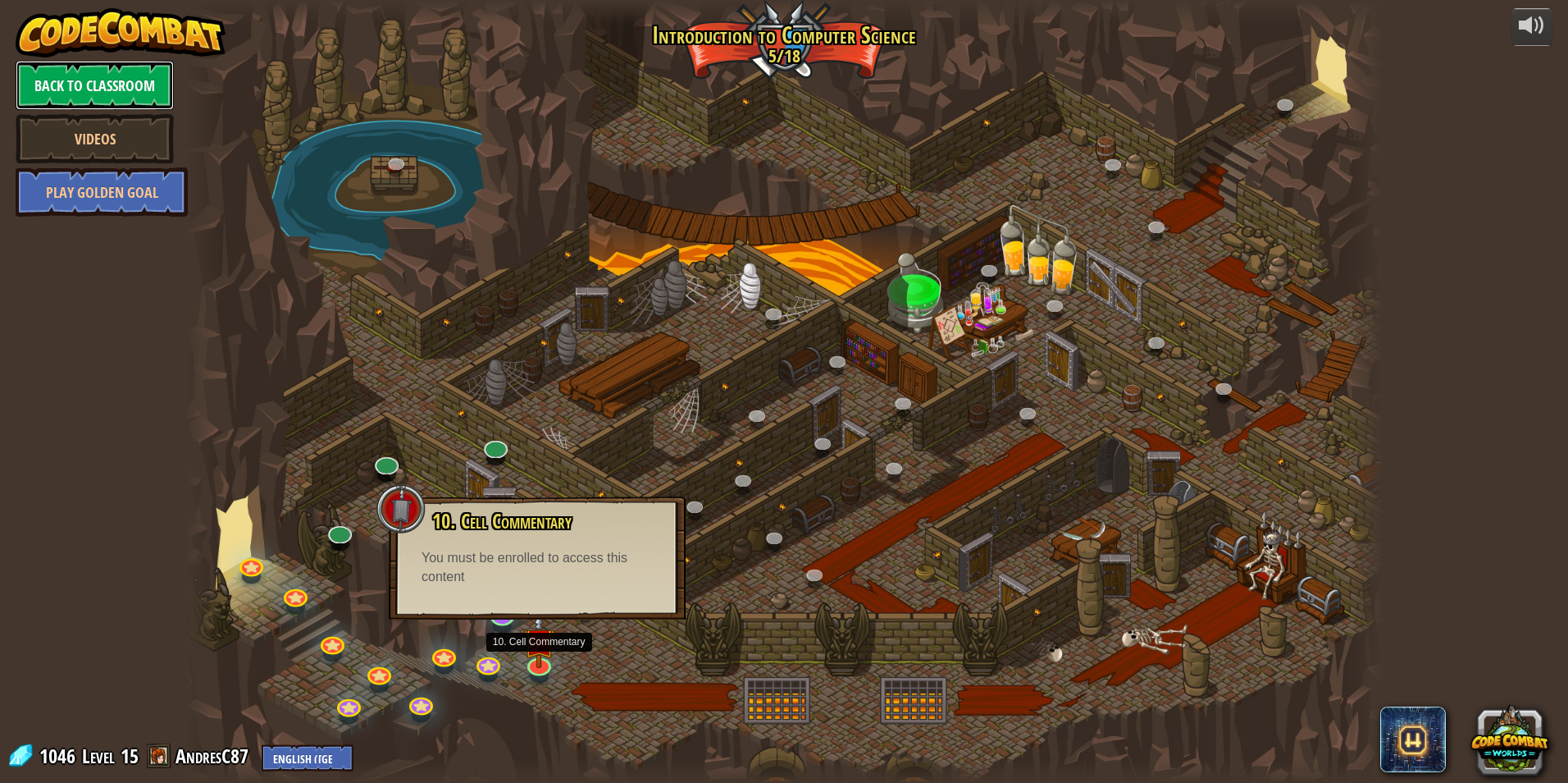
click at [92, 75] on link "Back to Classroom" at bounding box center [95, 85] width 158 height 49
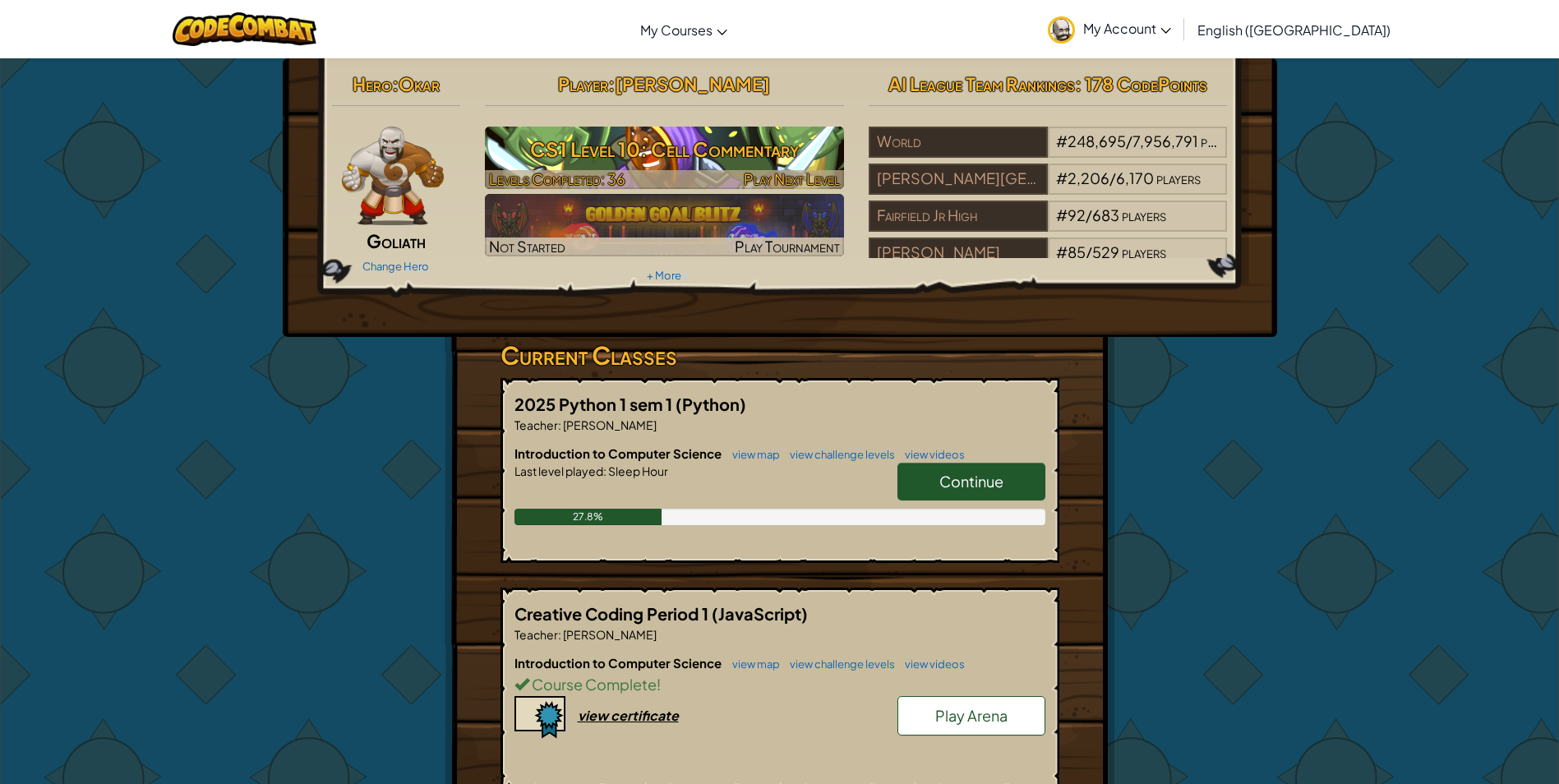
click at [753, 179] on span "Play Next Level" at bounding box center [791, 178] width 96 height 19
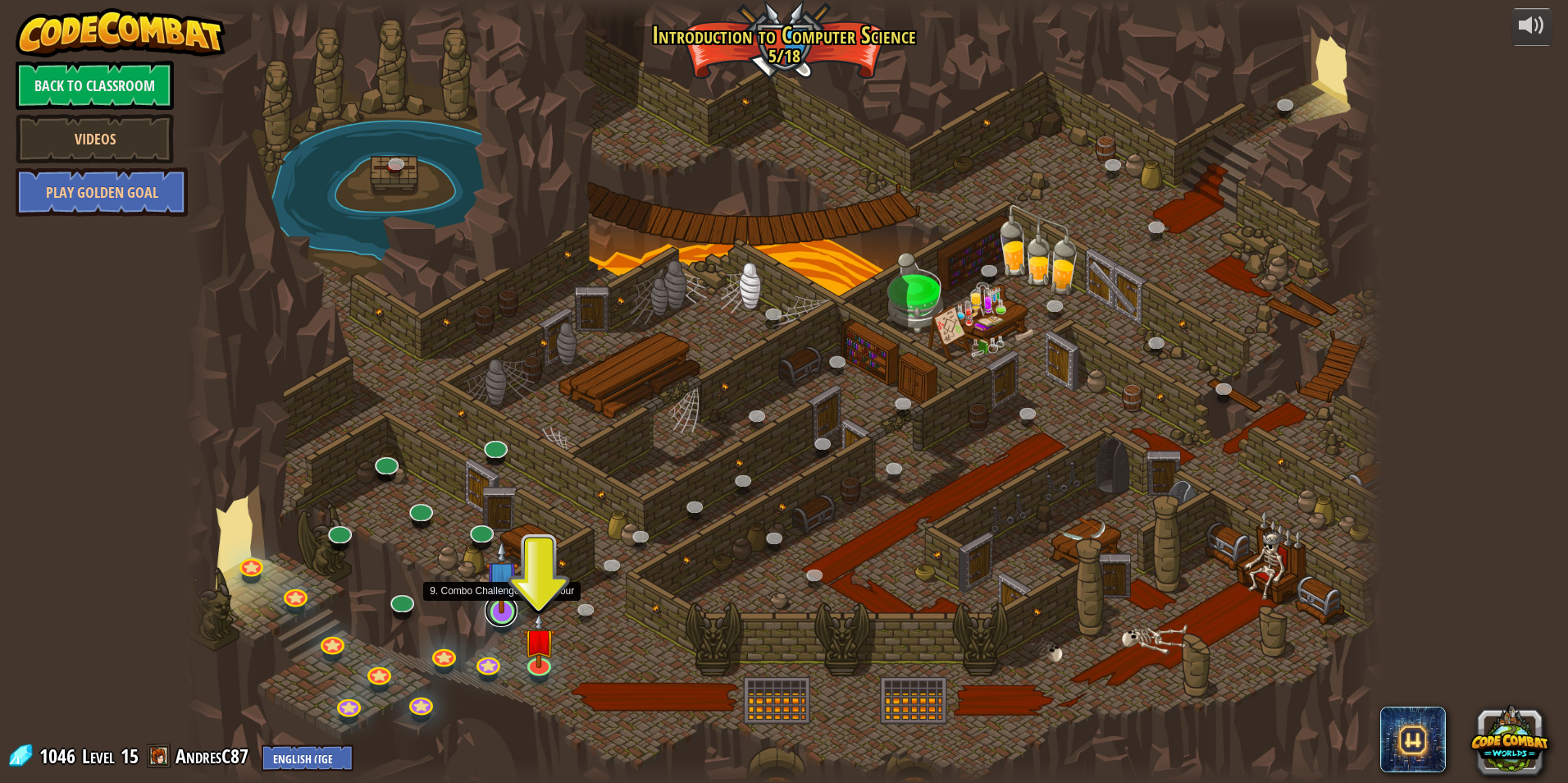
click at [509, 616] on link at bounding box center [500, 610] width 33 height 33
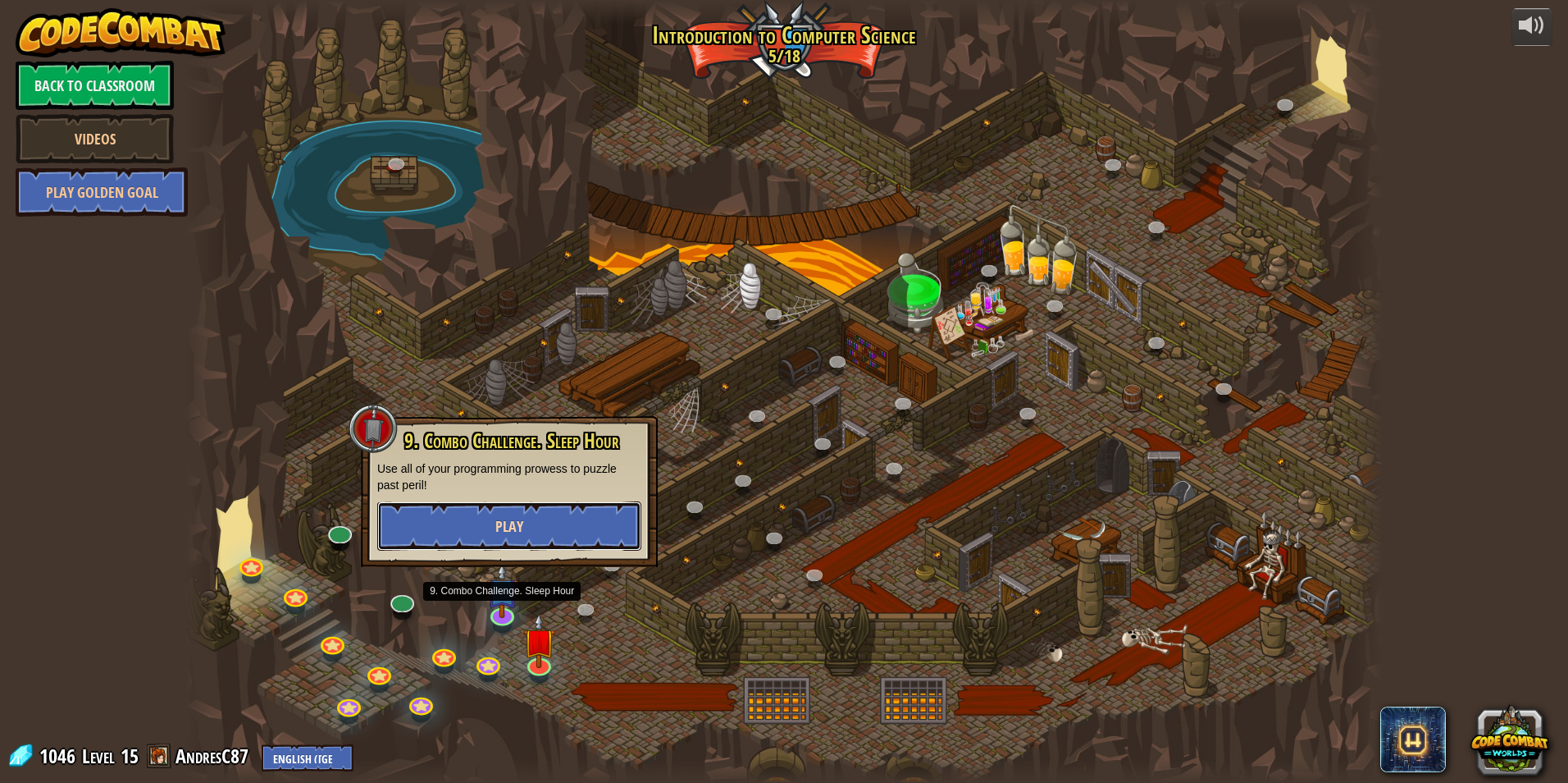
click at [507, 541] on button "Play" at bounding box center [508, 526] width 264 height 49
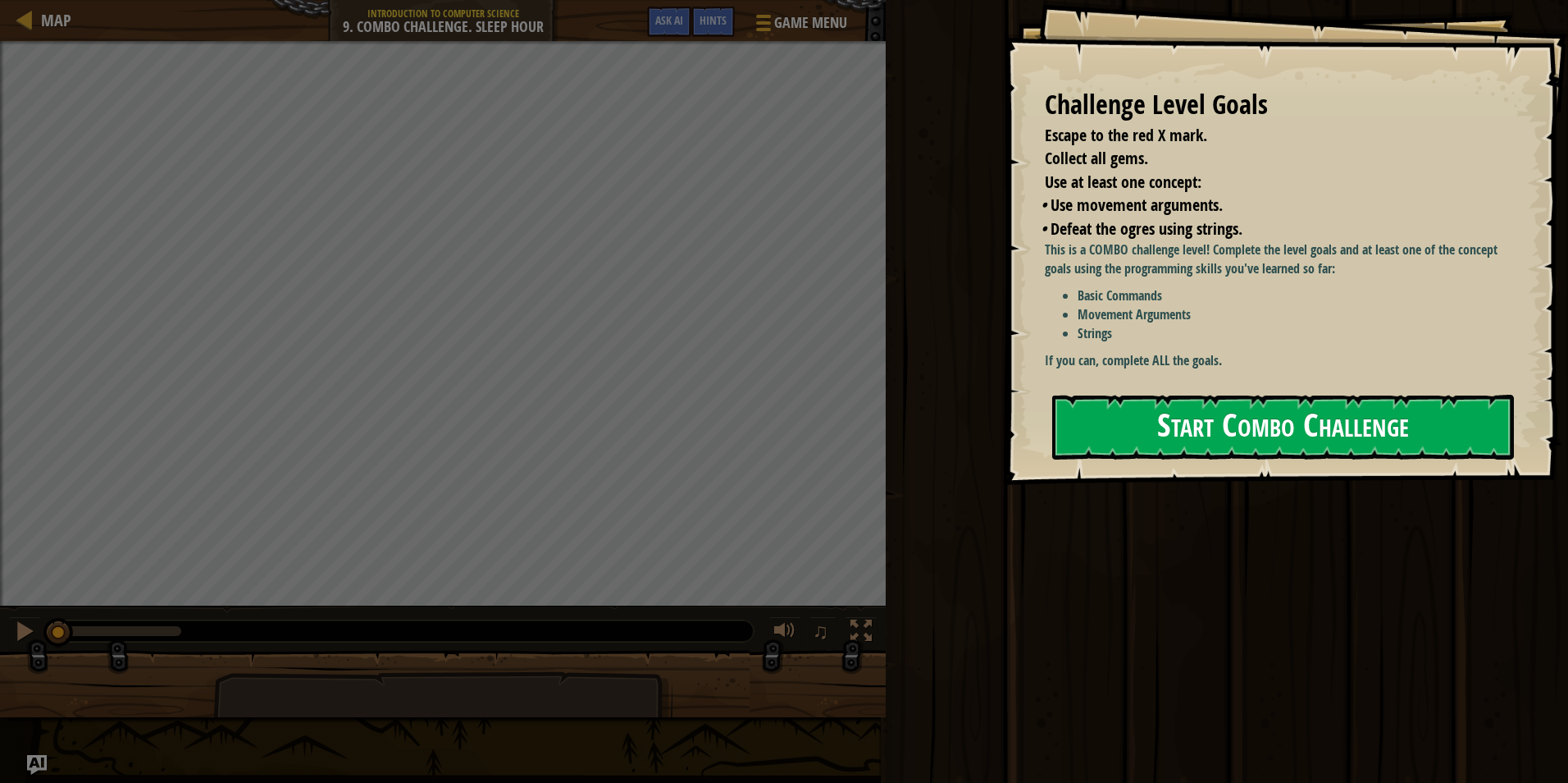
click at [1287, 395] on button "Start Combo Challenge" at bounding box center [1282, 427] width 462 height 65
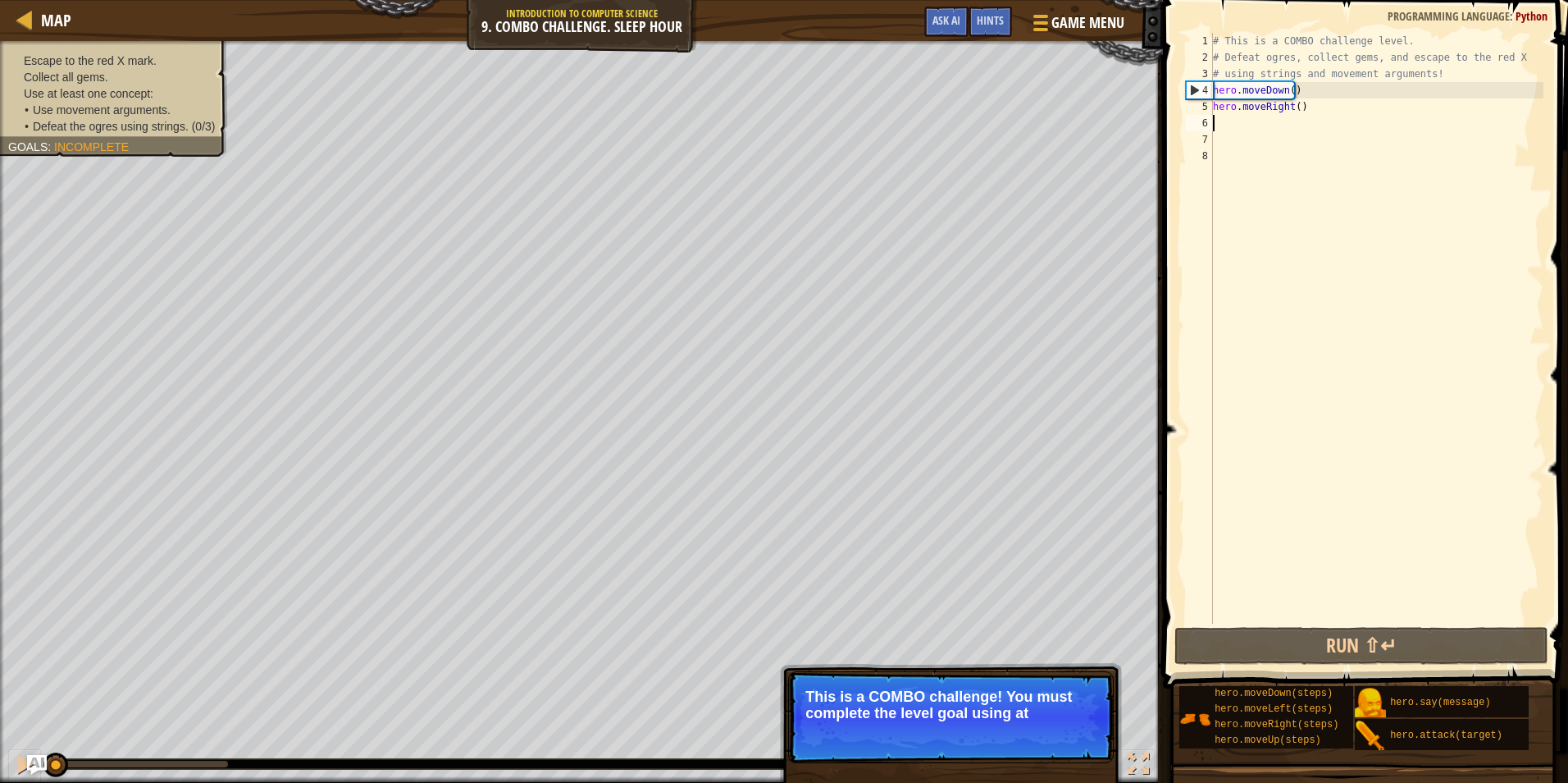
click at [1263, 121] on div "# This is a COMBO challenge level. # Defeat [PERSON_NAME], collect gems, and es…" at bounding box center [1376, 344] width 334 height 623
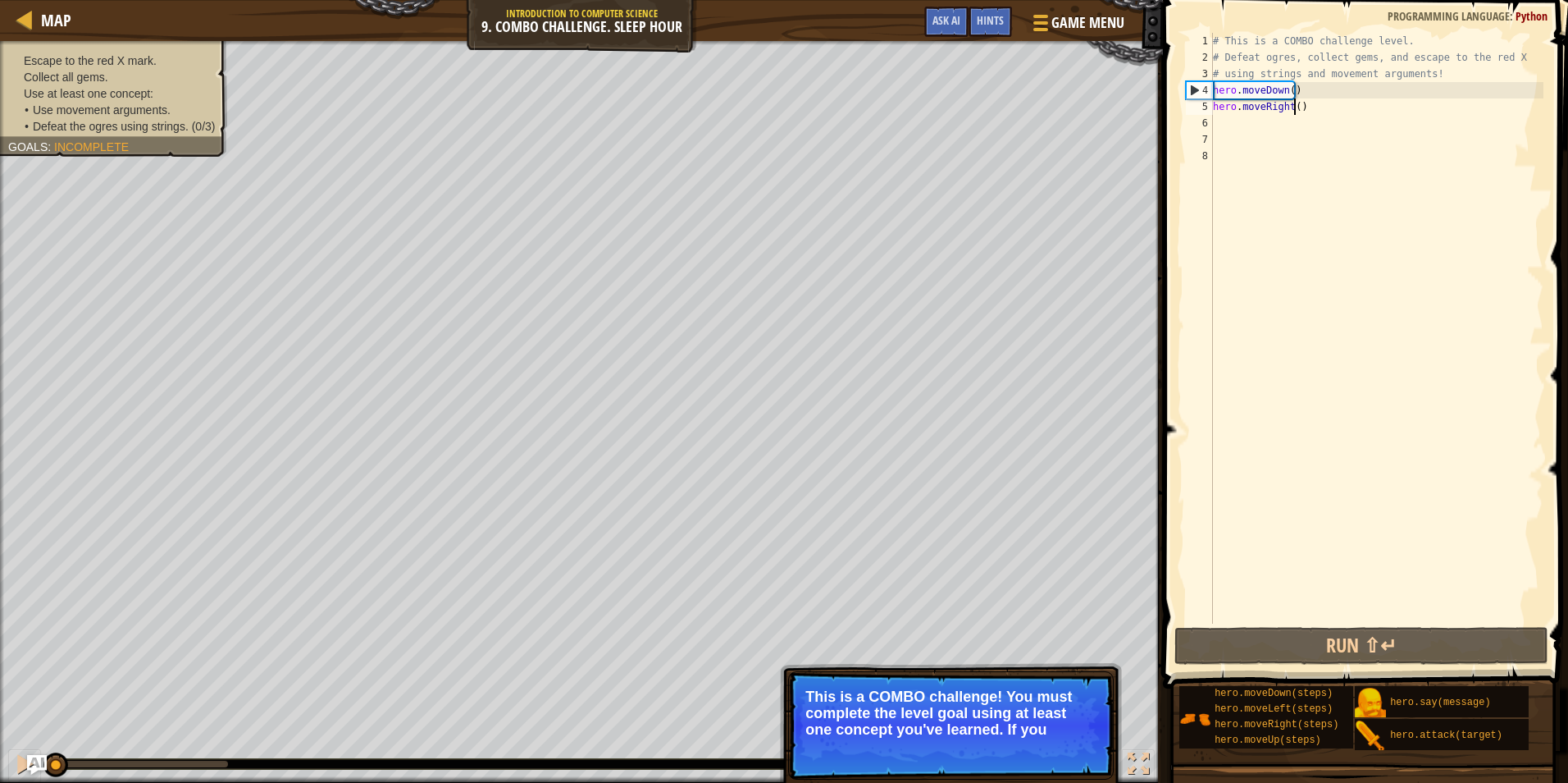
click at [1295, 104] on div "# This is a COMBO challenge level. # Defeat [PERSON_NAME], collect gems, and es…" at bounding box center [1376, 344] width 334 height 623
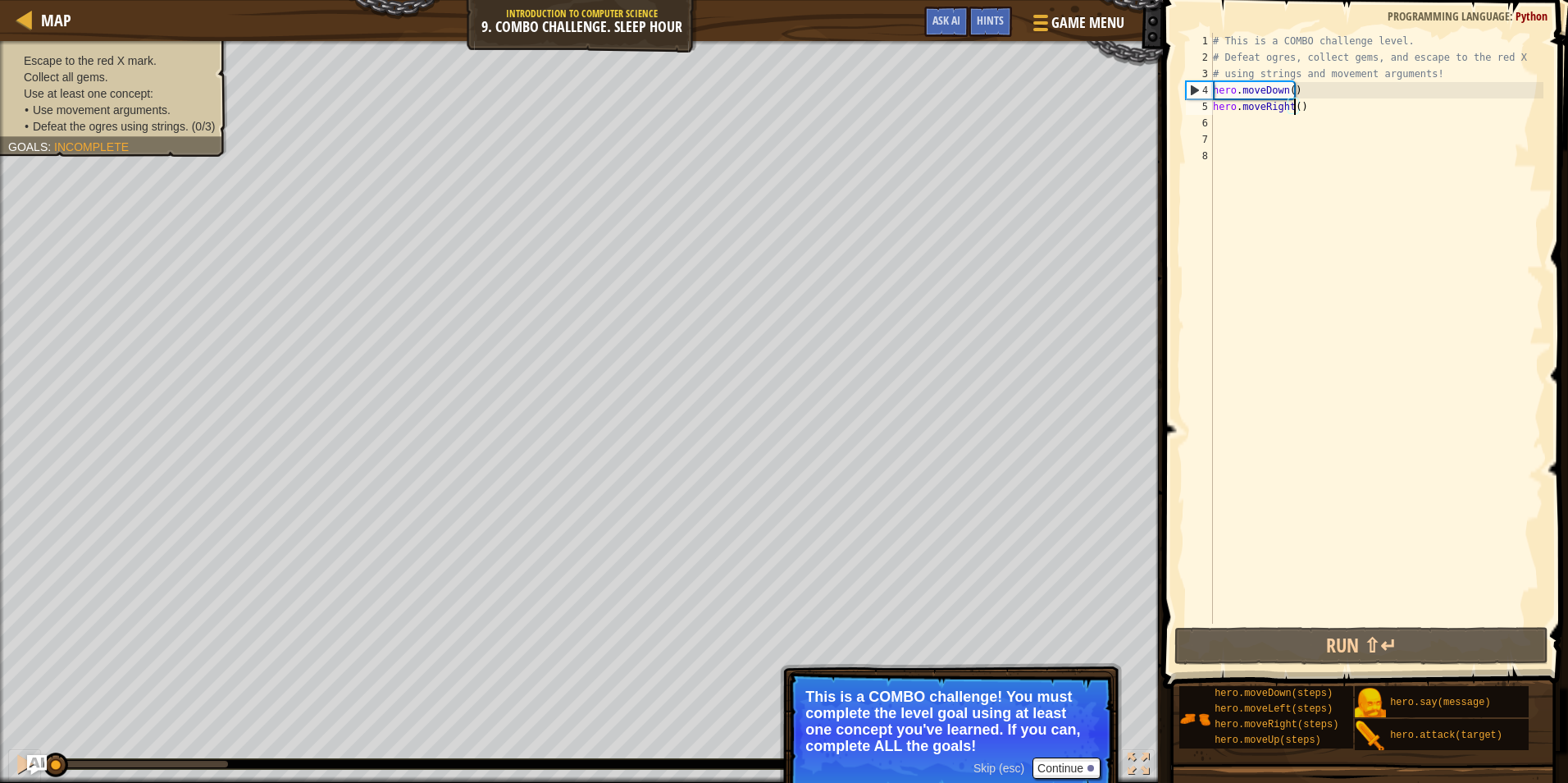
type textarea "hero.moveRight(2)"
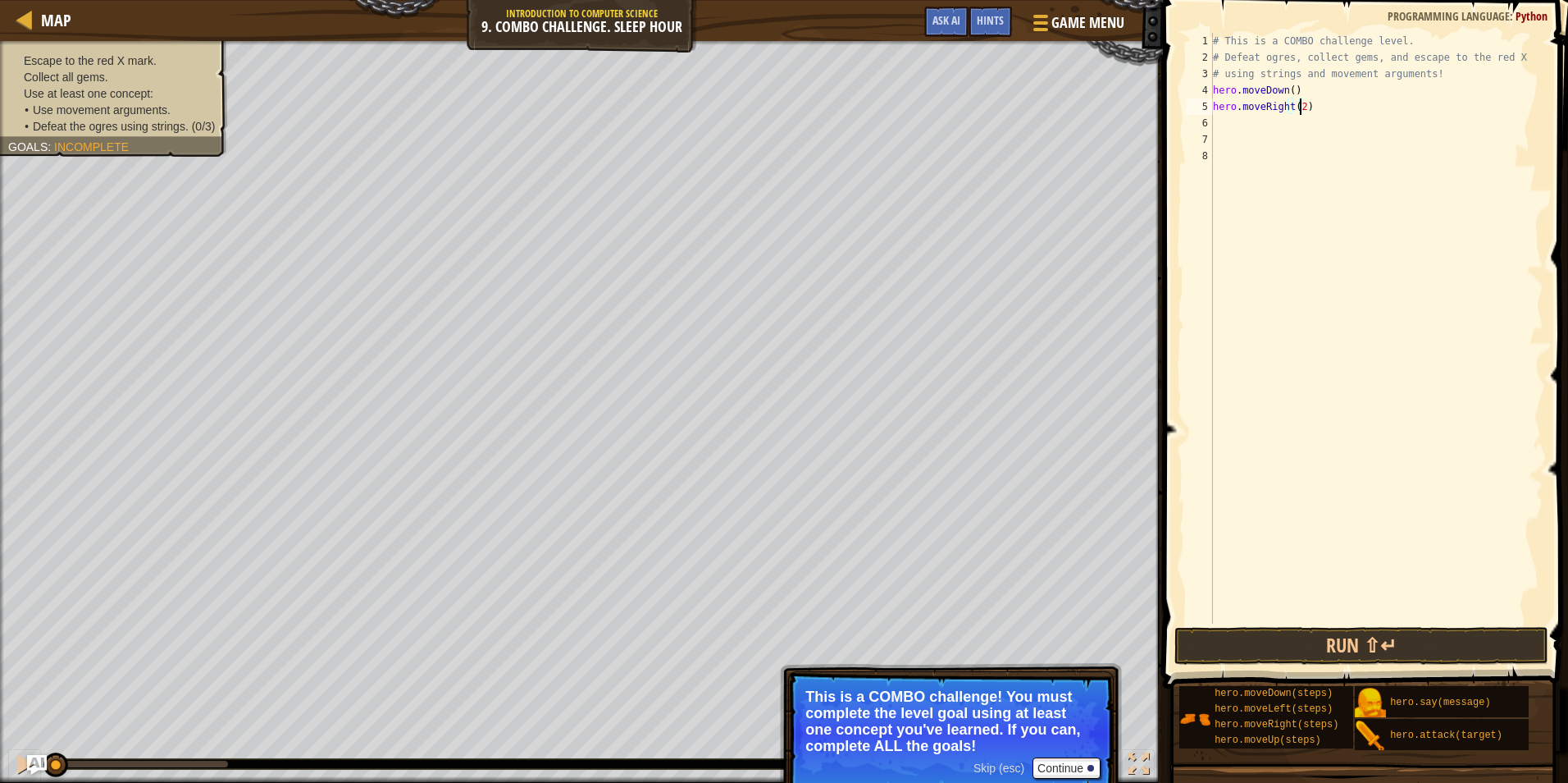
click at [1219, 123] on div "# This is a COMBO challenge level. # Defeat [PERSON_NAME], collect gems, and es…" at bounding box center [1376, 344] width 334 height 623
type textarea "h"
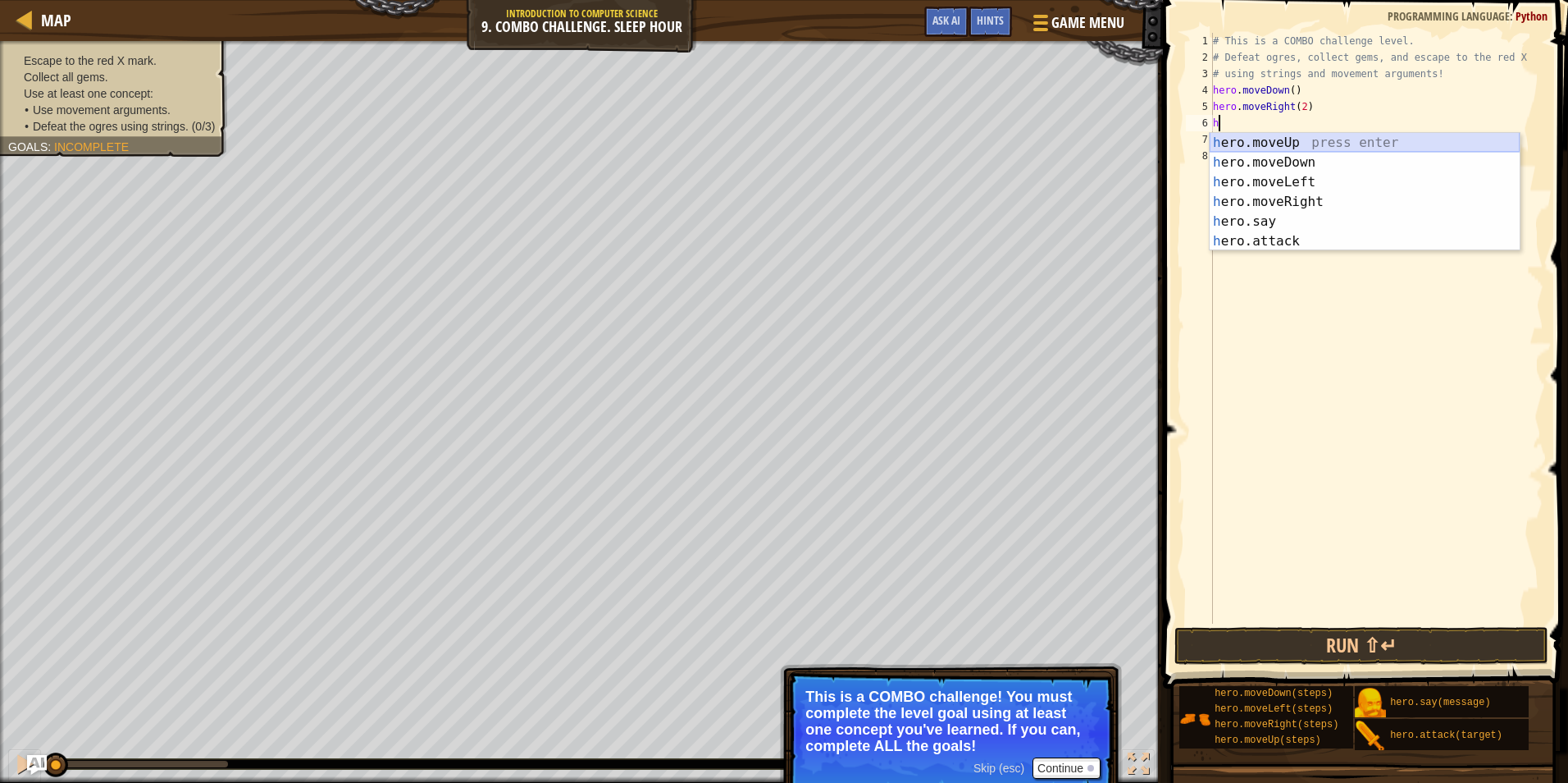
click at [1341, 137] on div "h ero.moveUp press enter h ero.moveDown press enter h ero.moveLeft press enter …" at bounding box center [1364, 211] width 310 height 158
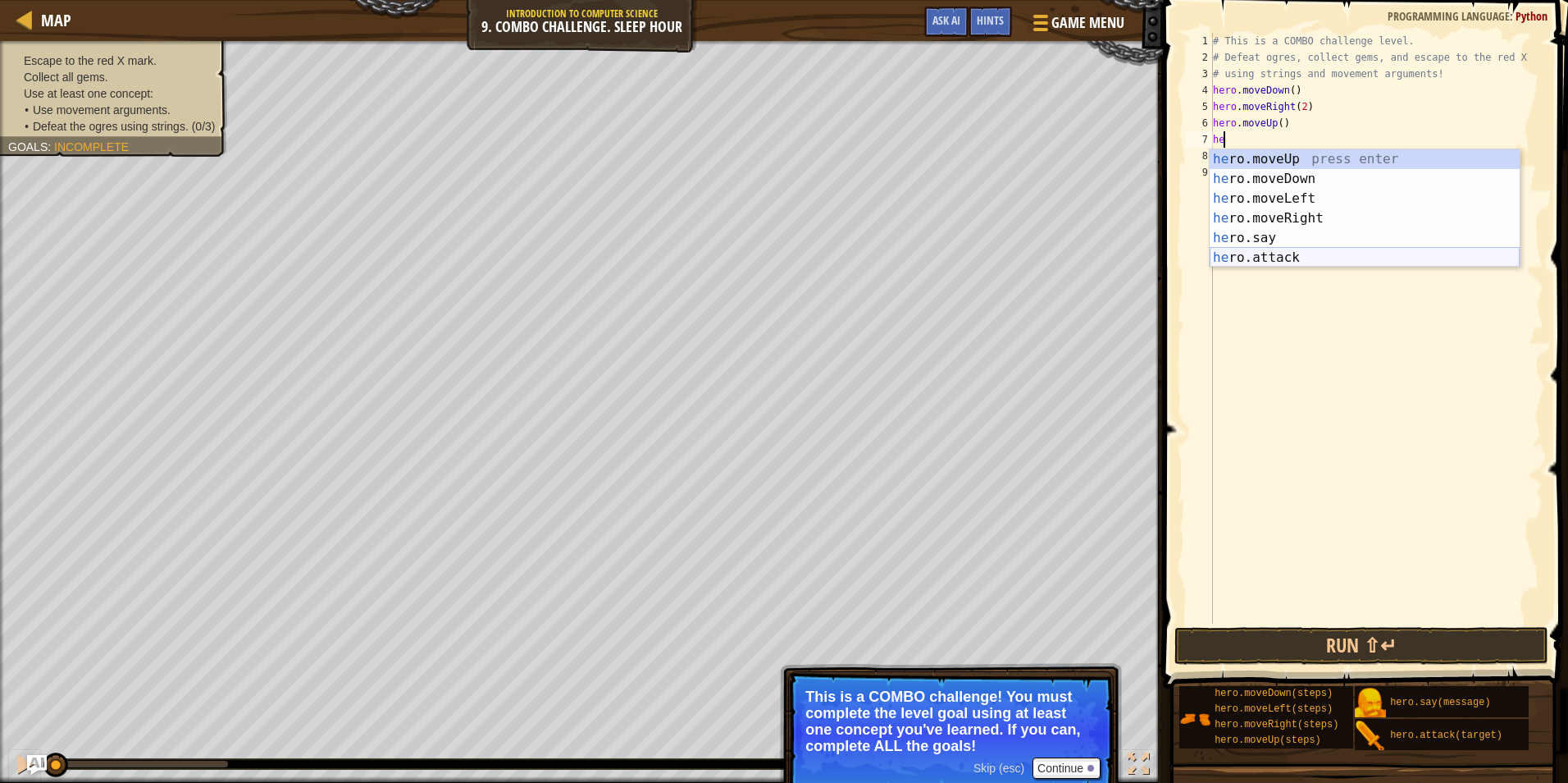
click at [1306, 252] on div "he ro.moveUp press enter he ro.moveDown press enter he ro.moveLeft press enter …" at bounding box center [1364, 228] width 310 height 158
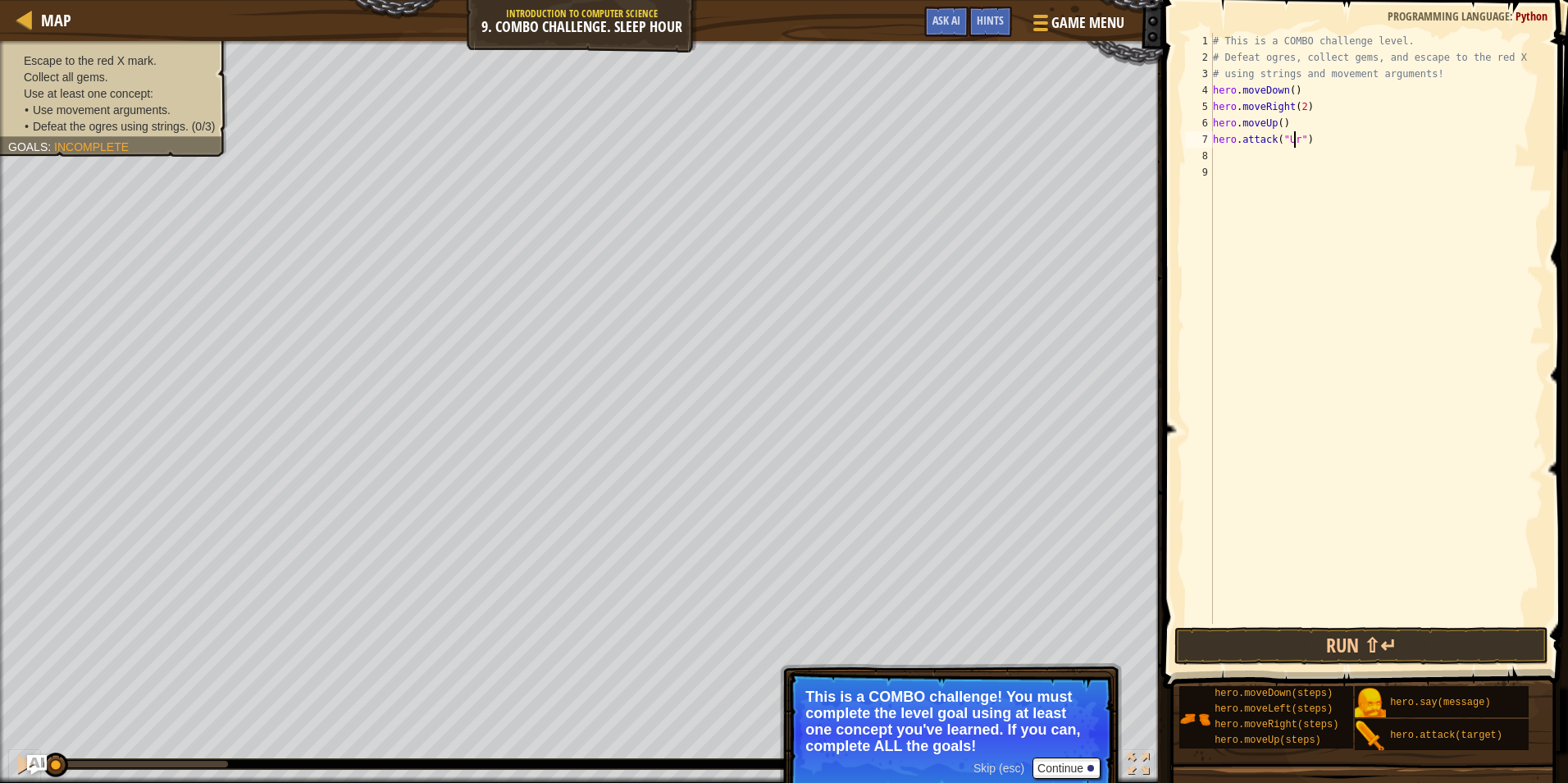
scroll to position [7, 7]
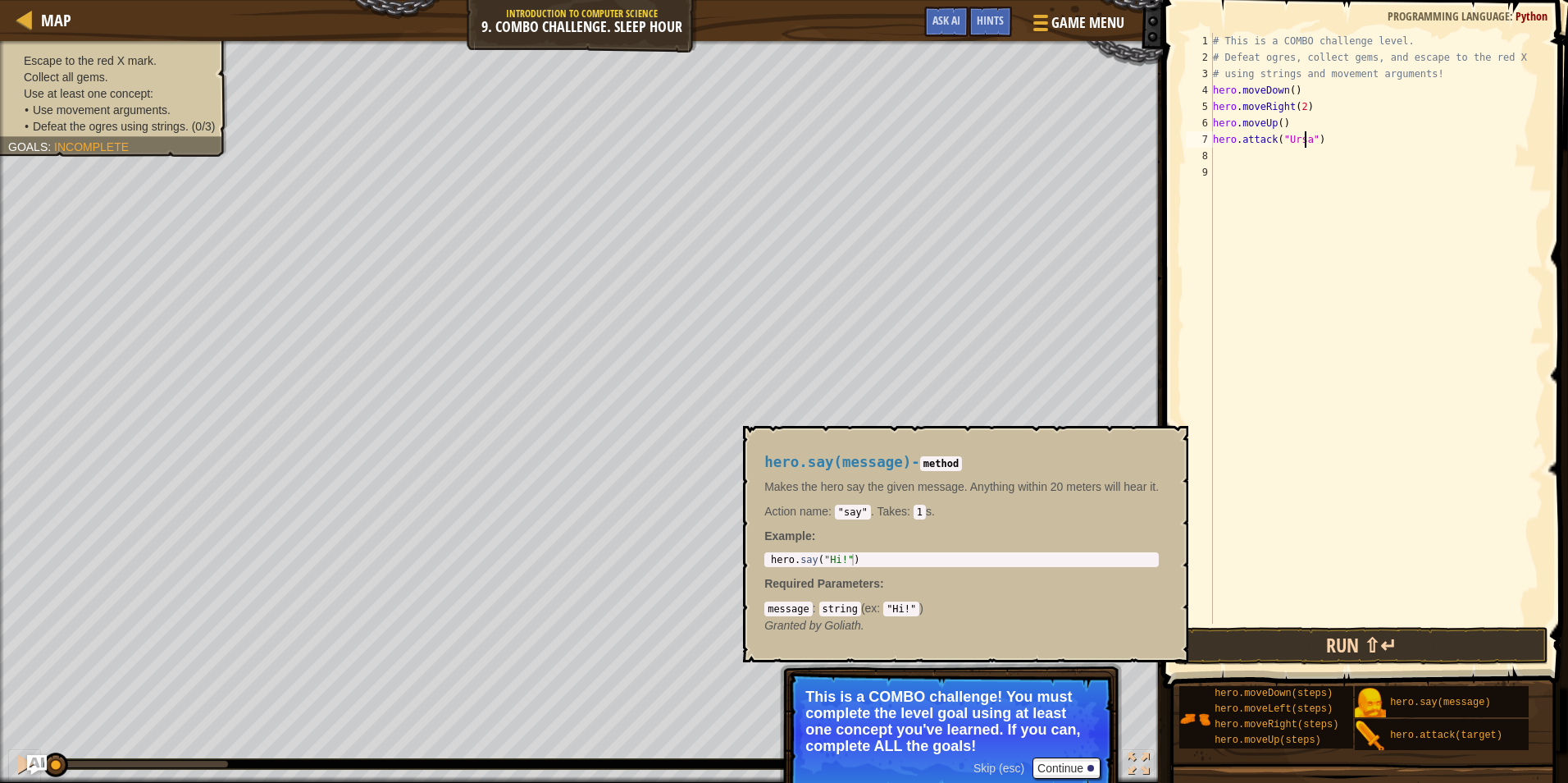
type textarea "hero.attack("Ursa")"
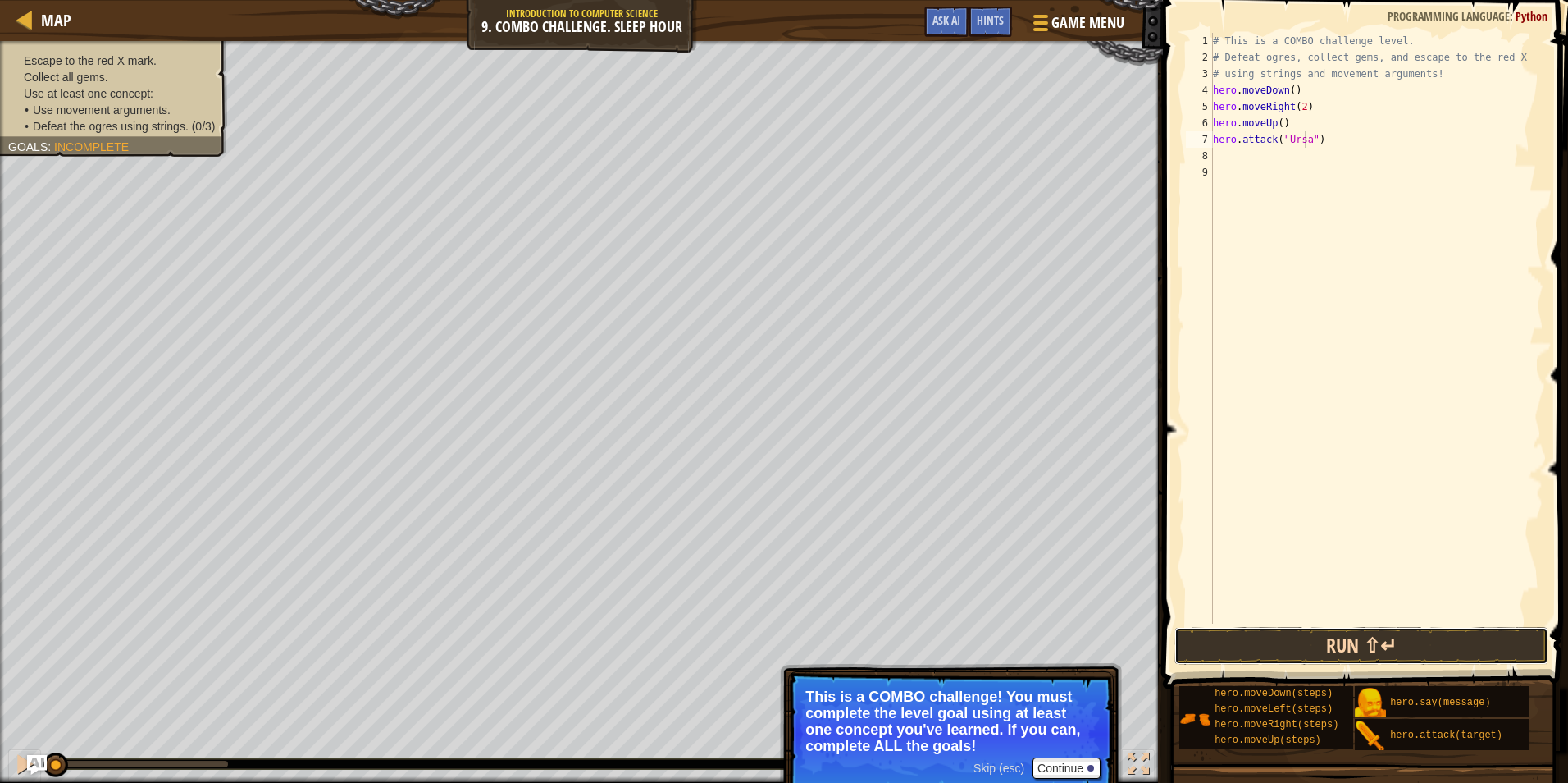
click at [1482, 648] on button "Run ⇧↵" at bounding box center [1361, 645] width 374 height 38
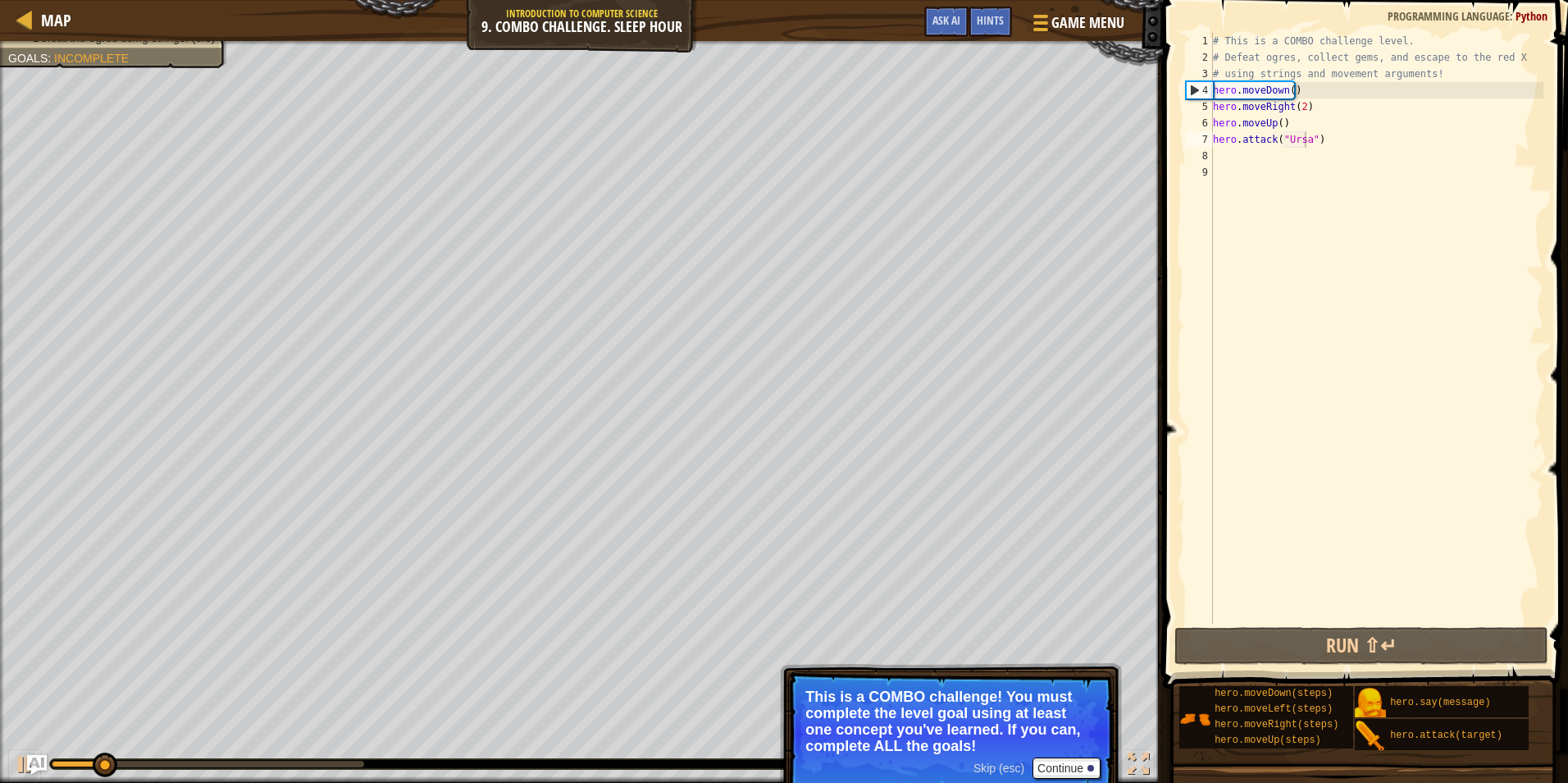
click at [992, 775] on div "Skip (esc) Continue" at bounding box center [1037, 767] width 128 height 21
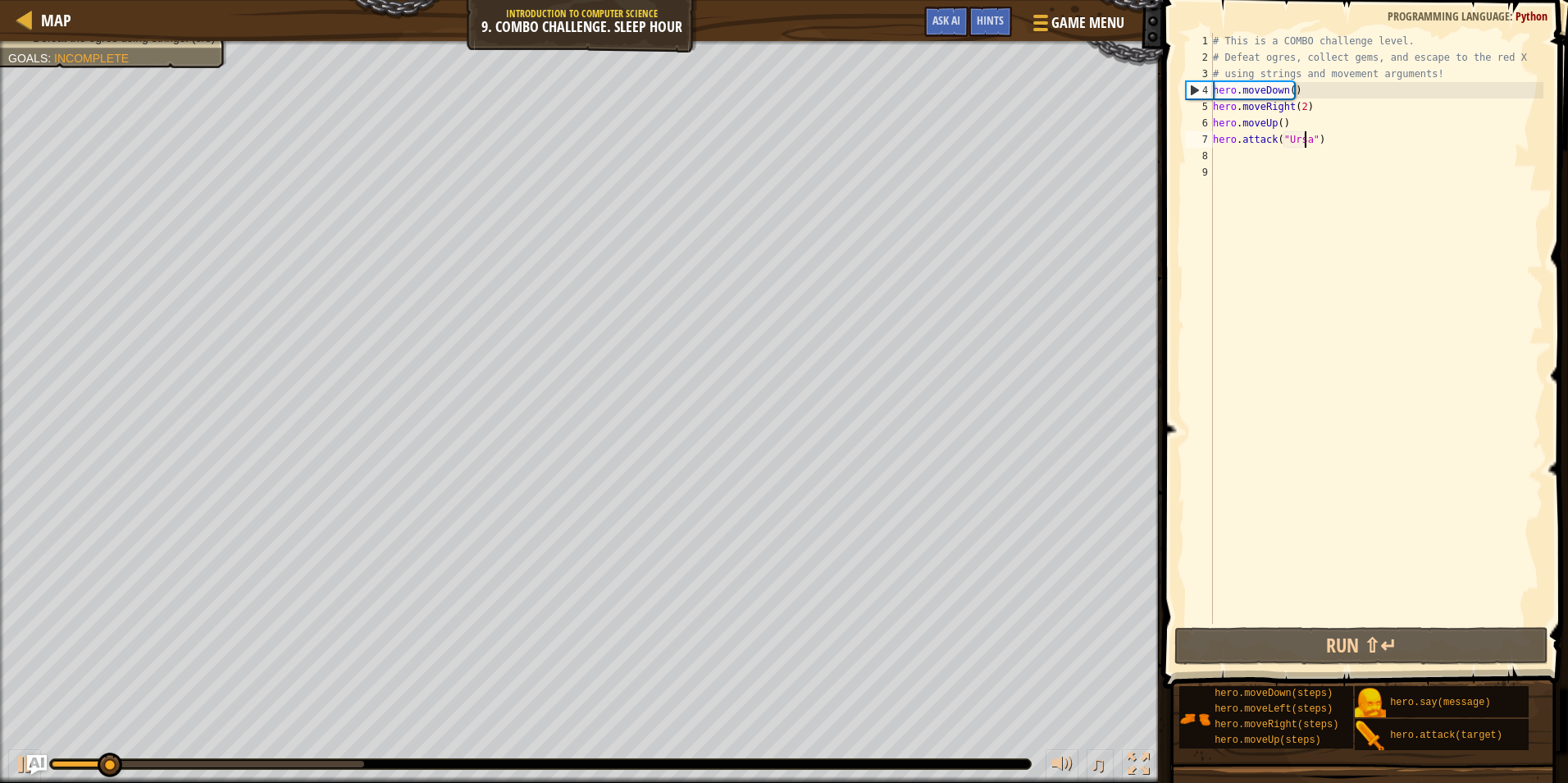
click at [993, 757] on div "Escape to the red X mark. Collect all gems. Use at least one concept: Use movem…" at bounding box center [784, 412] width 1568 height 742
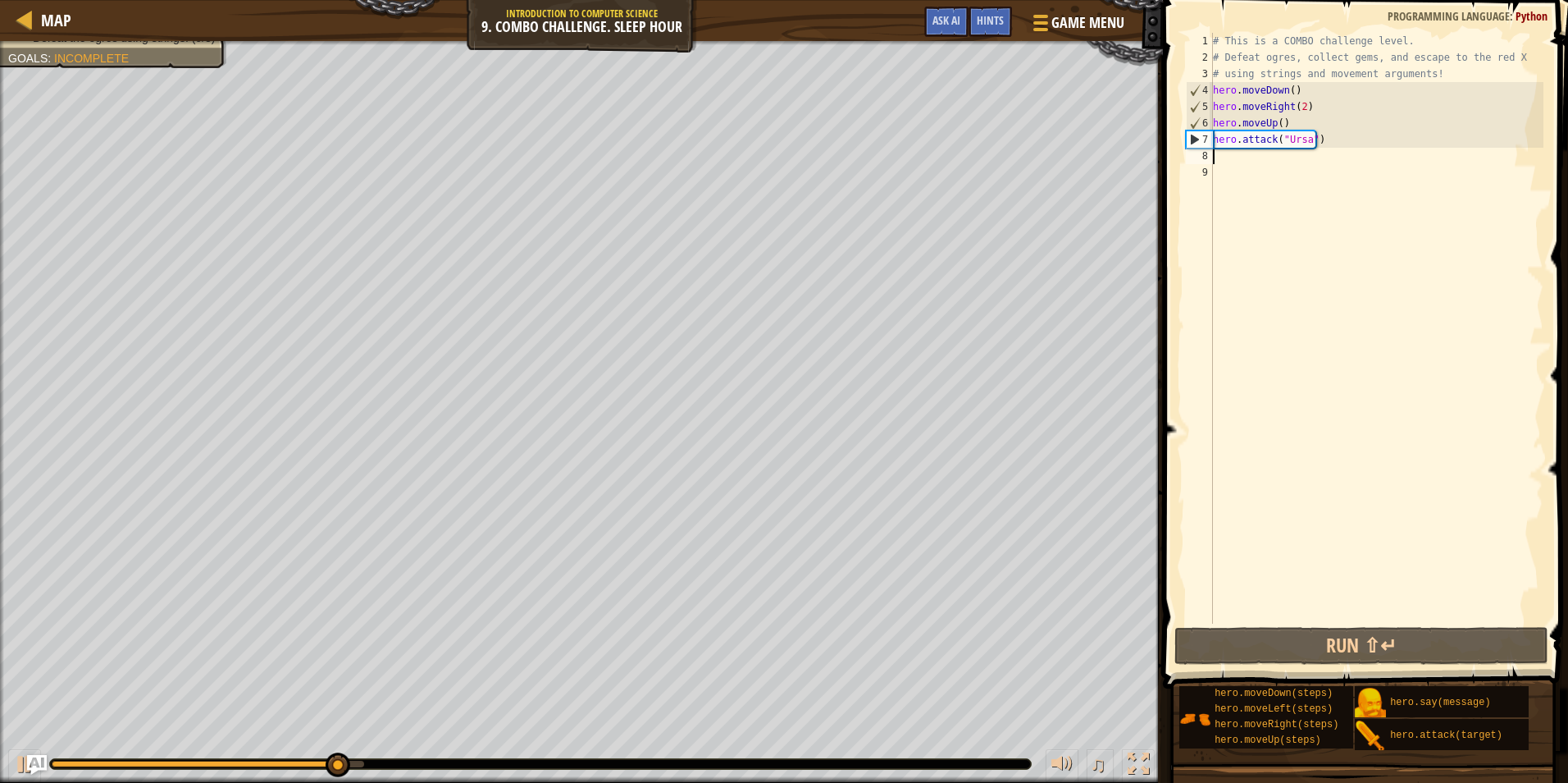
scroll to position [7, 0]
click at [1287, 155] on div "# This is a COMBO challenge level. # Defeat [PERSON_NAME], collect gems, and es…" at bounding box center [1376, 344] width 334 height 623
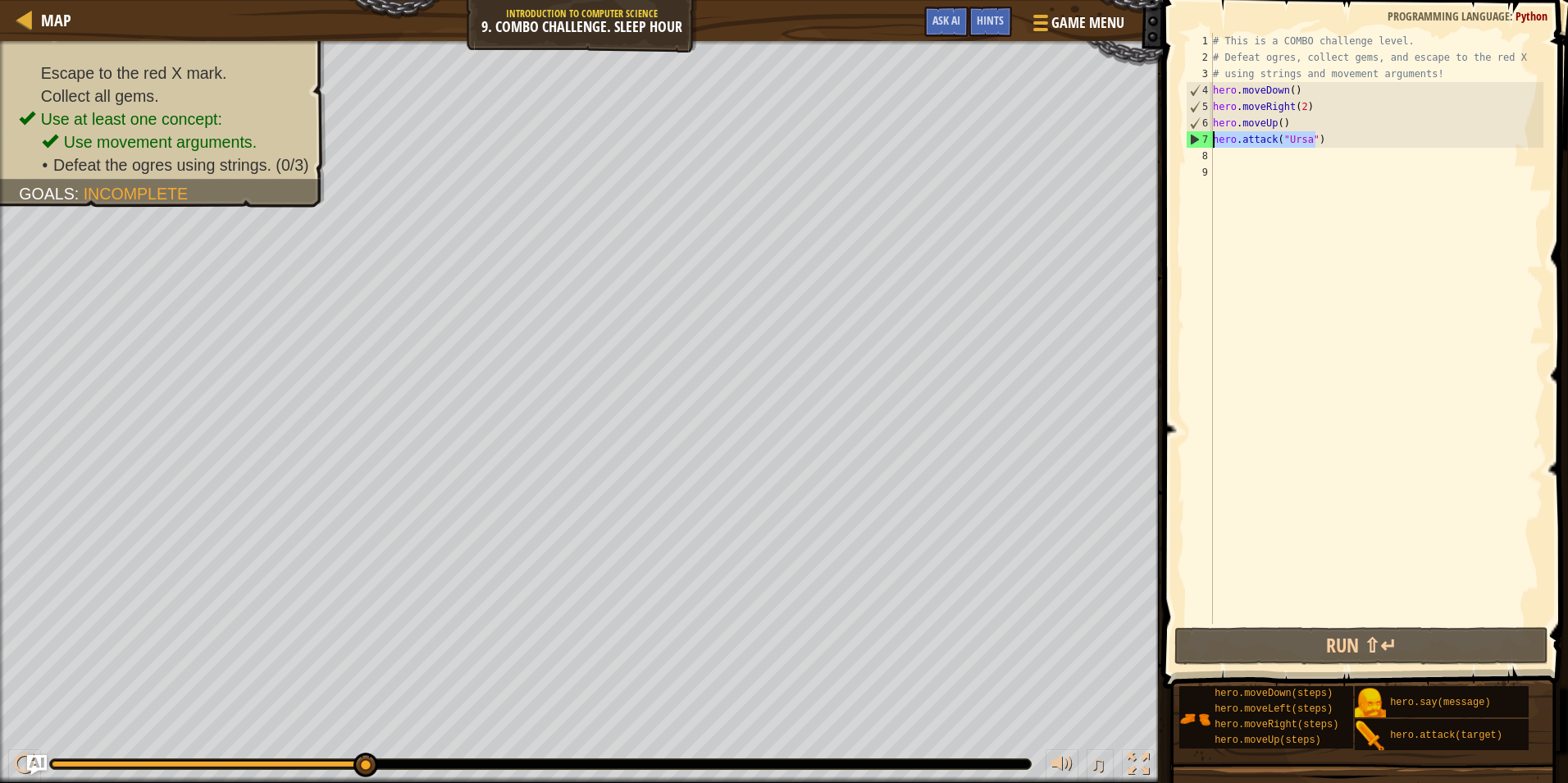
drag, startPoint x: 1327, startPoint y: 134, endPoint x: 1212, endPoint y: 145, distance: 115.5
click at [1212, 145] on div "1 2 3 4 5 6 7 8 9 # This is a COMBO challenge level. # Defeat [PERSON_NAME], co…" at bounding box center [1363, 328] width 361 height 590
type textarea "hero.attack("Ursa")"
drag, startPoint x: 1227, startPoint y: 156, endPoint x: 1235, endPoint y: 162, distance: 10.0
click at [1230, 157] on div "# This is a COMBO challenge level. # Defeat [PERSON_NAME], collect gems, and es…" at bounding box center [1376, 344] width 334 height 623
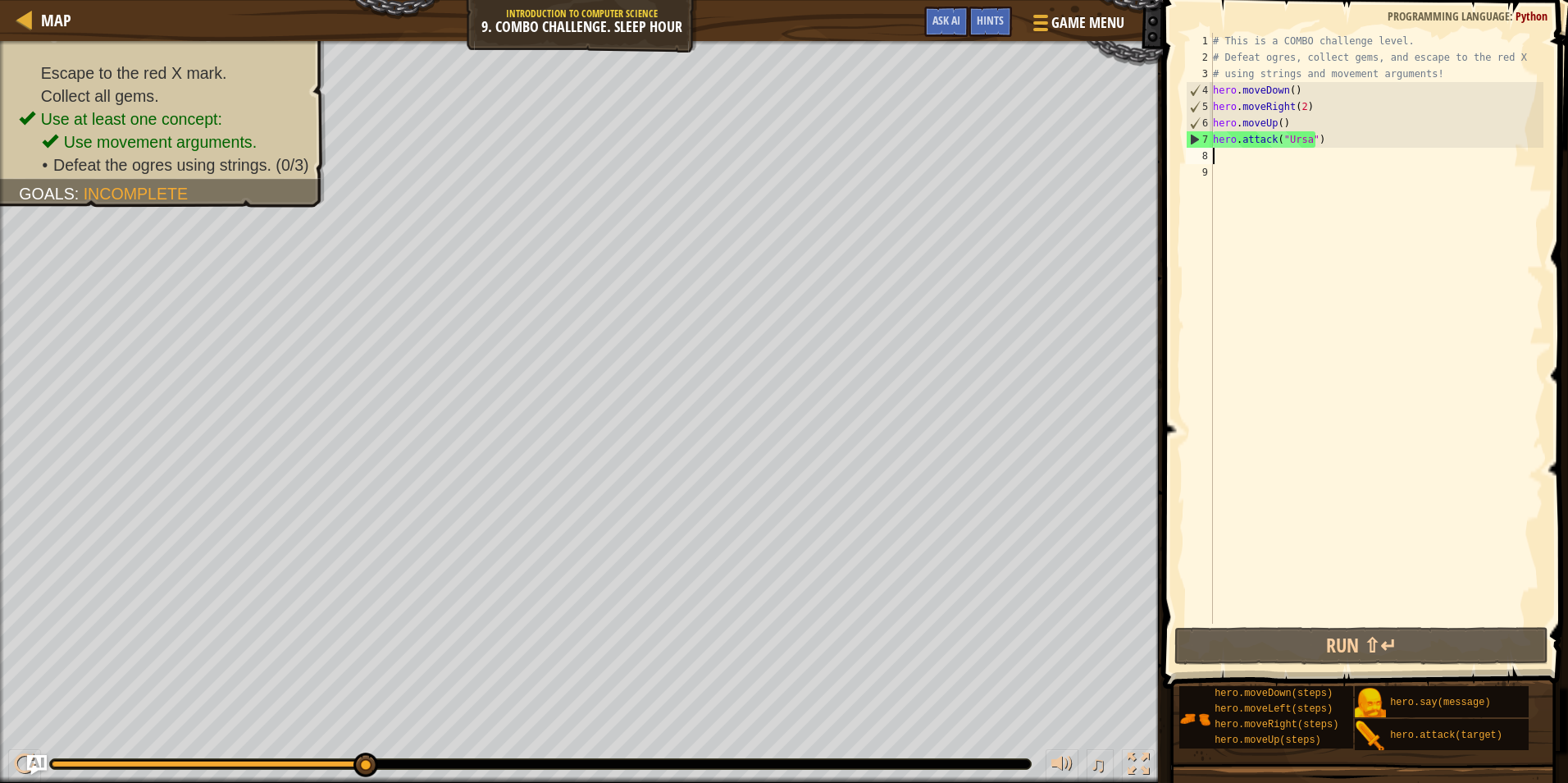
paste textarea "hero.attack("Ursa")"
type textarea "hero.attack("Ursa")"
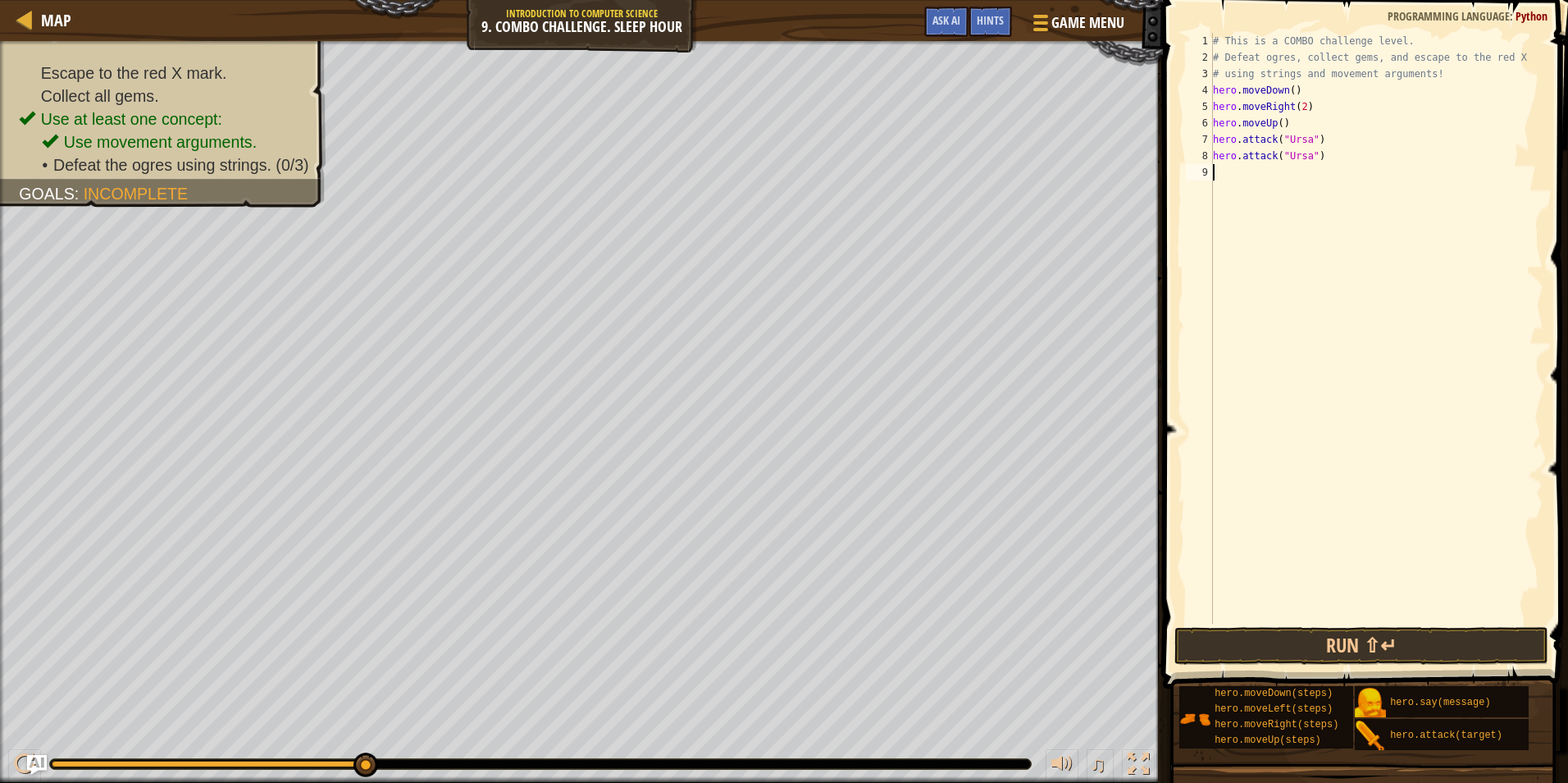
click at [1232, 183] on div "# This is a COMBO challenge level. # Defeat [PERSON_NAME], collect gems, and es…" at bounding box center [1376, 344] width 334 height 623
type textarea "h"
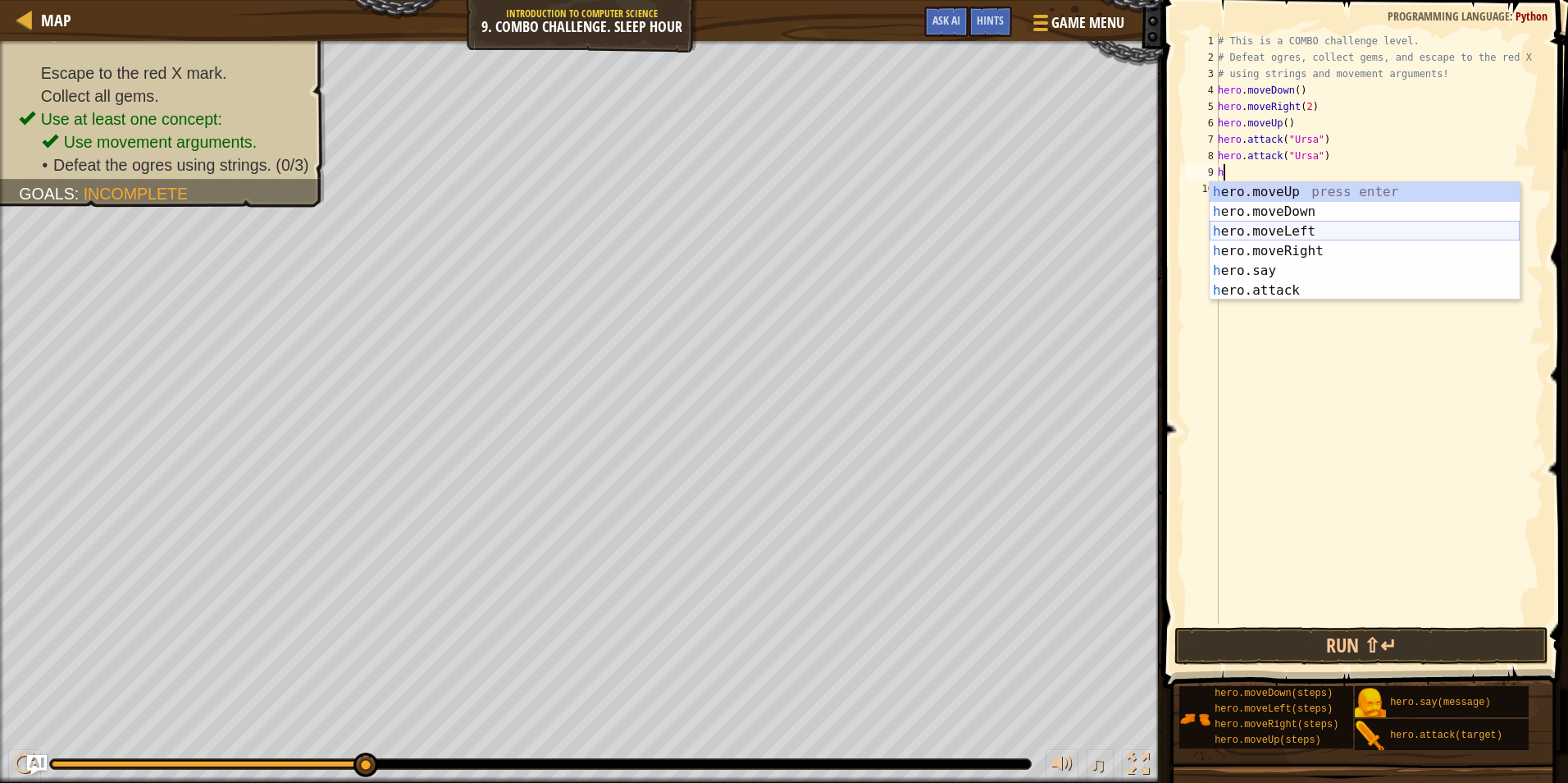
click at [1283, 232] on div "h ero.moveUp press enter h ero.moveDown press enter h ero.moveLeft press enter …" at bounding box center [1364, 261] width 310 height 158
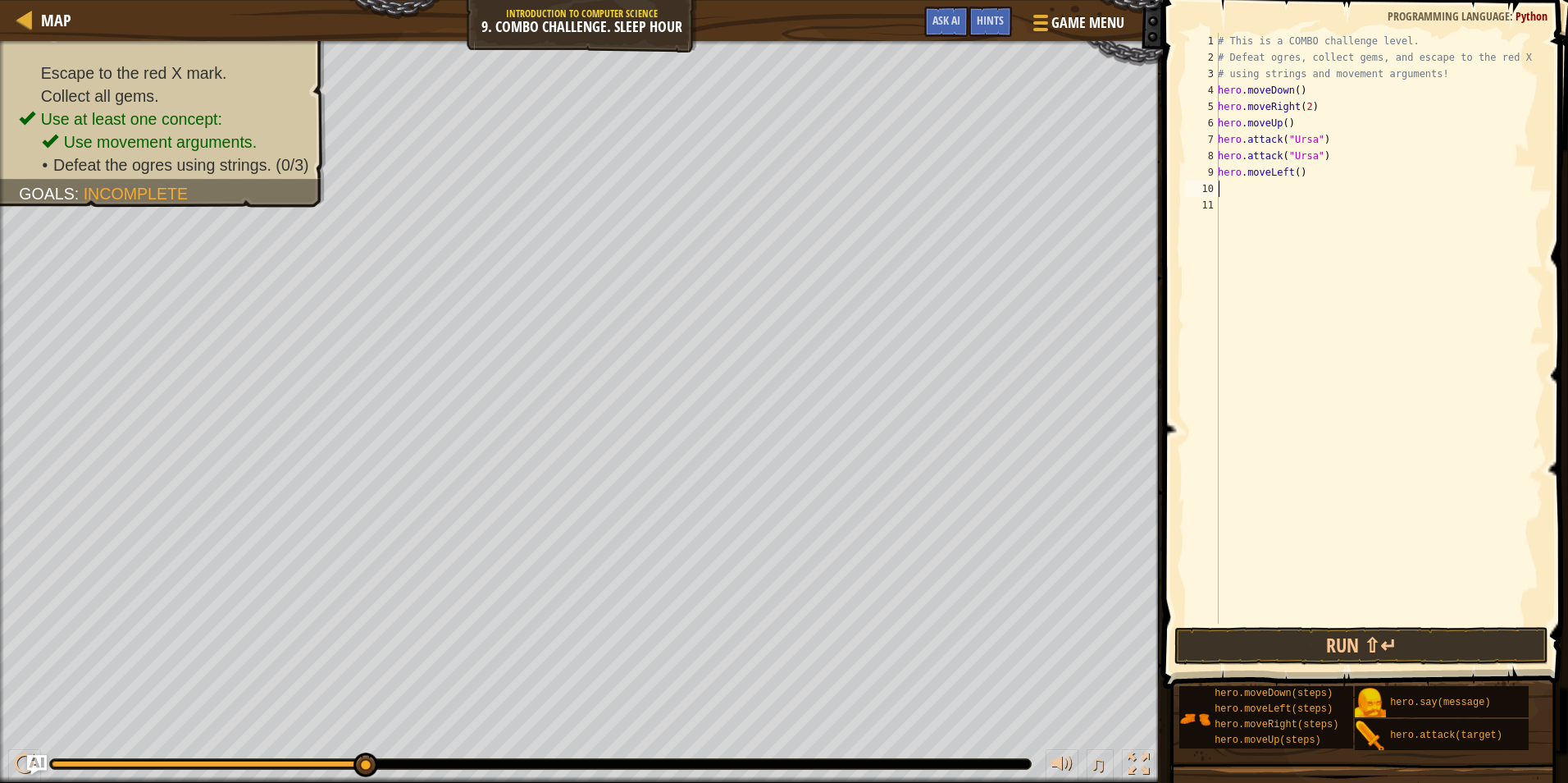
click at [1291, 168] on div "# This is a COMBO challenge level. # Defeat [PERSON_NAME], collect gems, and es…" at bounding box center [1379, 344] width 329 height 623
click at [1292, 179] on div "# This is a COMBO challenge level. # Defeat [PERSON_NAME], collect gems, and es…" at bounding box center [1379, 344] width 329 height 623
type textarea "hero.moveLeft(2)"
click at [1278, 186] on div "# This is a COMBO challenge level. # Defeat [PERSON_NAME], collect gems, and es…" at bounding box center [1379, 344] width 329 height 623
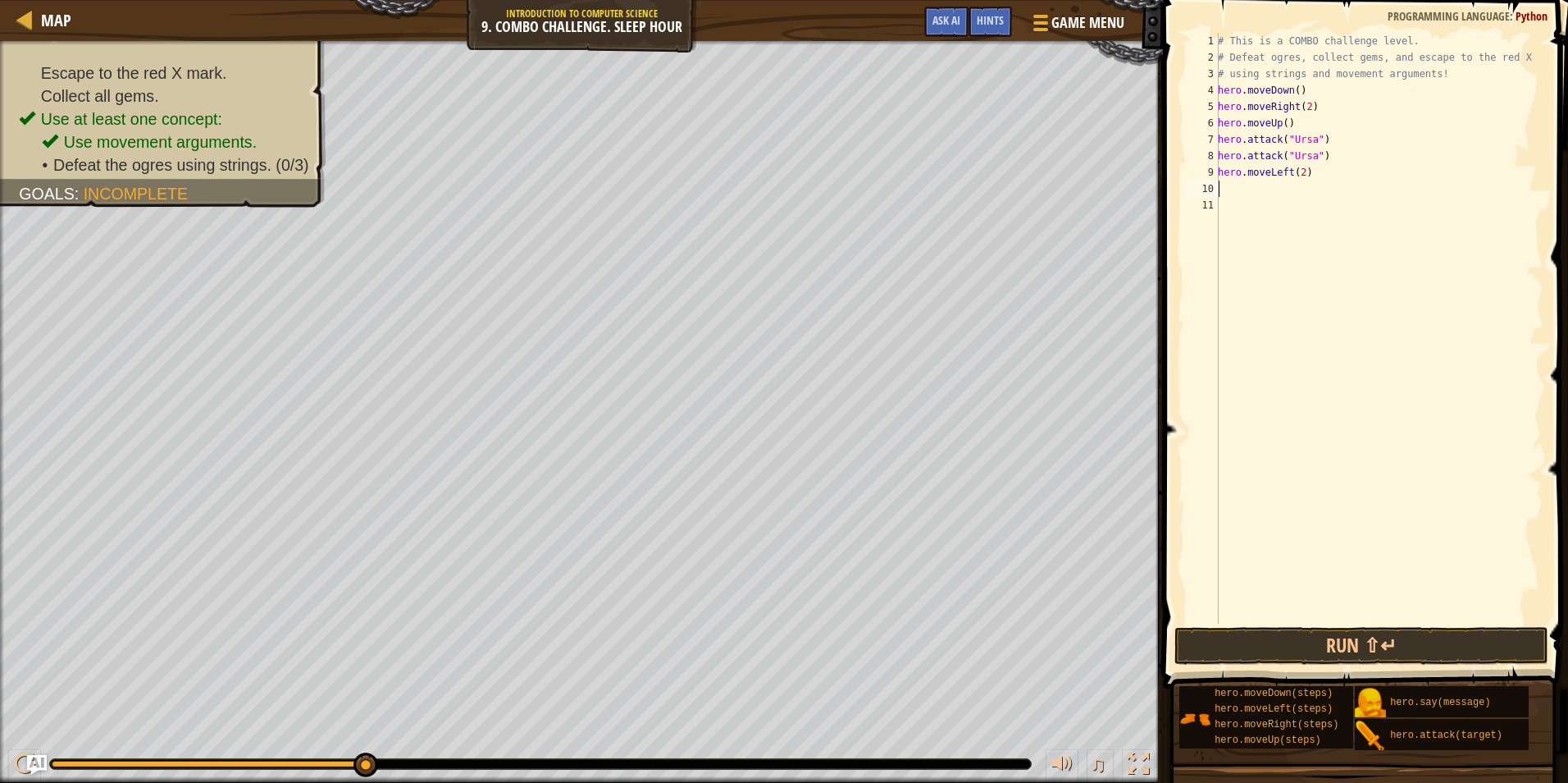
scroll to position [7, 0]
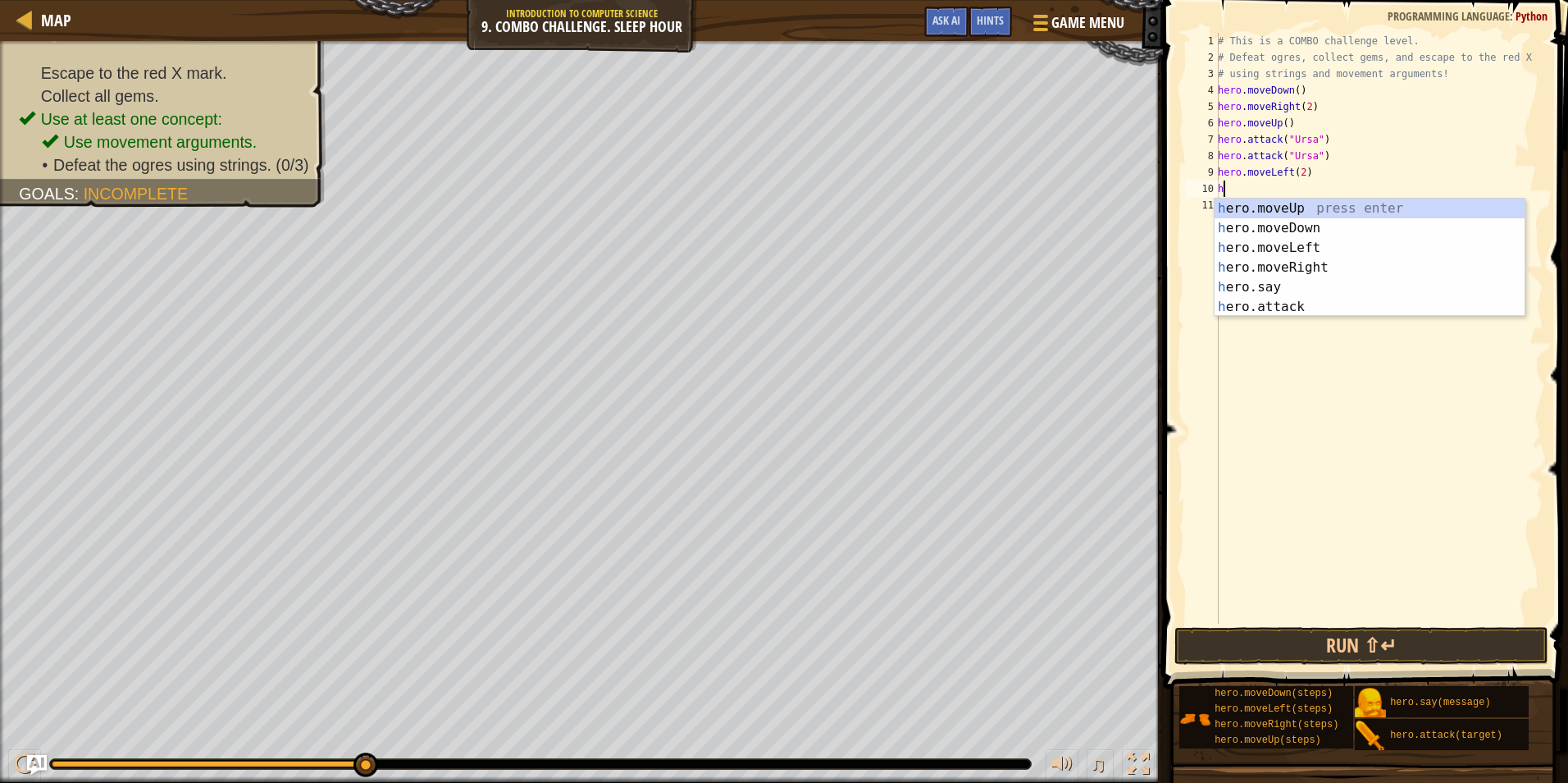
type textarea "he"
click at [1296, 199] on div "he ro.moveUp press enter he ro.moveDown press enter he ro.moveLeft press enter …" at bounding box center [1369, 277] width 310 height 158
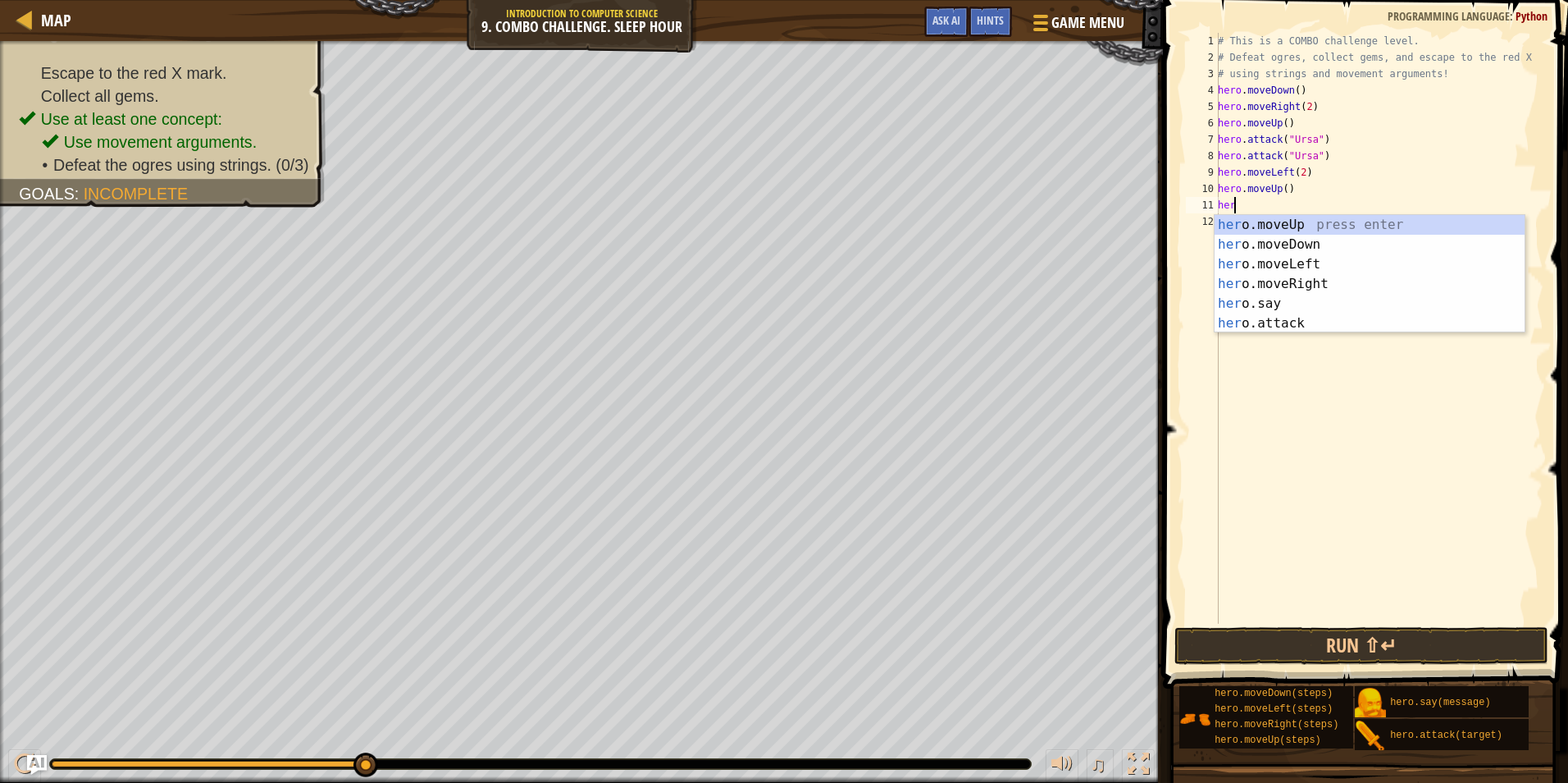
scroll to position [7, 1]
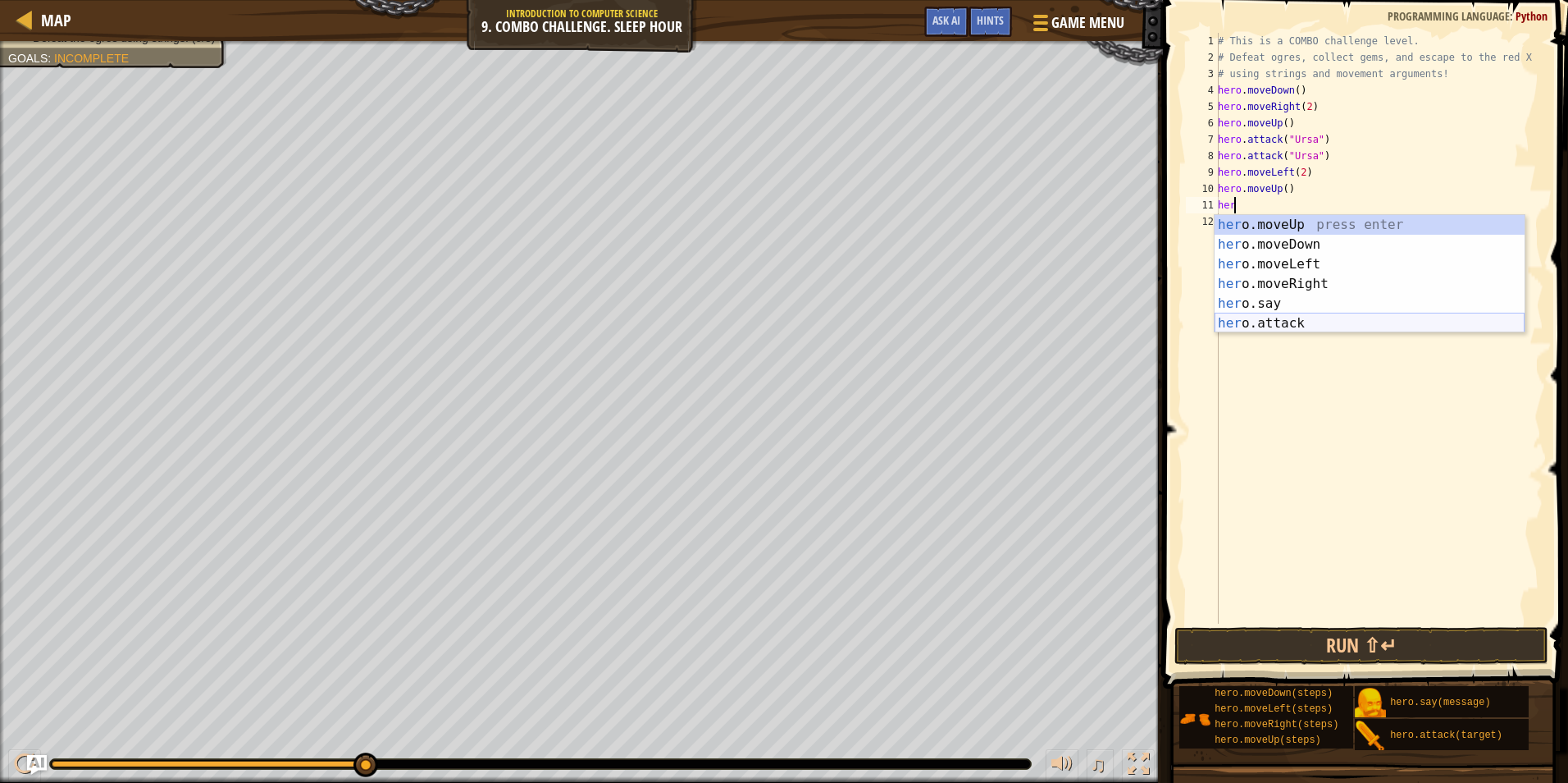
click at [1275, 326] on div "her o.moveUp press enter her o.moveDown press enter her o.moveLeft press enter …" at bounding box center [1369, 294] width 310 height 158
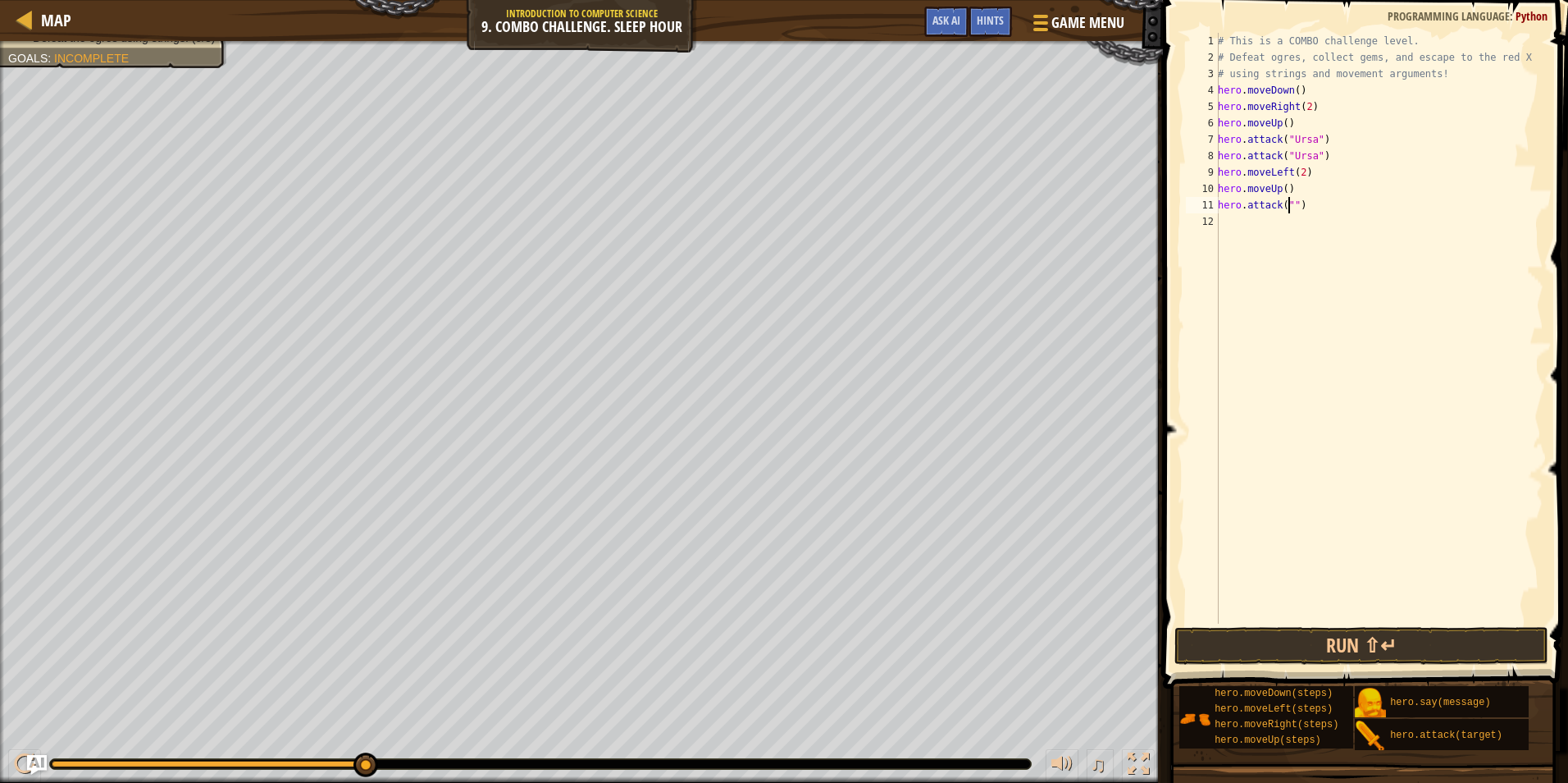
scroll to position [7, 7]
type textarea "hero.attack("Rexxar")"
drag, startPoint x: 1349, startPoint y: 205, endPoint x: 1209, endPoint y: 210, distance: 140.1
click at [1209, 210] on div "hero.attack("Rexxar") 1 2 3 4 5 6 7 8 9 10 11 12 # This is a COMBO challenge le…" at bounding box center [1363, 328] width 361 height 590
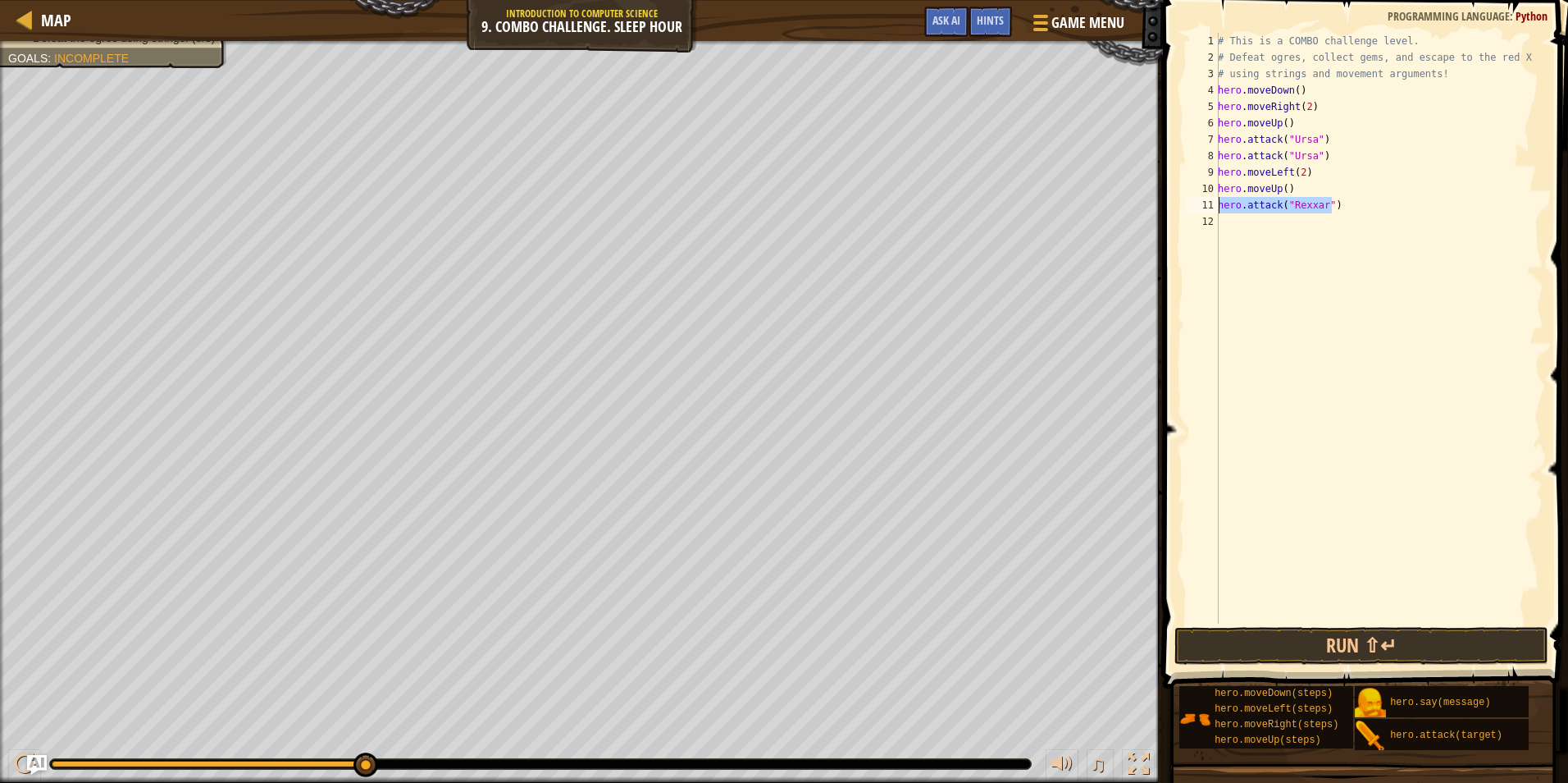
click at [1223, 217] on div "# This is a COMBO challenge level. # Defeat [PERSON_NAME], collect gems, and es…" at bounding box center [1379, 344] width 329 height 623
paste textarea "hero.attack("Rexxar")"
type textarea "hero.attack("Rexxar")"
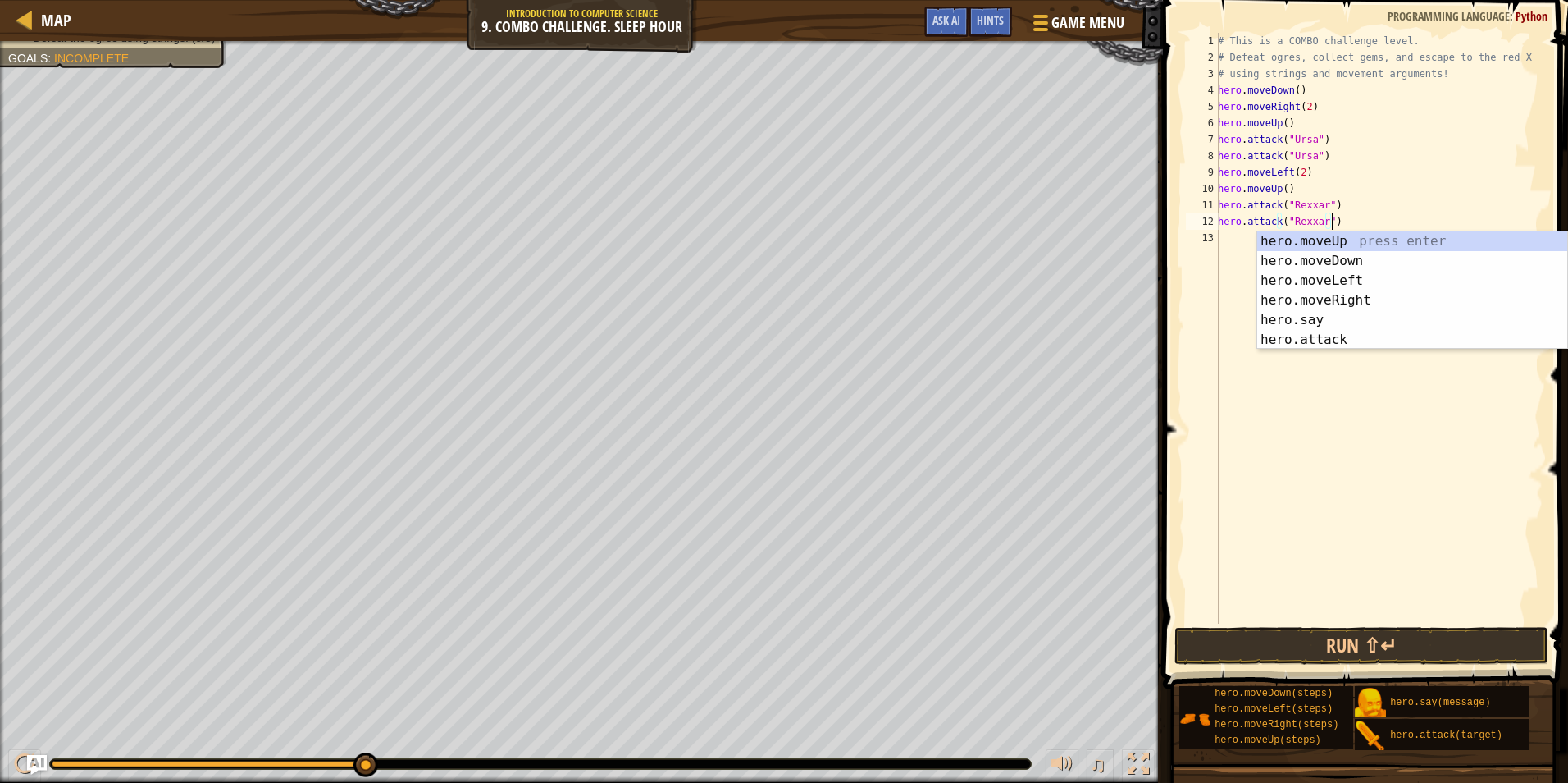
click at [1236, 242] on div "# This is a COMBO challenge level. # Defeat [PERSON_NAME], collect gems, and es…" at bounding box center [1379, 344] width 329 height 623
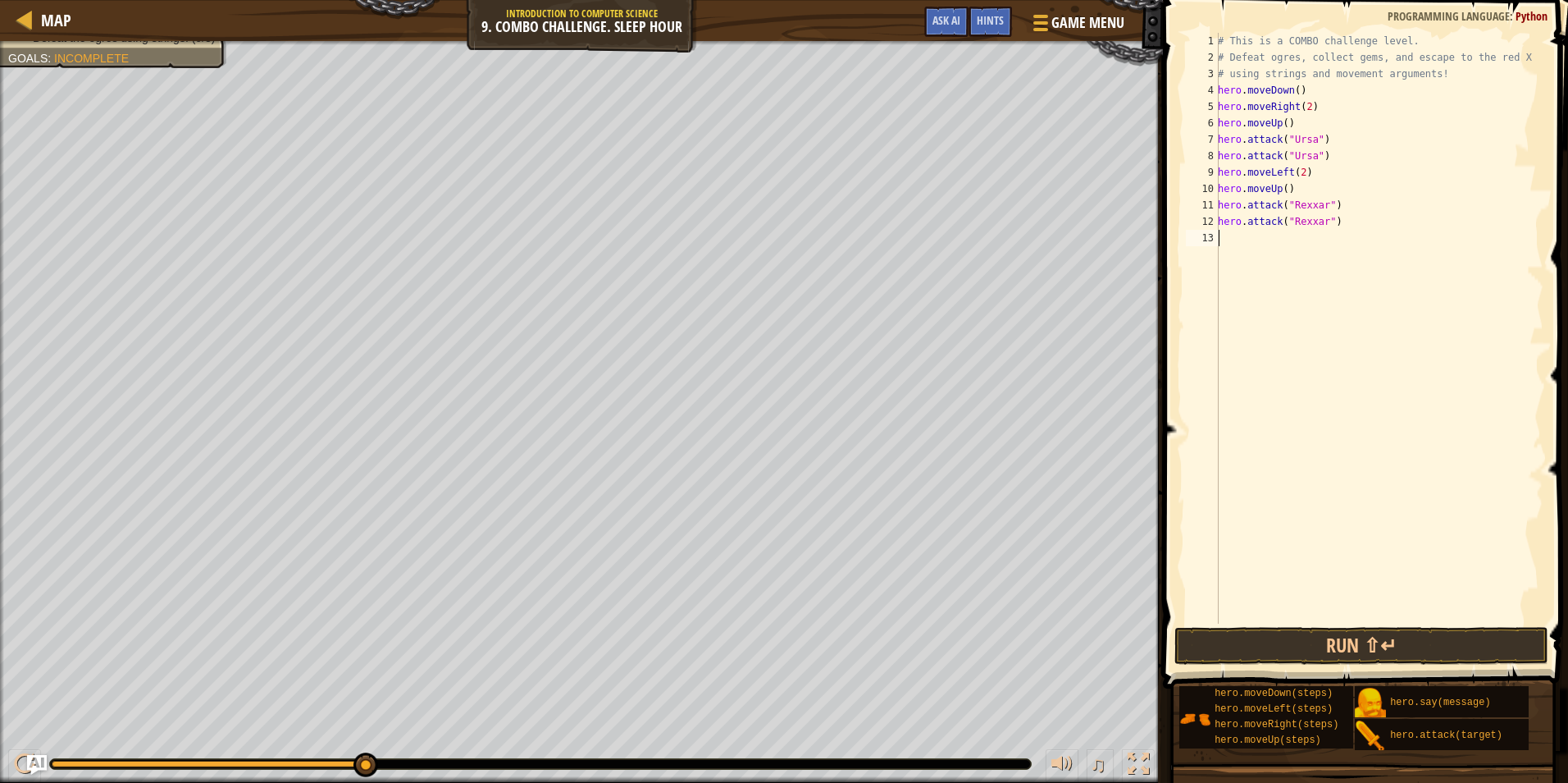
type textarea "h"
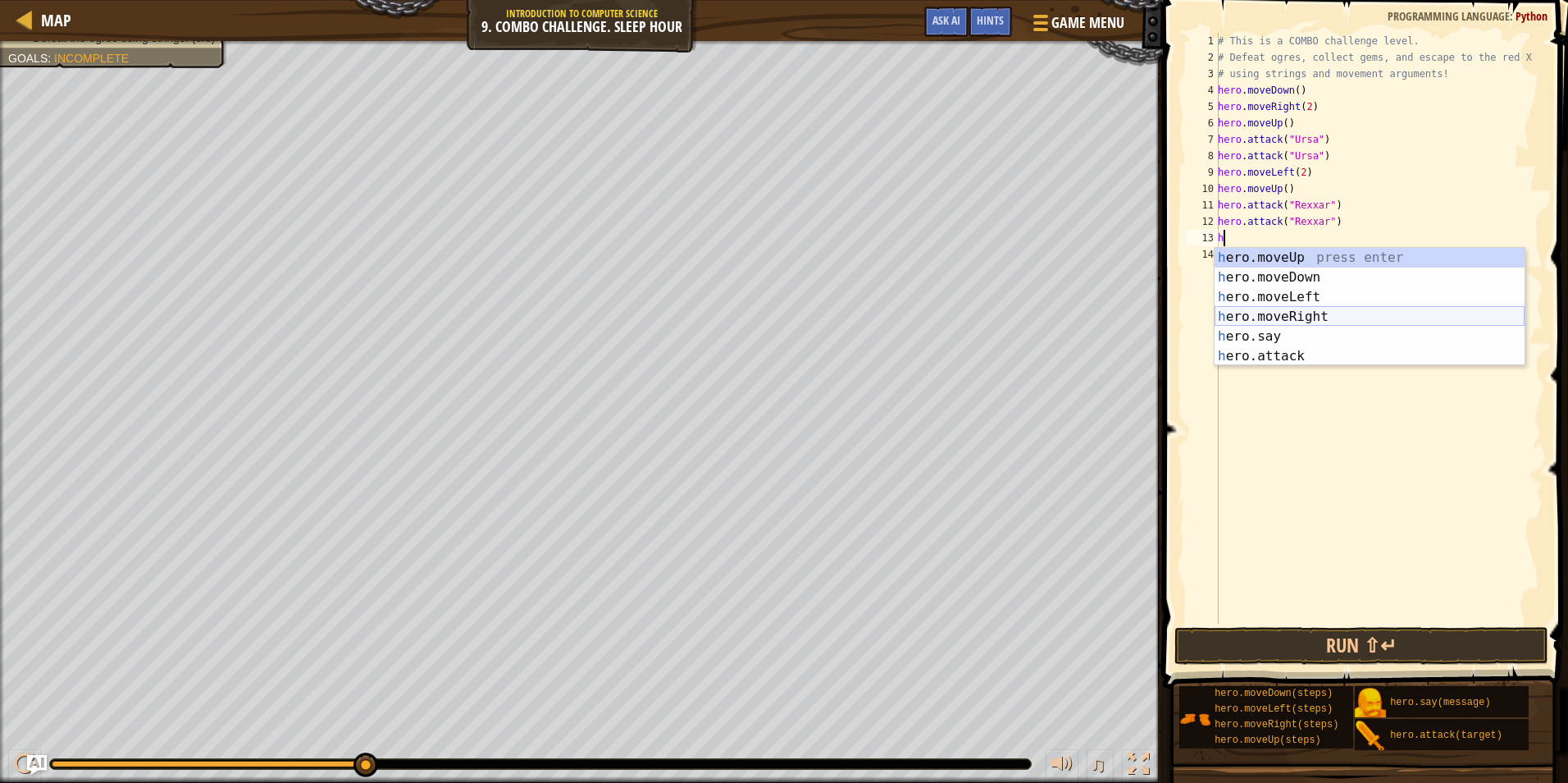
click at [1283, 311] on div "h ero.moveUp press enter h ero.moveDown press enter h ero.moveLeft press enter …" at bounding box center [1369, 326] width 310 height 158
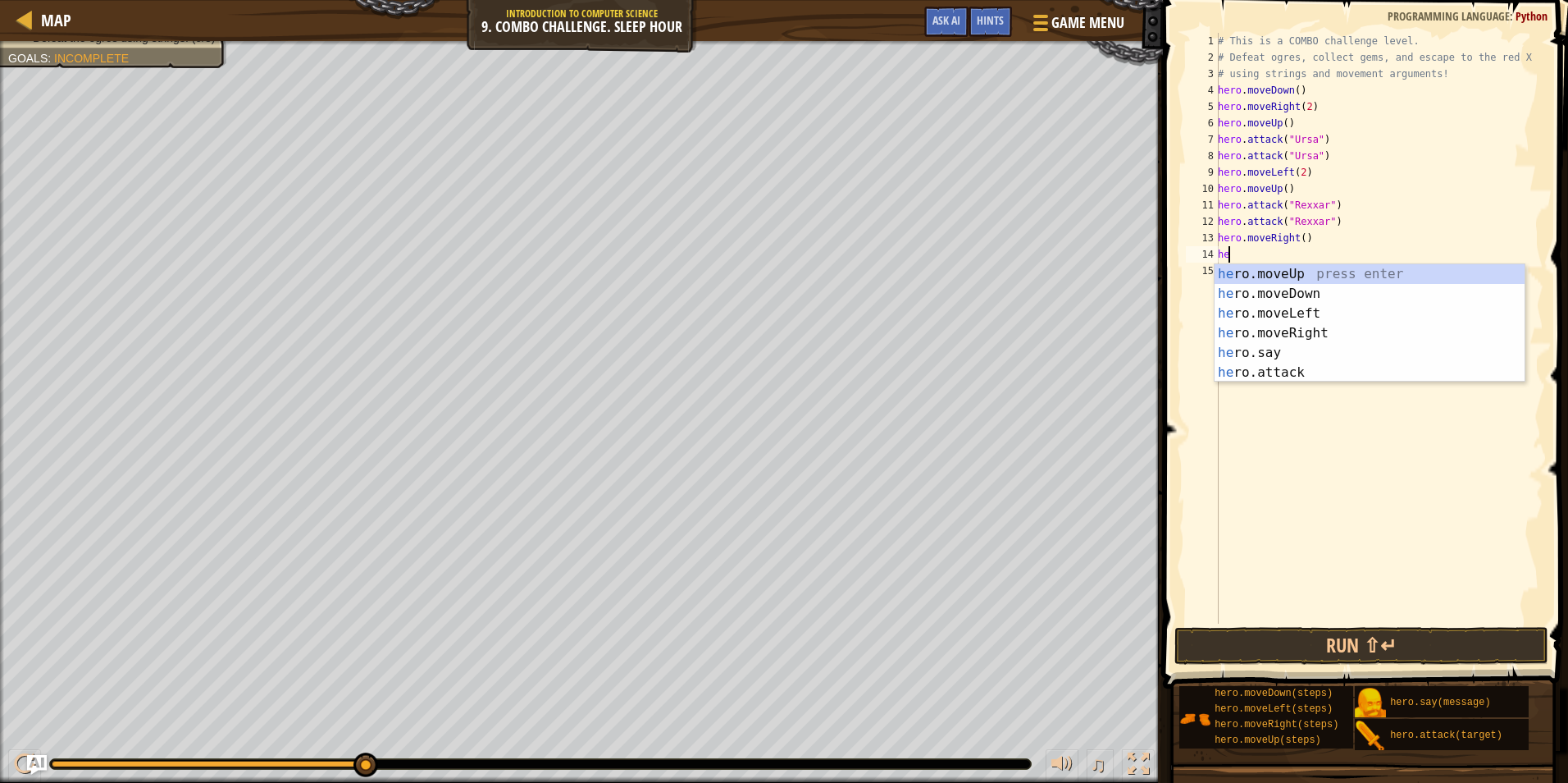
scroll to position [7, 1]
click at [1282, 369] on div "her o.moveUp press enter her o.moveDown press enter her o.moveLeft press enter …" at bounding box center [1369, 343] width 310 height 158
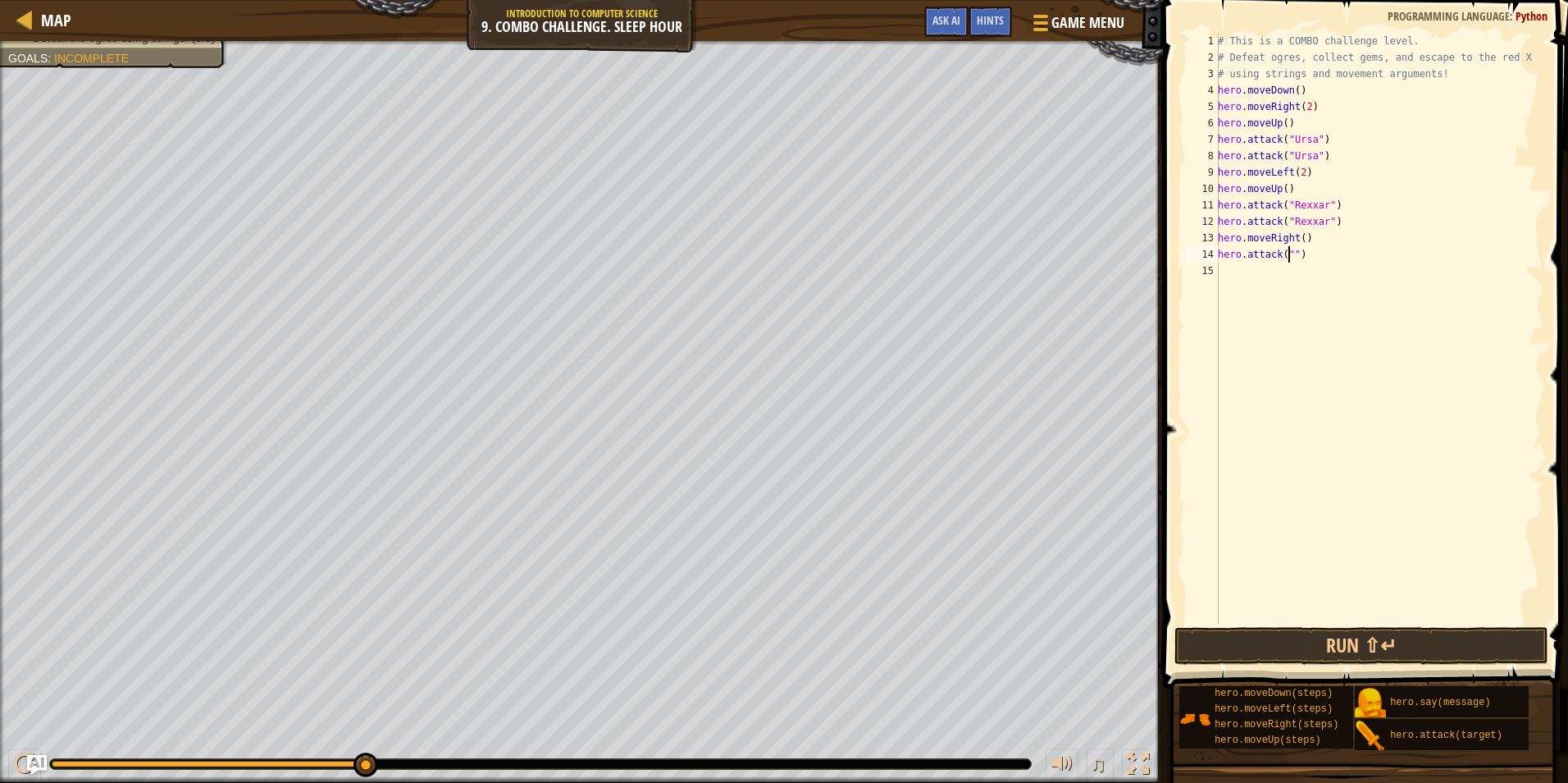
scroll to position [7, 7]
type textarea "hero.attack("Brack")"
click at [1321, 254] on div "# This is a COMBO challenge level. # Defeat [PERSON_NAME], collect gems, and es…" at bounding box center [1379, 344] width 329 height 623
drag, startPoint x: 1330, startPoint y: 258, endPoint x: 1212, endPoint y: 260, distance: 118.0
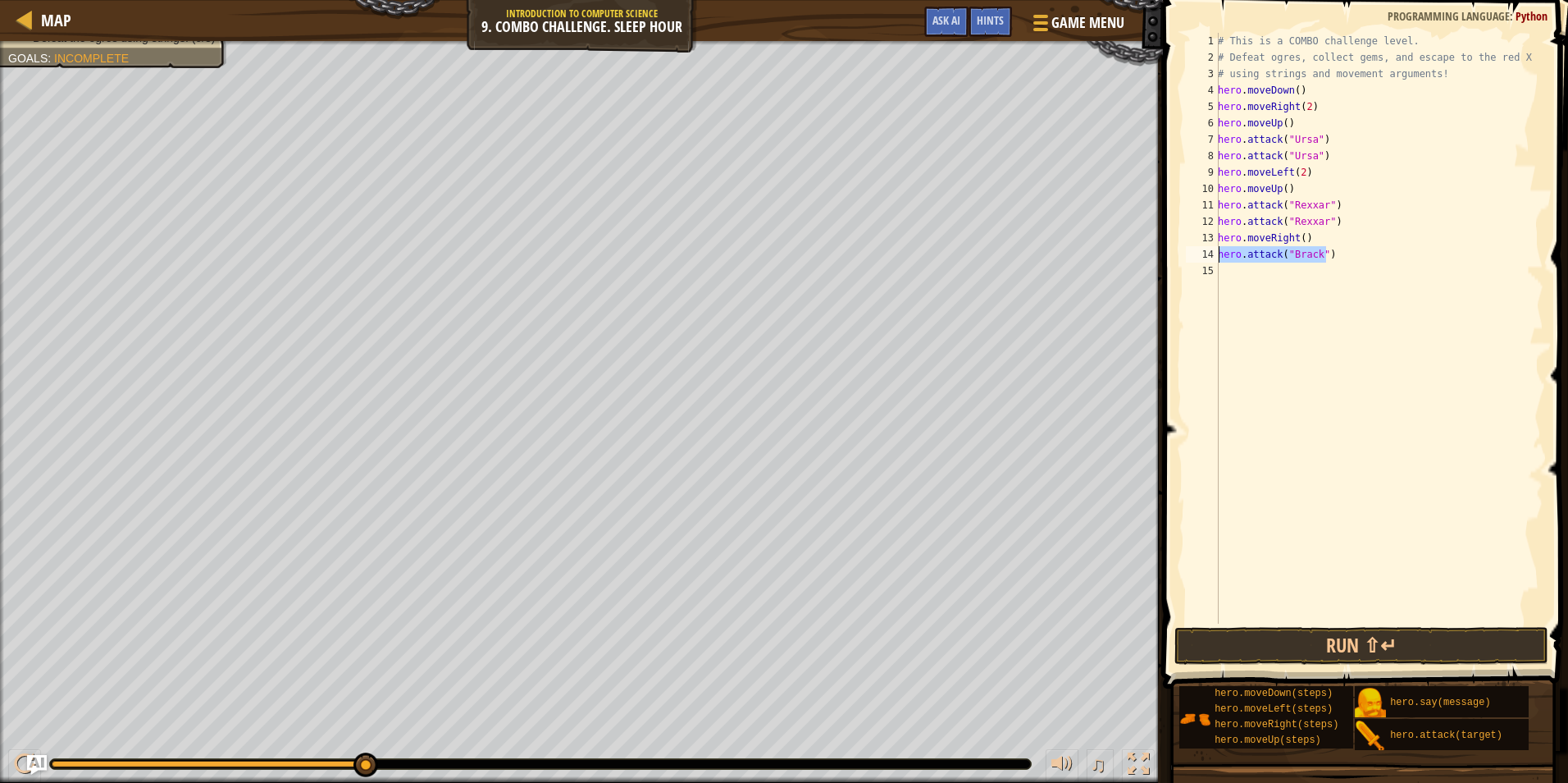
click at [1212, 260] on div "hero.attack("[PERSON_NAME]") 1 2 3 4 5 6 7 8 9 10 11 12 13 14 15 # This is a CO…" at bounding box center [1363, 328] width 361 height 590
click at [1233, 274] on div "# This is a COMBO challenge level. # Defeat [PERSON_NAME], collect gems, and es…" at bounding box center [1379, 344] width 329 height 623
paste textarea "hero.attack("Brack")"
click at [1318, 243] on div "# This is a COMBO challenge level. # Defeat [PERSON_NAME], collect gems, and es…" at bounding box center [1379, 344] width 329 height 623
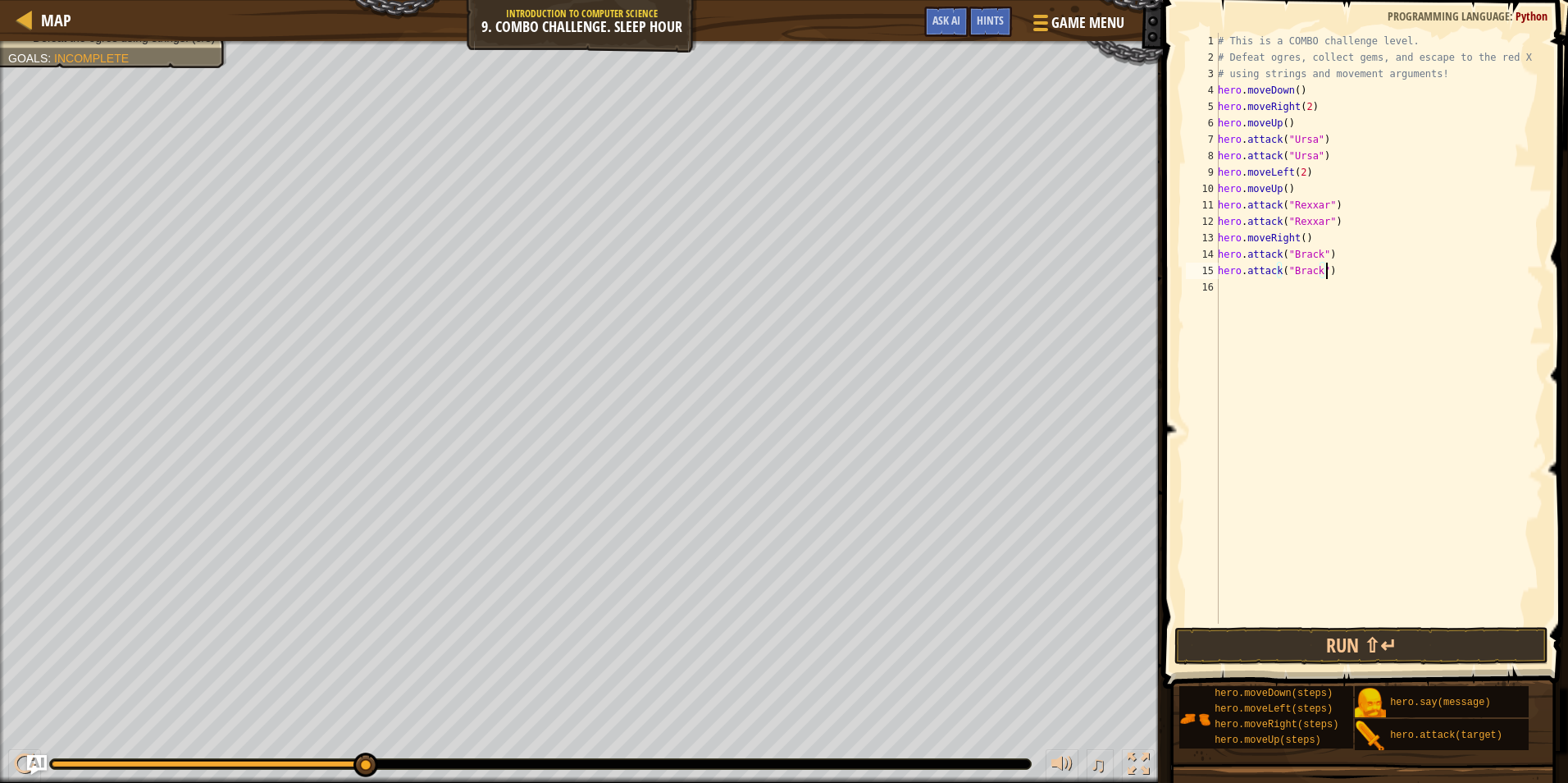
type textarea "hero.moveRight()"
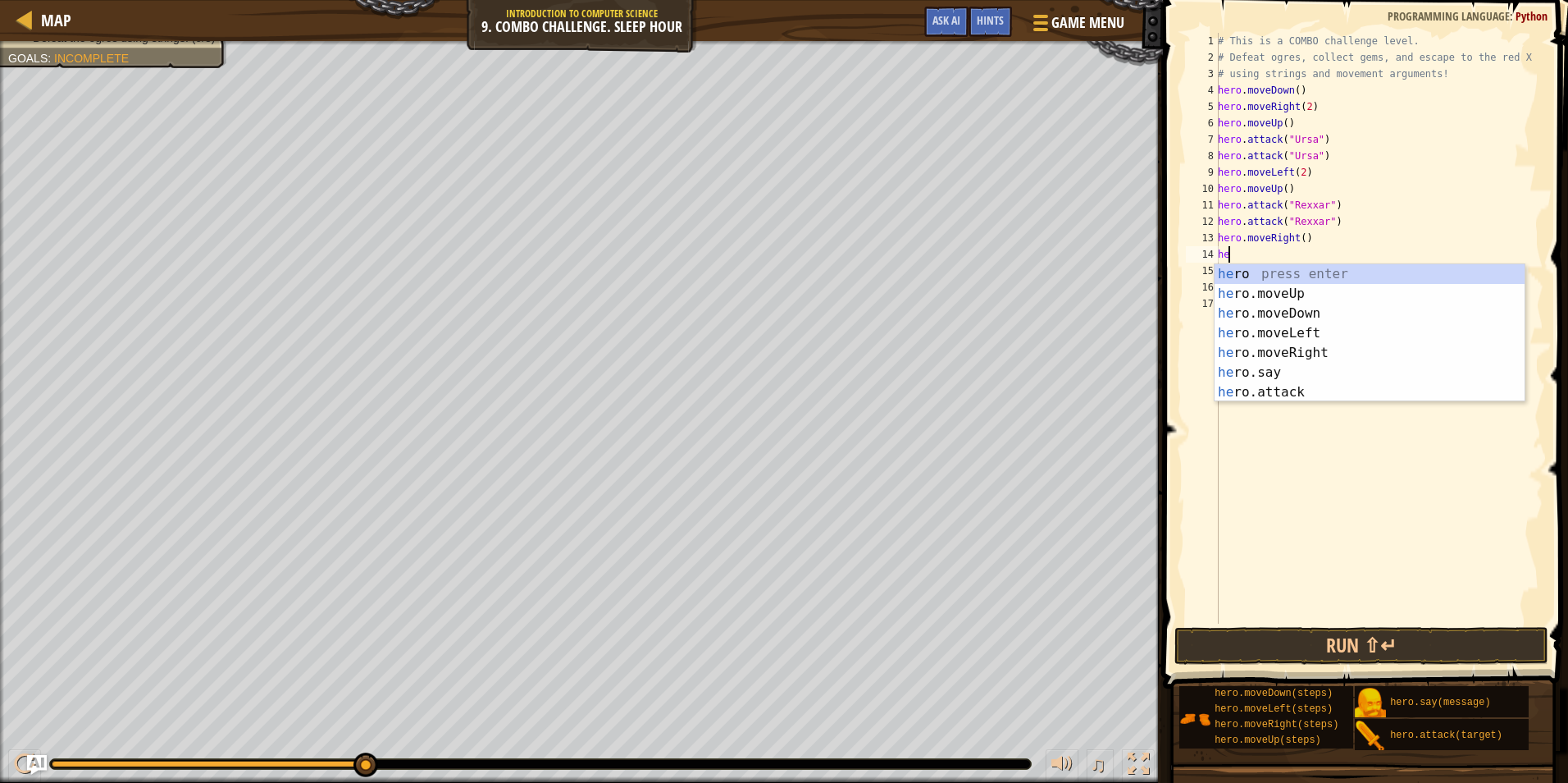
type textarea "h"
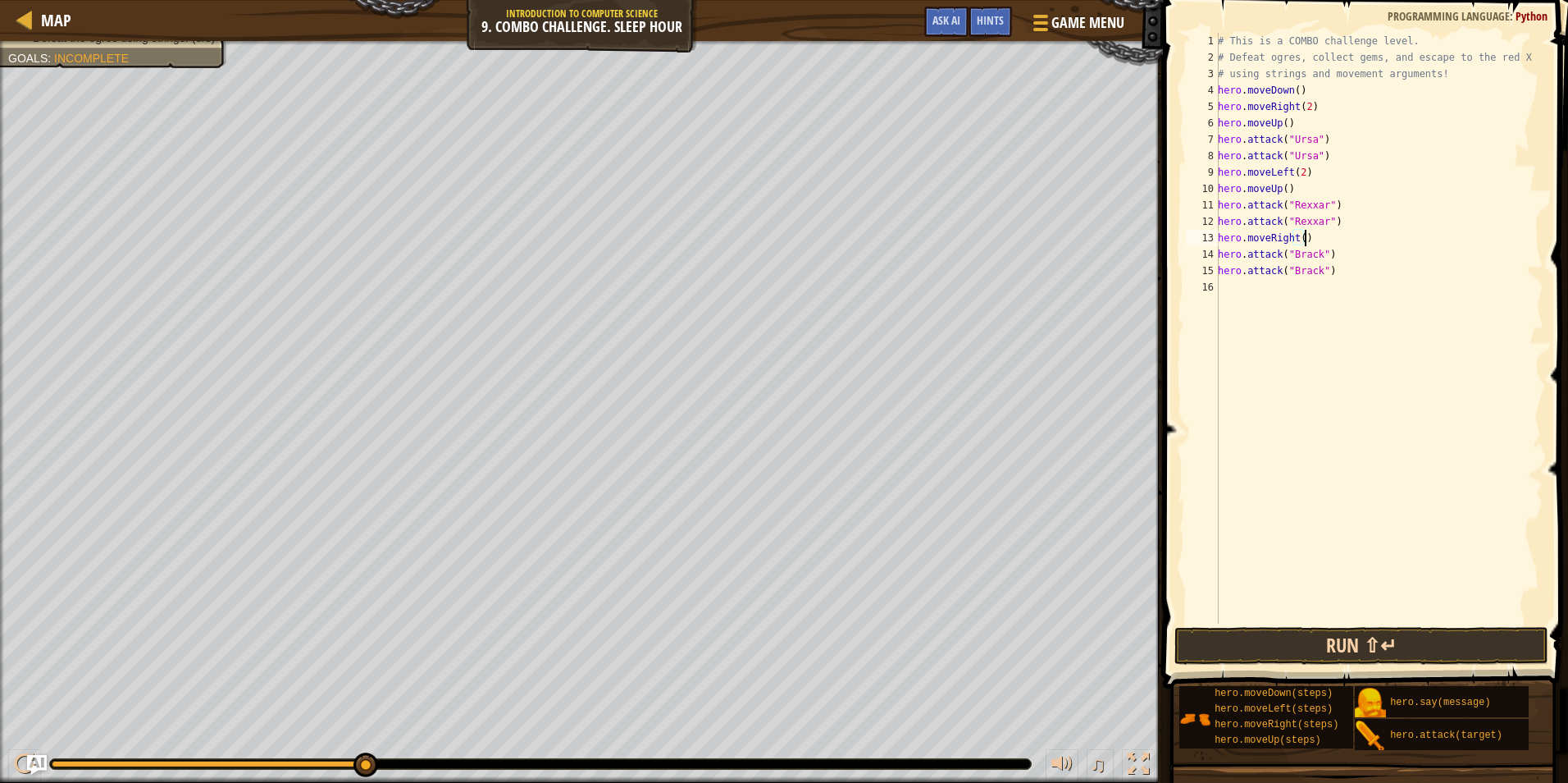
type textarea "hero.moveRight()"
click at [1327, 635] on button "Run ⇧↵" at bounding box center [1361, 645] width 374 height 38
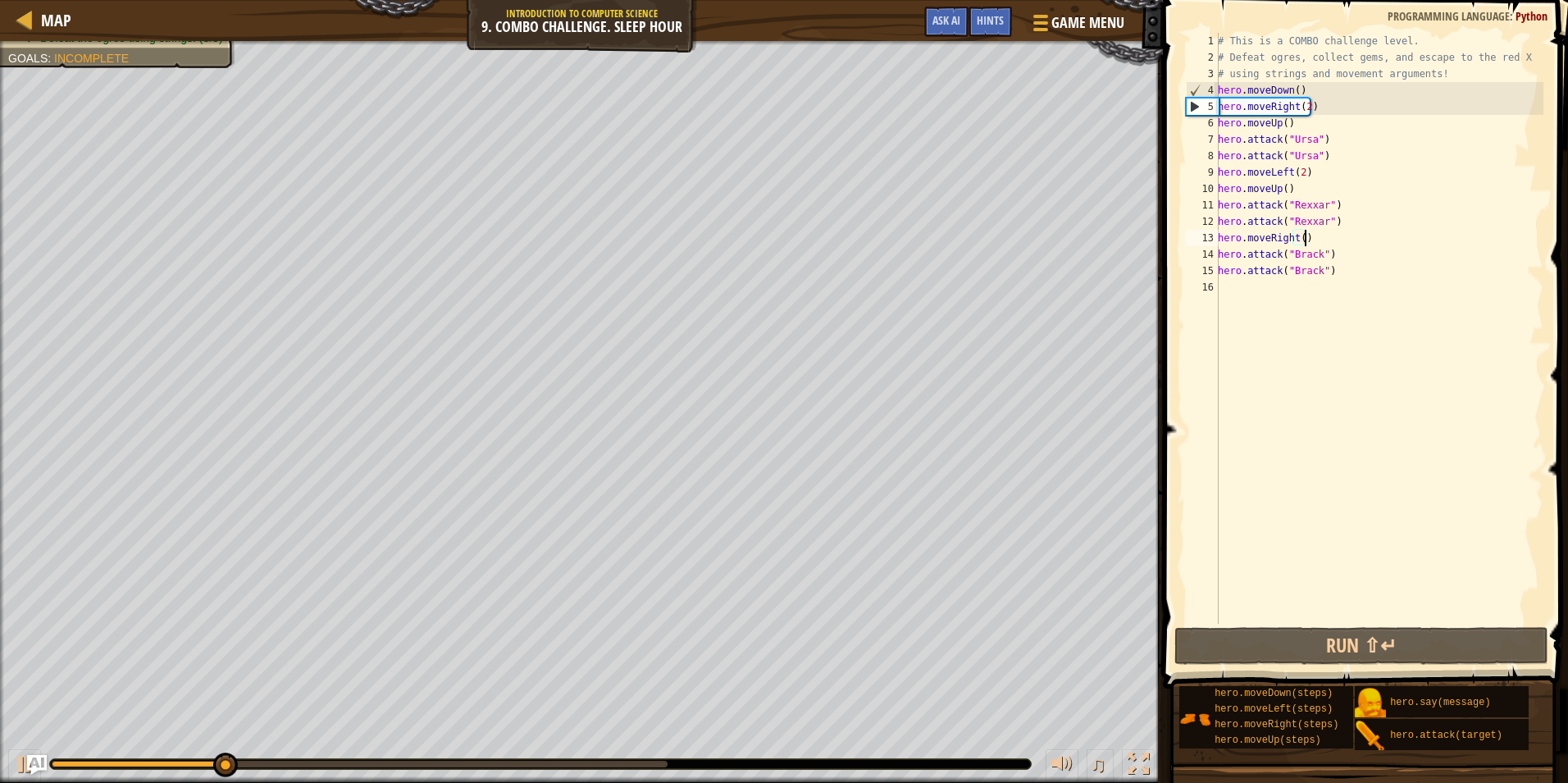
click at [1257, 290] on div "# This is a COMBO challenge level. # Defeat [PERSON_NAME], collect gems, and es…" at bounding box center [1379, 344] width 329 height 623
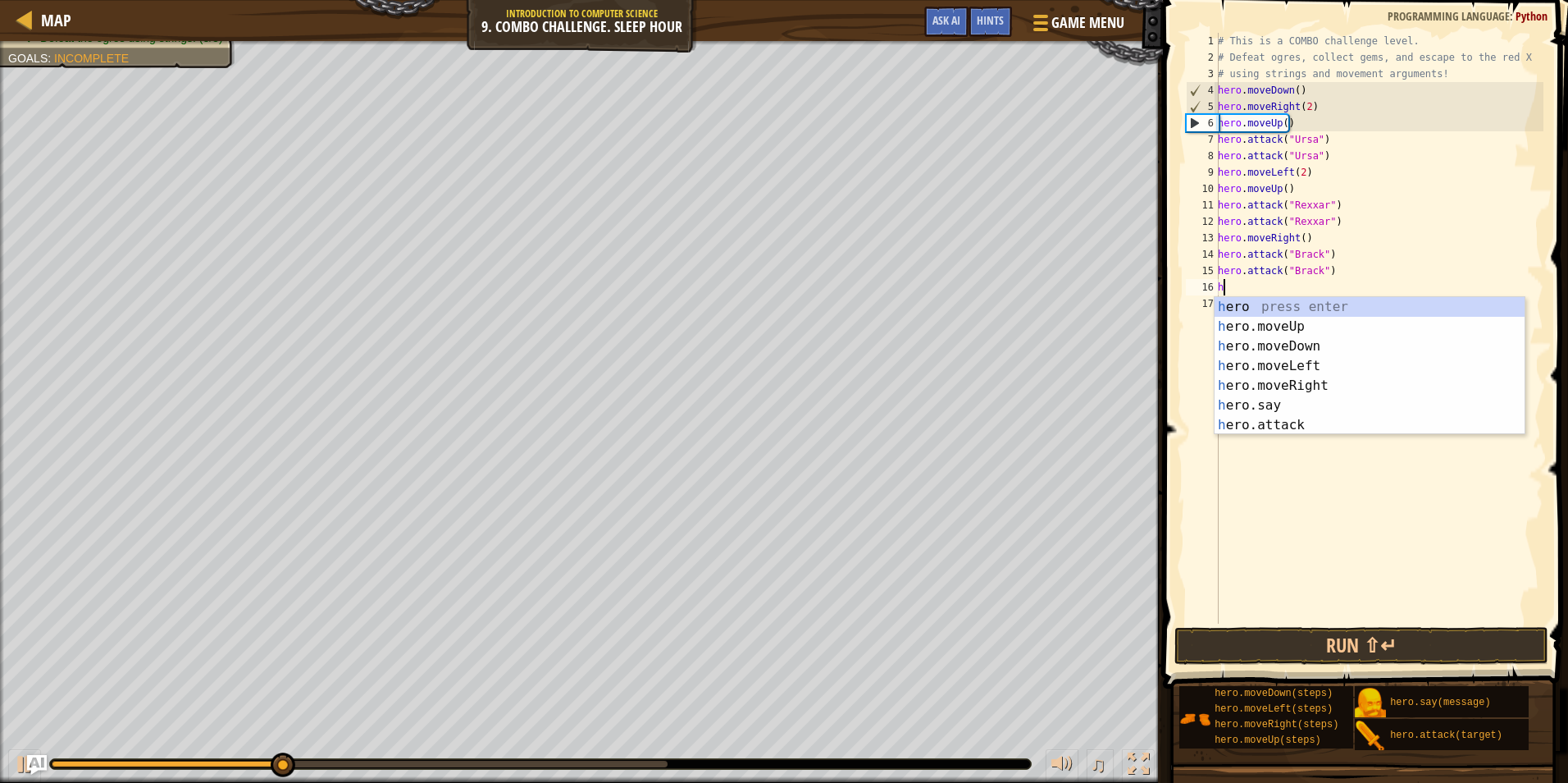
type textarea "he"
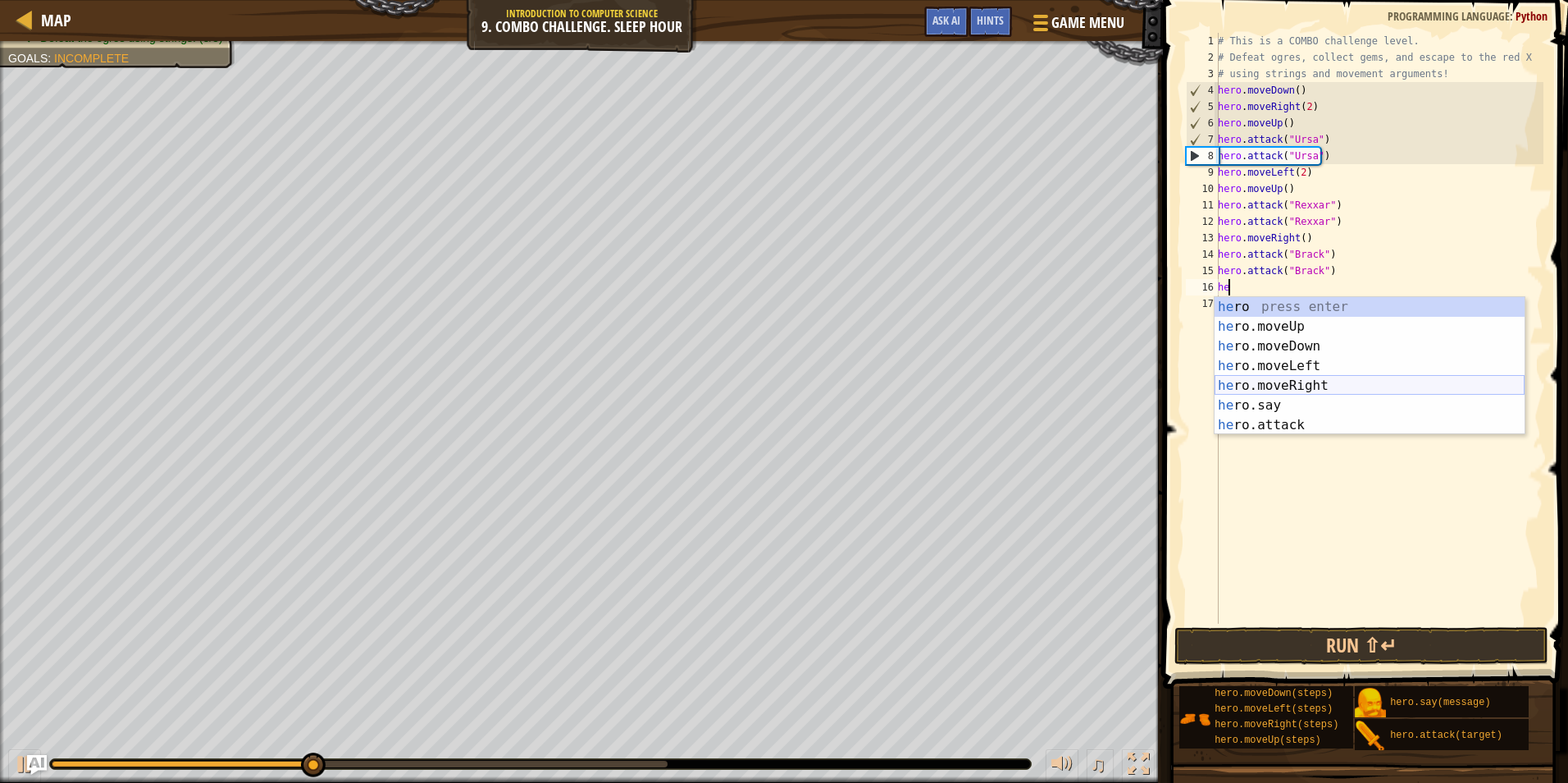
click at [1281, 384] on div "he ro press enter he ro.moveUp press enter he ro.moveDown press enter he ro.mov…" at bounding box center [1369, 386] width 310 height 178
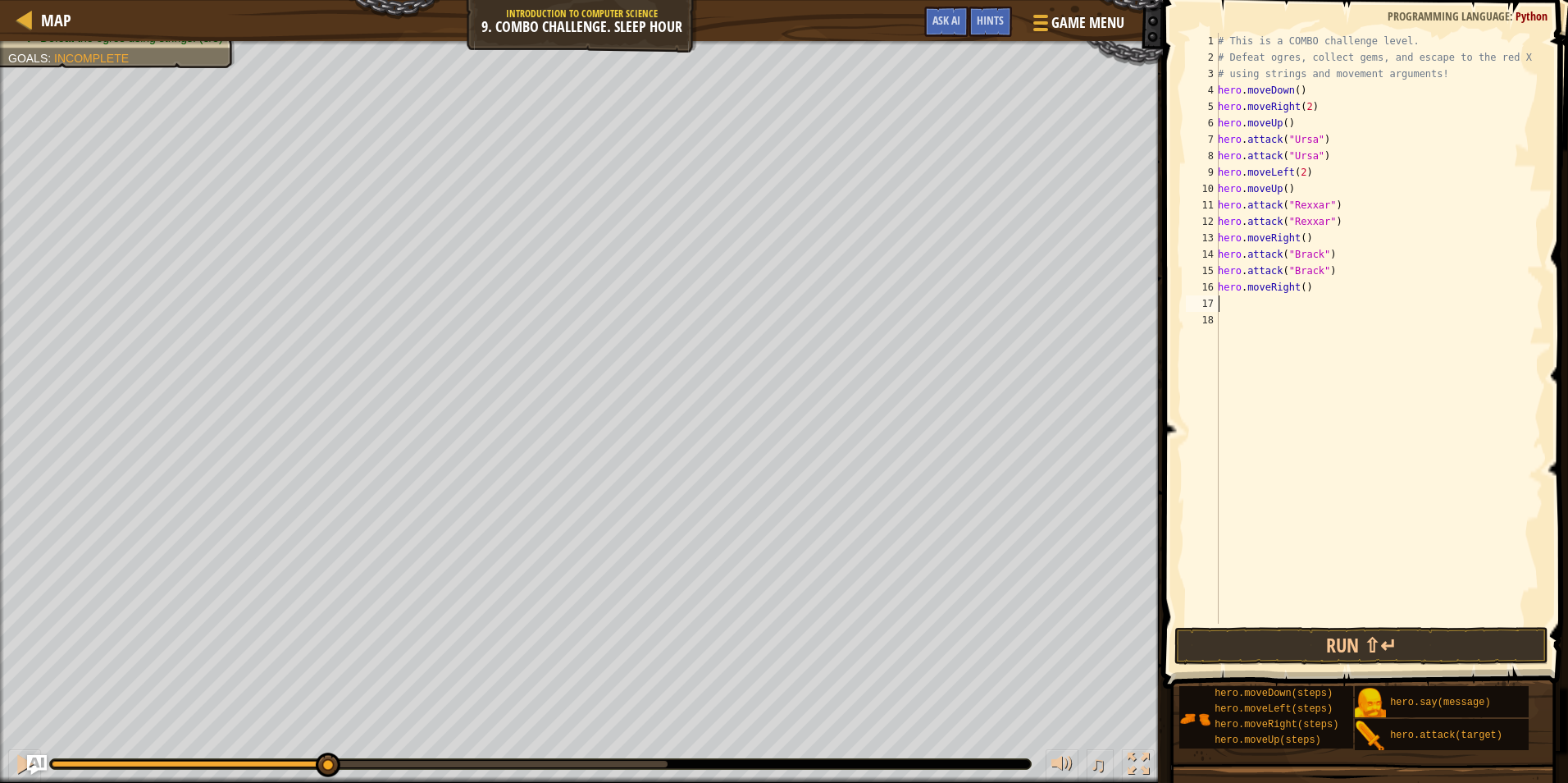
click at [1292, 280] on div "# This is a COMBO challenge level. # Defeat [PERSON_NAME], collect gems, and es…" at bounding box center [1379, 344] width 329 height 623
click at [1300, 284] on div "# This is a COMBO challenge level. # Defeat [PERSON_NAME], collect gems, and es…" at bounding box center [1379, 344] width 329 height 623
type textarea "hero.moveRight(2)"
click at [1371, 641] on button "Run ⇧↵" at bounding box center [1361, 645] width 374 height 38
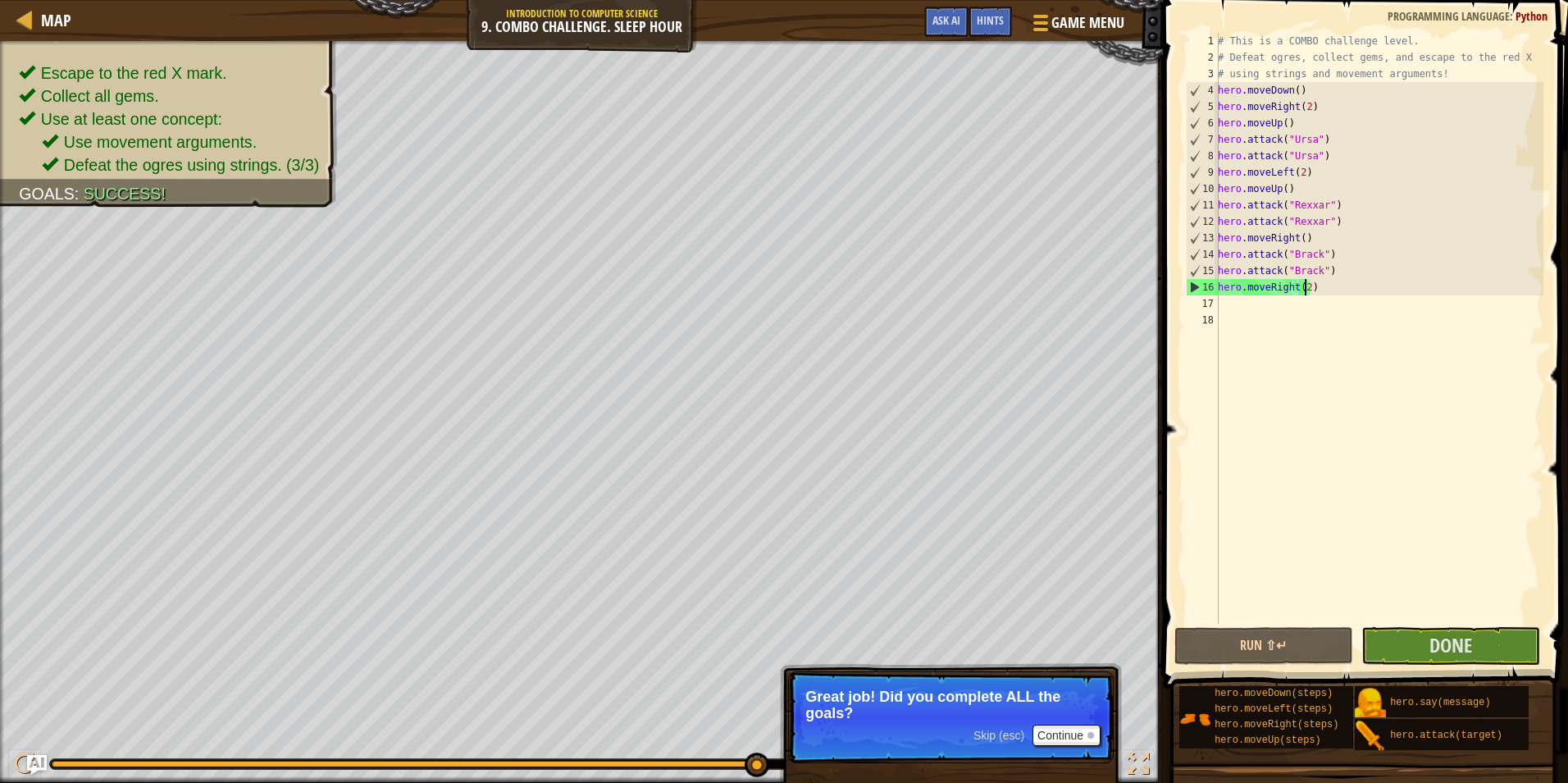
drag, startPoint x: 393, startPoint y: 761, endPoint x: 841, endPoint y: 770, distance: 448.1
click at [841, 770] on div "Escape to the red X mark. Collect all gems. Use at least one concept: Use movem…" at bounding box center [784, 412] width 1568 height 742
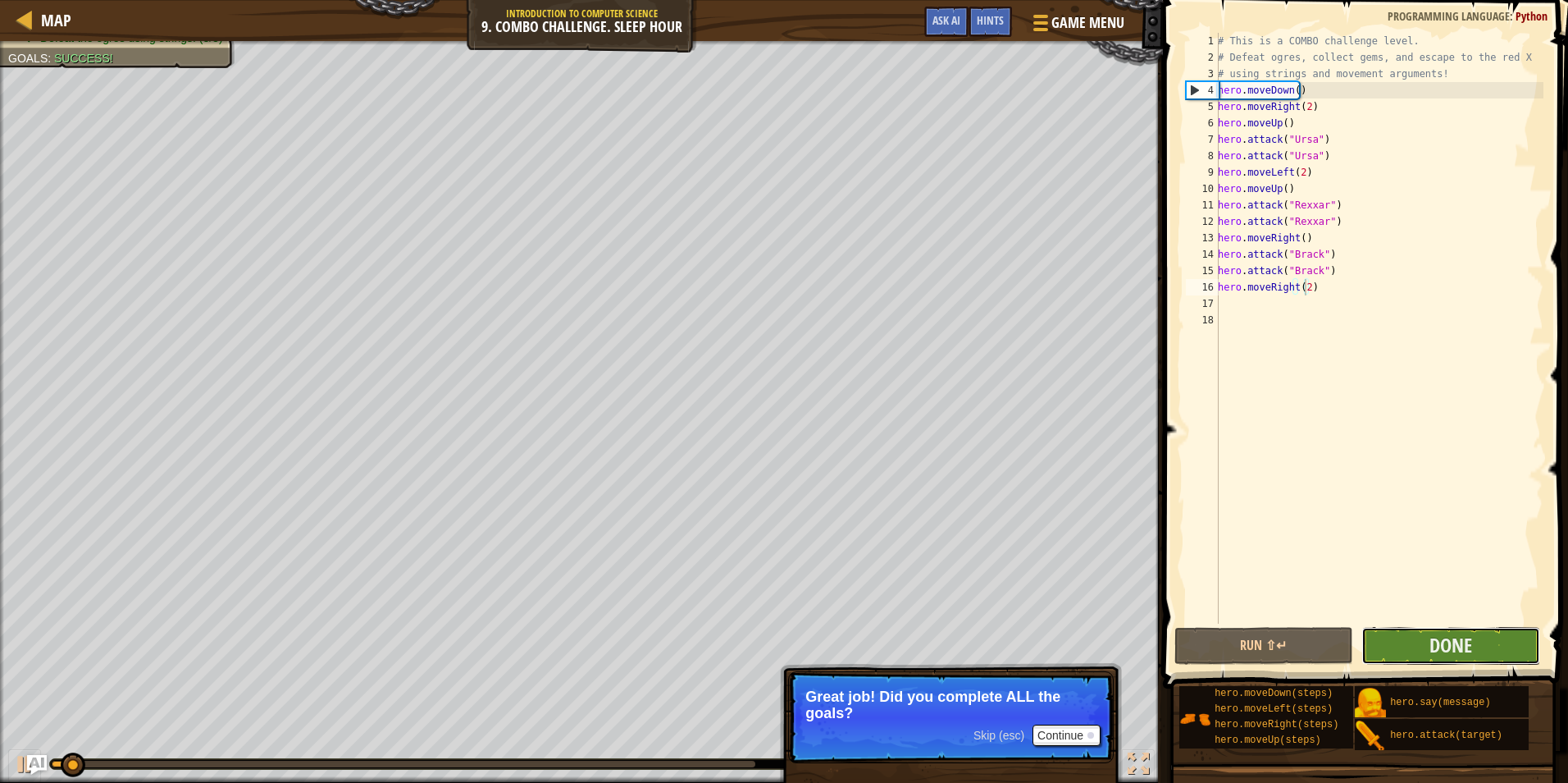
click at [1402, 640] on button "Done" at bounding box center [1450, 645] width 178 height 38
